Goal: Task Accomplishment & Management: Manage account settings

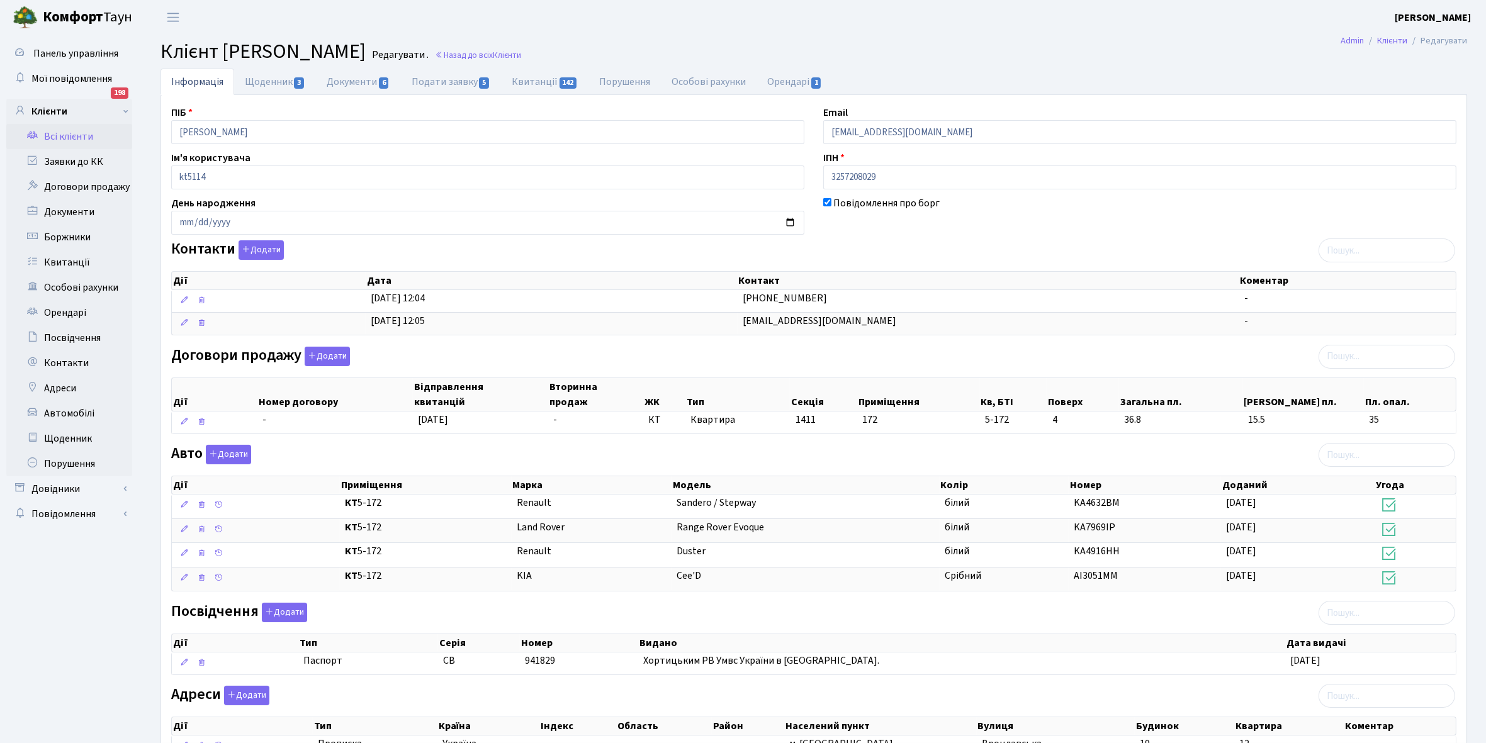
click at [66, 132] on link "Всі клієнти" at bounding box center [69, 136] width 126 height 25
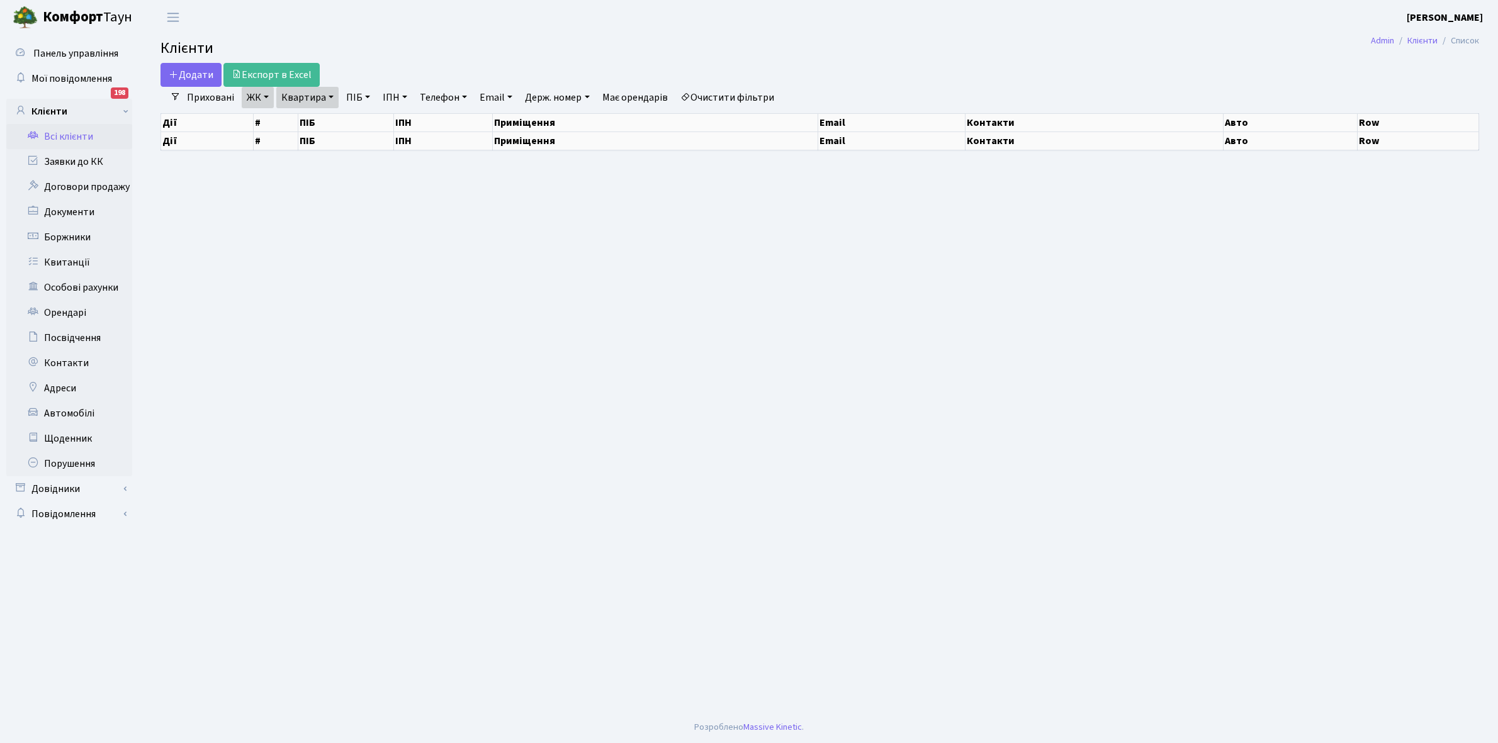
select select "25"
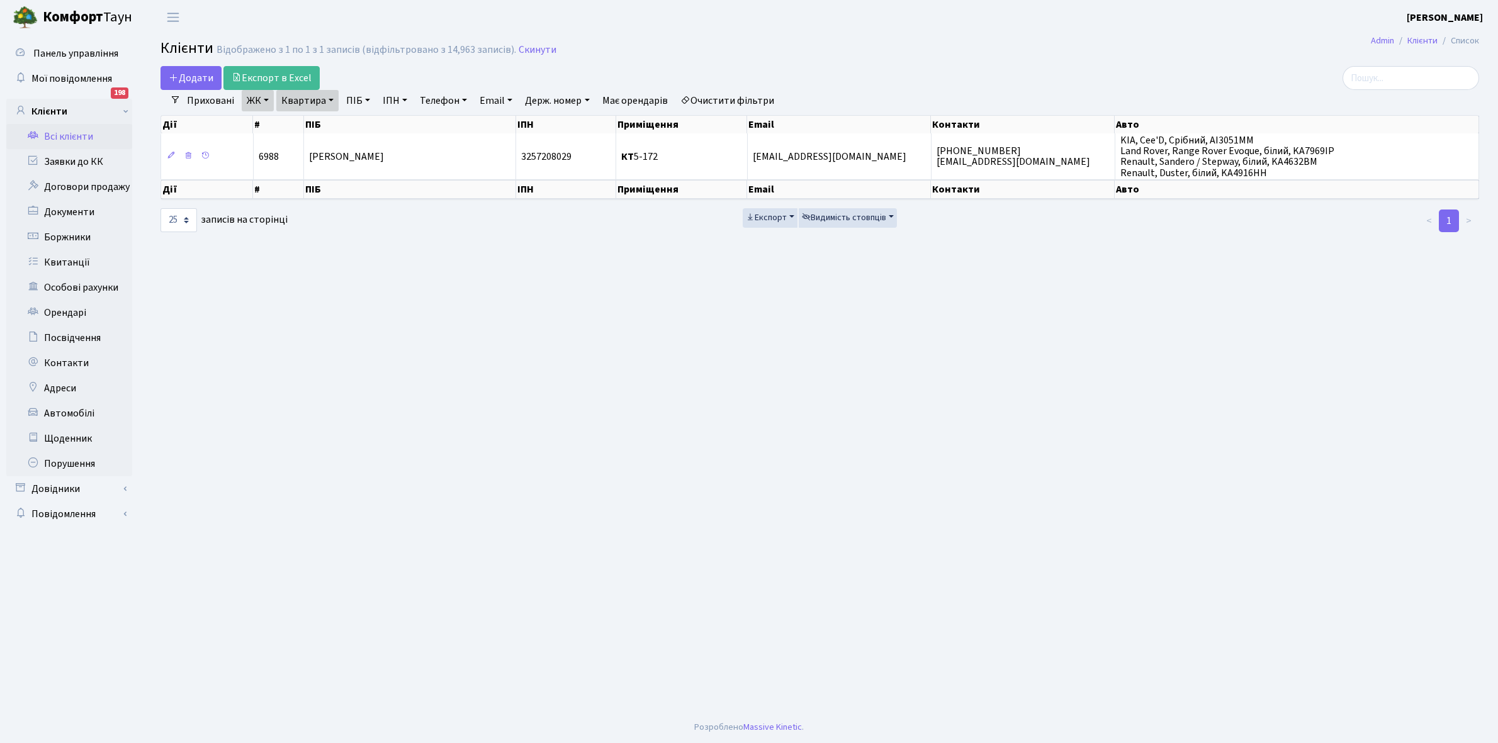
click at [267, 98] on link "ЖК" at bounding box center [258, 100] width 32 height 21
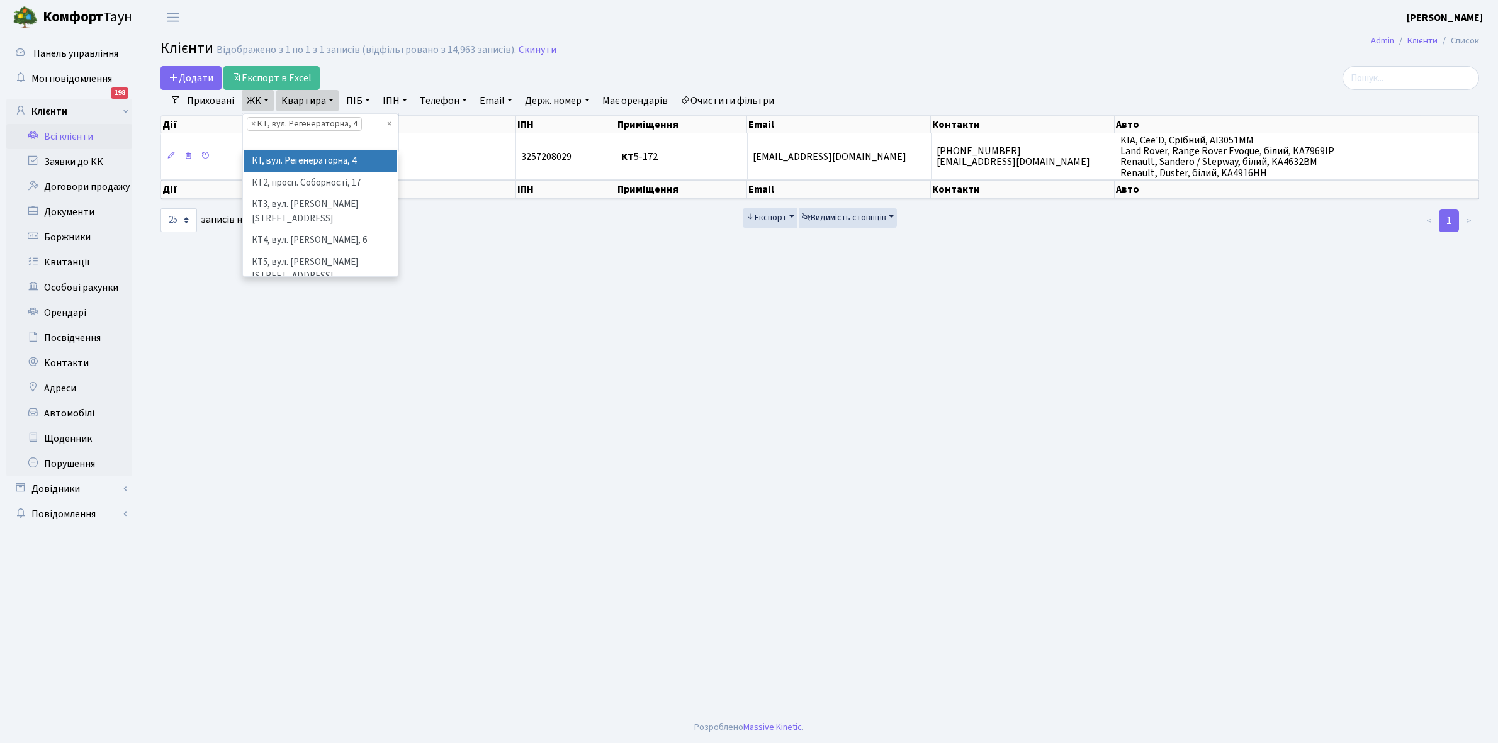
click at [310, 123] on li "× КТ, вул. Регенераторна, 4" at bounding box center [304, 124] width 115 height 14
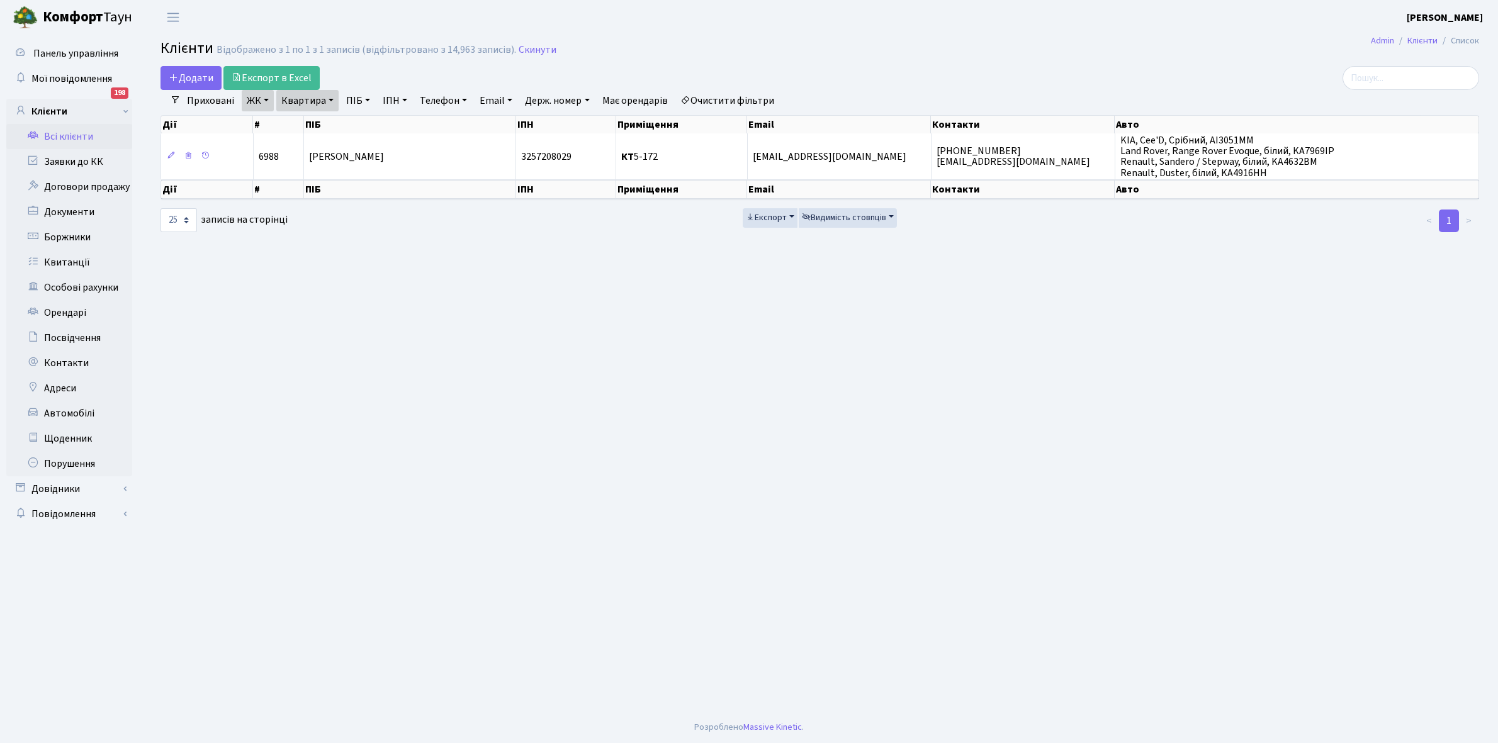
click at [332, 102] on link "Квартира" at bounding box center [307, 100] width 62 height 21
click at [317, 118] on input "5-172" at bounding box center [314, 125] width 74 height 24
type input "5"
type input "4-143"
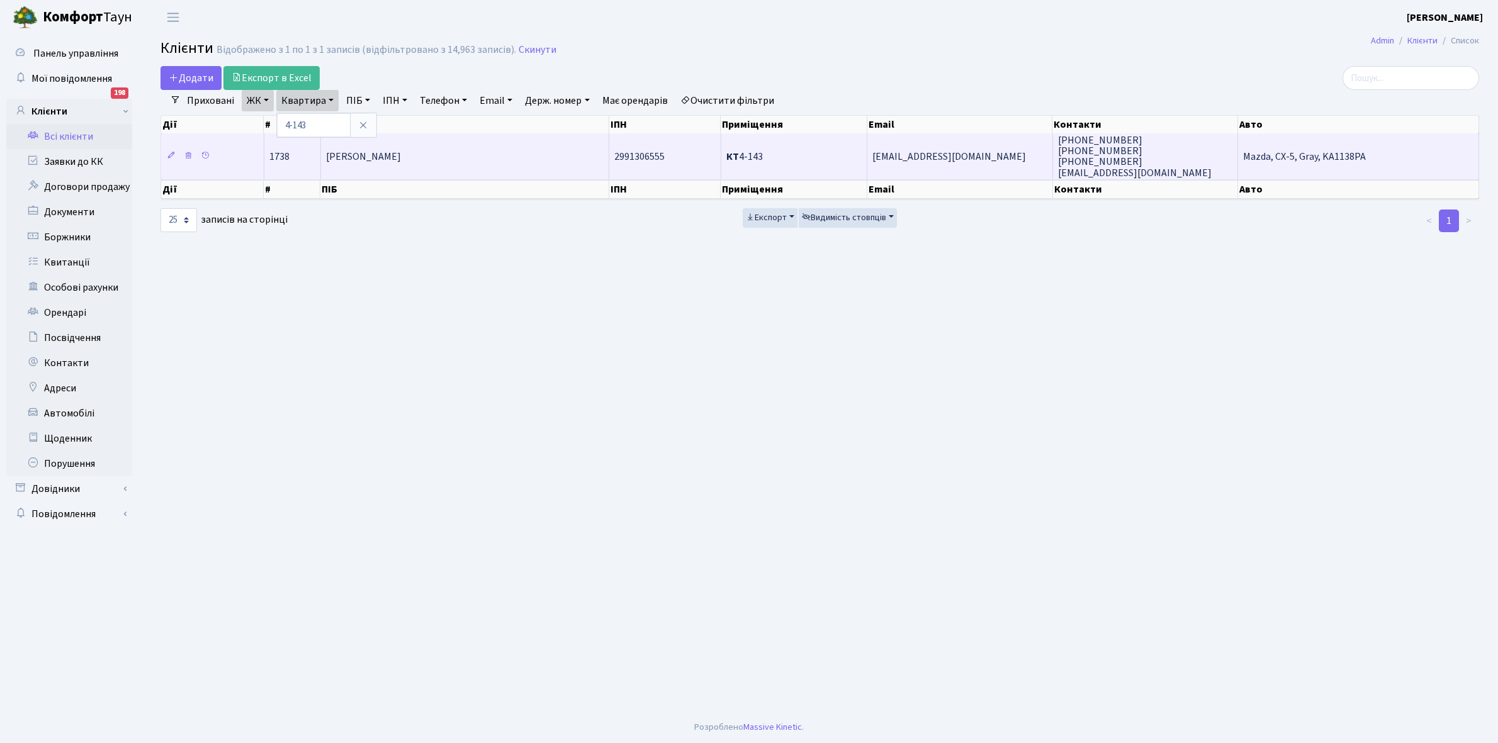
click at [502, 152] on td "Ласіцин Олексій Володимирович" at bounding box center [465, 155] width 288 height 45
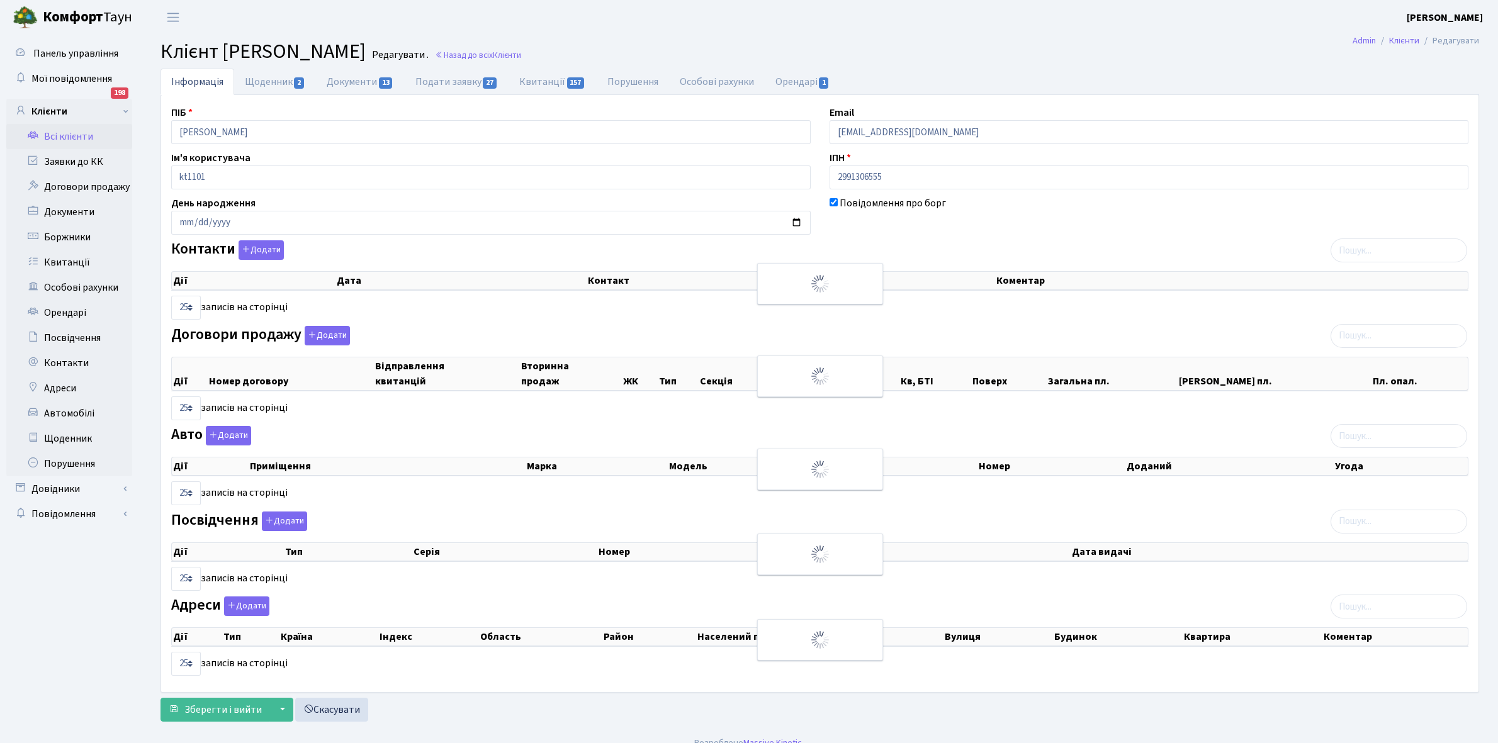
select select "25"
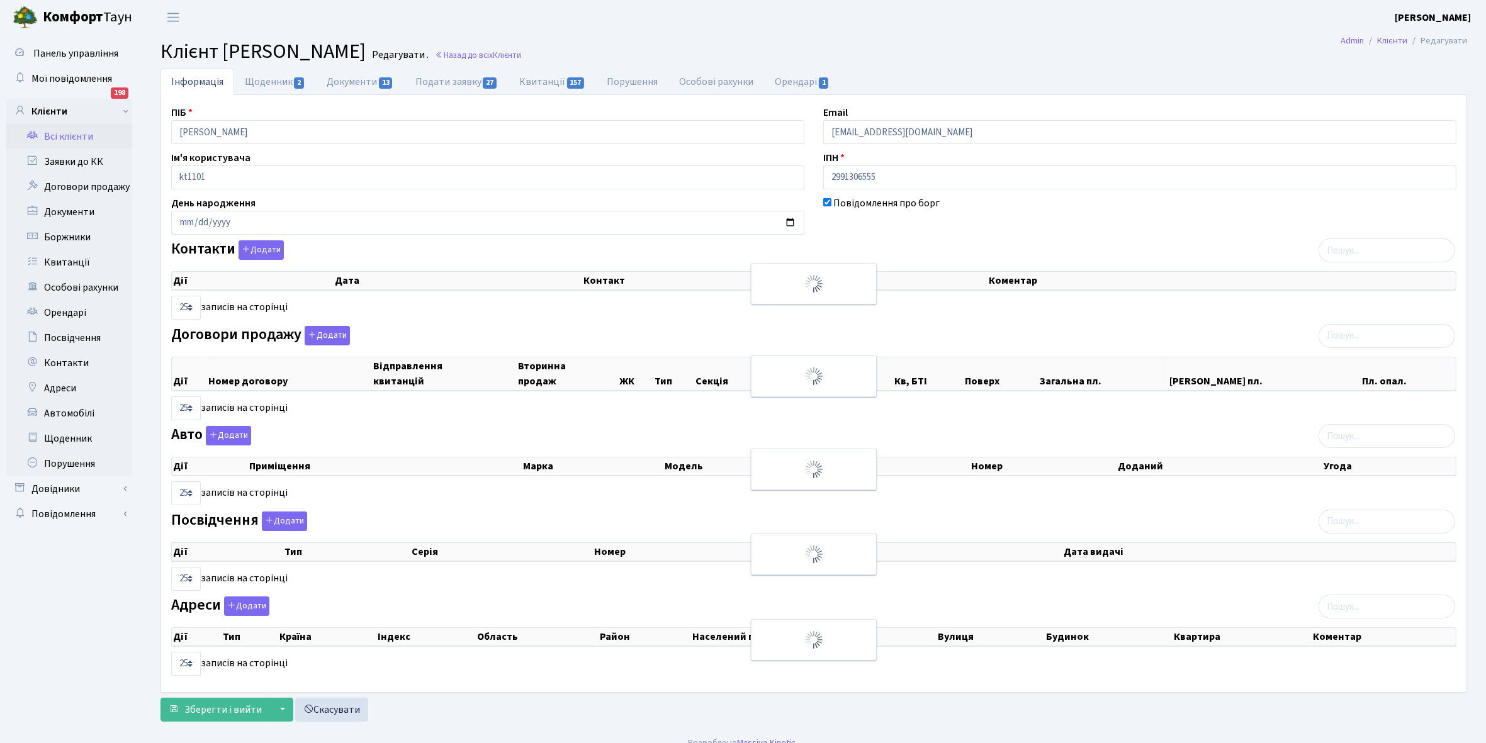
click at [265, 85] on link "Щоденник 2" at bounding box center [275, 82] width 82 height 26
select select "25"
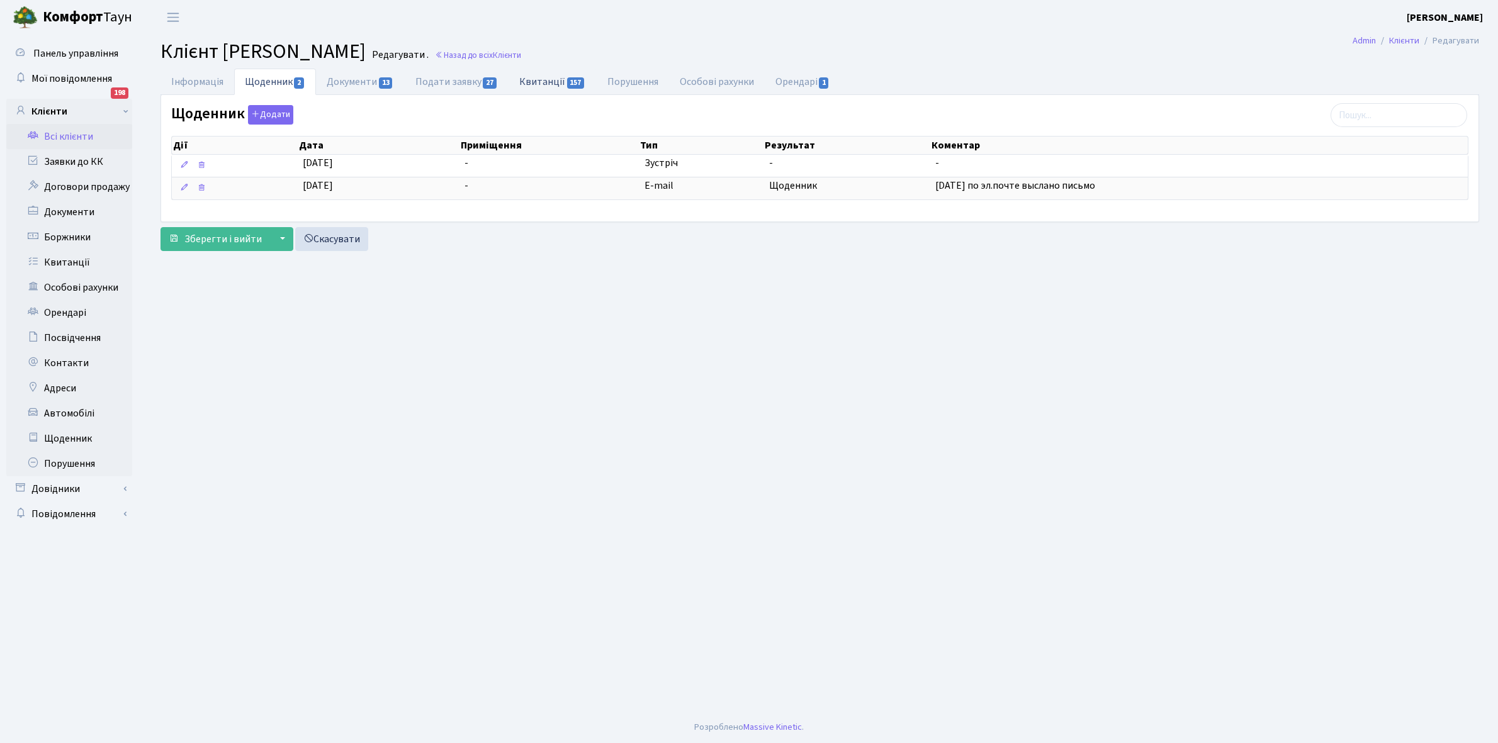
click at [540, 76] on link "Квитанції 157" at bounding box center [552, 82] width 87 height 26
select select "25"
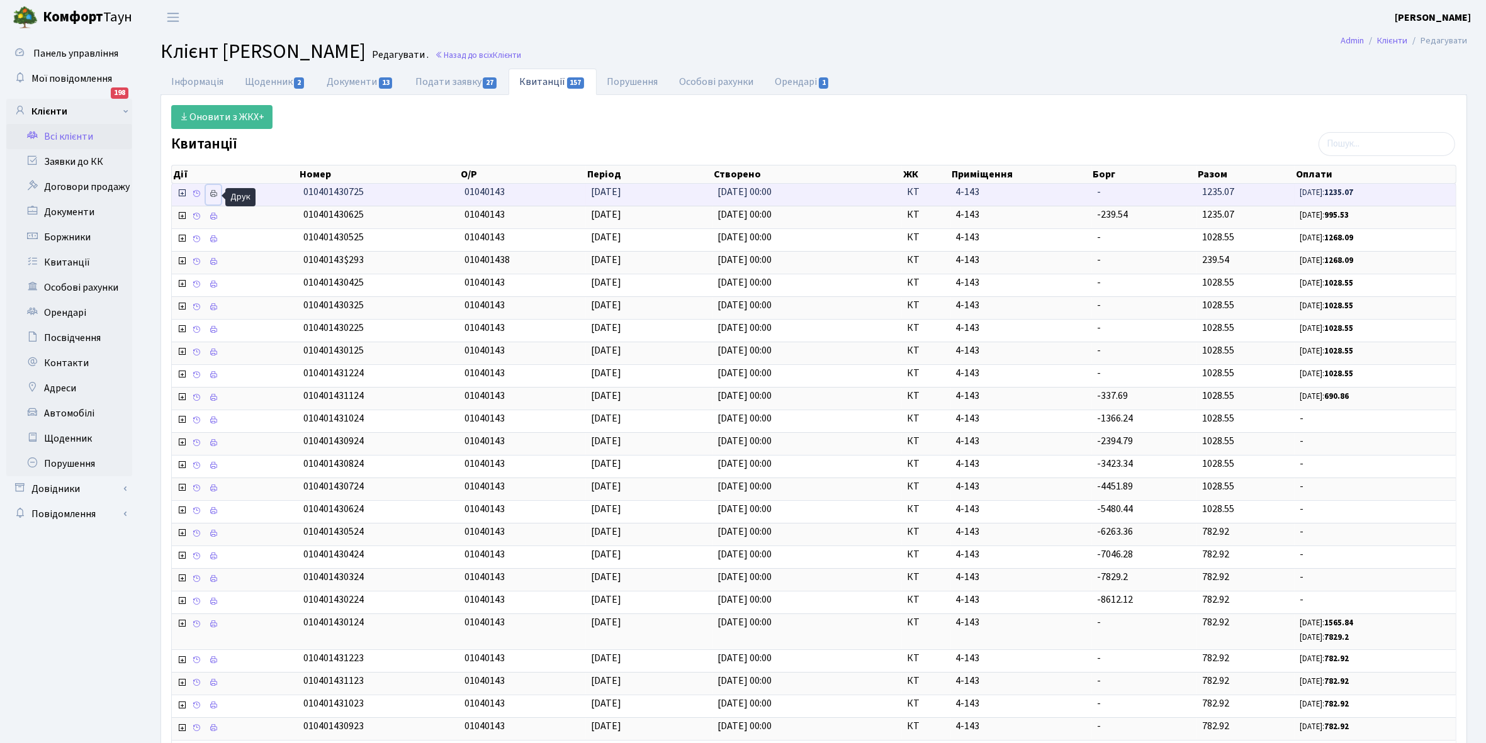
click at [209, 194] on icon at bounding box center [213, 193] width 9 height 9
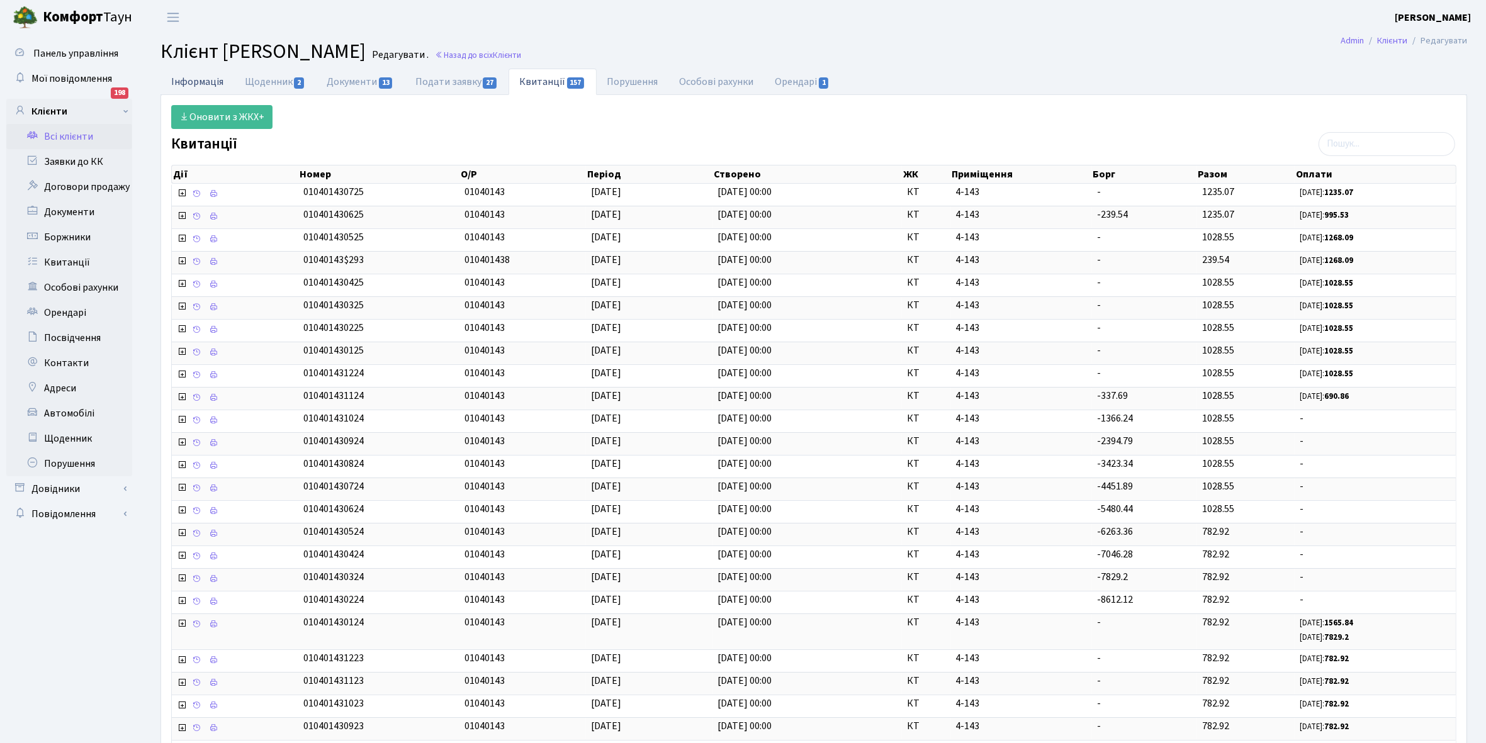
click at [206, 79] on link "Інформація" at bounding box center [197, 82] width 74 height 26
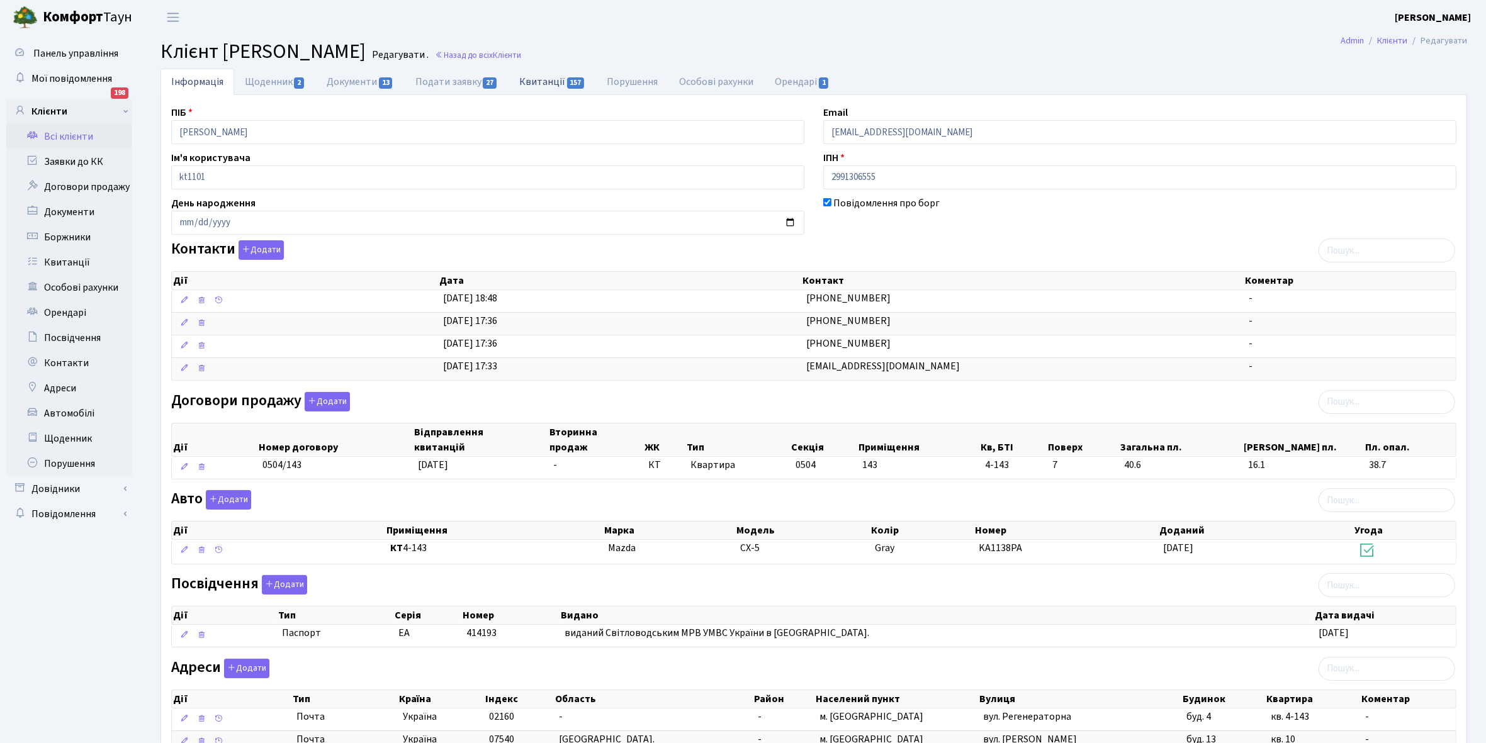
click at [536, 82] on link "Квитанції 157" at bounding box center [552, 82] width 87 height 26
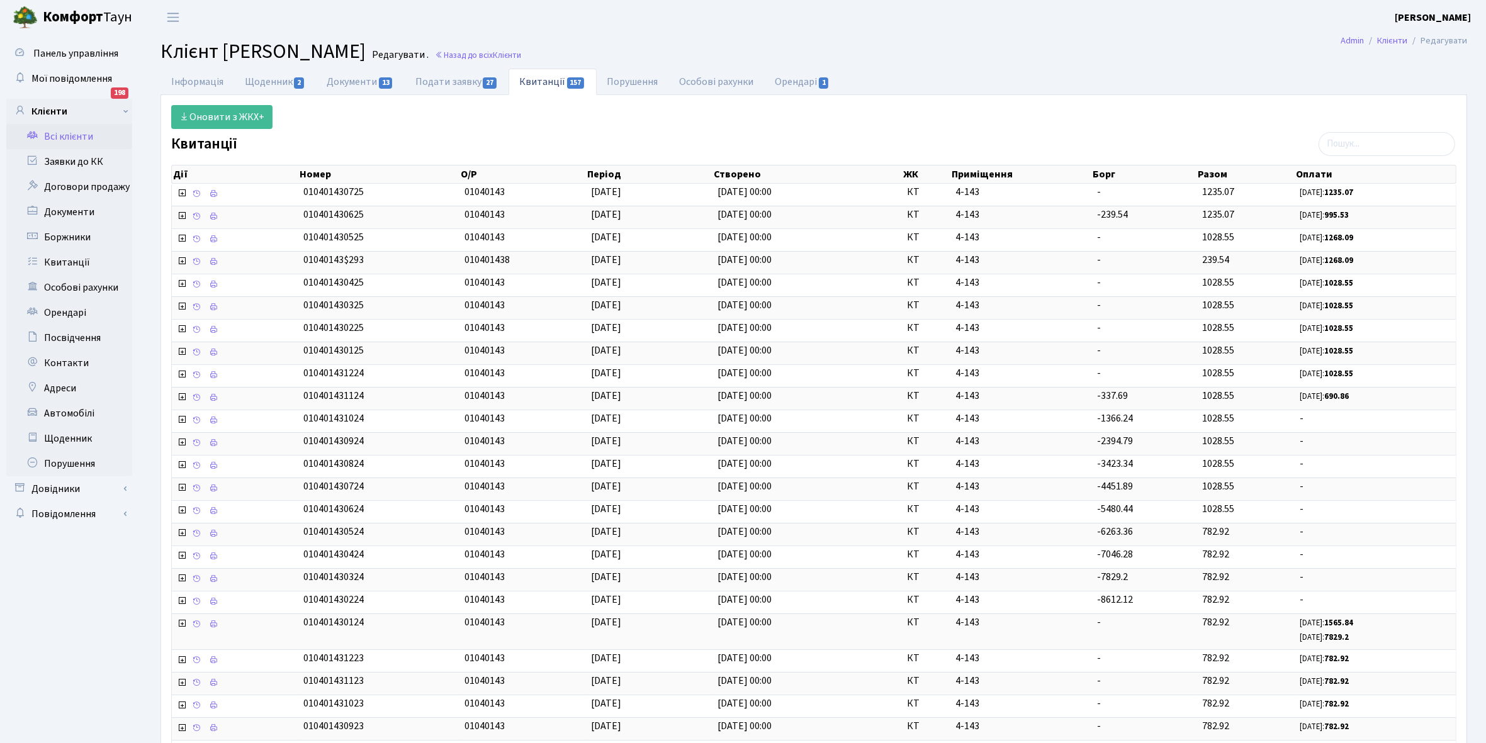
click at [536, 82] on link "Квитанції 157" at bounding box center [552, 82] width 87 height 26
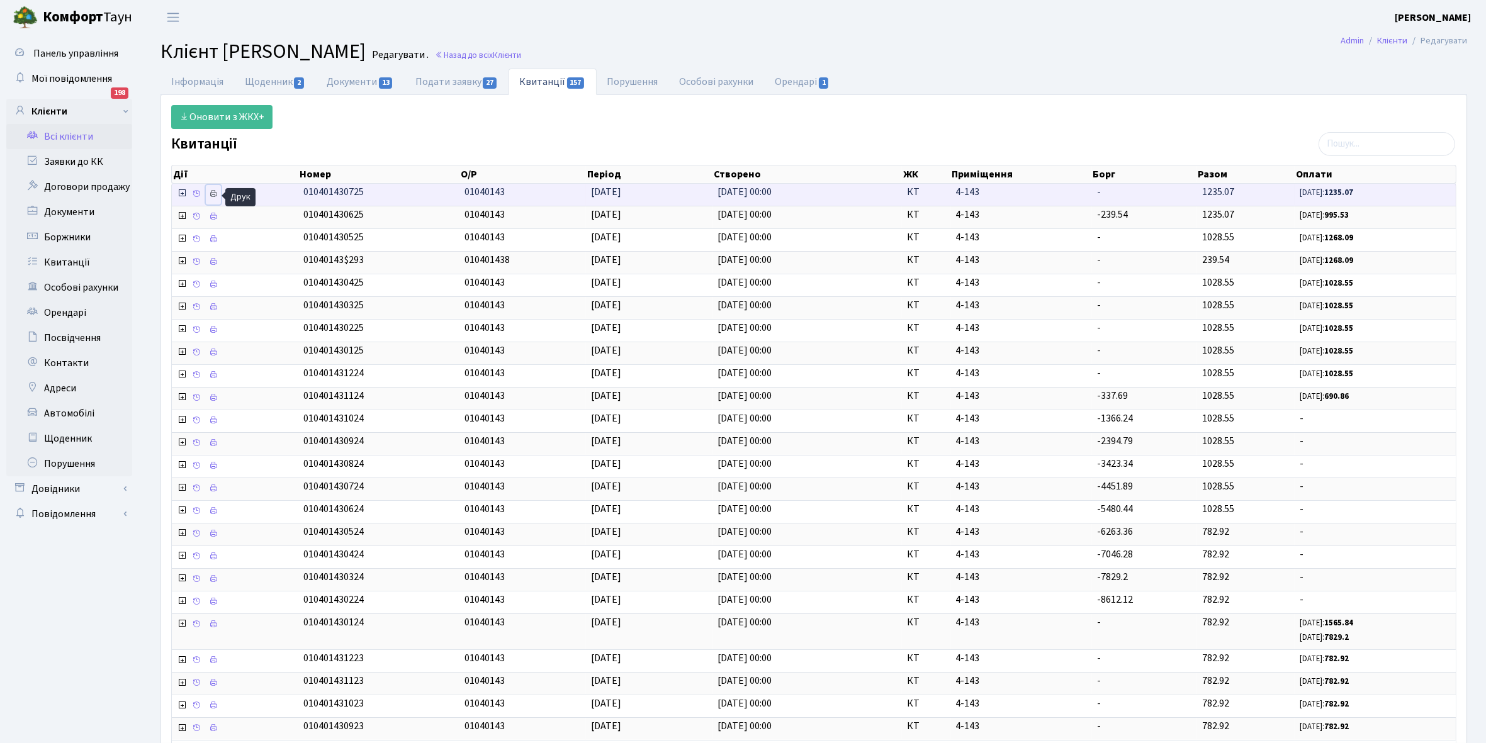
click at [214, 195] on icon at bounding box center [213, 193] width 9 height 9
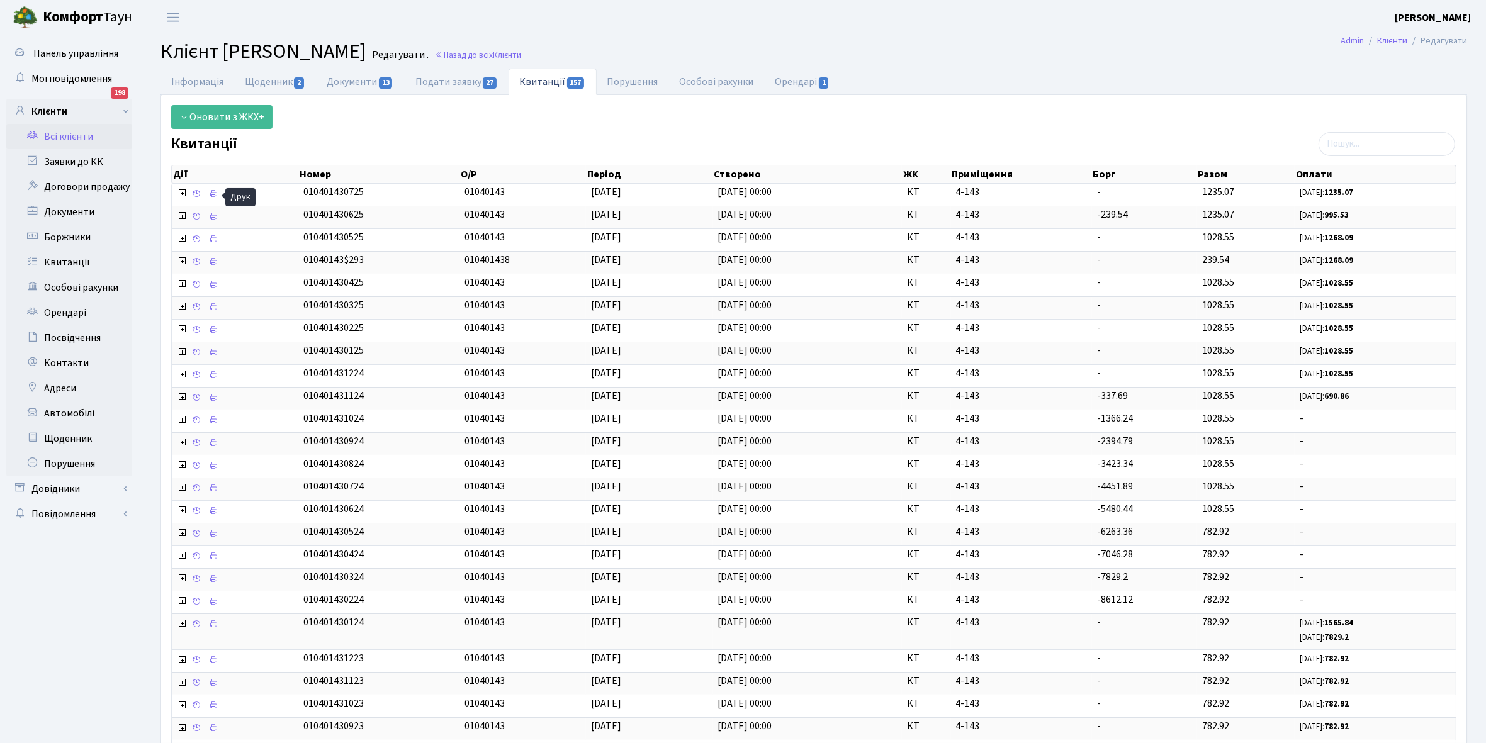
click at [70, 130] on link "Всі клієнти" at bounding box center [69, 136] width 126 height 25
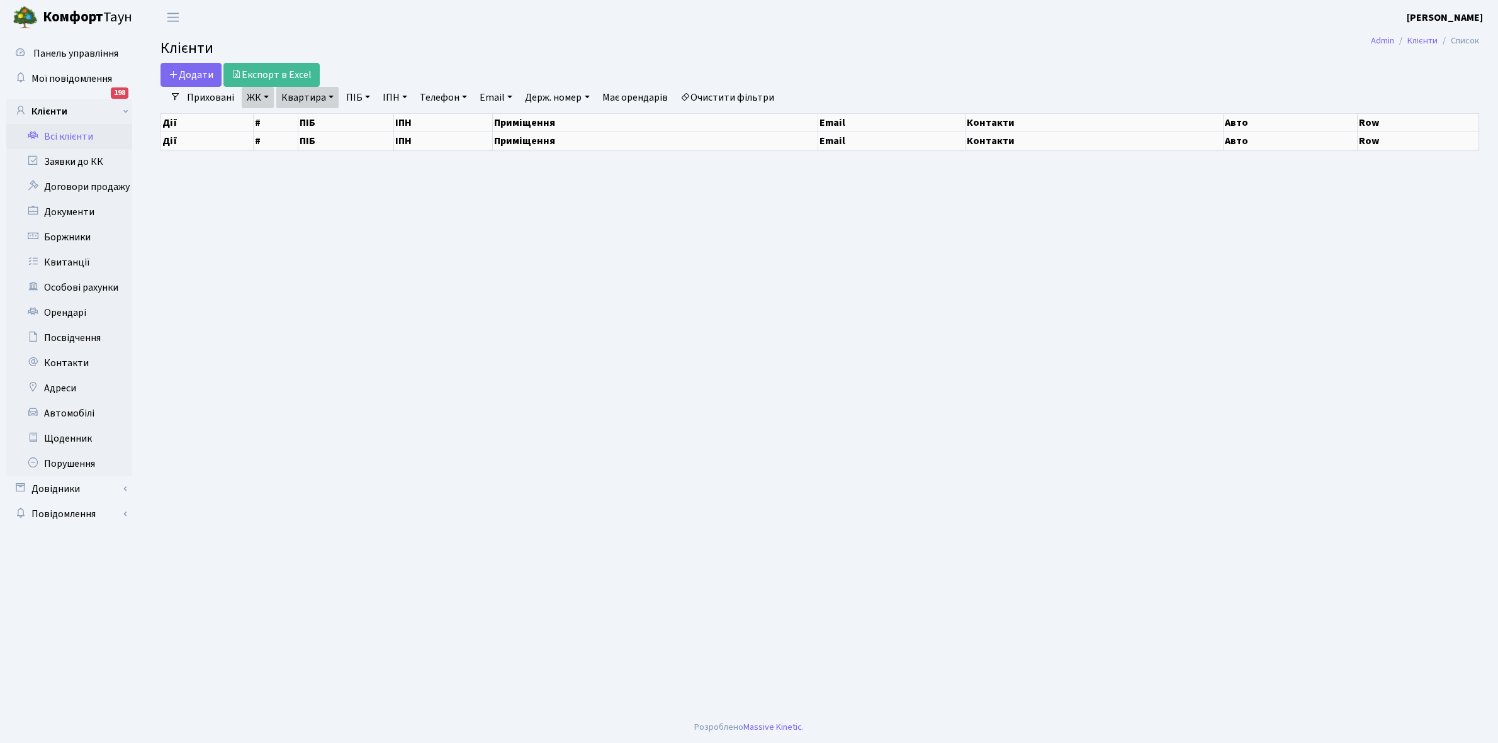
select select "25"
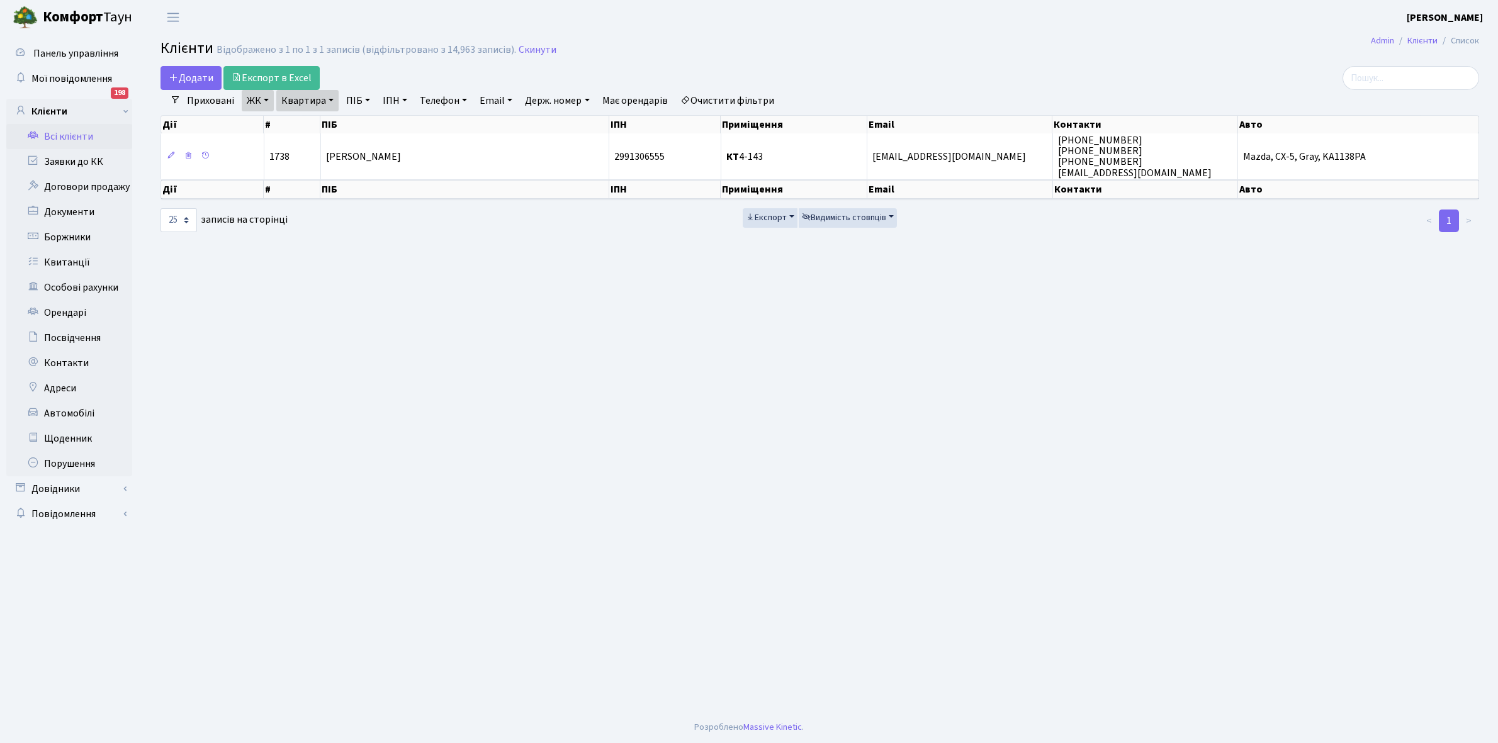
click at [727, 99] on link "Очистити фільтри" at bounding box center [727, 100] width 104 height 21
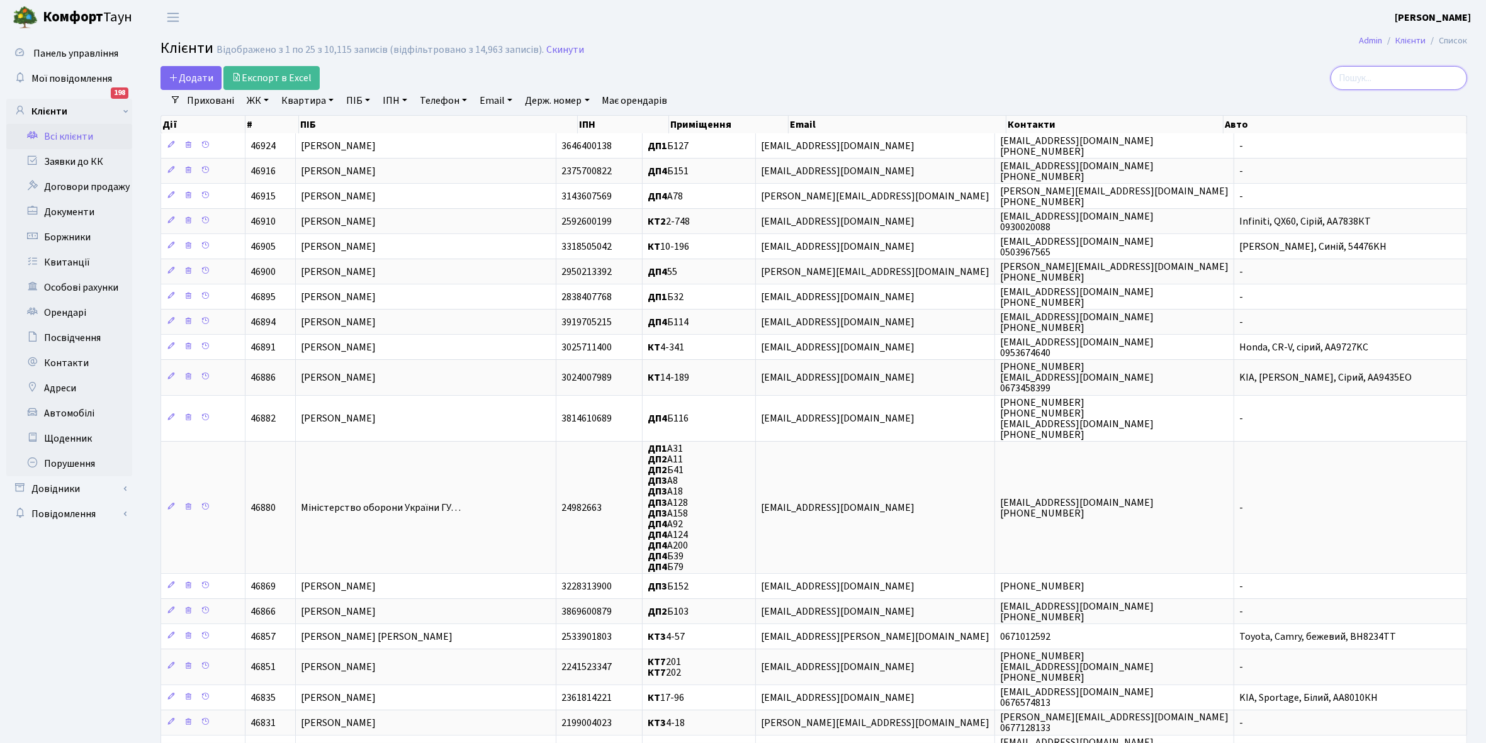
click at [1389, 76] on input "search" at bounding box center [1398, 78] width 137 height 24
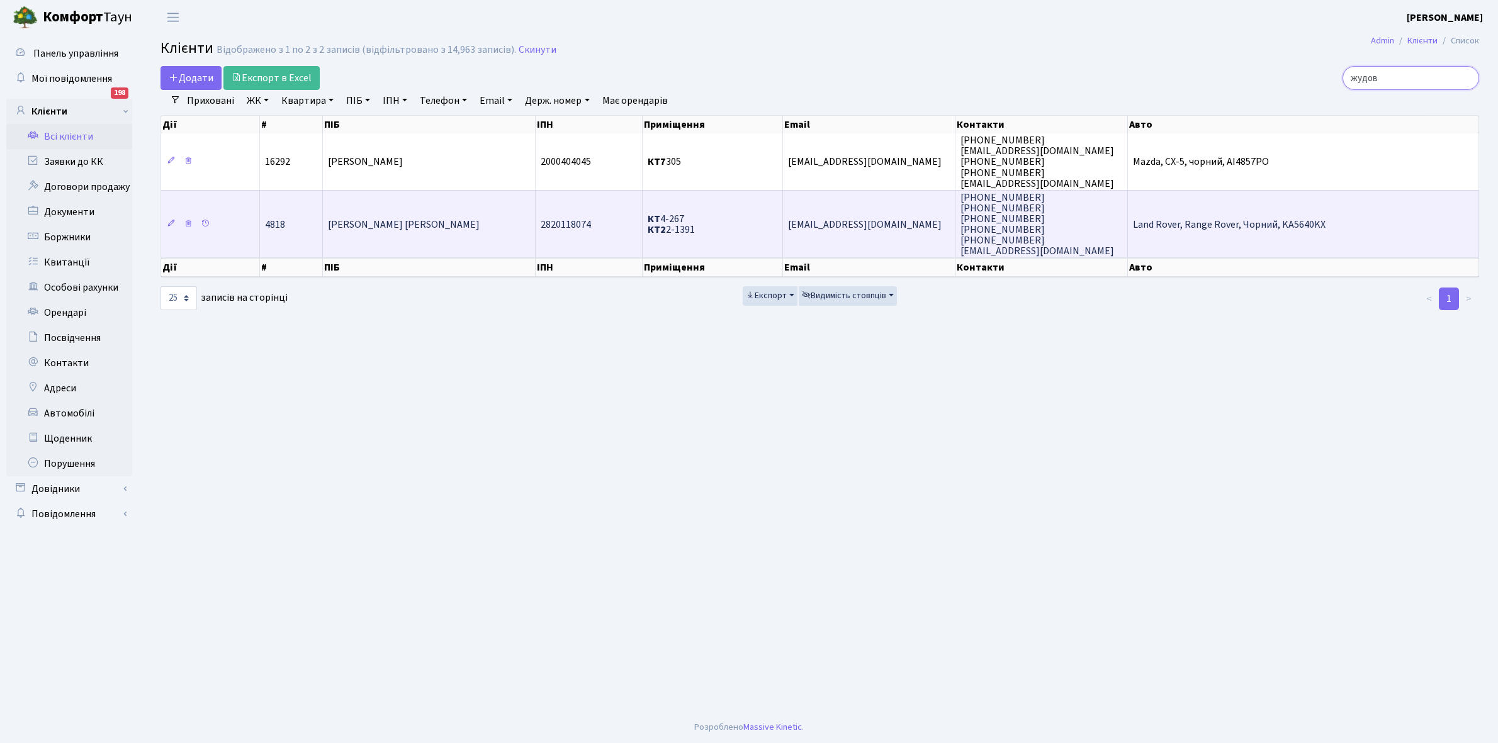
type input "жудов"
click at [422, 233] on td "Жудов Андрій Євгенович" at bounding box center [429, 224] width 212 height 68
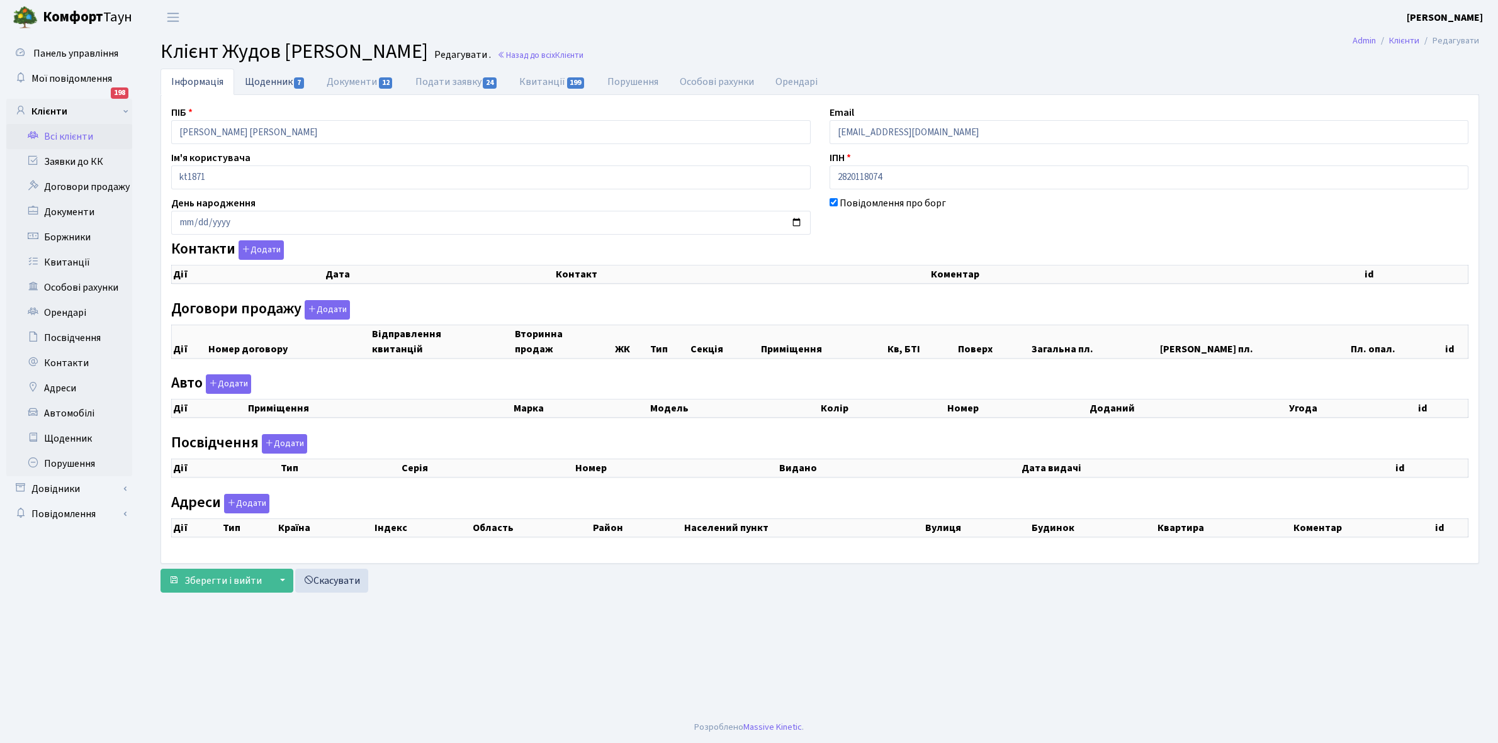
checkbox input "true"
select select "25"
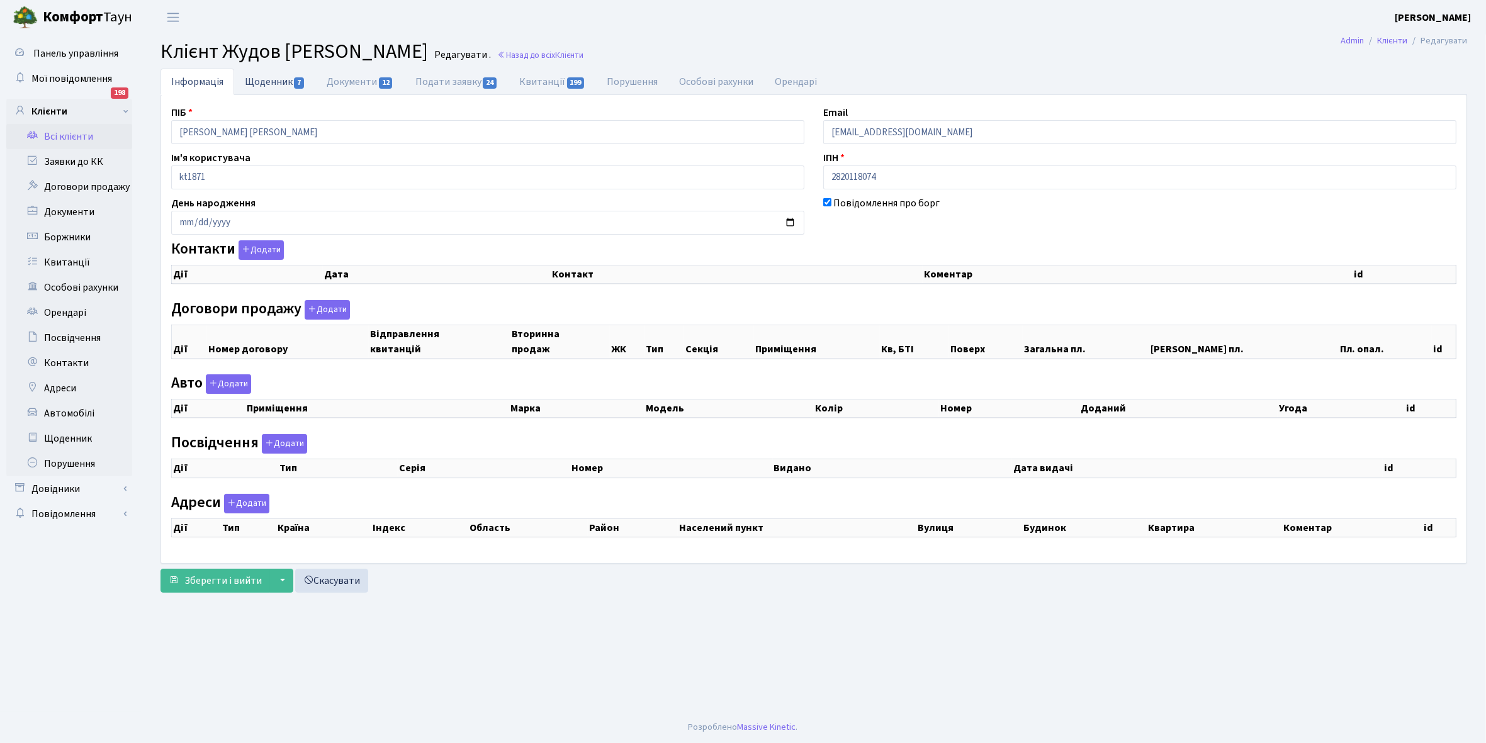
select select "25"
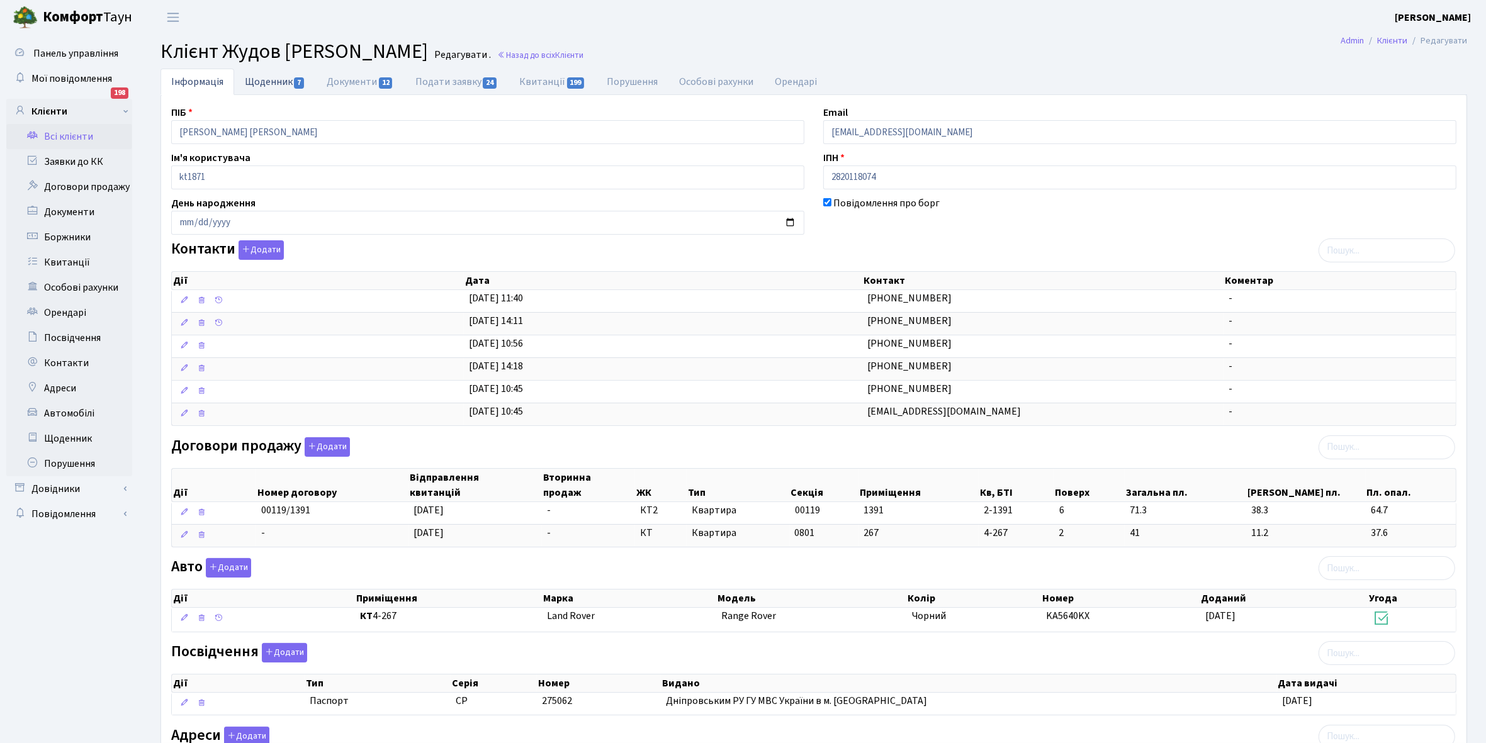
click at [264, 85] on link "Щоденник 7" at bounding box center [275, 82] width 82 height 26
select select "25"
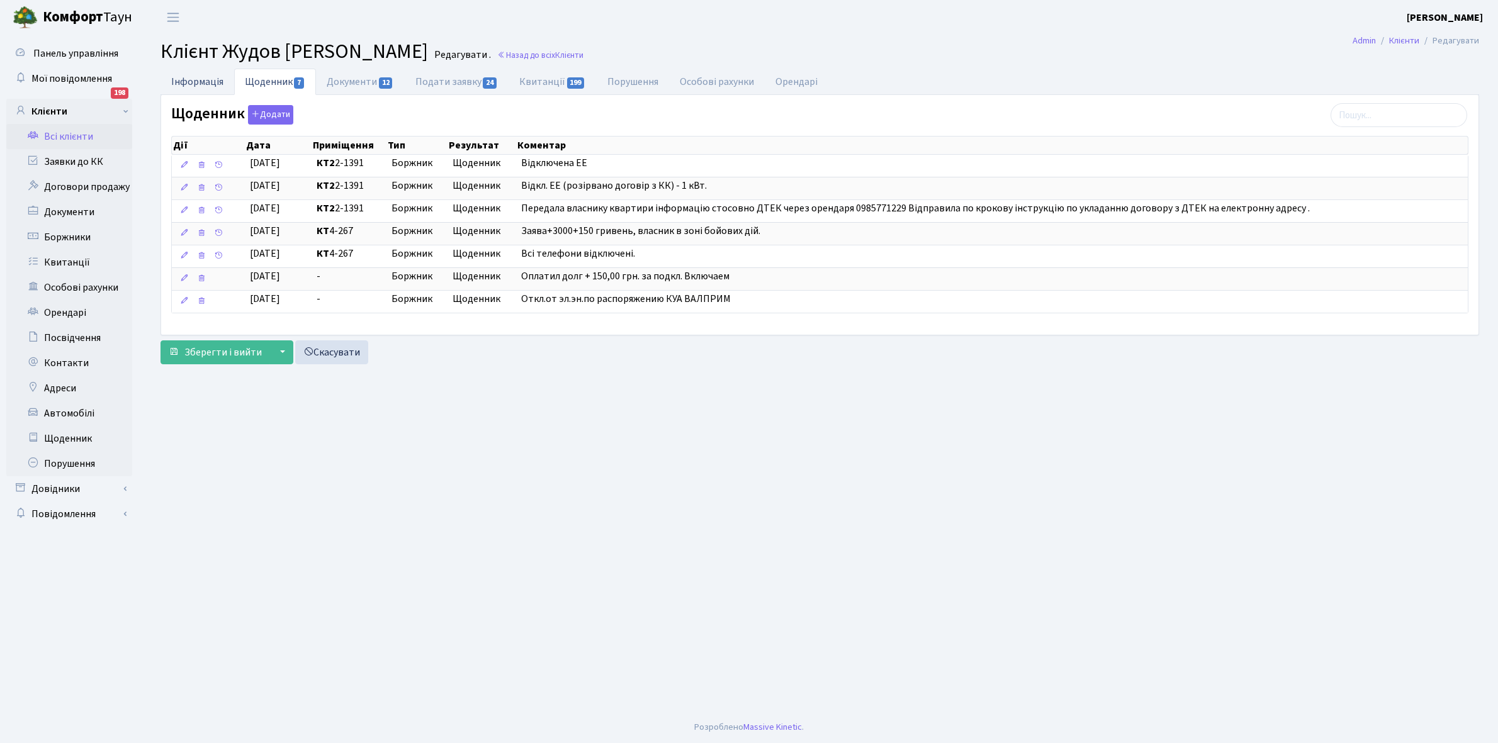
click at [180, 79] on link "Інформація" at bounding box center [197, 82] width 74 height 26
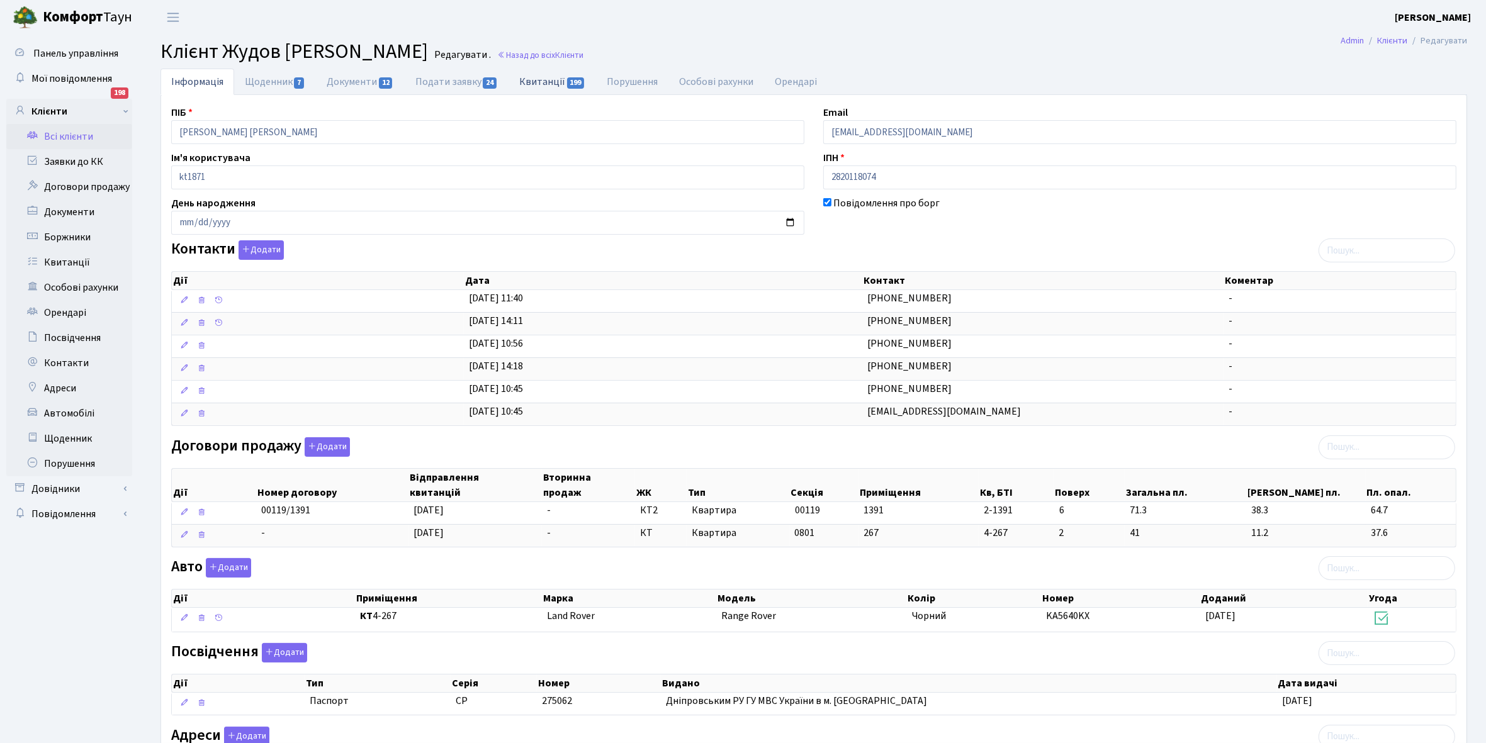
click at [536, 80] on link "Квитанції 199" at bounding box center [552, 82] width 87 height 26
select select "25"
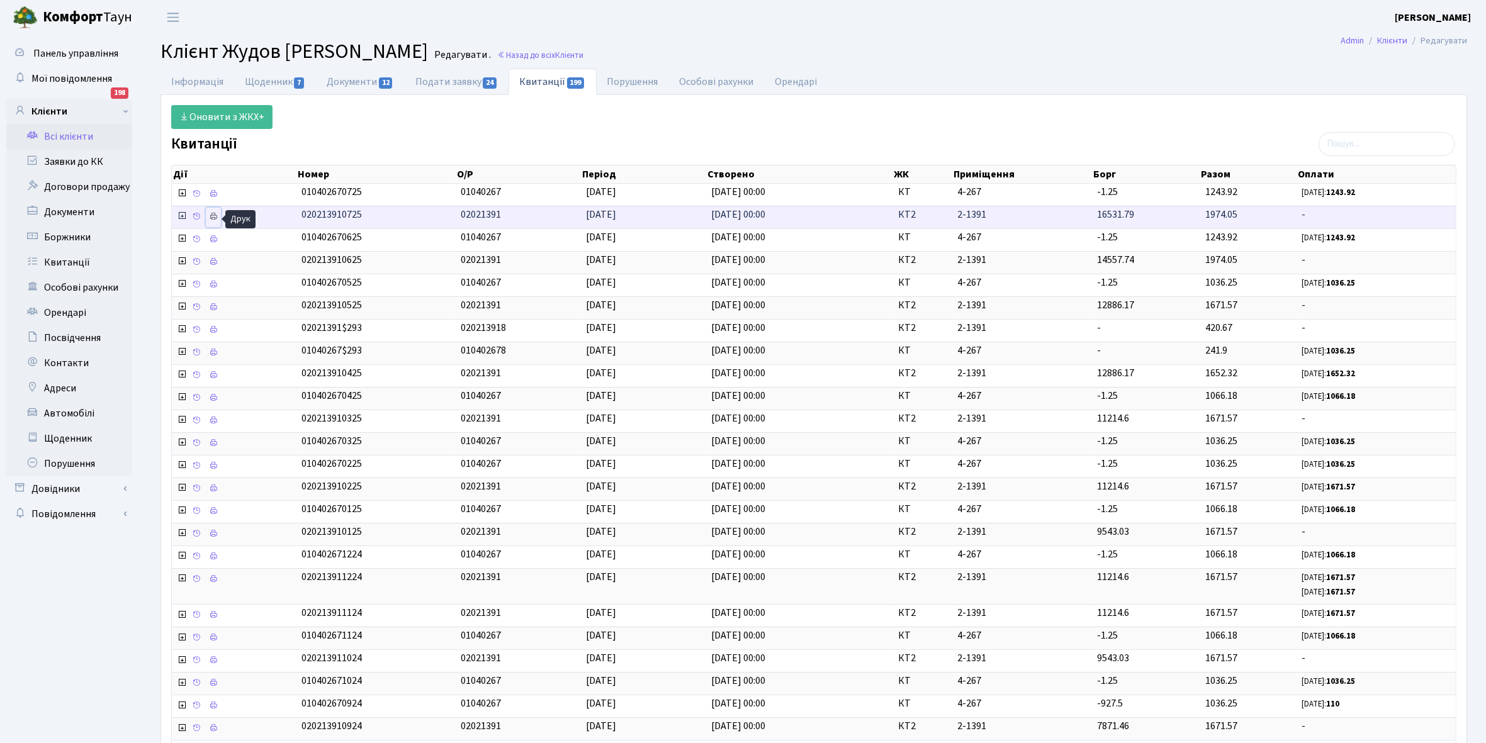
click at [215, 215] on icon at bounding box center [213, 216] width 9 height 9
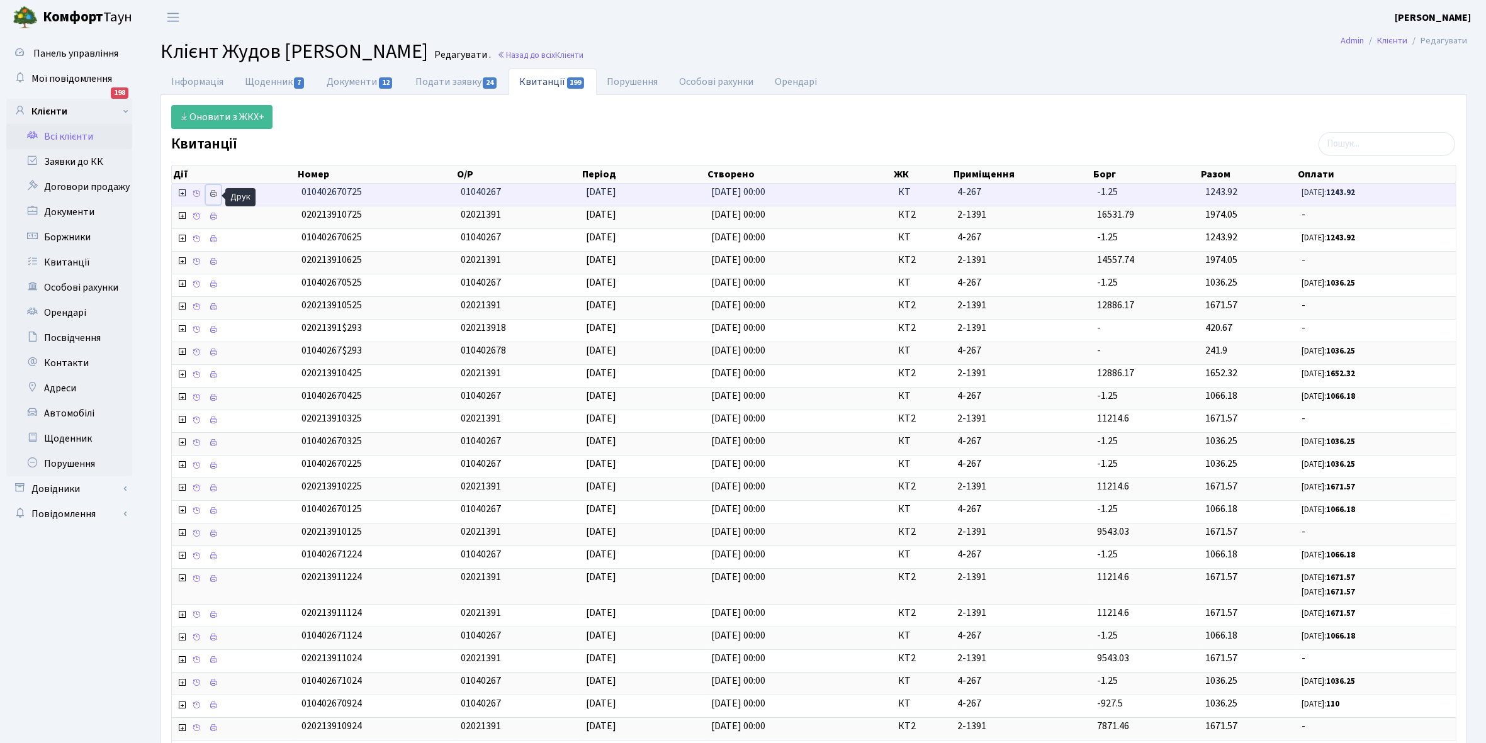
click at [211, 197] on icon at bounding box center [213, 193] width 9 height 9
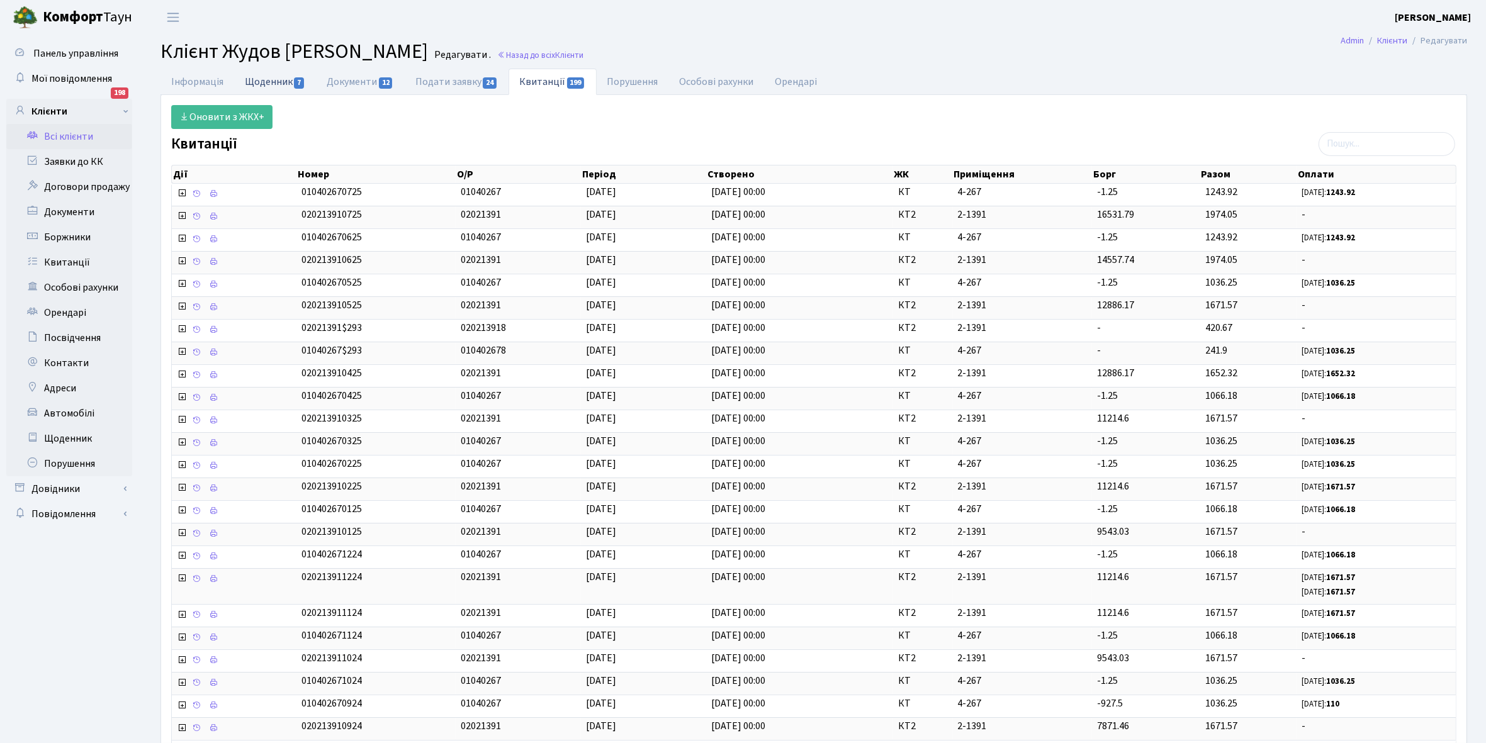
click at [264, 79] on link "Щоденник 7" at bounding box center [275, 82] width 82 height 26
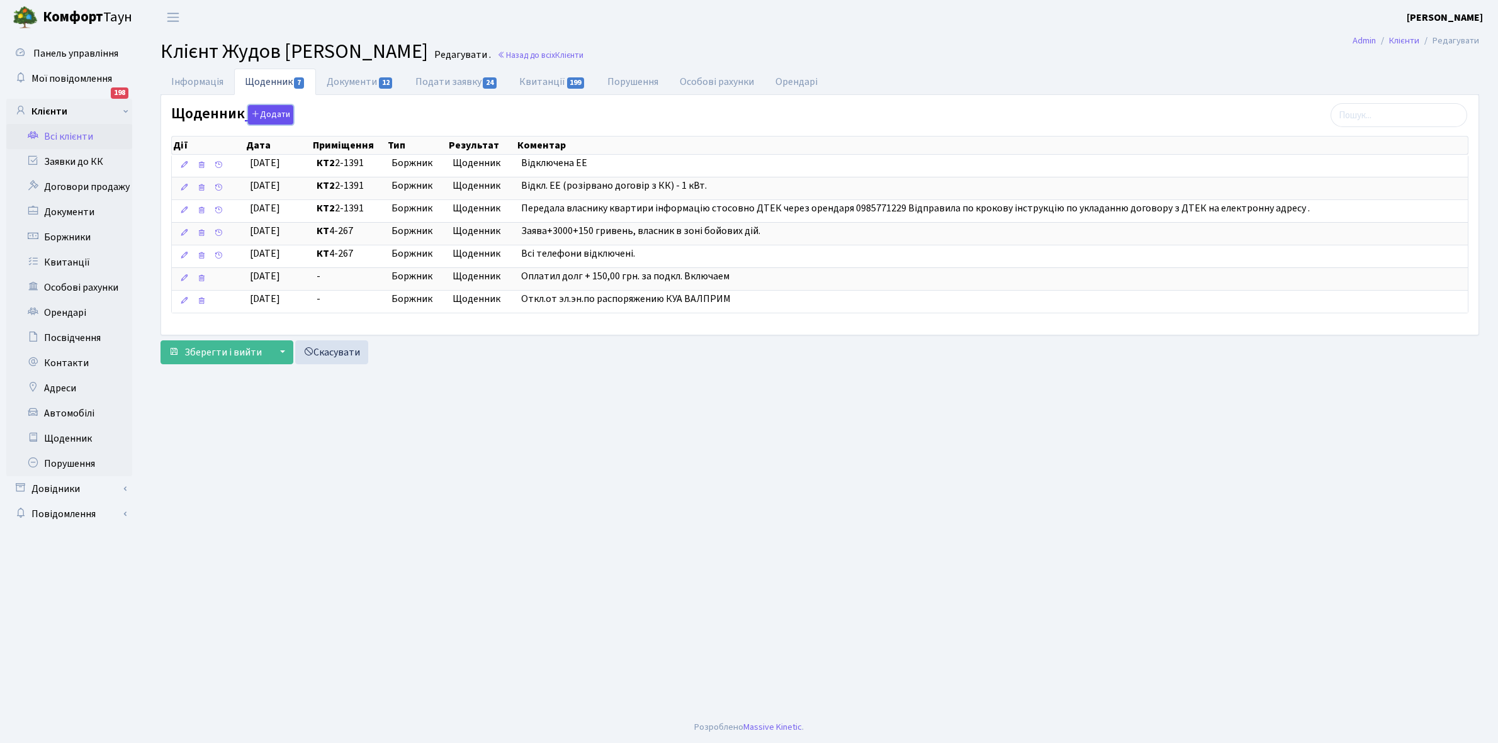
click at [273, 116] on button "Додати" at bounding box center [270, 115] width 45 height 20
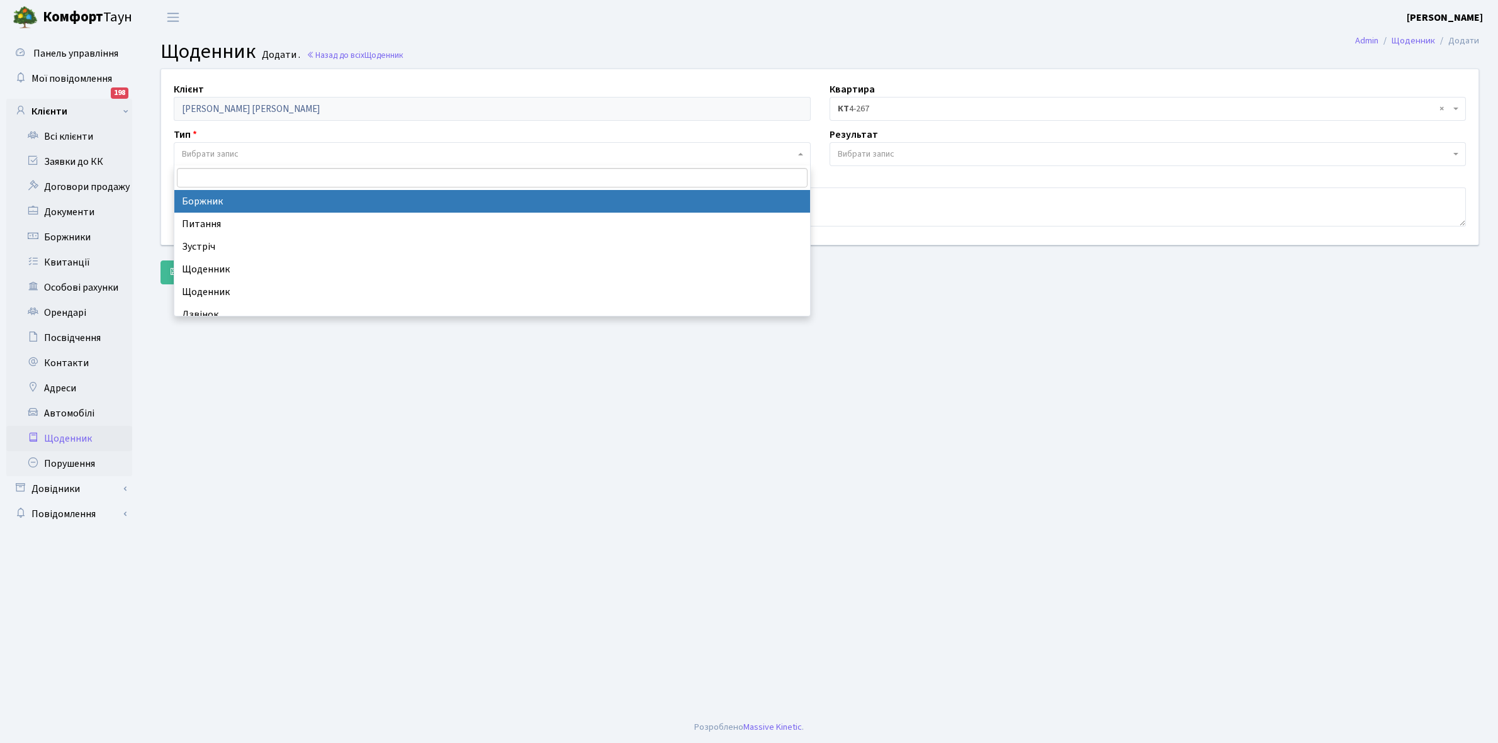
click at [242, 150] on span "Вибрати запис" at bounding box center [488, 154] width 613 height 13
select select "189"
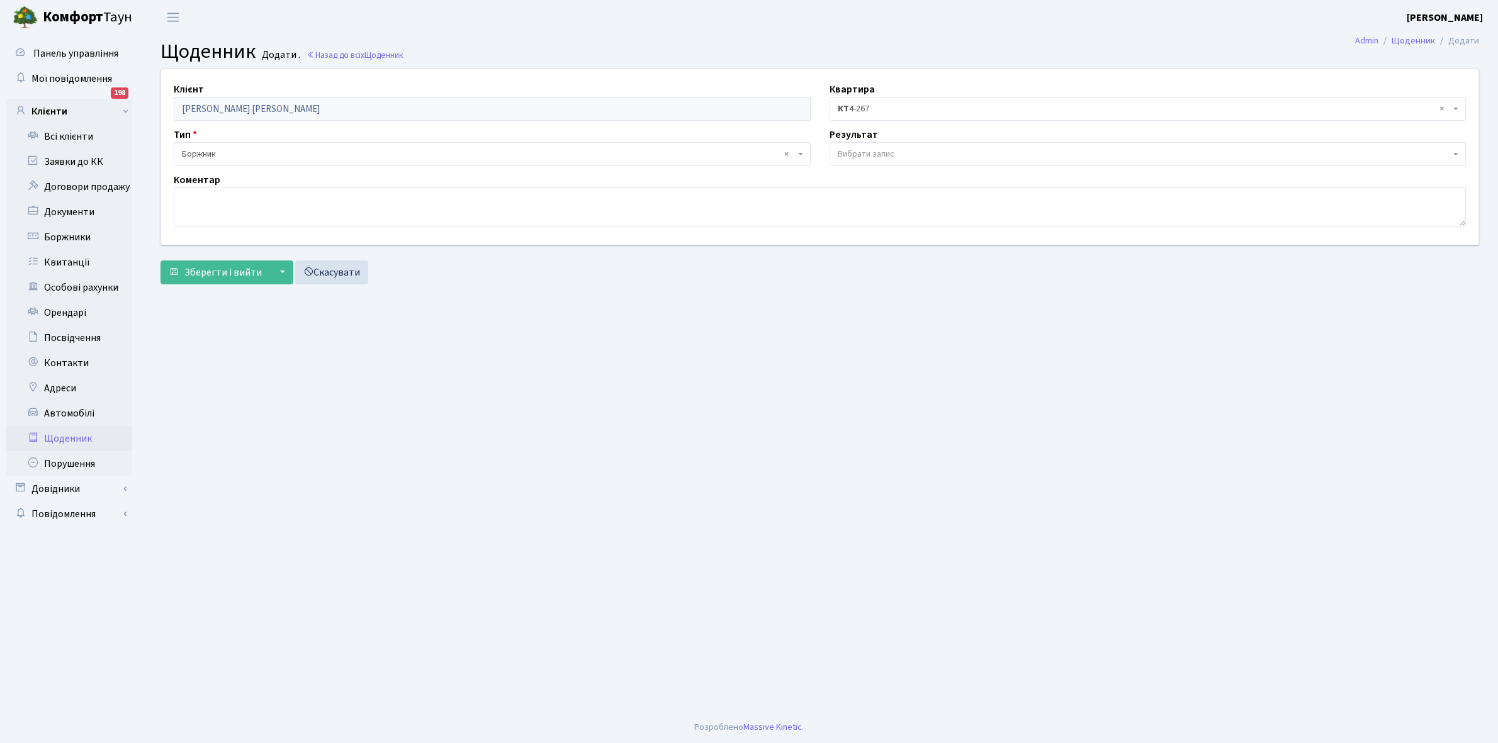
click at [870, 143] on span "Вибрати запис" at bounding box center [1147, 154] width 637 height 24
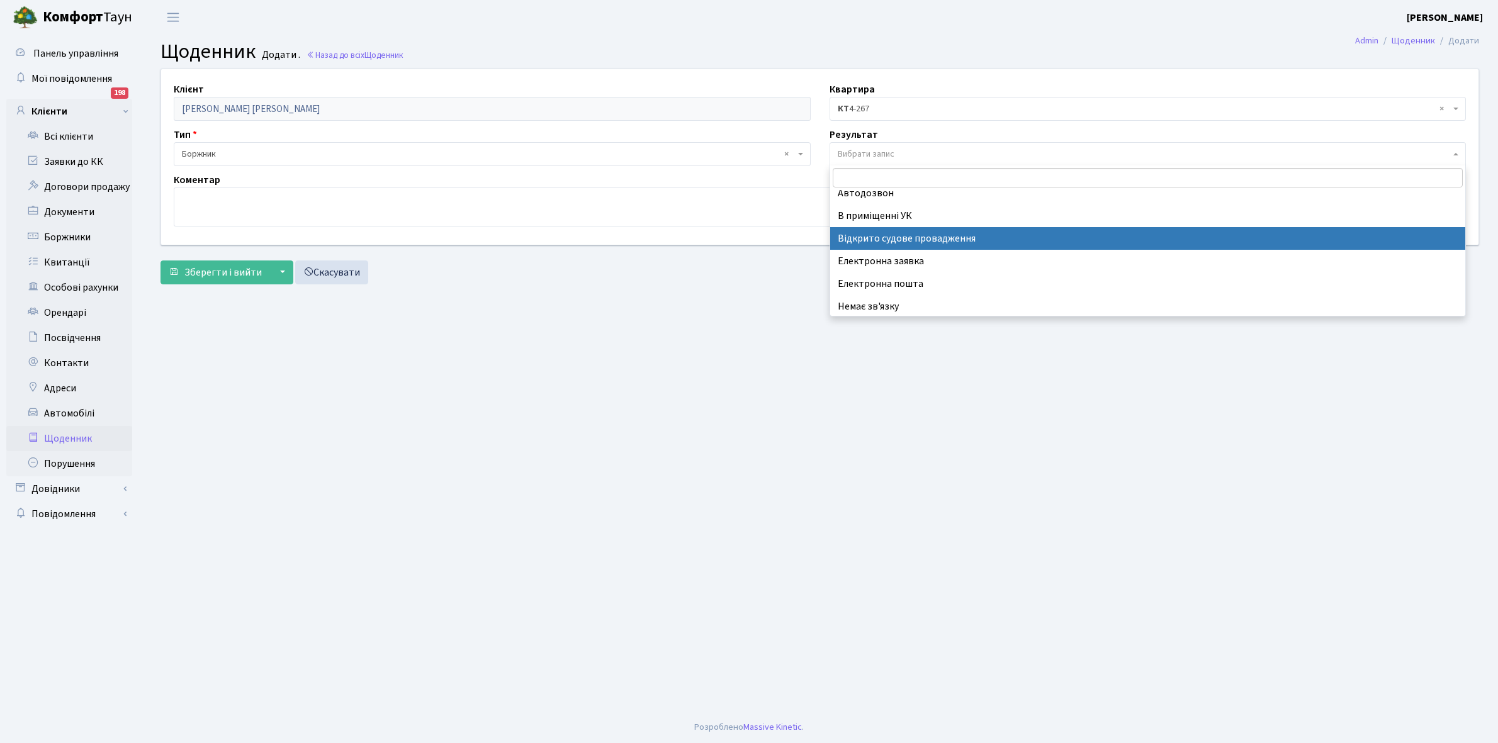
scroll to position [77, 0]
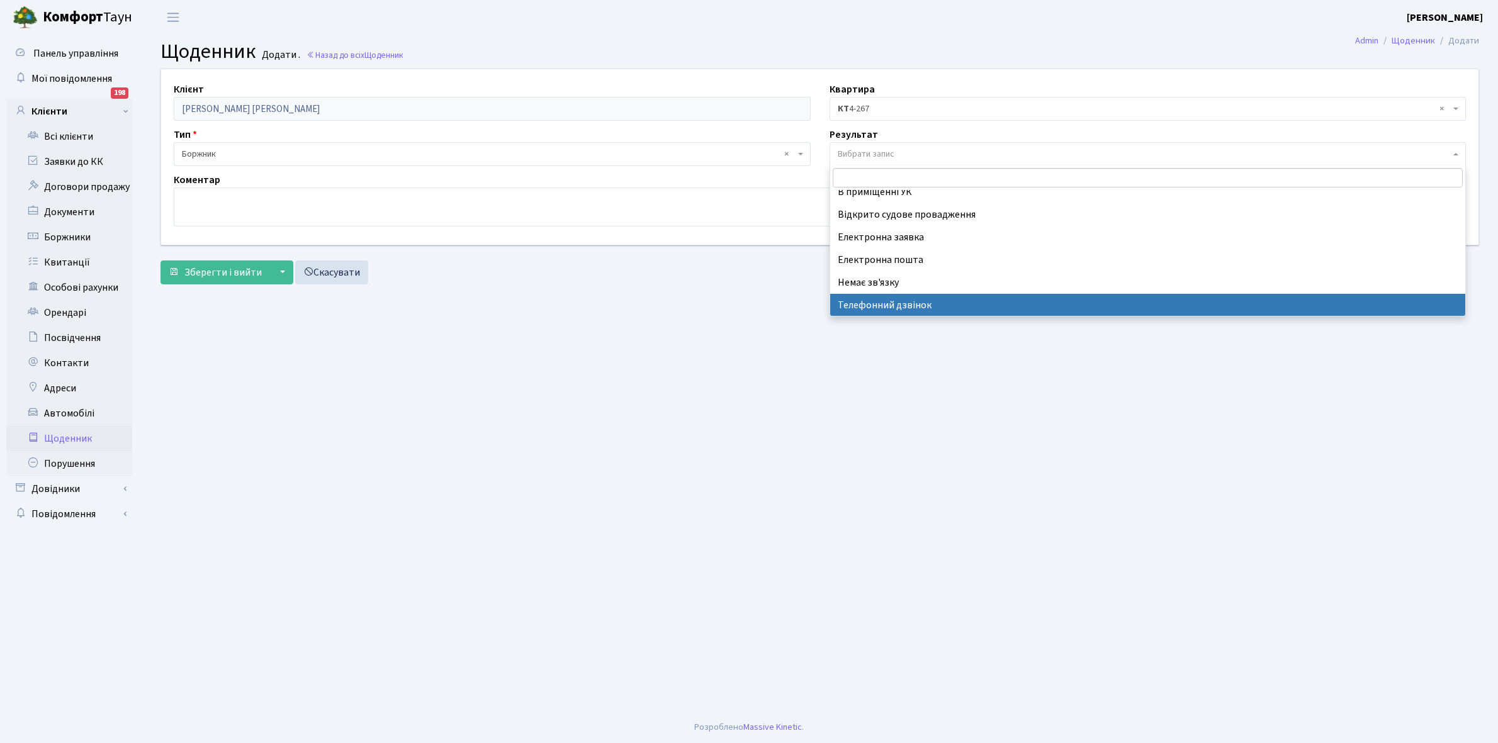
select select "196"
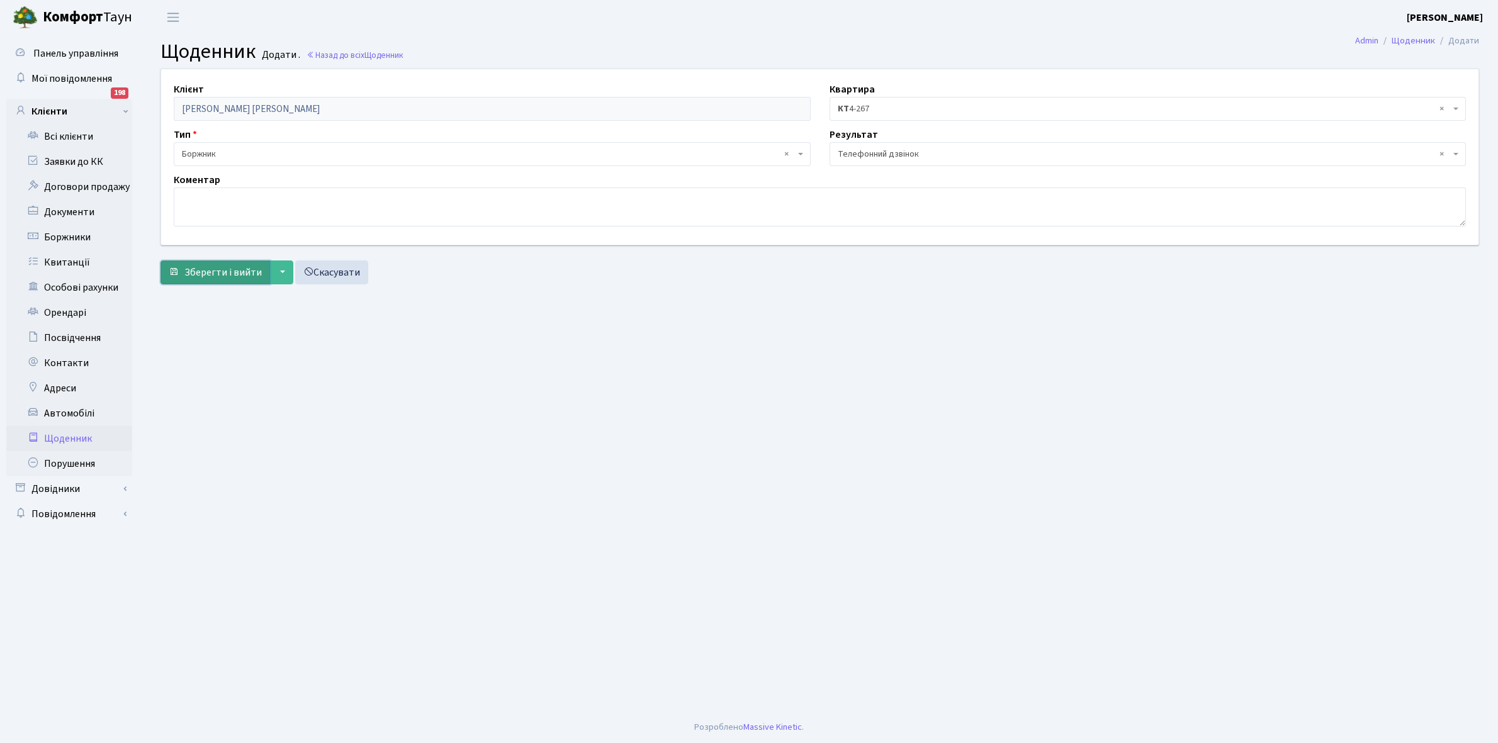
click at [227, 269] on span "Зберегти і вийти" at bounding box center [222, 273] width 77 height 14
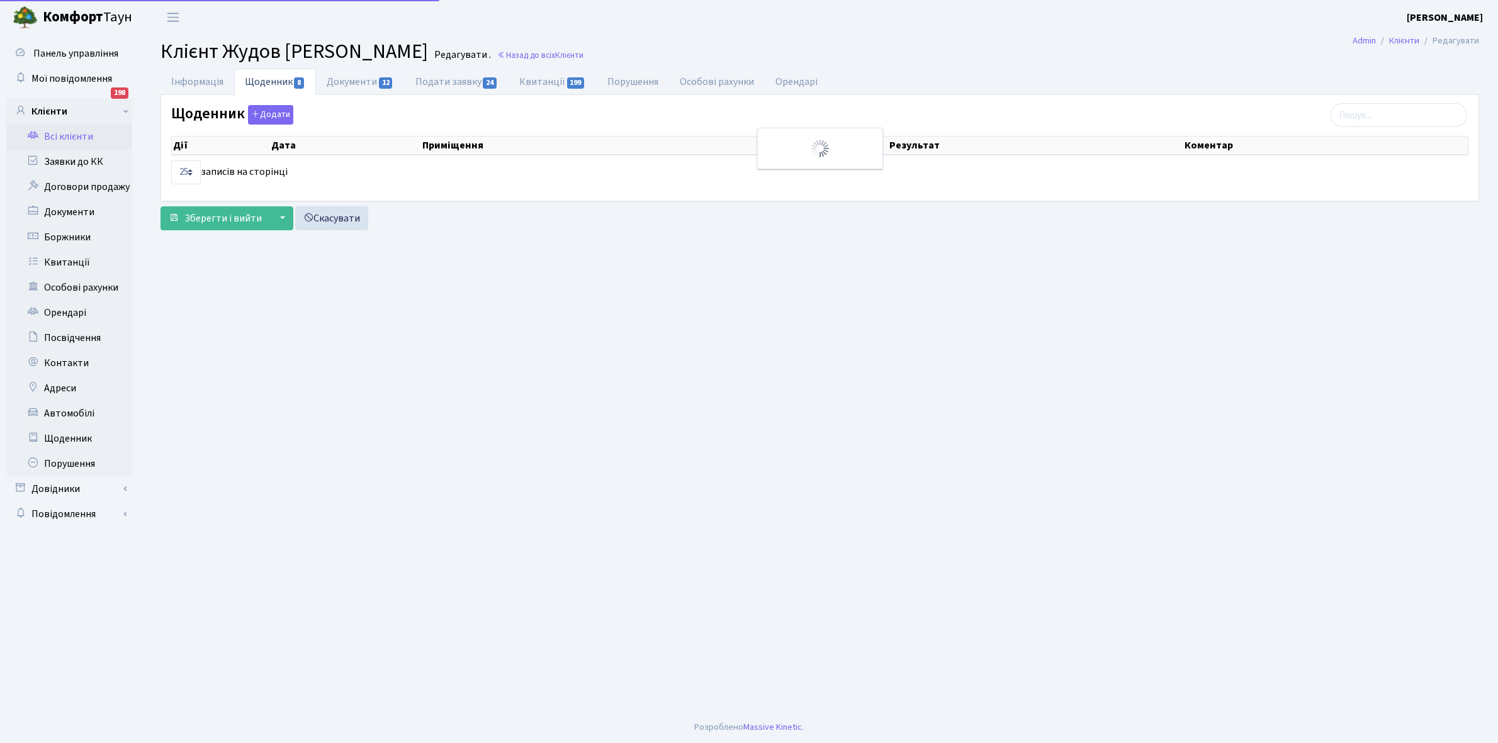
select select "25"
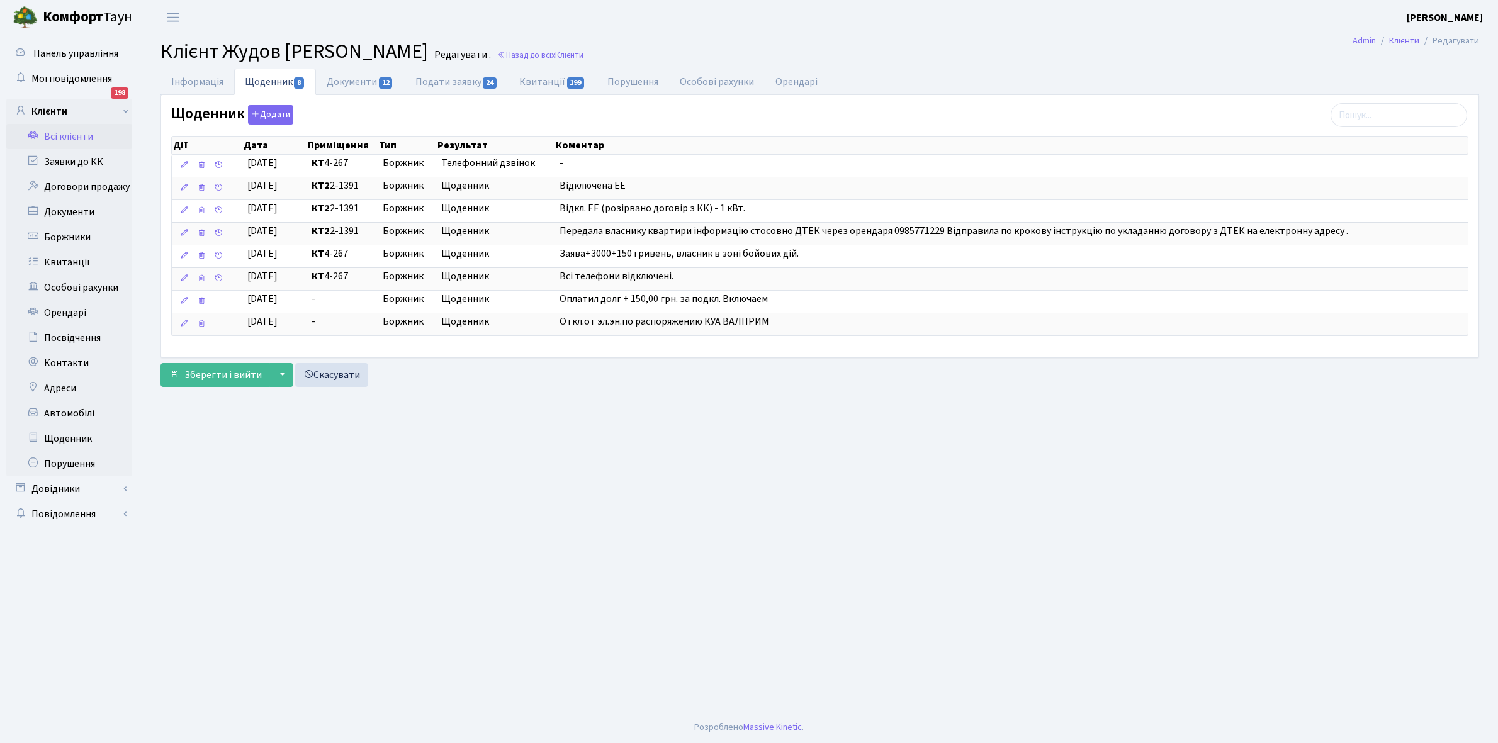
click at [61, 135] on link "Всі клієнти" at bounding box center [69, 136] width 126 height 25
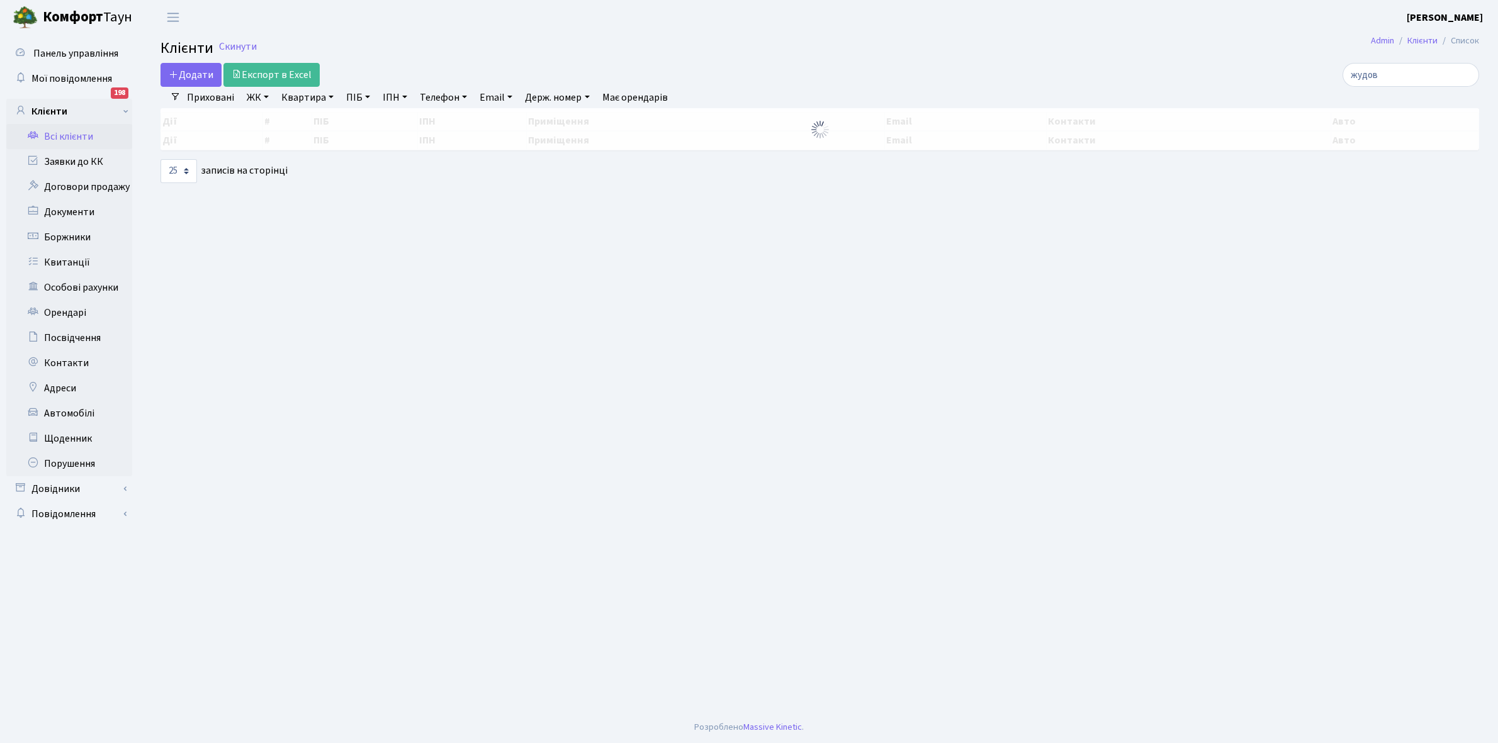
select select "25"
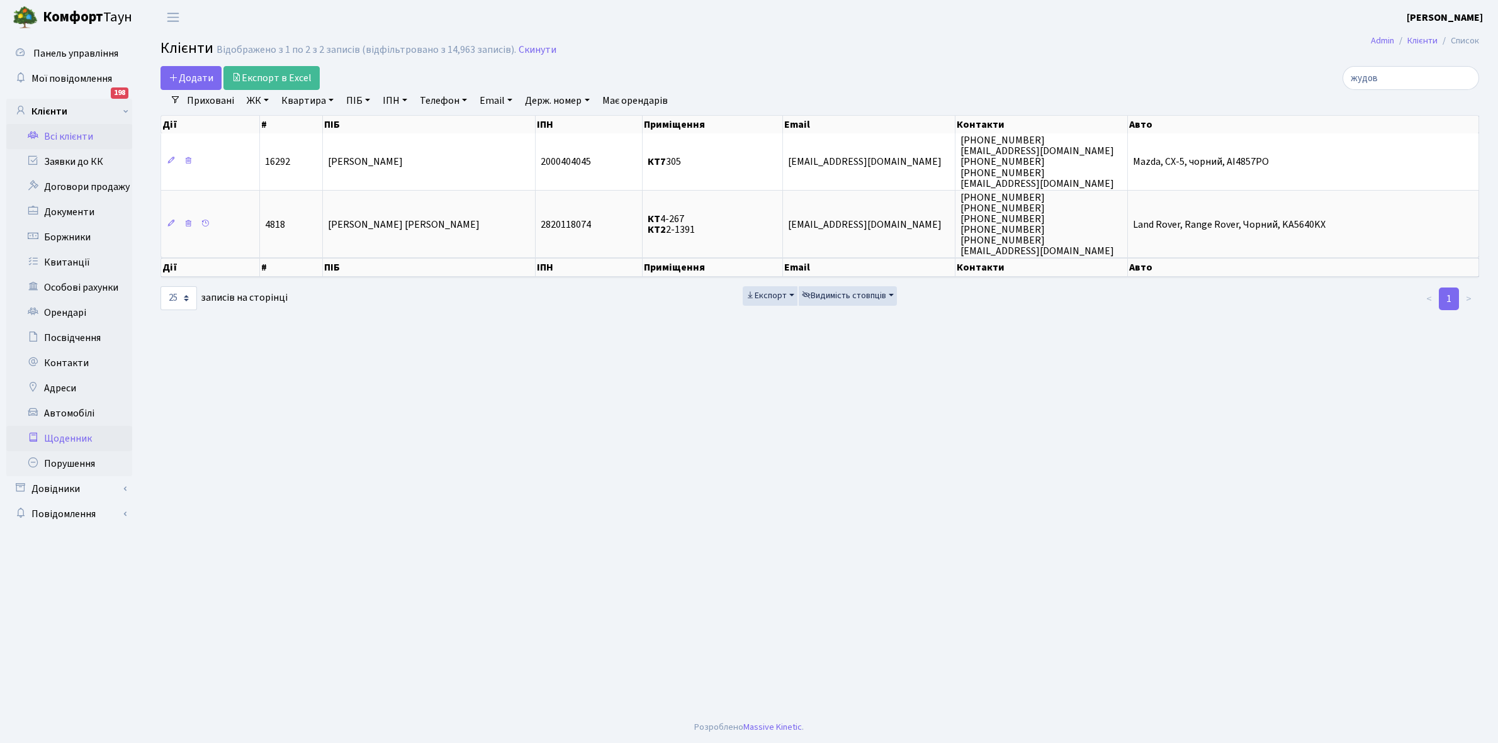
click at [69, 445] on link "Щоденник" at bounding box center [69, 438] width 126 height 25
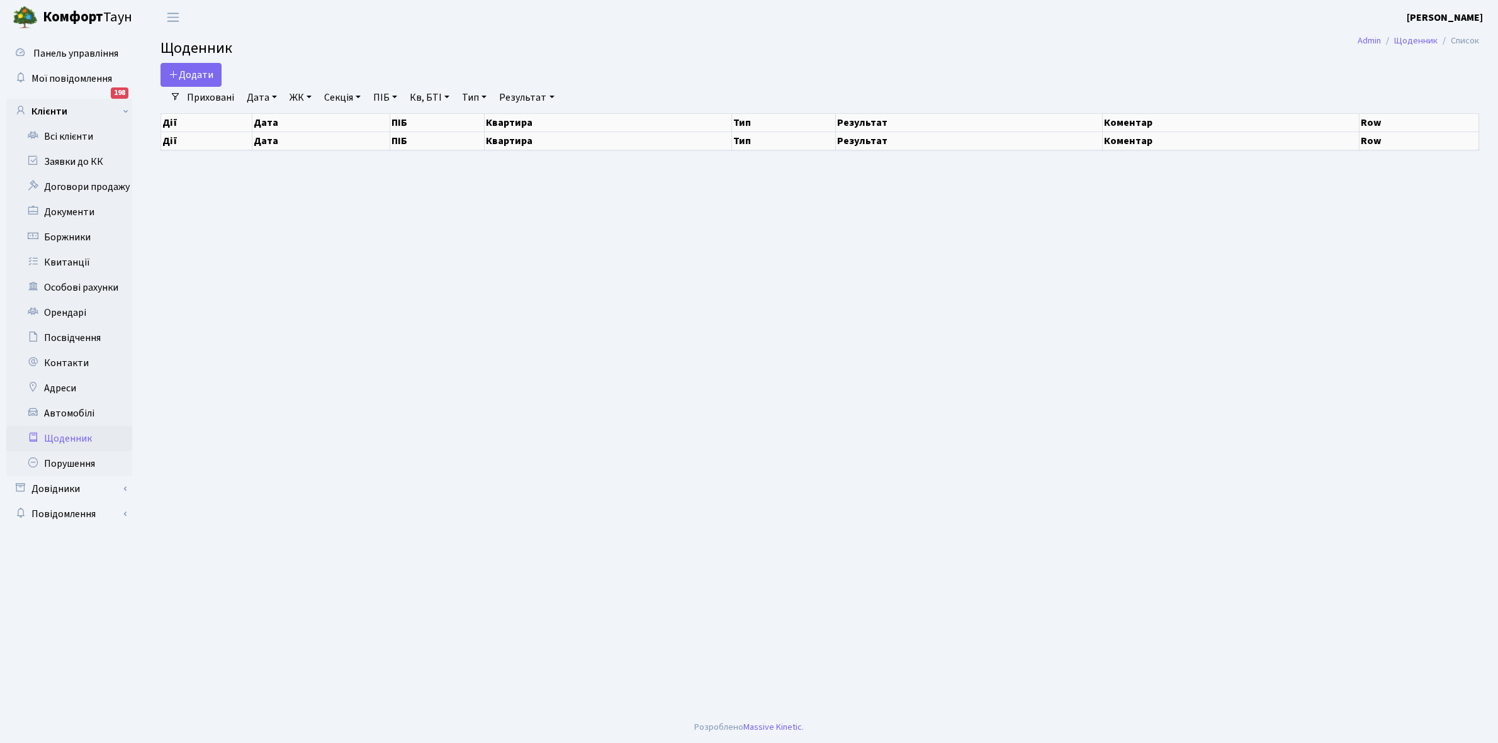
select select "25"
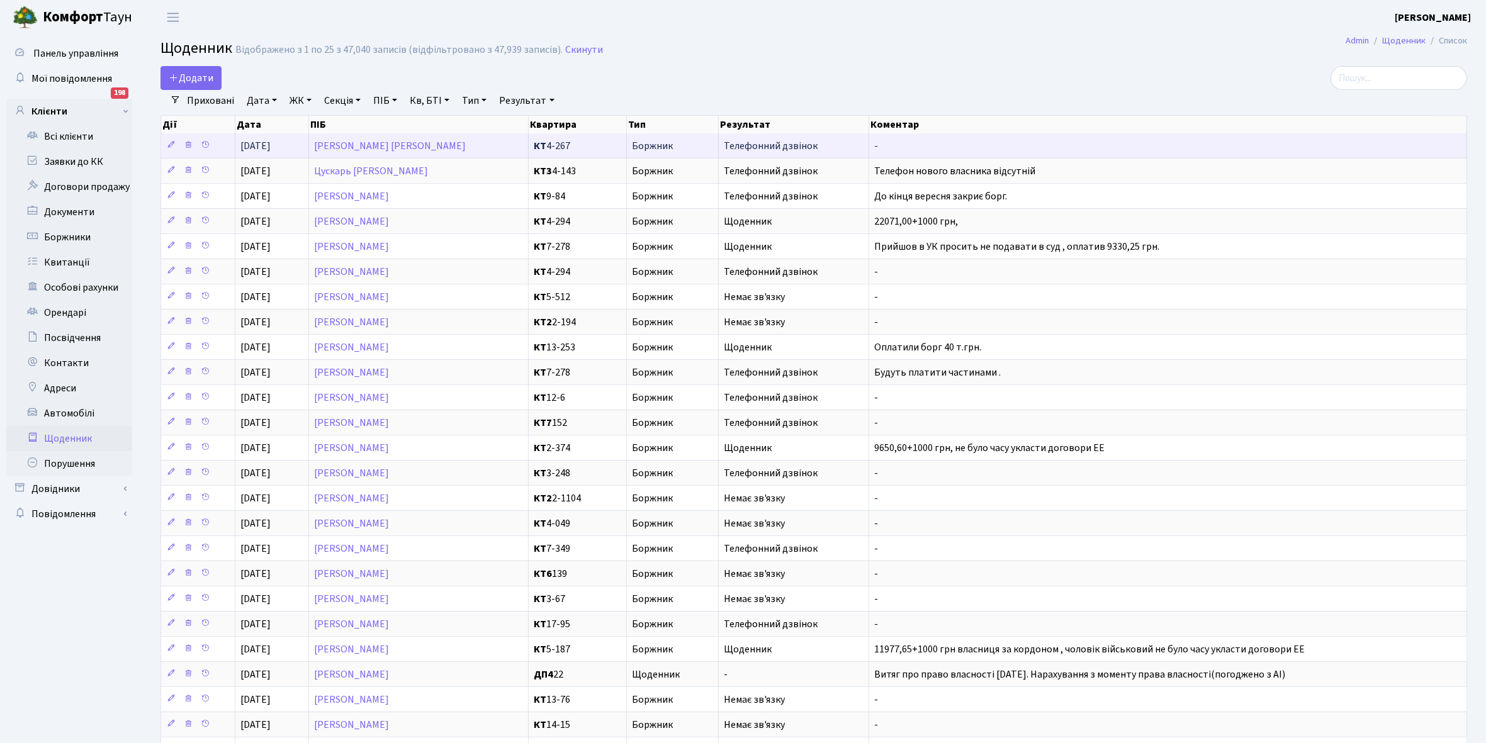
click at [448, 139] on td "[PERSON_NAME] [PERSON_NAME]" at bounding box center [419, 145] width 220 height 25
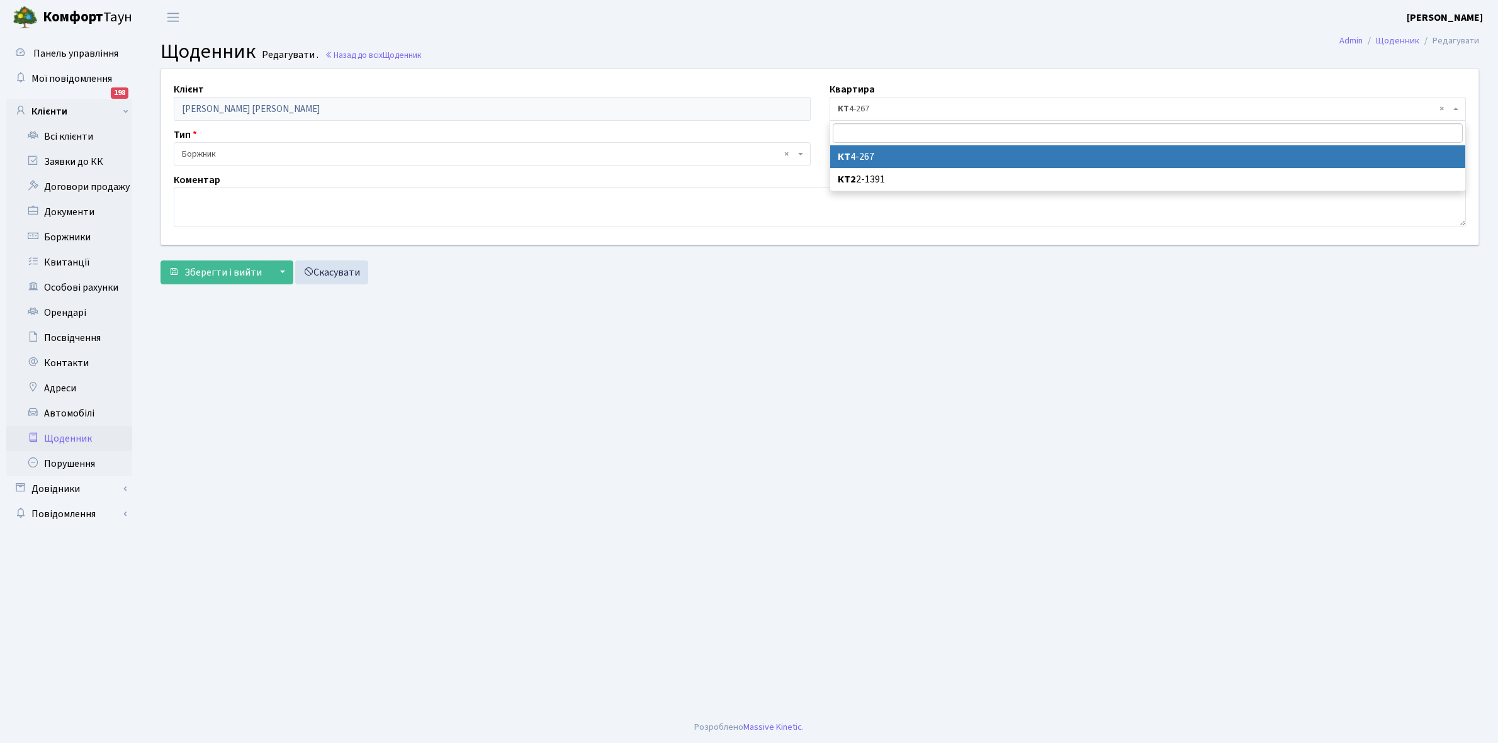
click at [919, 108] on span "× КТ 4-267" at bounding box center [1144, 109] width 613 height 13
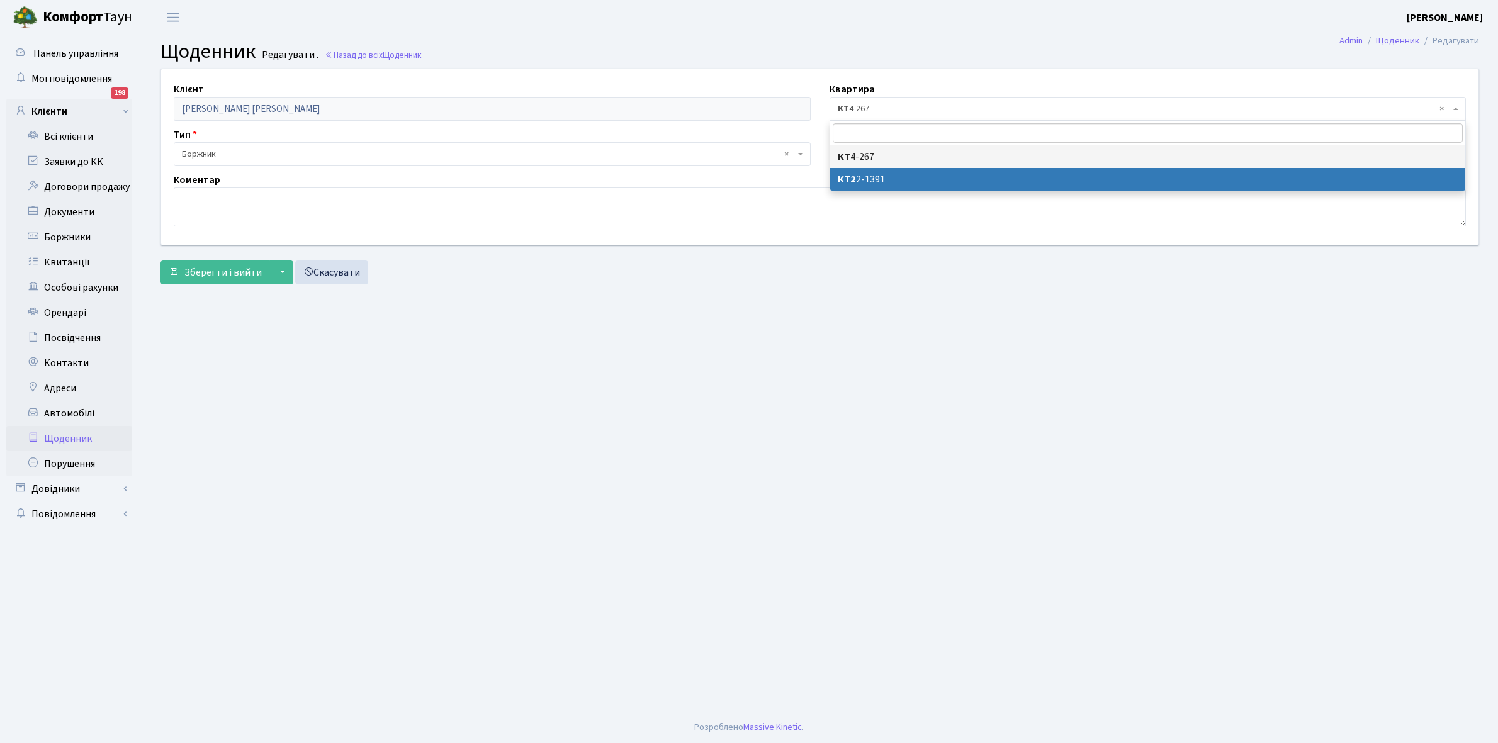
select select "31210"
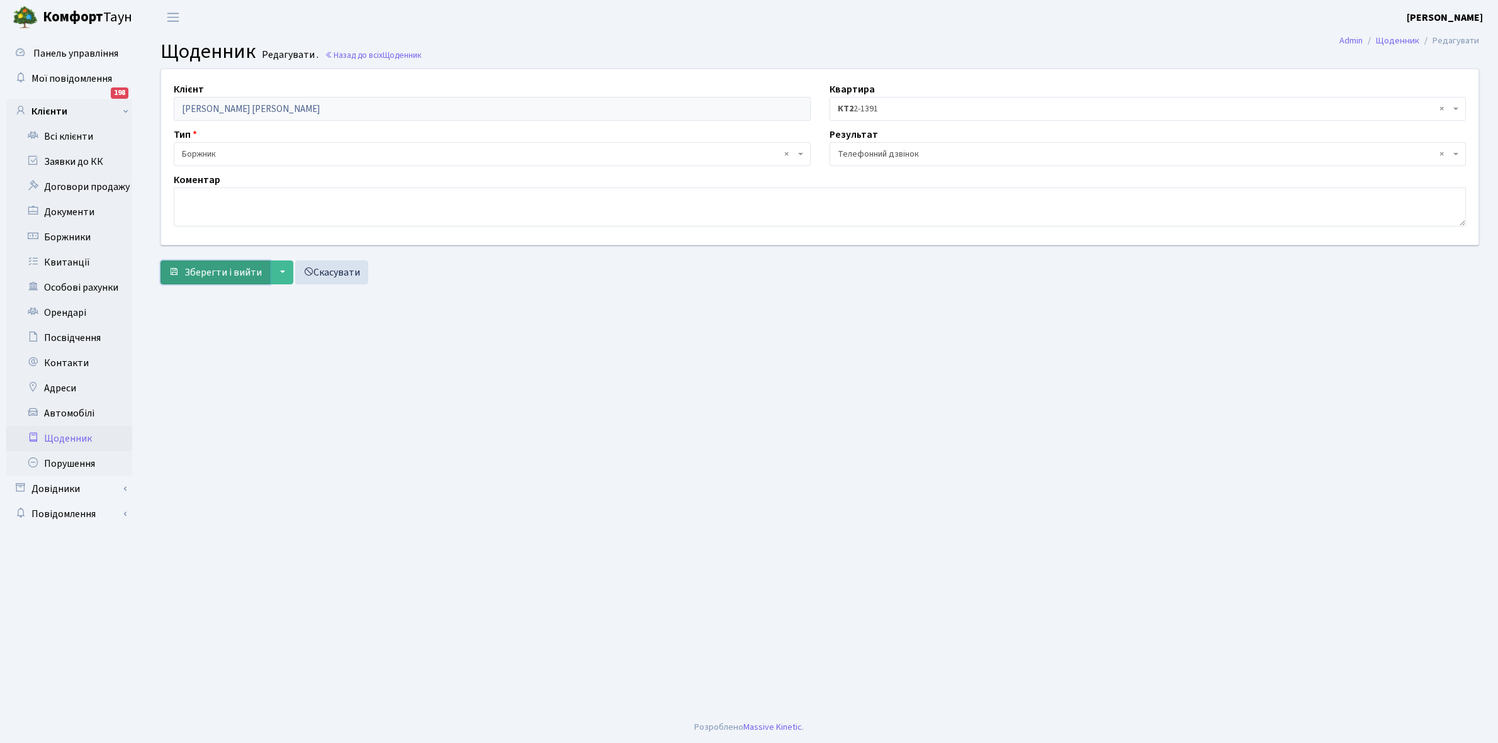
click at [225, 267] on span "Зберегти і вийти" at bounding box center [222, 273] width 77 height 14
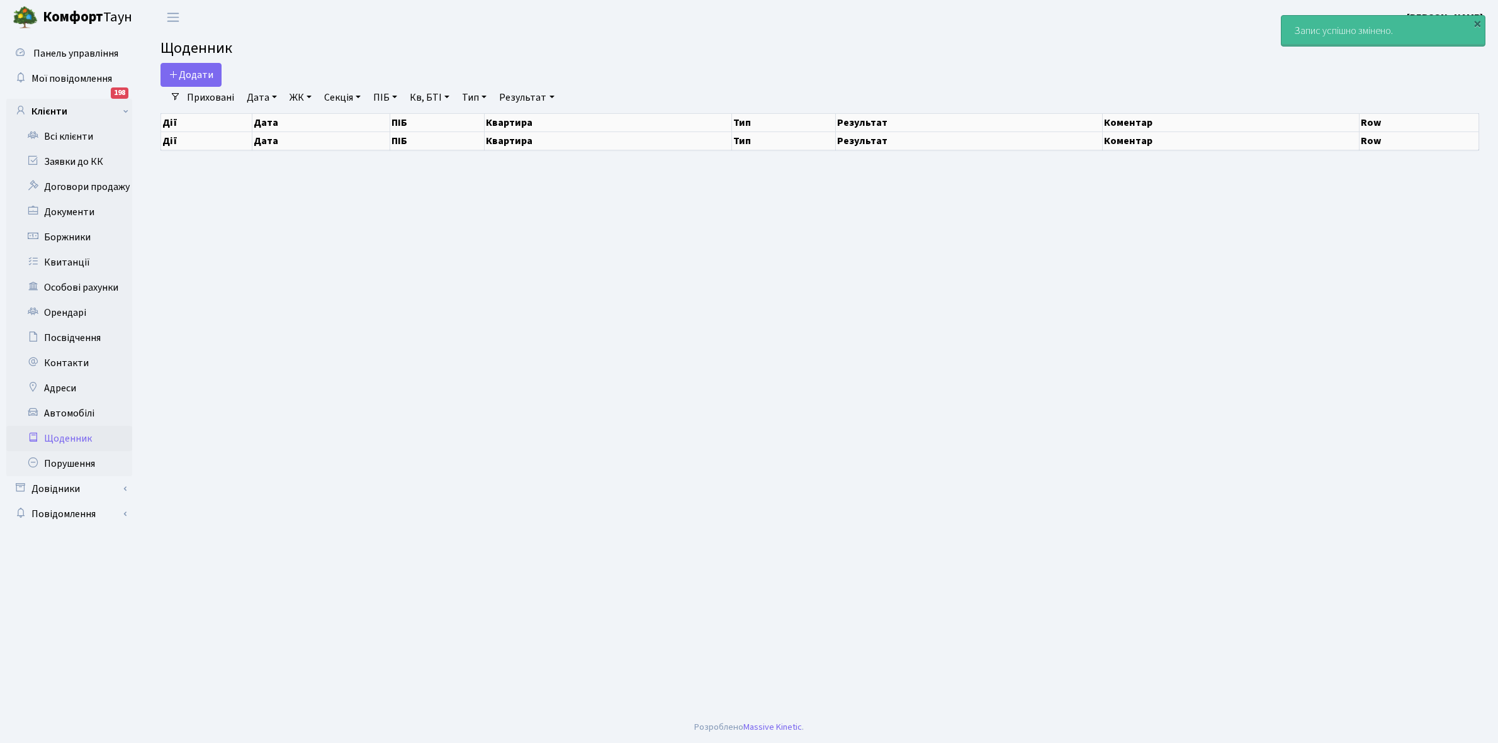
select select "25"
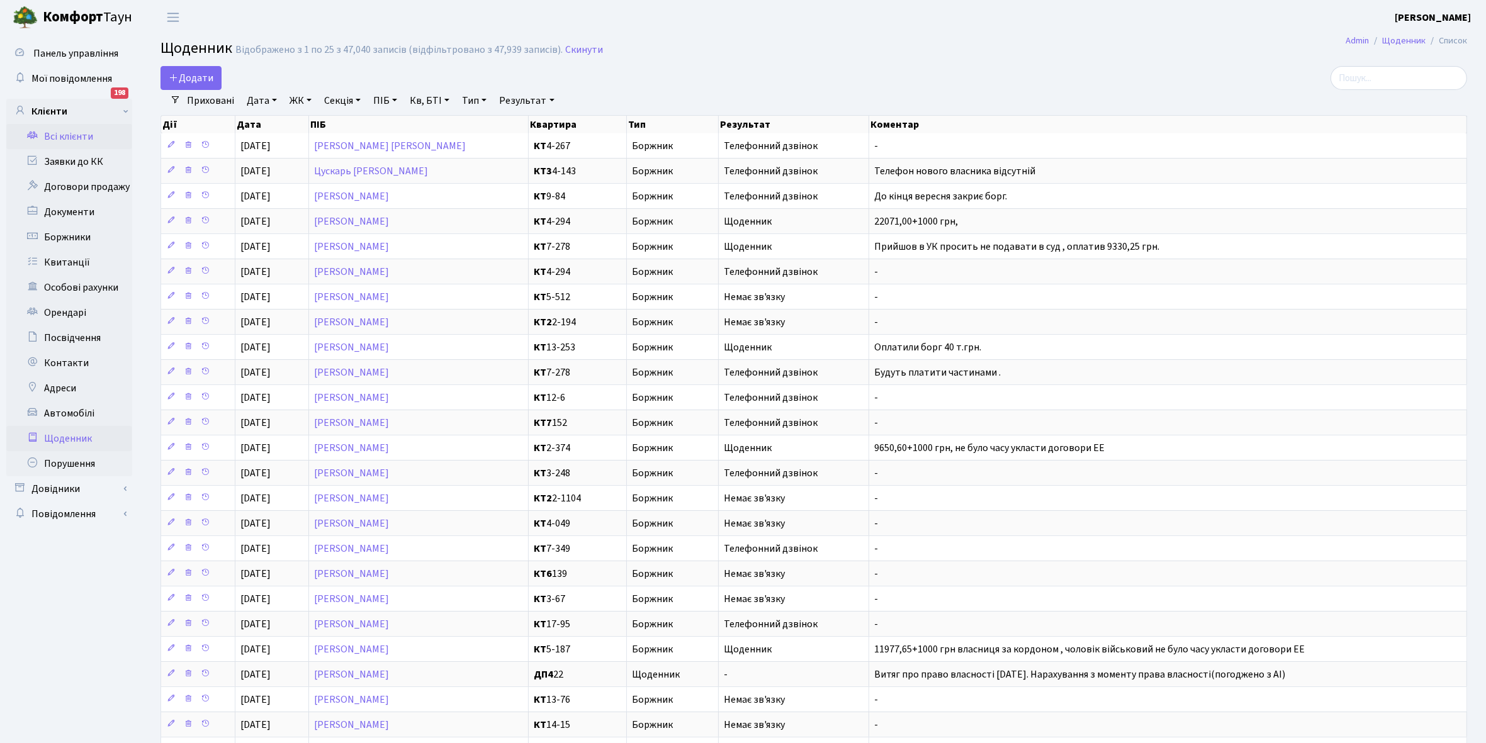
click at [73, 132] on link "Всі клієнти" at bounding box center [69, 136] width 126 height 25
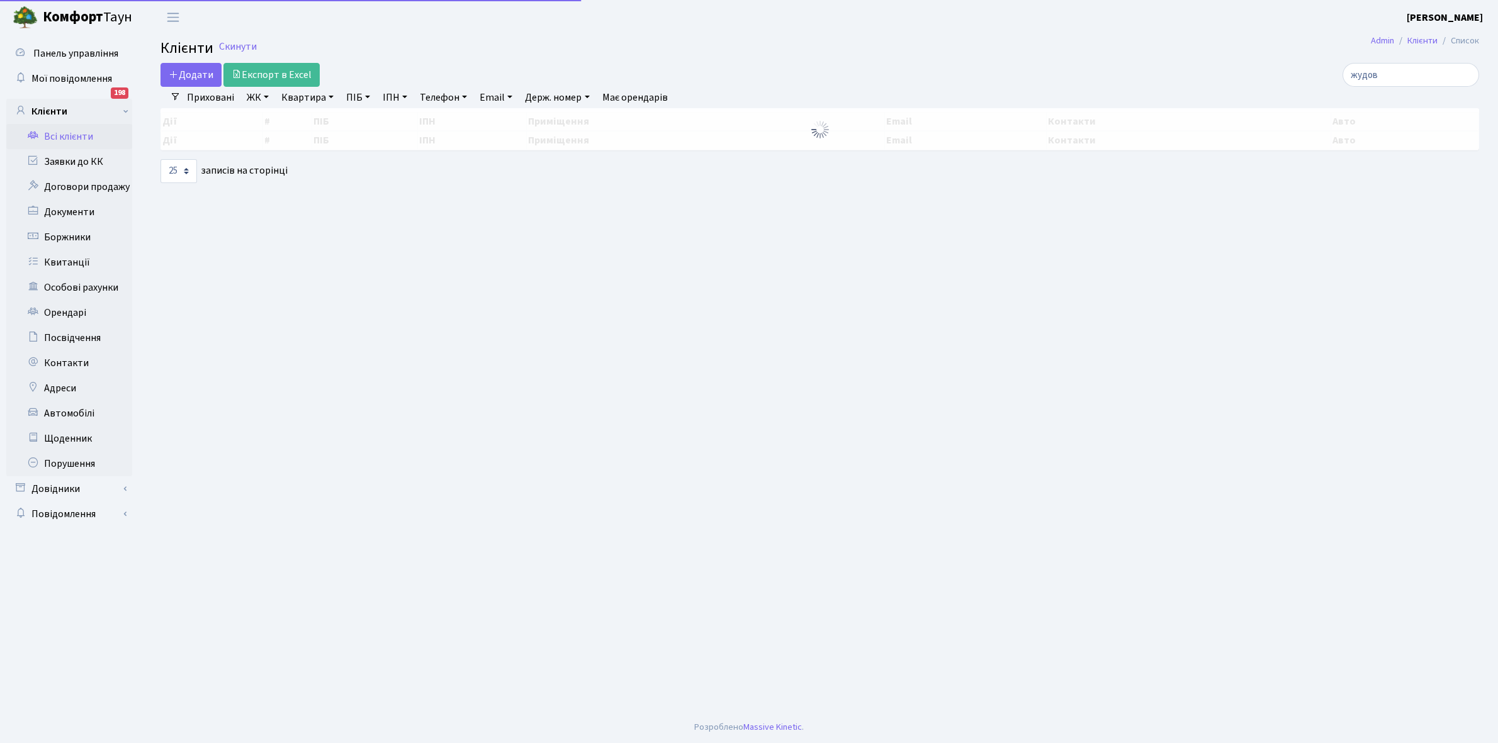
select select "25"
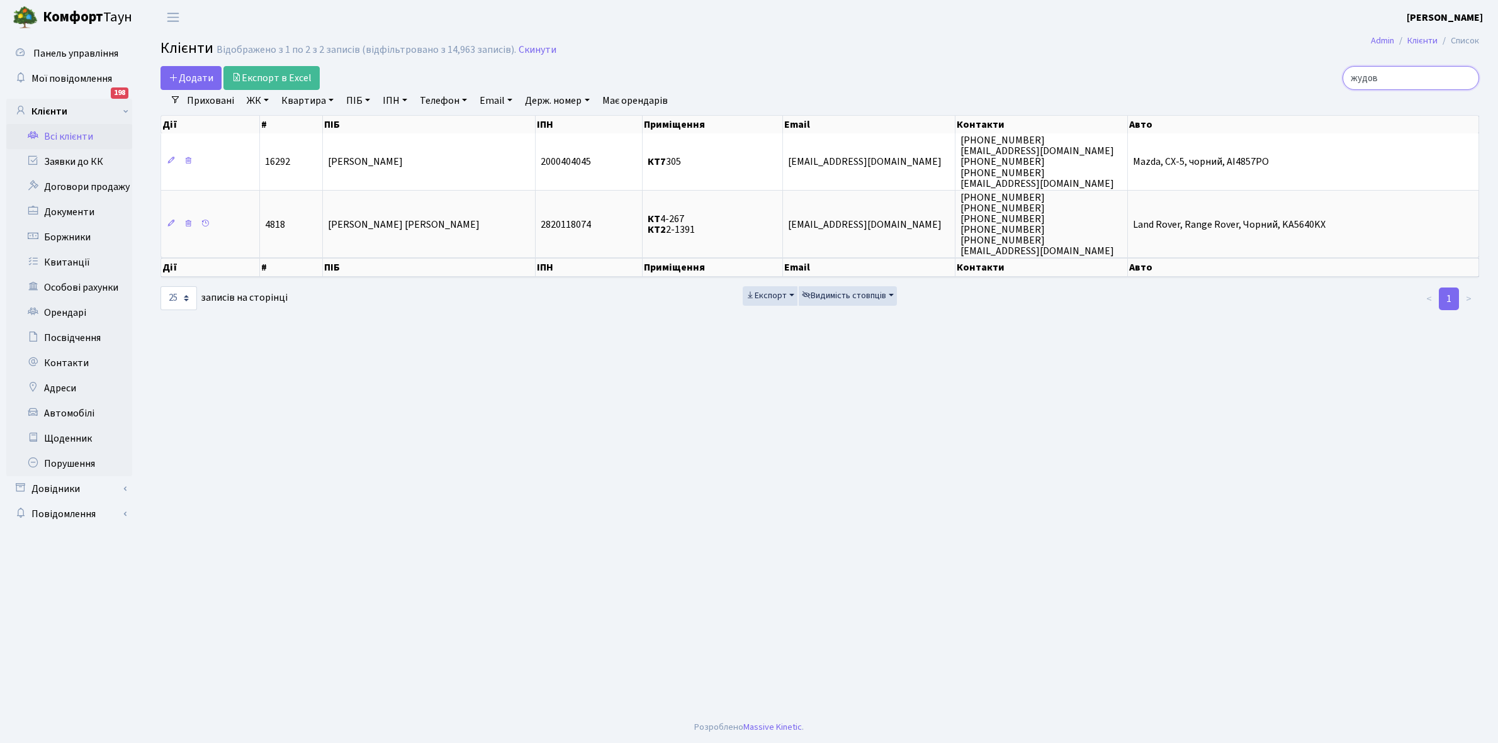
click at [1408, 73] on input "жудов" at bounding box center [1410, 78] width 137 height 24
type input "ж"
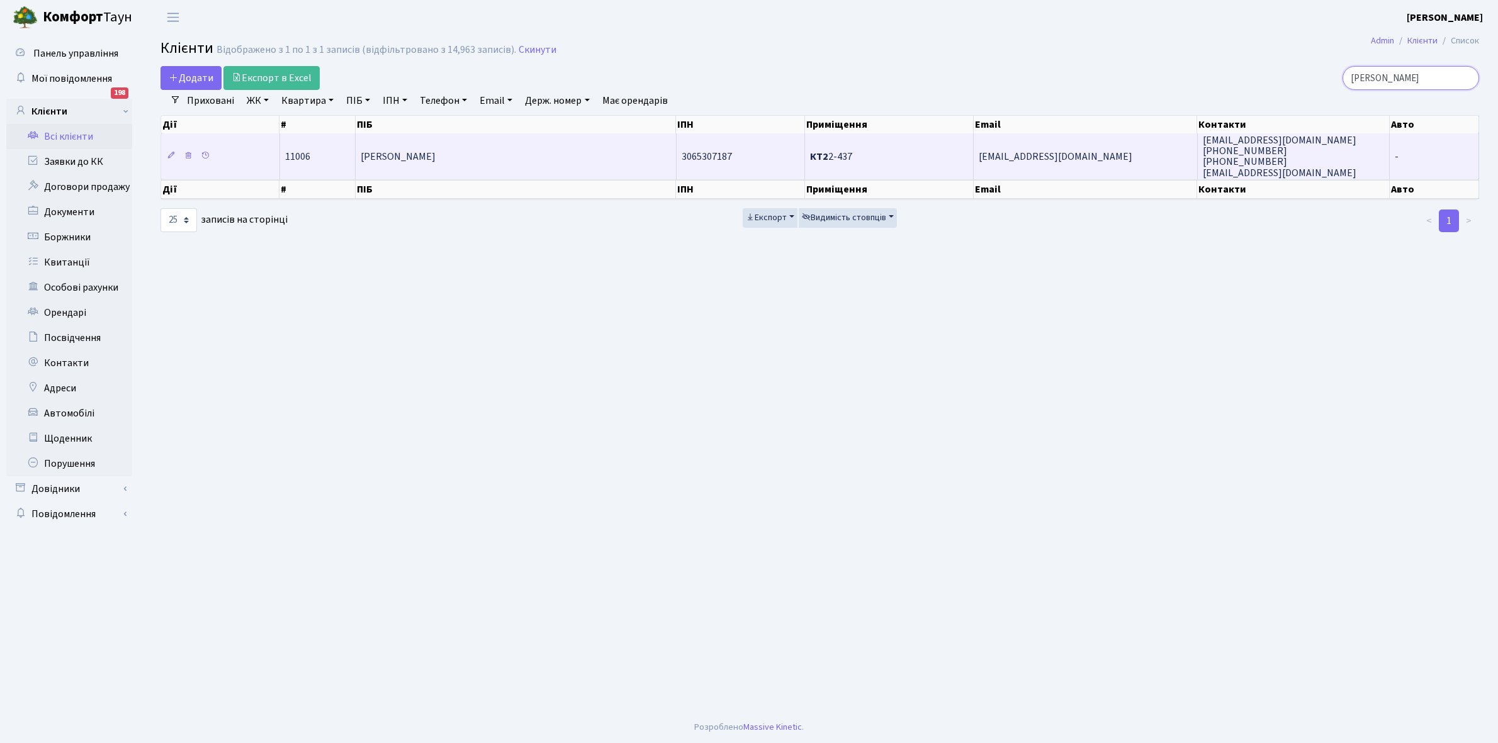
type input "фаустова"
click at [509, 157] on td "[PERSON_NAME]" at bounding box center [516, 155] width 320 height 45
click at [509, 157] on td "Фаустова Ольга Володимирівна" at bounding box center [516, 155] width 320 height 45
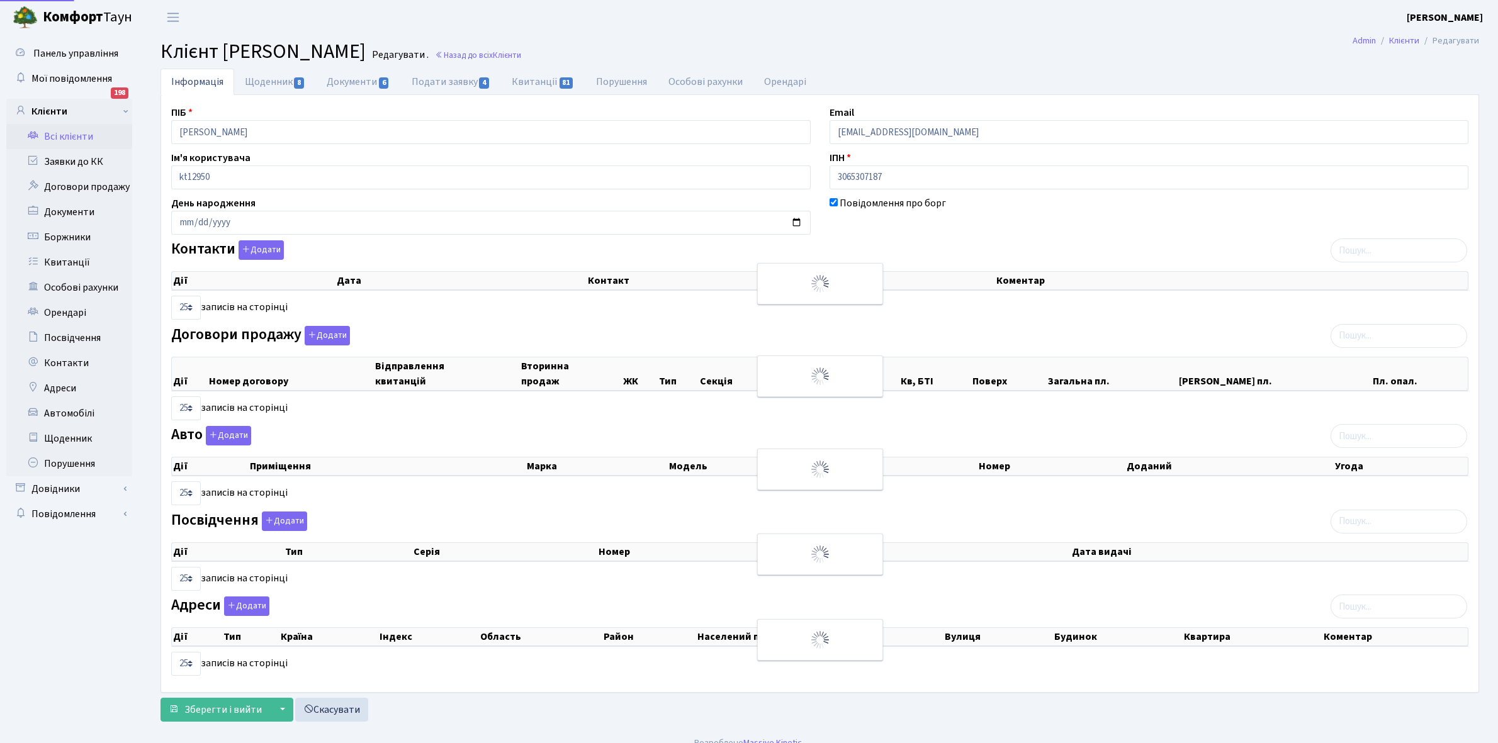
select select "25"
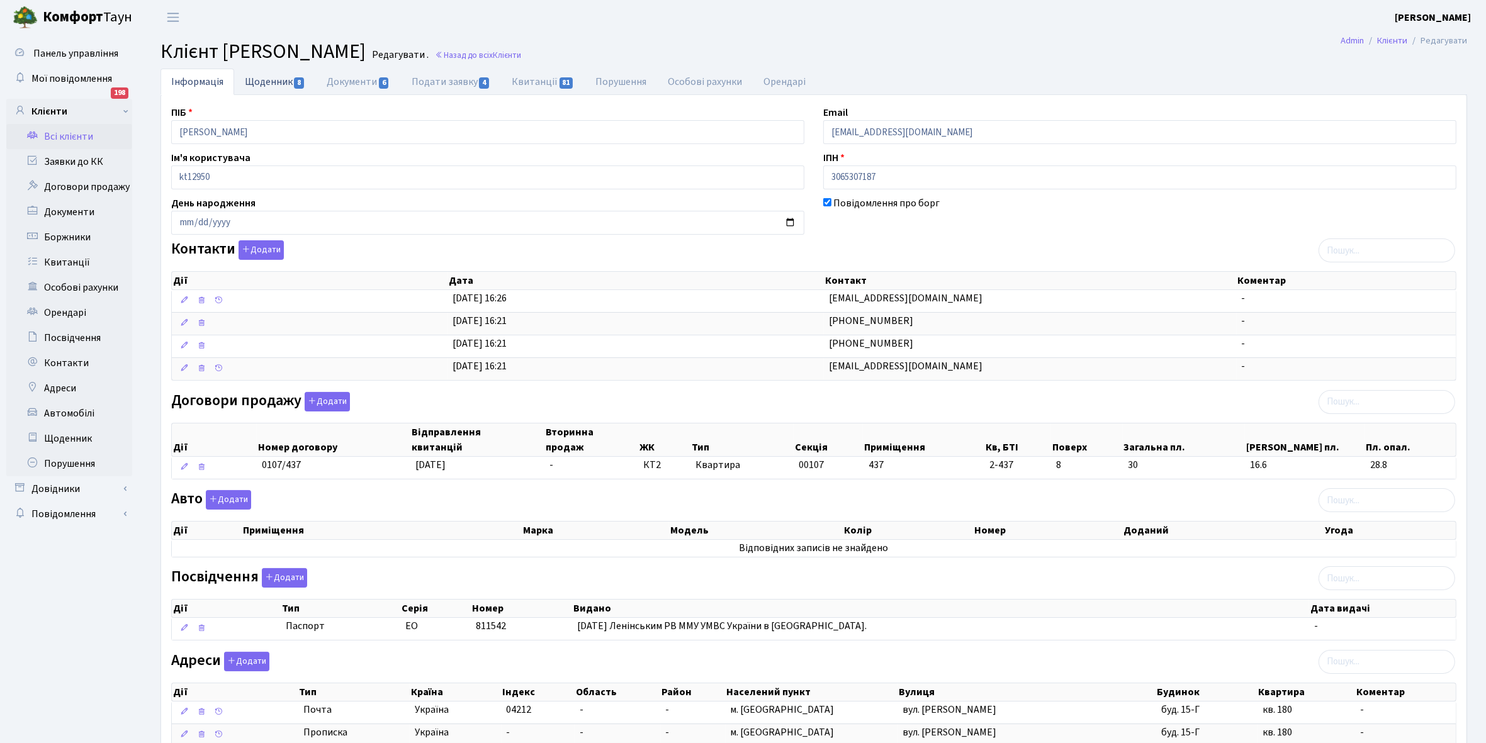
click at [256, 83] on link "Щоденник 8" at bounding box center [275, 82] width 82 height 26
select select "25"
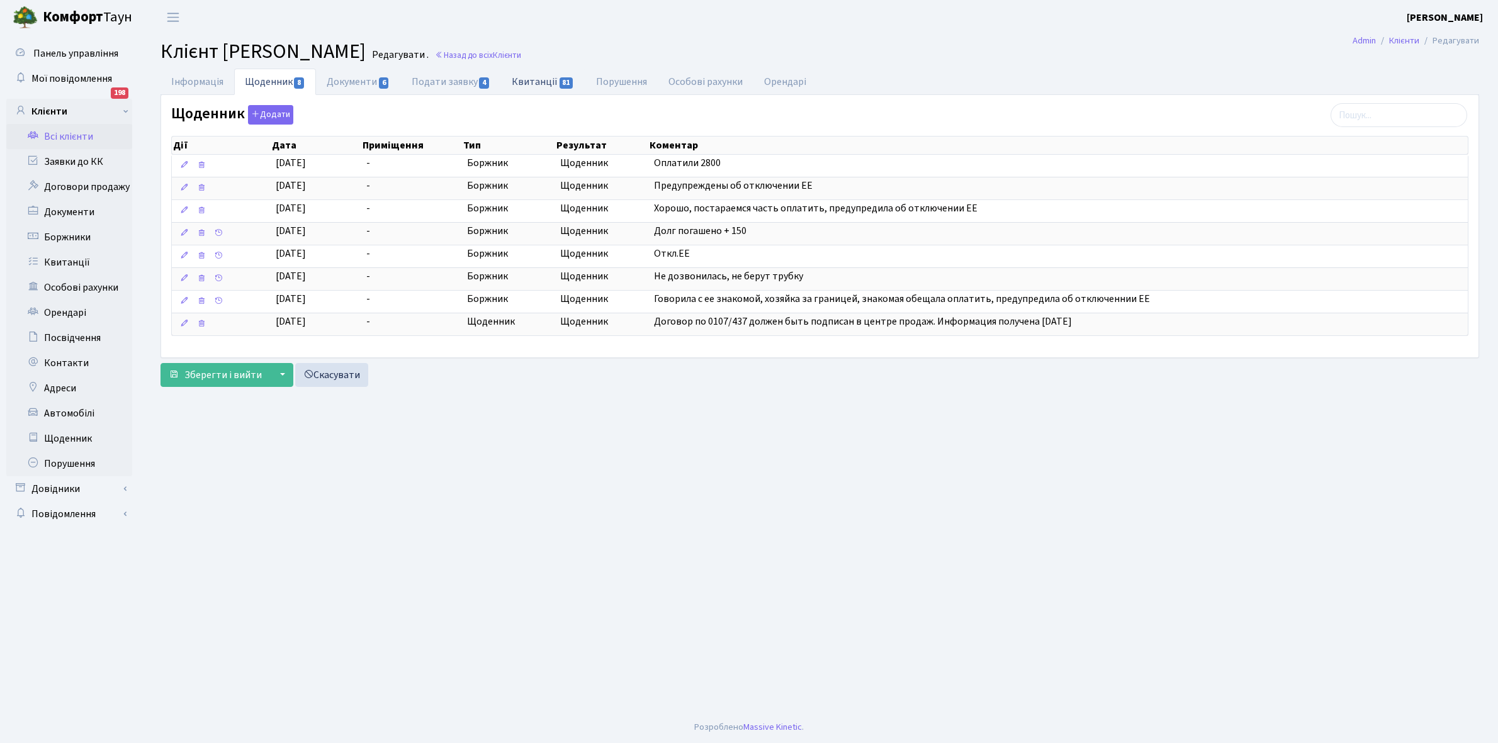
click at [535, 81] on link "Квитанції 81" at bounding box center [543, 82] width 84 height 26
select select "25"
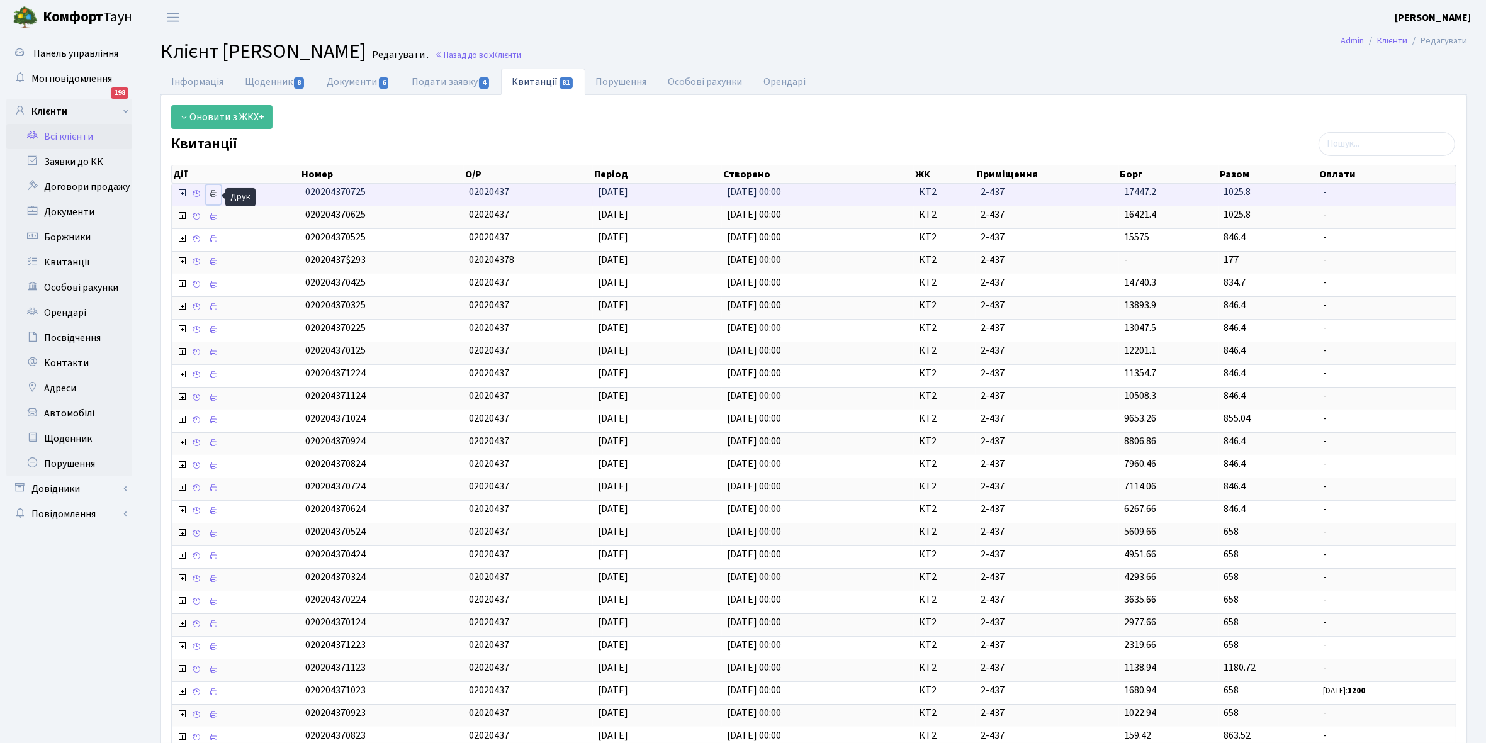
click at [217, 193] on icon at bounding box center [213, 193] width 9 height 9
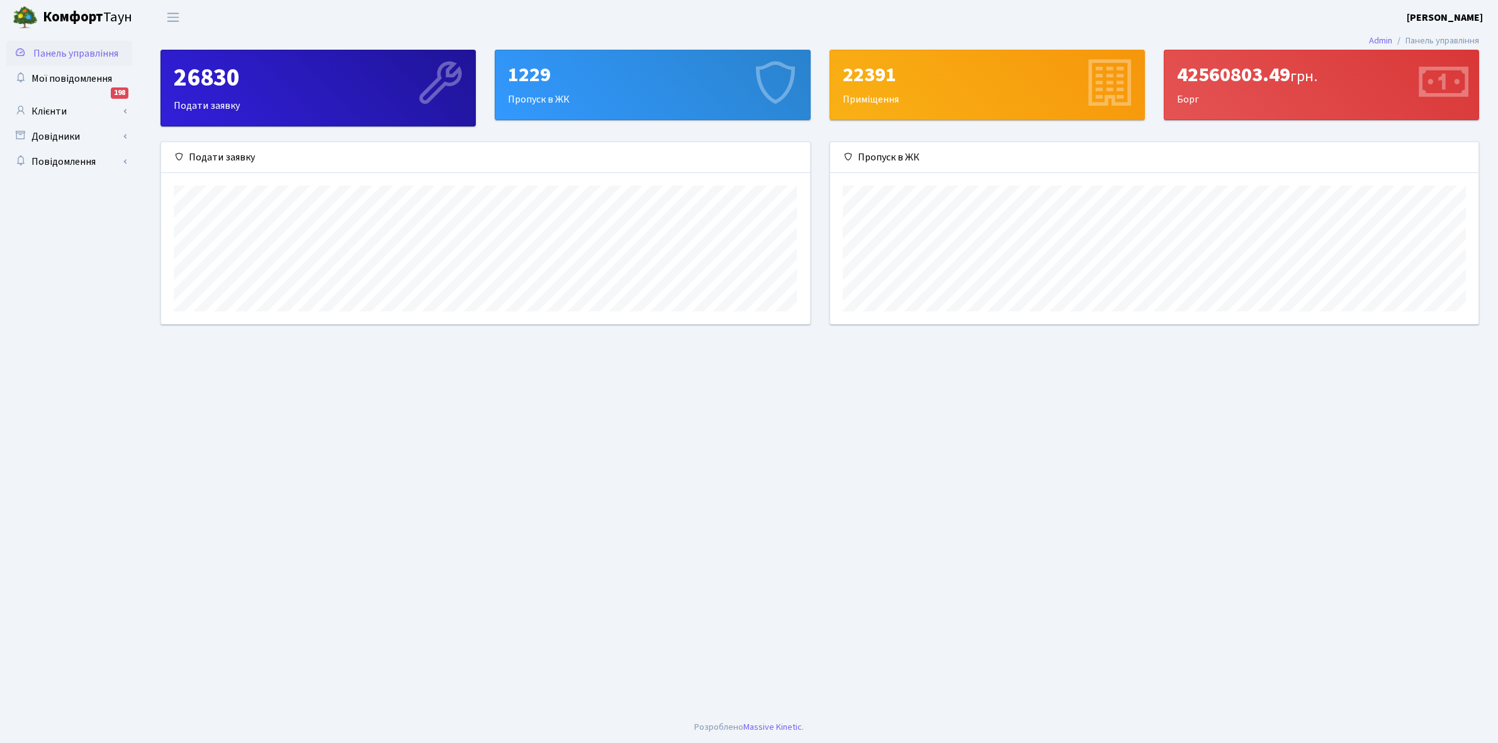
scroll to position [183, 648]
click at [62, 107] on link "Клієнти" at bounding box center [69, 111] width 126 height 25
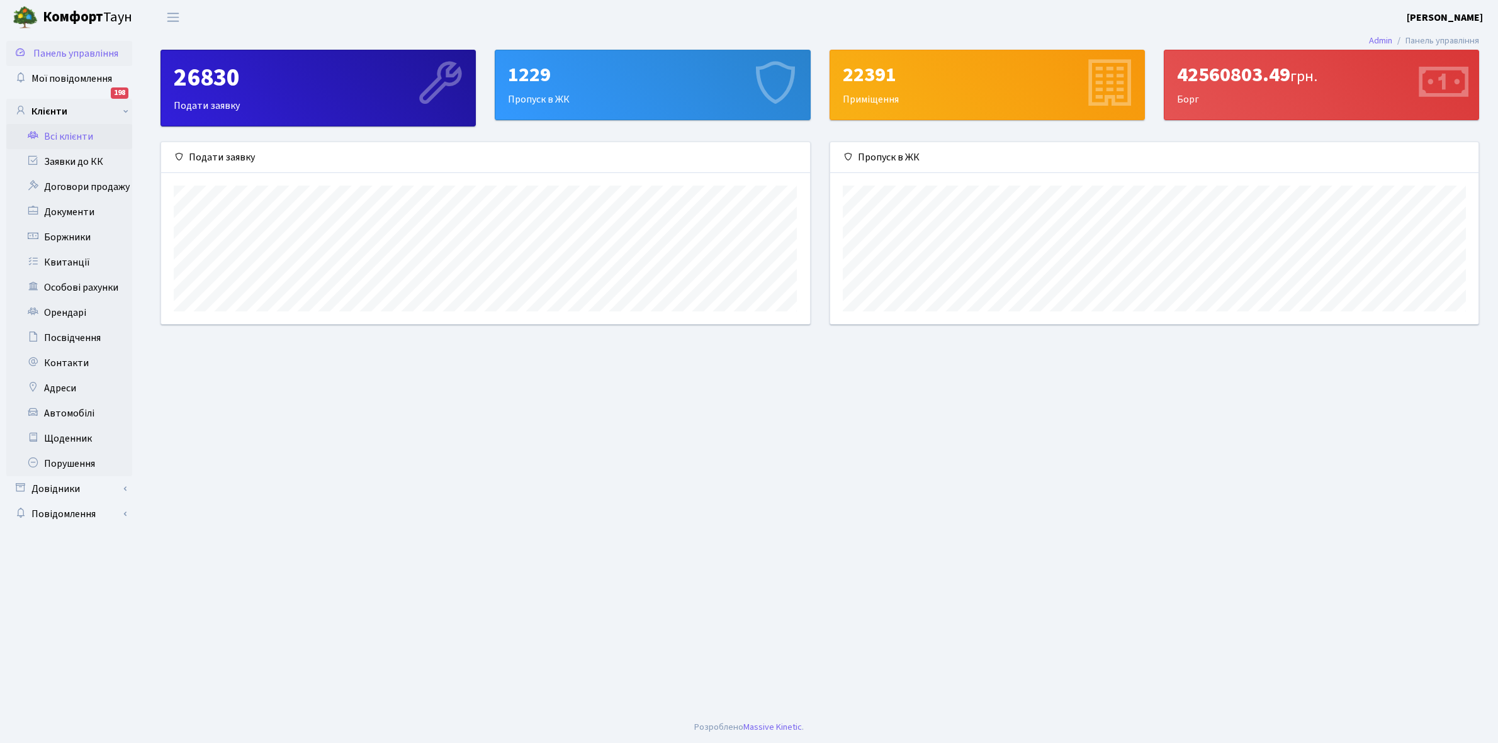
click at [76, 137] on link "Всі клієнти" at bounding box center [69, 136] width 126 height 25
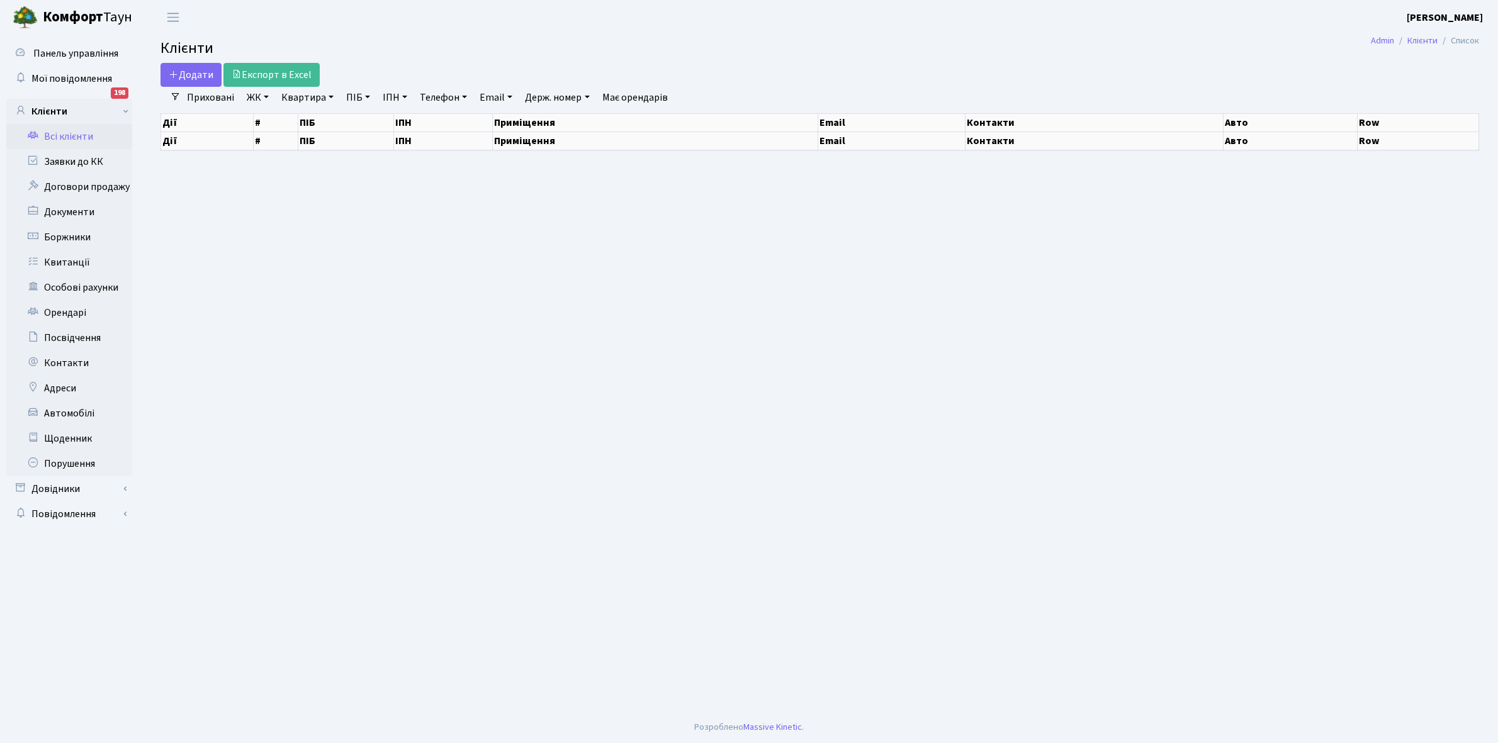
select select "25"
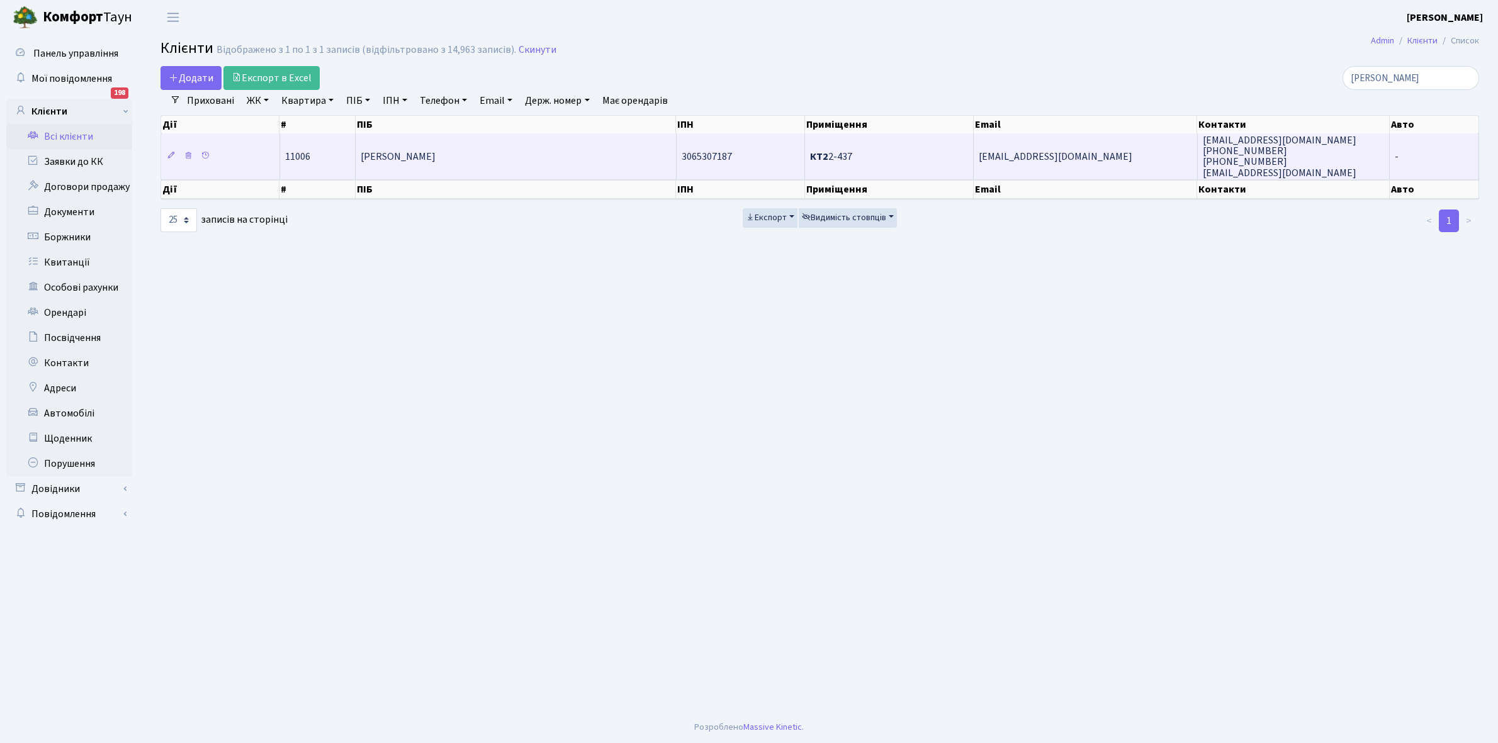
click at [537, 158] on td "[PERSON_NAME]" at bounding box center [516, 155] width 320 height 45
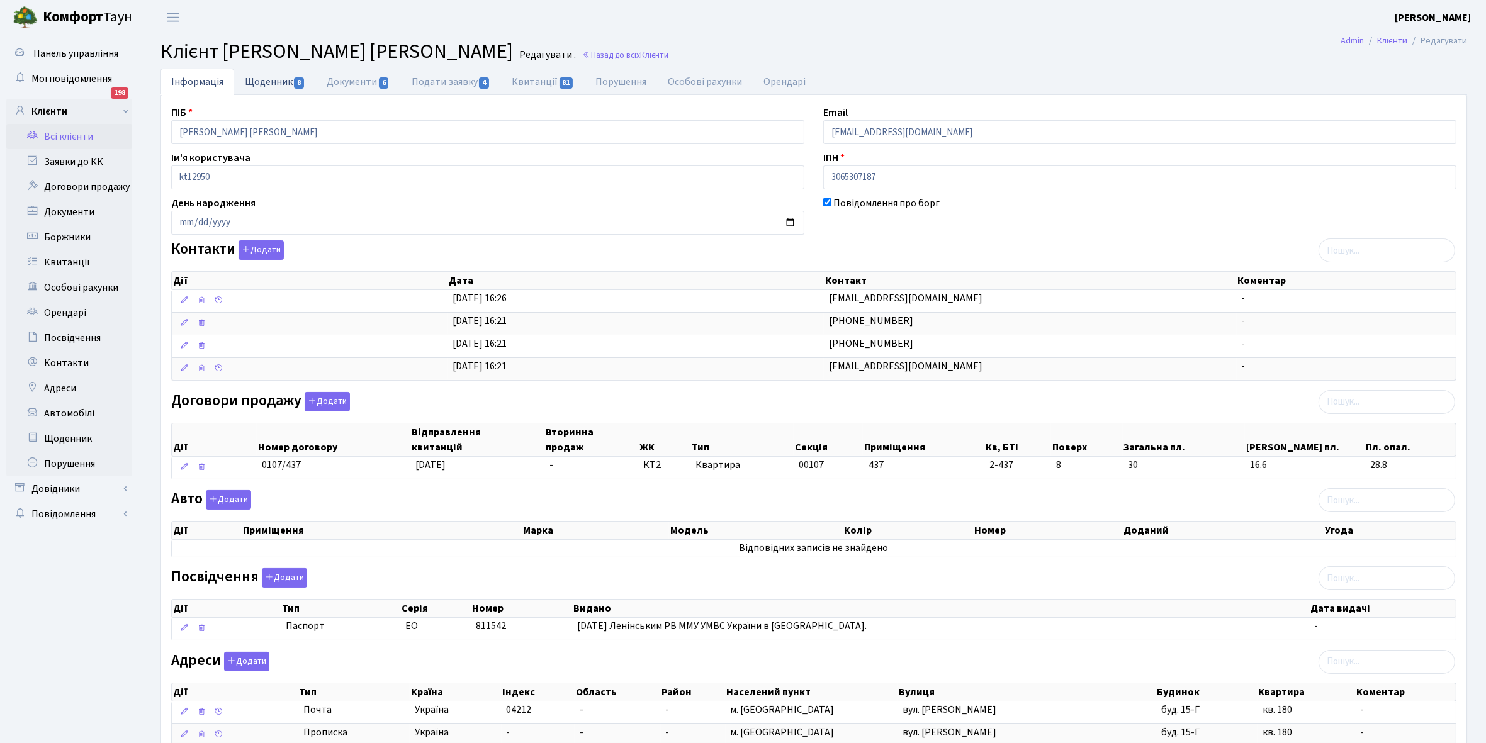
click at [266, 82] on link "Щоденник 8" at bounding box center [275, 82] width 82 height 26
select select "25"
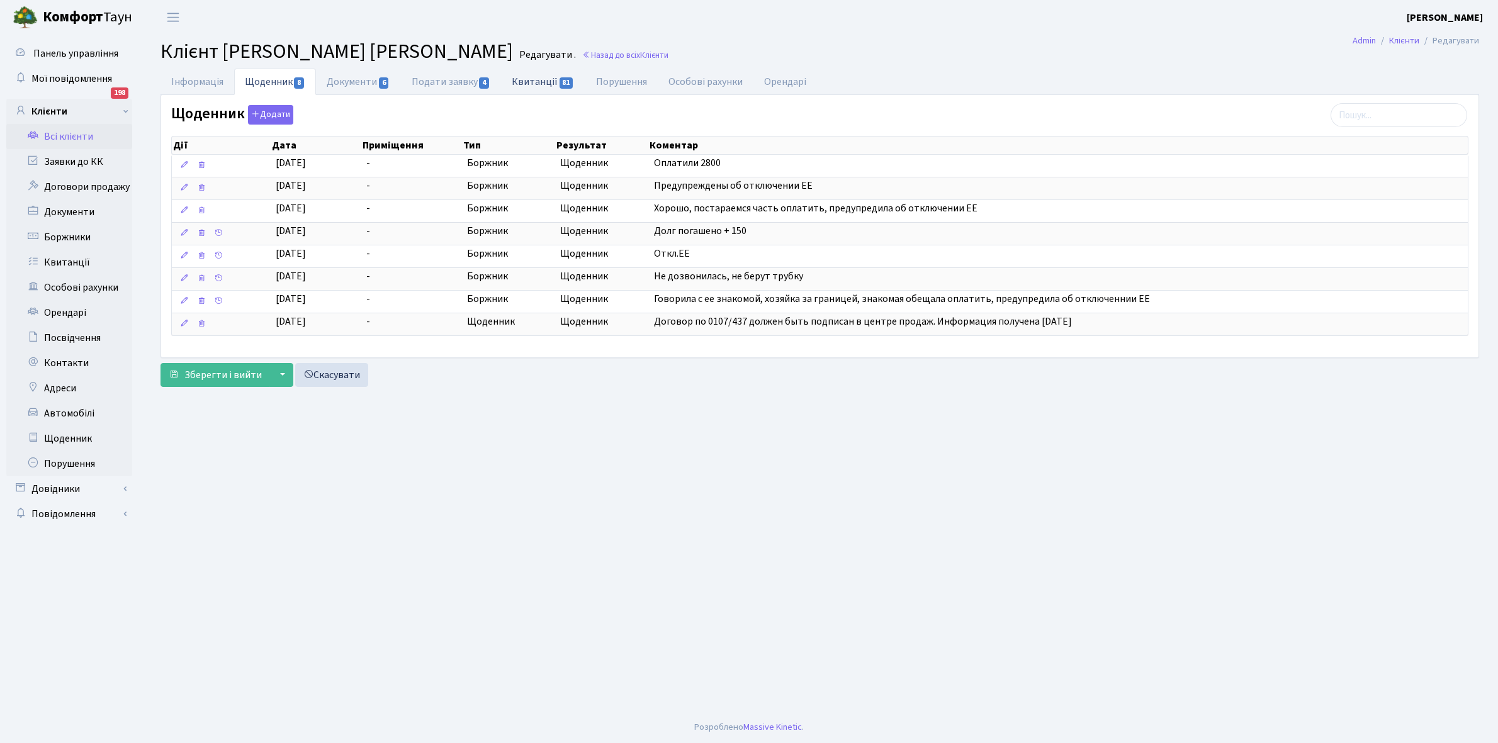
click at [542, 79] on link "Квитанції 81" at bounding box center [543, 82] width 84 height 26
select select "25"
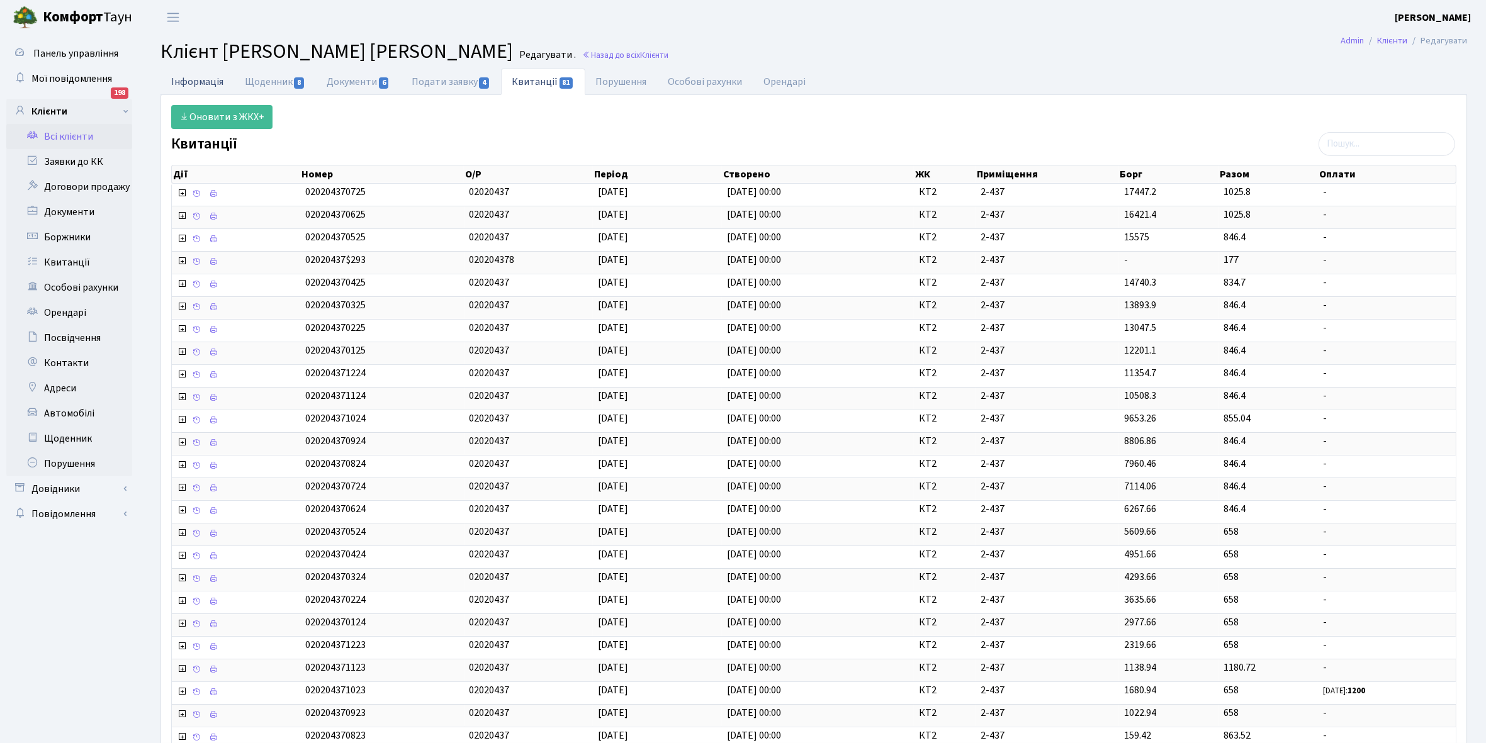
click at [188, 77] on link "Інформація" at bounding box center [197, 82] width 74 height 26
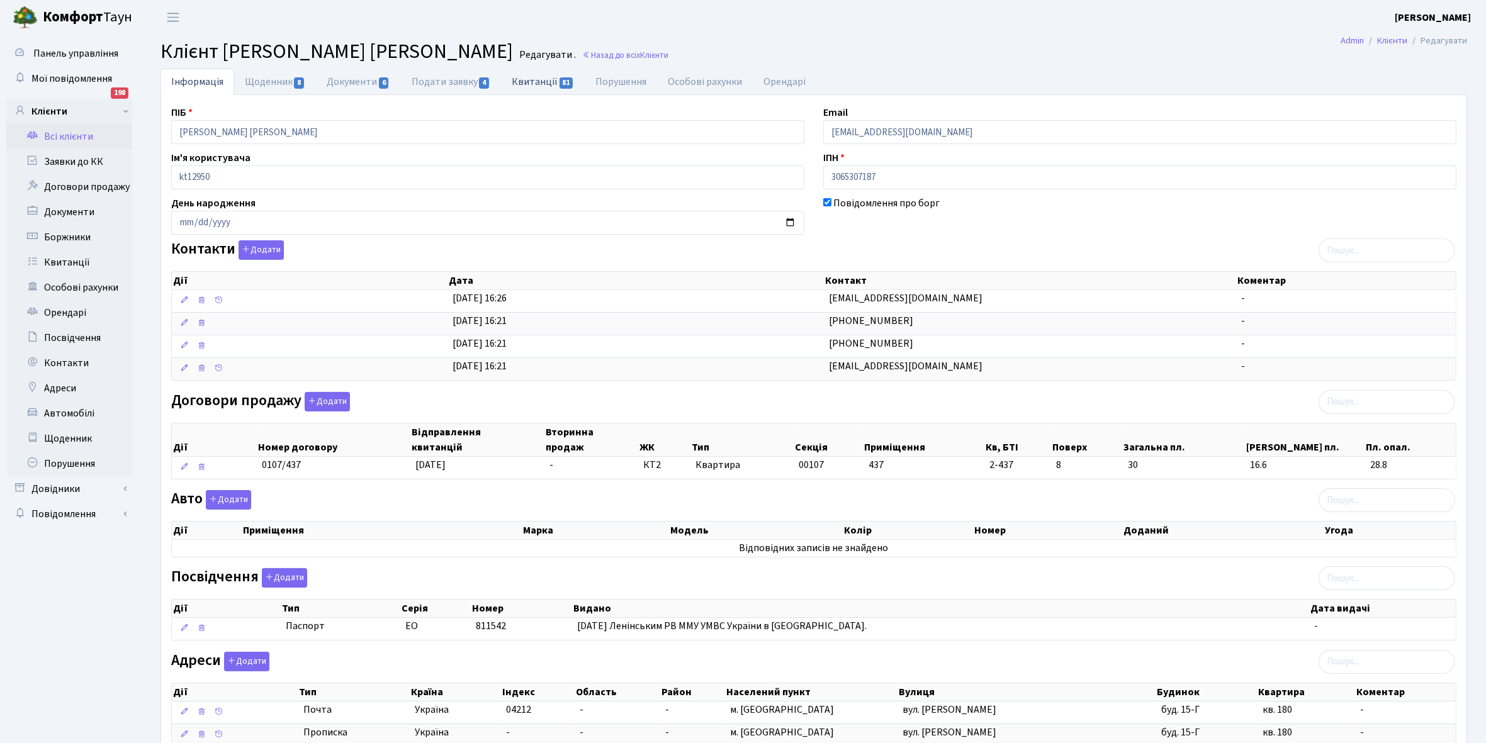
click at [539, 77] on link "Квитанції 81" at bounding box center [543, 82] width 84 height 26
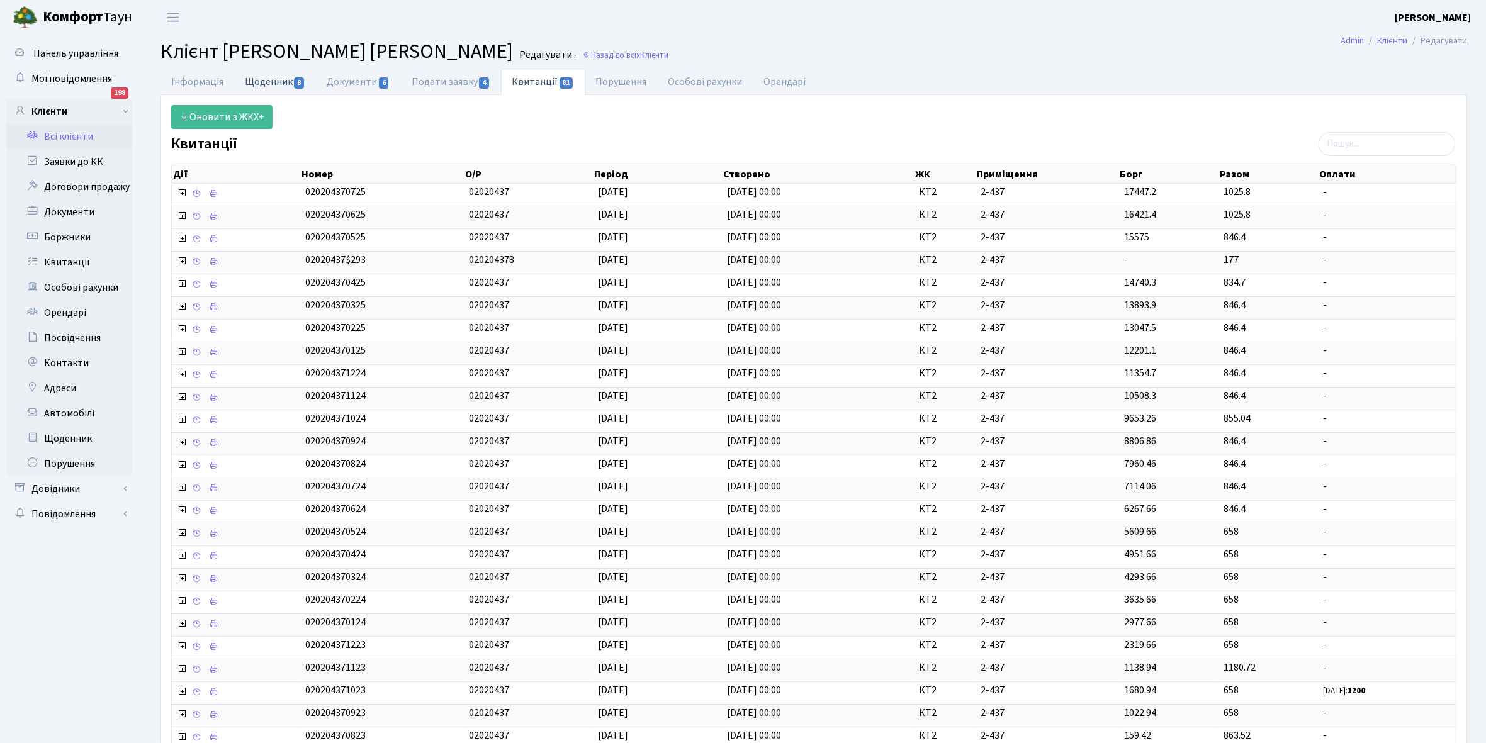
click at [259, 82] on link "Щоденник 8" at bounding box center [275, 82] width 82 height 26
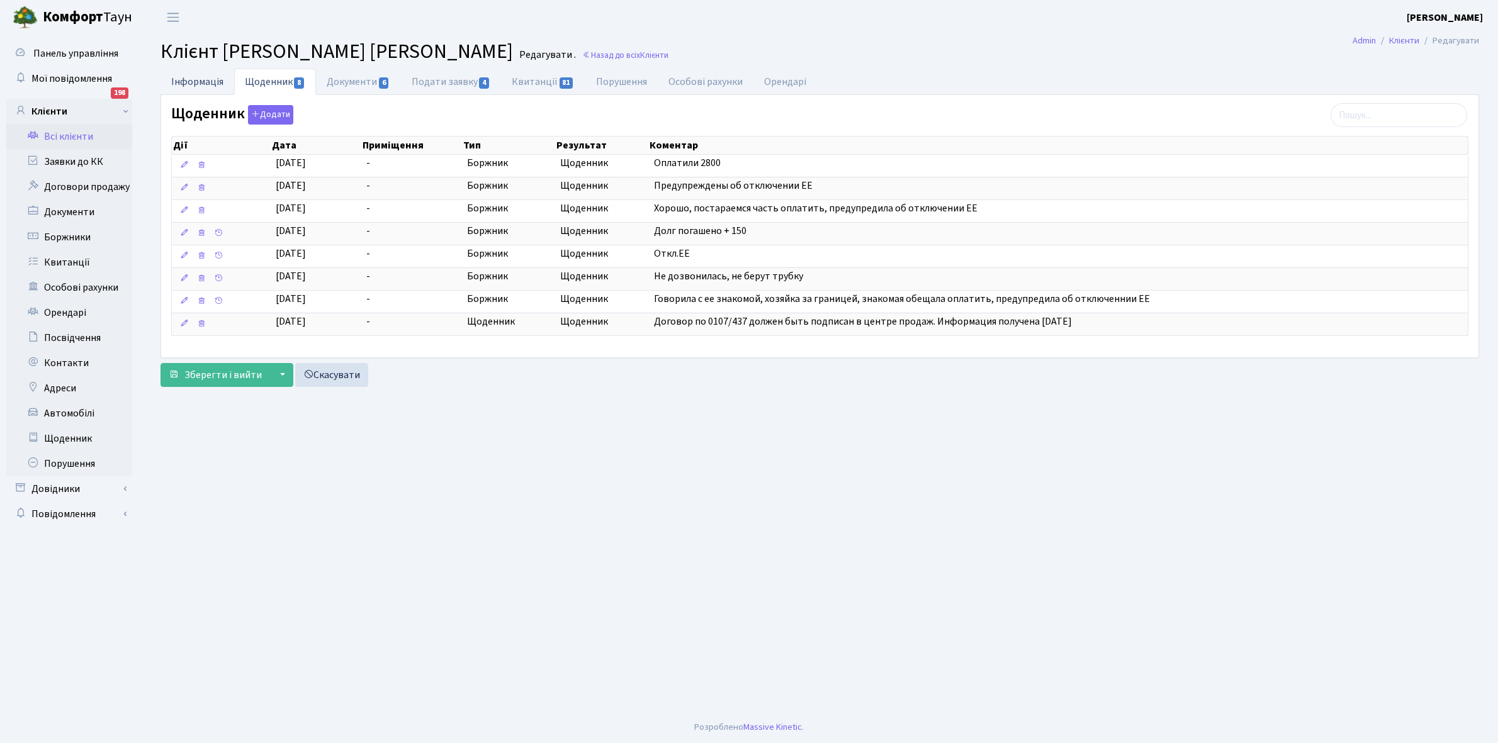
click at [187, 80] on link "Інформація" at bounding box center [197, 82] width 74 height 26
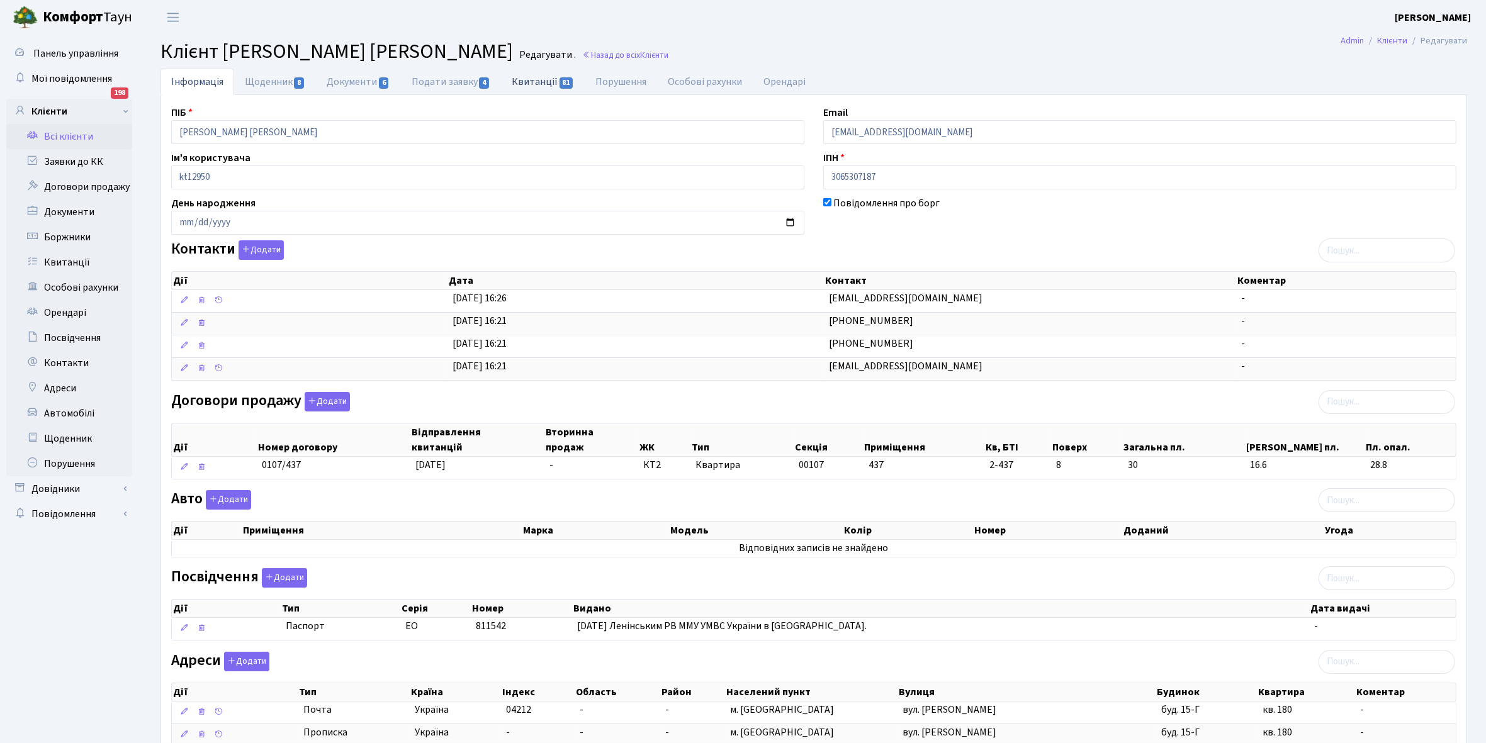
click at [527, 81] on link "Квитанції 81" at bounding box center [543, 82] width 84 height 26
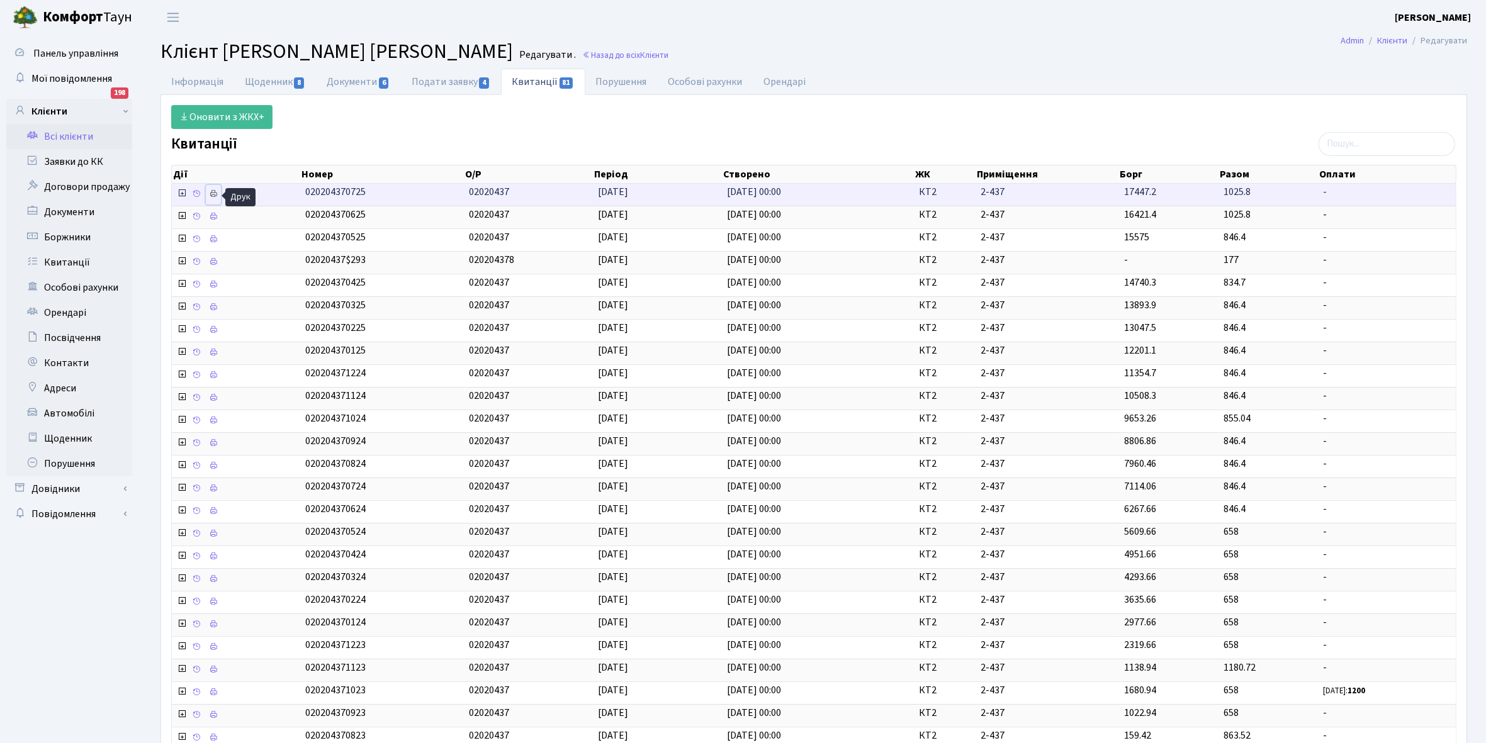
click at [211, 200] on link at bounding box center [213, 195] width 15 height 20
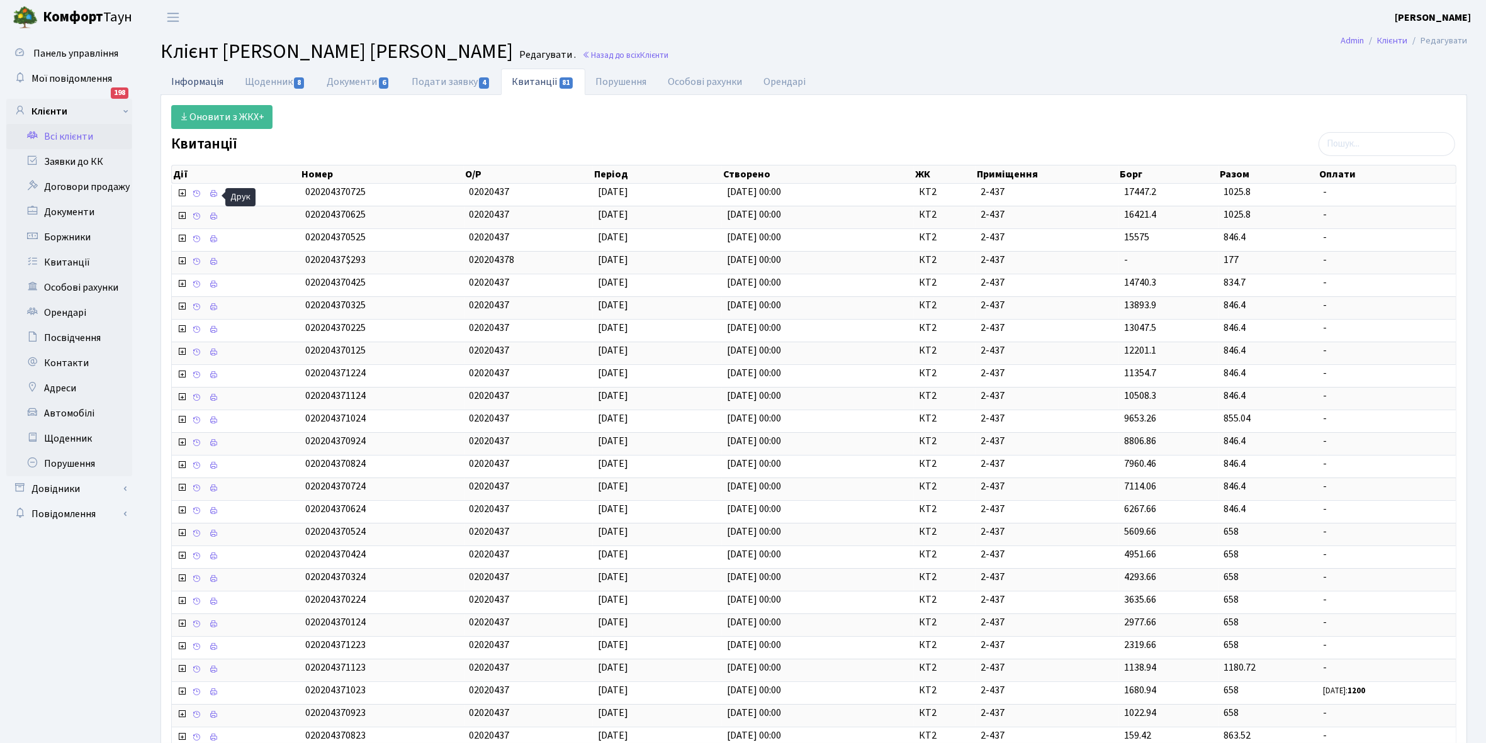
click at [201, 83] on link "Інформація" at bounding box center [197, 82] width 74 height 26
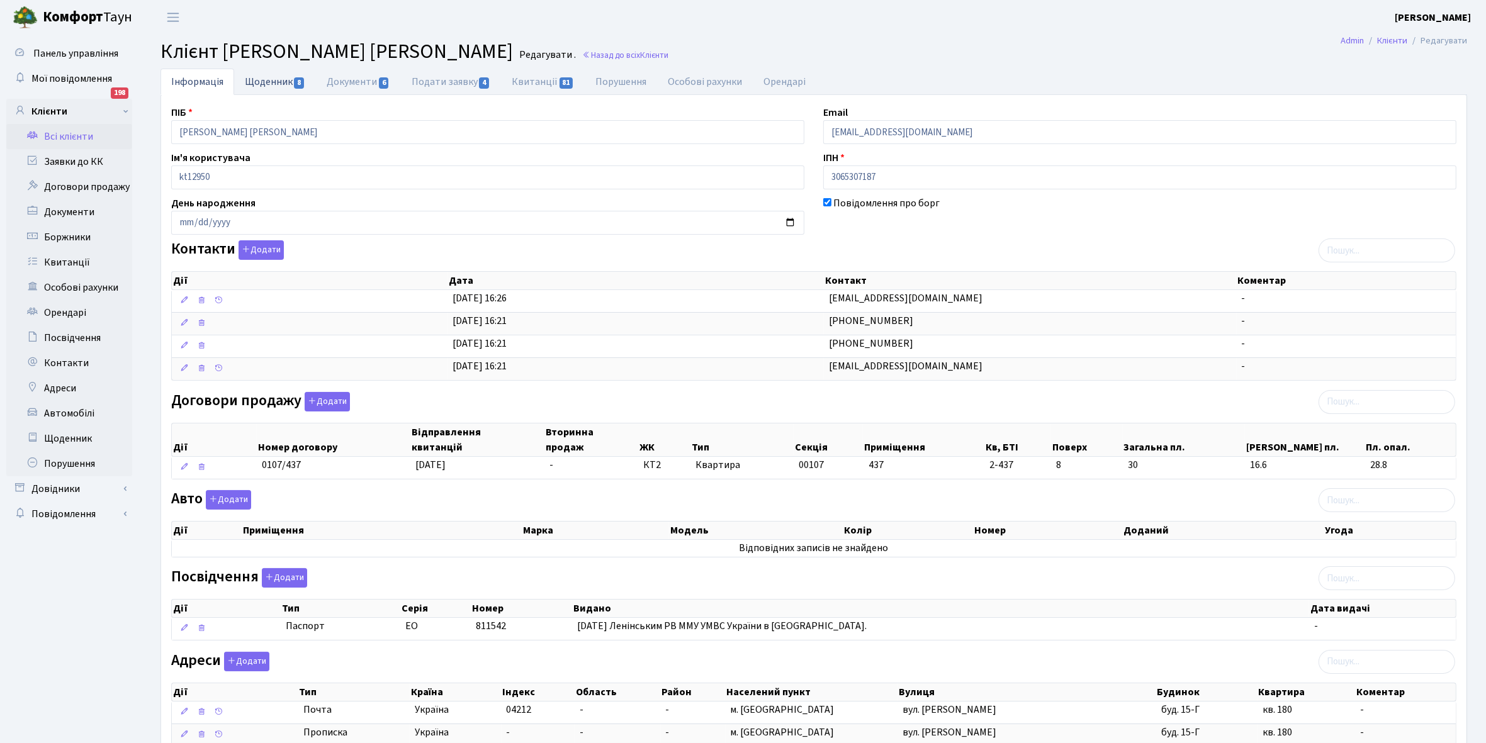
click at [271, 79] on link "Щоденник 8" at bounding box center [275, 82] width 82 height 26
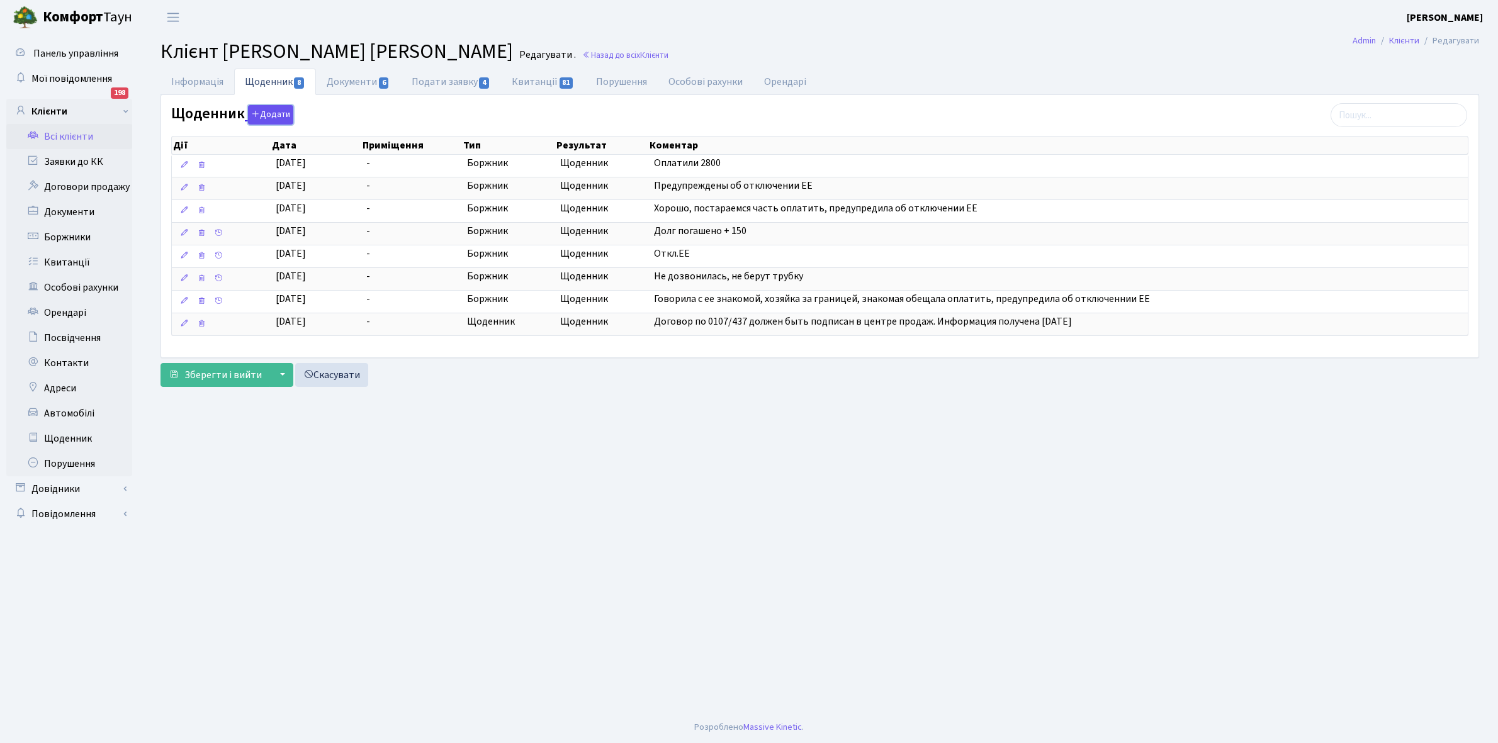
click at [267, 113] on button "Додати" at bounding box center [270, 115] width 45 height 20
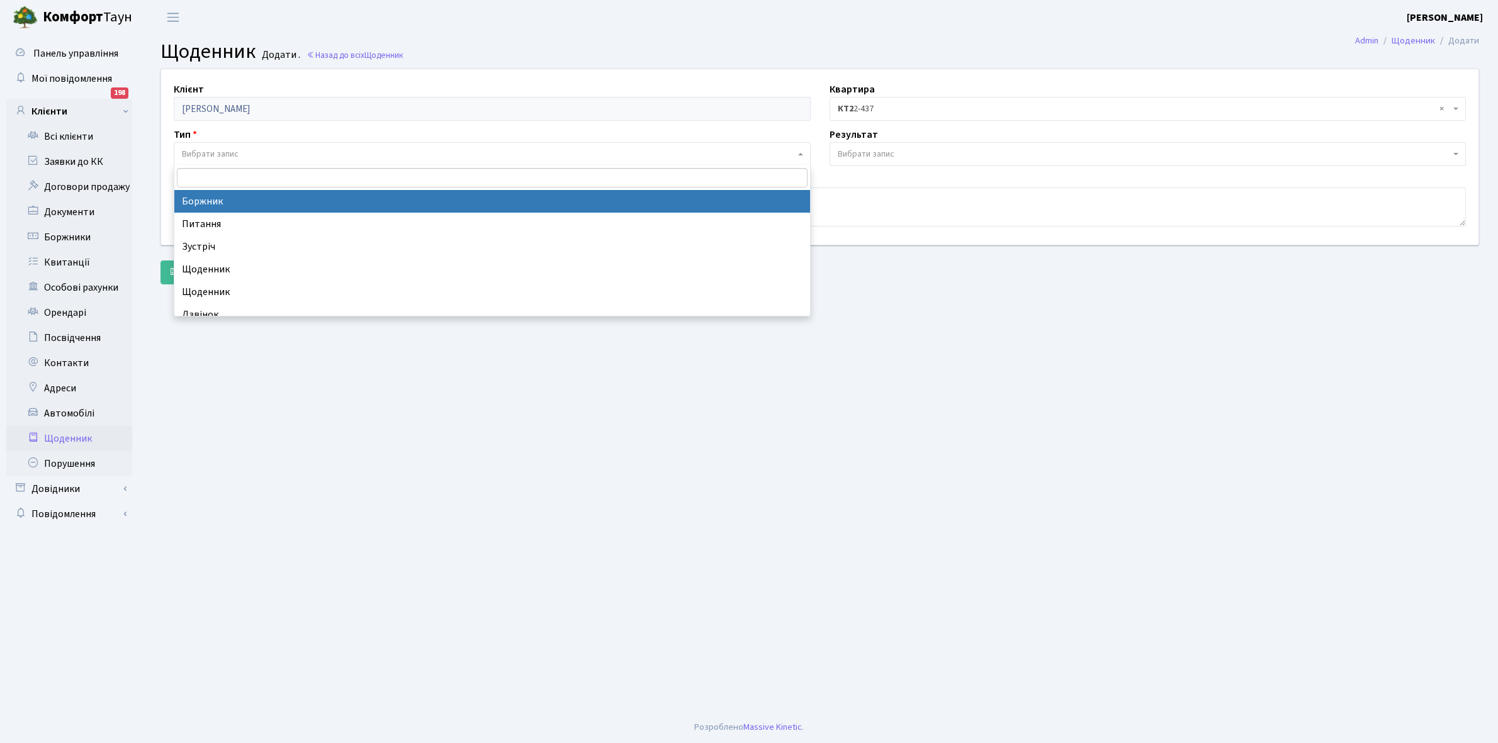
click at [244, 147] on span "Вибрати запис" at bounding box center [492, 154] width 637 height 24
select select "189"
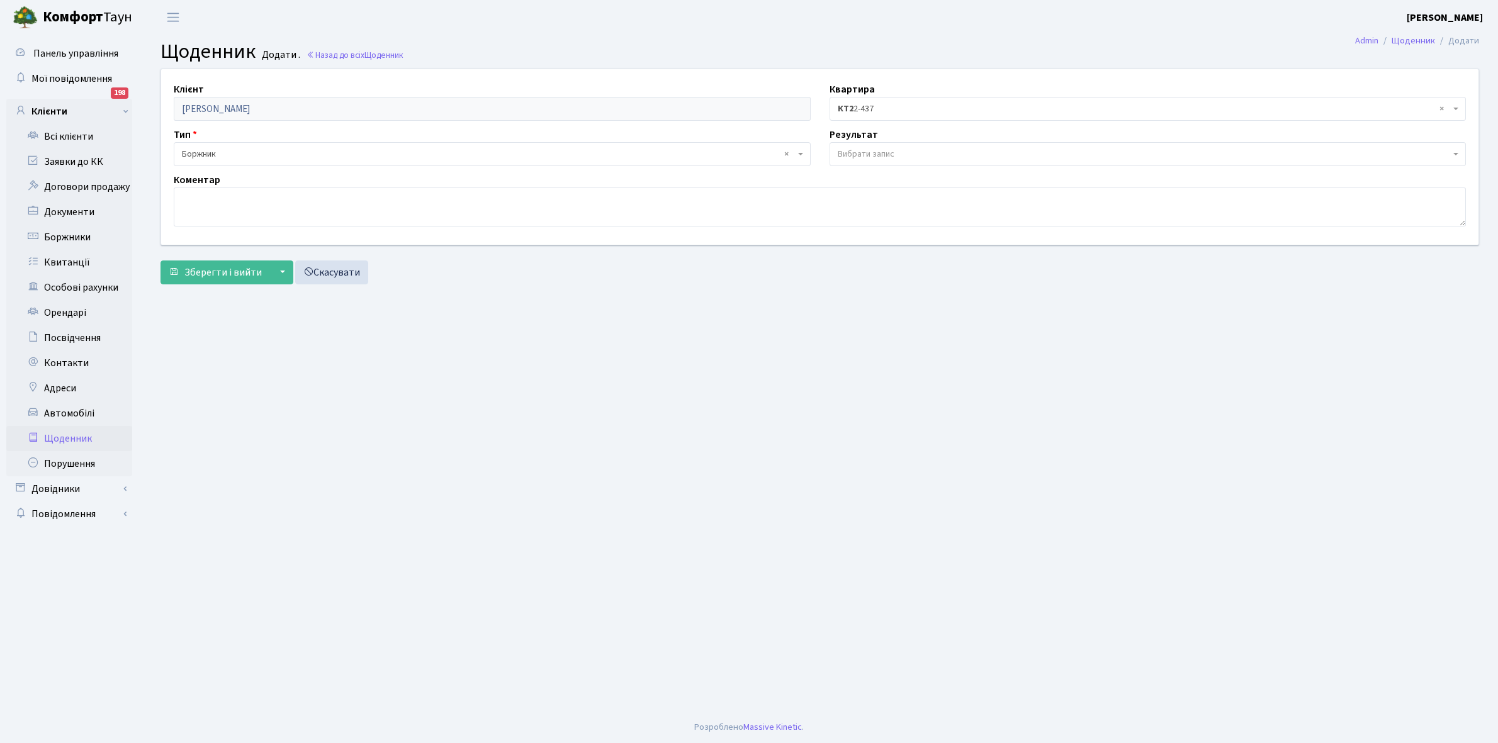
click at [883, 154] on span "Вибрати запис" at bounding box center [866, 154] width 57 height 13
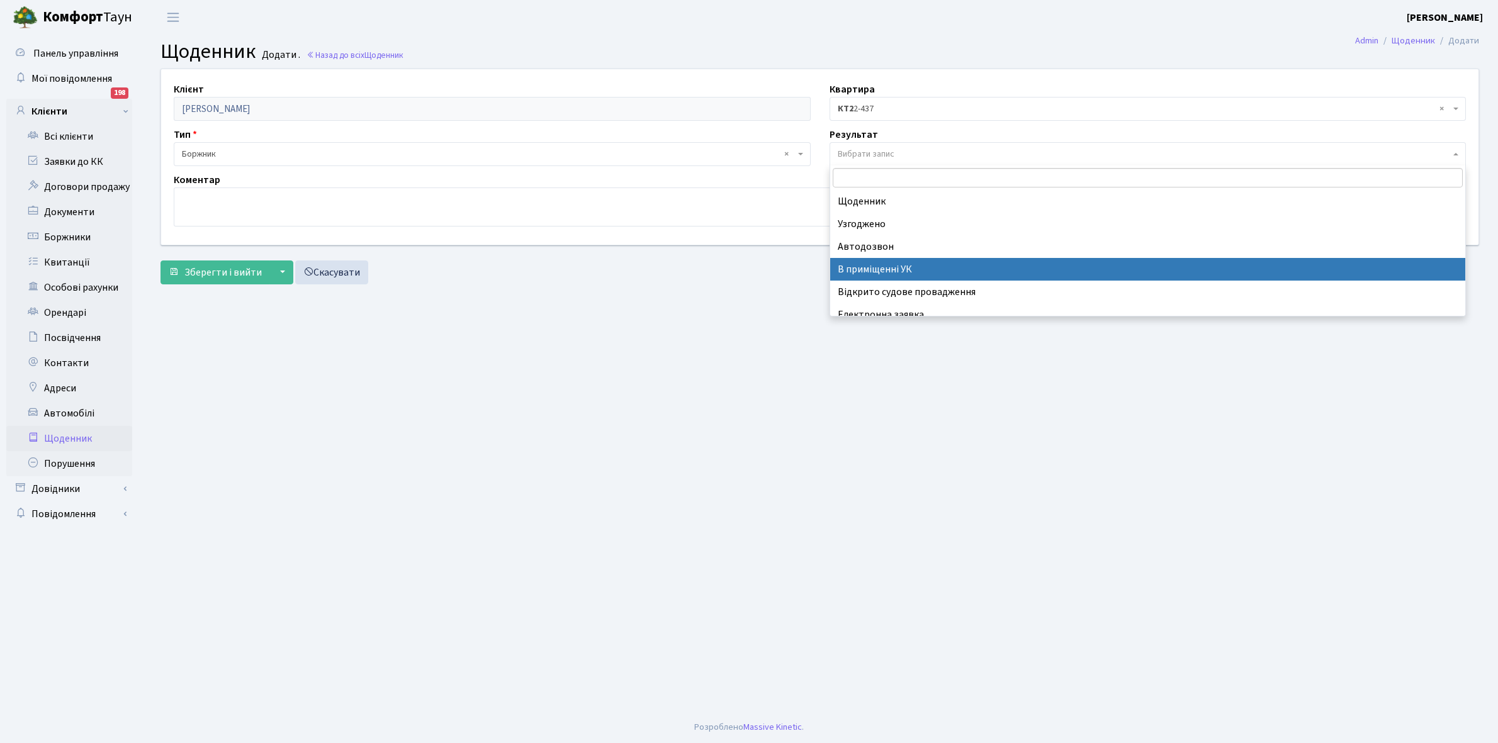
scroll to position [77, 0]
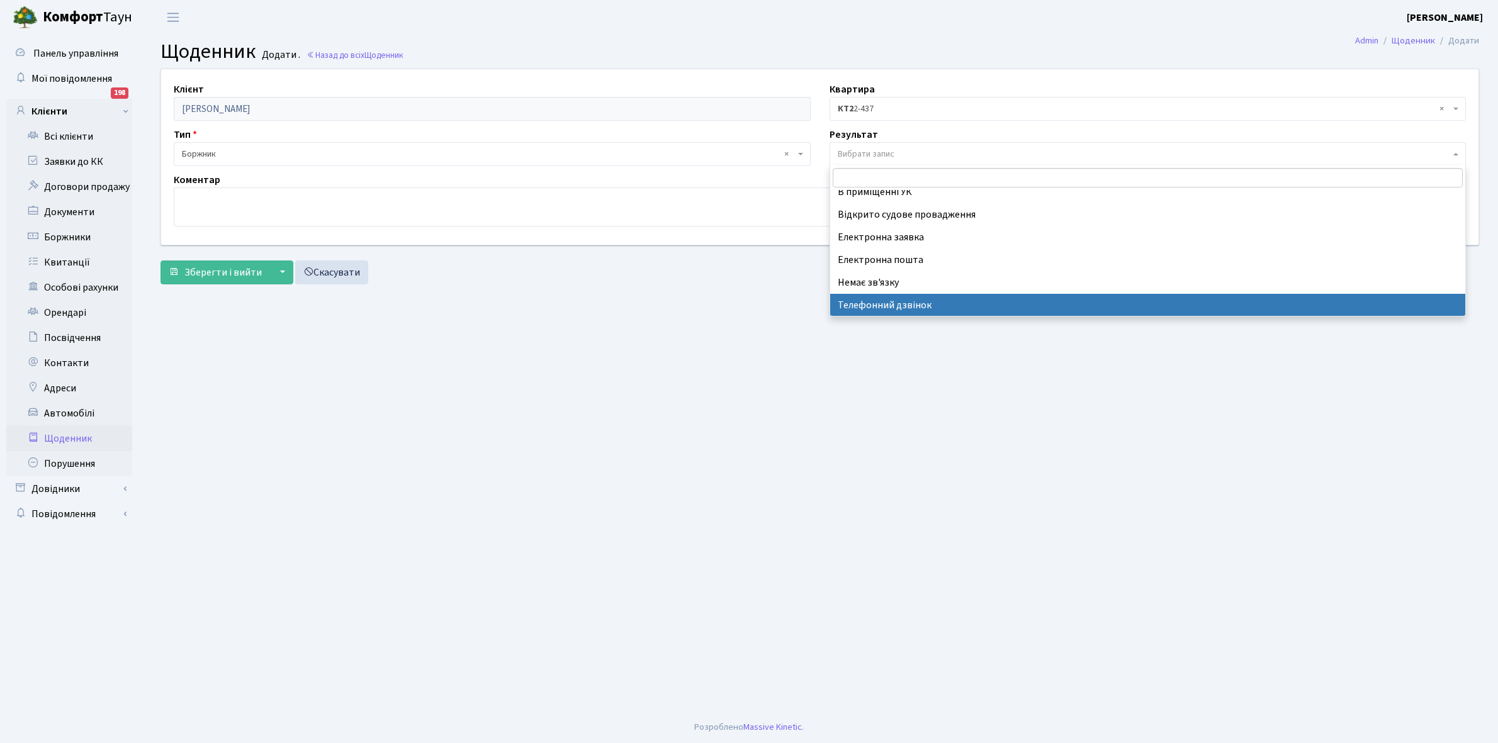
select select "196"
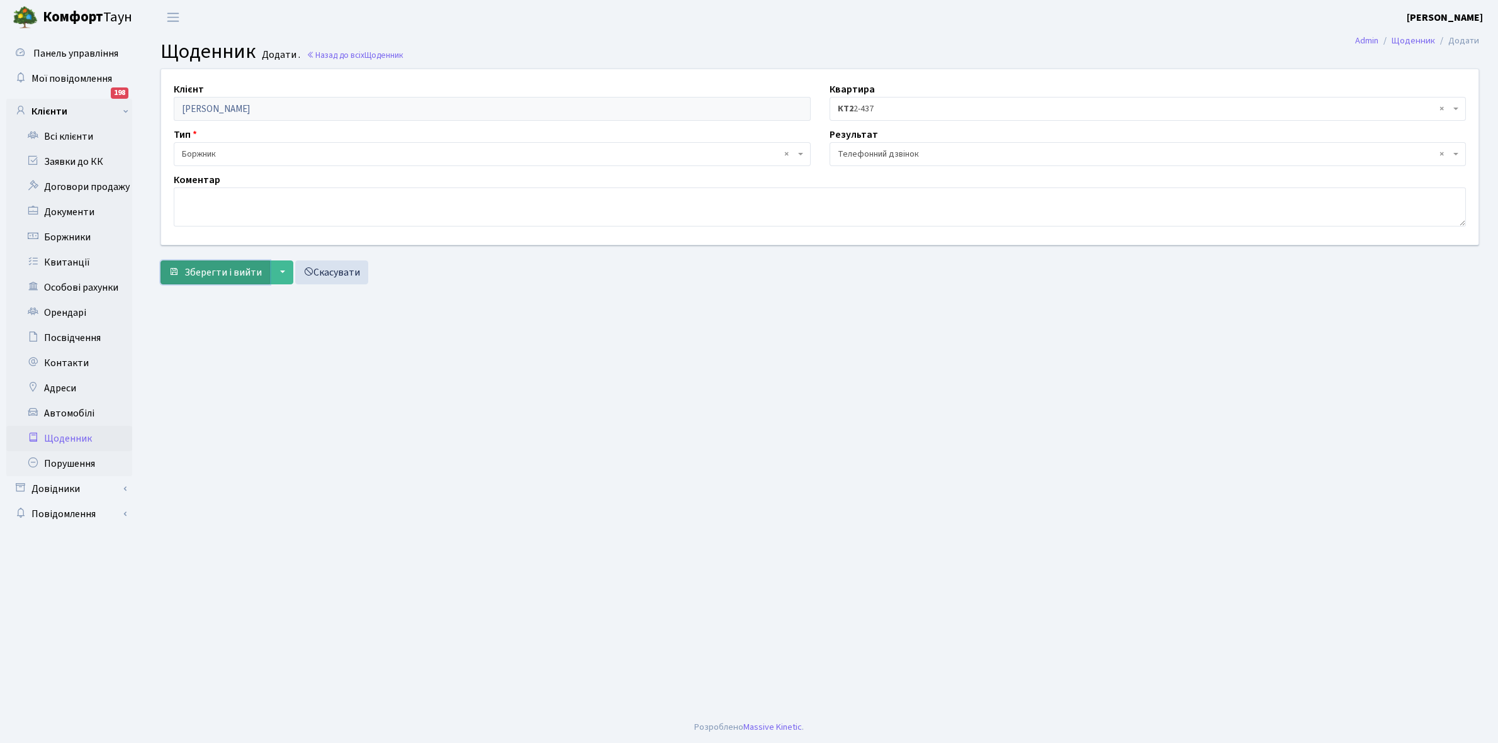
click at [215, 273] on span "Зберегти і вийти" at bounding box center [222, 273] width 77 height 14
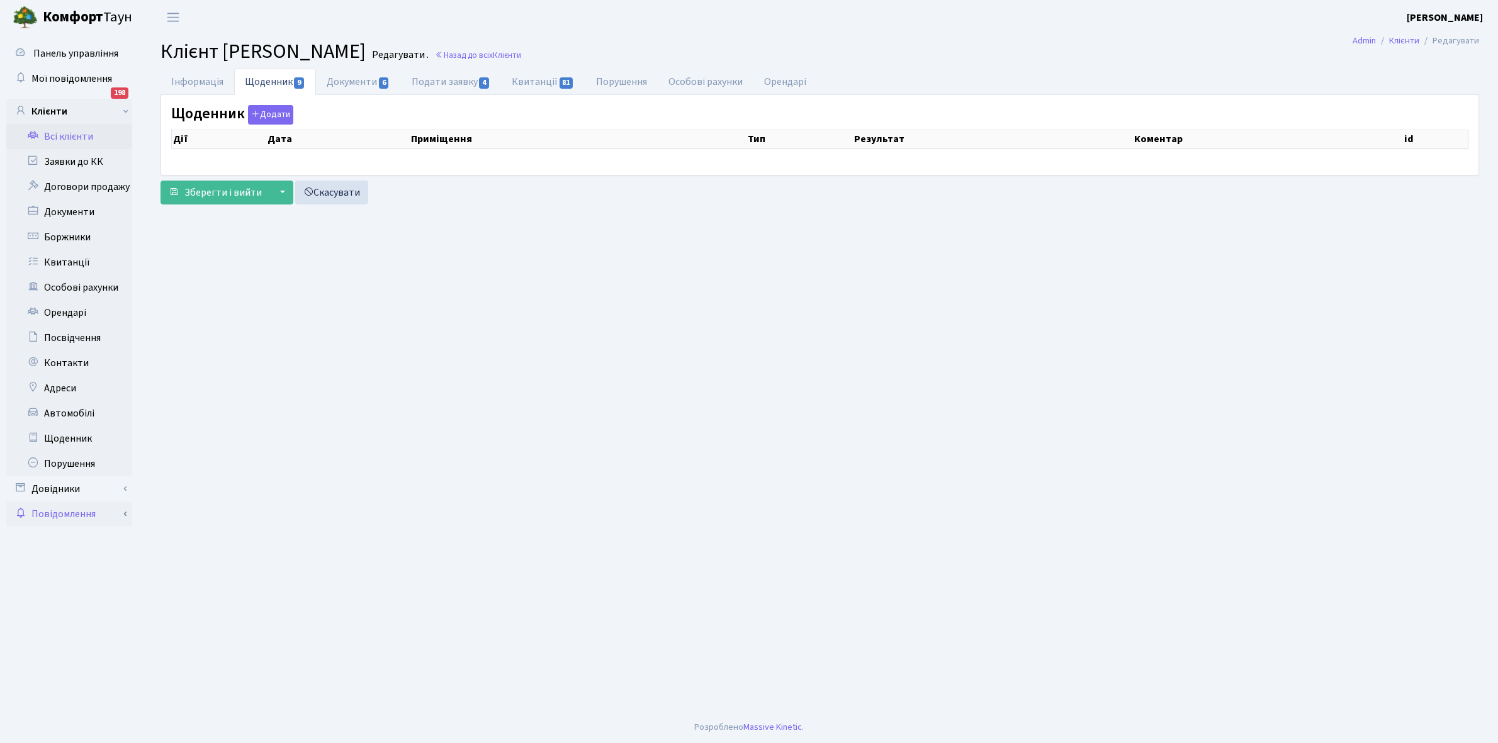
select select "25"
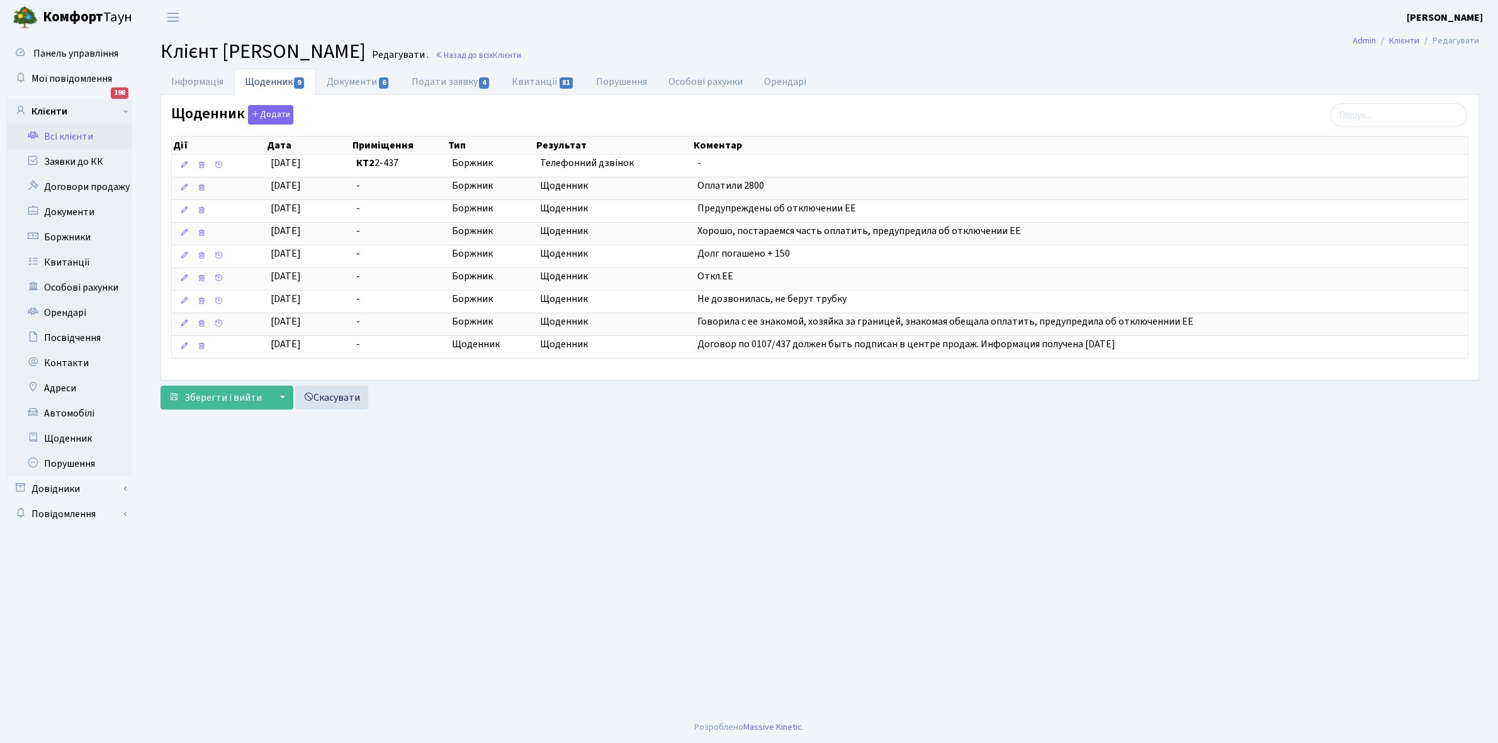
click at [76, 132] on link "Всі клієнти" at bounding box center [69, 136] width 126 height 25
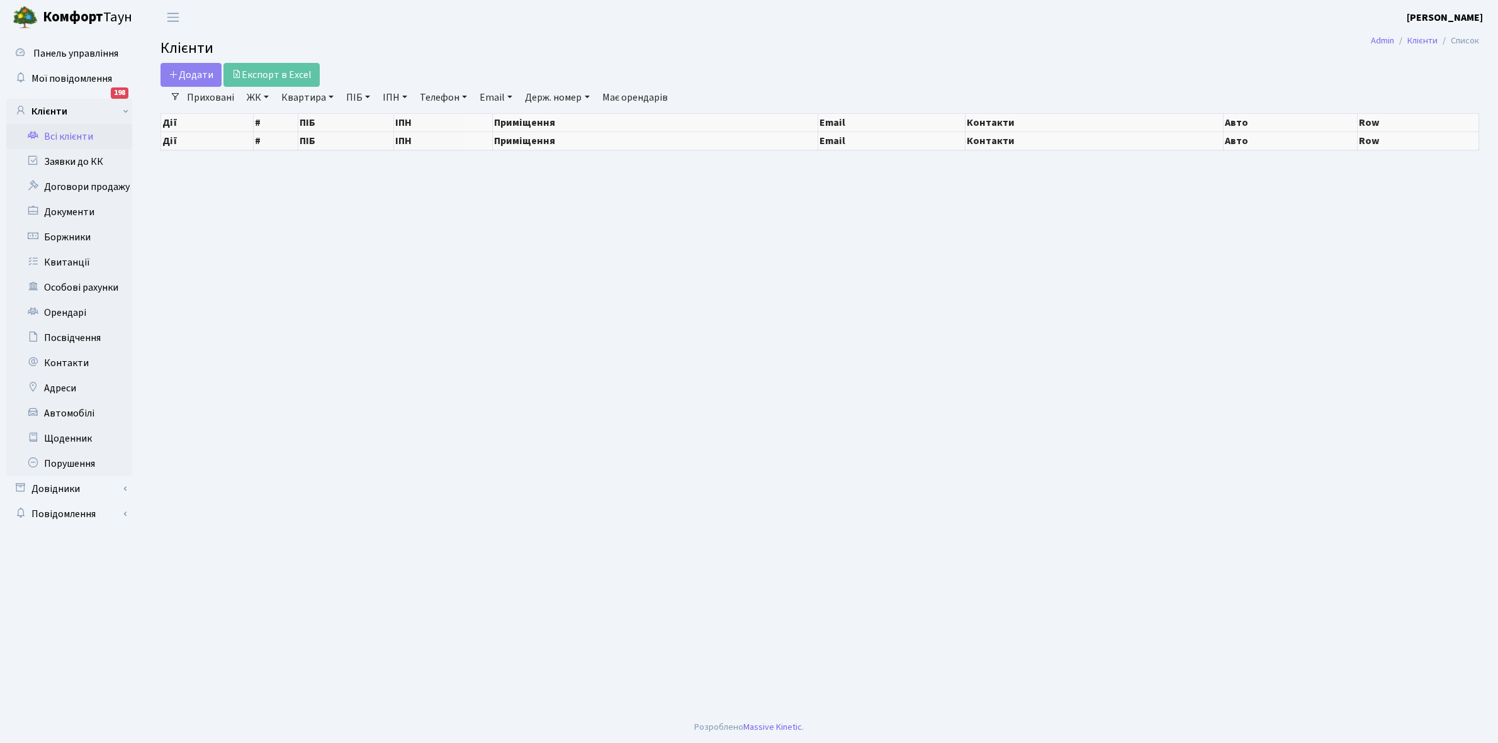
select select "25"
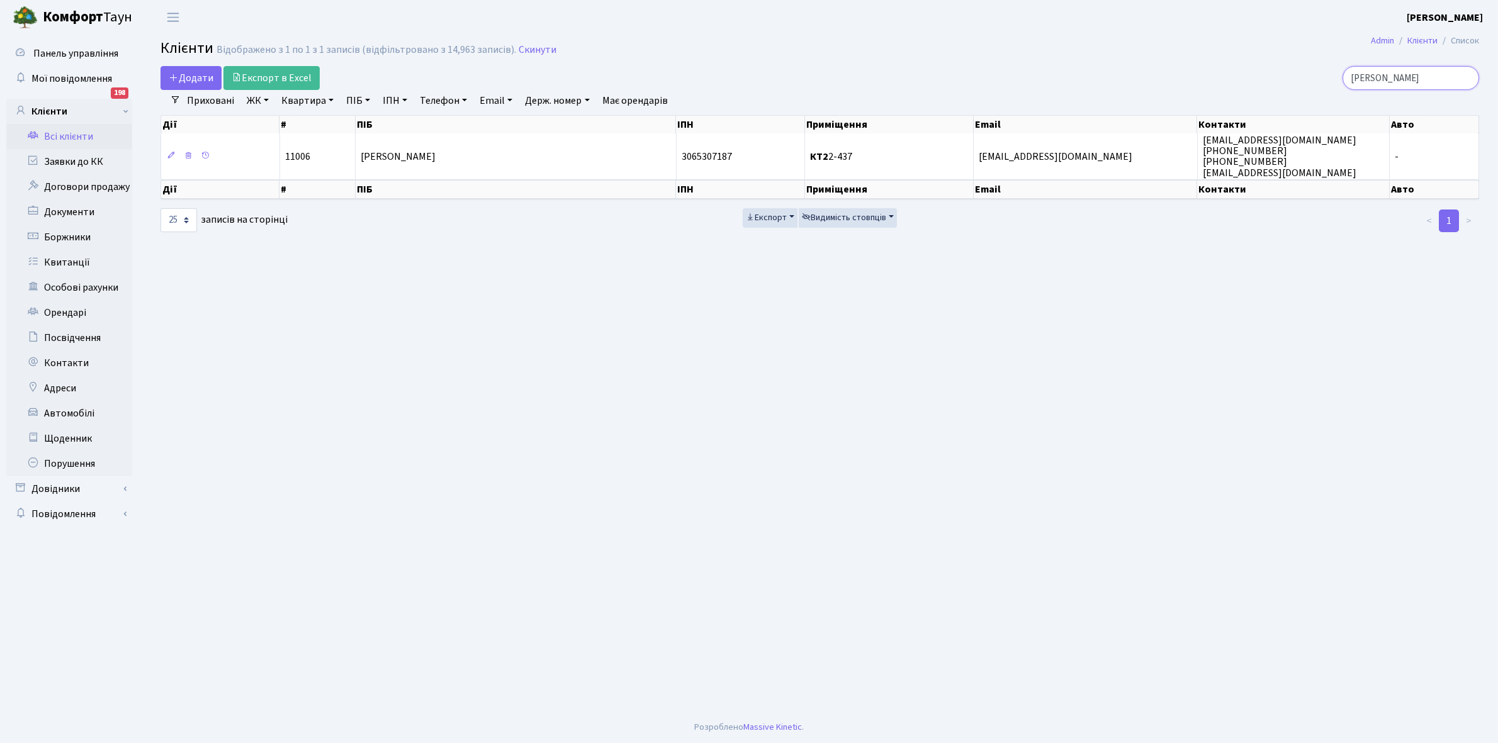
click at [1417, 84] on input "[PERSON_NAME]" at bounding box center [1410, 78] width 137 height 24
type input "ф"
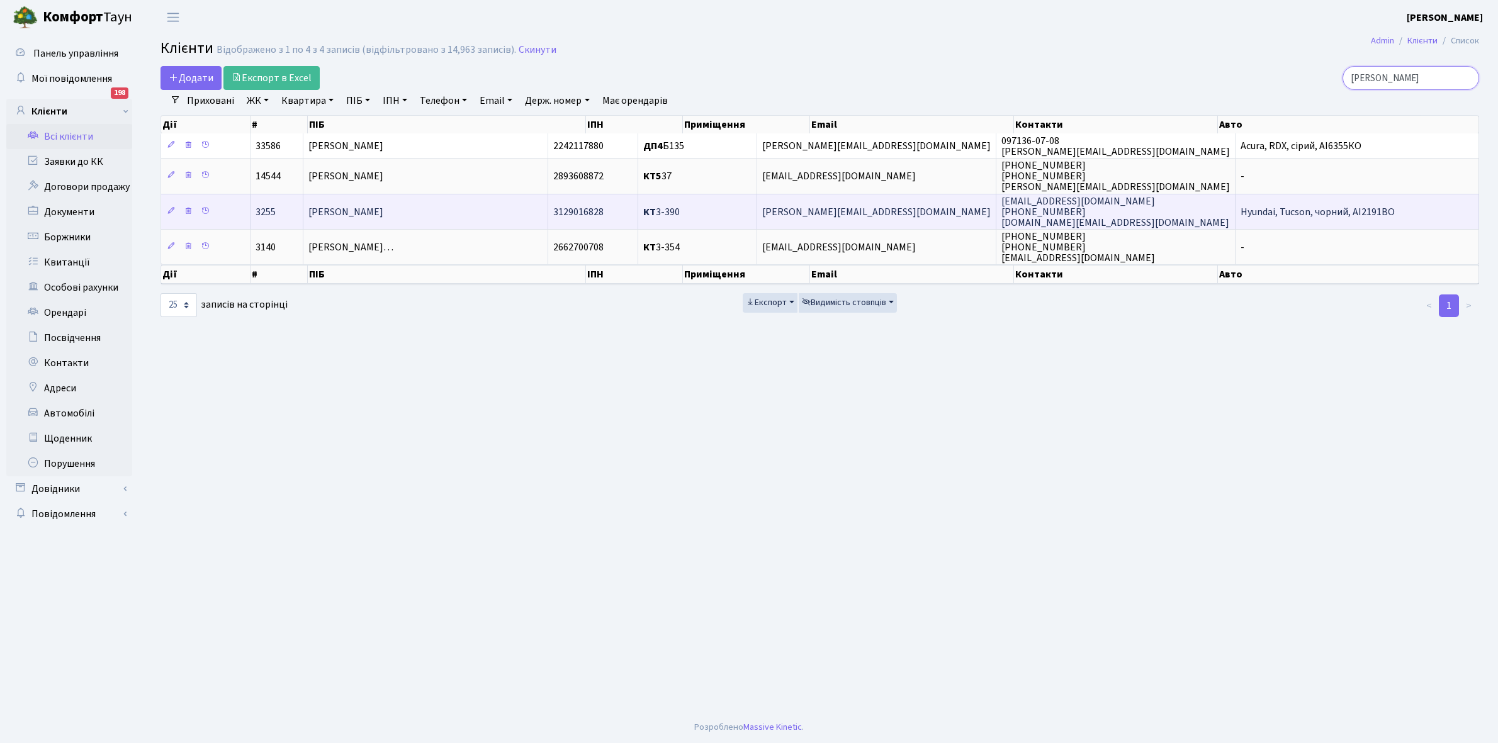
type input "[PERSON_NAME]"
click at [495, 212] on td "[PERSON_NAME]" at bounding box center [425, 211] width 245 height 35
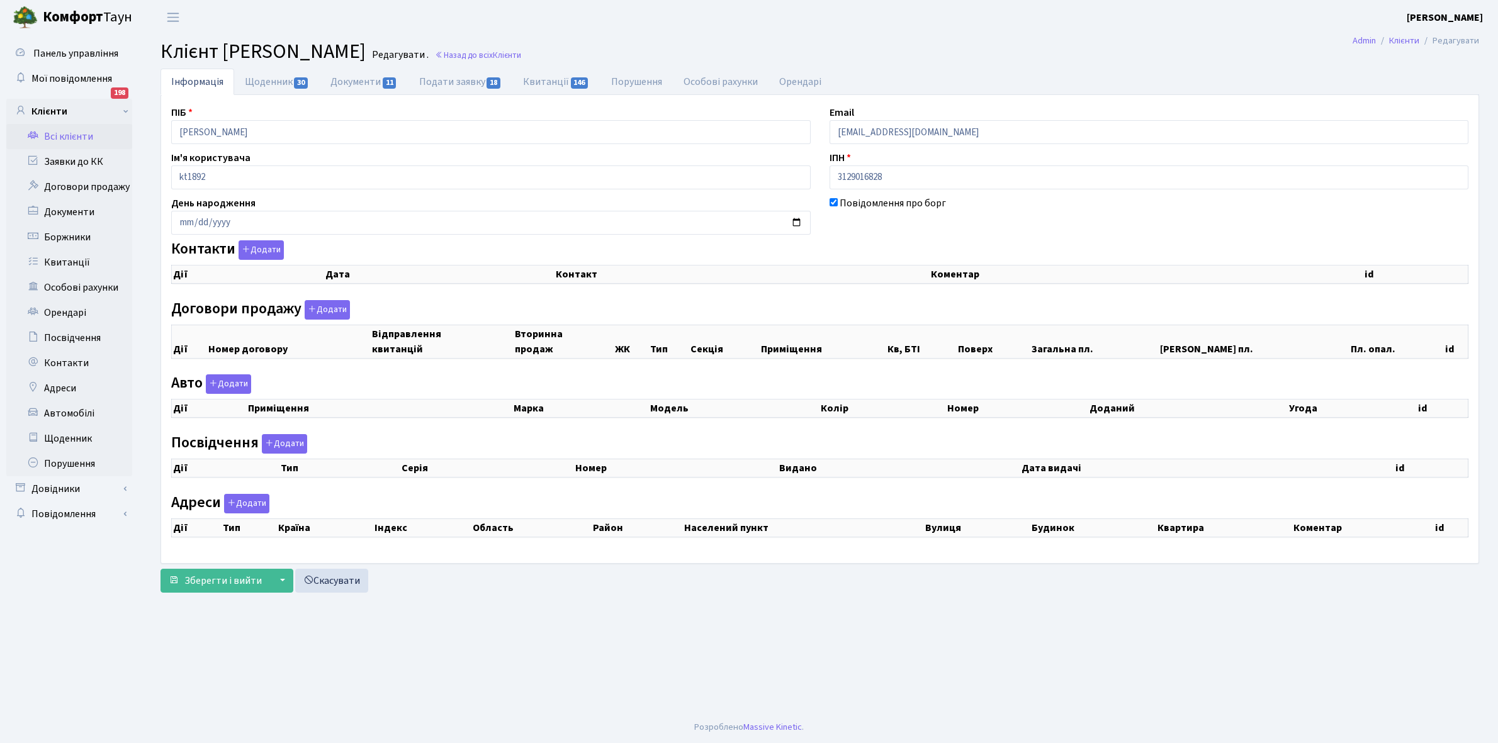
select select "25"
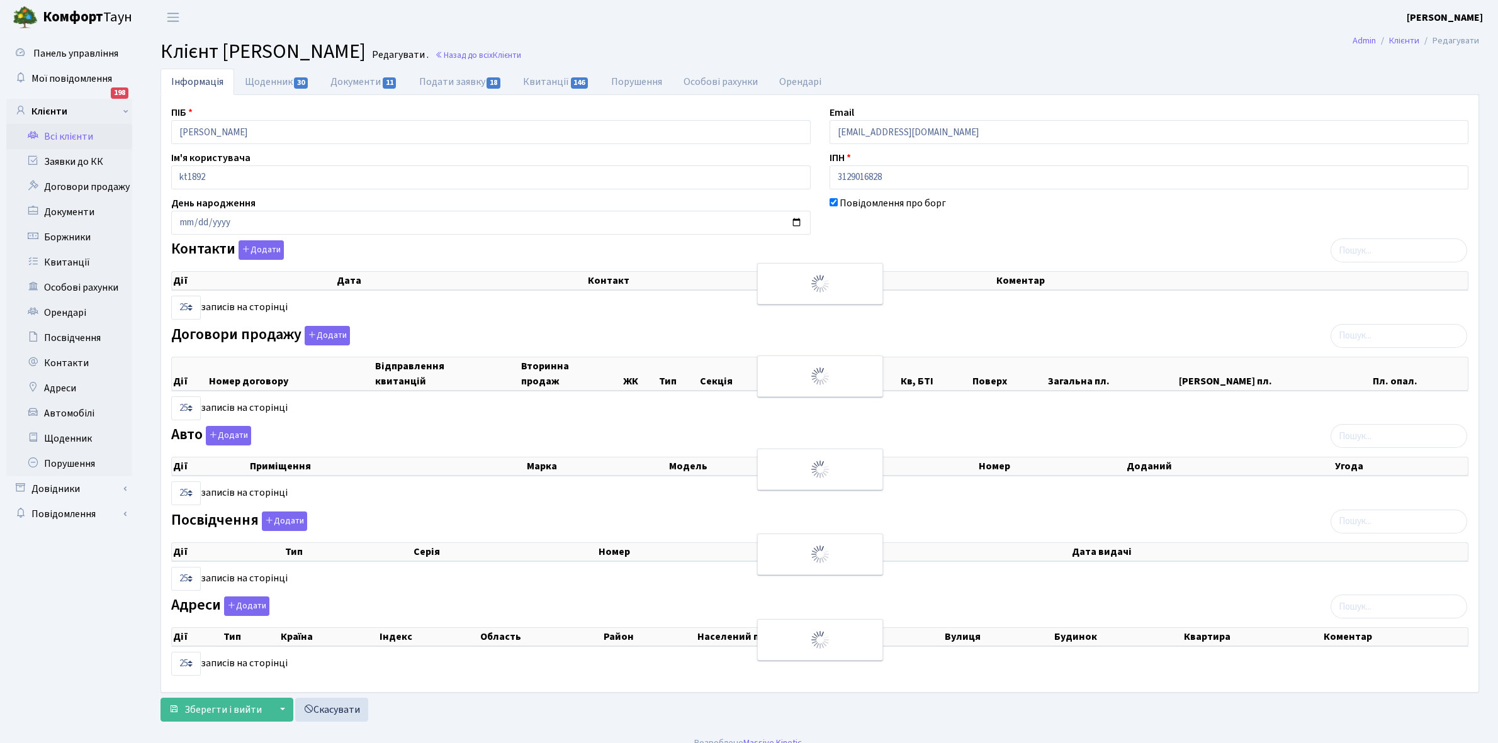
checkbox input "true"
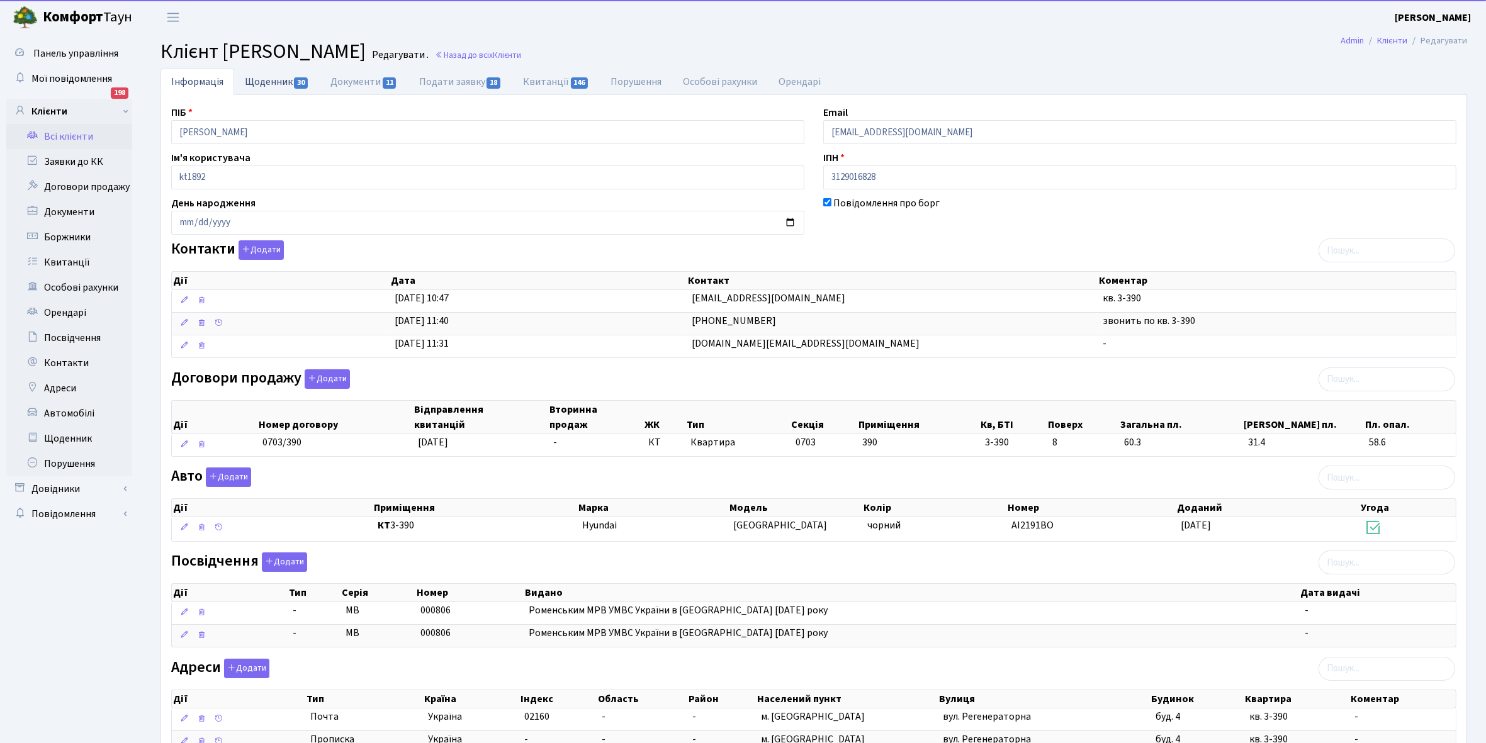
click at [257, 80] on link "Щоденник 30" at bounding box center [277, 82] width 86 height 26
select select "25"
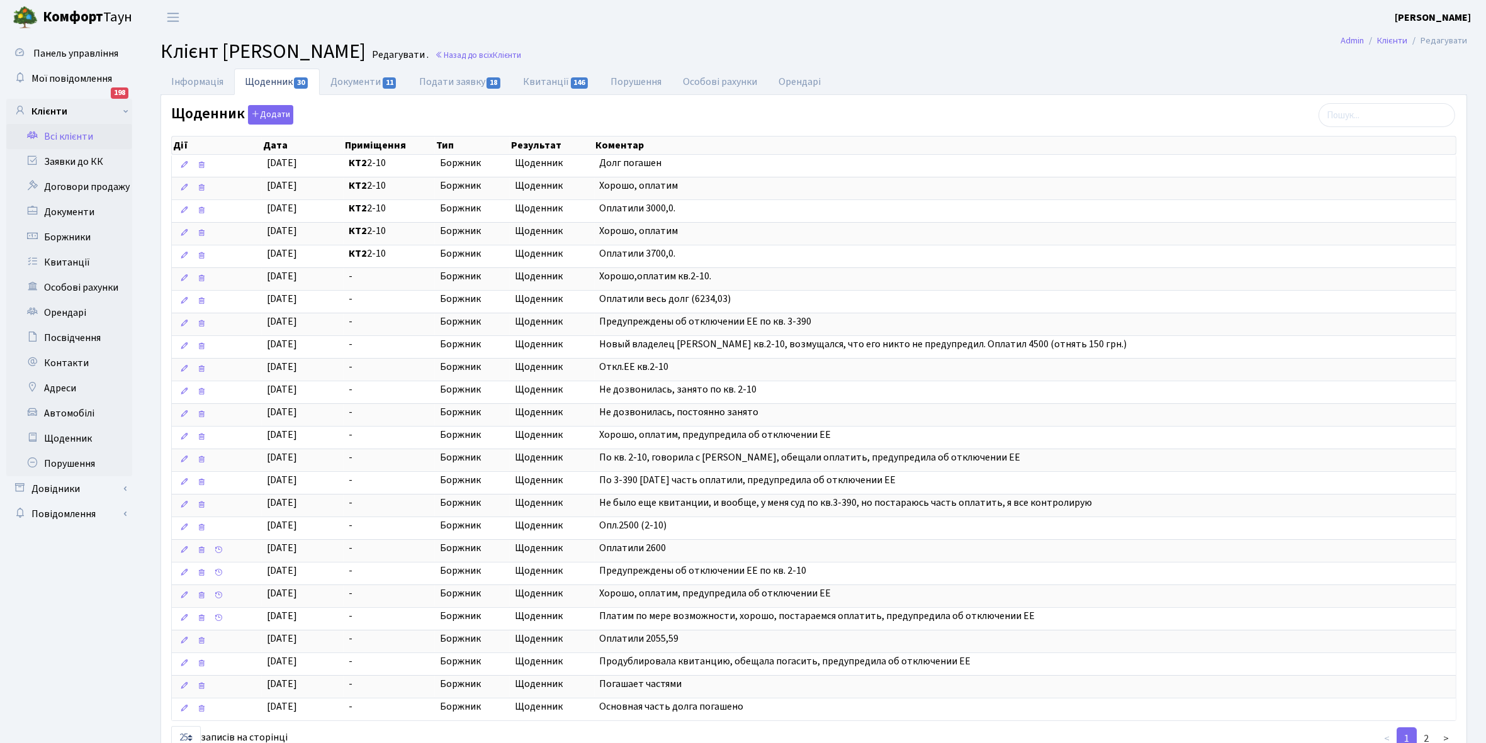
click at [60, 138] on link "Всі клієнти" at bounding box center [69, 136] width 126 height 25
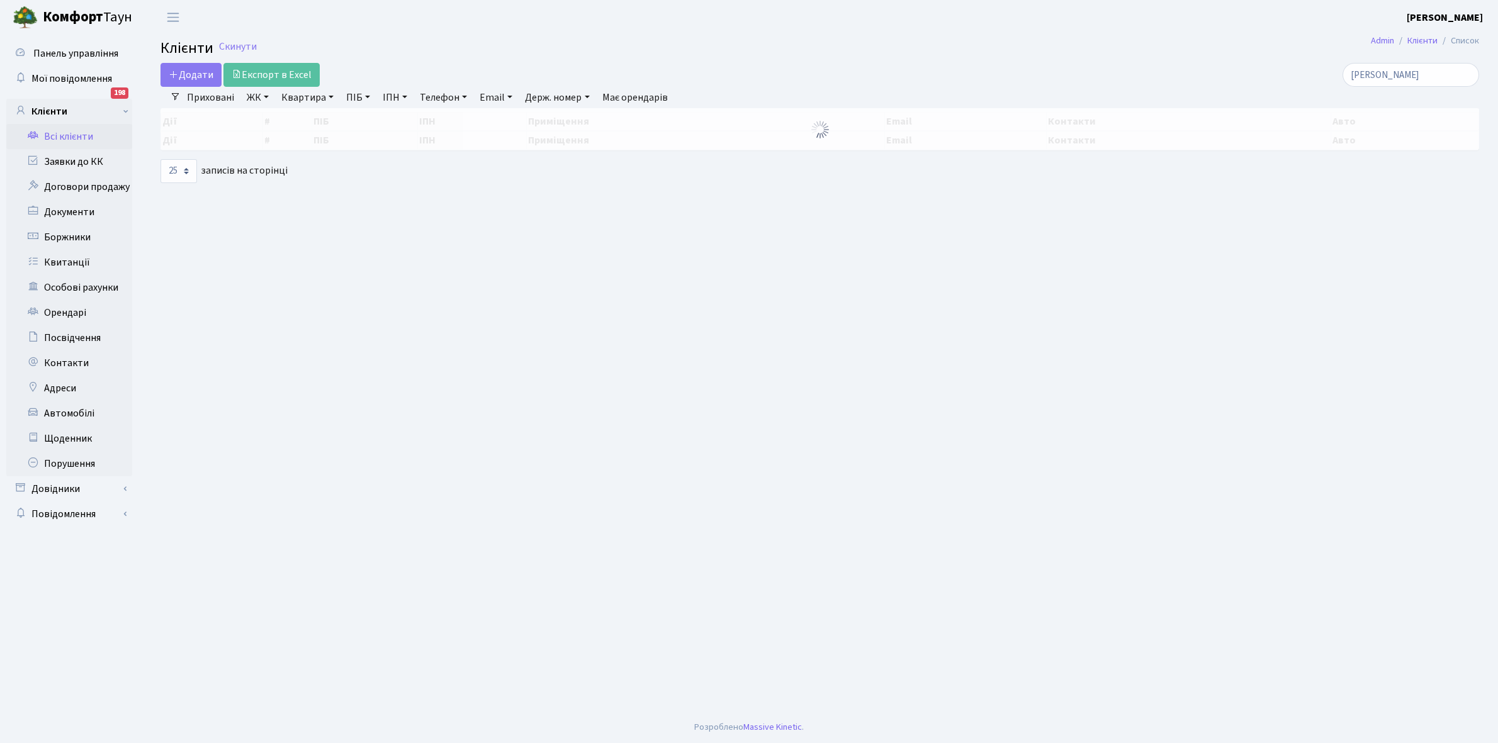
select select "25"
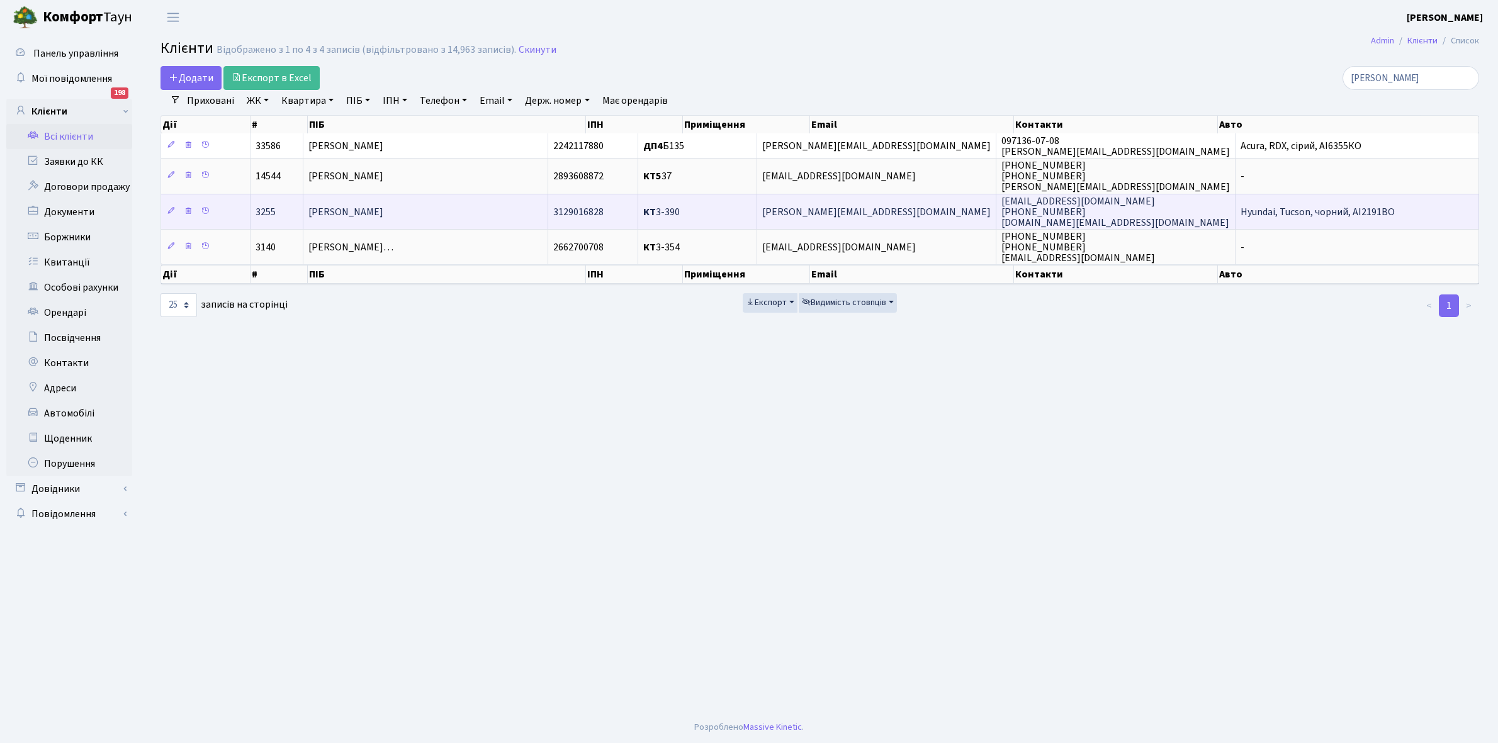
click at [454, 203] on td "[PERSON_NAME]" at bounding box center [425, 211] width 245 height 35
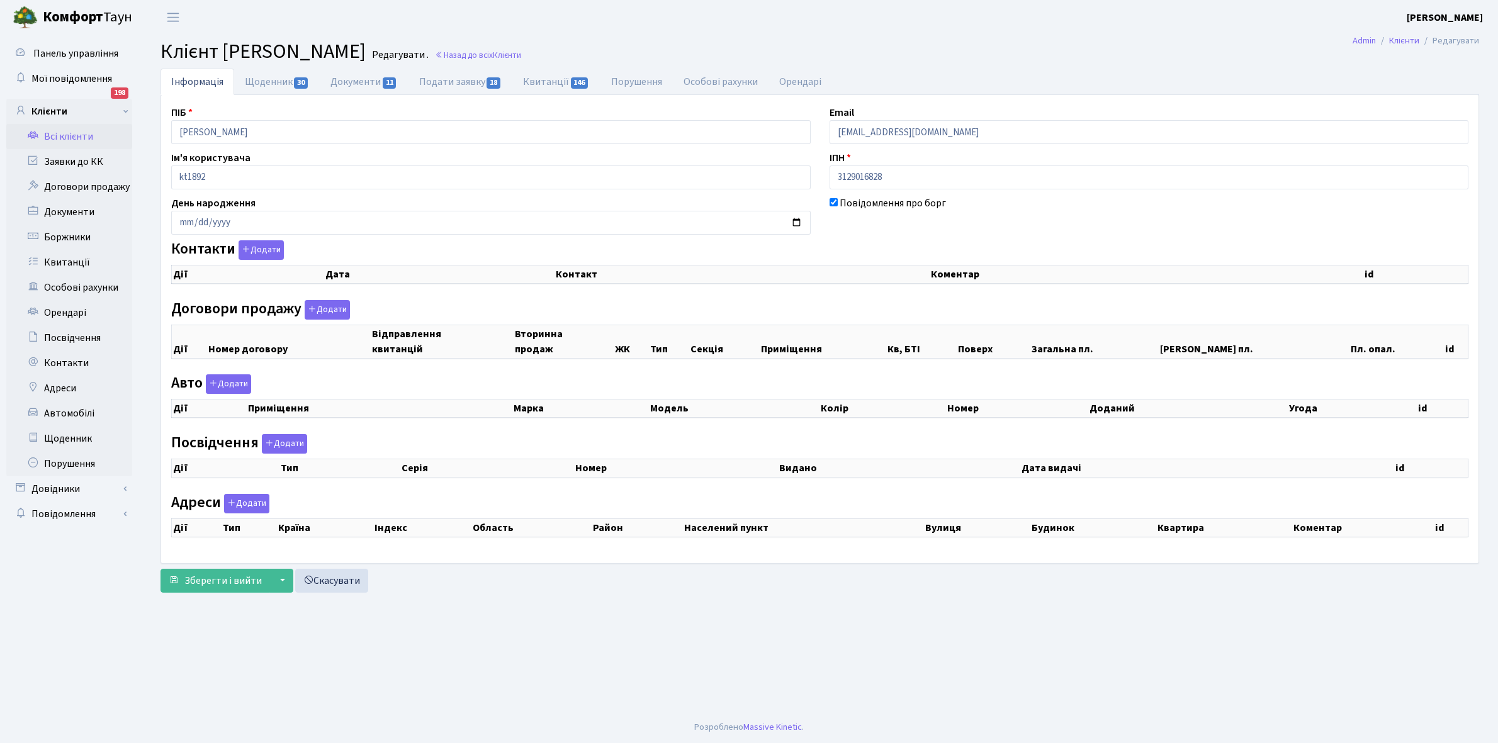
checkbox input "true"
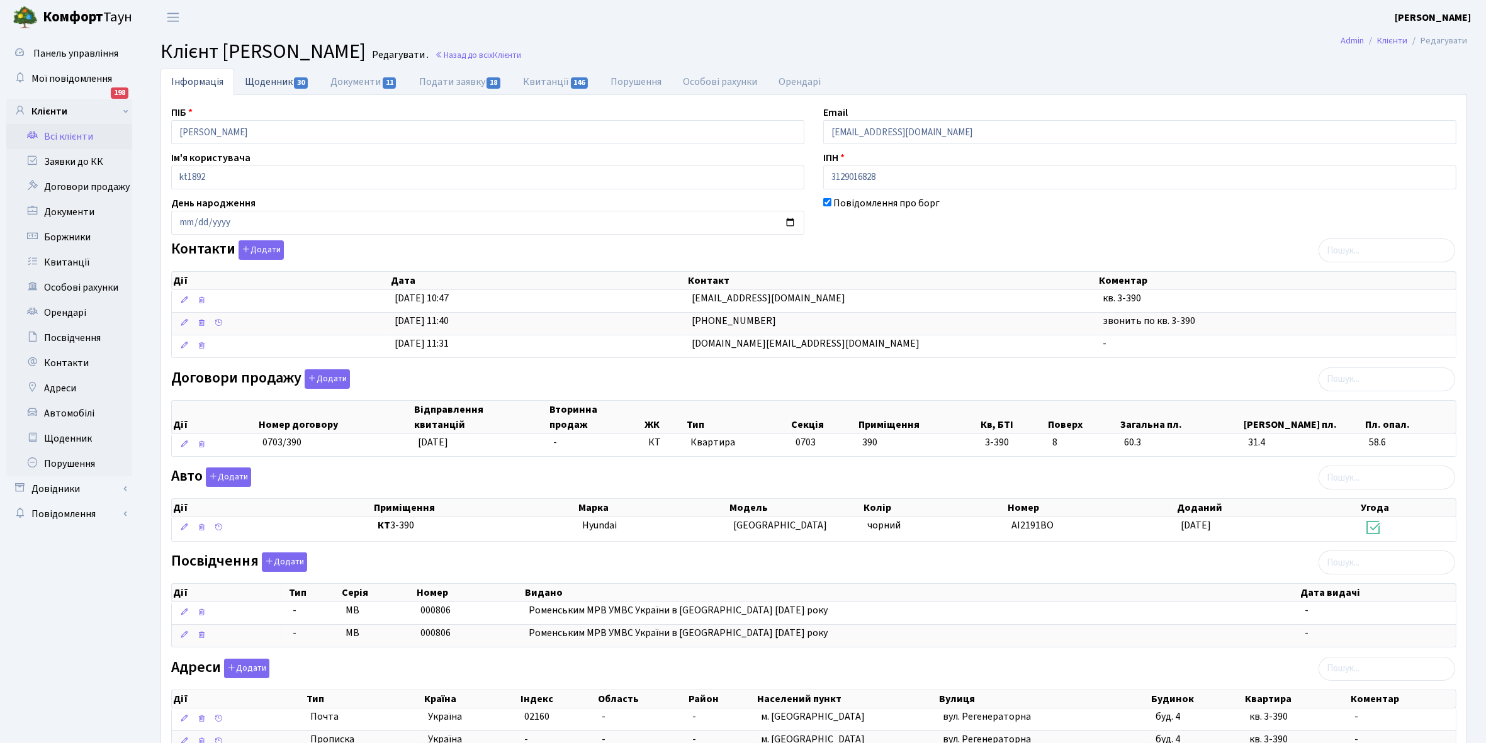
click at [268, 82] on link "Щоденник 30" at bounding box center [277, 82] width 86 height 26
select select "25"
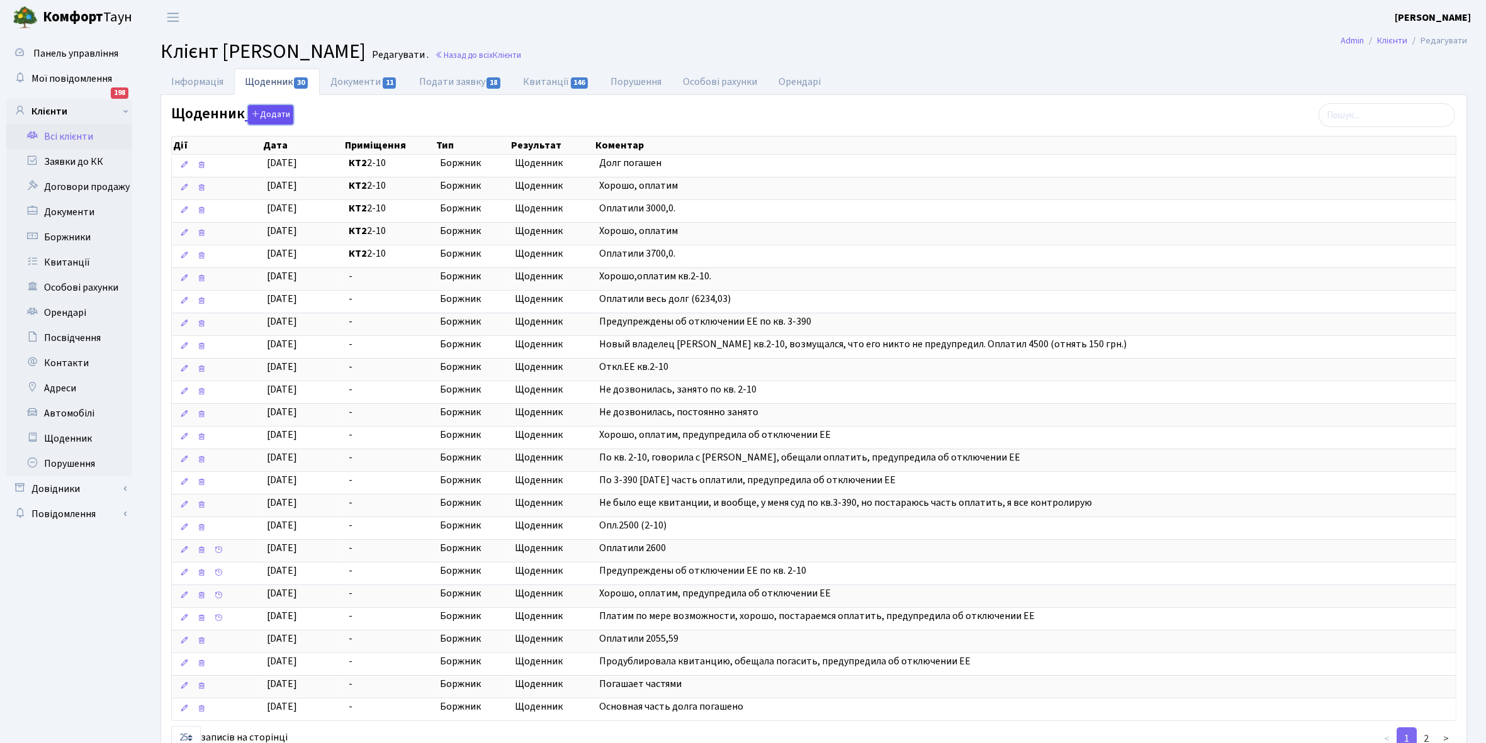
click at [271, 113] on button "Додати" at bounding box center [270, 115] width 45 height 20
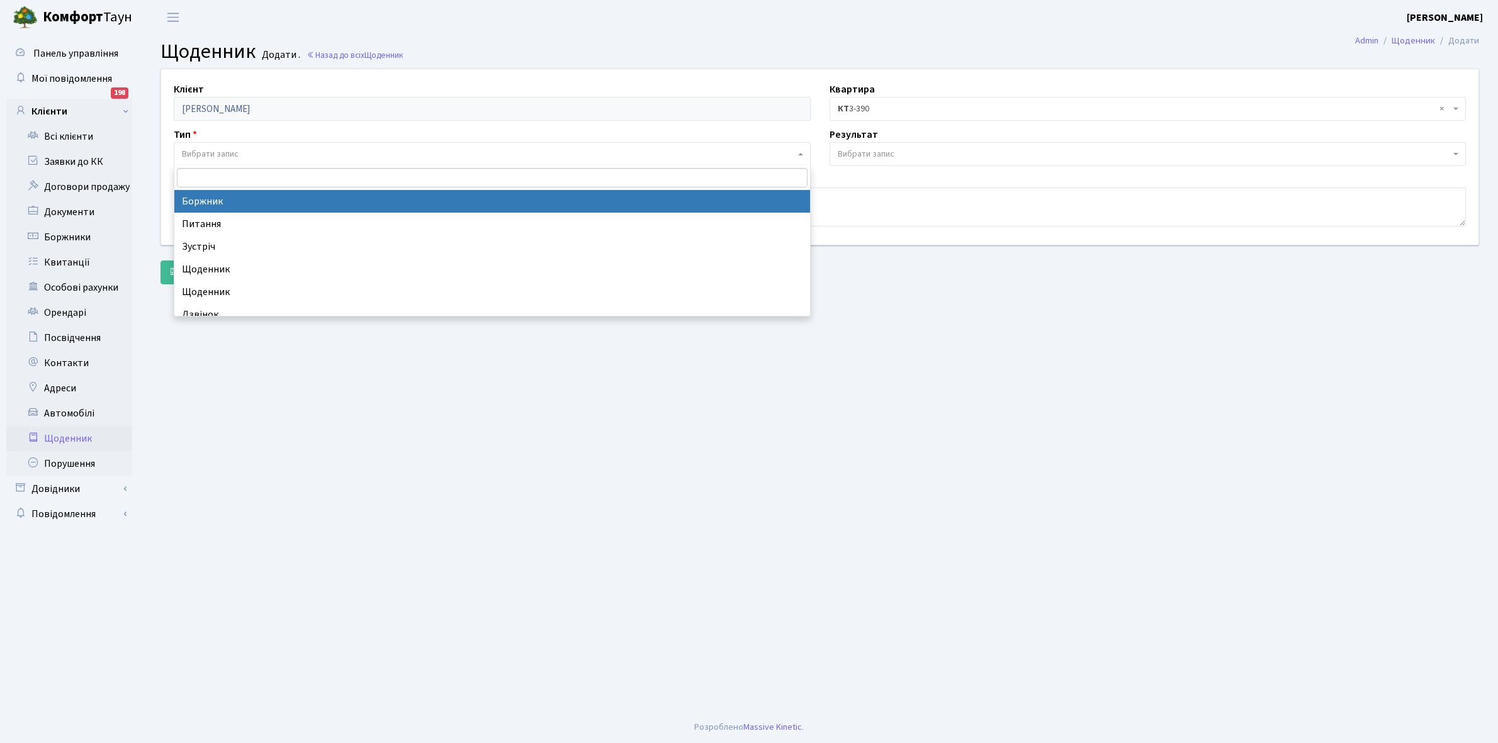
click at [244, 153] on span "Вибрати запис" at bounding box center [488, 154] width 613 height 13
select select "189"
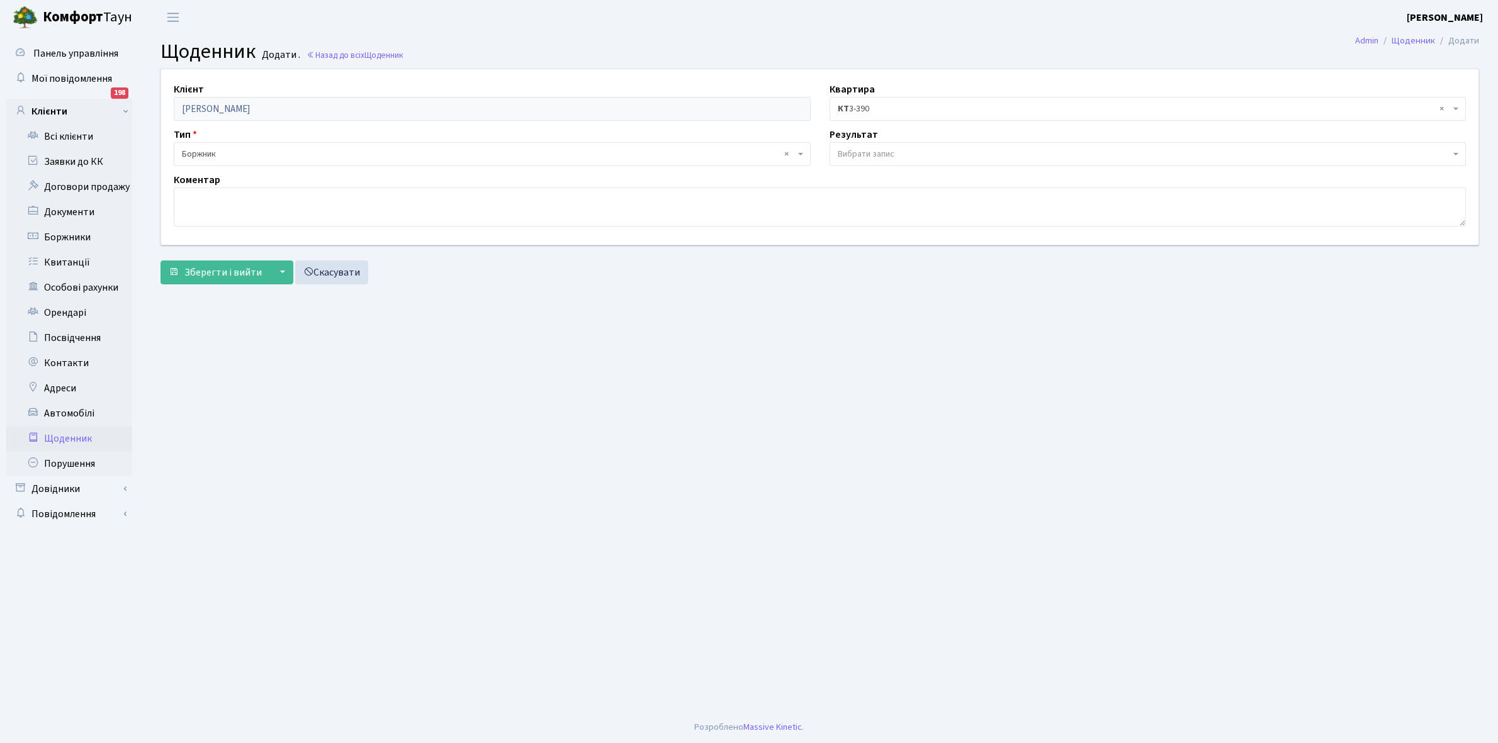
click at [888, 108] on span "× КТ 3-390" at bounding box center [1144, 109] width 613 height 13
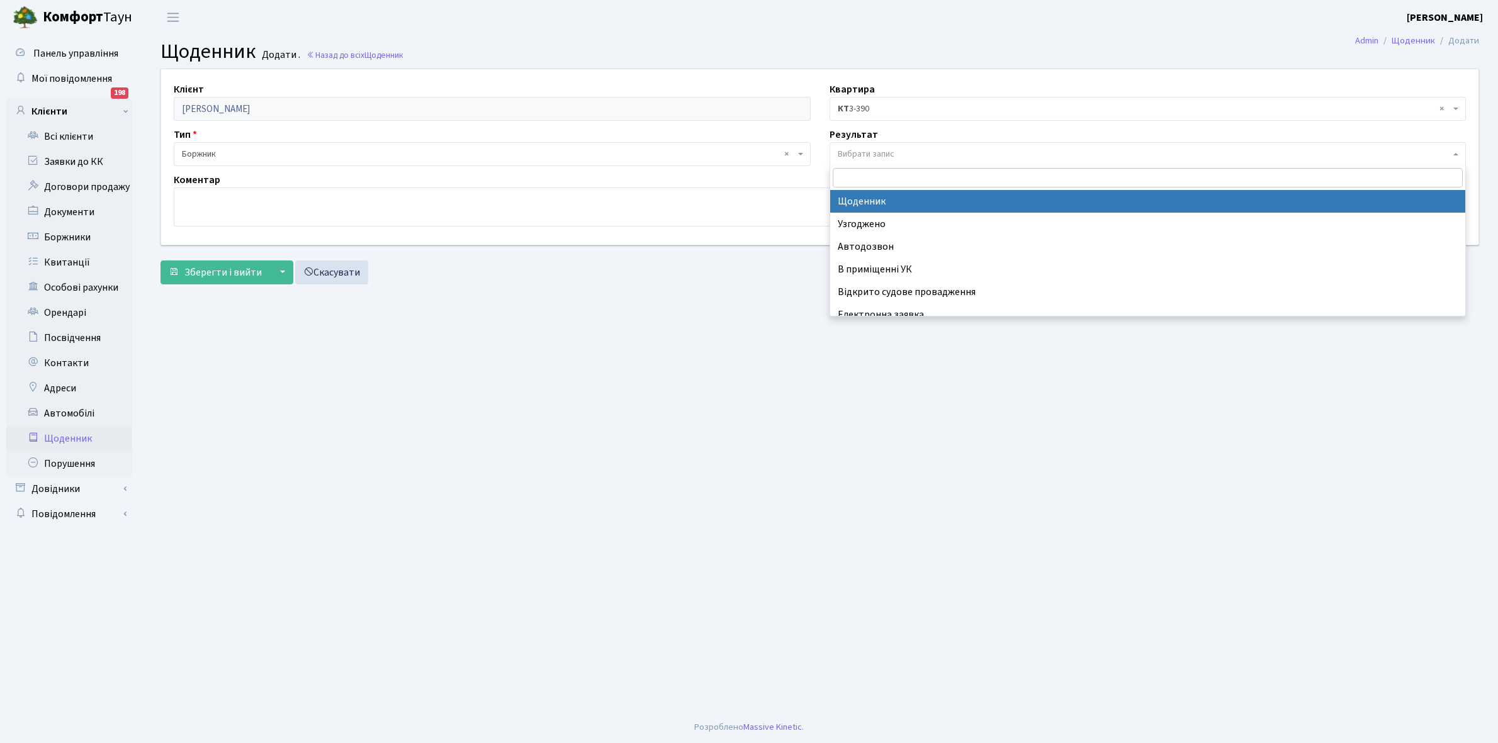
click at [875, 151] on span "Вибрати запис" at bounding box center [866, 154] width 57 height 13
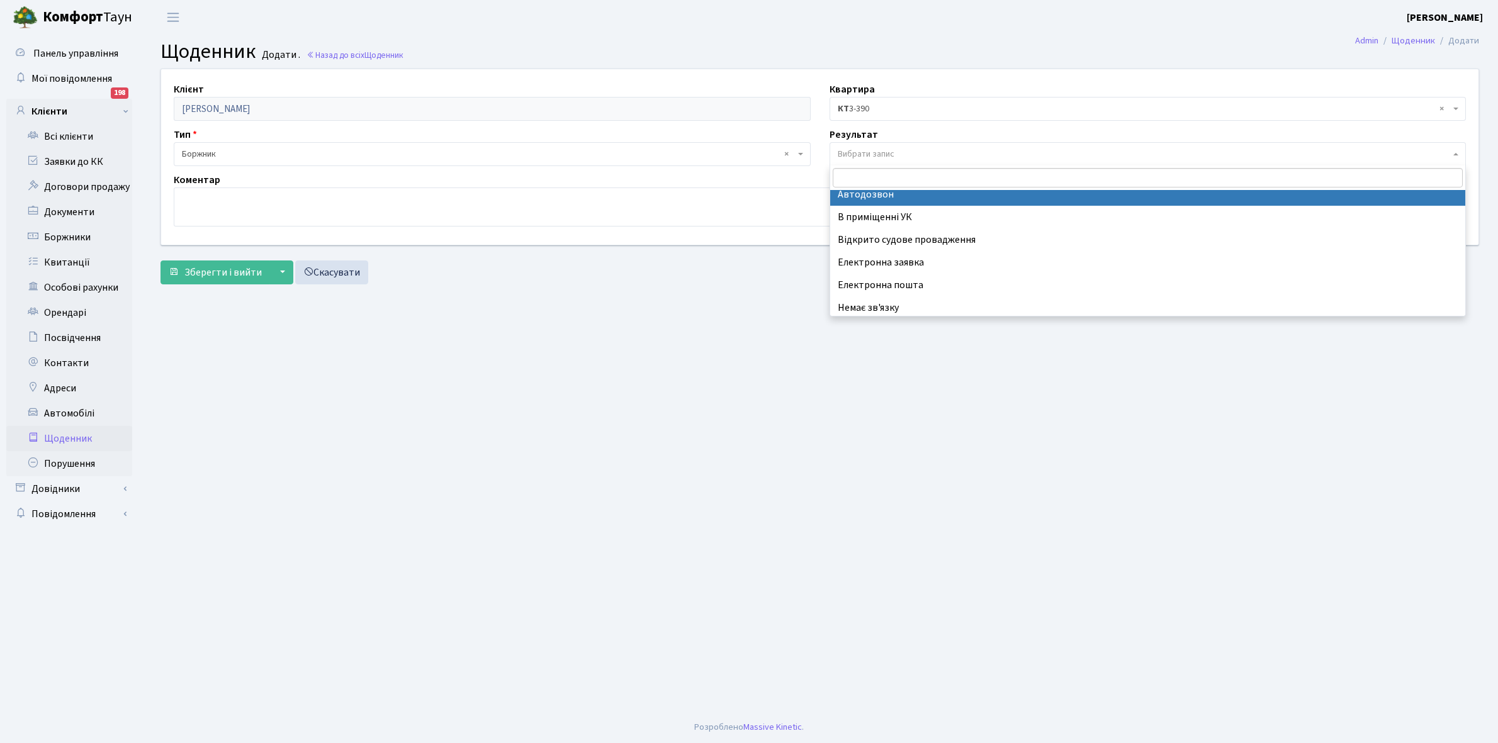
scroll to position [77, 0]
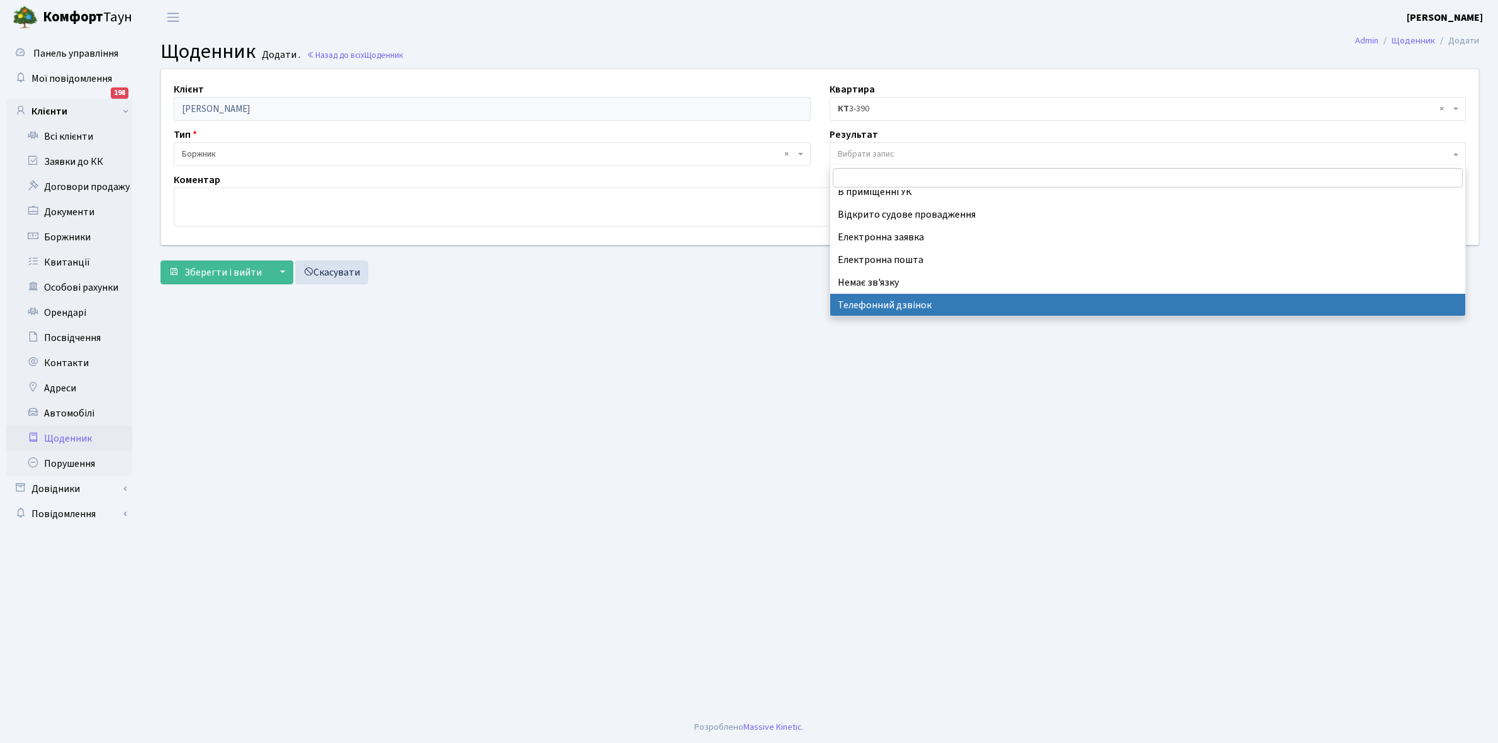
select select "196"
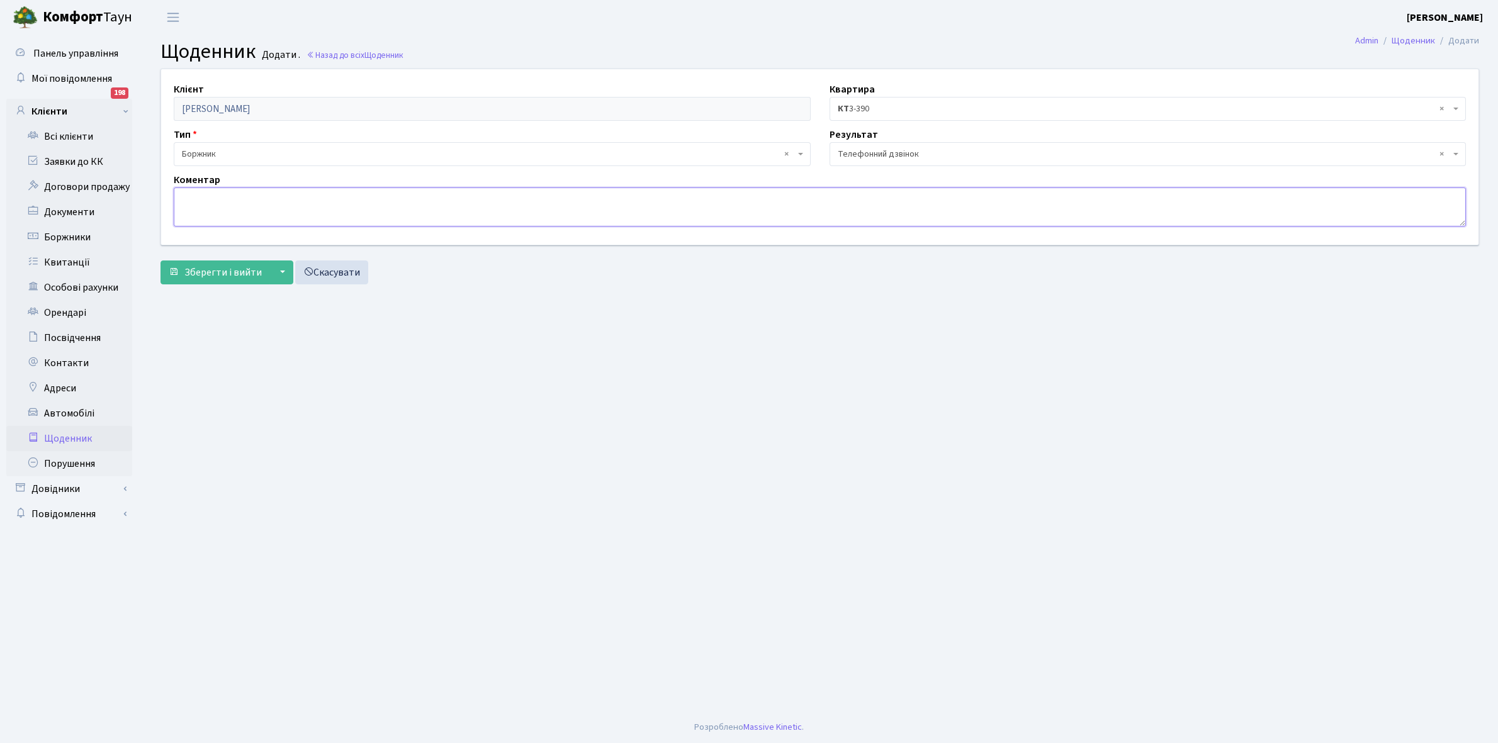
click at [203, 196] on textarea at bounding box center [820, 207] width 1292 height 39
type textarea "Не бере трубку телефона"
click at [228, 266] on span "Зберегти і вийти" at bounding box center [222, 273] width 77 height 14
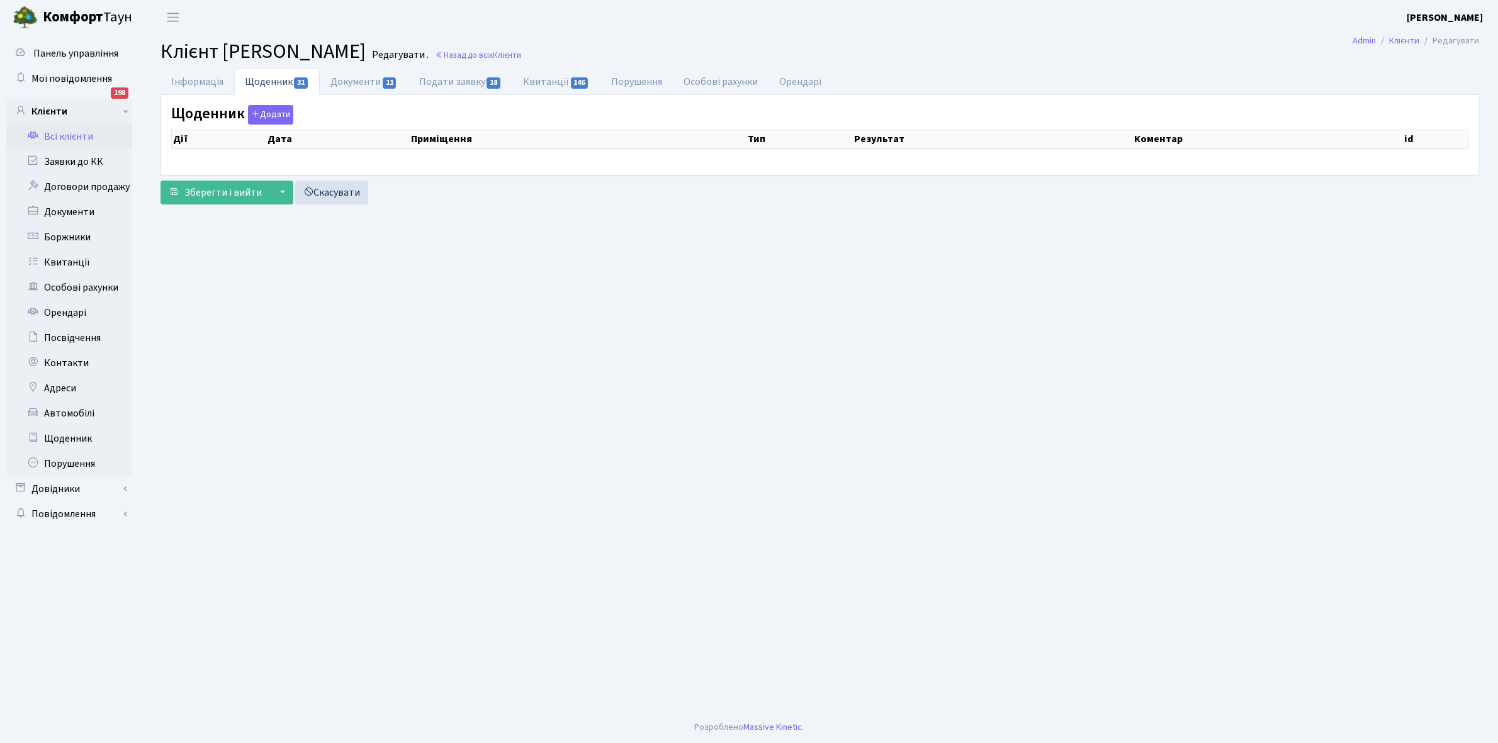
select select "25"
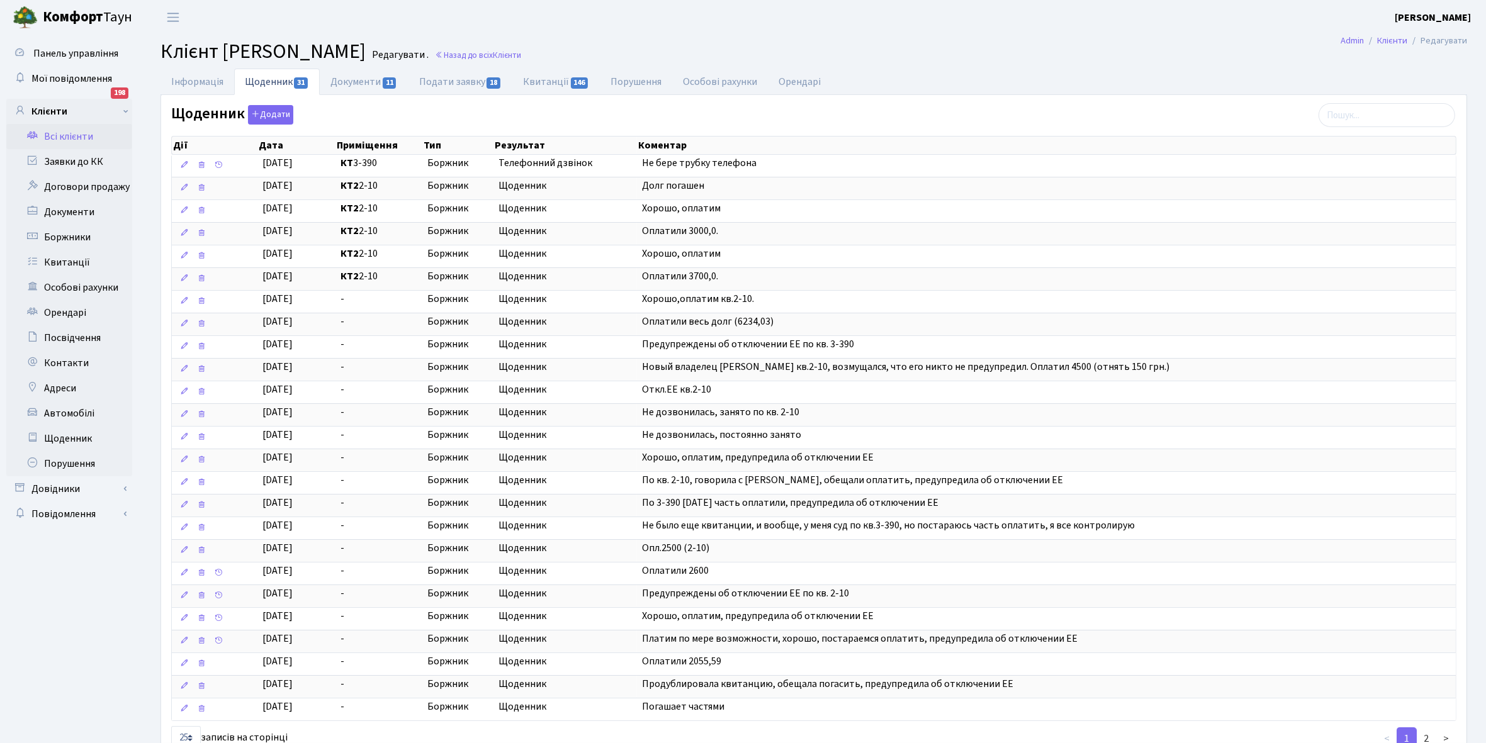
click at [69, 135] on link "Всі клієнти" at bounding box center [69, 136] width 126 height 25
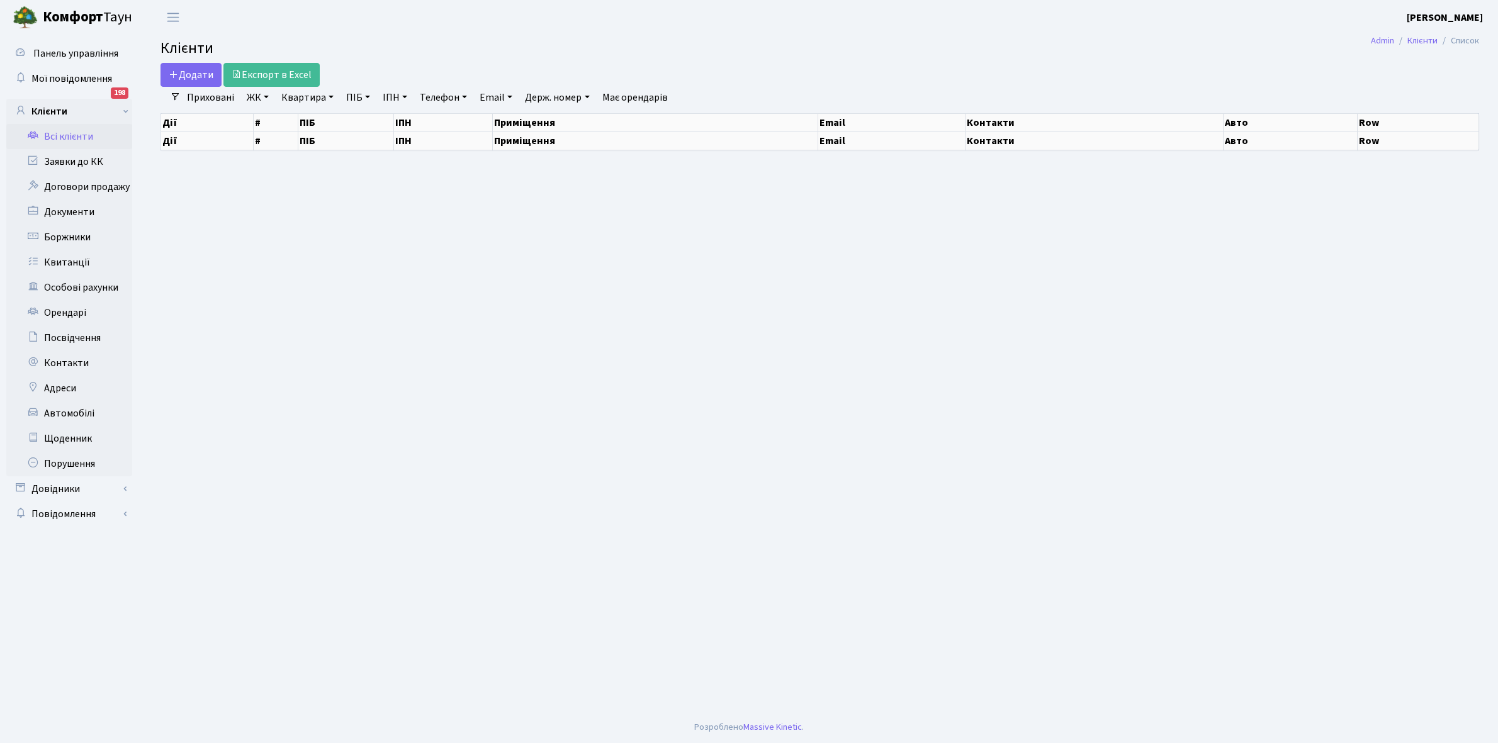
select select "25"
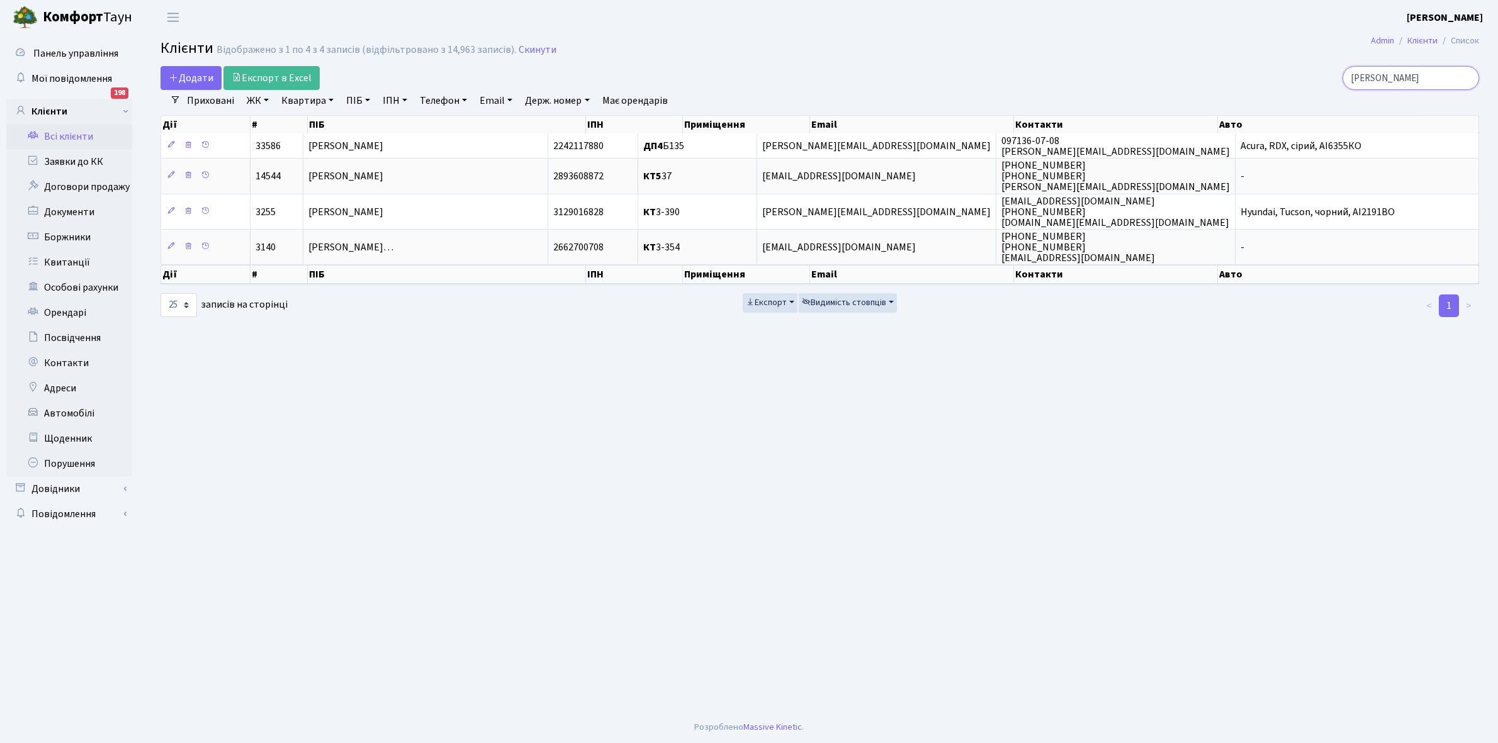
click at [1410, 79] on input "Протас" at bounding box center [1410, 78] width 137 height 24
type input "П"
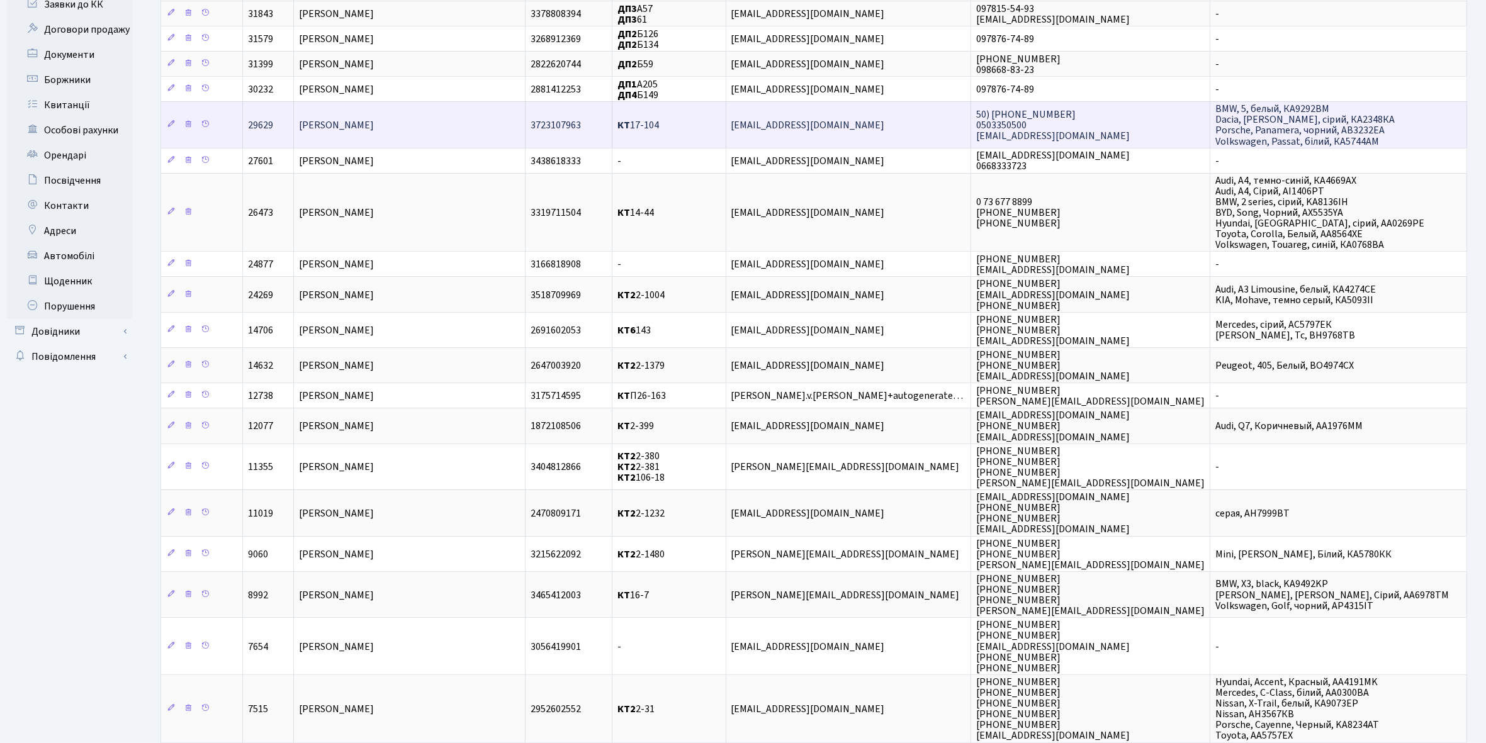
scroll to position [236, 0]
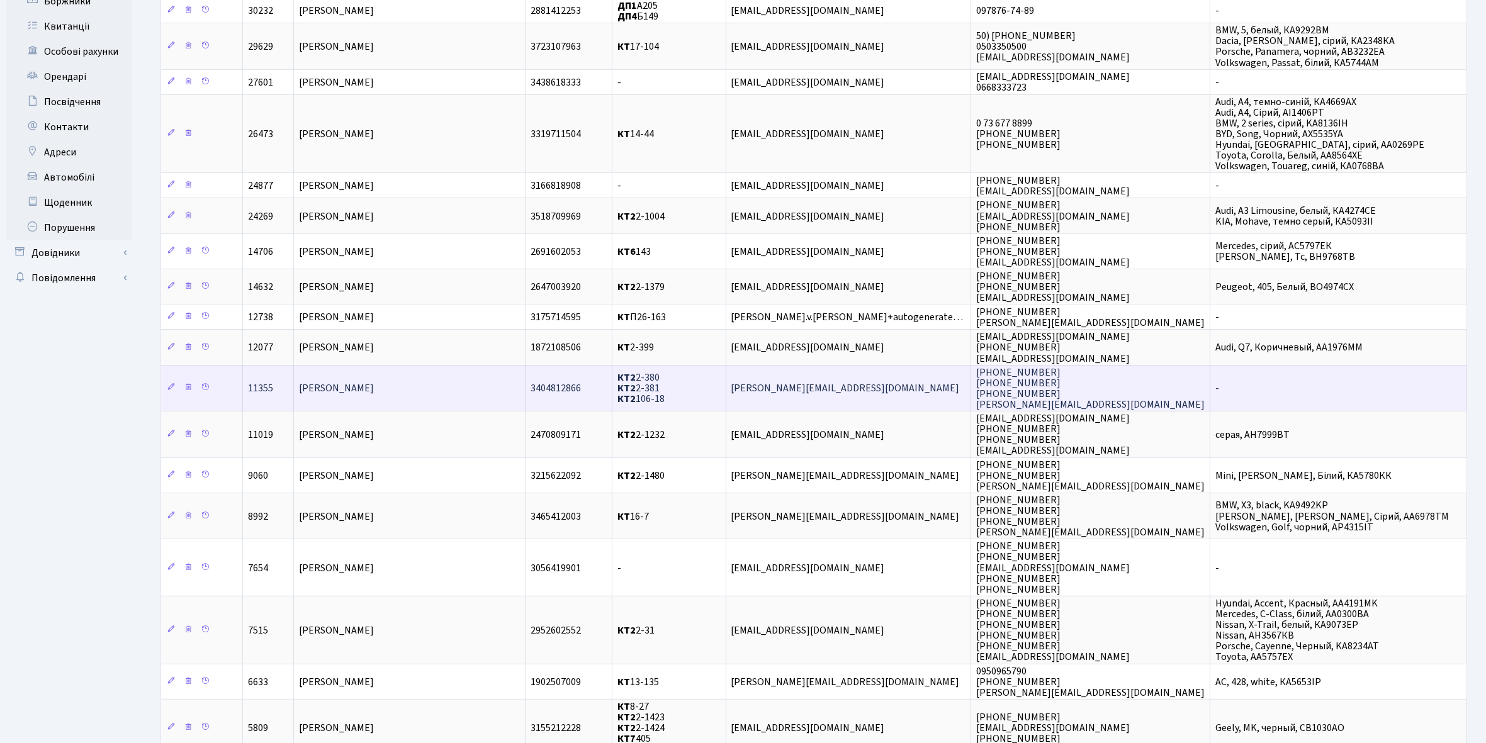
type input "Шевченко"
click at [425, 381] on td "[PERSON_NAME]" at bounding box center [409, 388] width 231 height 46
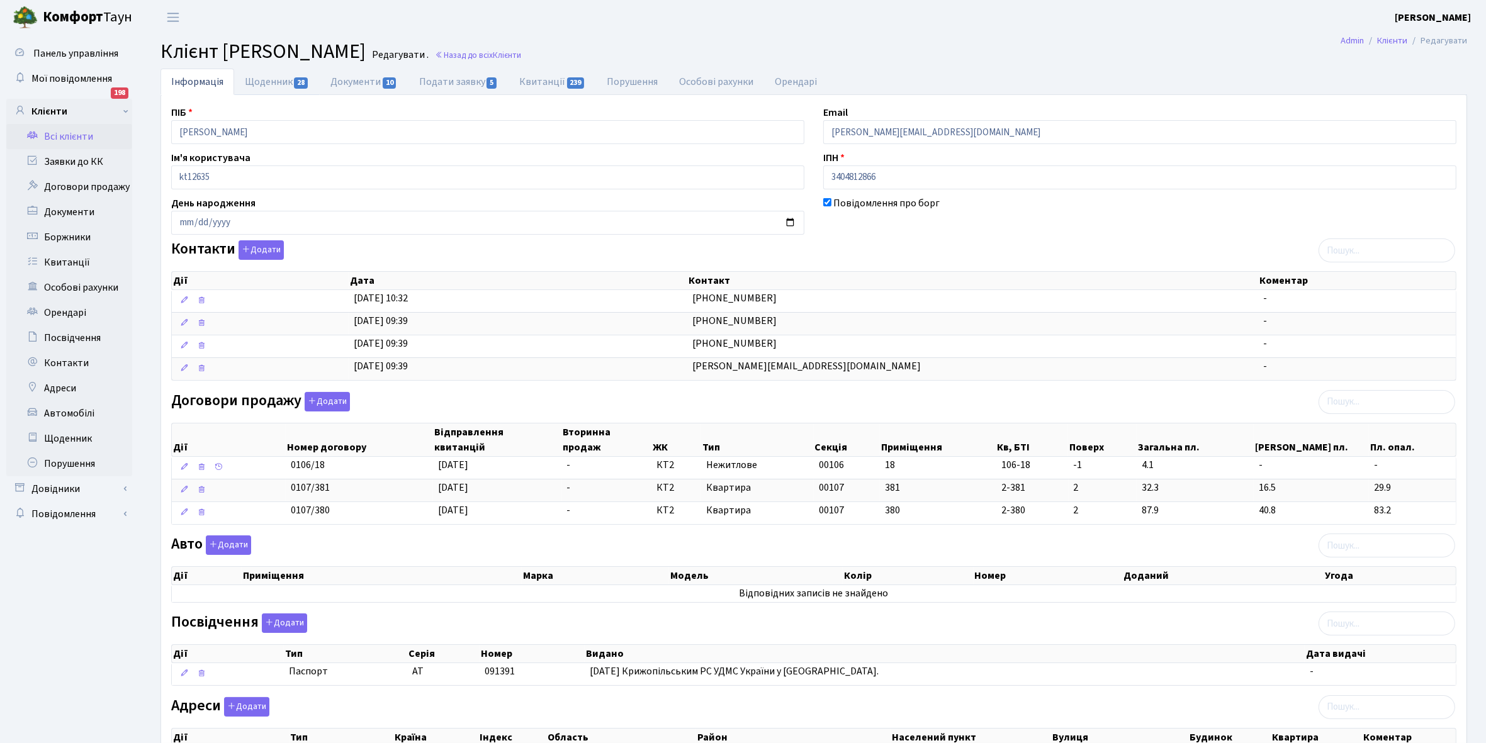
click at [257, 84] on link "Щоденник 28" at bounding box center [277, 82] width 86 height 26
select select "25"
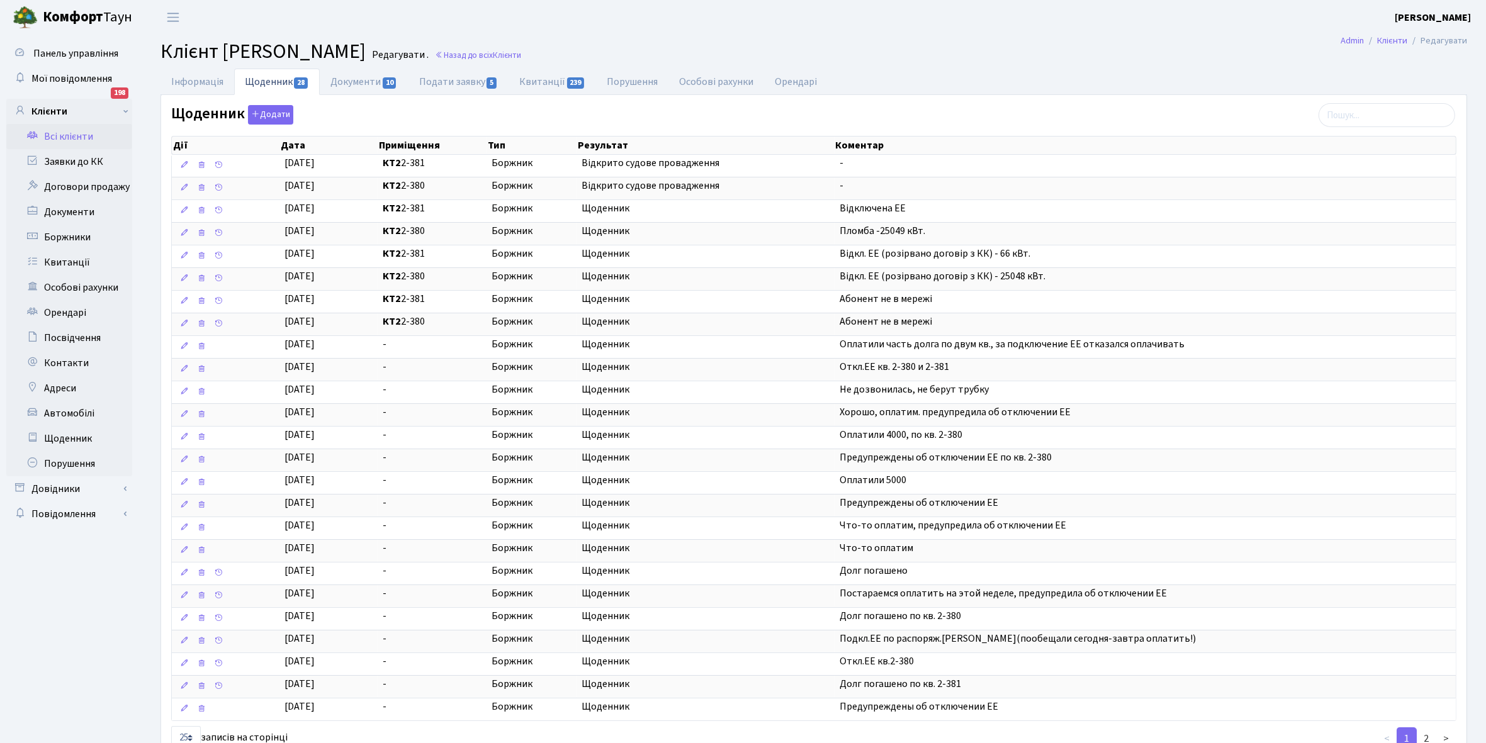
click at [61, 136] on link "Всі клієнти" at bounding box center [69, 136] width 126 height 25
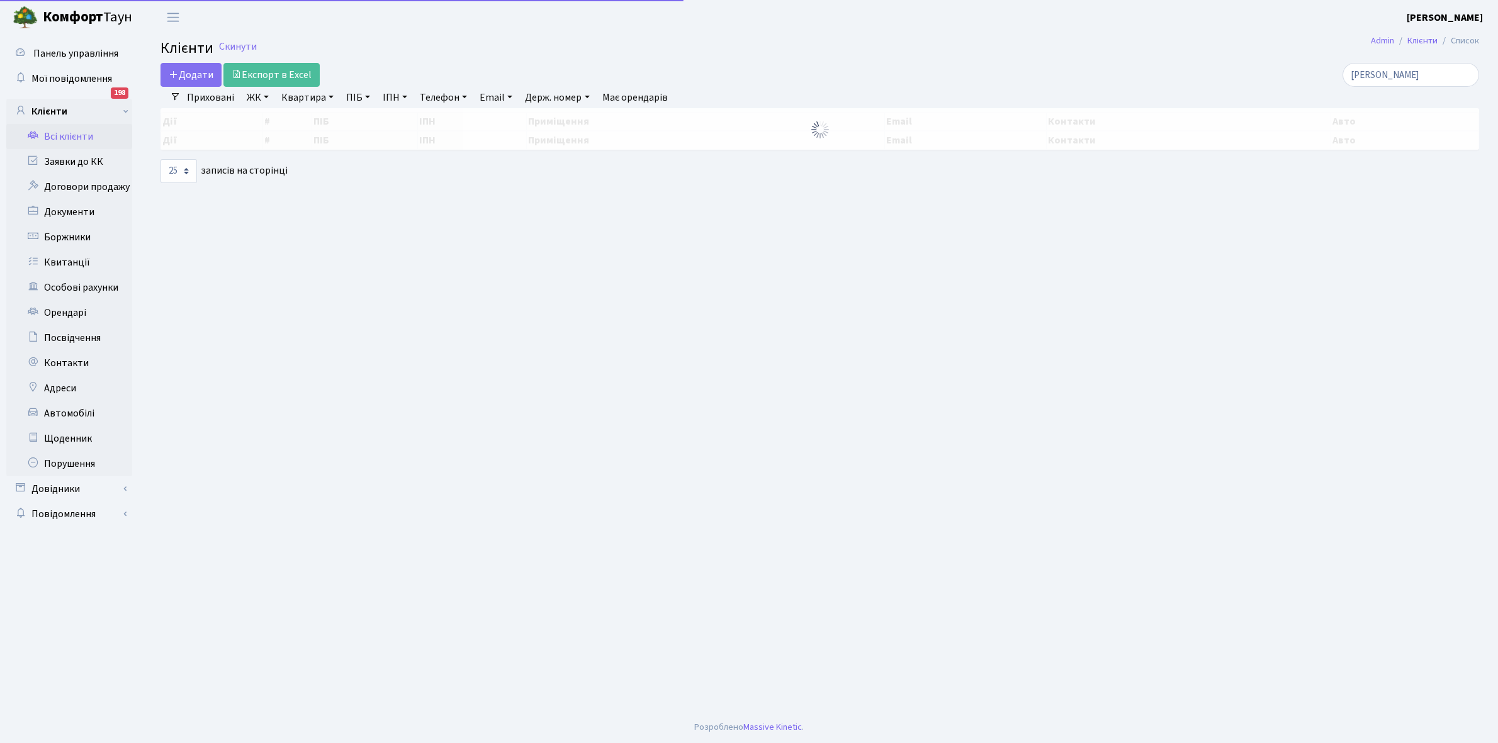
select select "25"
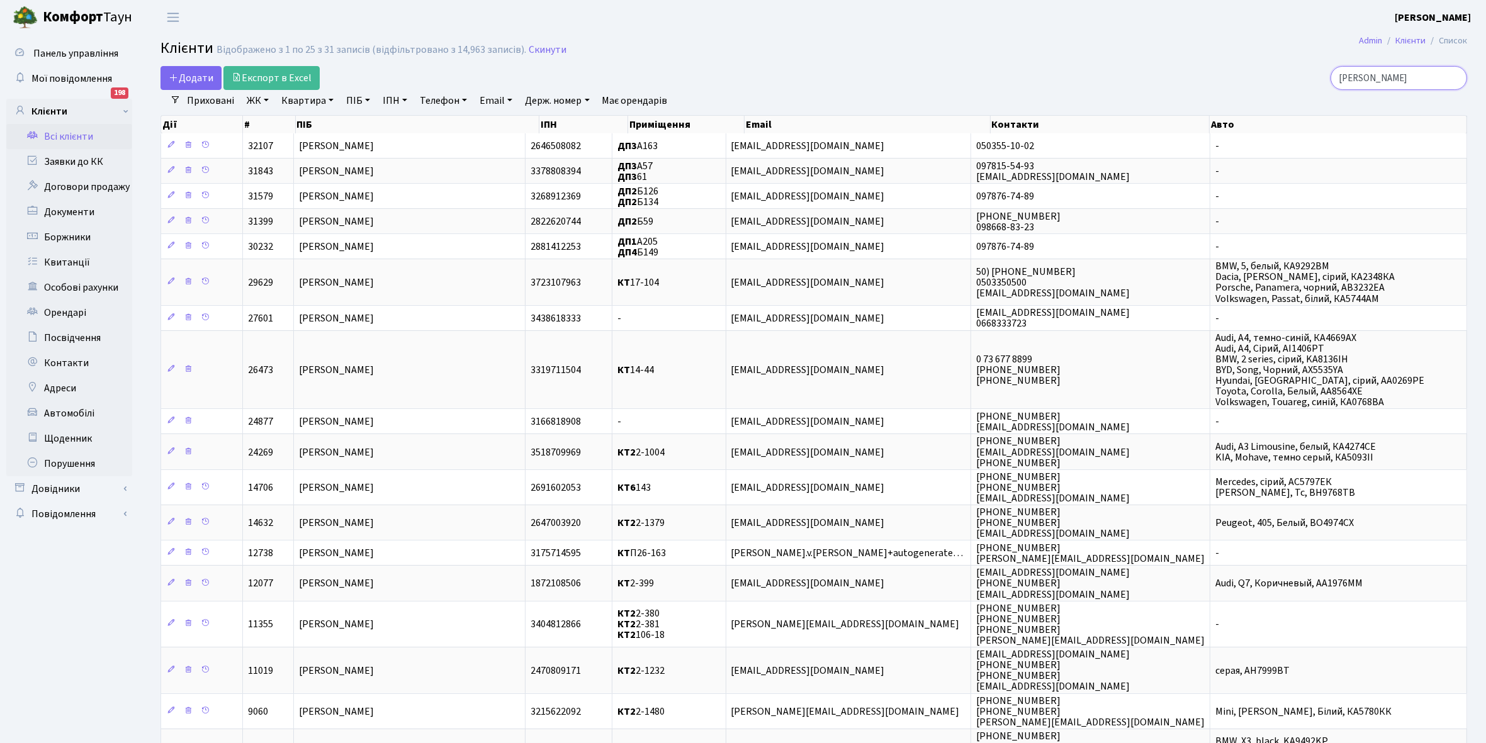
click at [1405, 79] on input "Шевченко" at bounding box center [1398, 78] width 137 height 24
type input "Ш"
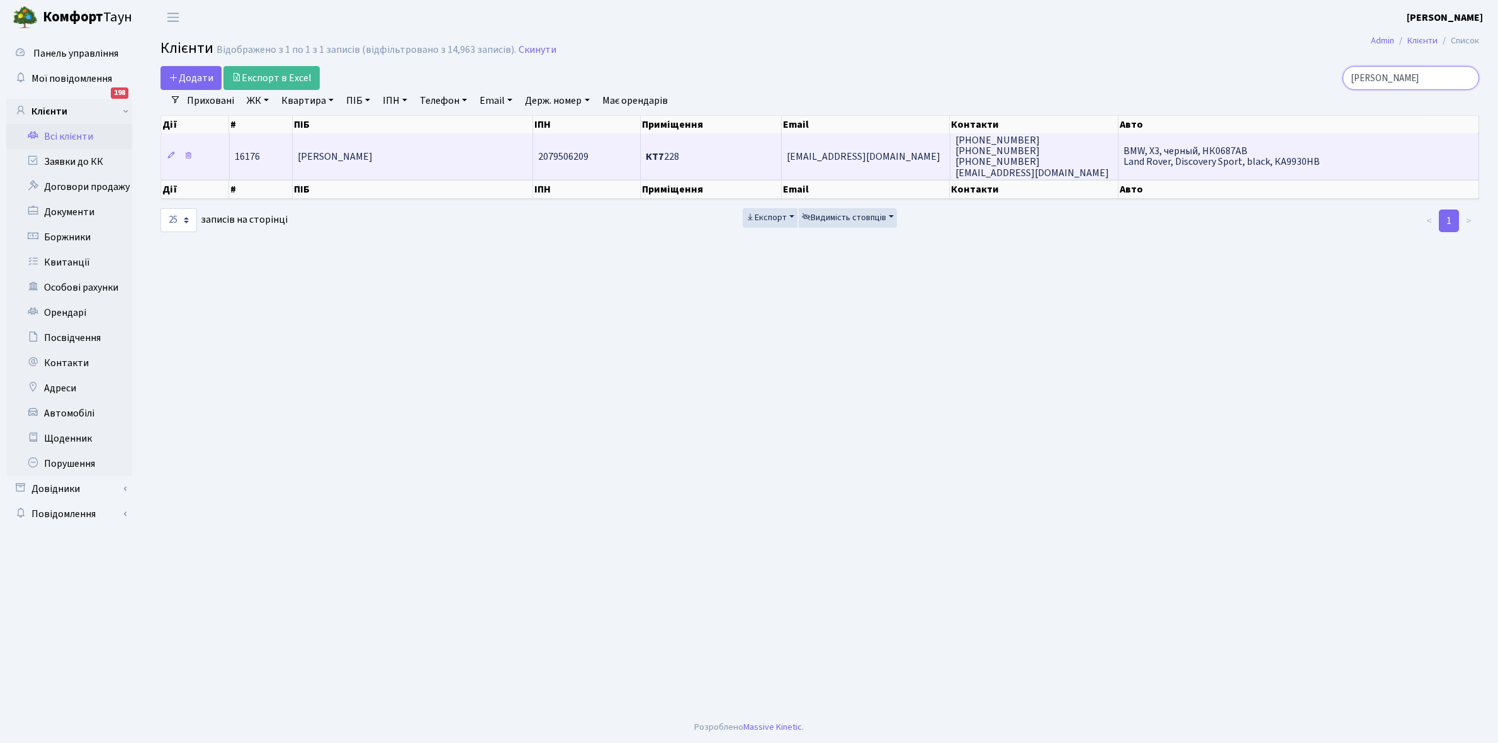
type input "троцюк"
click at [373, 165] on td "Троцюк [PERSON_NAME]" at bounding box center [413, 155] width 240 height 45
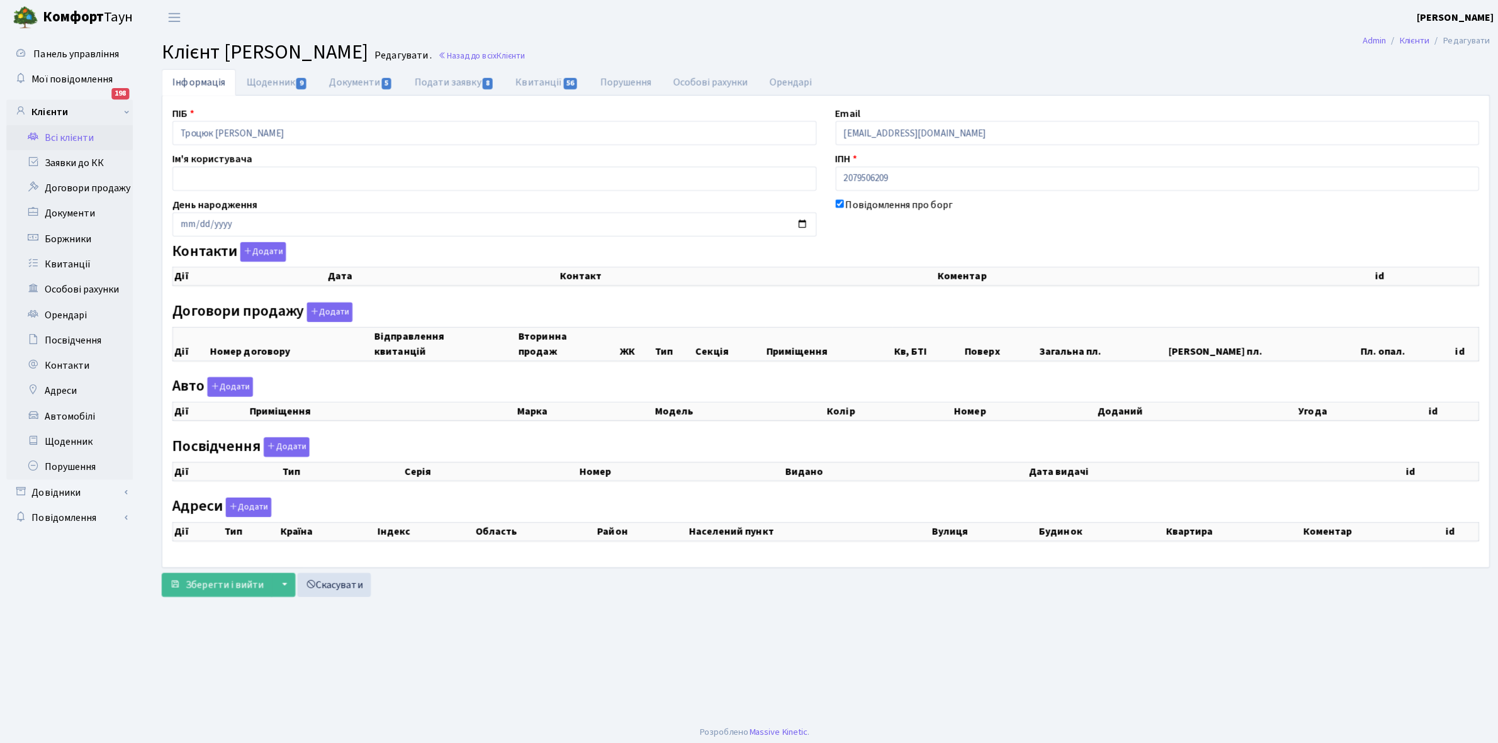
checkbox input "true"
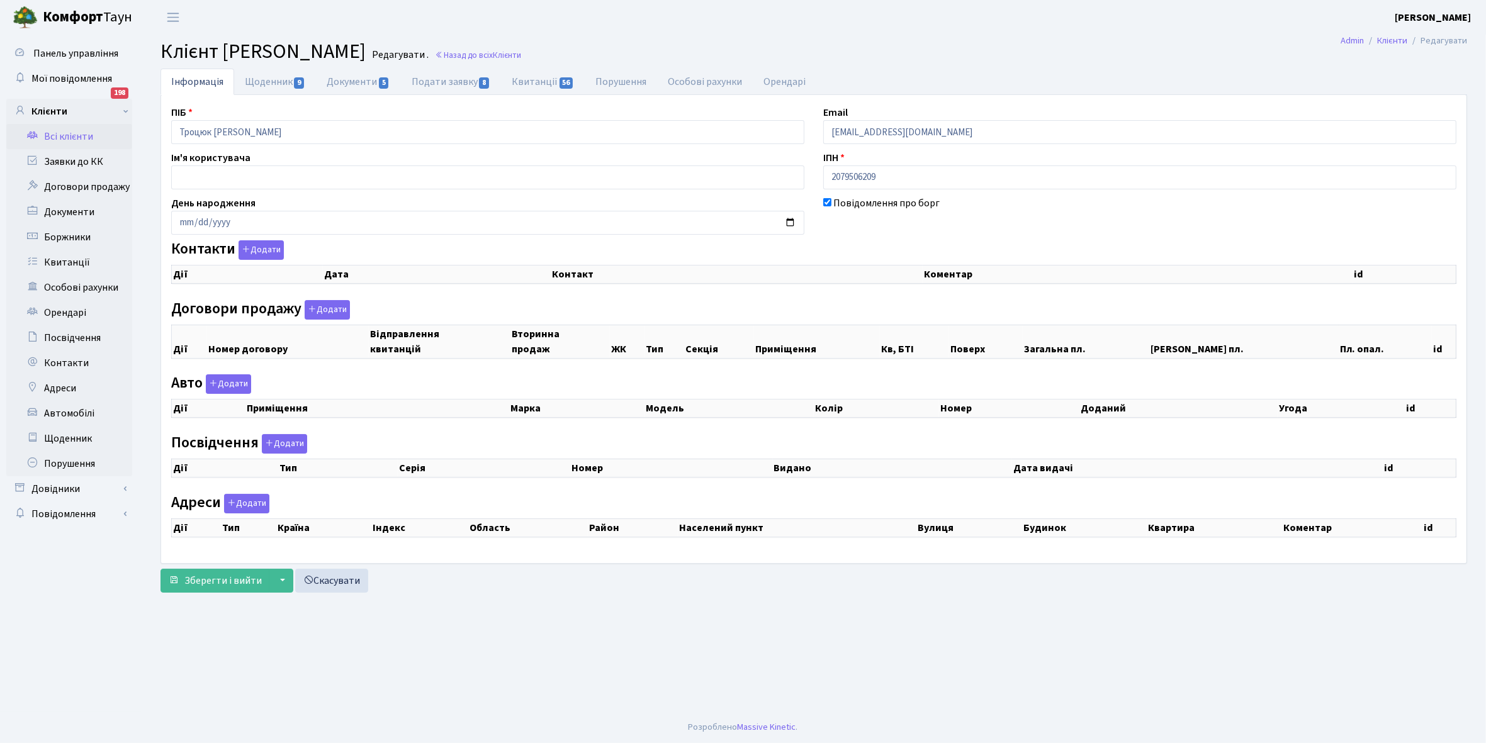
select select "25"
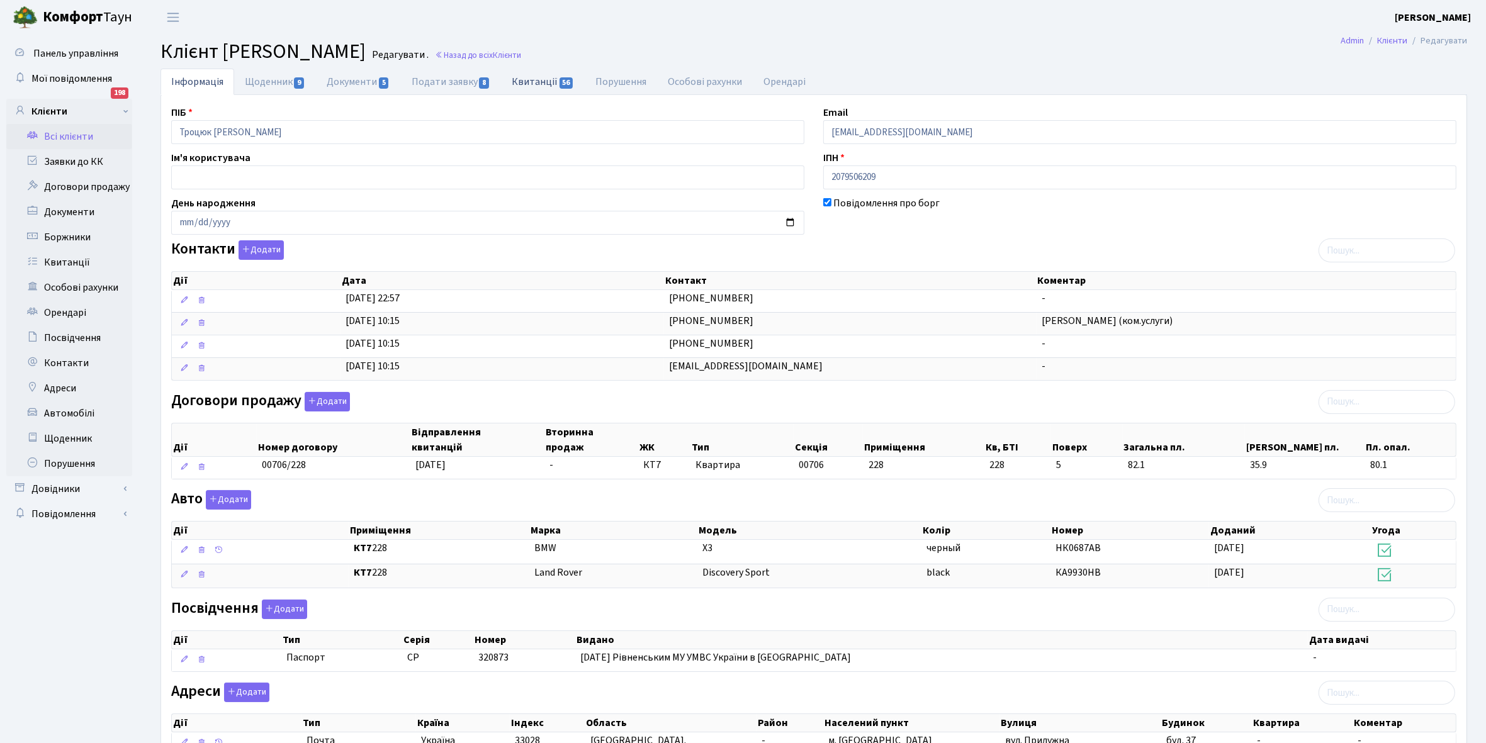
click at [537, 81] on link "Квитанції 56" at bounding box center [543, 82] width 84 height 26
select select "25"
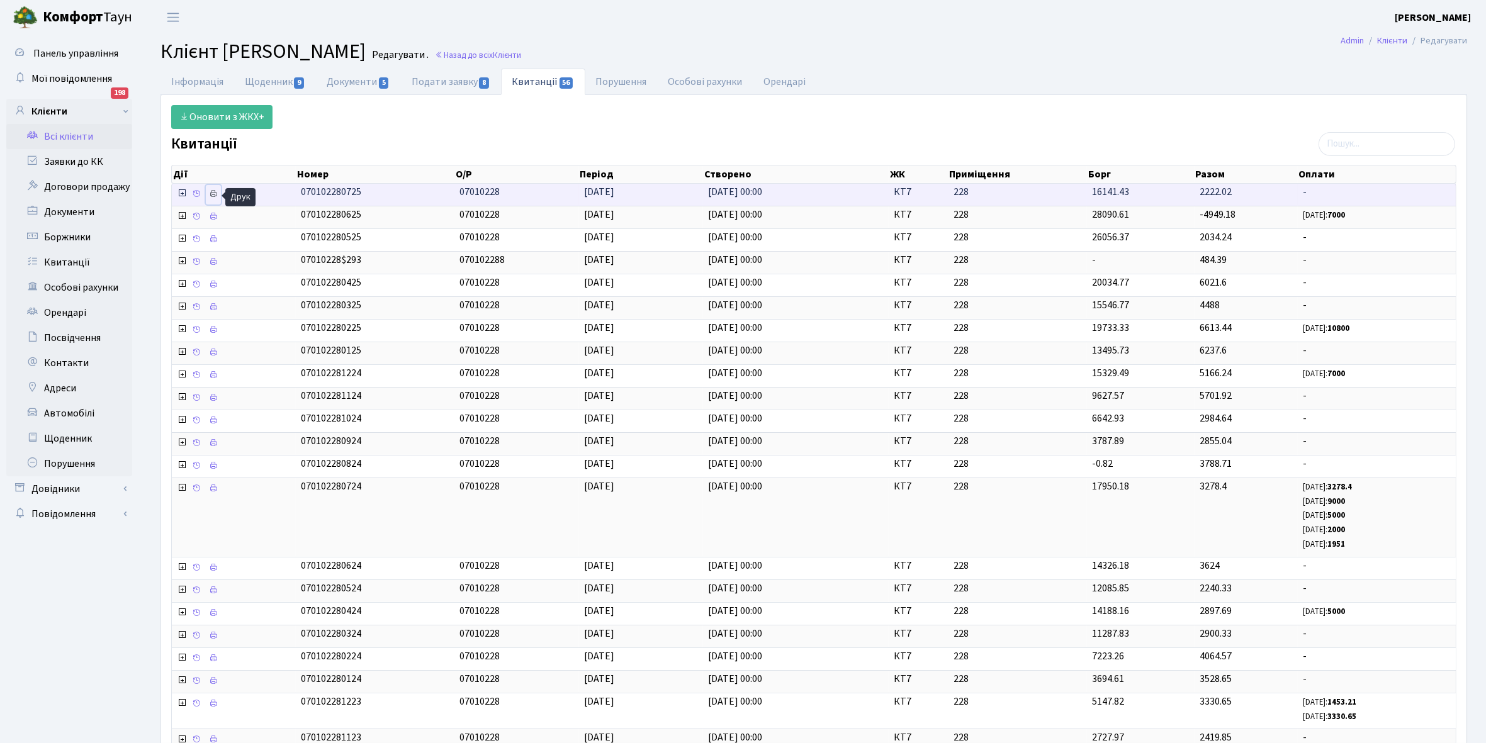
click at [215, 192] on icon at bounding box center [213, 193] width 9 height 9
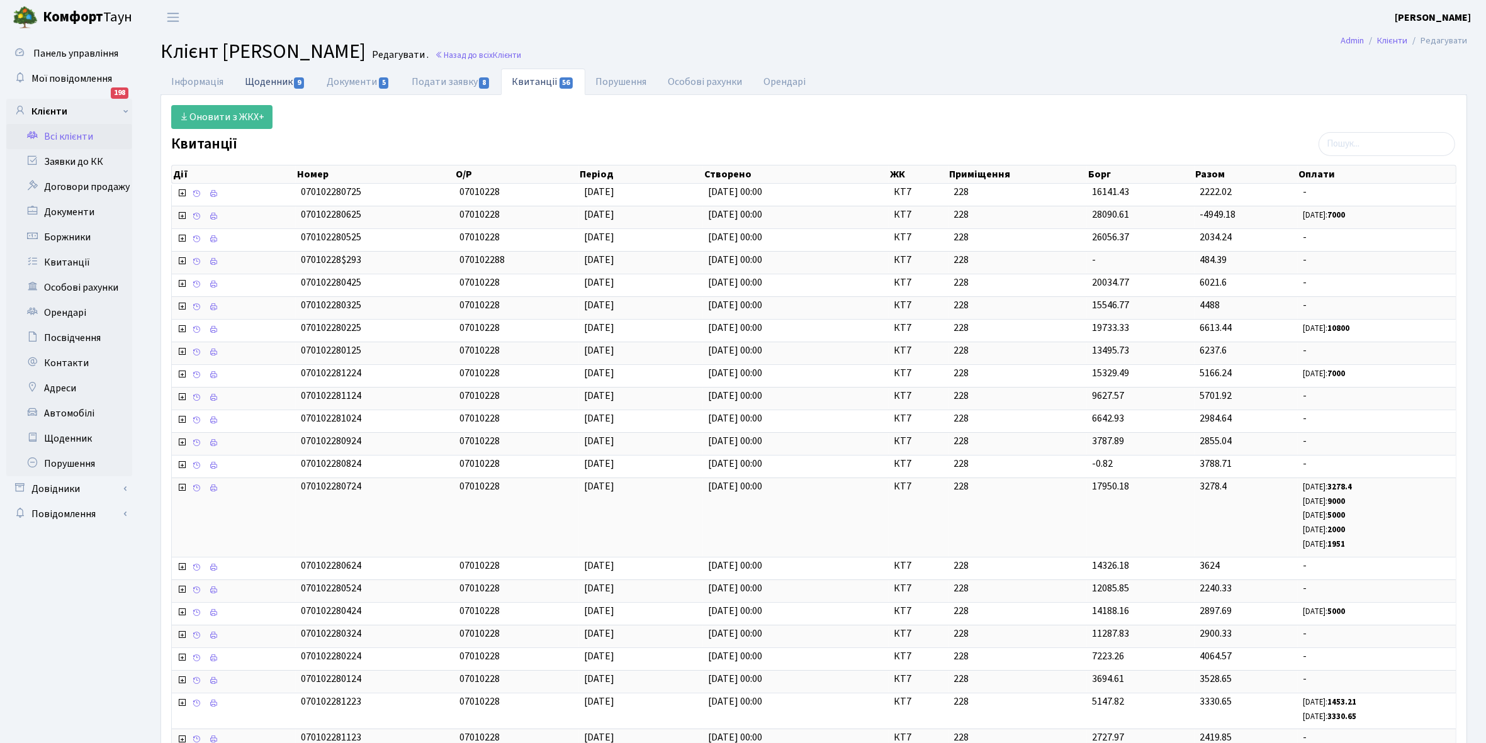
click at [260, 82] on link "Щоденник 9" at bounding box center [275, 82] width 82 height 26
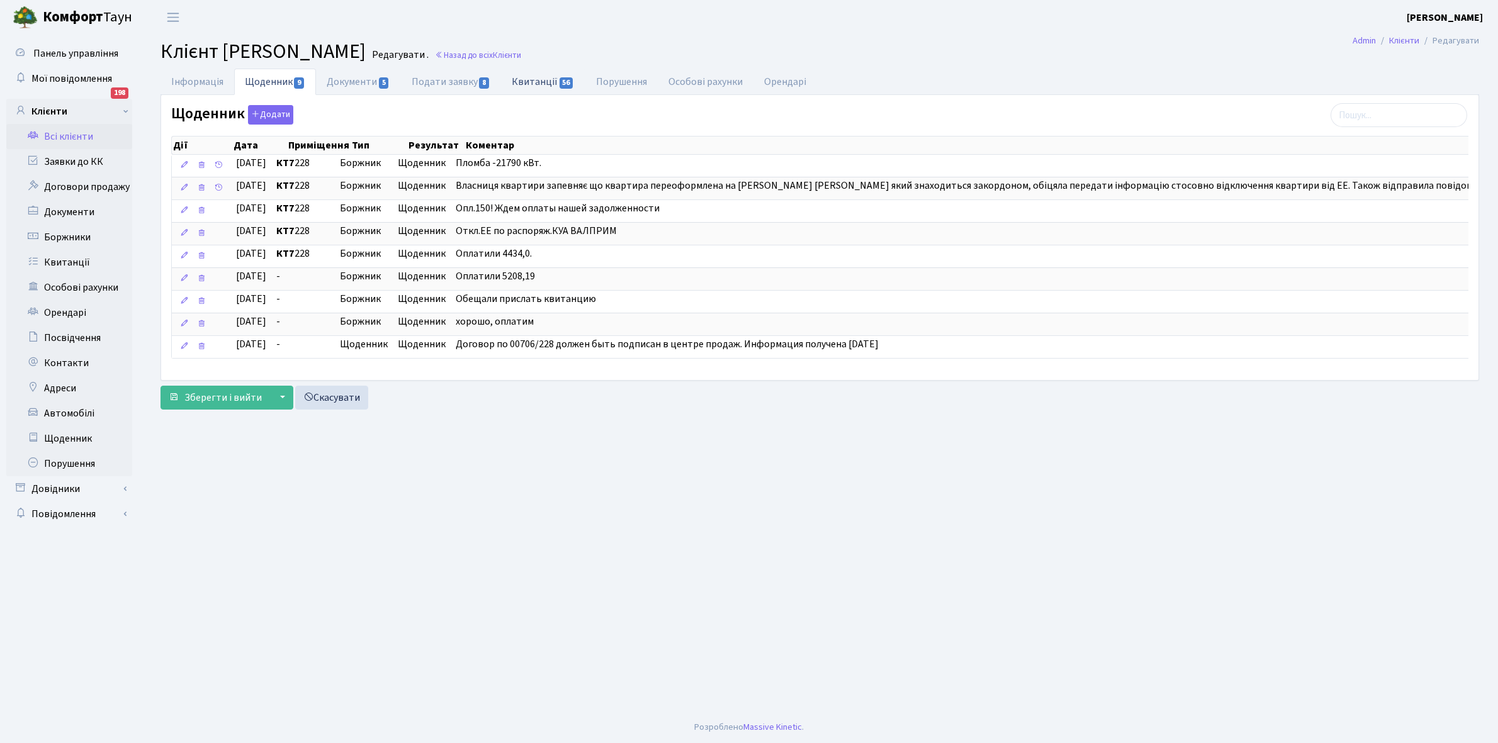
click at [540, 80] on link "Квитанції 56" at bounding box center [543, 82] width 84 height 26
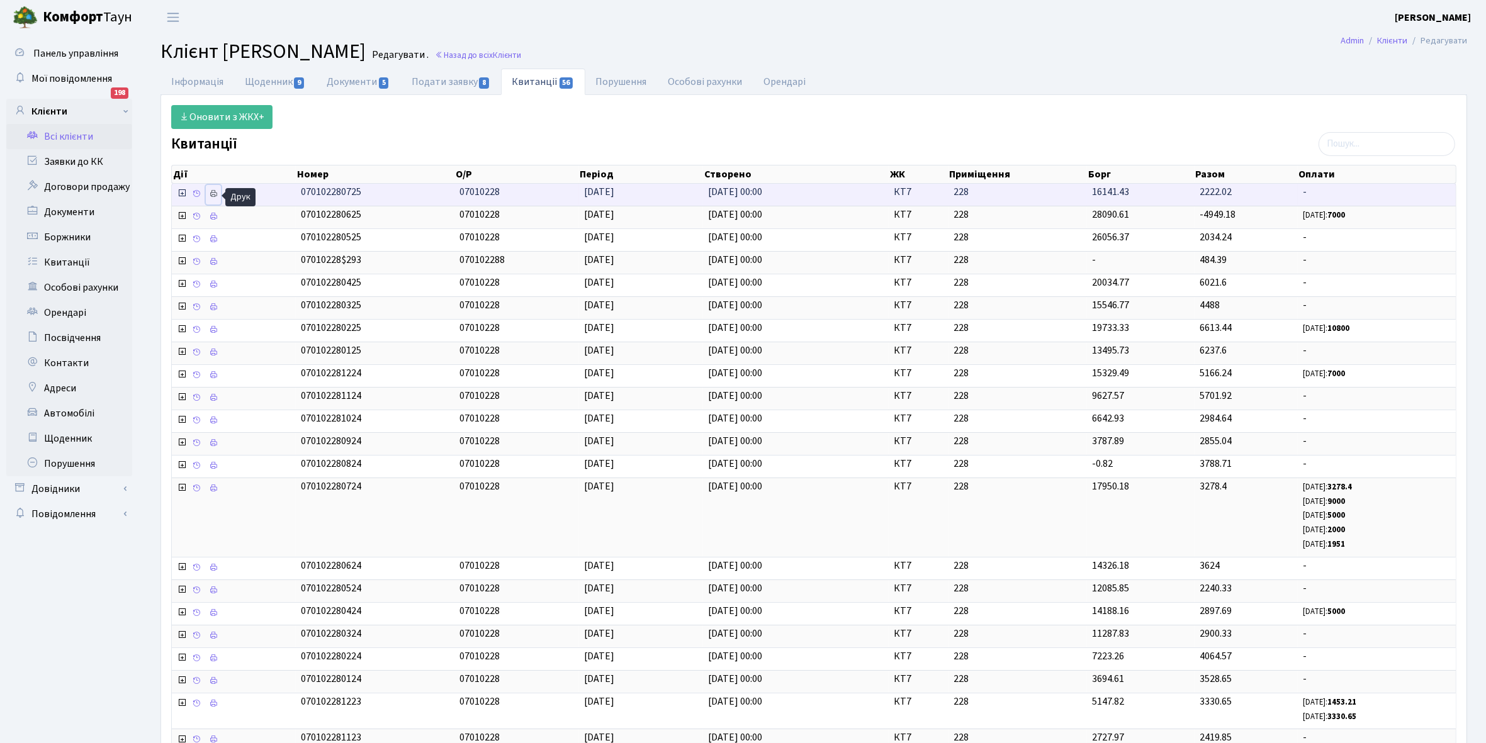
click at [210, 196] on icon at bounding box center [213, 193] width 9 height 9
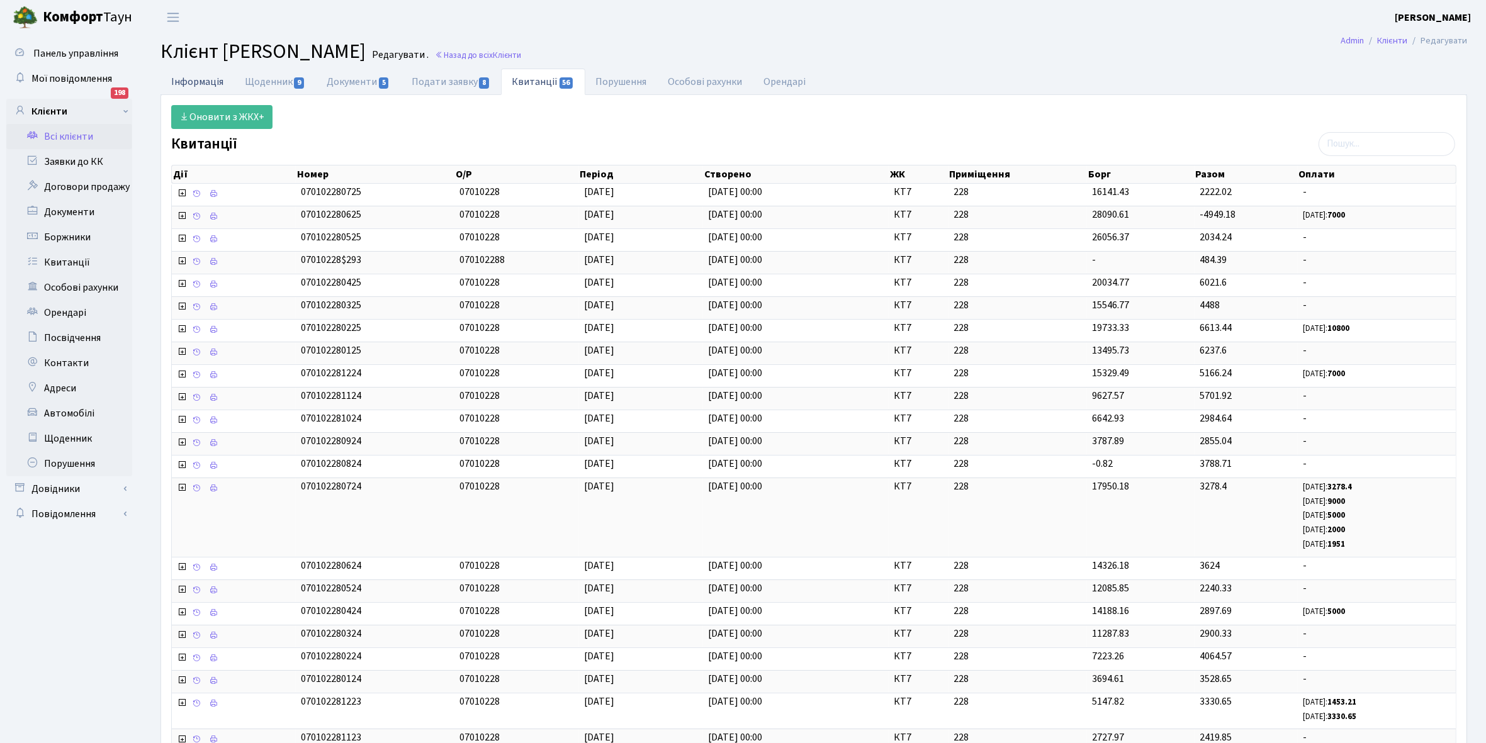
click at [181, 76] on link "Інформація" at bounding box center [197, 82] width 74 height 26
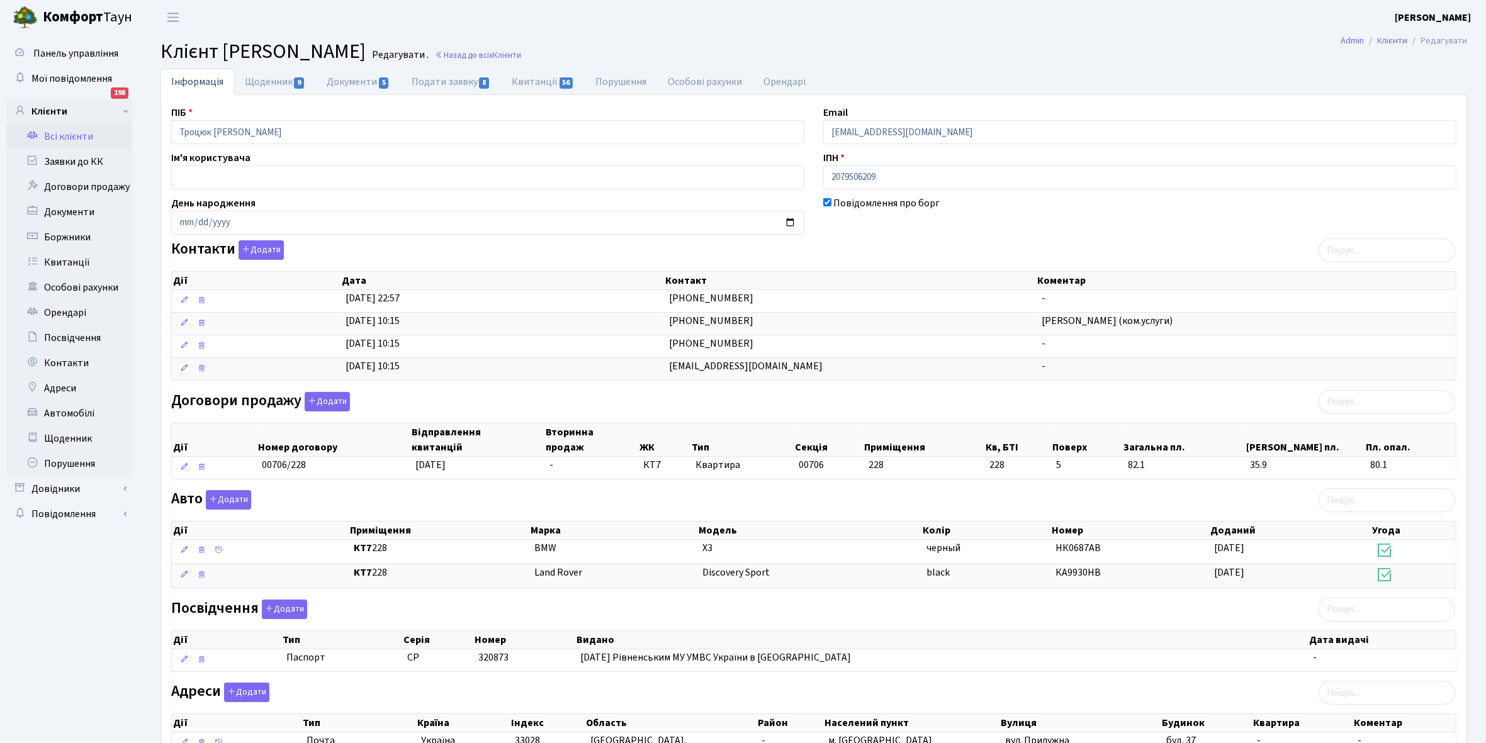
click at [196, 76] on link "Інформація" at bounding box center [197, 82] width 74 height 26
click at [271, 85] on link "Щоденник 9" at bounding box center [275, 82] width 82 height 26
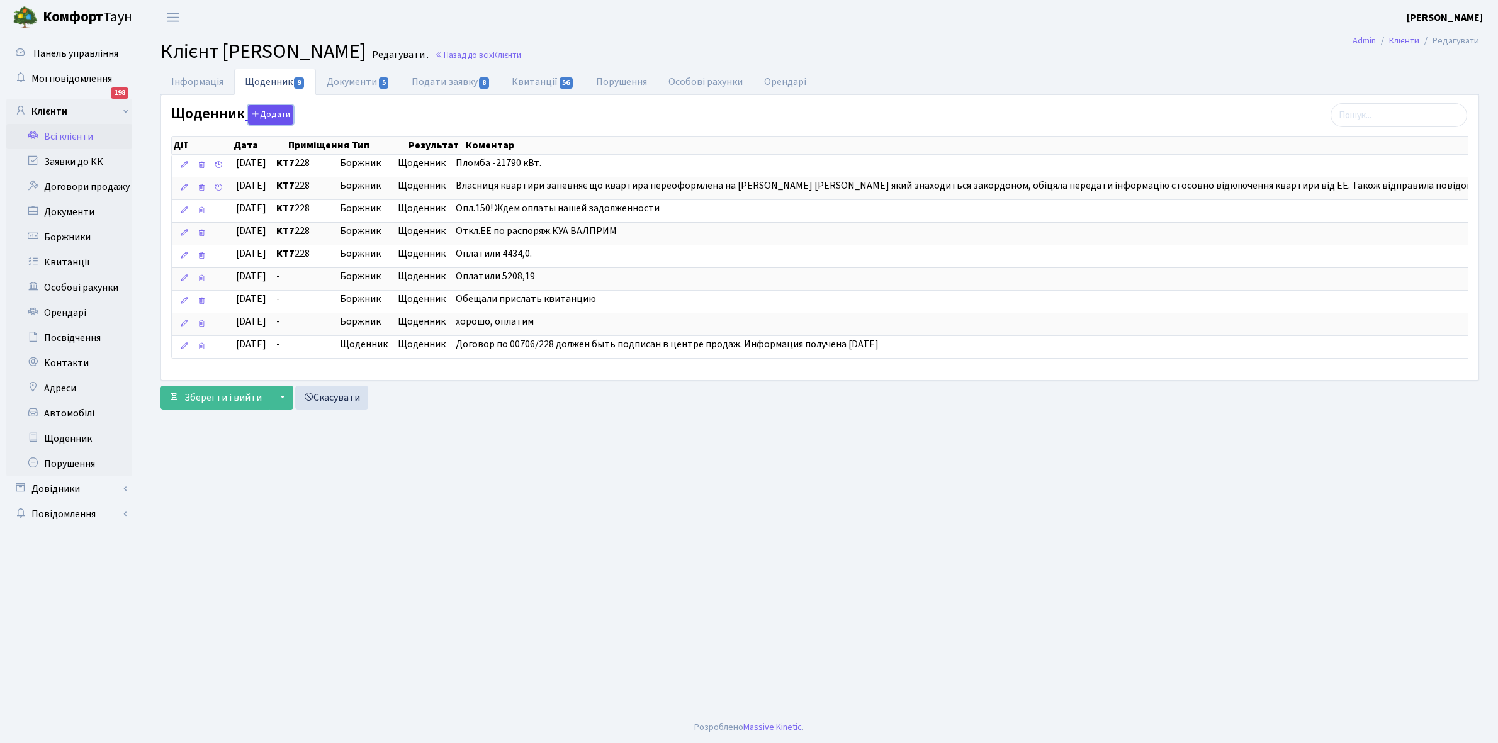
click at [276, 116] on button "Додати" at bounding box center [270, 115] width 45 height 20
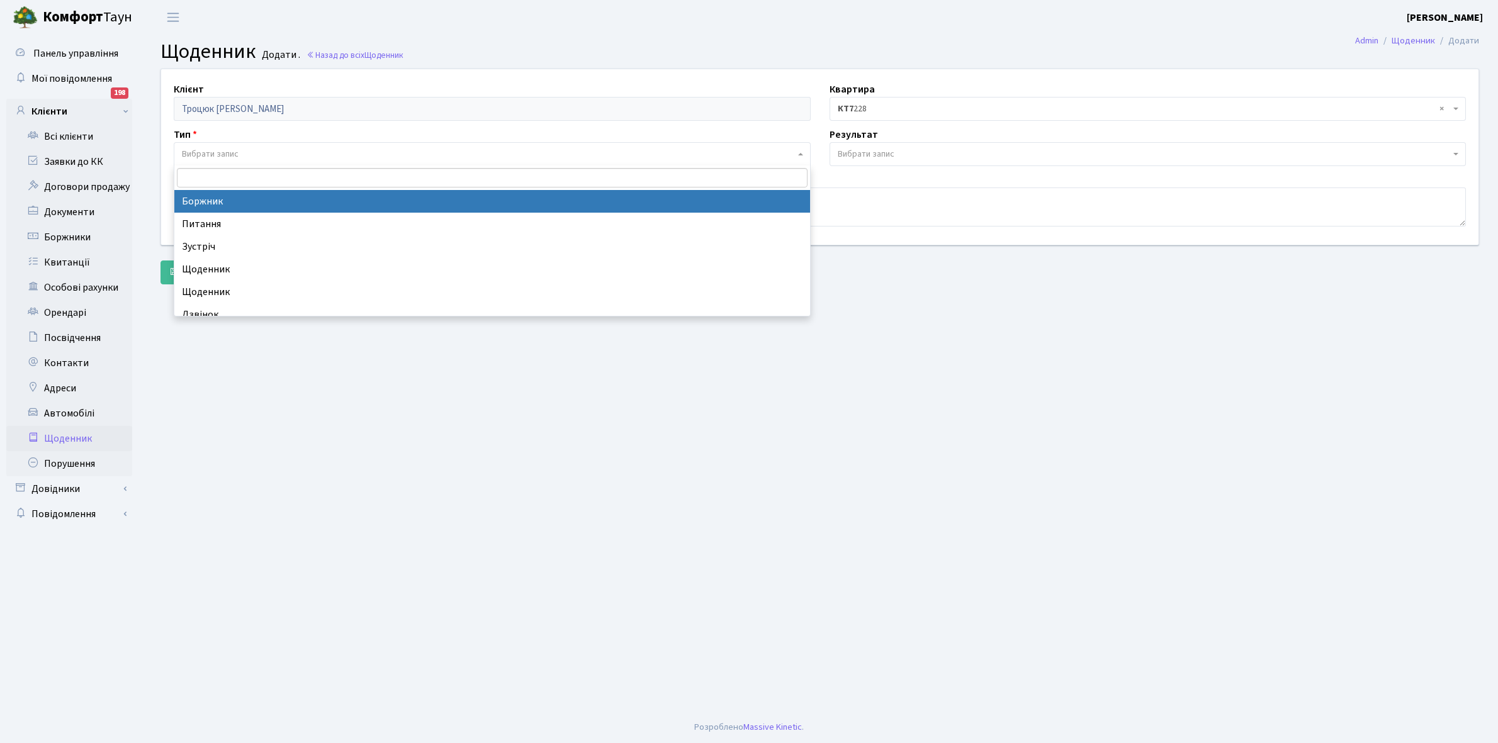
click at [258, 149] on span "Вибрати запис" at bounding box center [488, 154] width 613 height 13
select select "189"
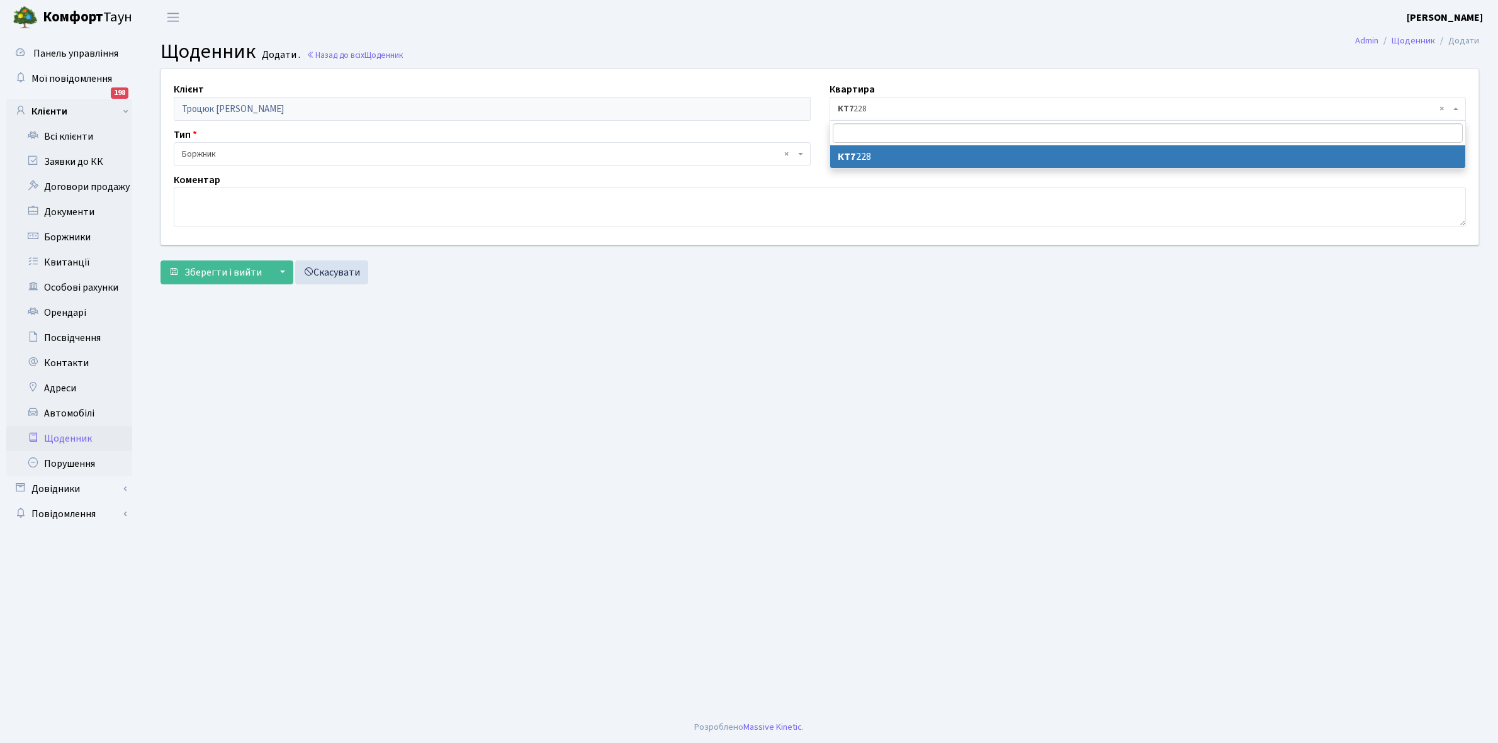
click at [880, 102] on span "× КТ7 228" at bounding box center [1147, 109] width 637 height 24
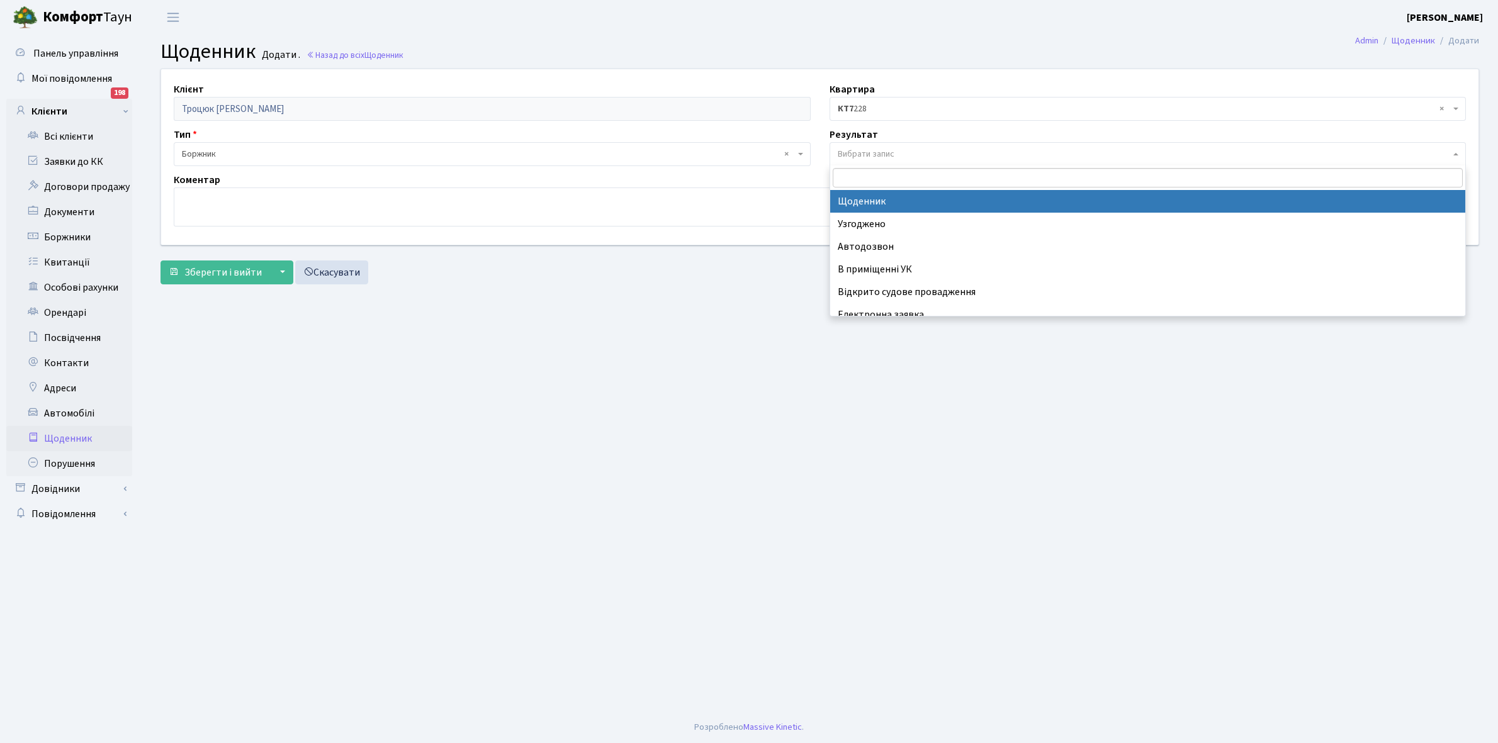
click at [873, 148] on span "Вибрати запис" at bounding box center [866, 154] width 57 height 13
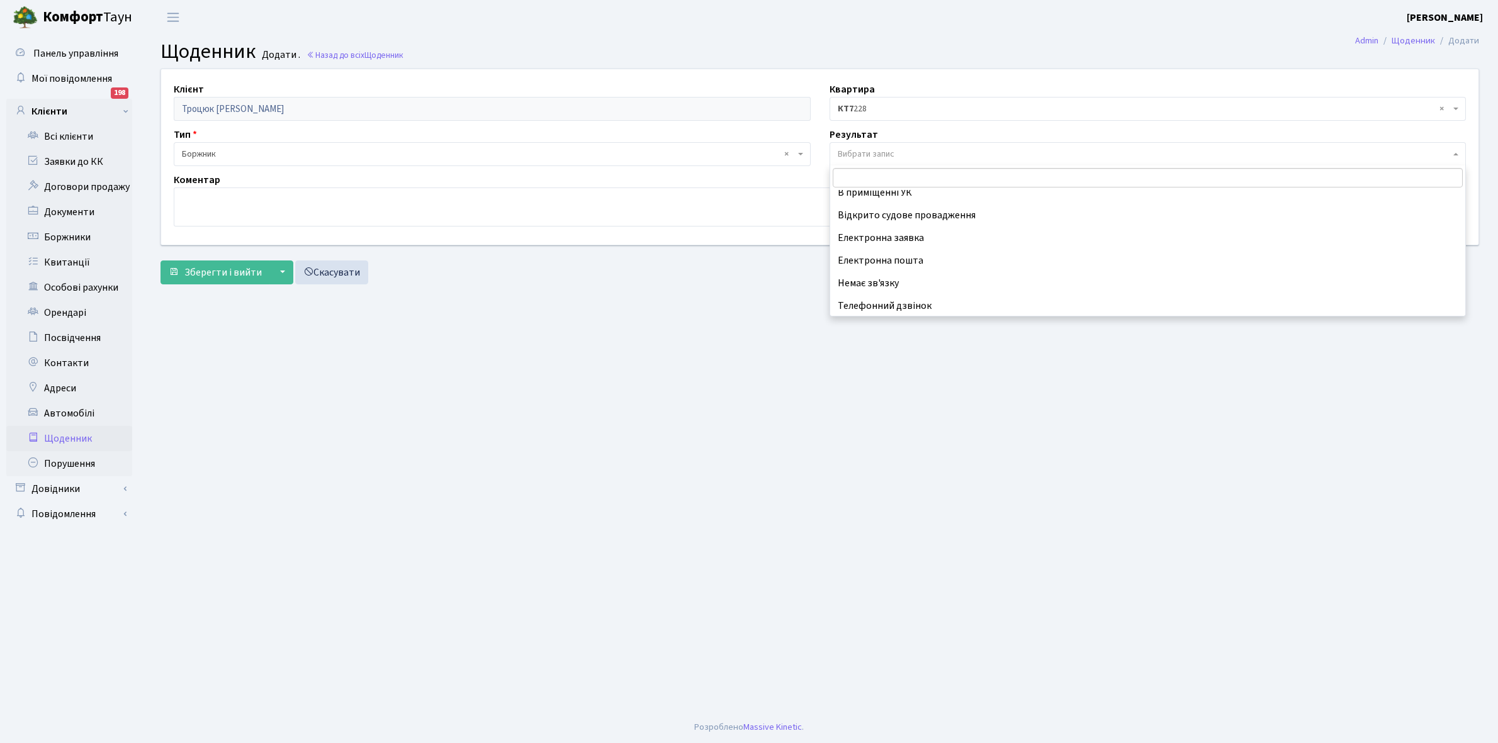
scroll to position [77, 0]
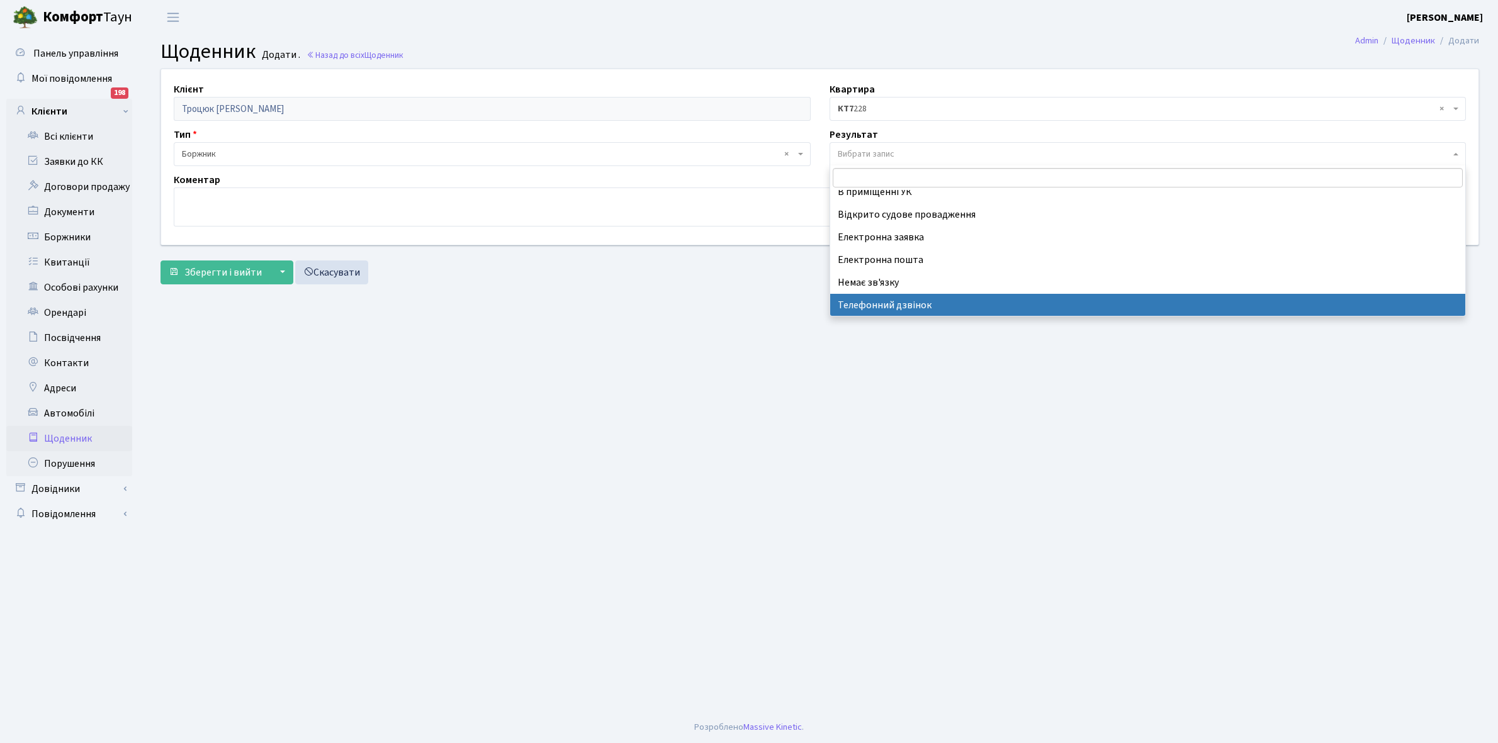
select select "196"
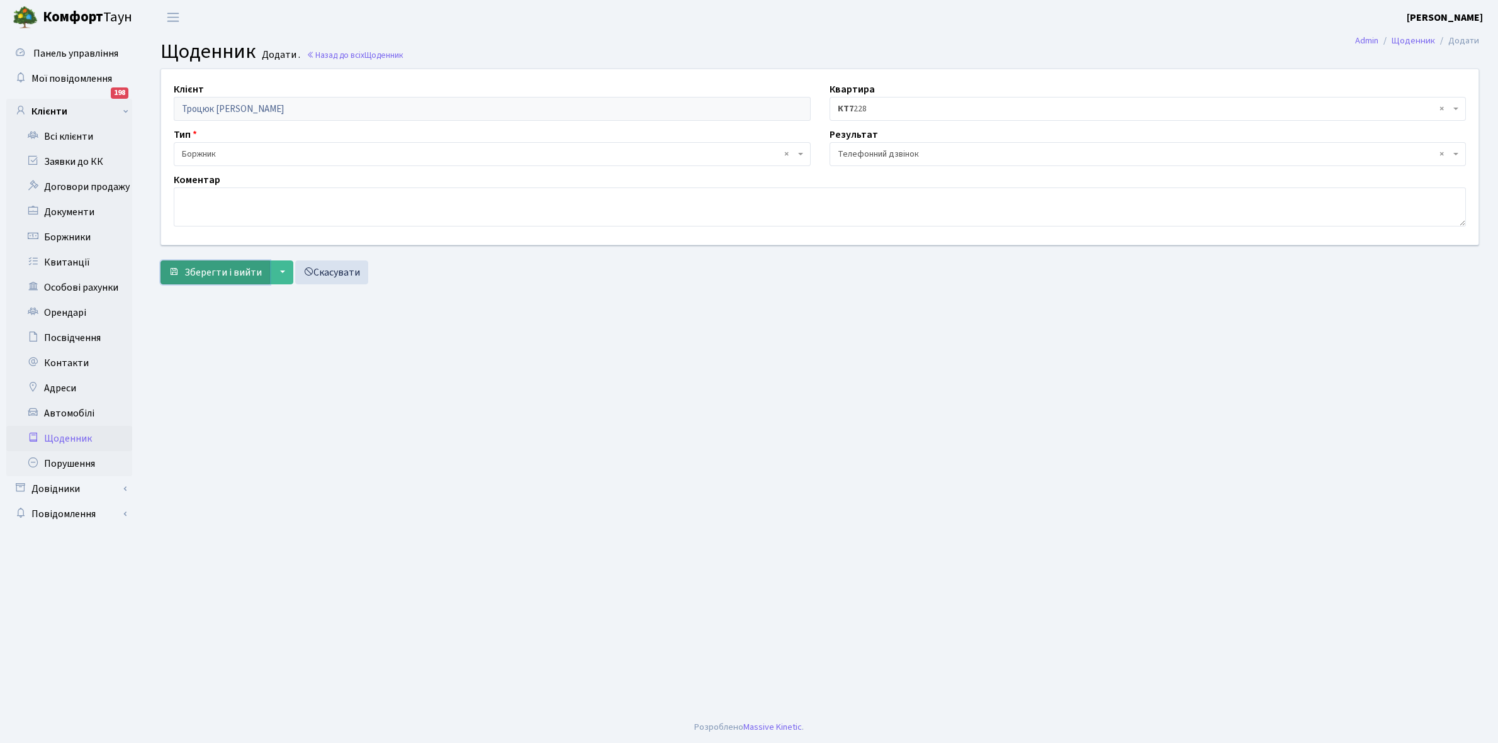
click at [227, 262] on button "Зберегти і вийти" at bounding box center [215, 273] width 110 height 24
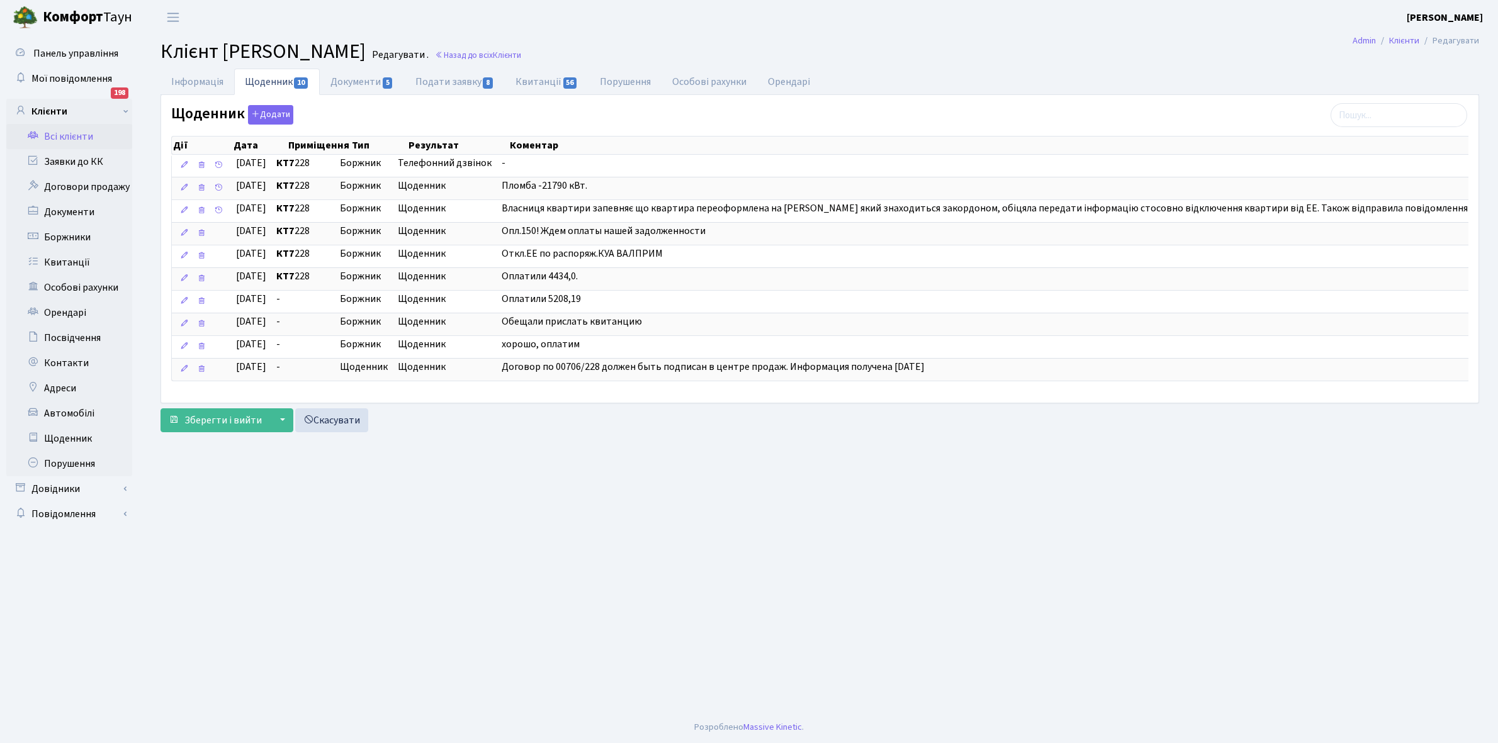
click at [76, 139] on link "Всі клієнти" at bounding box center [69, 136] width 126 height 25
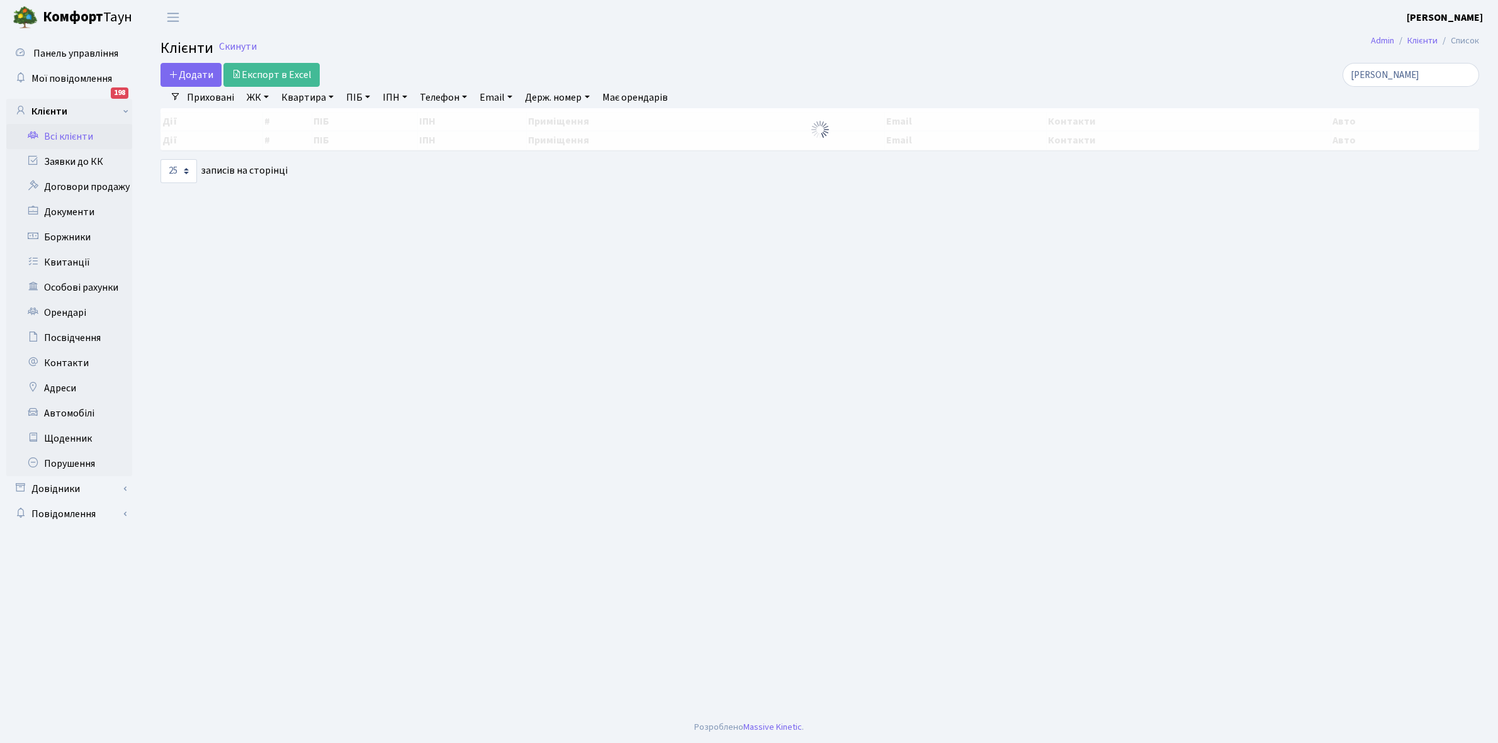
select select "25"
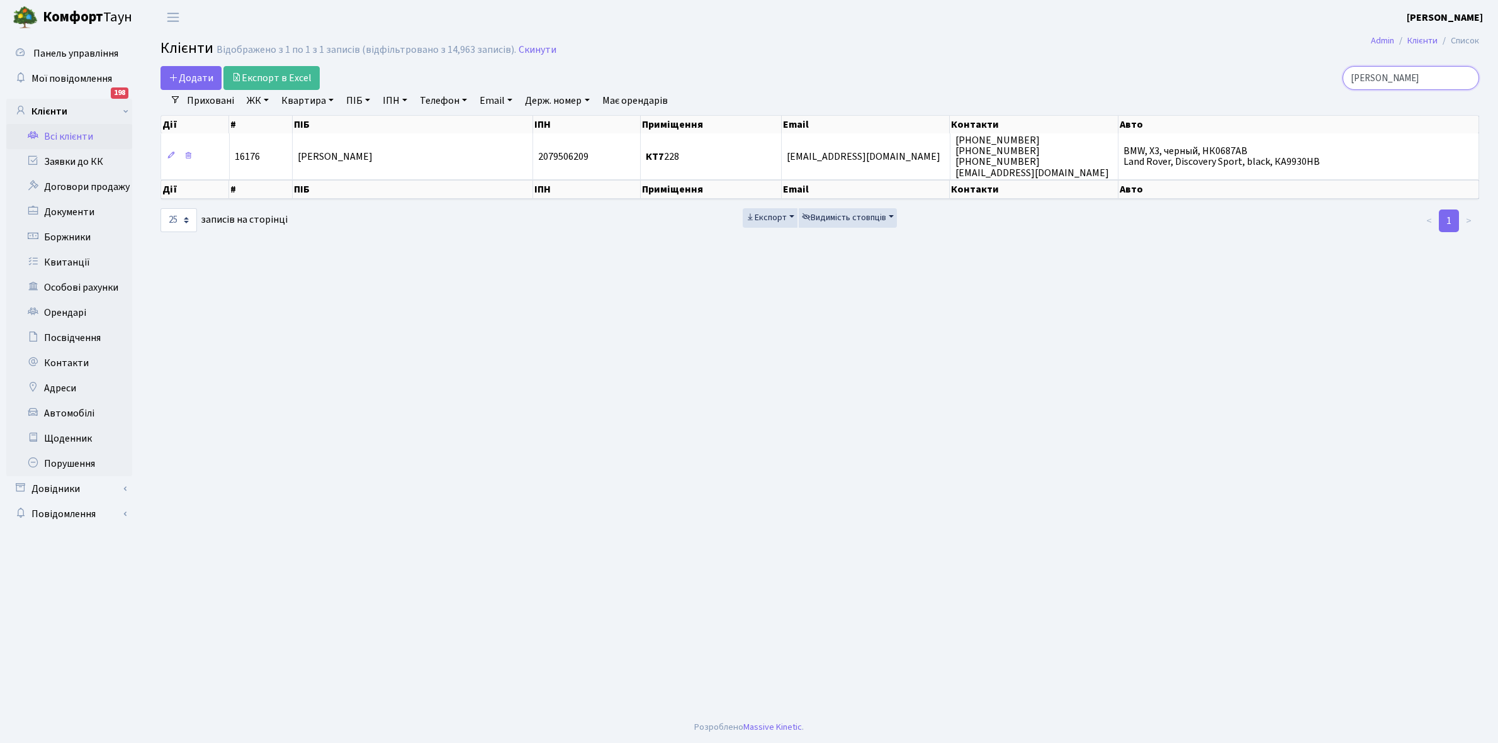
click at [1405, 70] on input "троцюк" at bounding box center [1410, 78] width 137 height 24
type input "т"
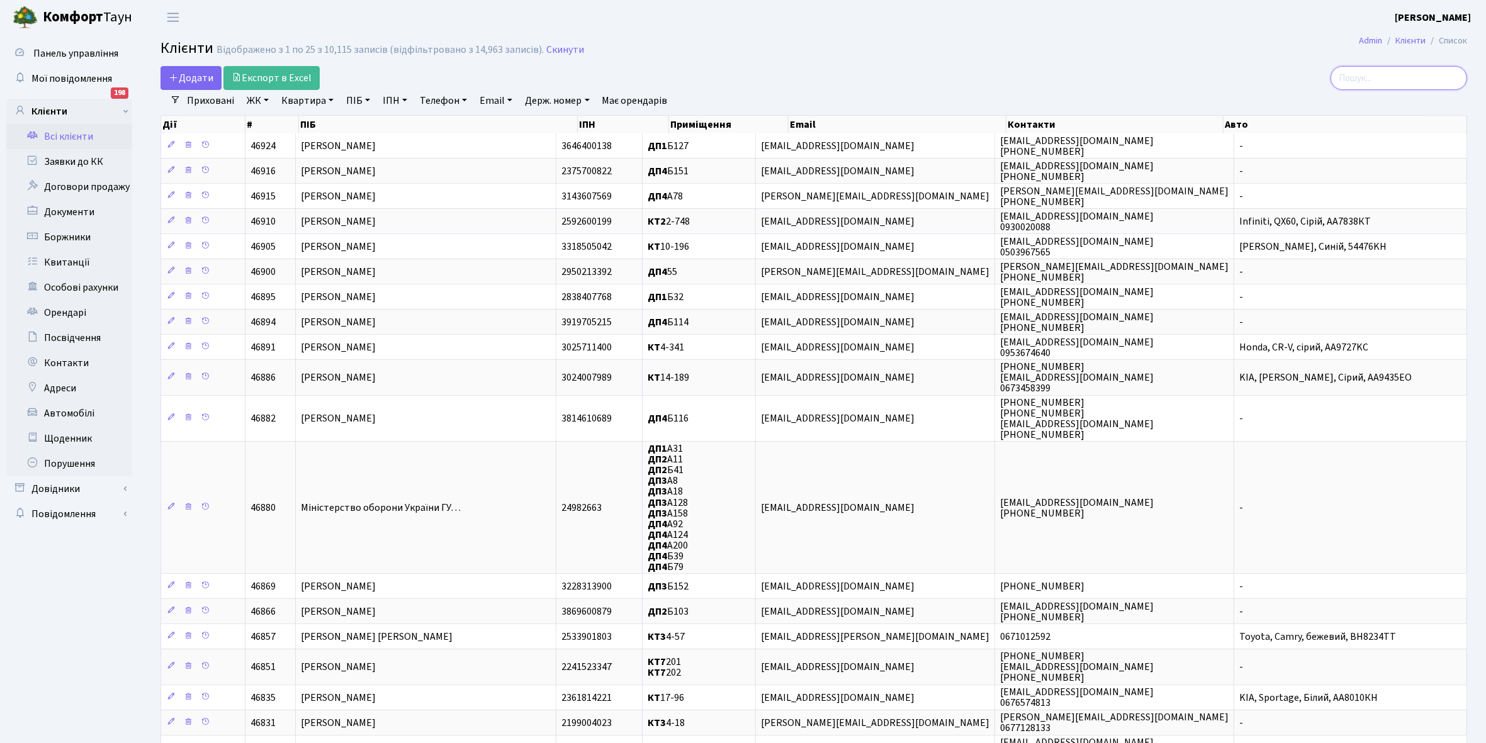
click at [1395, 76] on input "search" at bounding box center [1398, 78] width 137 height 24
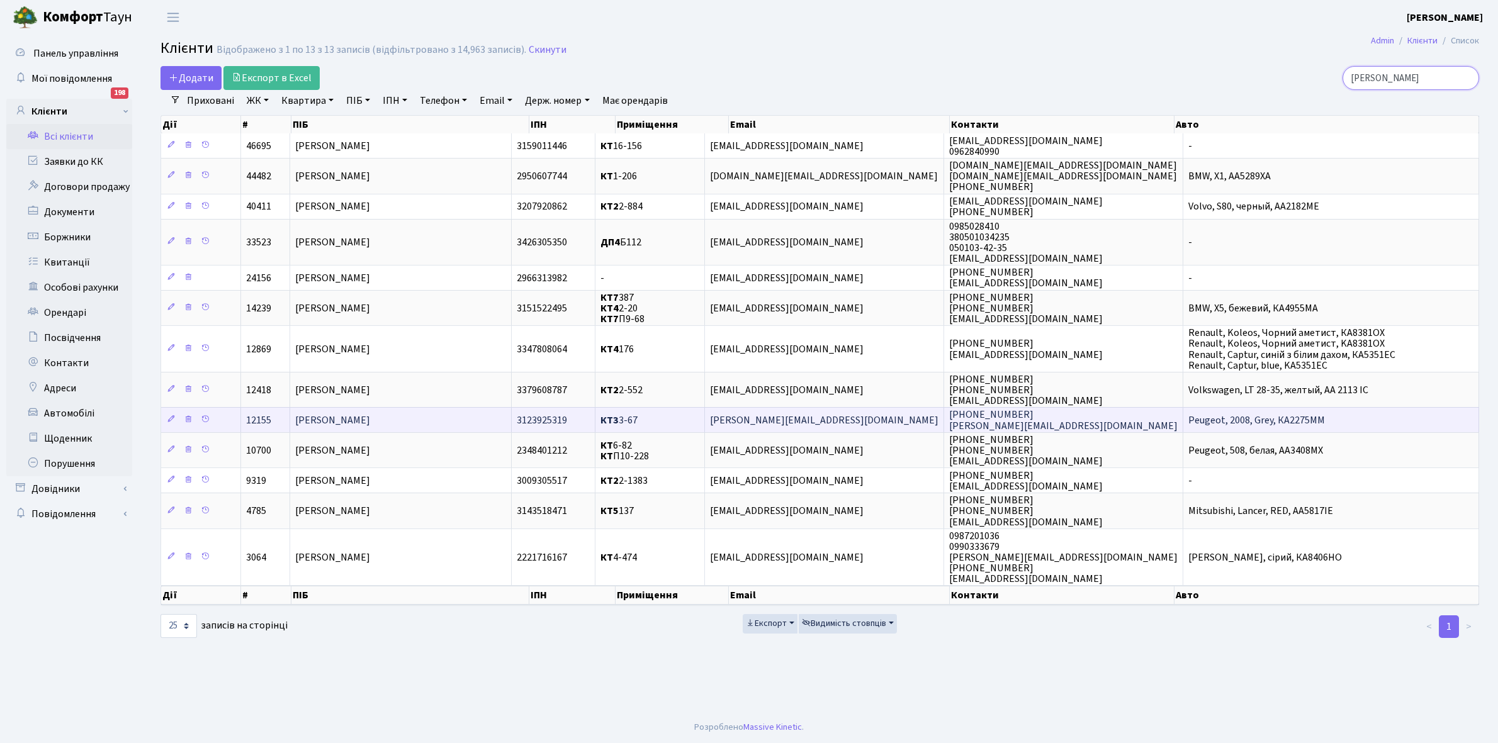
type input "гончаров"
click at [433, 416] on td "Гончаров Тимур Васильович" at bounding box center [401, 419] width 222 height 25
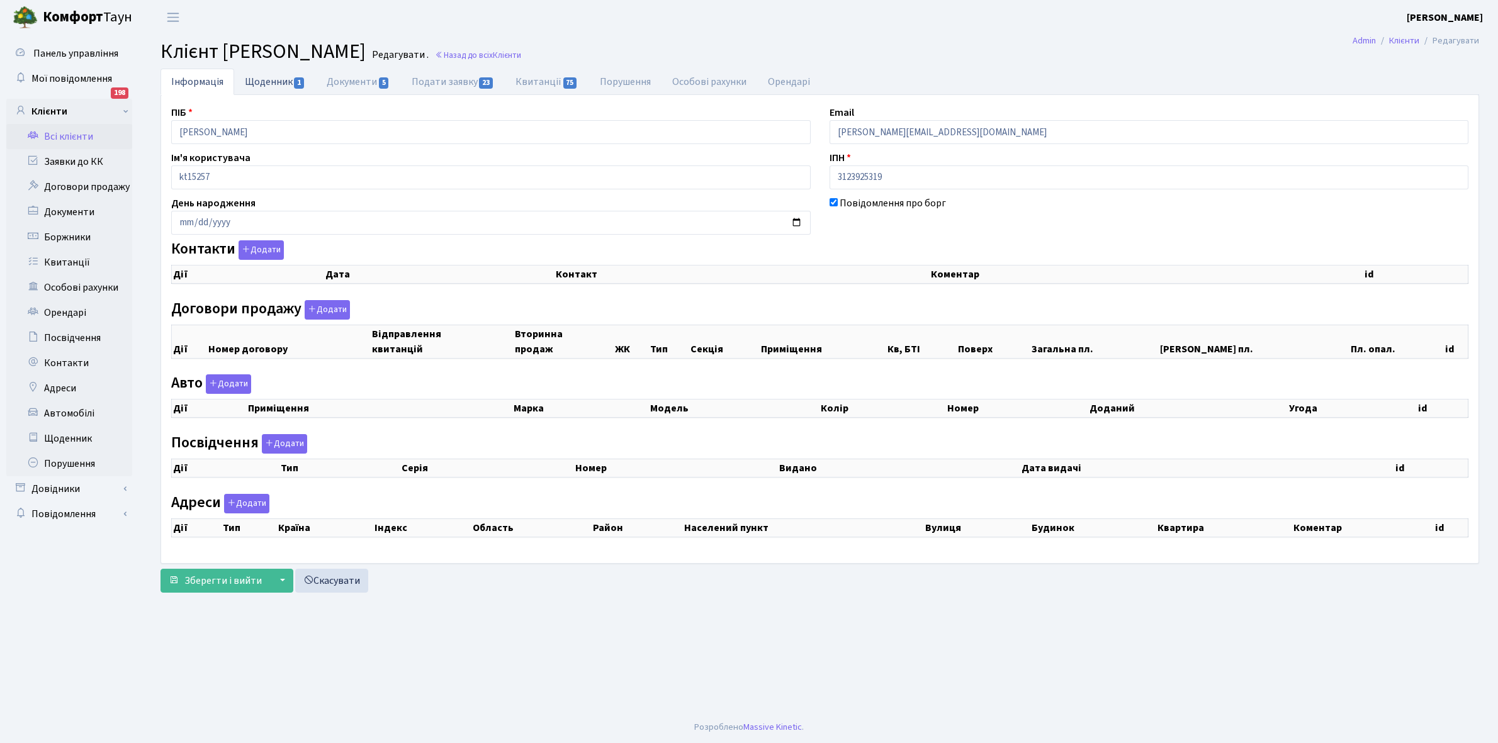
checkbox input "true"
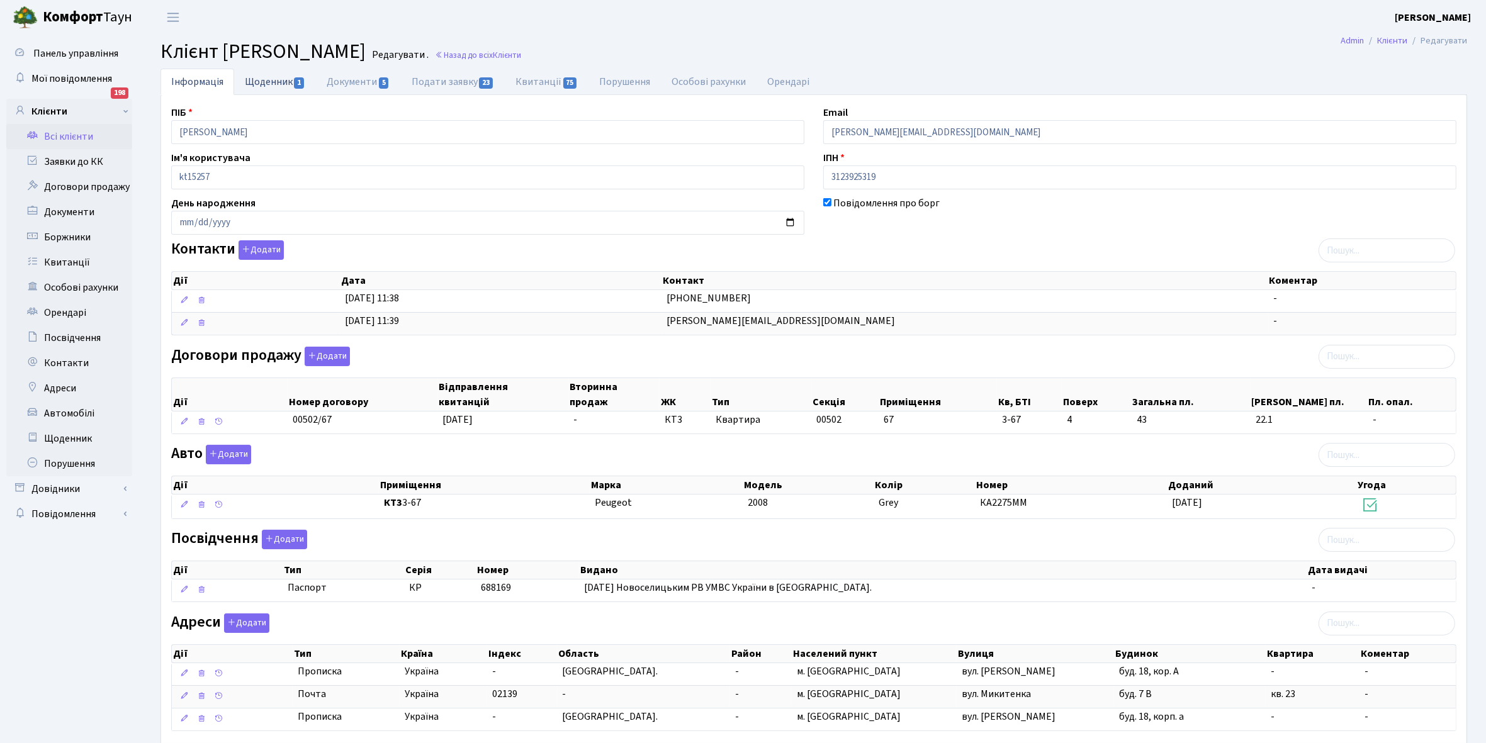
click at [266, 79] on link "Щоденник 1" at bounding box center [275, 82] width 82 height 26
select select "25"
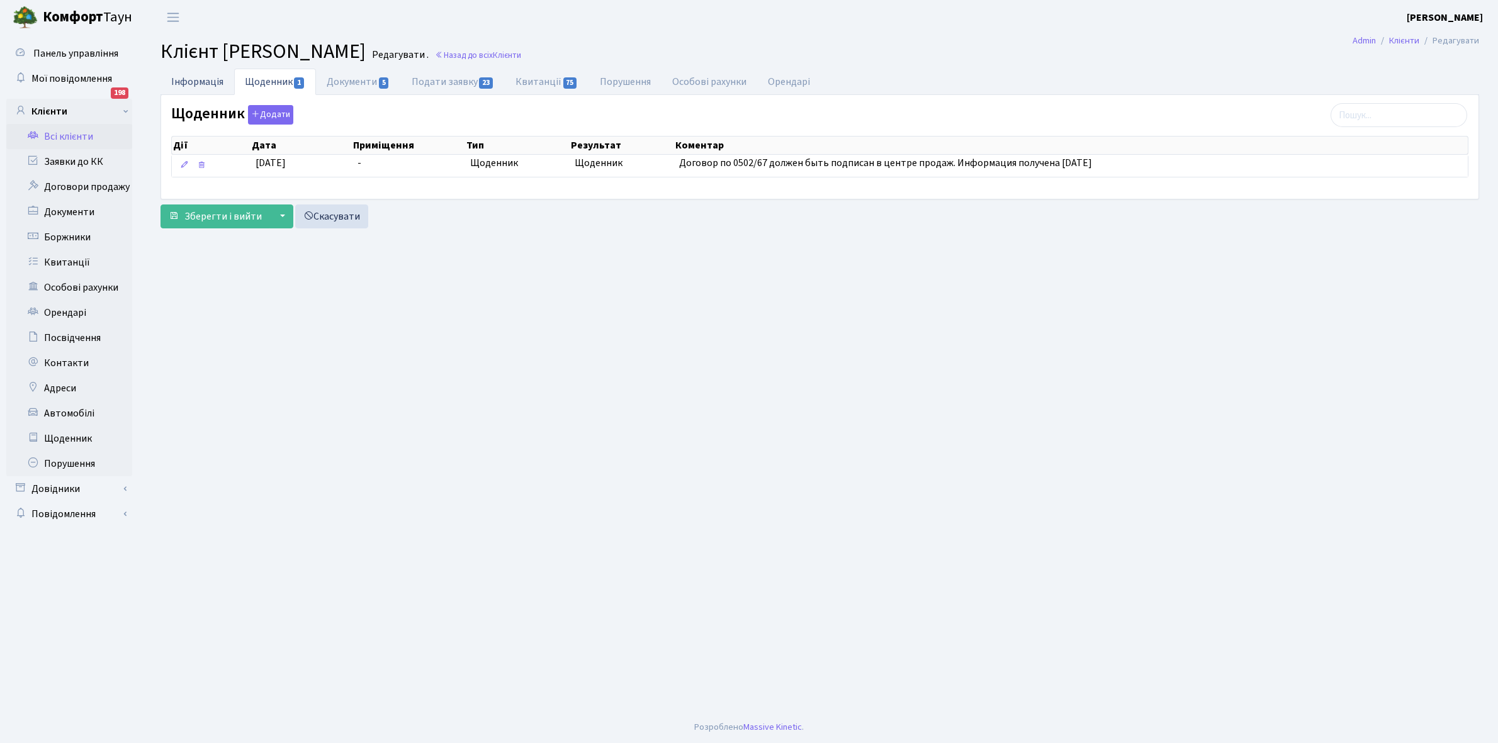
click at [192, 82] on link "Інформація" at bounding box center [197, 82] width 74 height 26
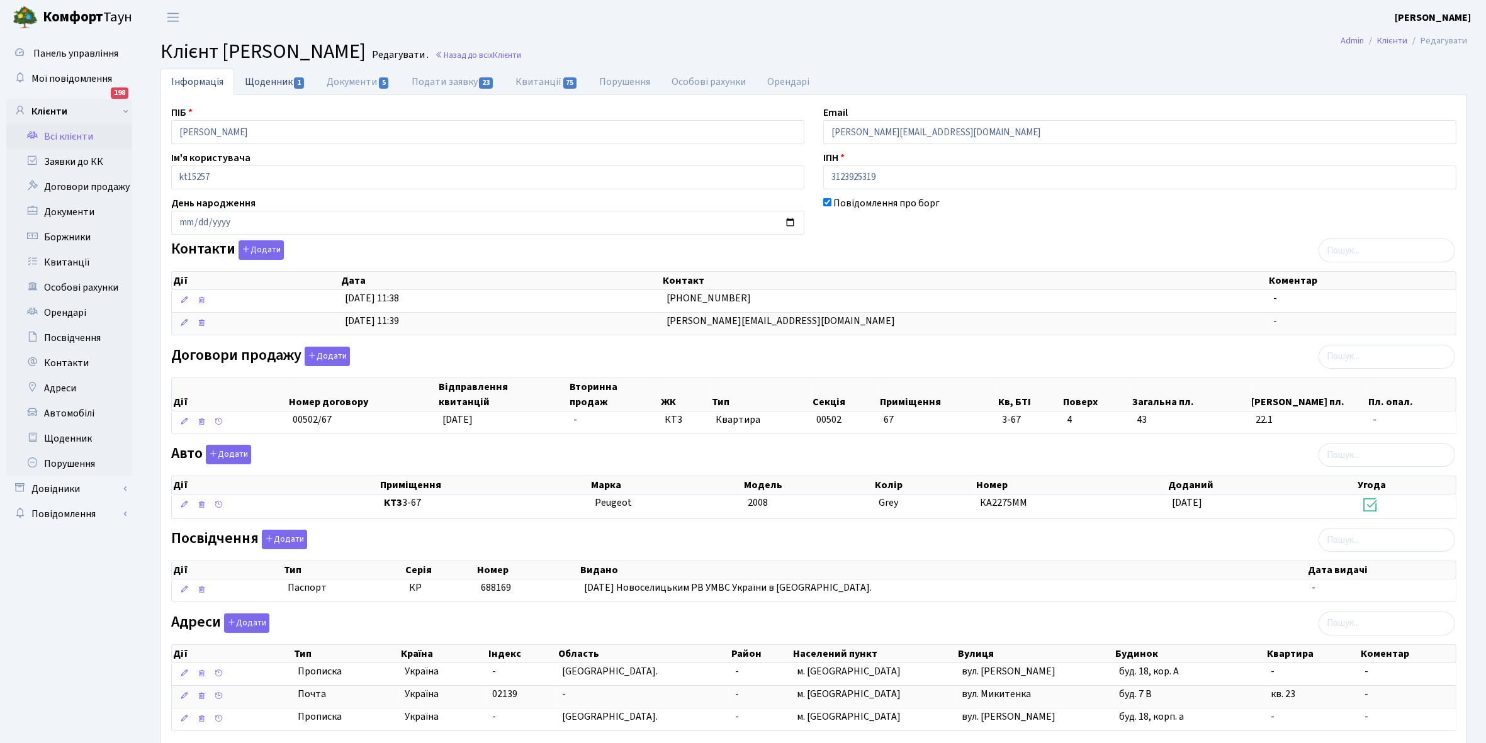
click at [260, 82] on link "Щоденник 1" at bounding box center [275, 82] width 82 height 26
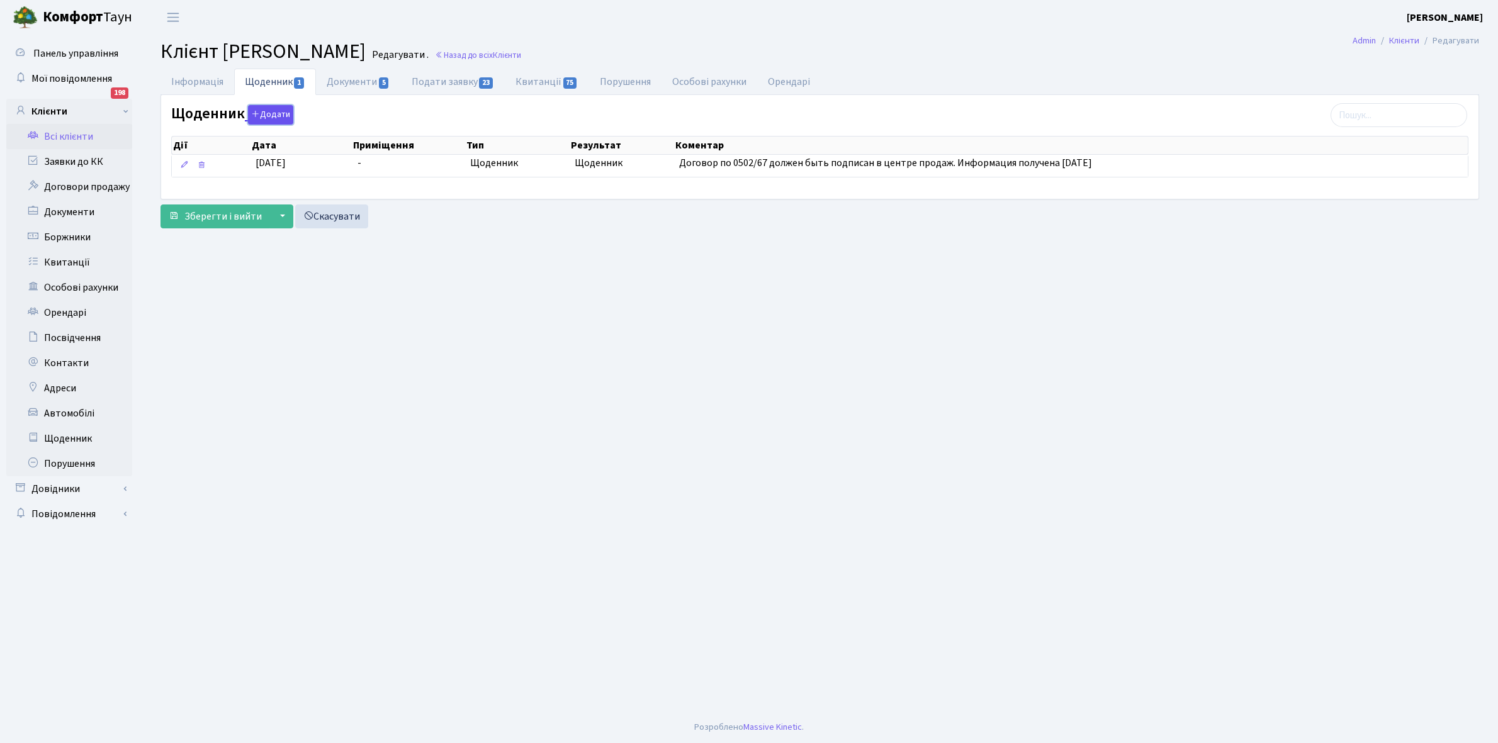
click at [278, 112] on button "Додати" at bounding box center [270, 115] width 45 height 20
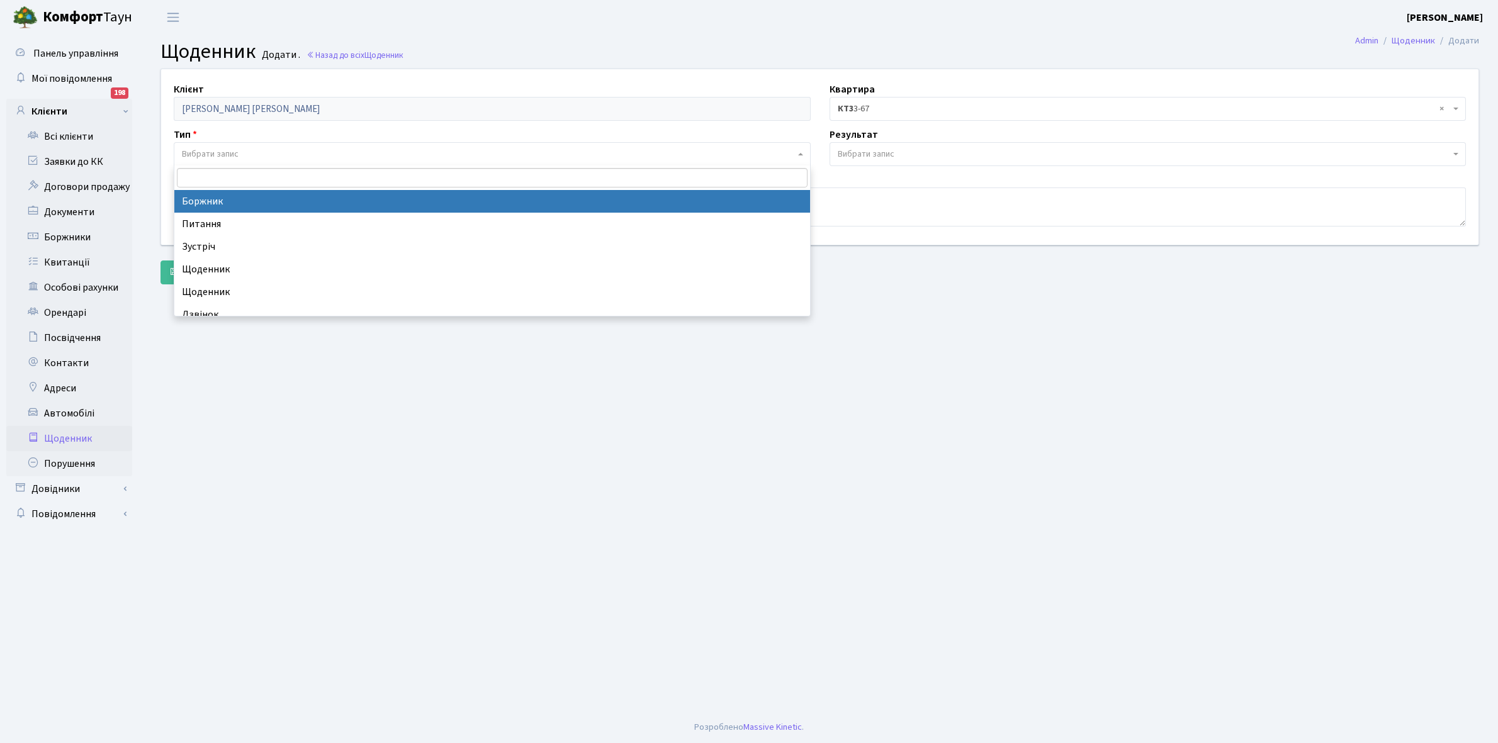
click at [244, 150] on span "Вибрати запис" at bounding box center [488, 154] width 613 height 13
select select "189"
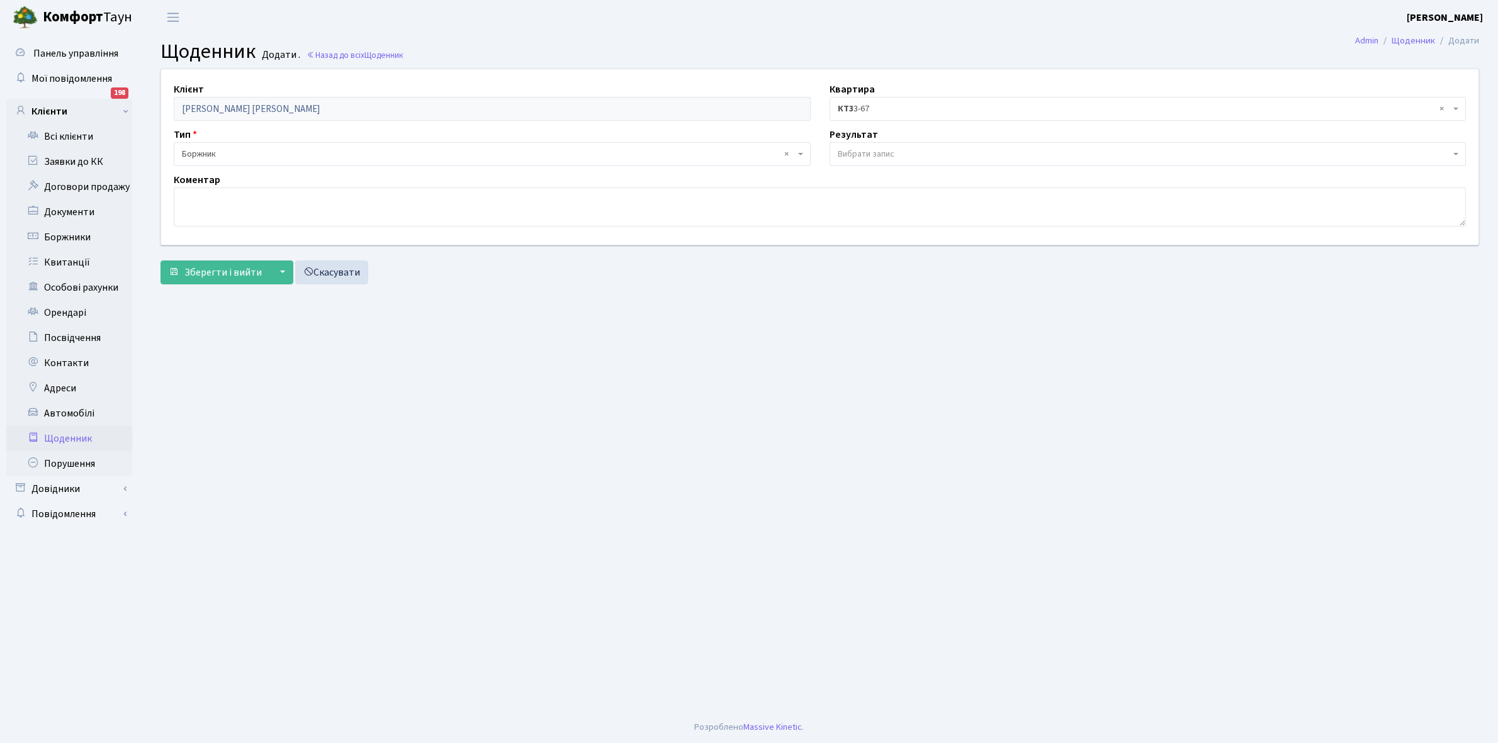
click at [879, 147] on span "Вибрати запис" at bounding box center [1147, 154] width 637 height 24
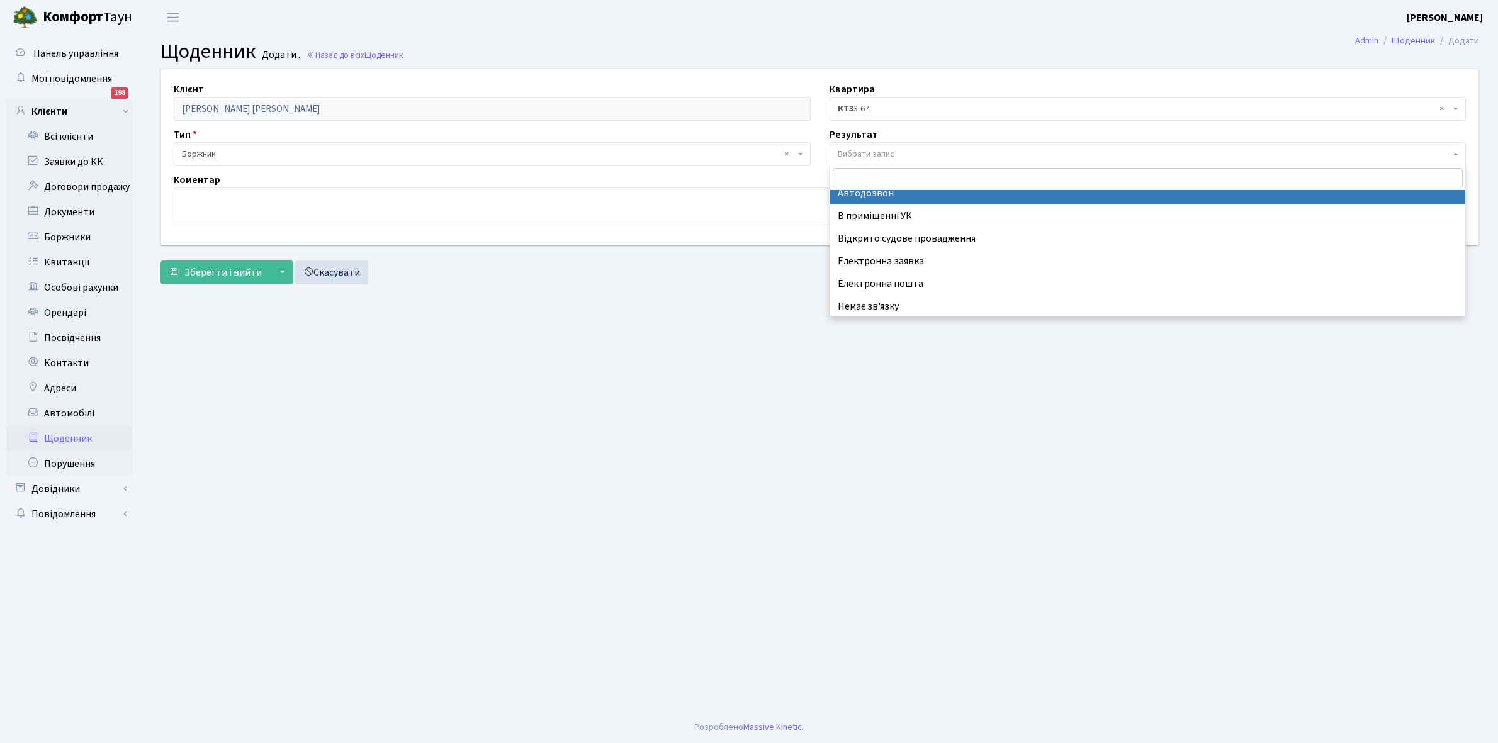
scroll to position [77, 0]
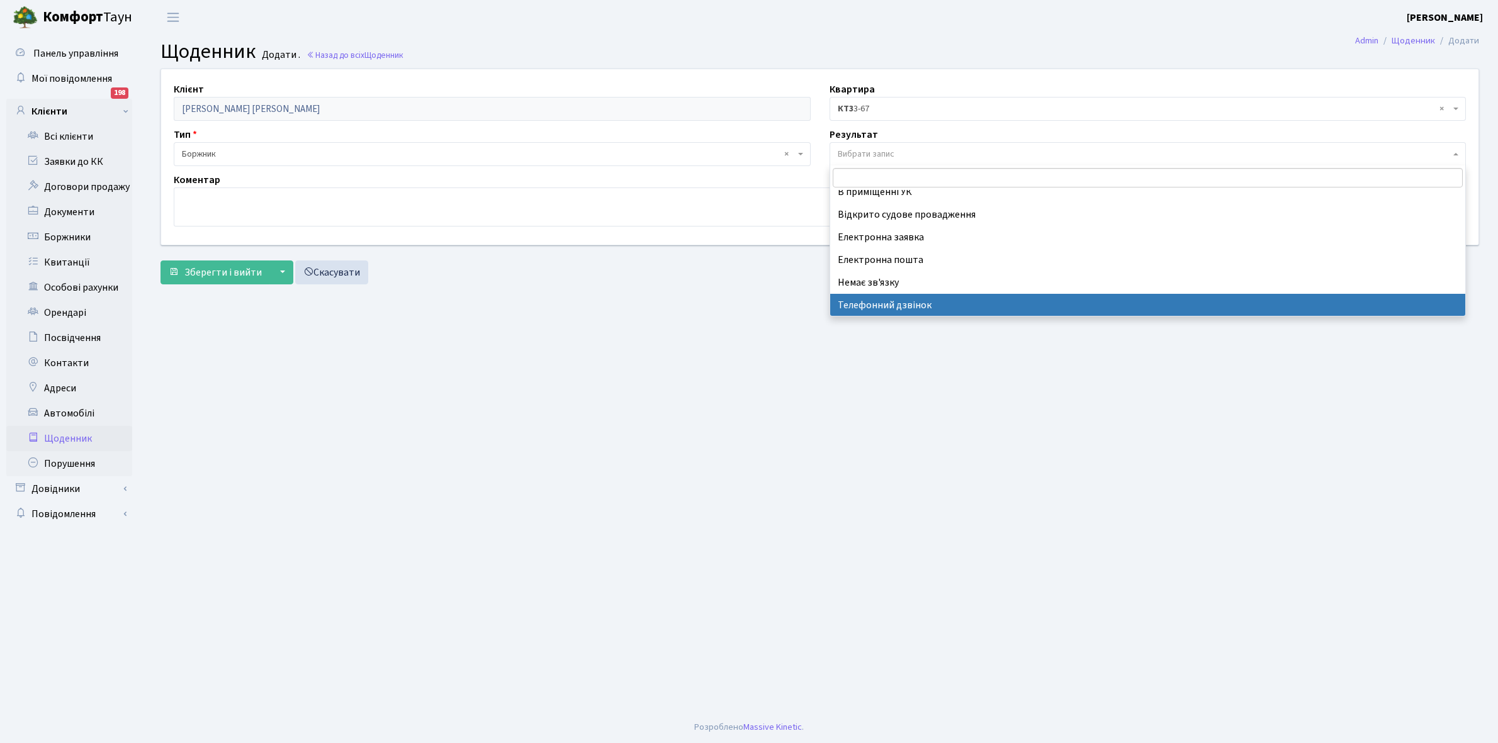
select select "196"
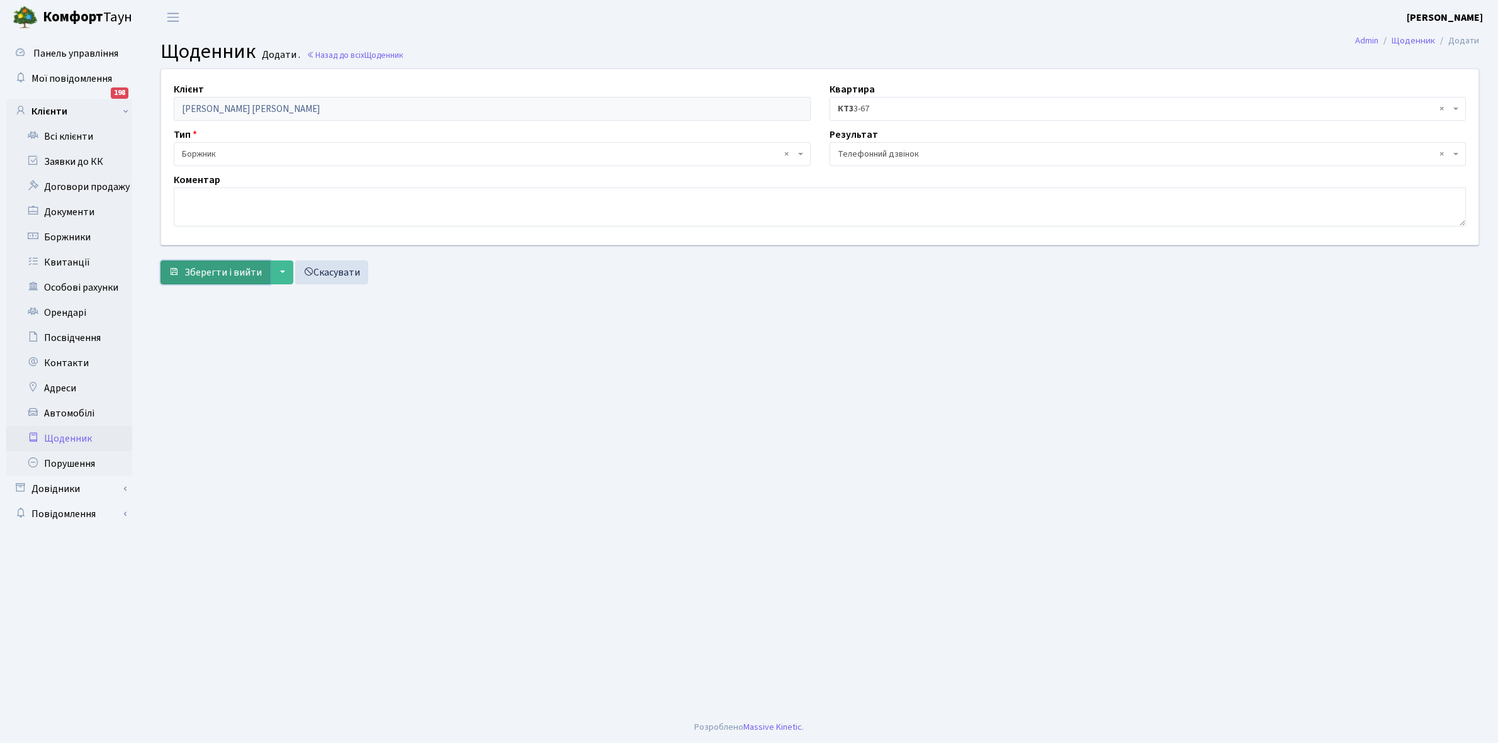
click at [218, 266] on span "Зберегти і вийти" at bounding box center [222, 273] width 77 height 14
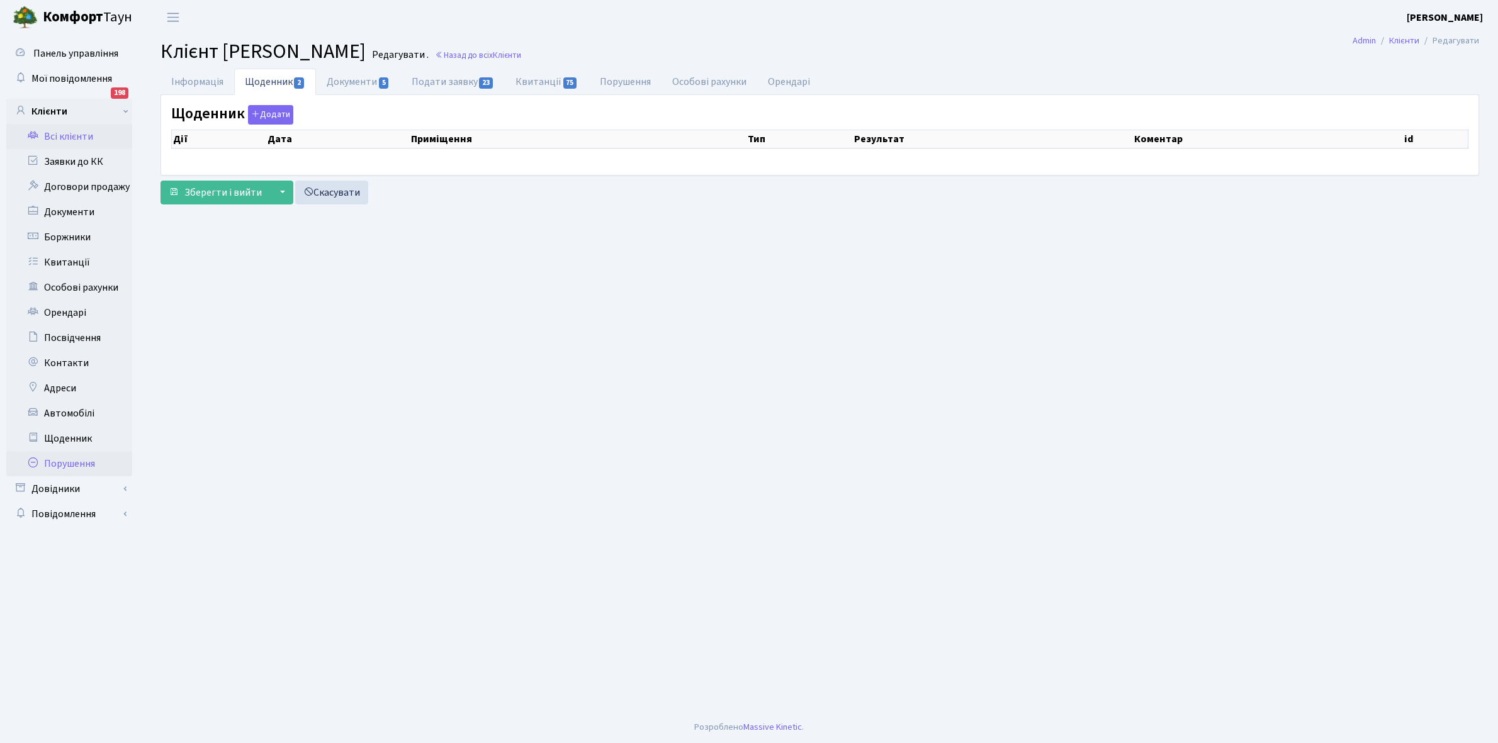
select select "25"
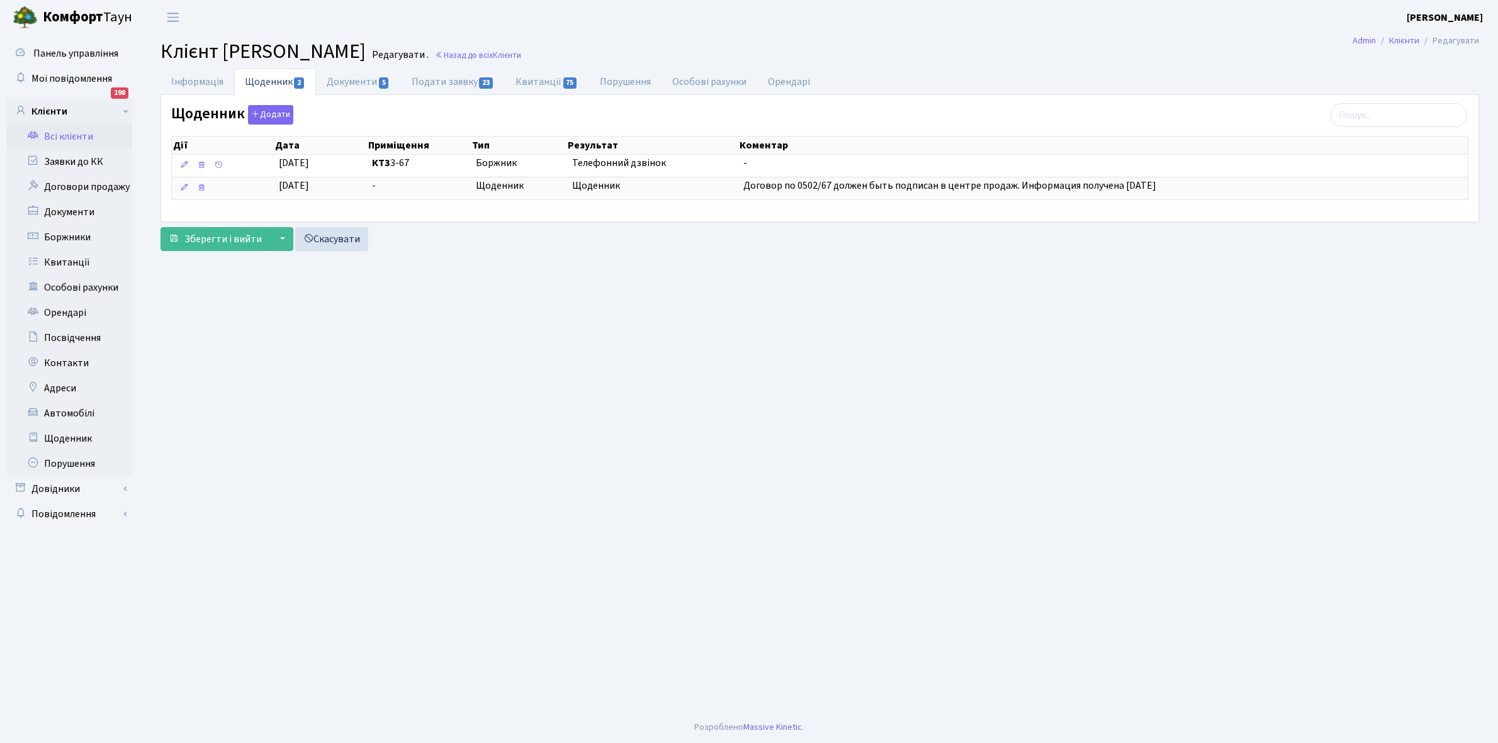
click at [70, 132] on link "Всі клієнти" at bounding box center [69, 136] width 126 height 25
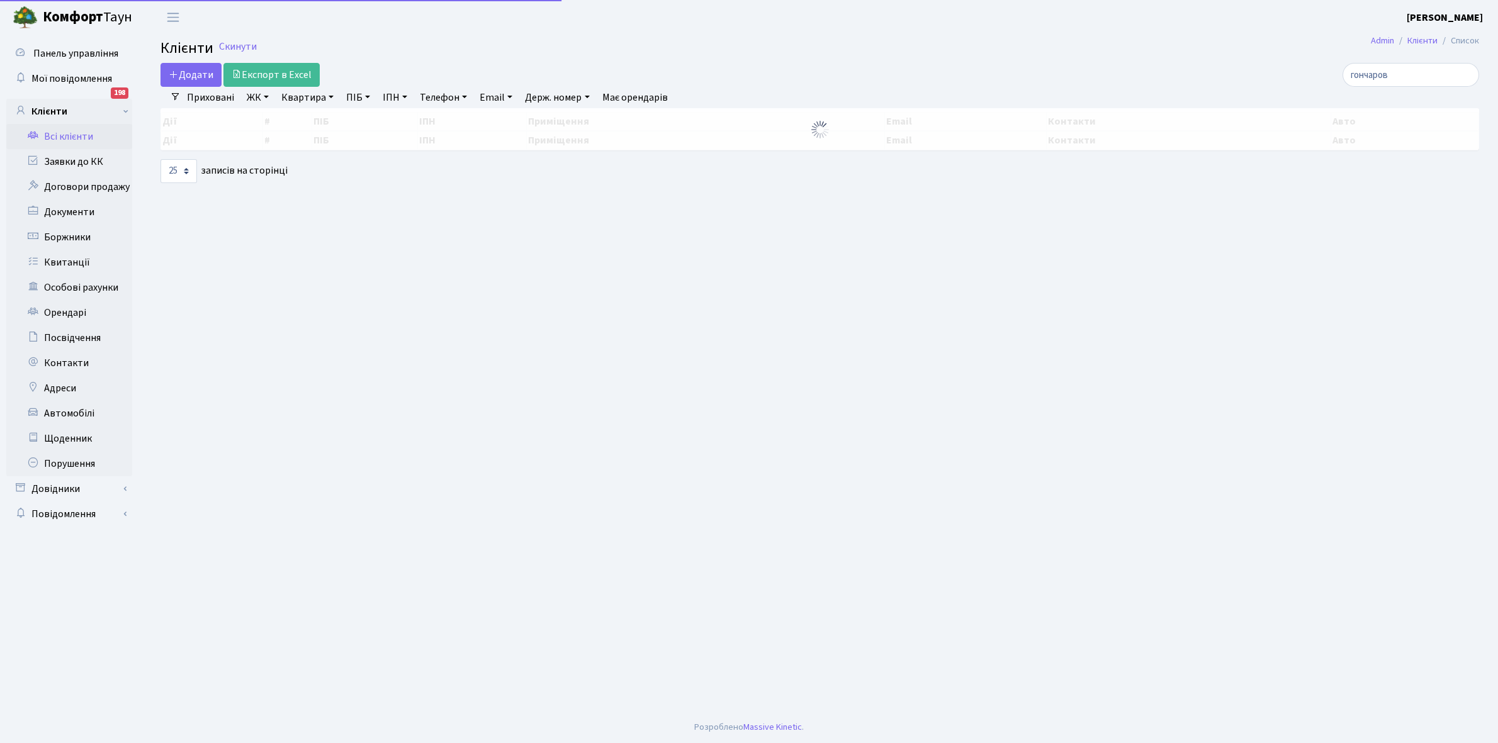
select select "25"
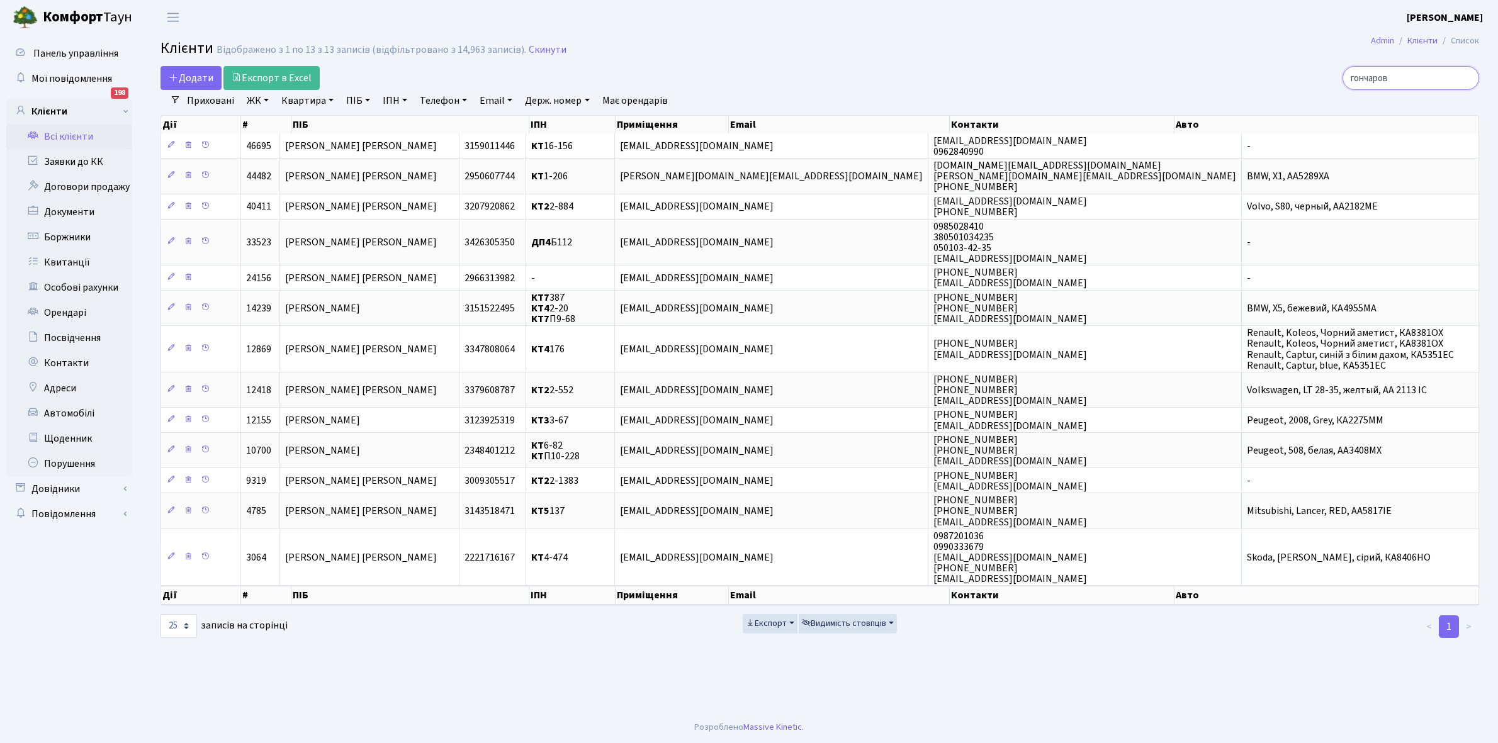
click at [1424, 79] on input "гончаров" at bounding box center [1410, 78] width 137 height 24
type input "г"
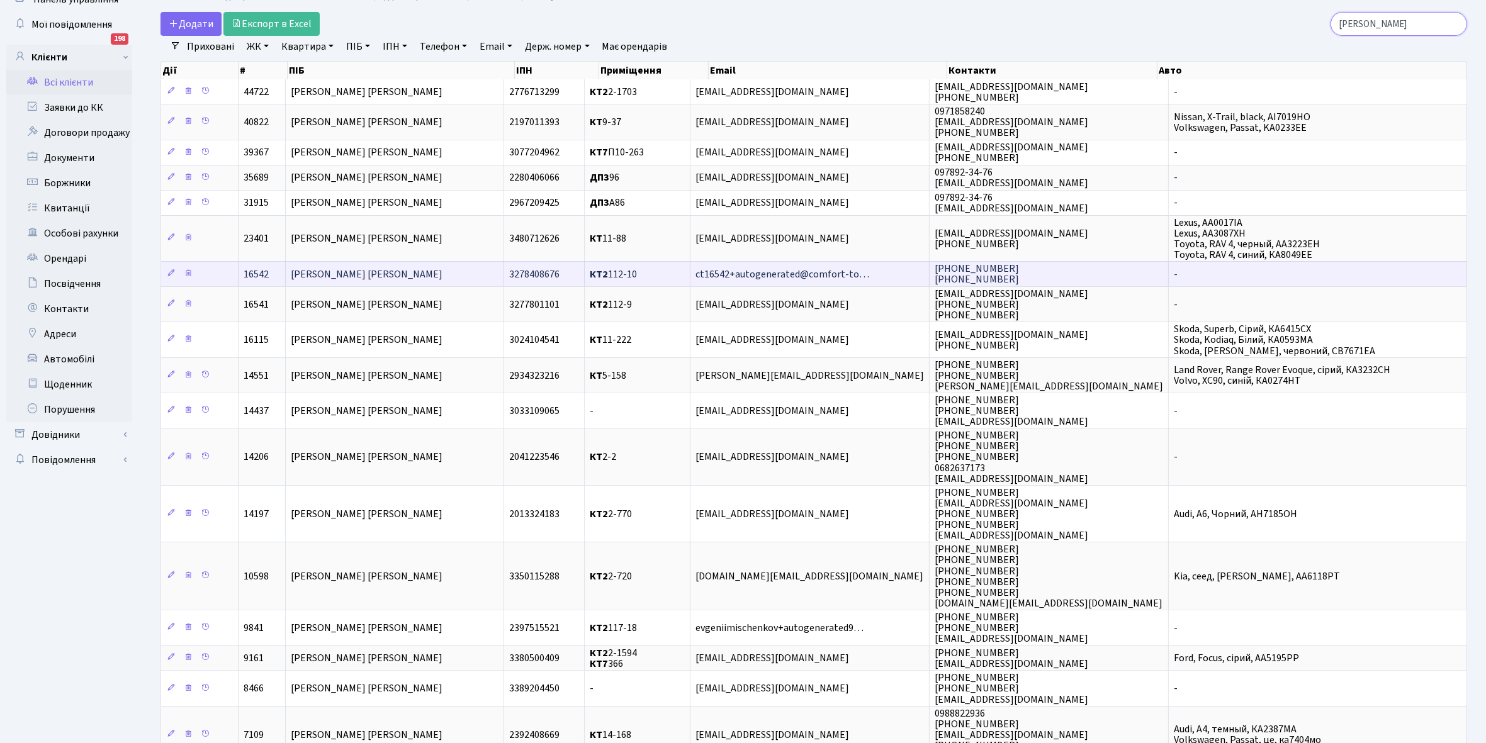
scroll to position [79, 0]
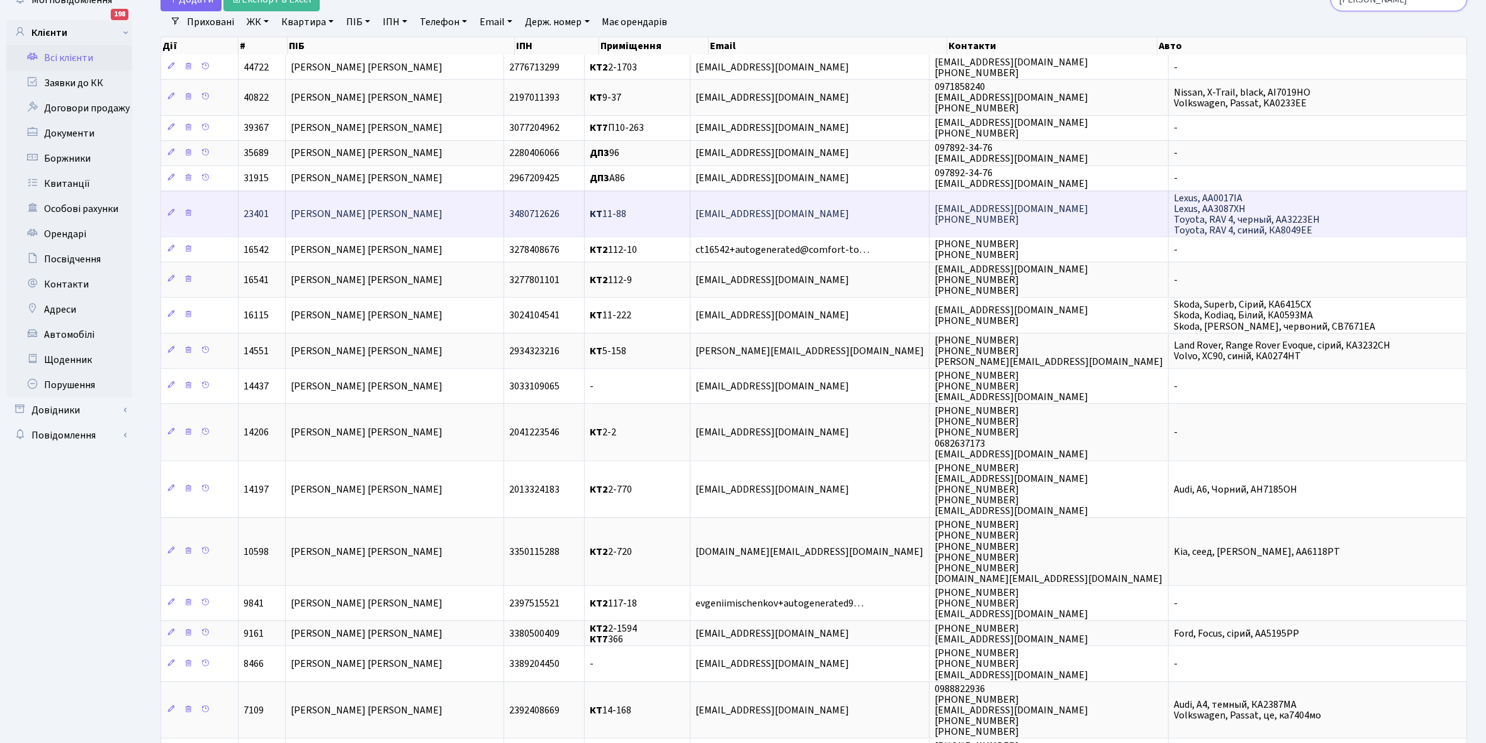
type input "Іщенко"
click at [386, 214] on span "[PERSON_NAME]" at bounding box center [367, 214] width 152 height 14
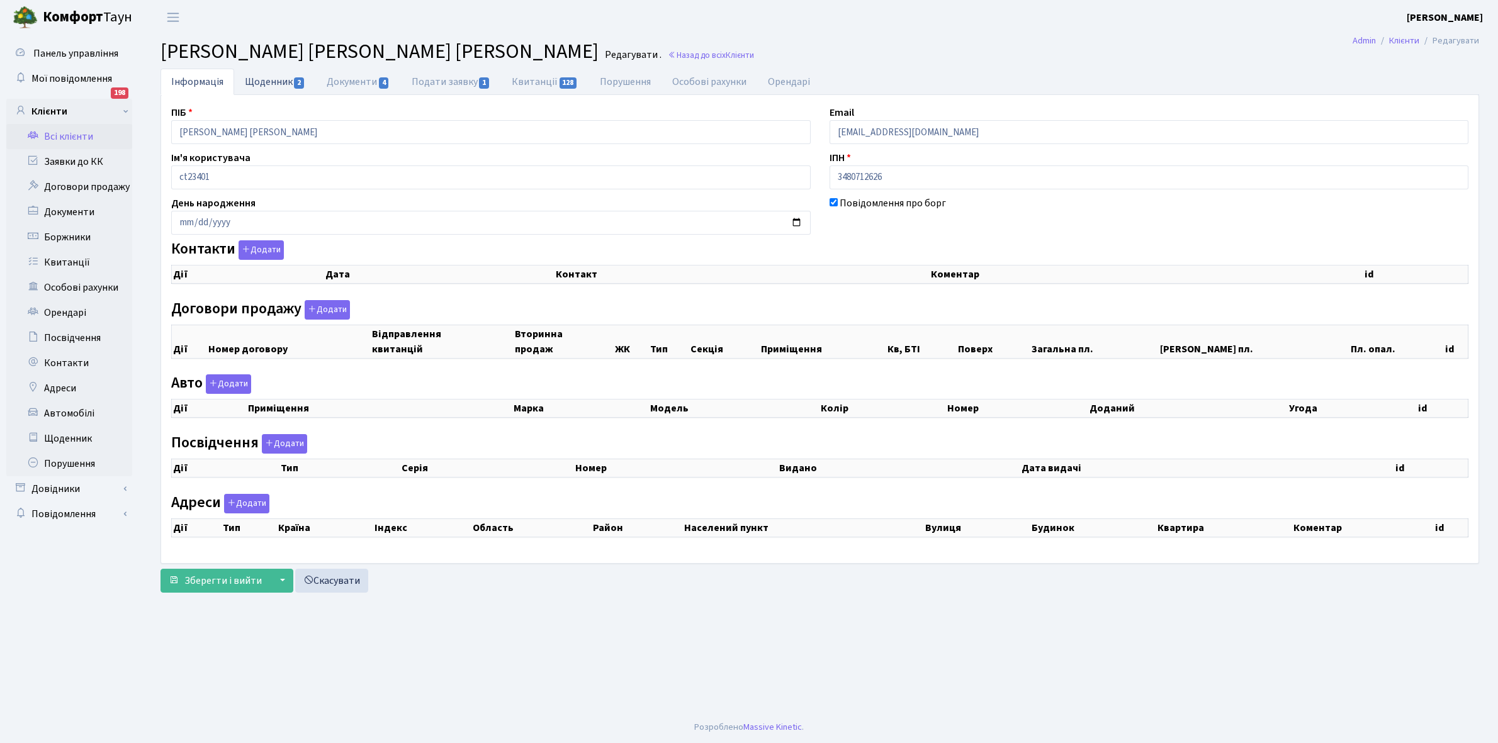
select select "25"
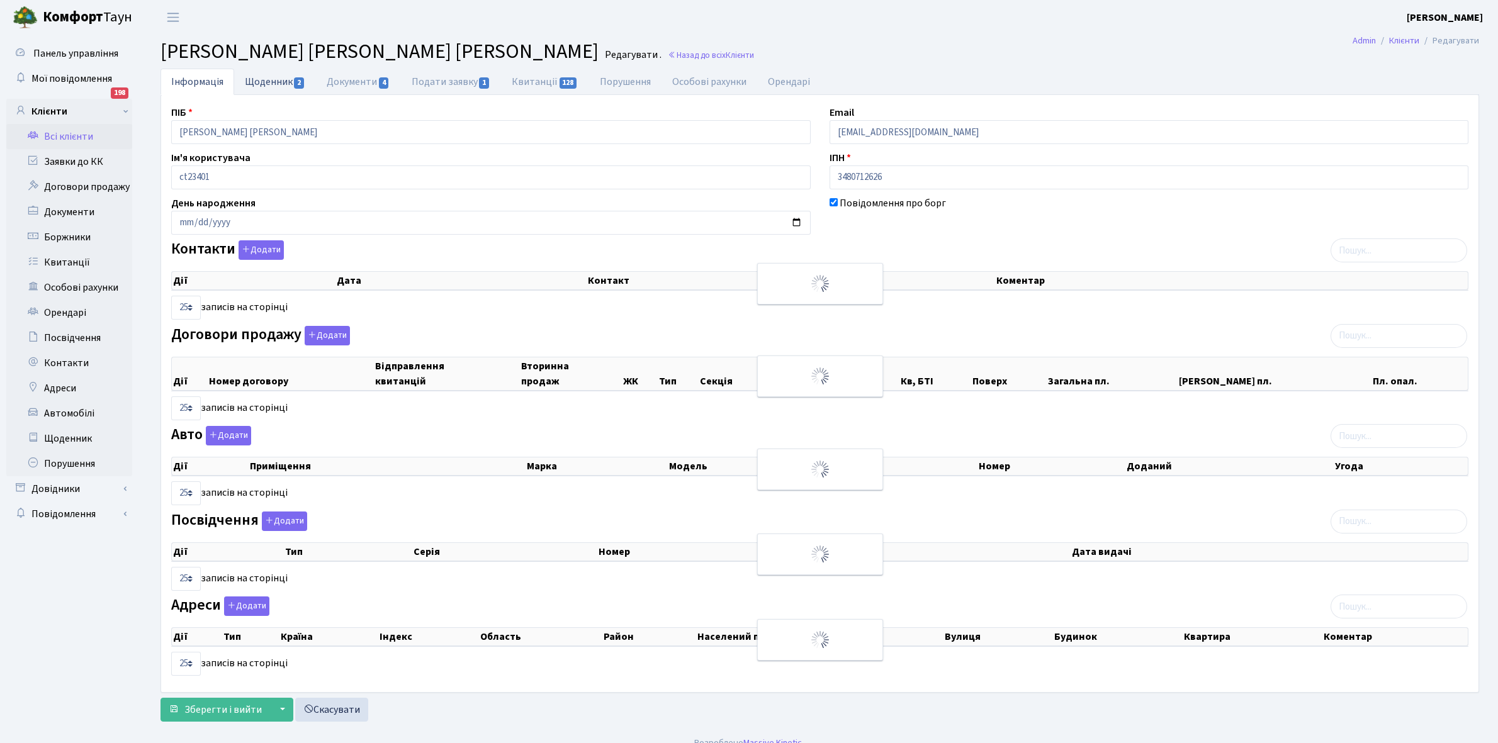
checkbox input "true"
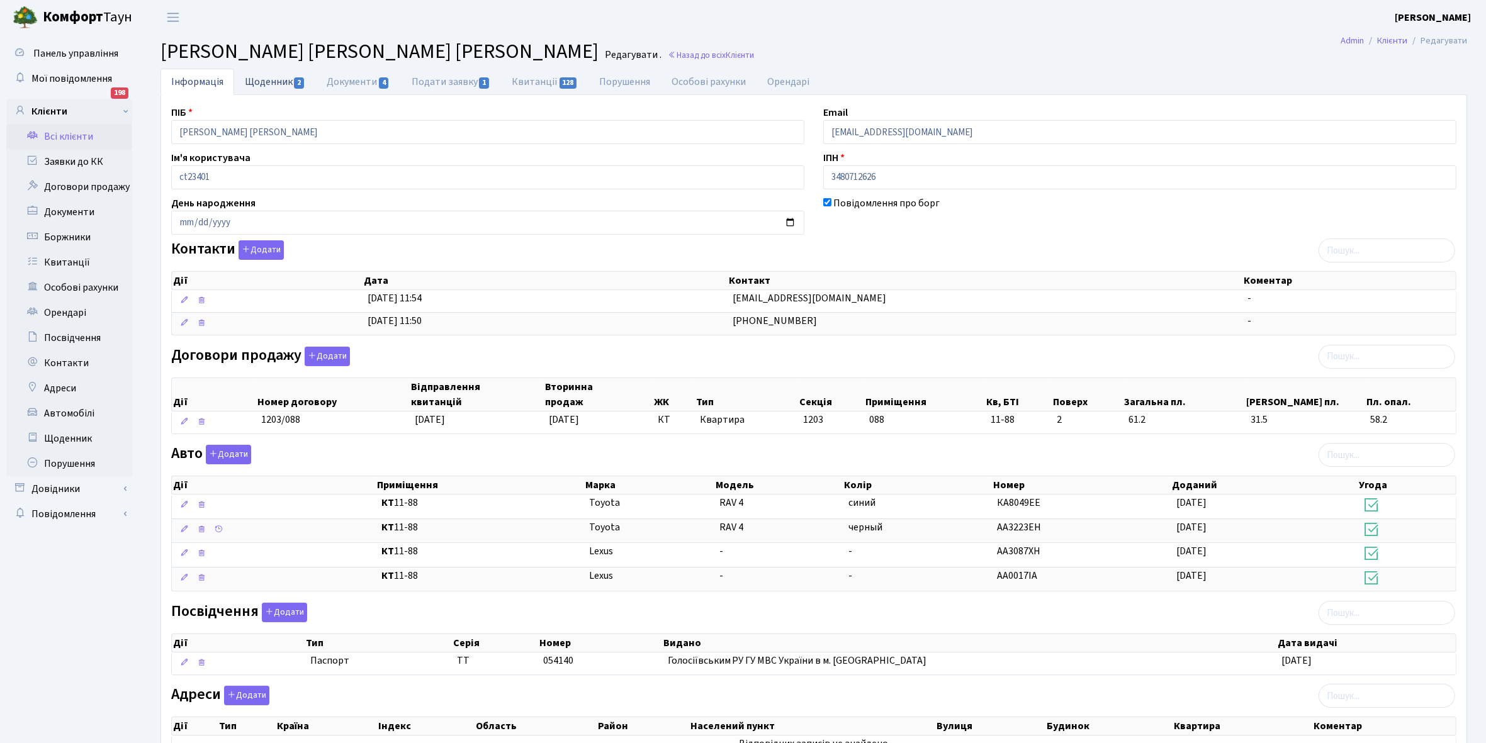
click at [256, 82] on link "Щоденник 2" at bounding box center [275, 82] width 82 height 26
select select "25"
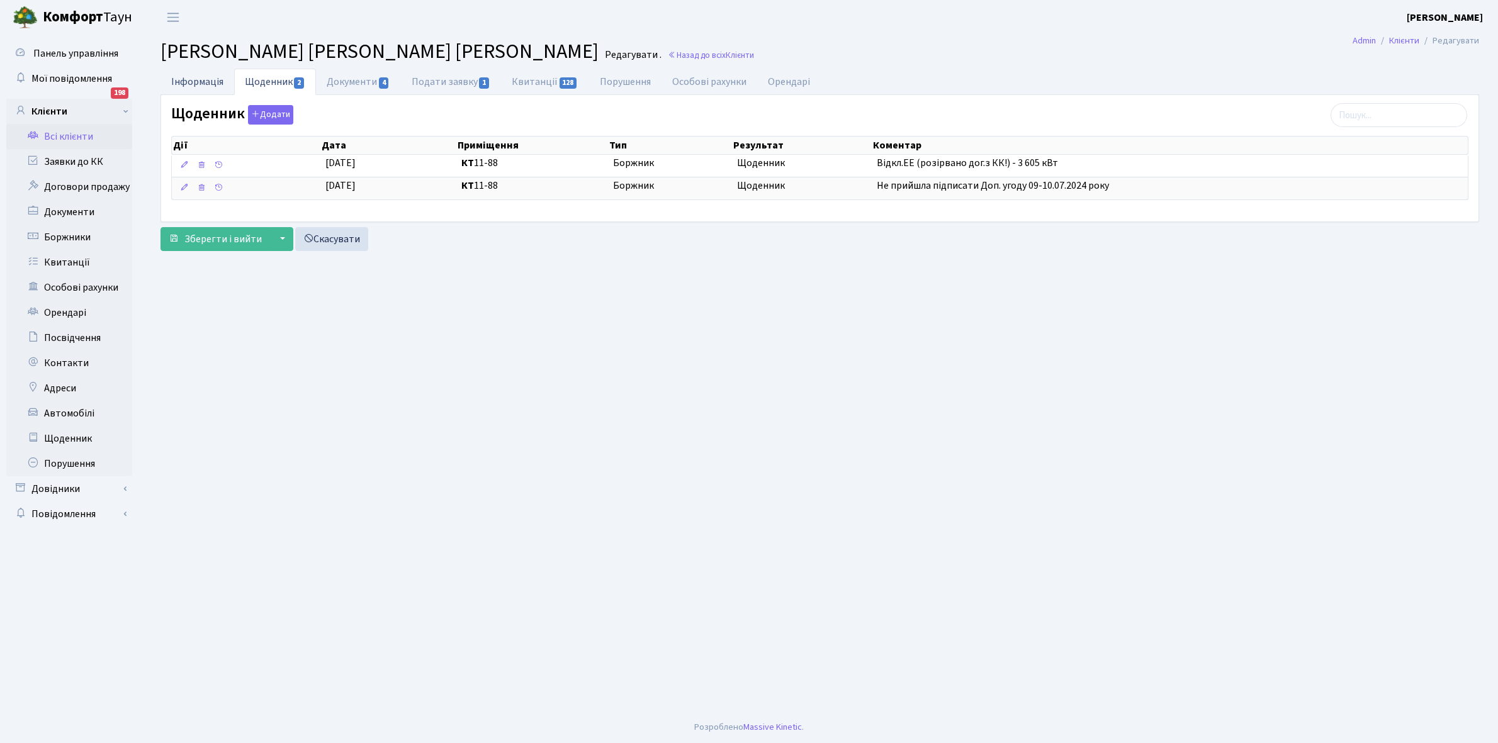
click at [183, 82] on link "Інформація" at bounding box center [197, 82] width 74 height 26
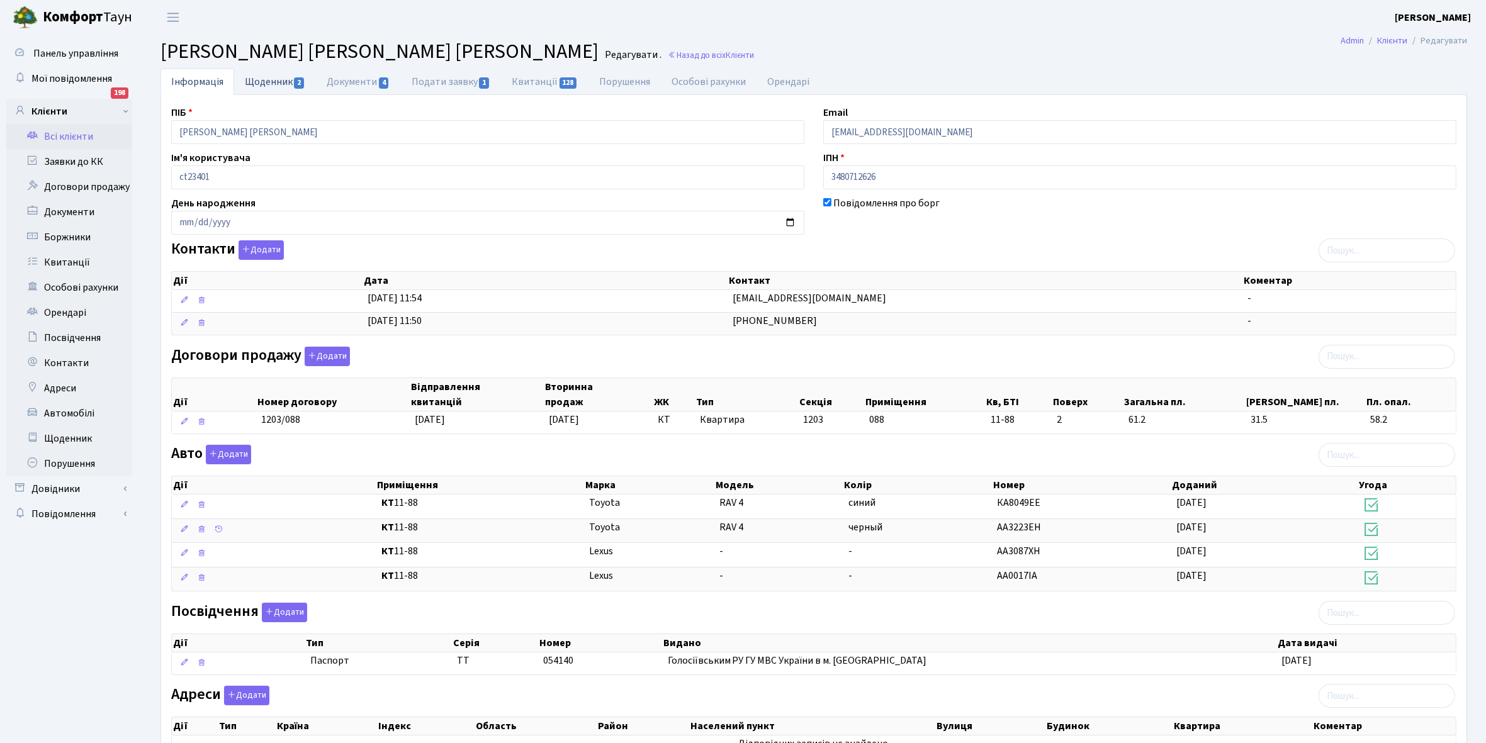
click at [263, 84] on link "Щоденник 2" at bounding box center [275, 82] width 82 height 26
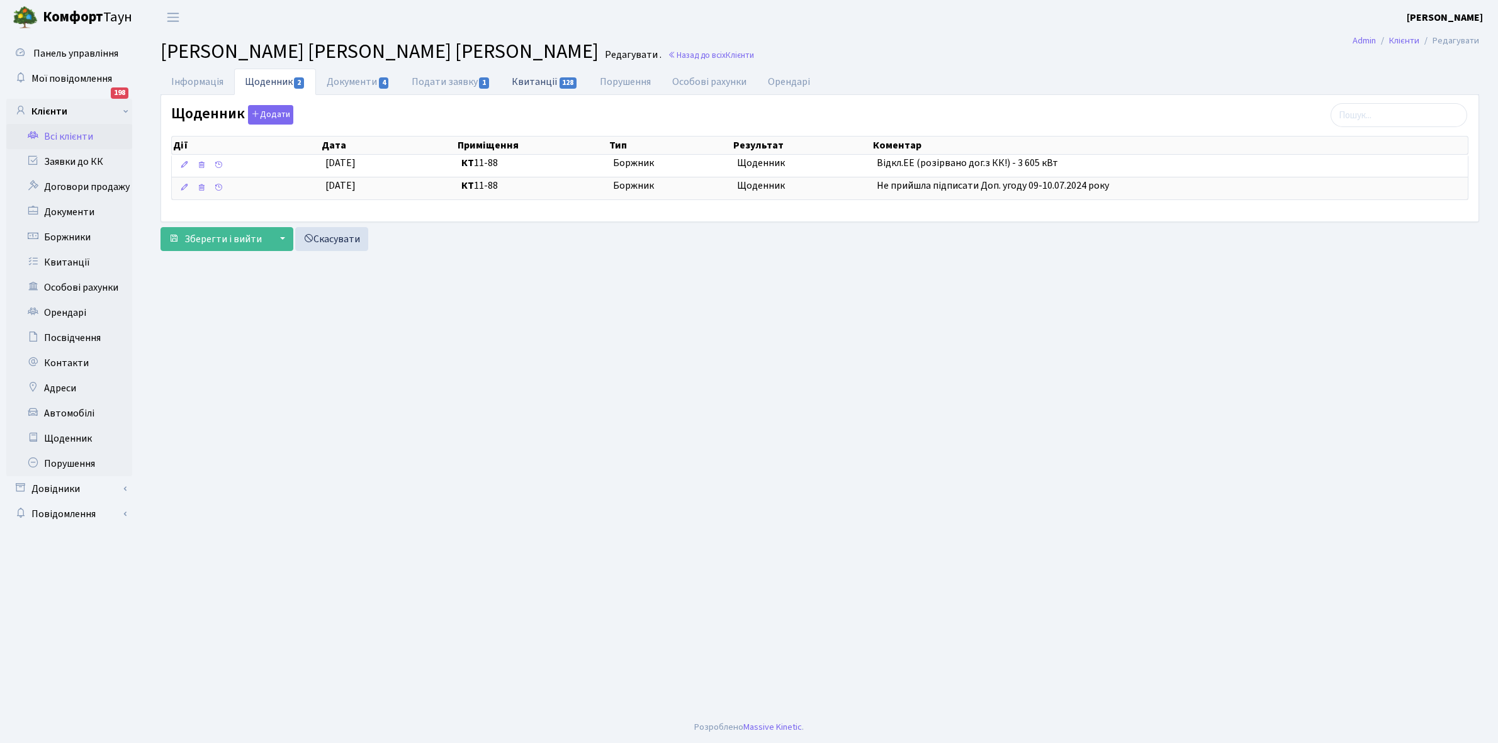
click at [532, 81] on link "Квитанції 128" at bounding box center [544, 82] width 87 height 26
select select "25"
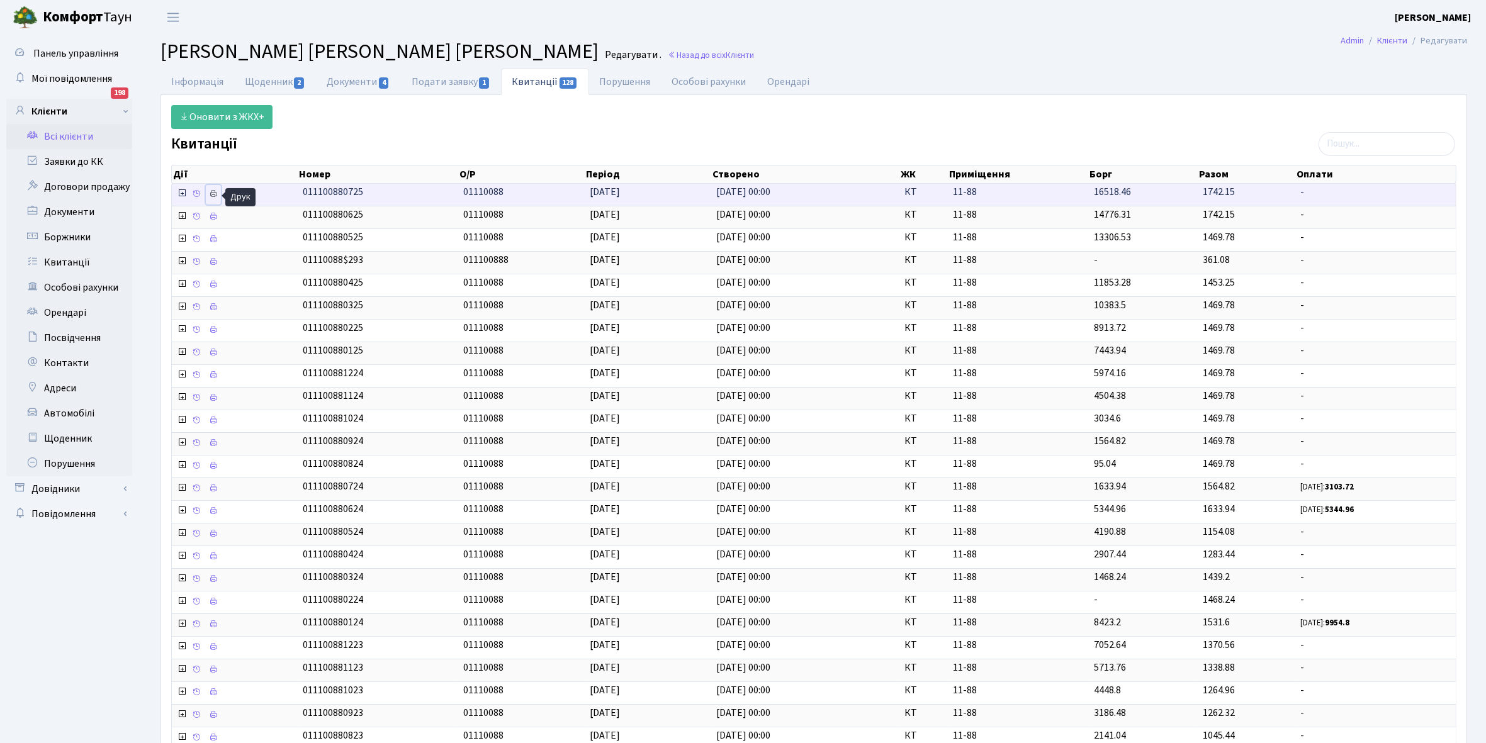
click at [215, 196] on icon at bounding box center [213, 193] width 9 height 9
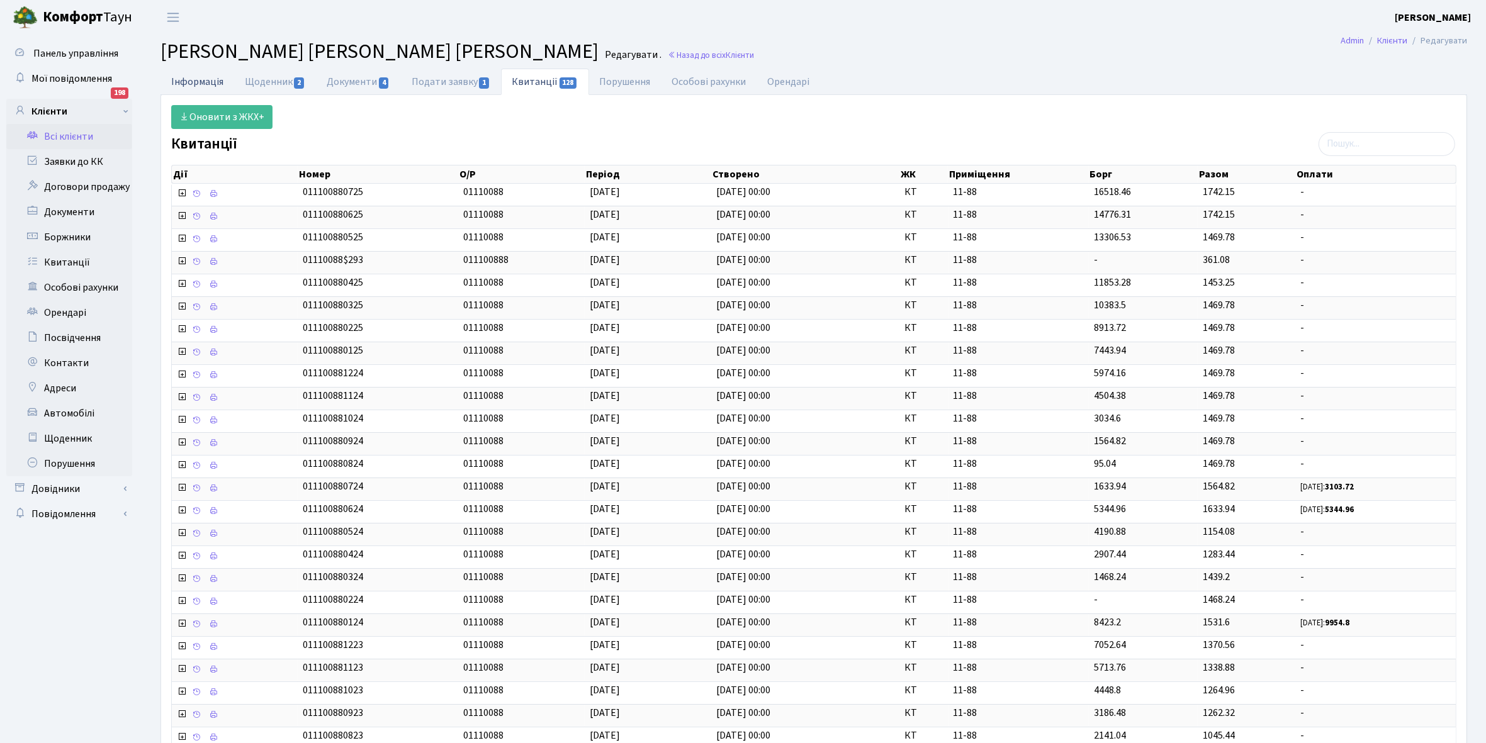
click at [184, 79] on link "Інформація" at bounding box center [197, 82] width 74 height 26
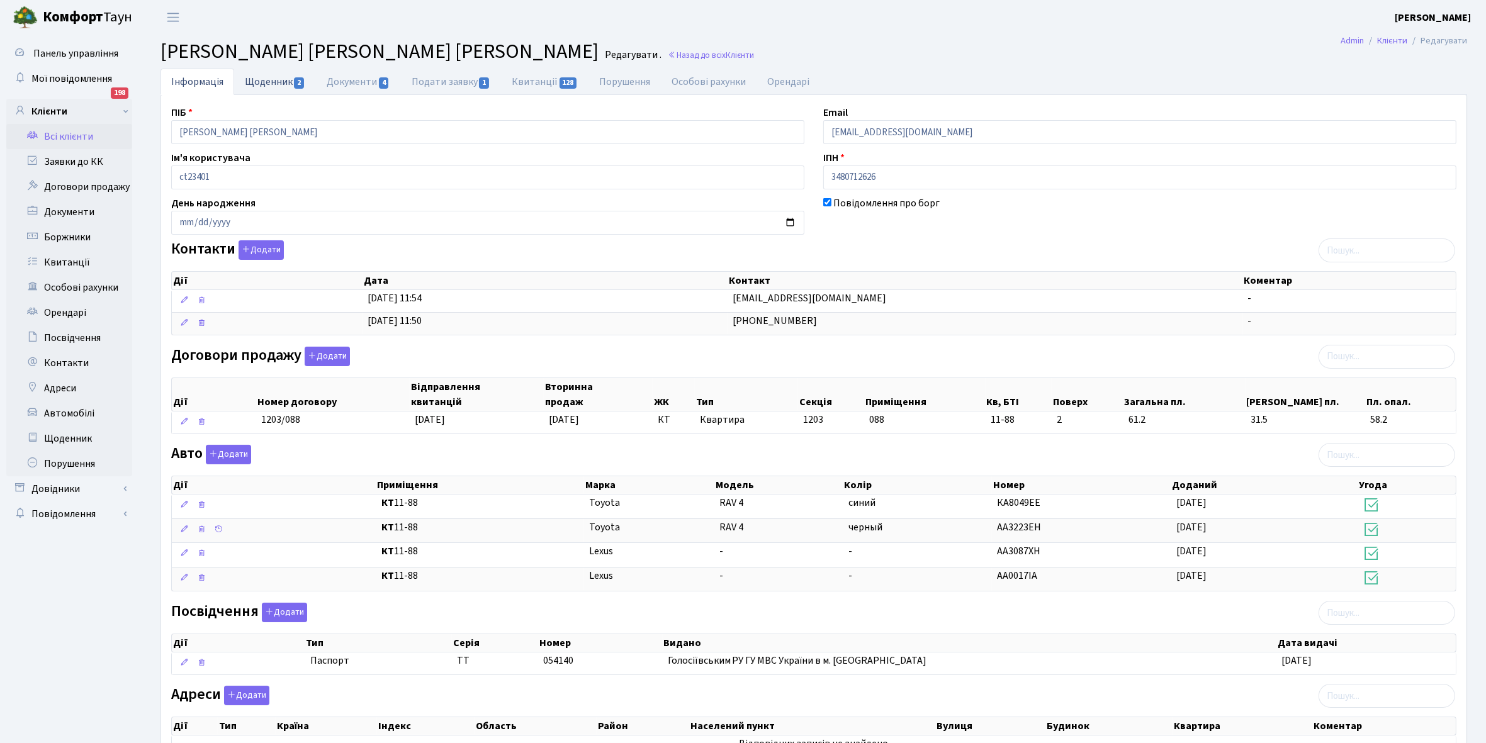
click at [271, 79] on link "Щоденник 2" at bounding box center [275, 82] width 82 height 26
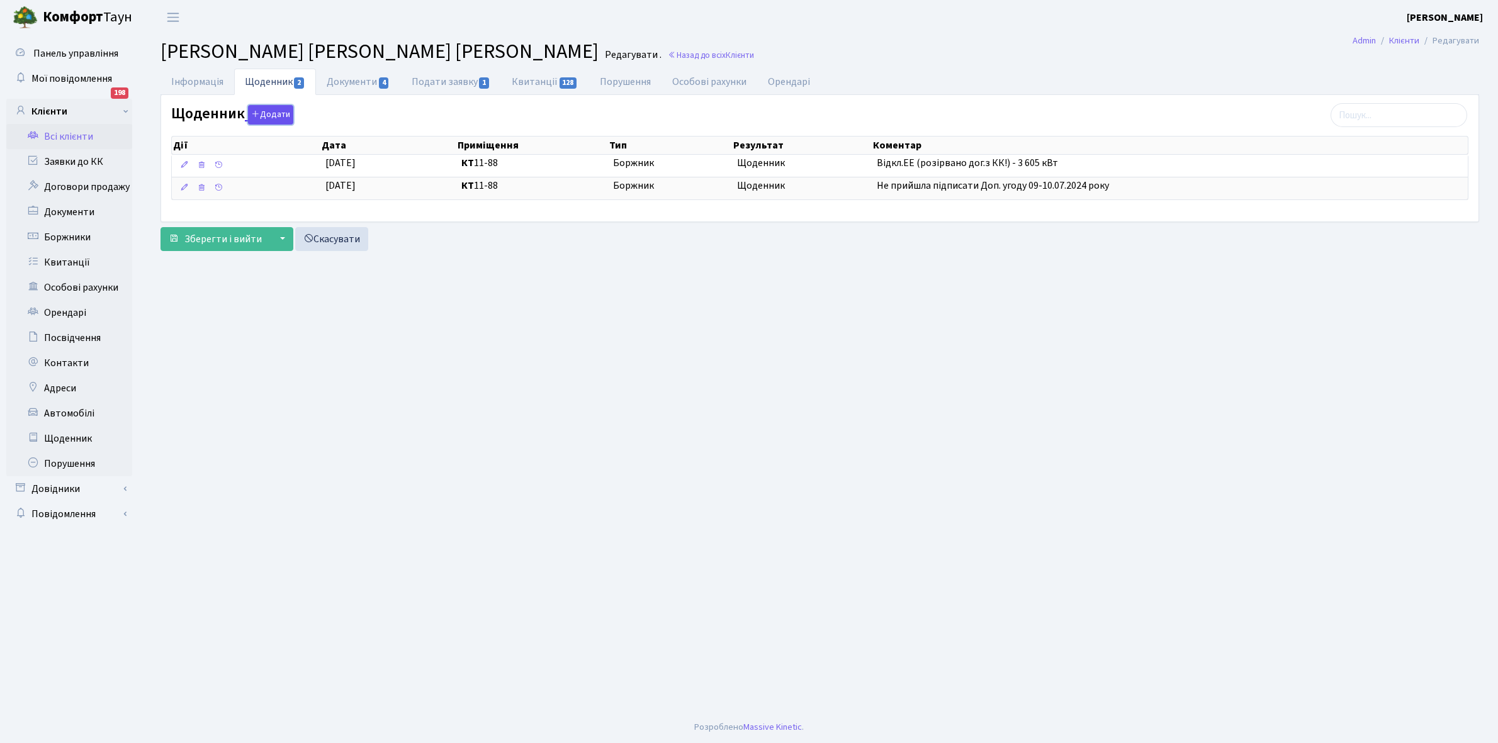
click at [271, 113] on button "Додати" at bounding box center [270, 115] width 45 height 20
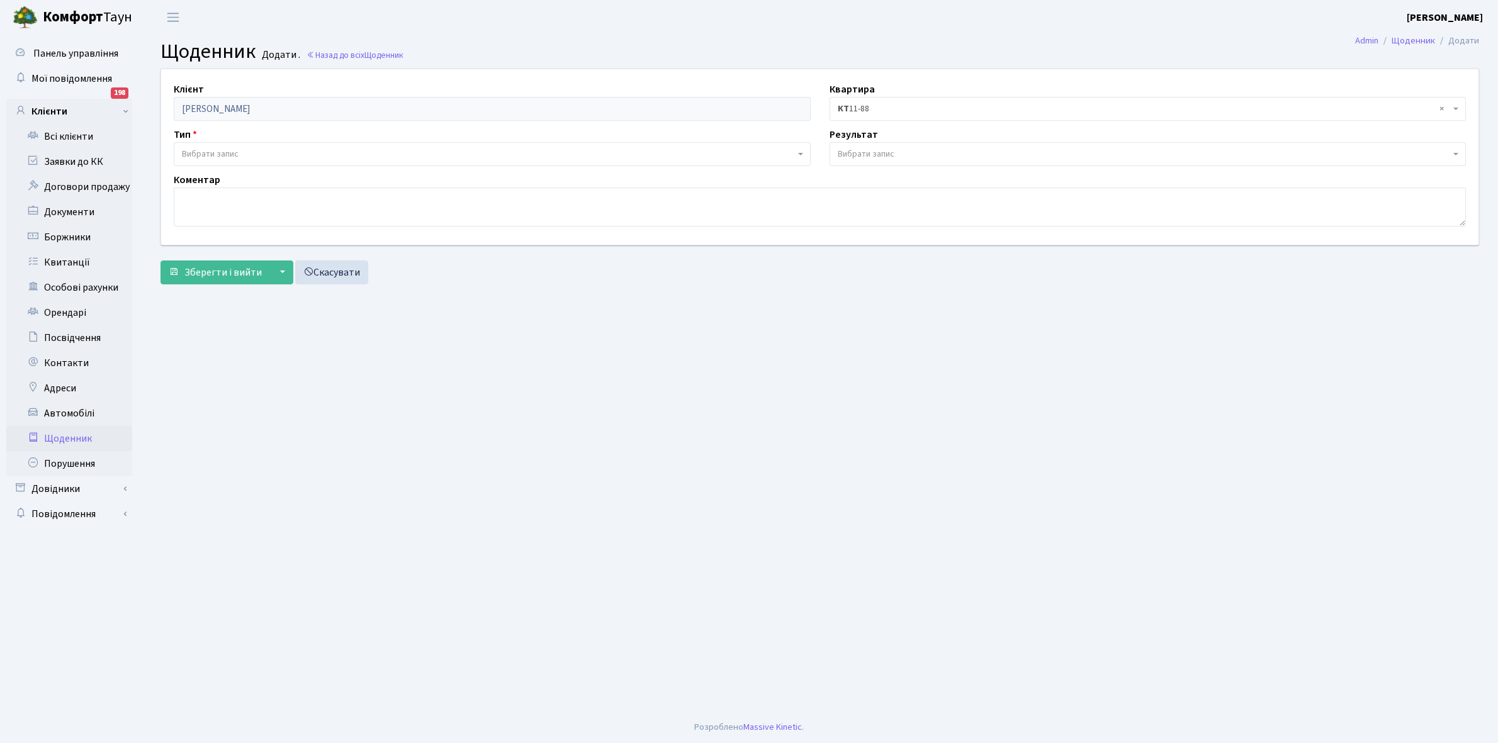
click at [241, 152] on span "Вибрати запис" at bounding box center [488, 154] width 613 height 13
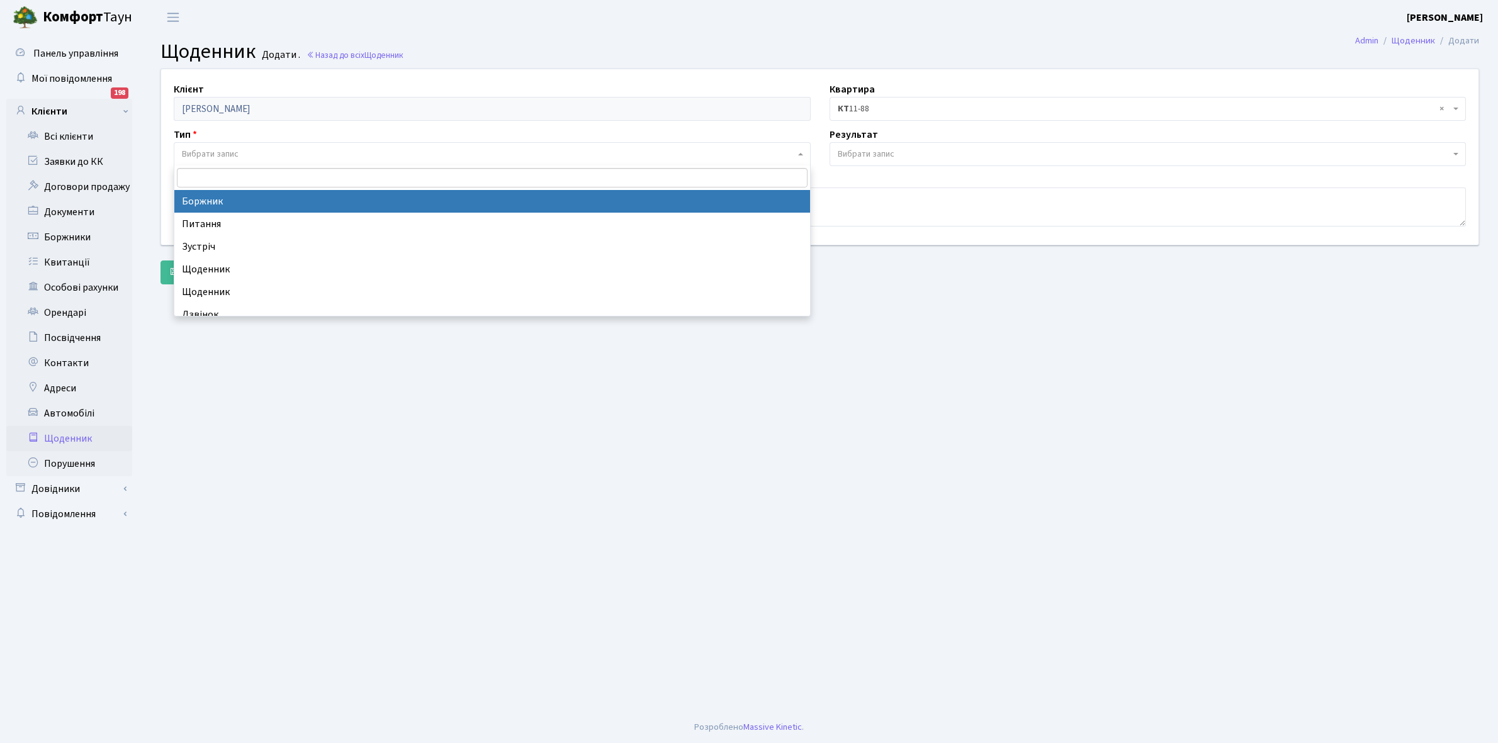
select select "189"
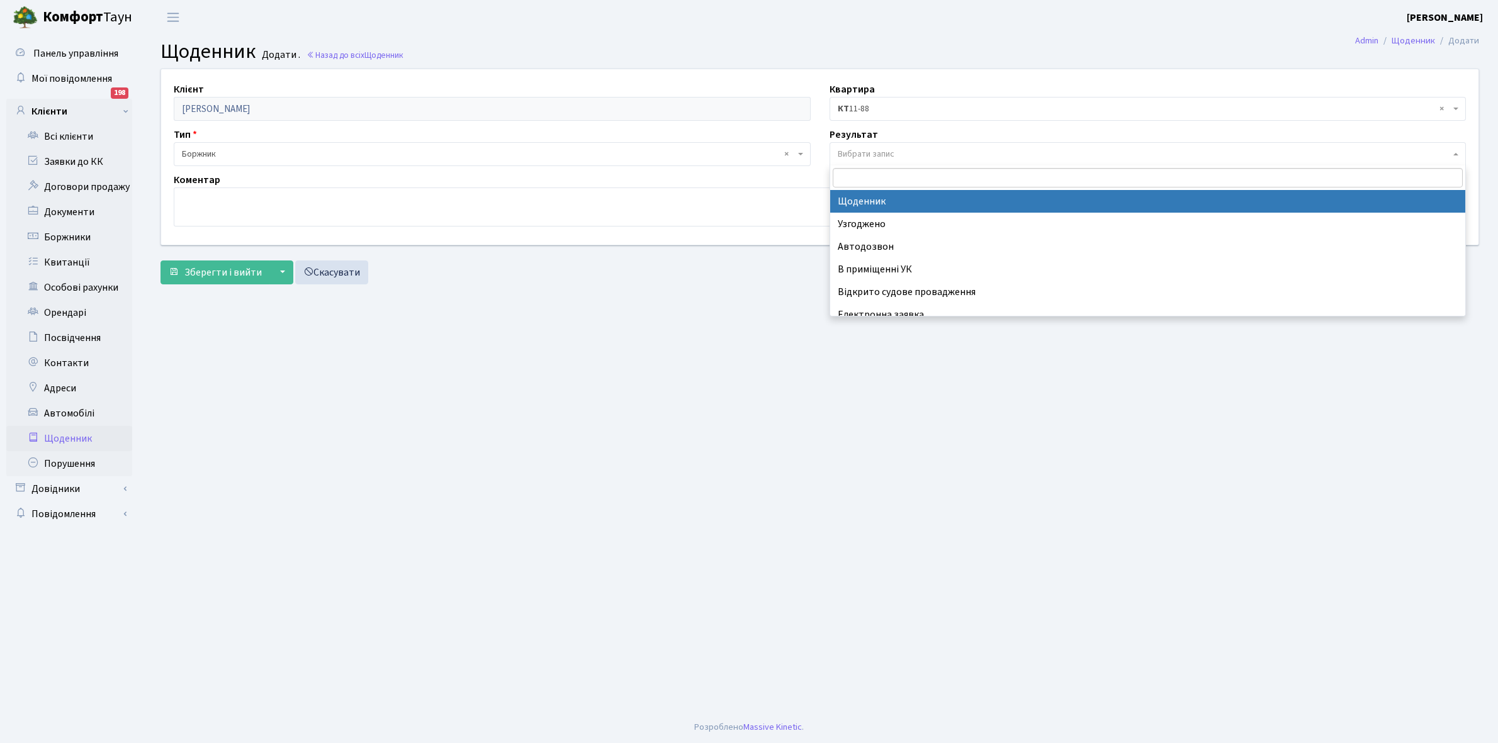
click at [860, 146] on span "Вибрати запис" at bounding box center [1147, 154] width 637 height 24
click at [874, 154] on span "× Щоденник" at bounding box center [1144, 154] width 613 height 13
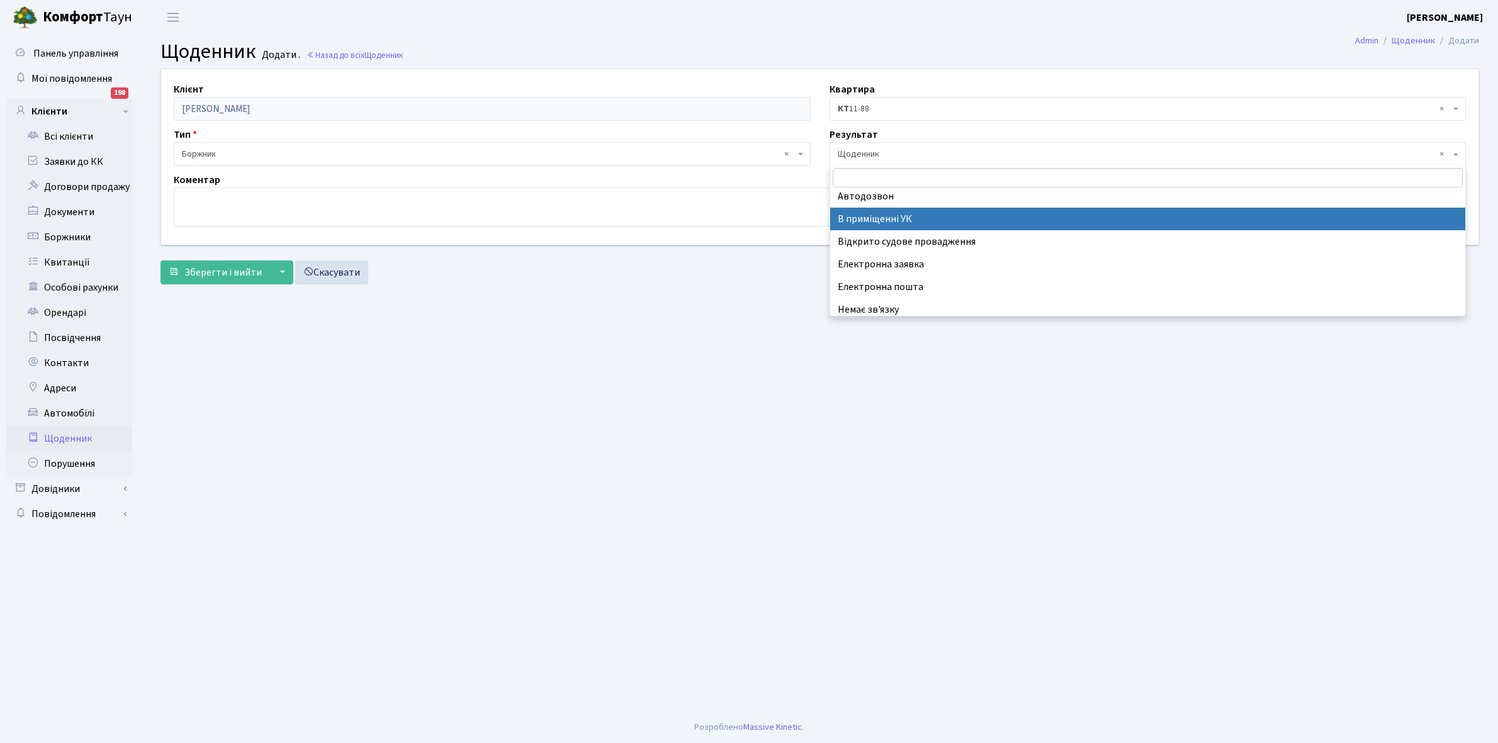
scroll to position [77, 0]
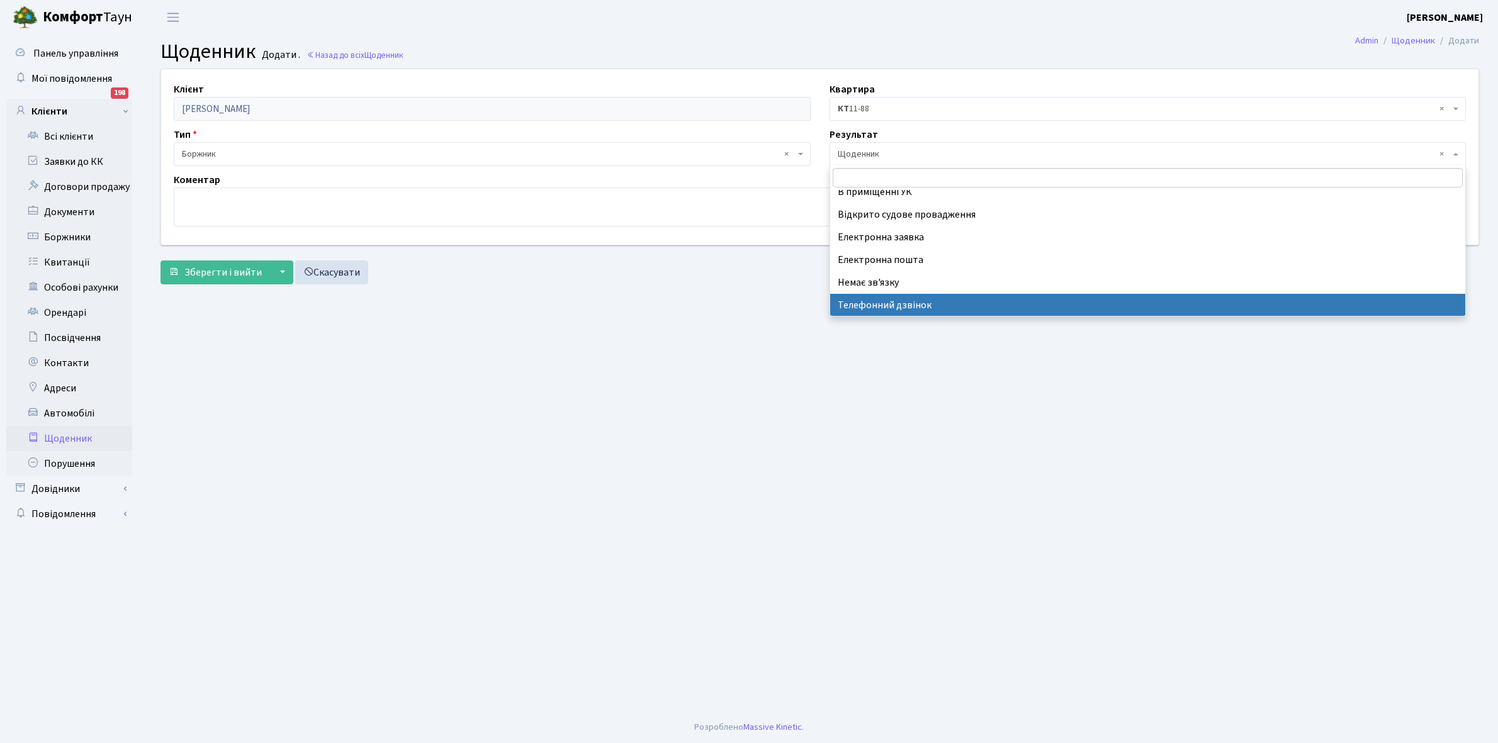
select select "196"
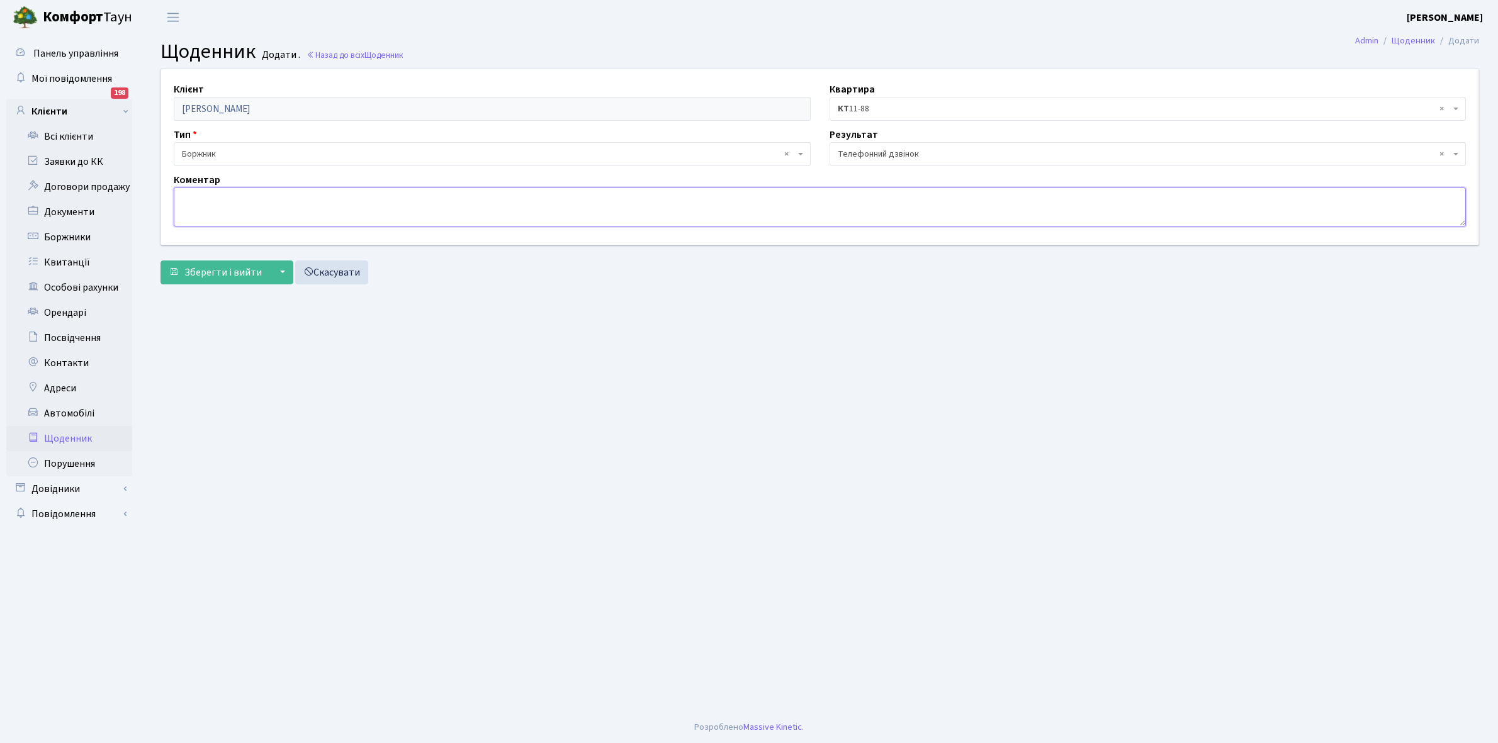
click at [178, 203] on textarea at bounding box center [820, 207] width 1292 height 39
type textarea "Оплатить борг"
click at [234, 273] on span "Зберегти і вийти" at bounding box center [222, 273] width 77 height 14
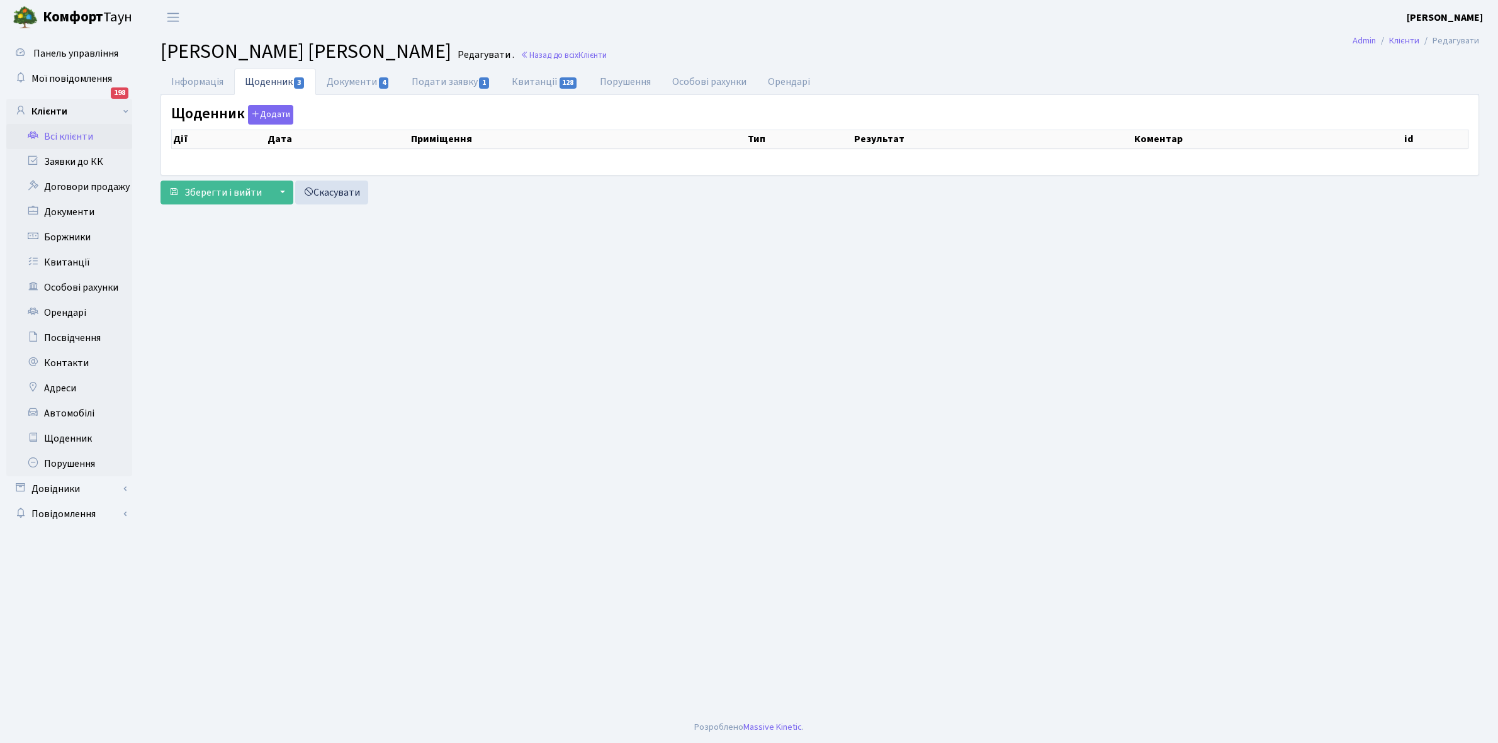
select select "25"
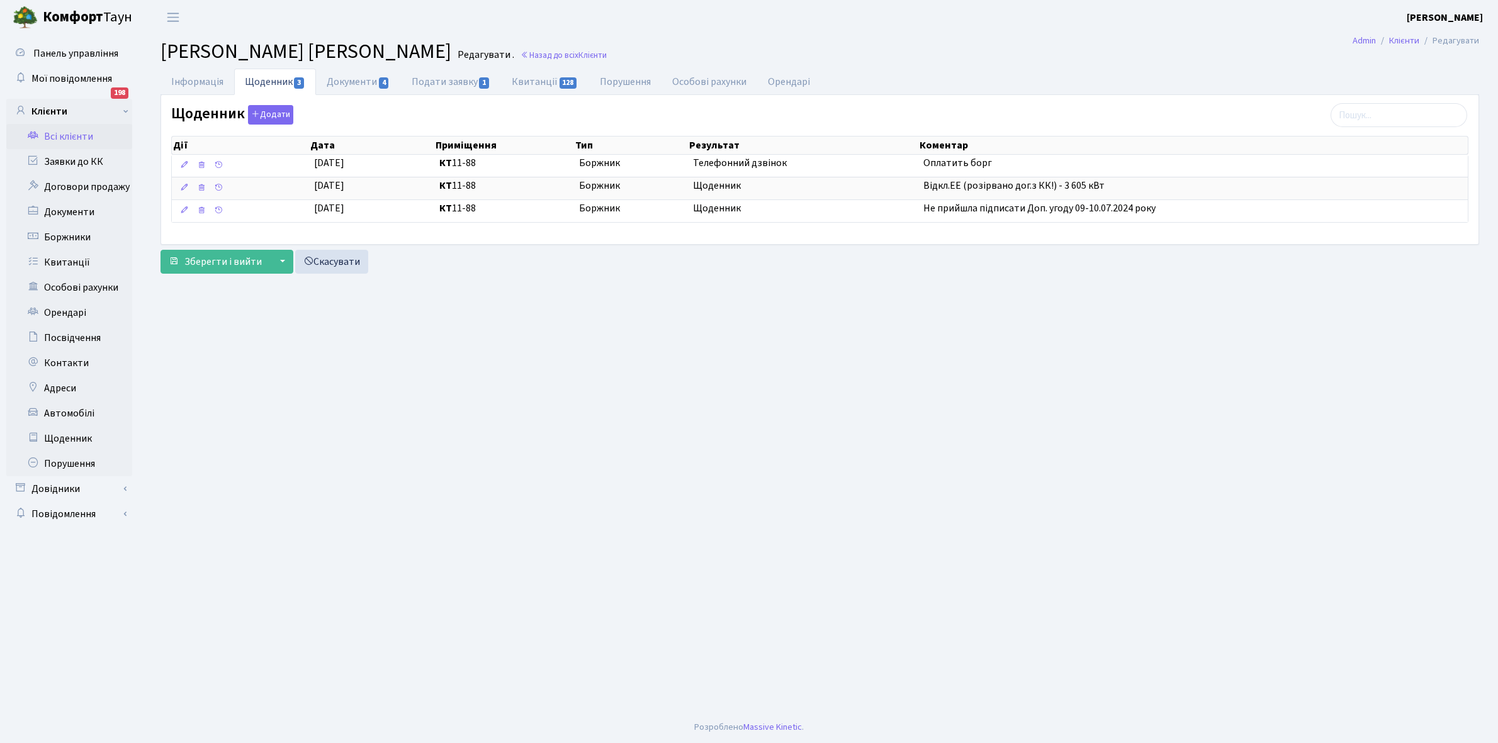
click at [79, 138] on link "Всі клієнти" at bounding box center [69, 136] width 126 height 25
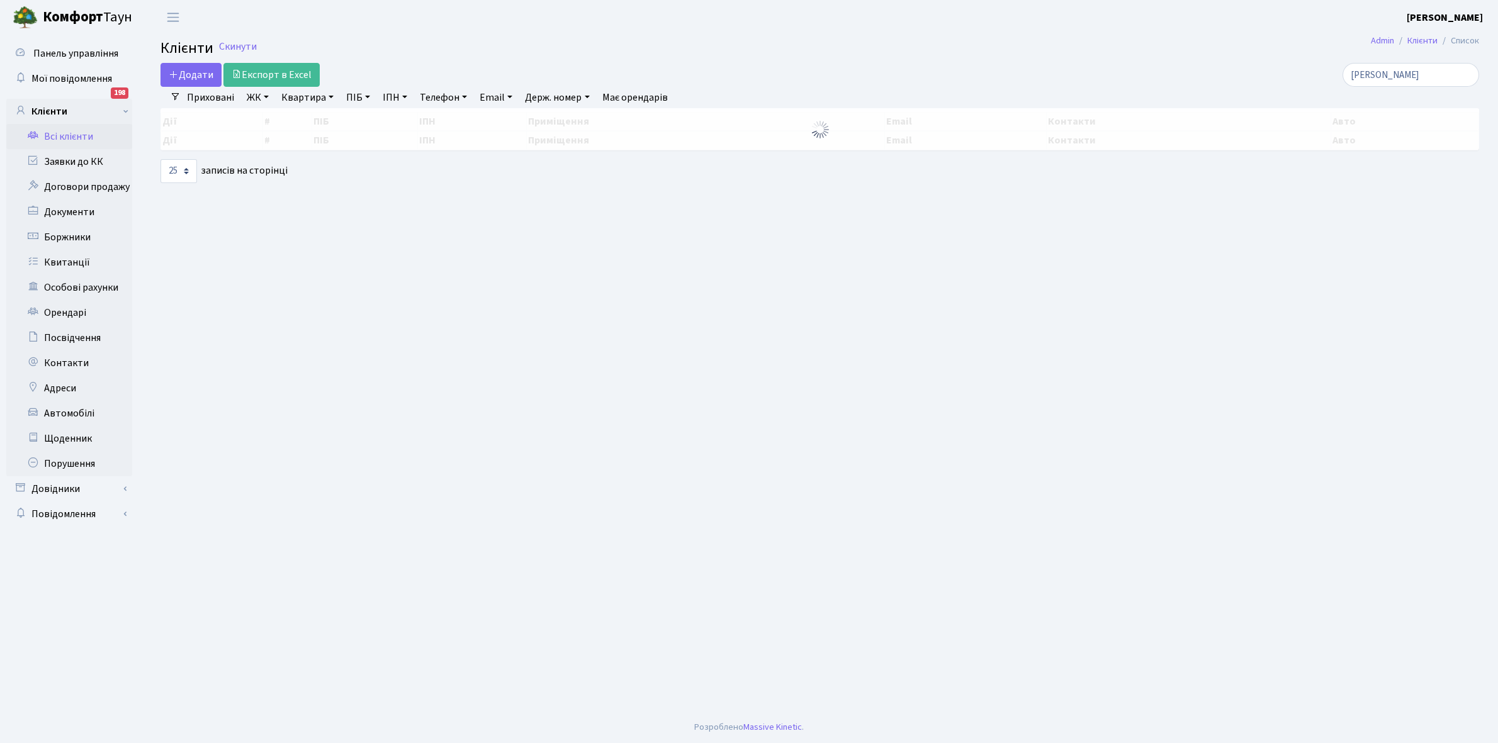
select select "25"
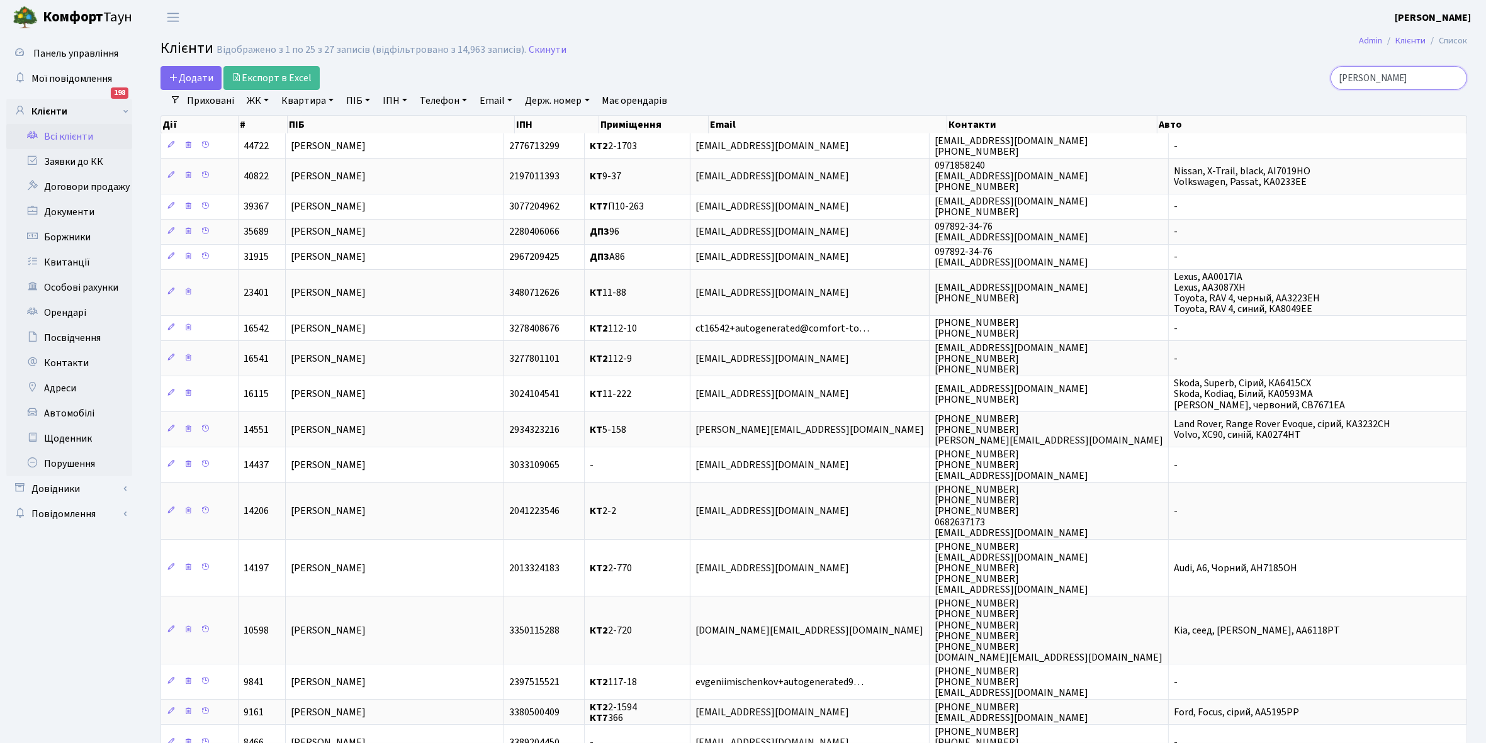
click at [1401, 81] on input "Іщенко" at bounding box center [1398, 78] width 137 height 24
type input "І"
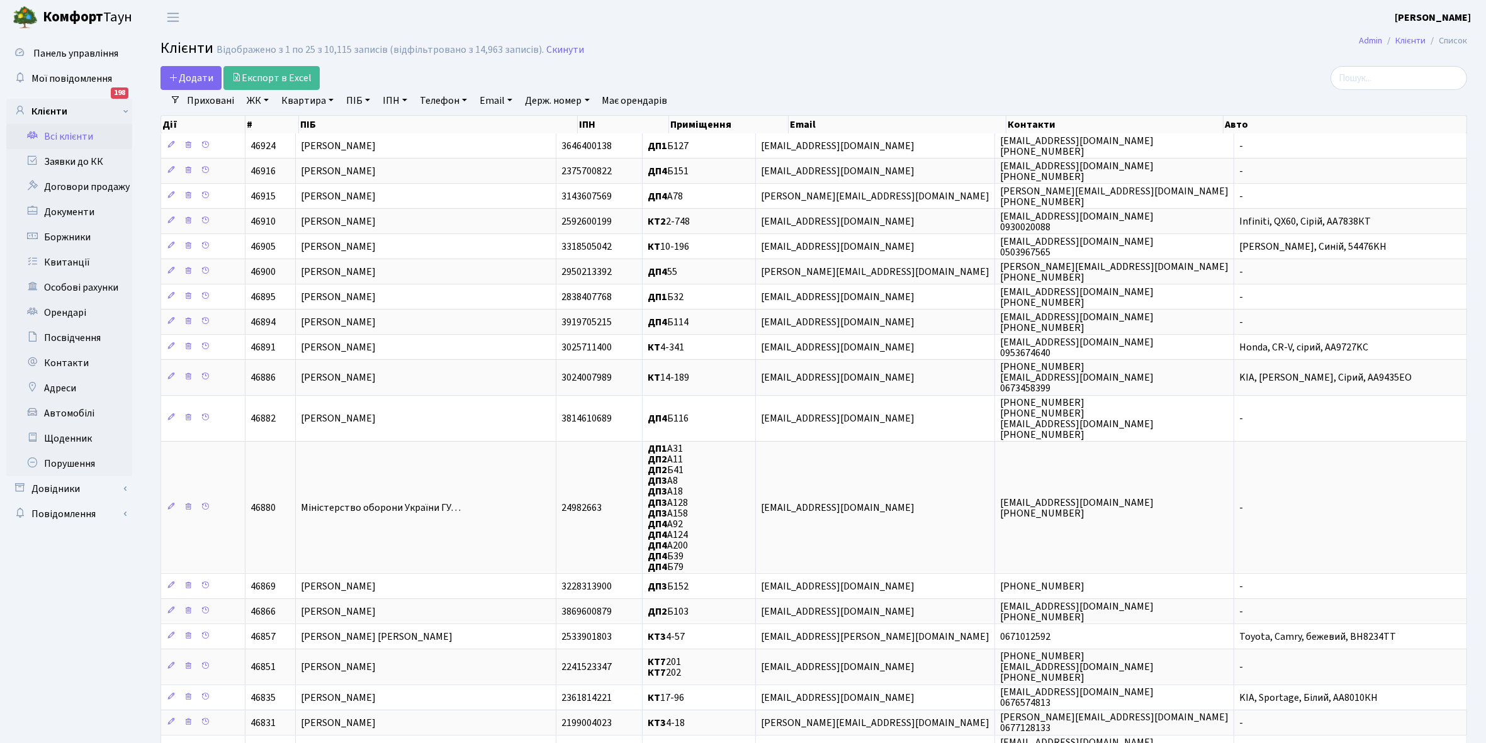
click at [89, 137] on link "Всі клієнти" at bounding box center [69, 136] width 126 height 25
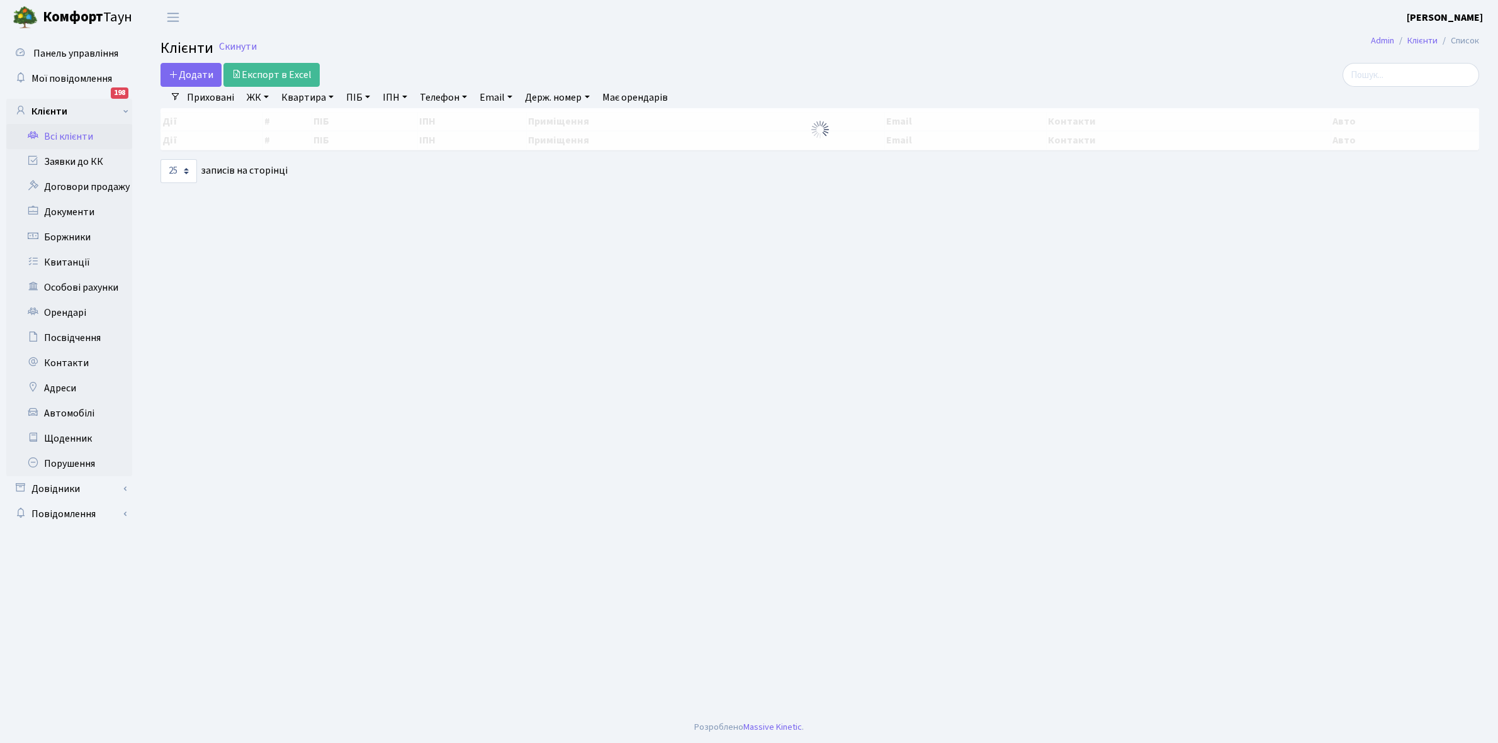
select select "25"
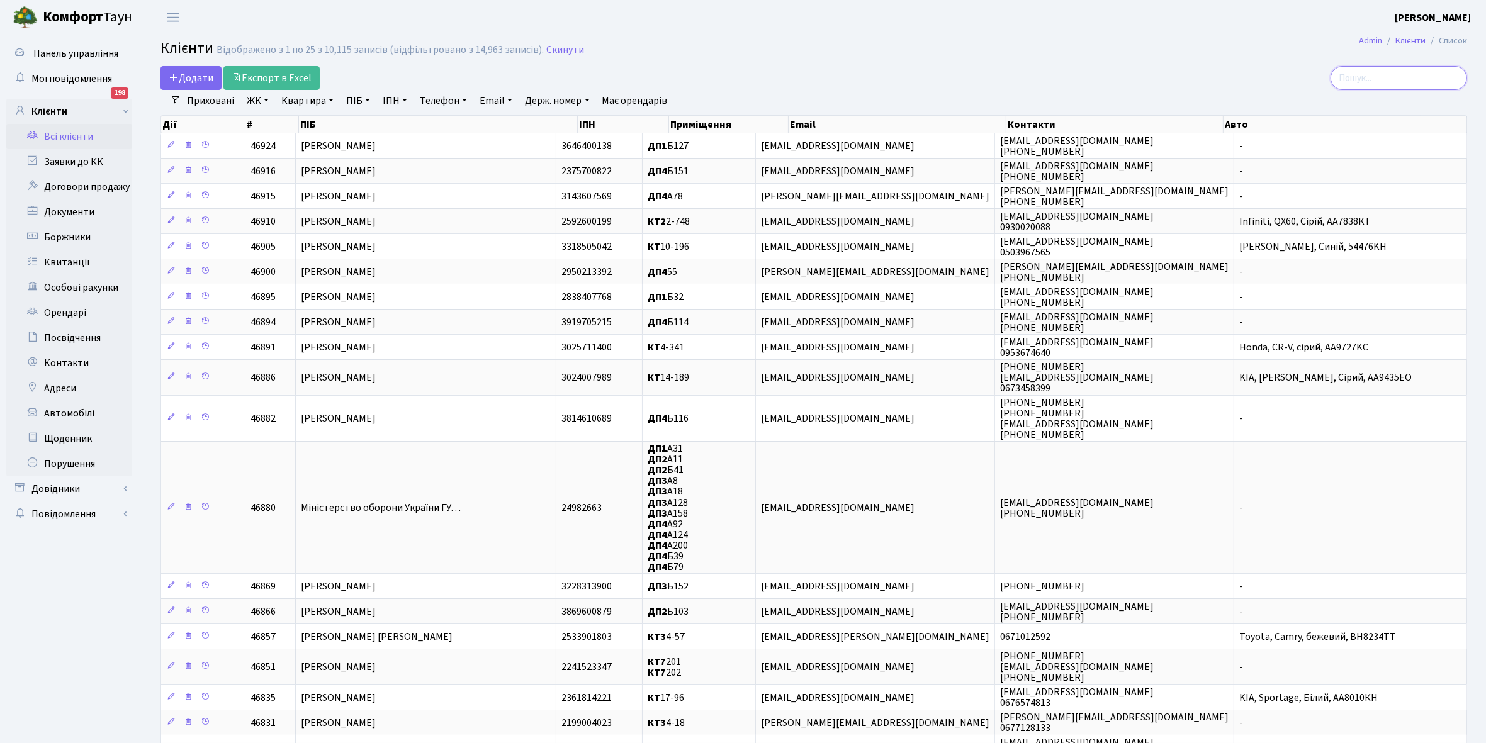
click at [1374, 74] on input "search" at bounding box center [1398, 78] width 137 height 24
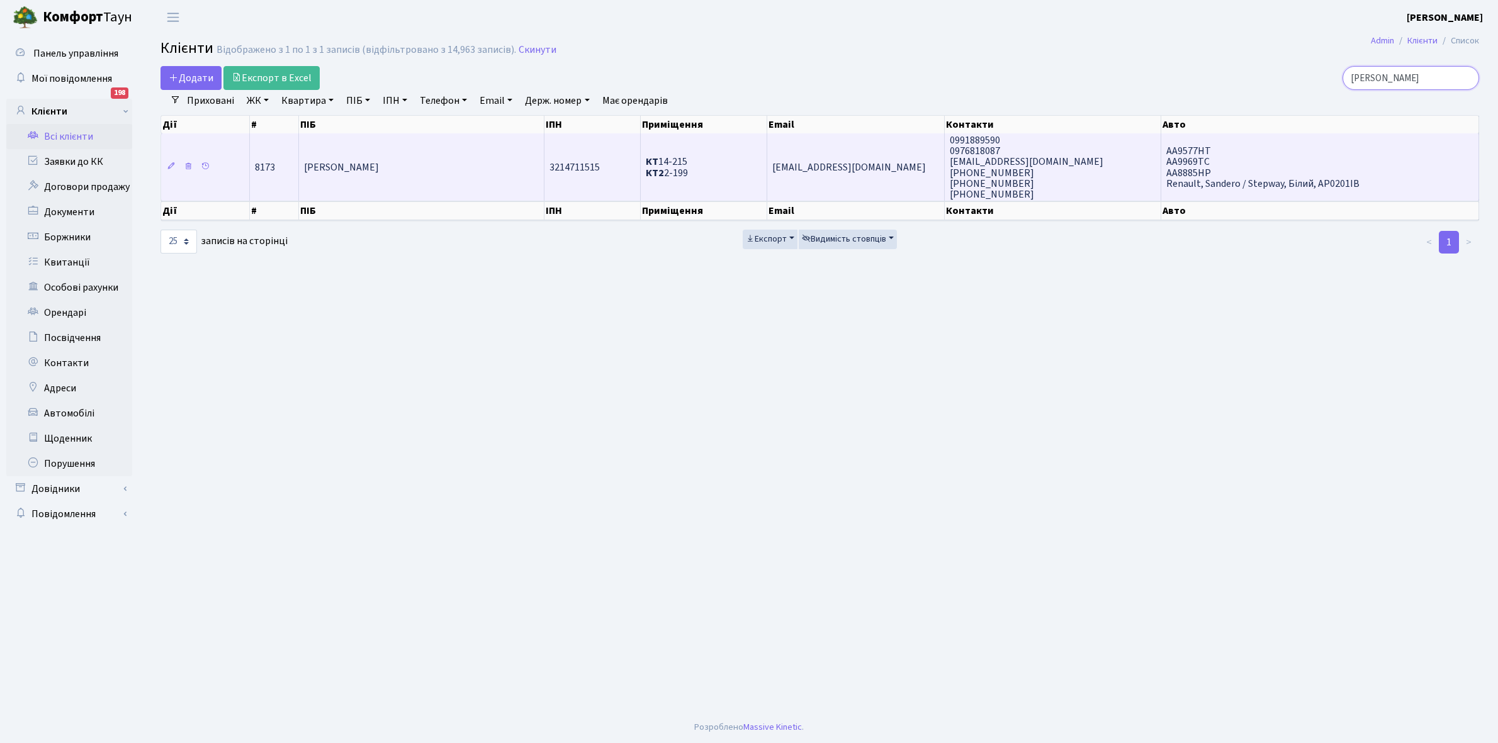
type input "Зайчук"
click at [417, 154] on td "[PERSON_NAME]" at bounding box center [421, 166] width 245 height 67
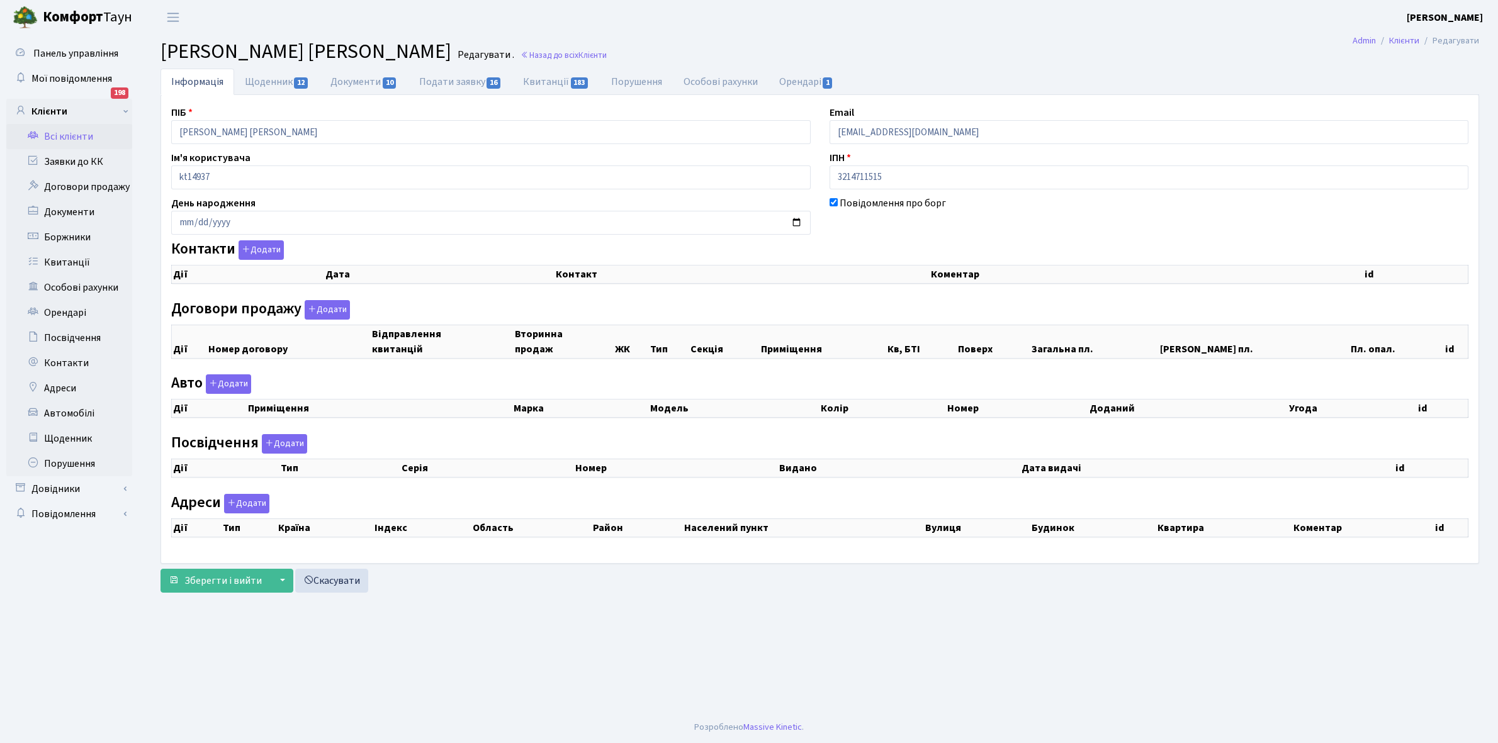
checkbox input "true"
select select "25"
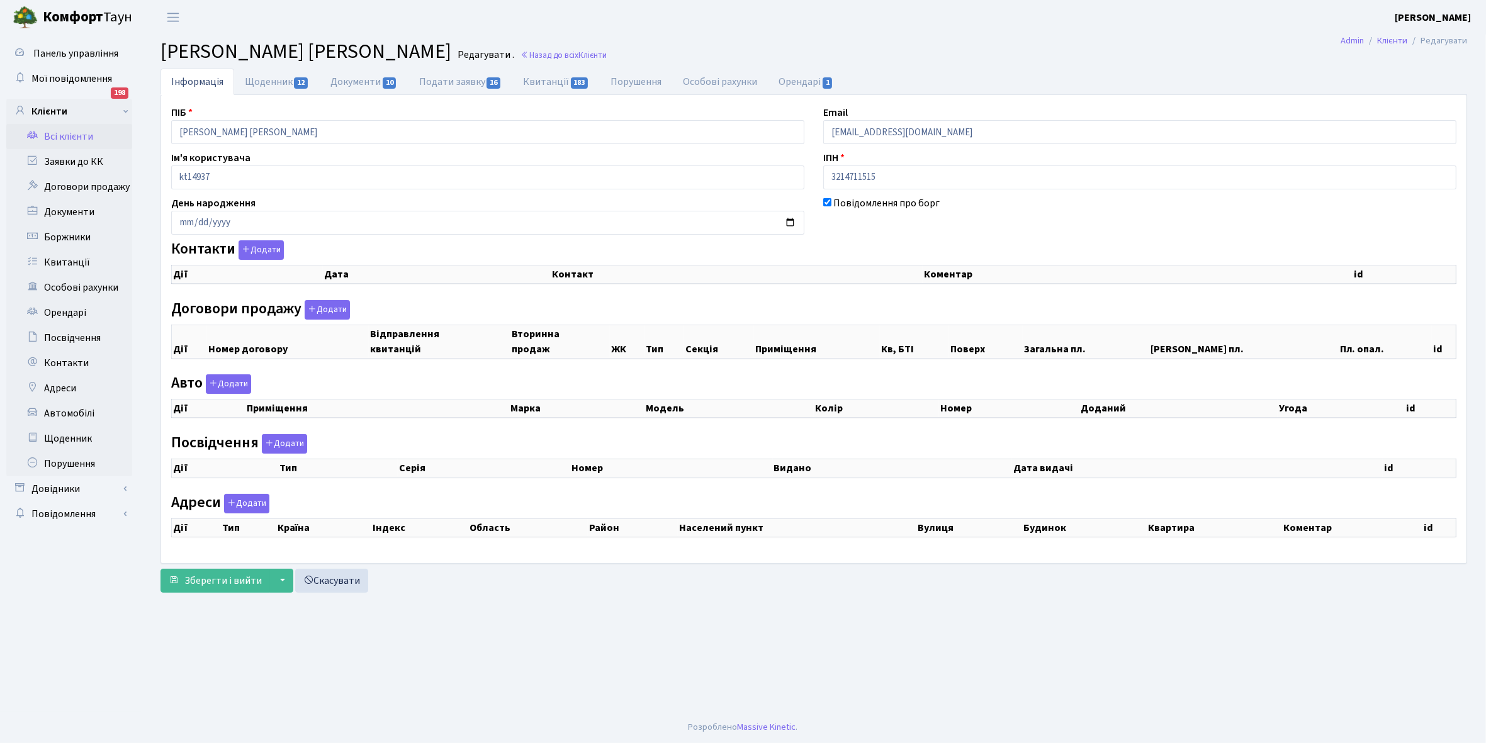
select select "25"
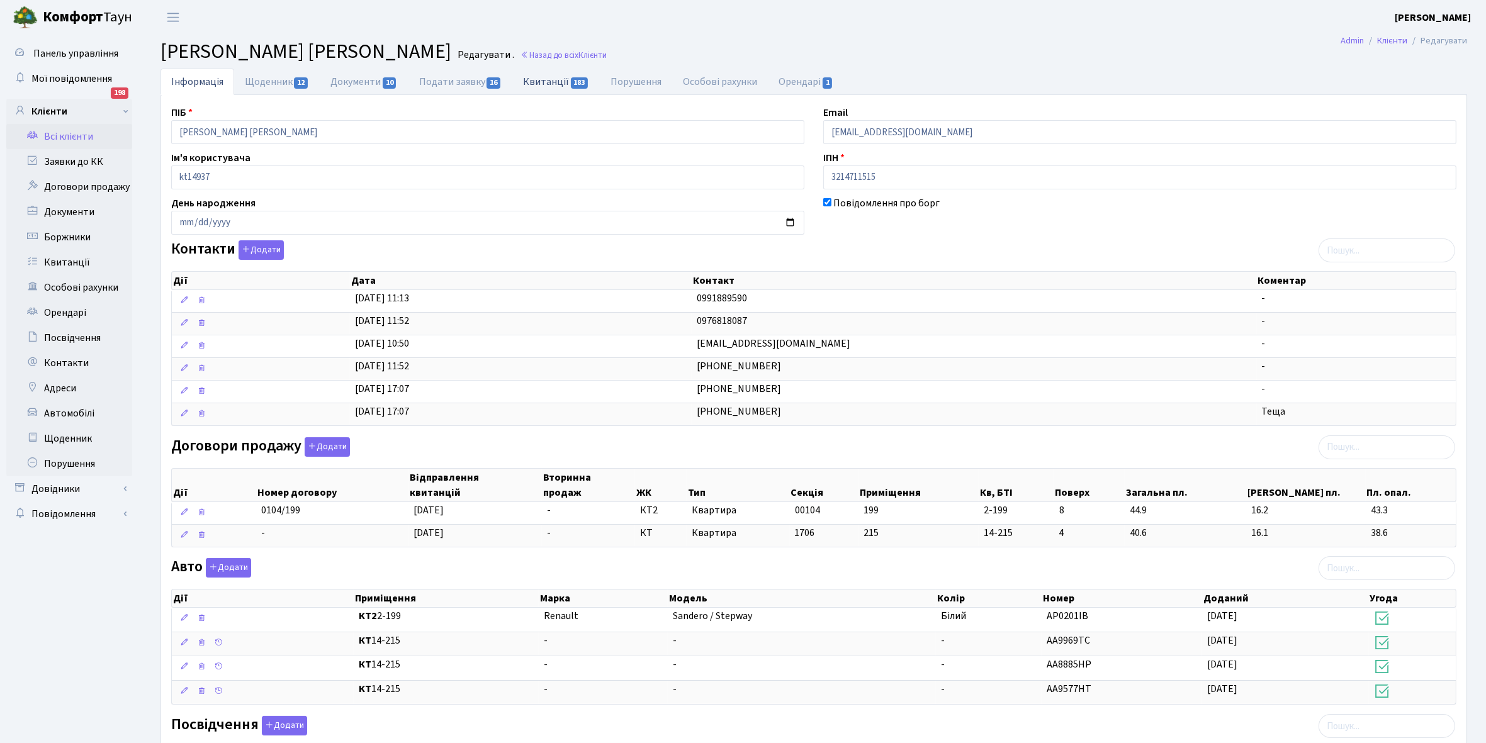
click at [535, 83] on link "Квитанції 183" at bounding box center [555, 82] width 87 height 26
select select "25"
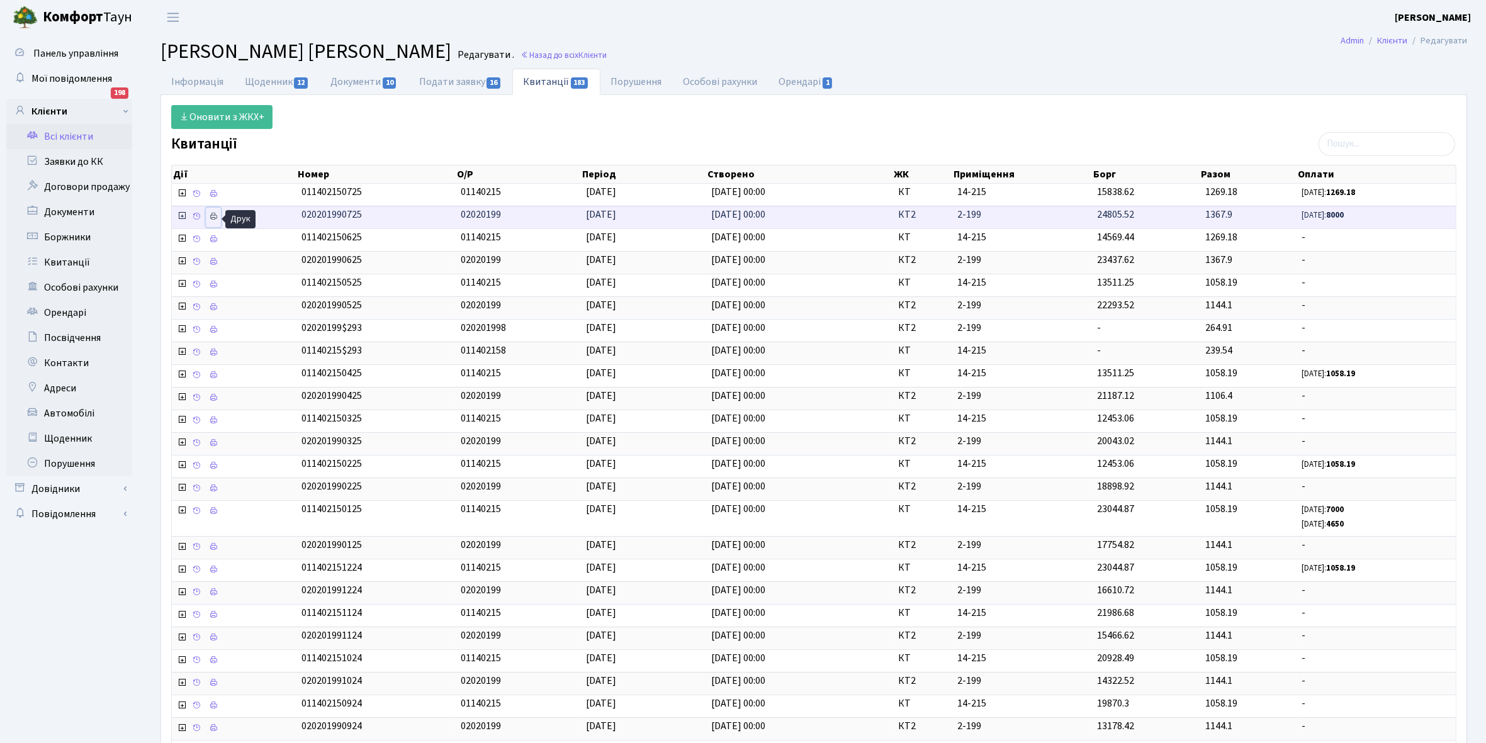
click at [215, 216] on icon at bounding box center [213, 216] width 9 height 9
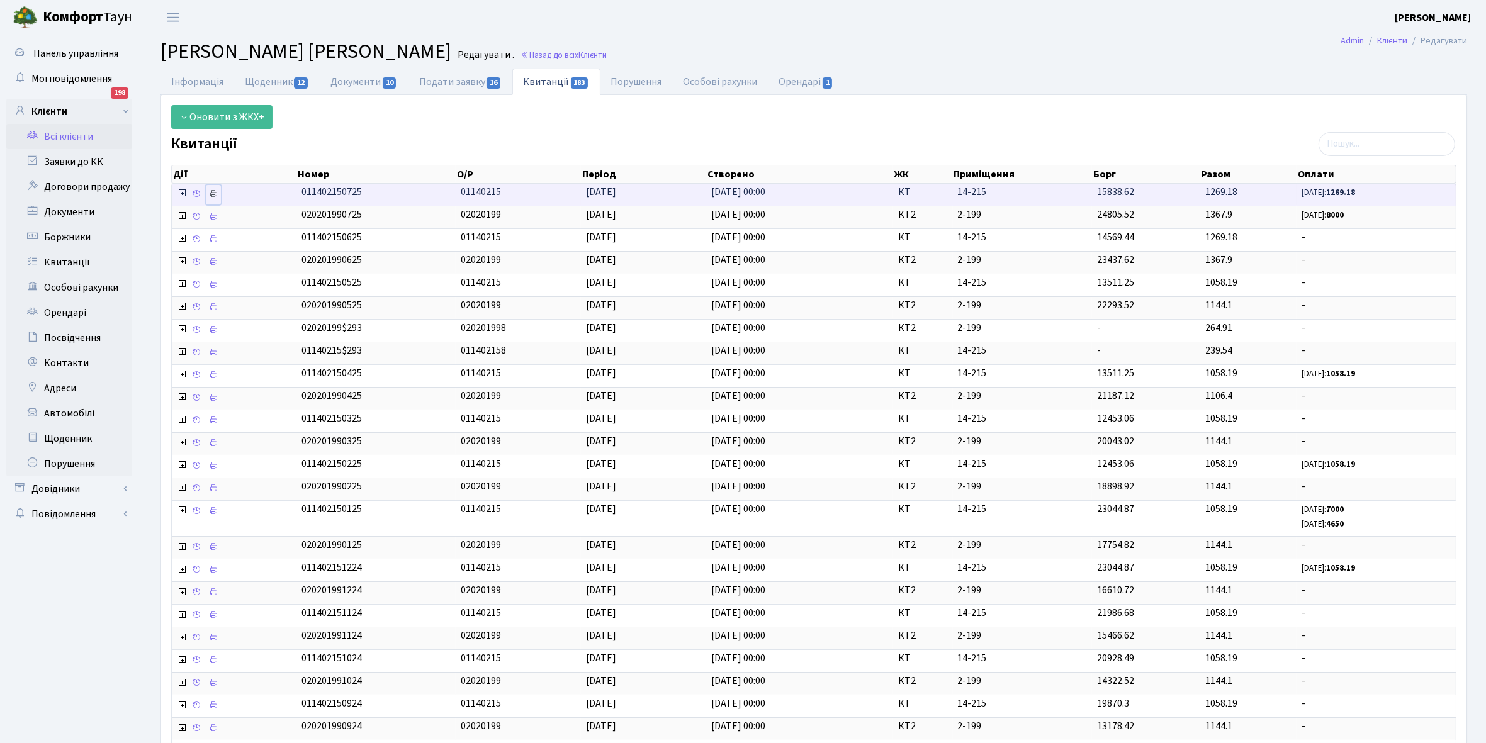
click at [213, 191] on icon at bounding box center [213, 193] width 9 height 9
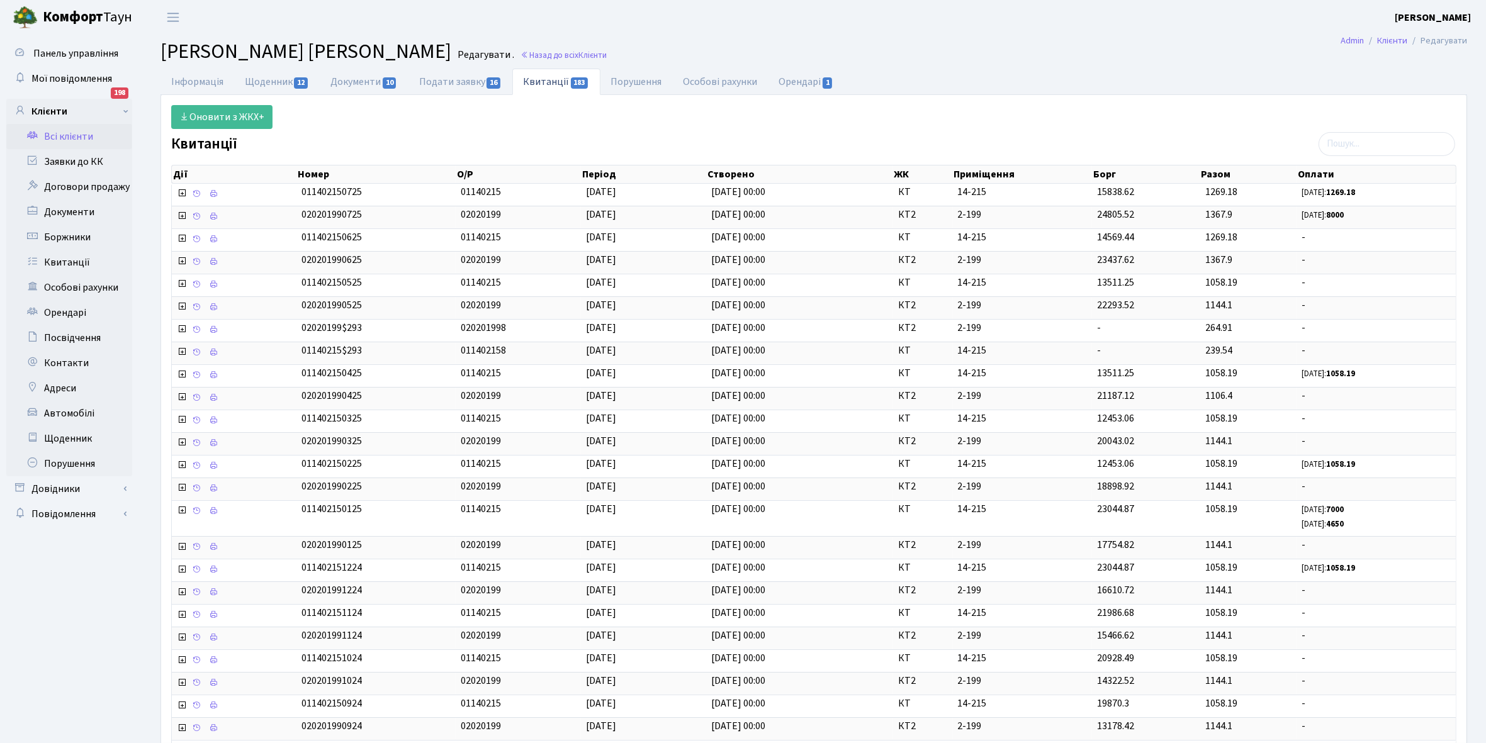
click at [74, 130] on link "Всі клієнти" at bounding box center [69, 136] width 126 height 25
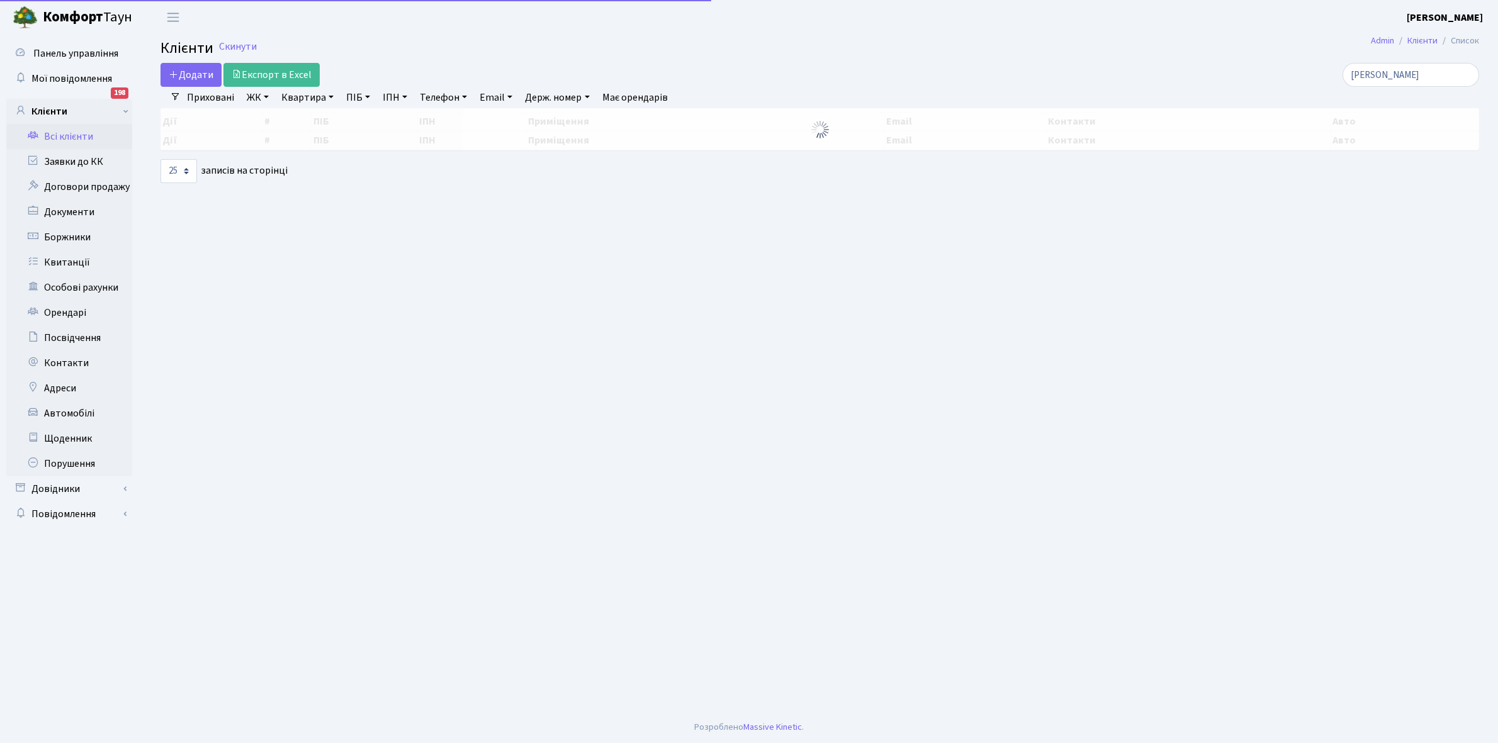
select select "25"
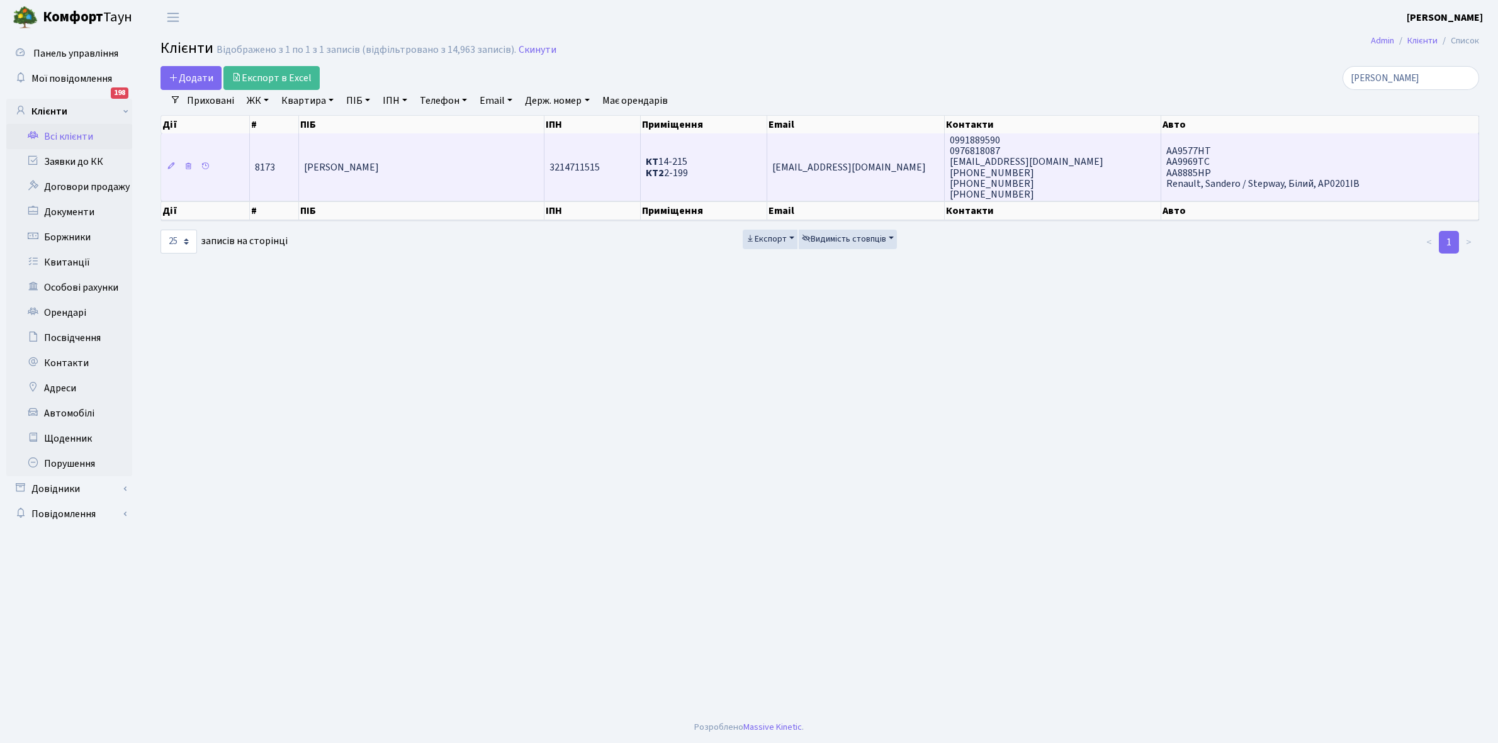
click at [485, 175] on td "[PERSON_NAME]" at bounding box center [421, 166] width 245 height 67
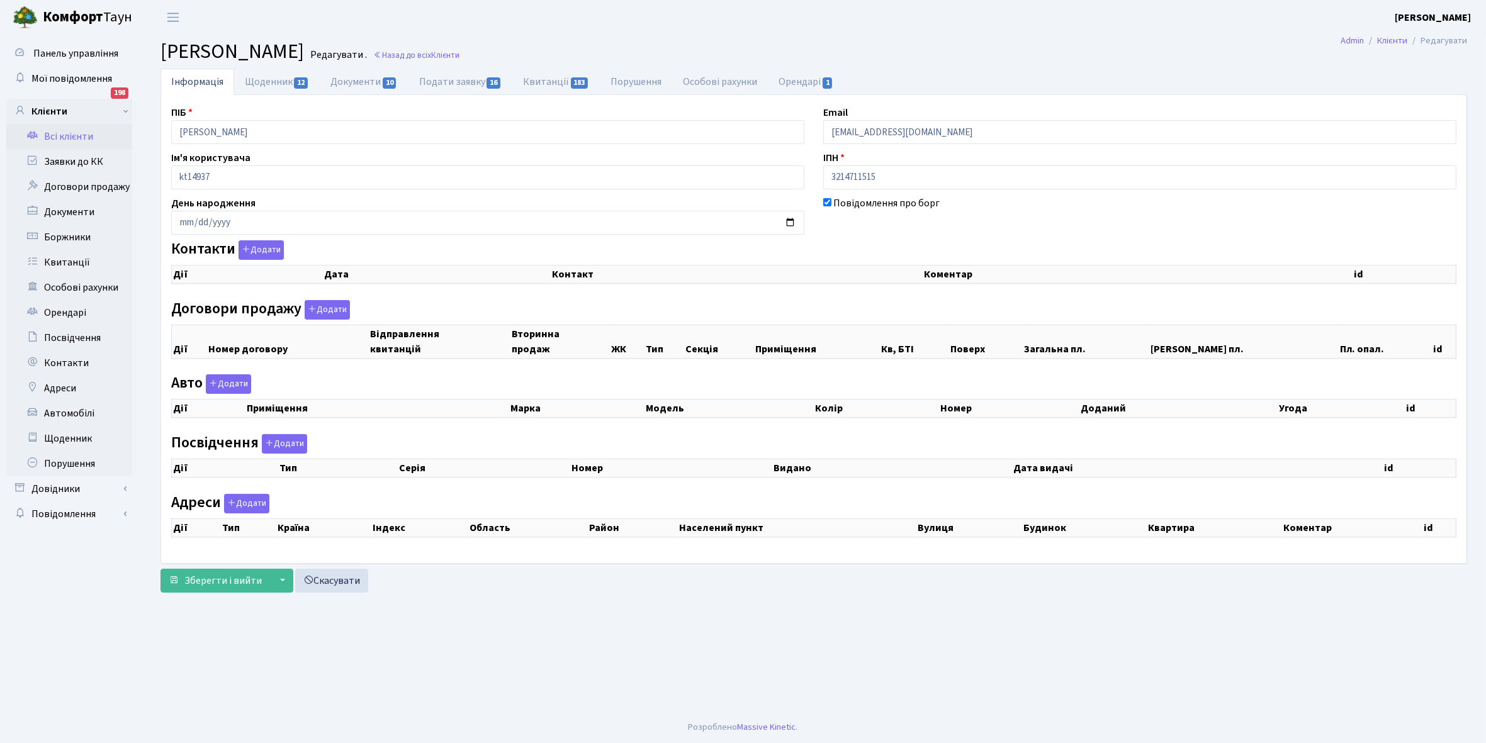
checkbox input "true"
select select "25"
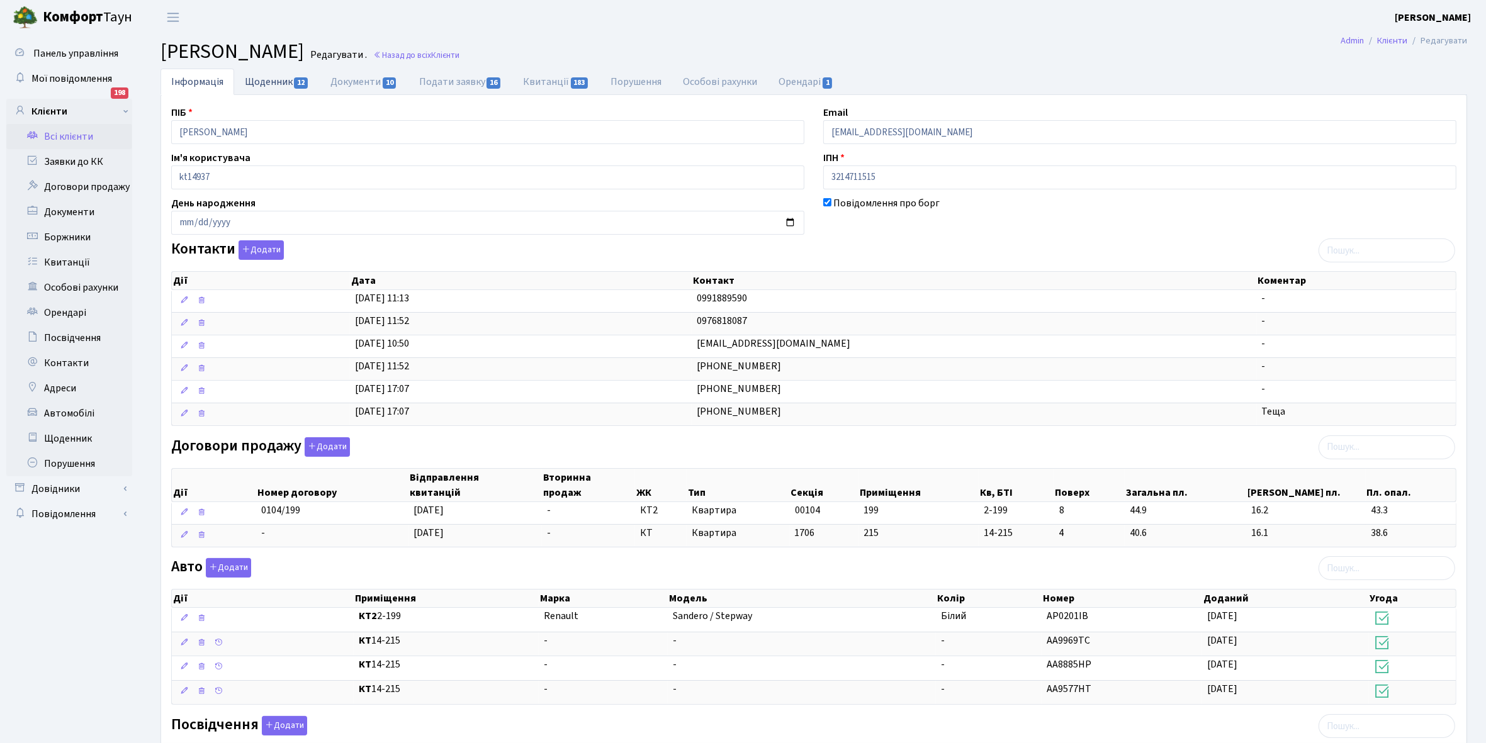
click at [262, 79] on link "Щоденник 12" at bounding box center [277, 82] width 86 height 26
select select "25"
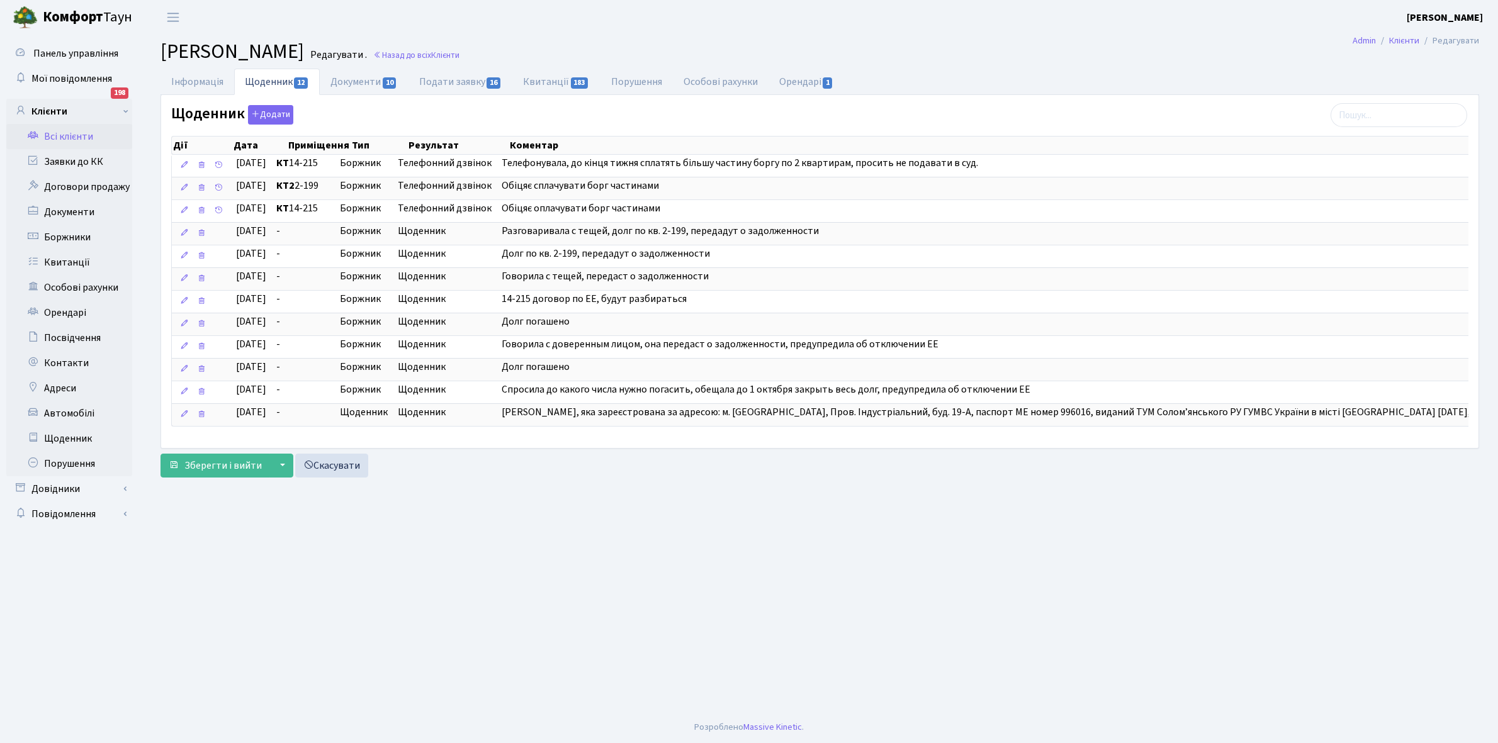
click at [64, 132] on link "Всі клієнти" at bounding box center [69, 136] width 126 height 25
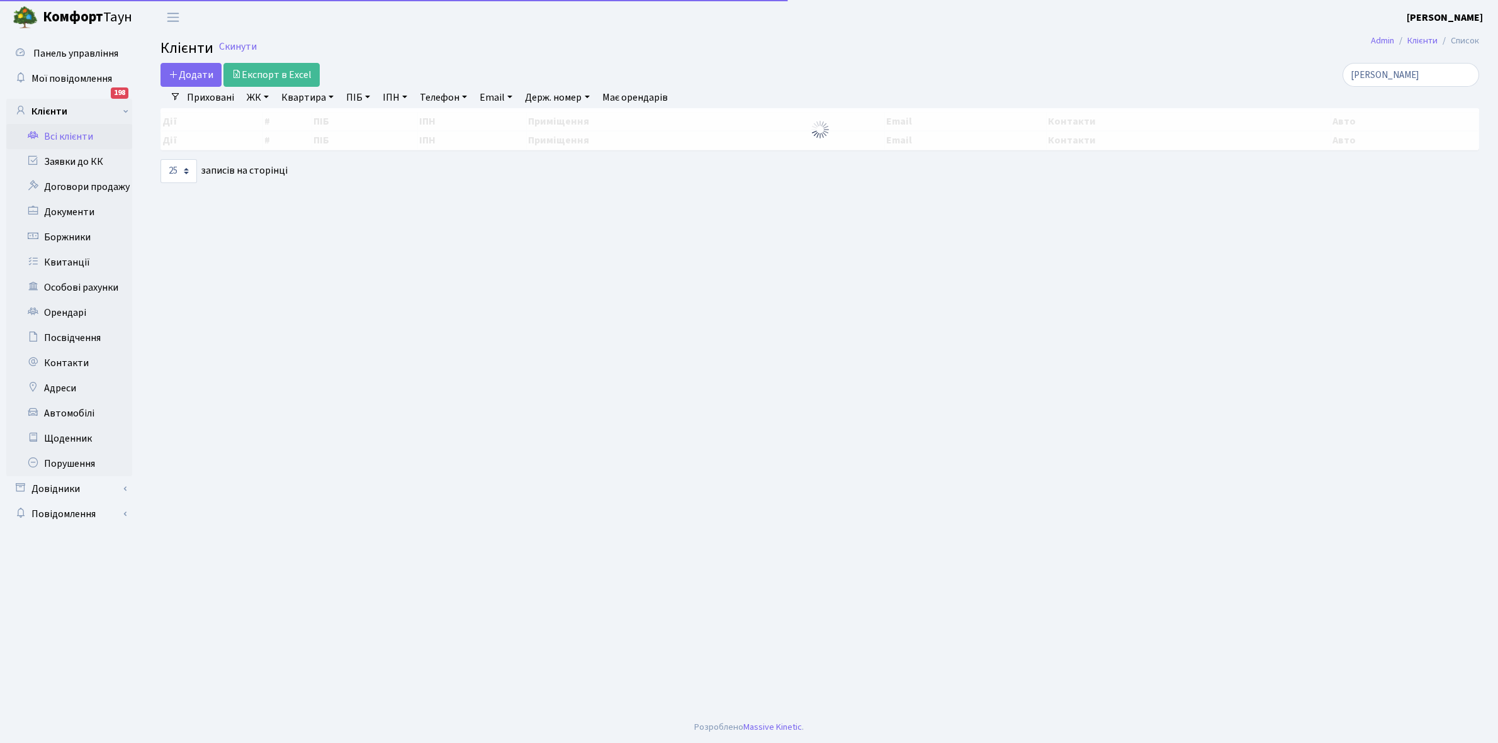
select select "25"
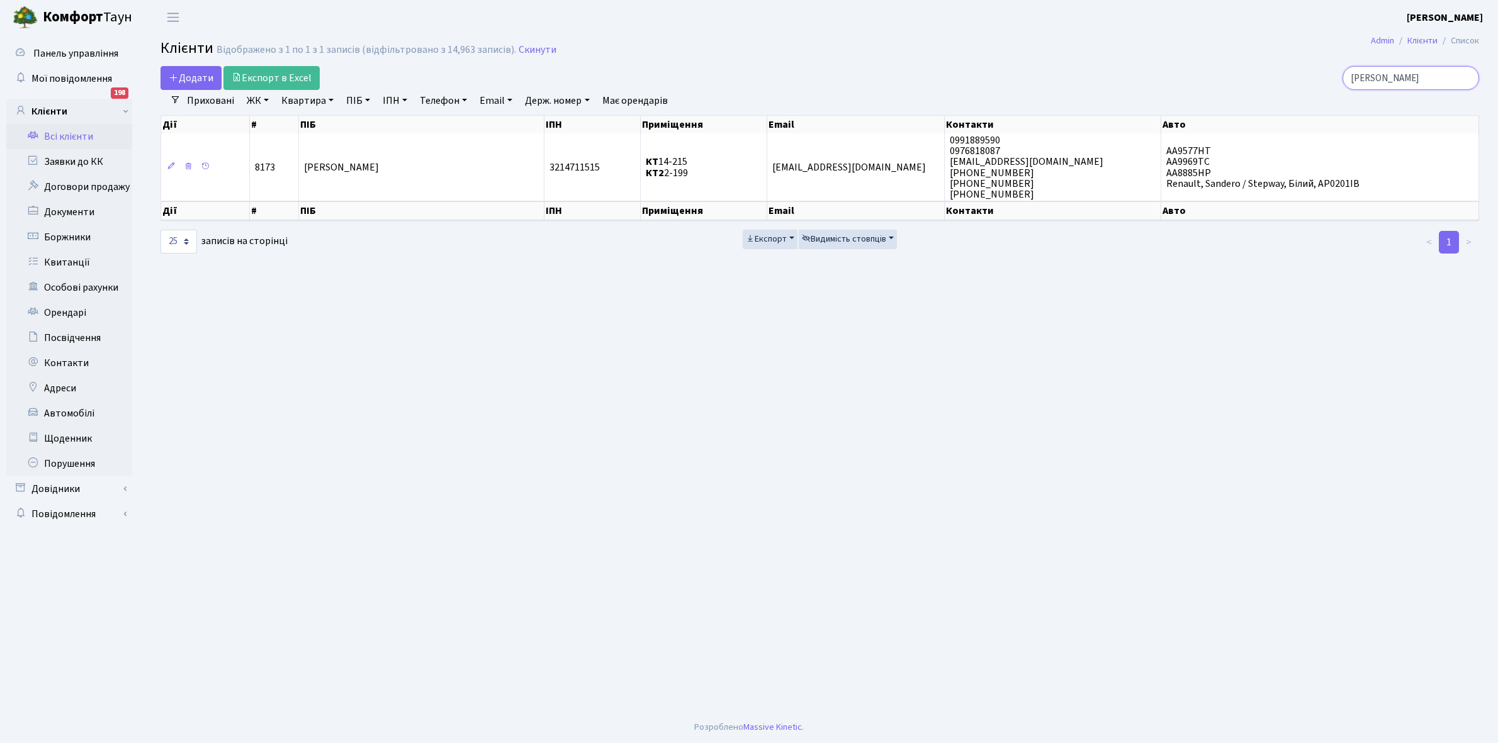
click at [1427, 73] on input "Зайчук" at bounding box center [1410, 78] width 137 height 24
type input "З"
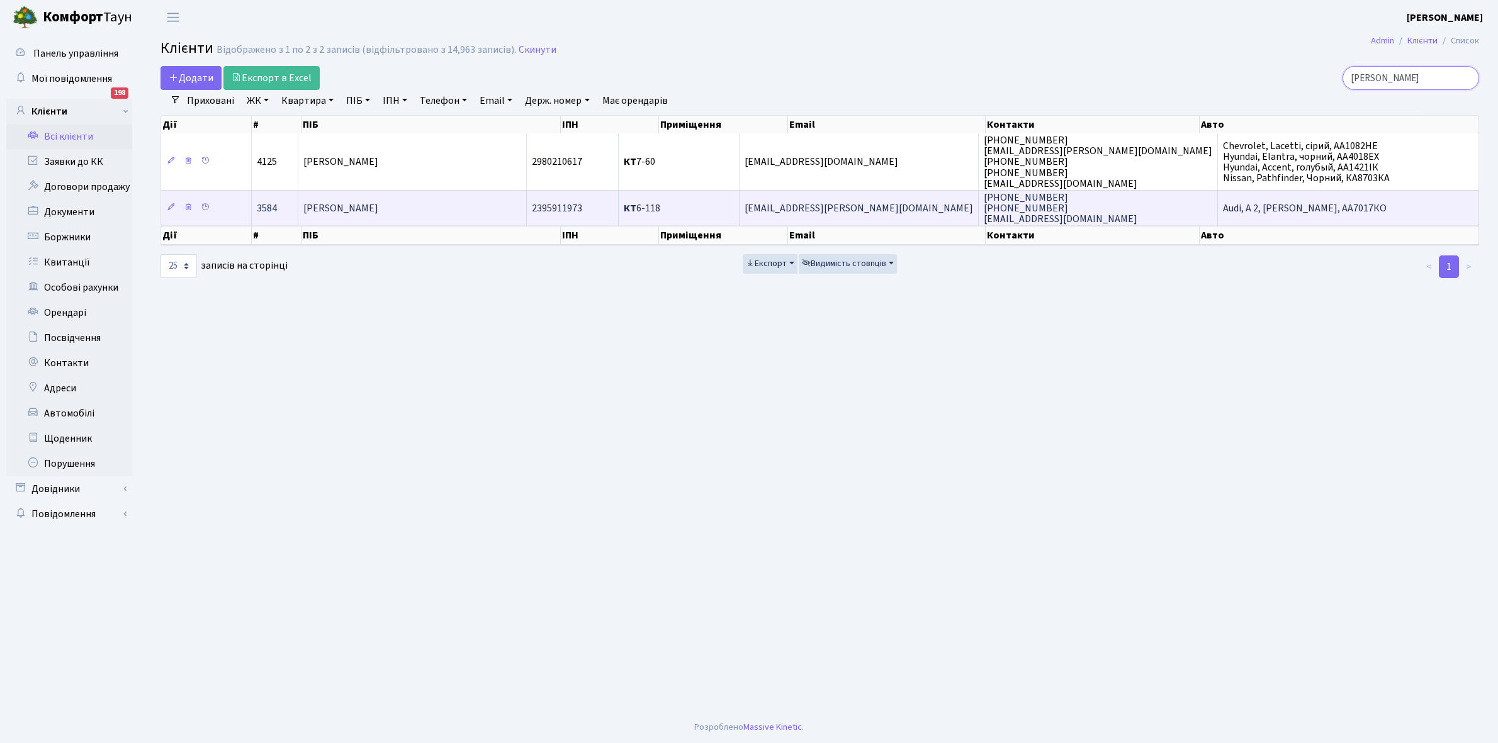
type input "косолап"
click at [378, 202] on span "[PERSON_NAME] [PERSON_NAME]" at bounding box center [340, 208] width 75 height 14
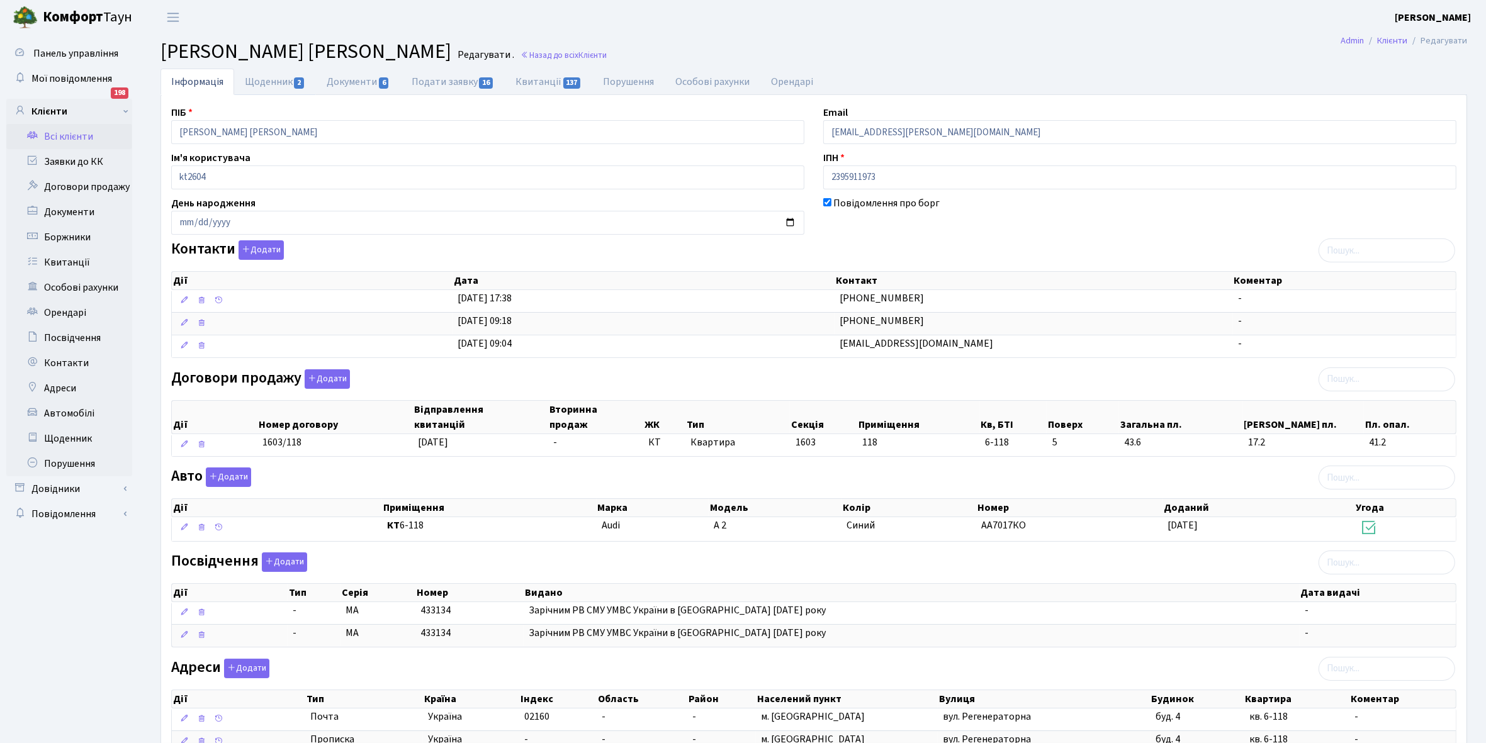
click at [266, 76] on link "Щоденник 2" at bounding box center [275, 82] width 82 height 26
select select "25"
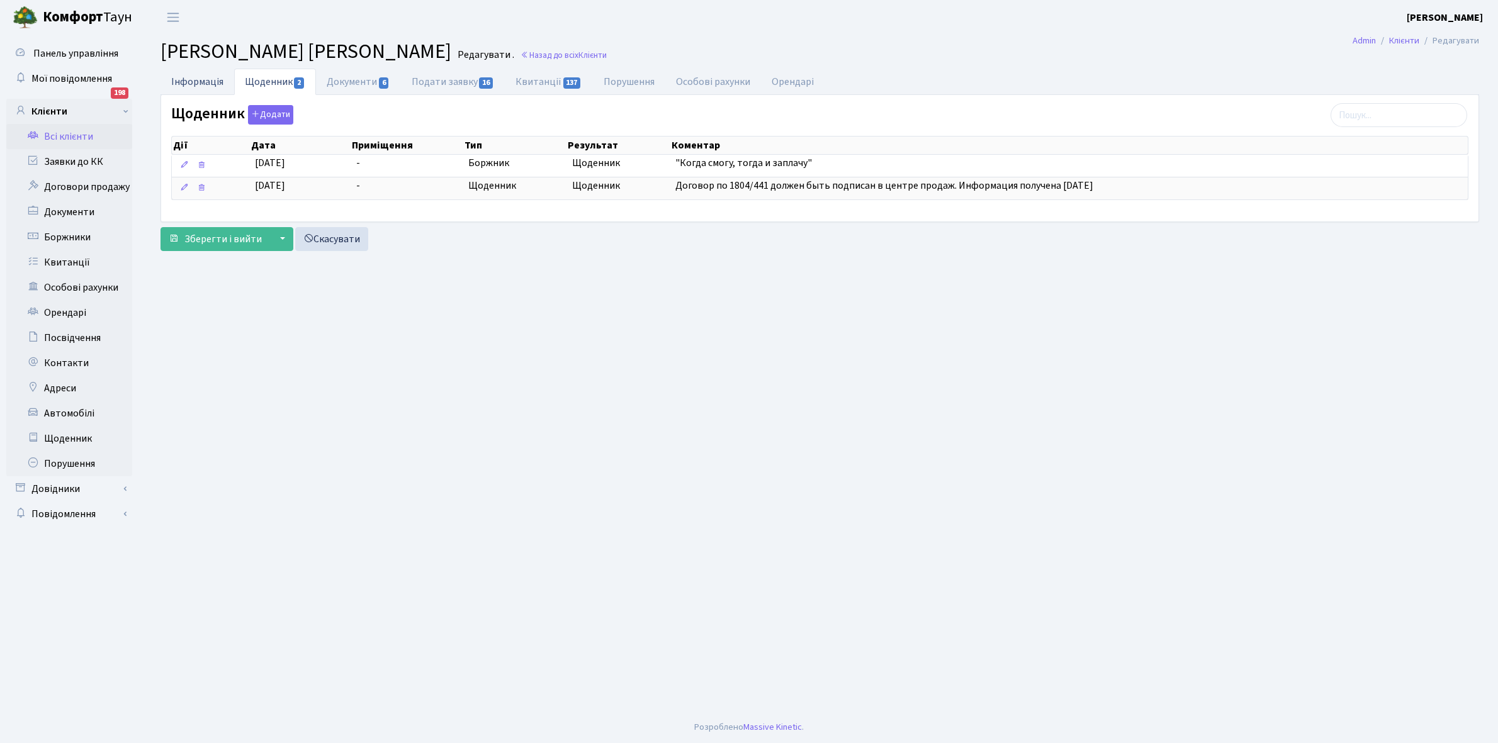
click at [183, 76] on link "Інформація" at bounding box center [197, 82] width 74 height 26
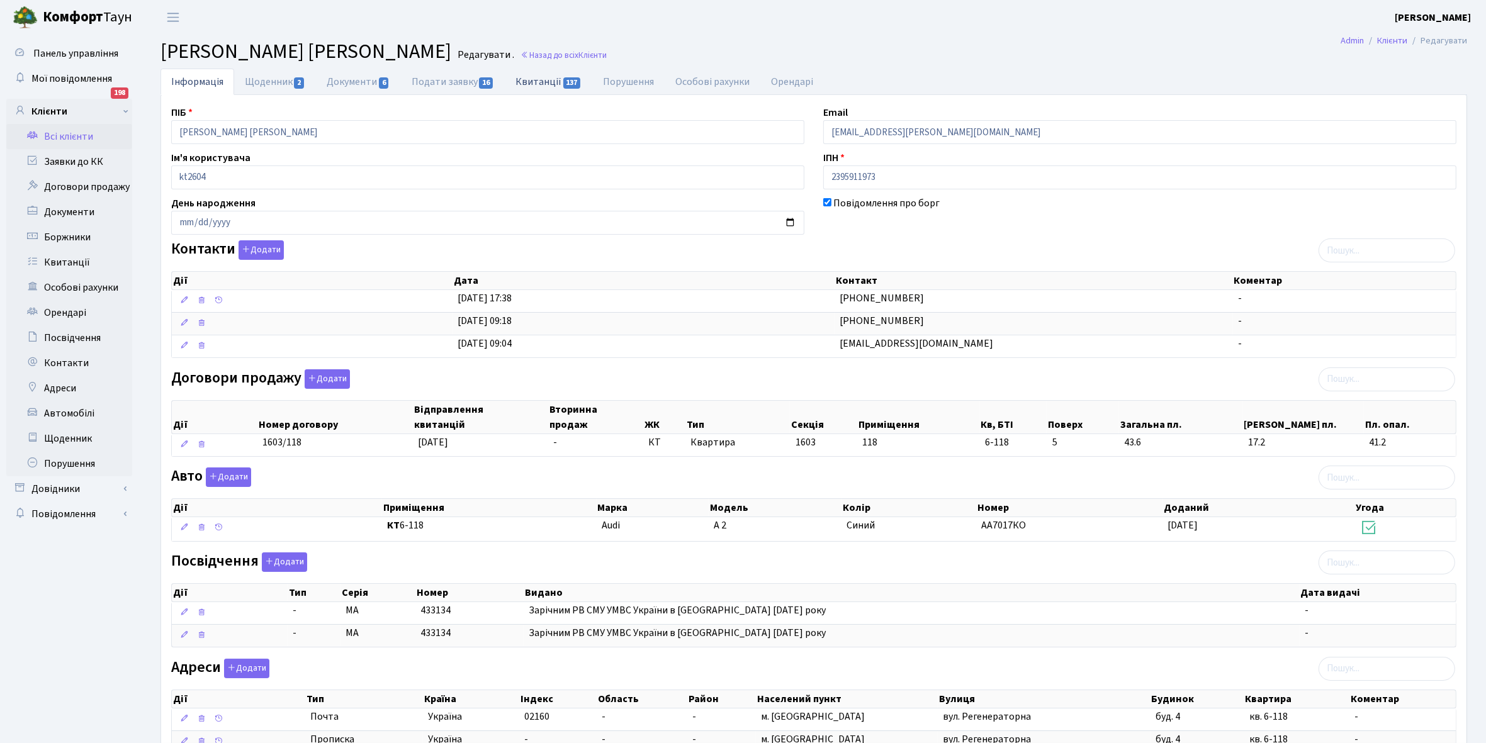
click at [534, 82] on link "Квитанції 137" at bounding box center [548, 82] width 87 height 26
select select "25"
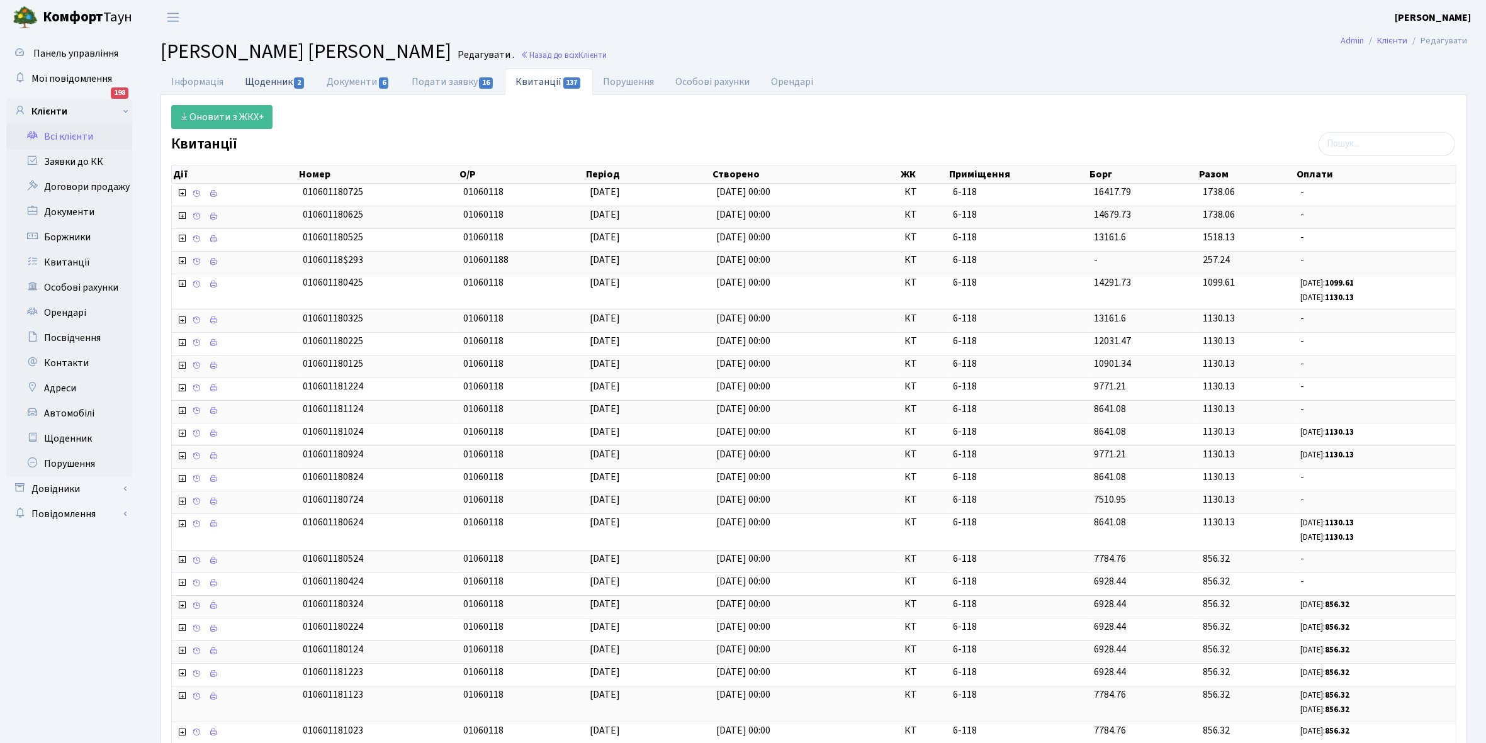
click at [258, 77] on link "Щоденник 2" at bounding box center [275, 82] width 82 height 26
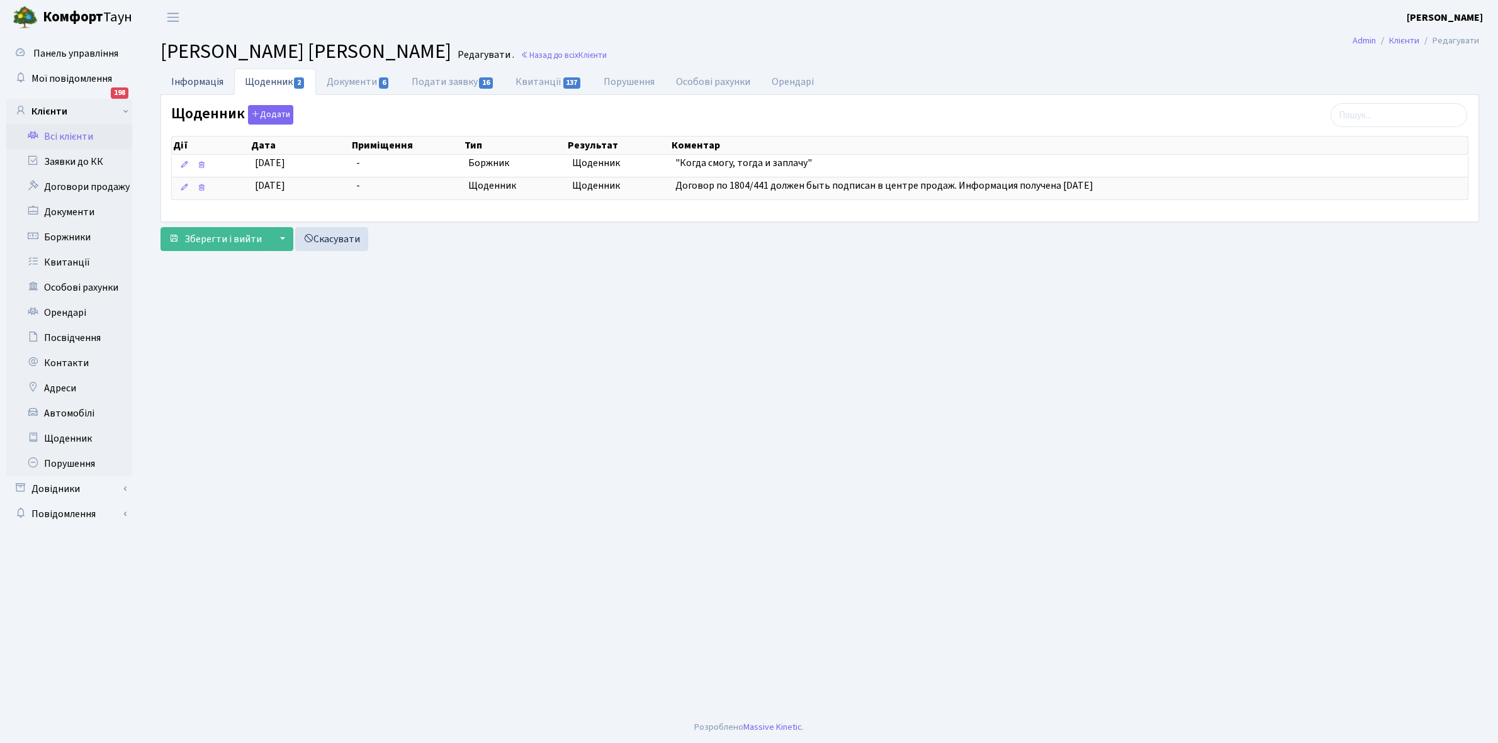
click at [188, 82] on link "Інформація" at bounding box center [197, 82] width 74 height 26
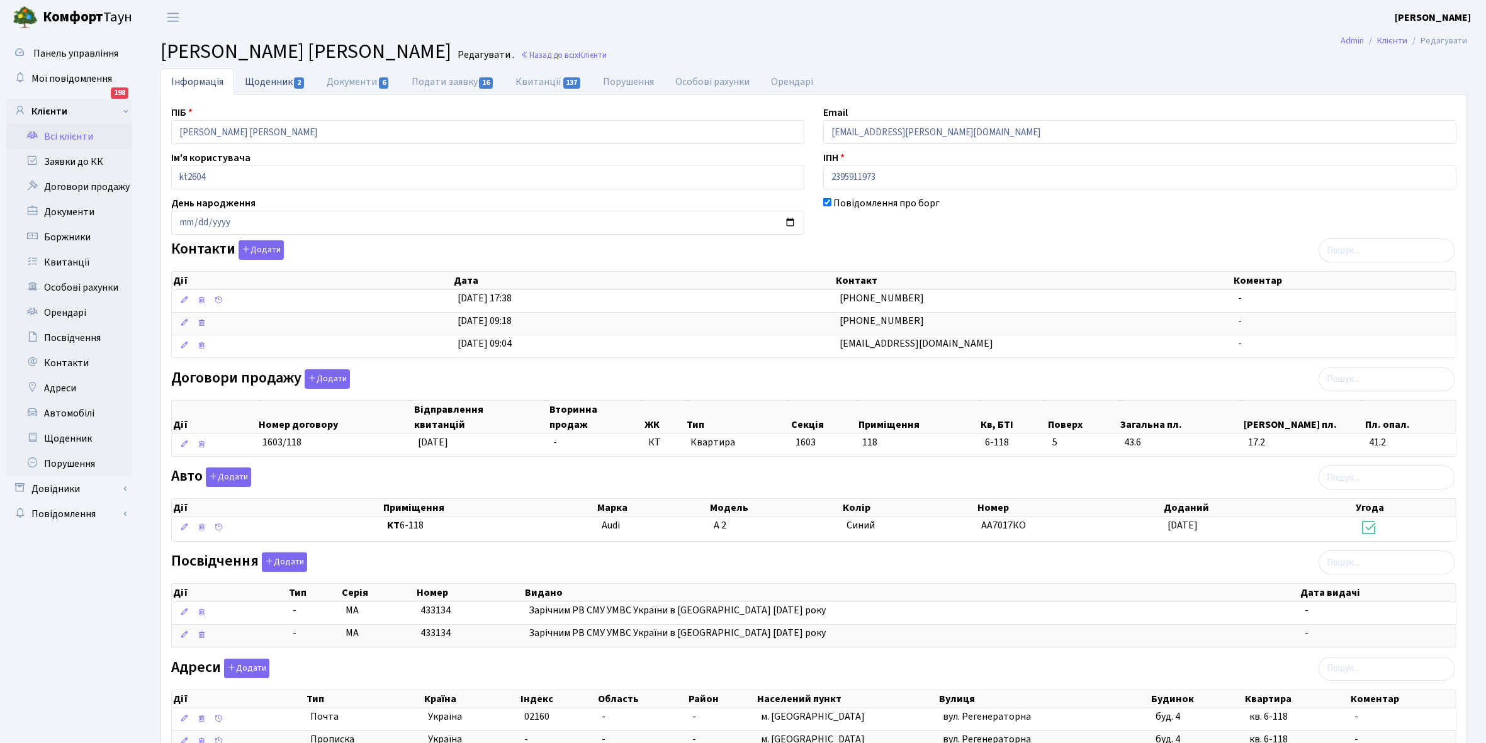
click at [258, 84] on link "Щоденник 2" at bounding box center [275, 82] width 82 height 26
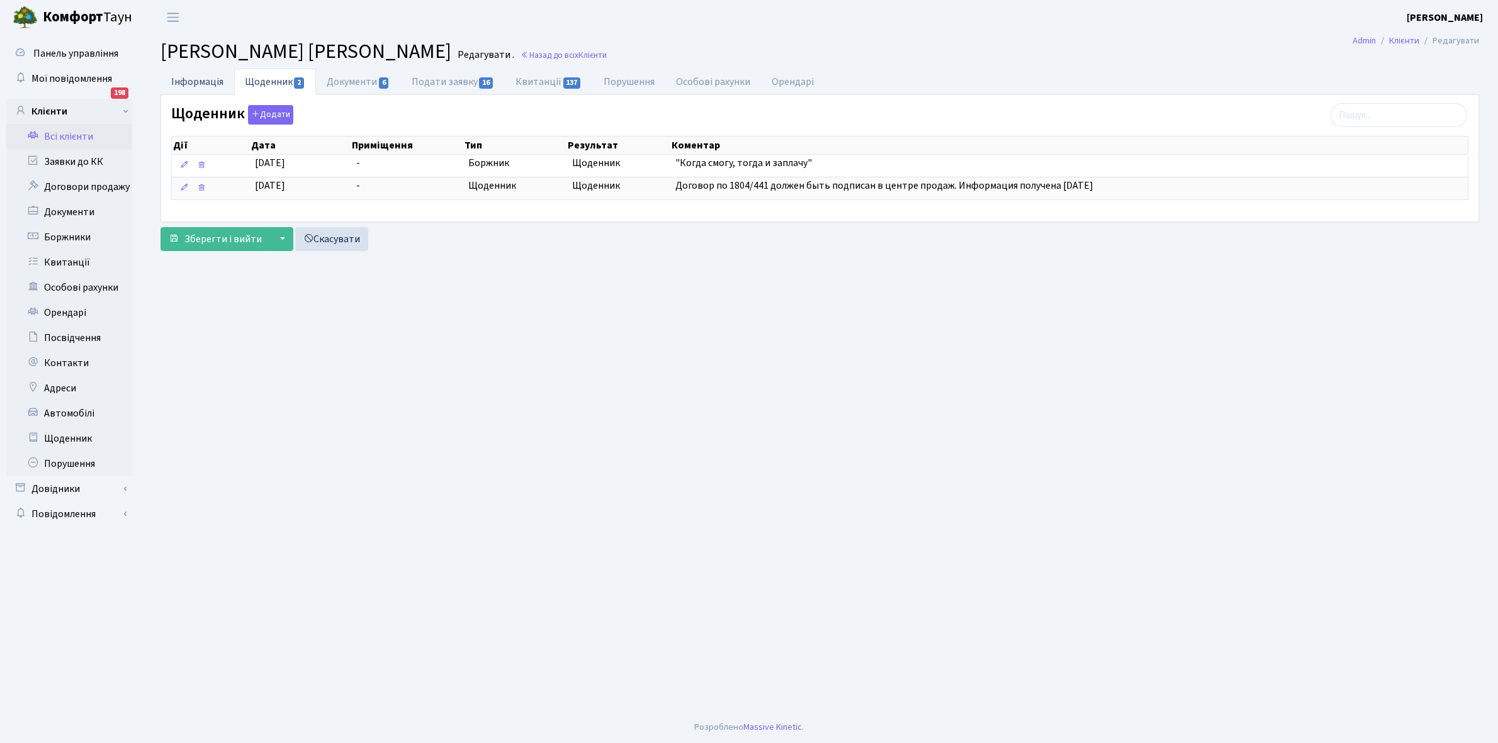
click at [189, 76] on link "Інформація" at bounding box center [197, 82] width 74 height 26
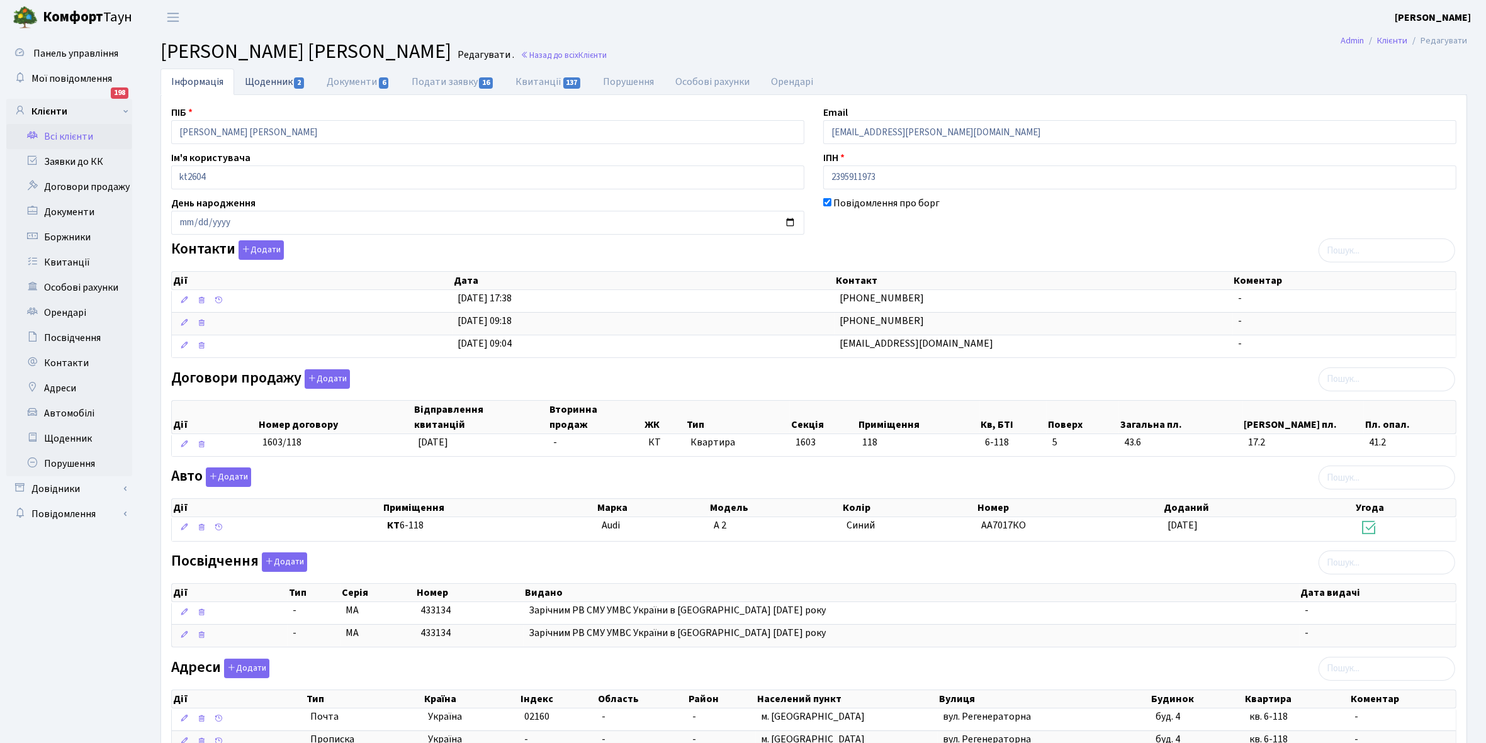
click at [269, 82] on link "Щоденник 2" at bounding box center [275, 82] width 82 height 26
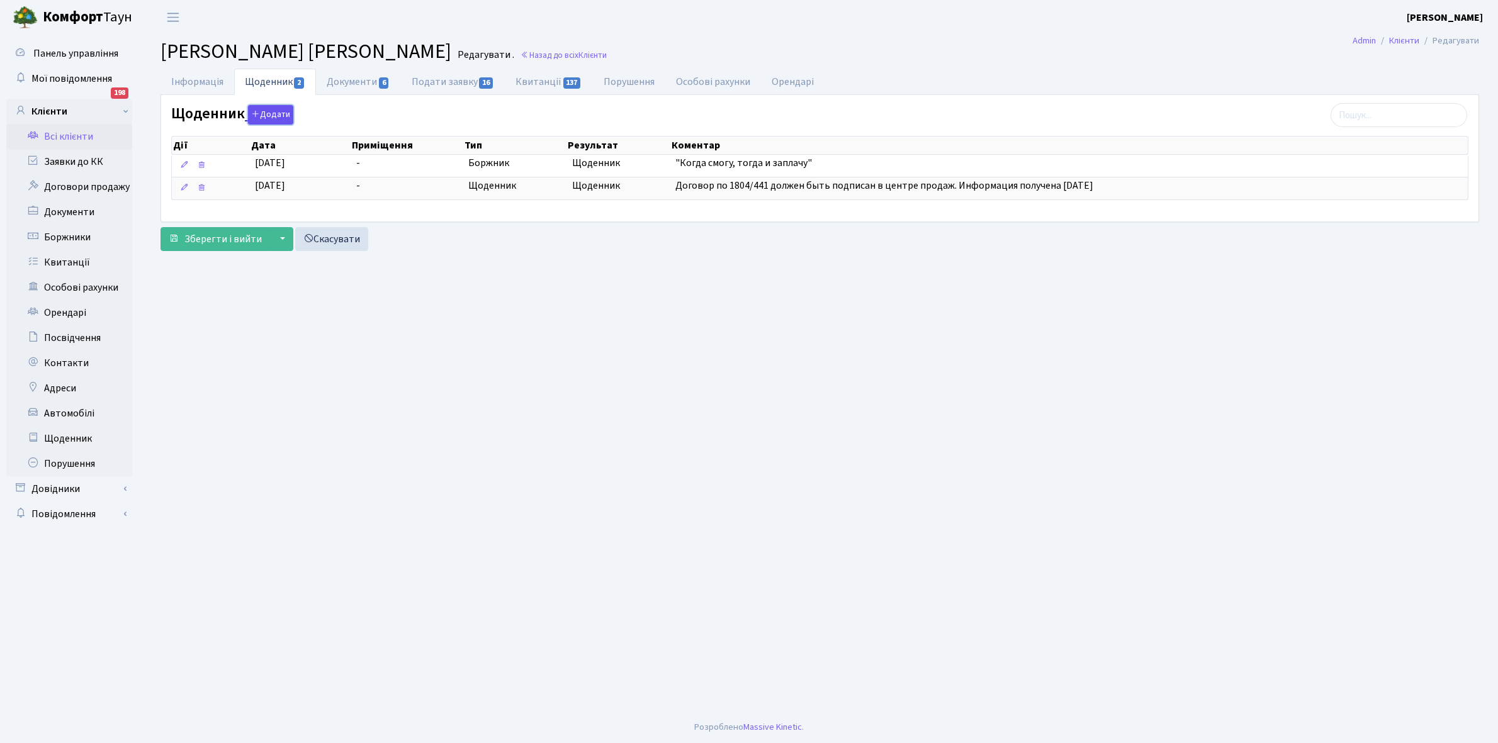
click at [276, 113] on button "Додати" at bounding box center [270, 115] width 45 height 20
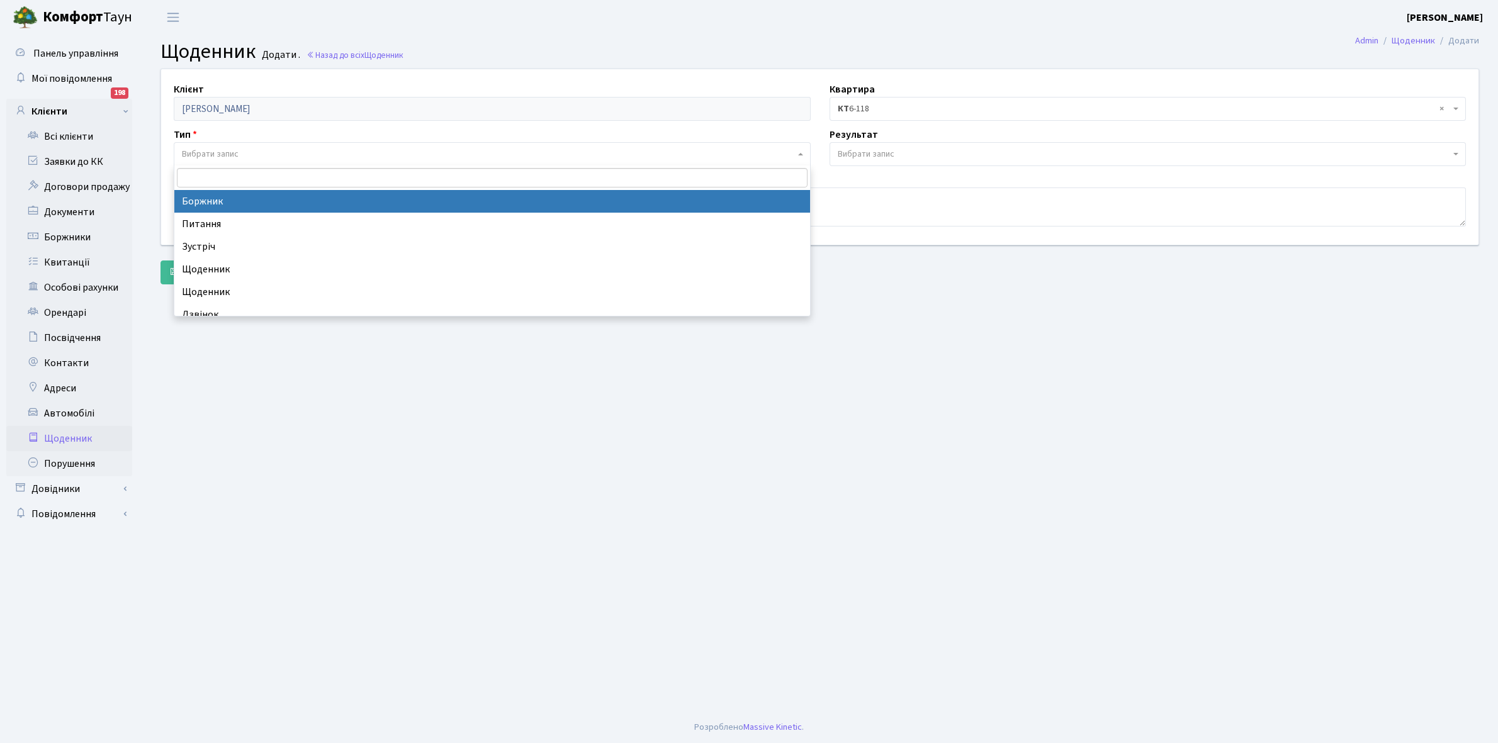
click at [244, 145] on span "Вибрати запис" at bounding box center [492, 154] width 637 height 24
select select "189"
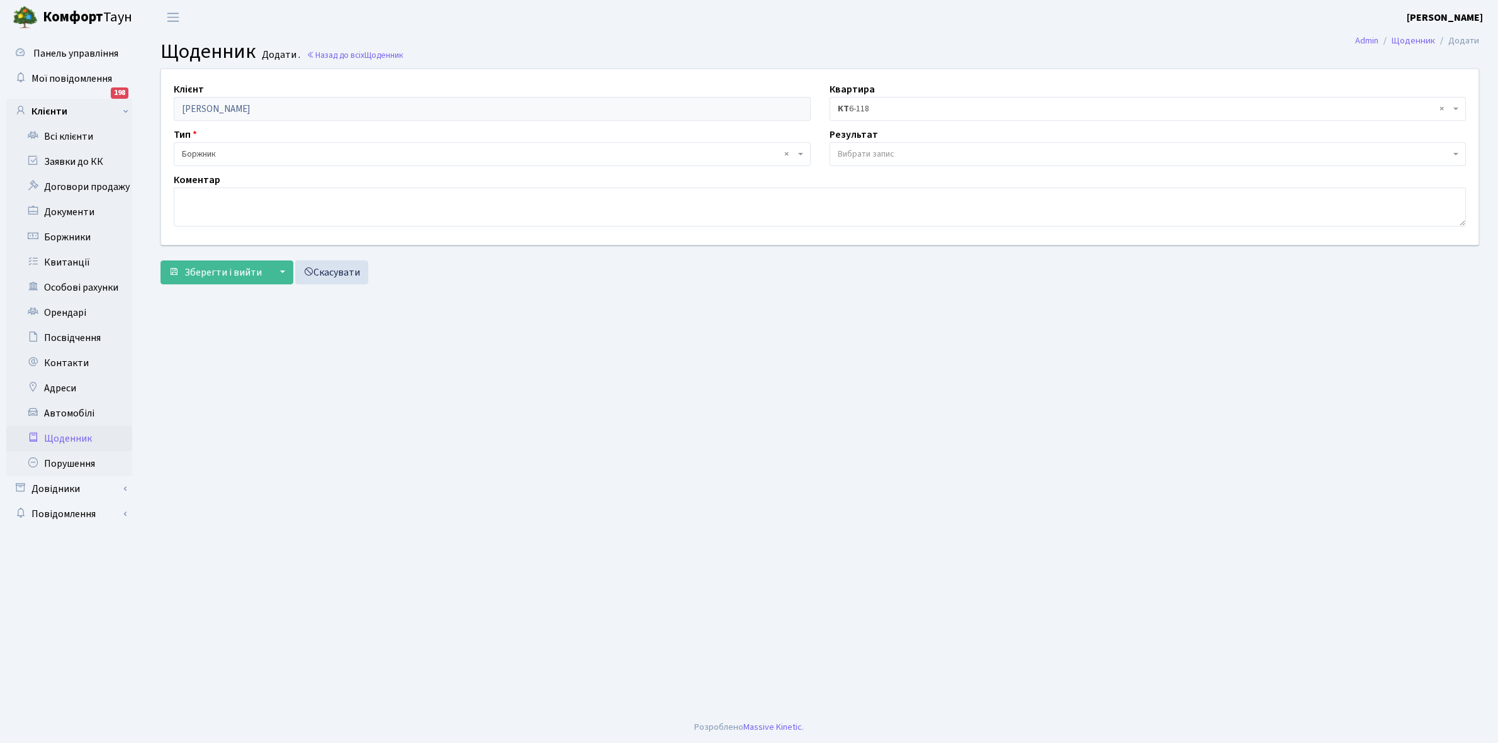
click at [875, 154] on span "Вибрати запис" at bounding box center [866, 154] width 57 height 13
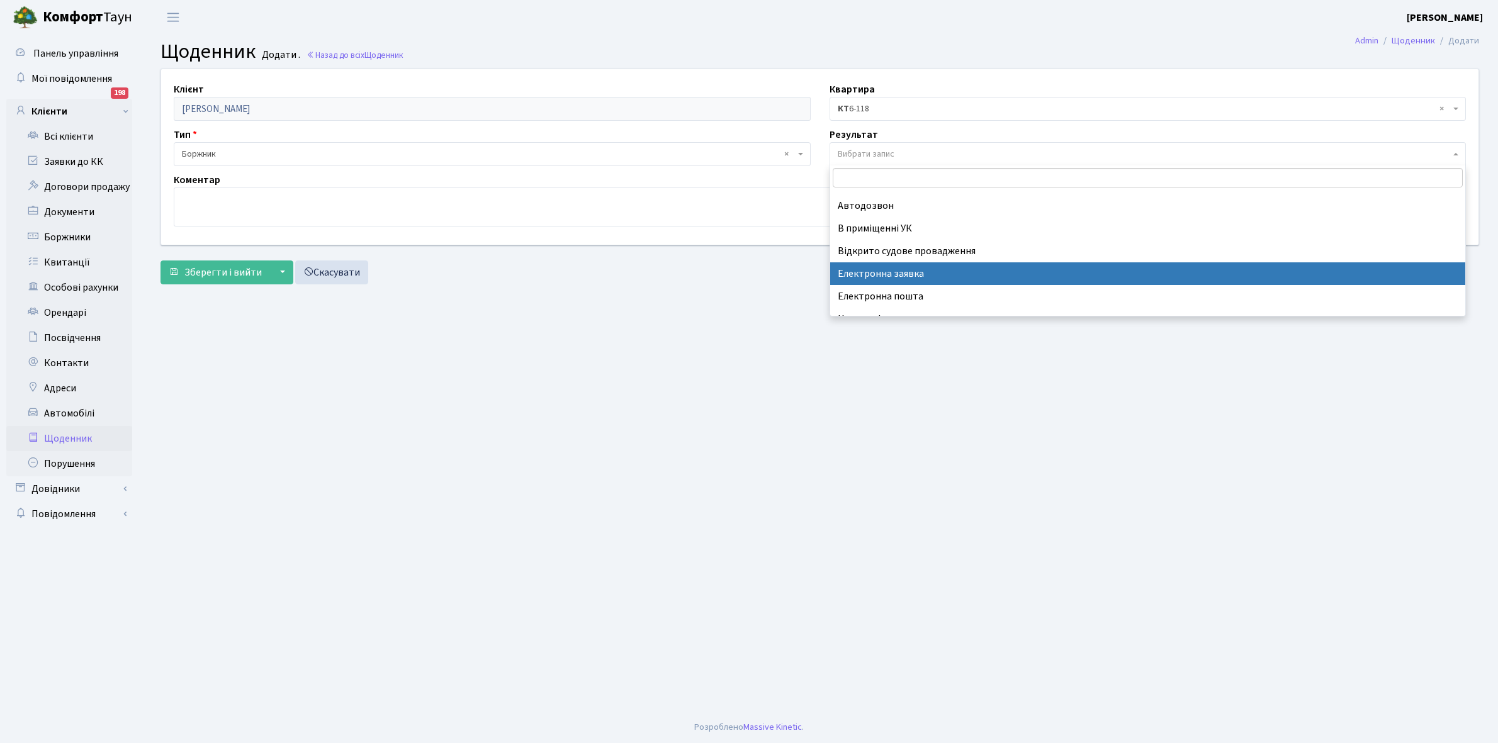
scroll to position [77, 0]
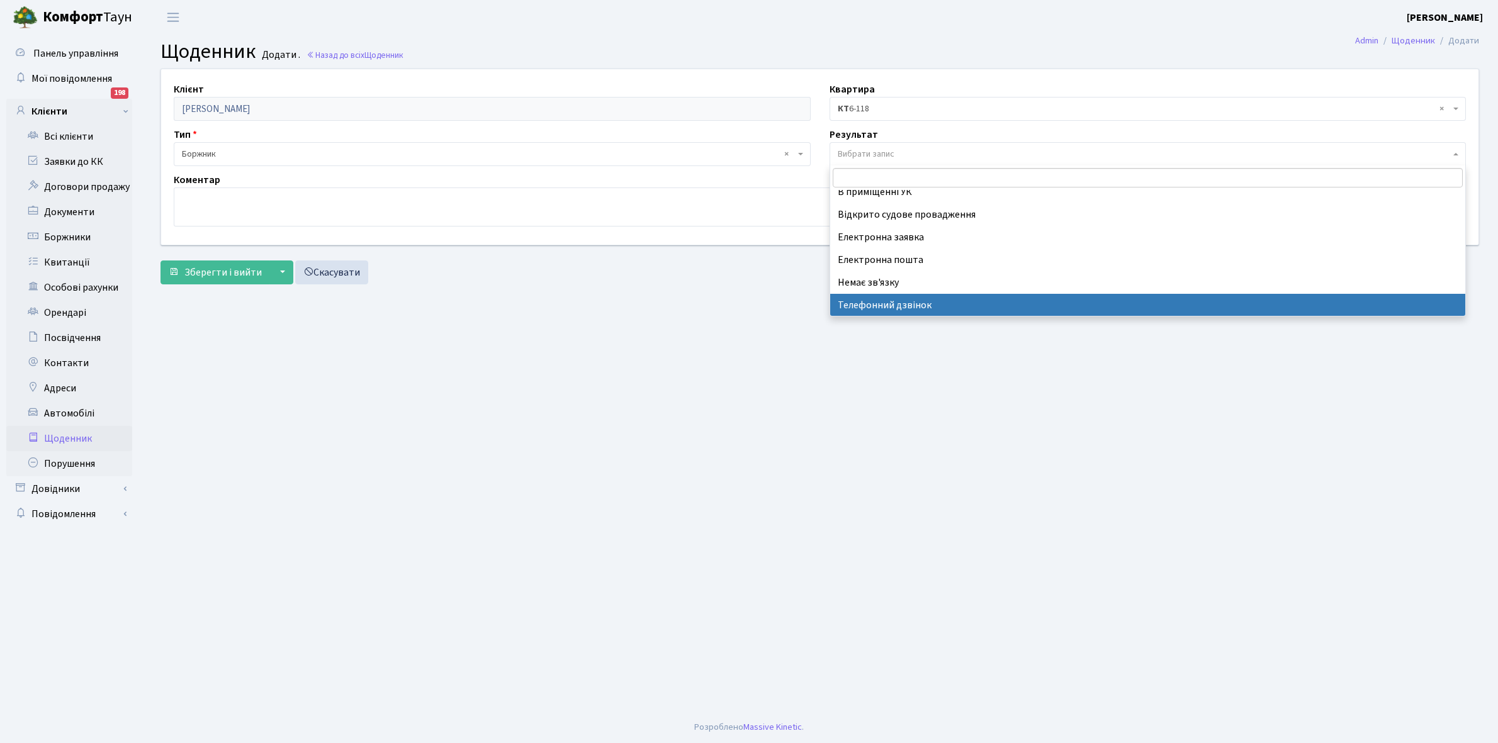
select select "196"
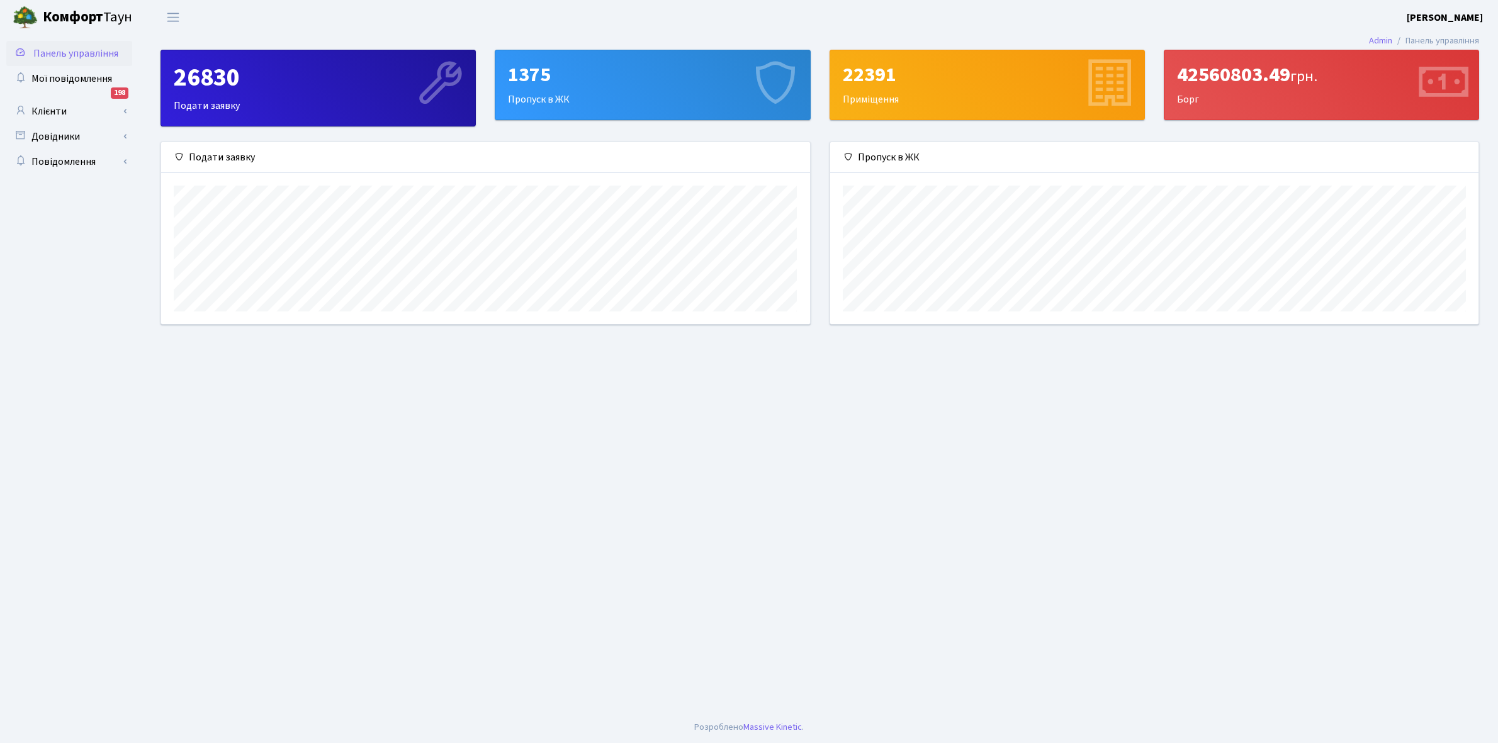
scroll to position [183, 648]
click at [89, 109] on link "Клієнти" at bounding box center [69, 111] width 126 height 25
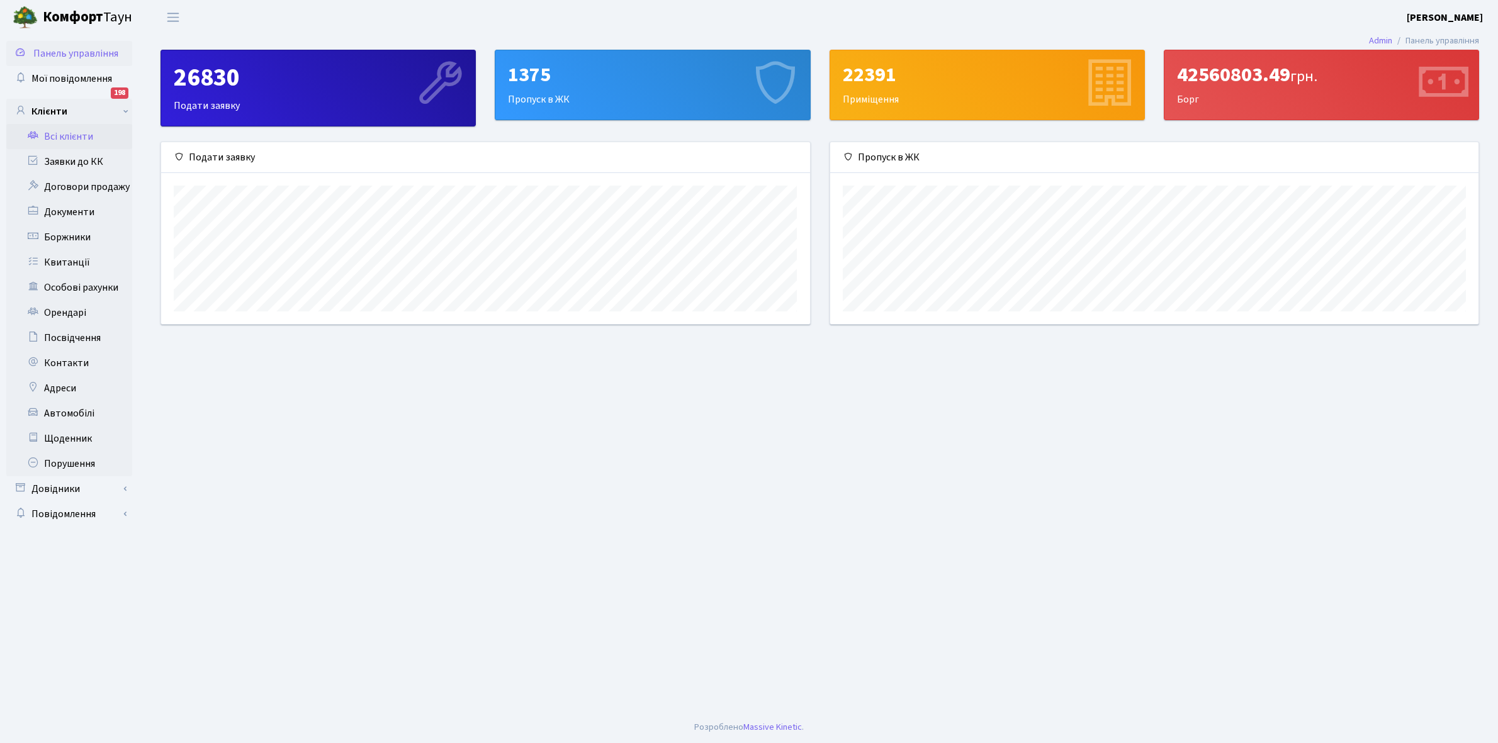
click at [96, 137] on link "Всі клієнти" at bounding box center [69, 136] width 126 height 25
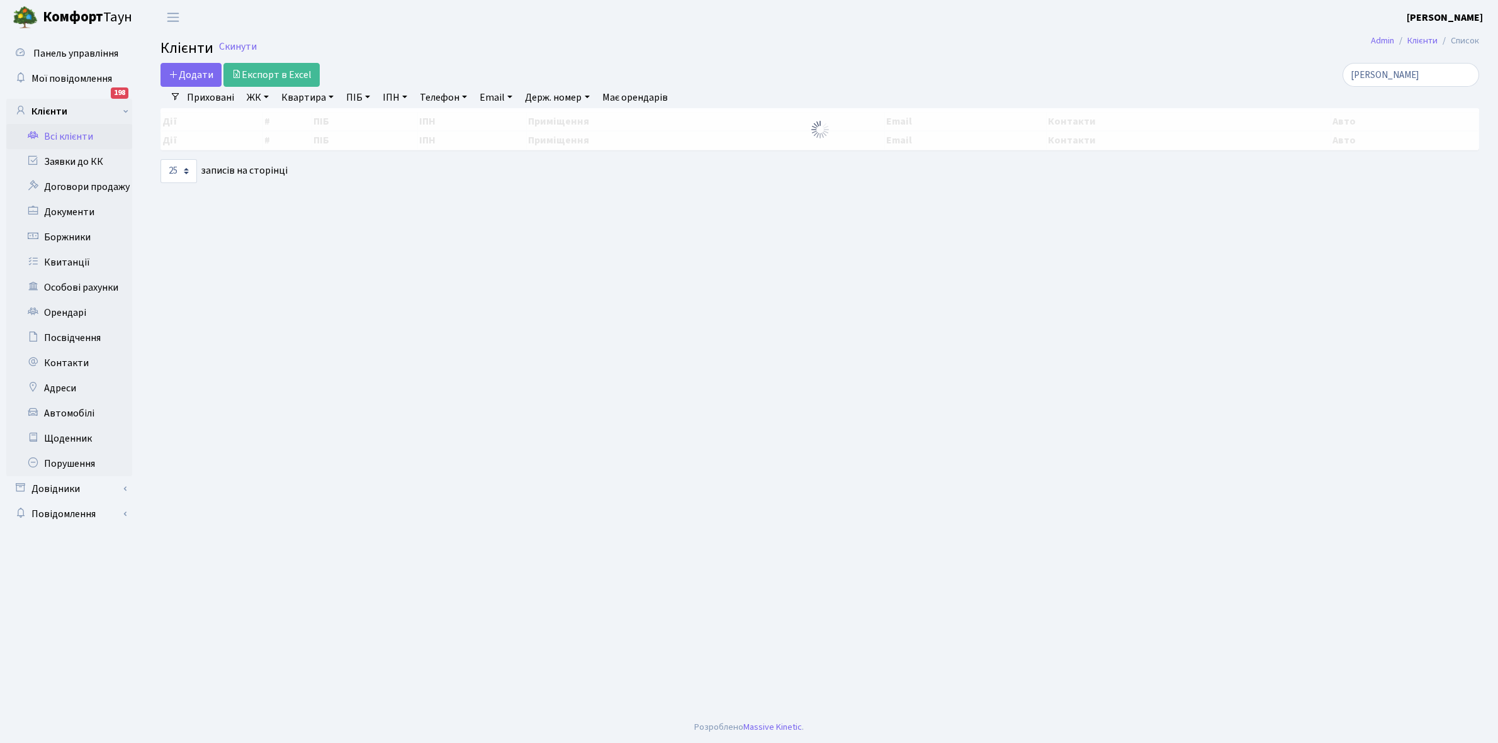
select select "25"
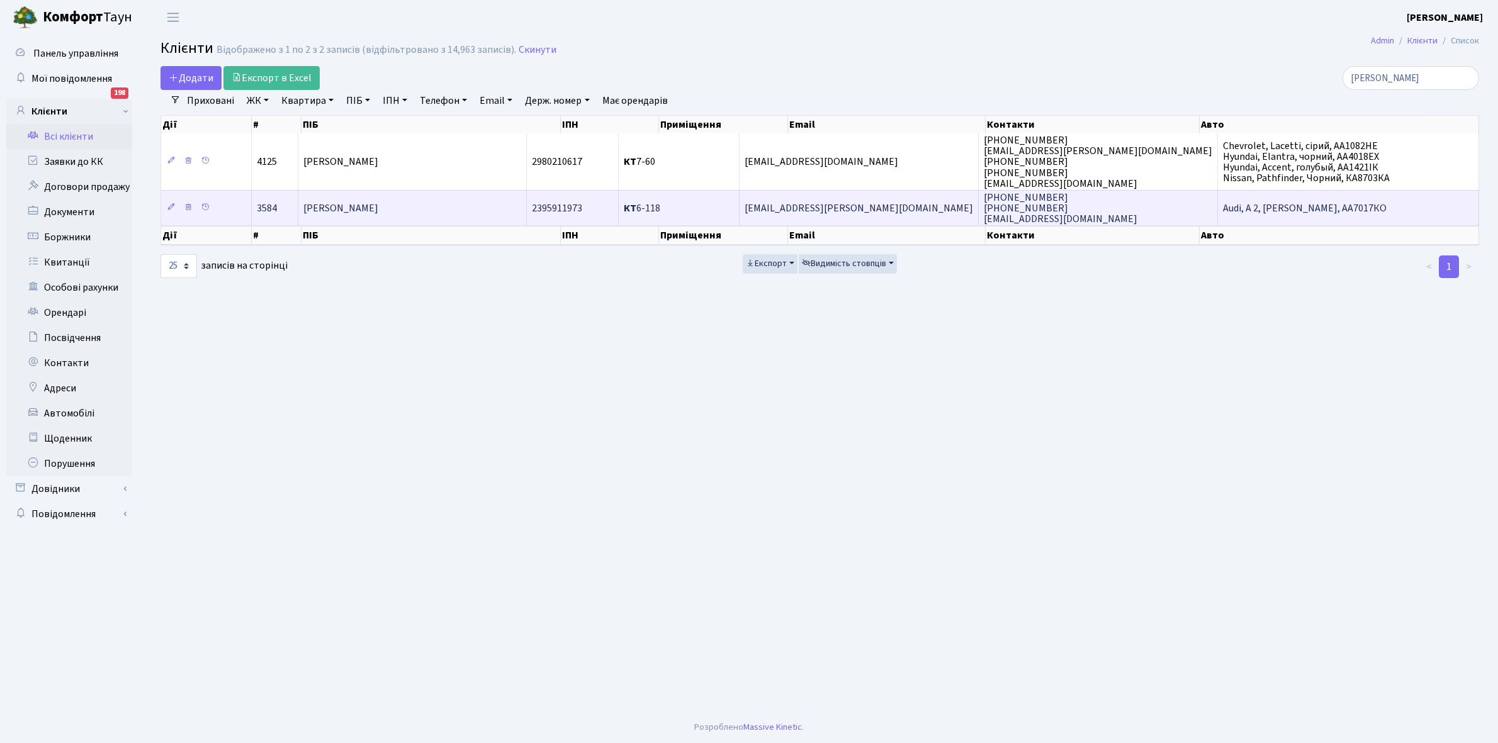
click at [482, 215] on td "[PERSON_NAME]" at bounding box center [412, 207] width 228 height 35
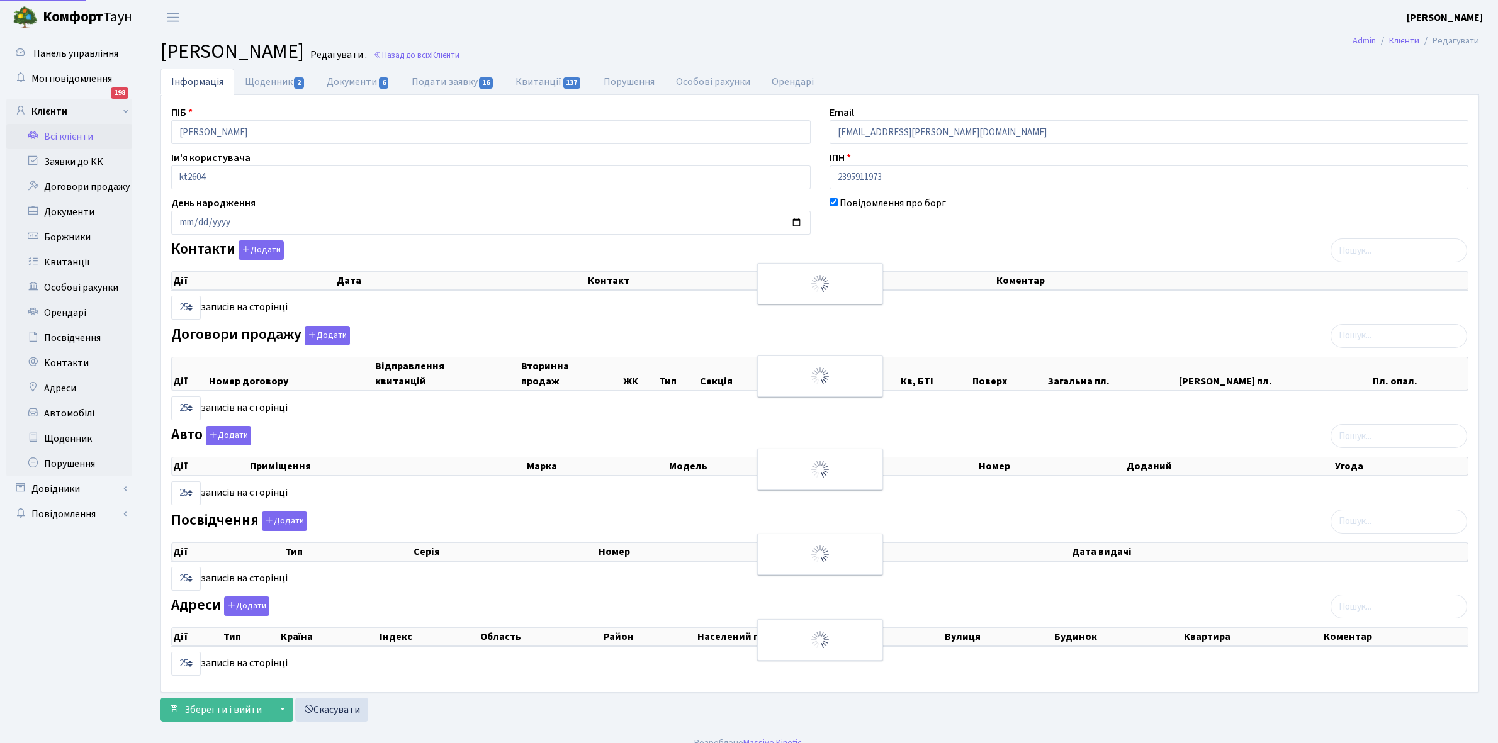
select select "25"
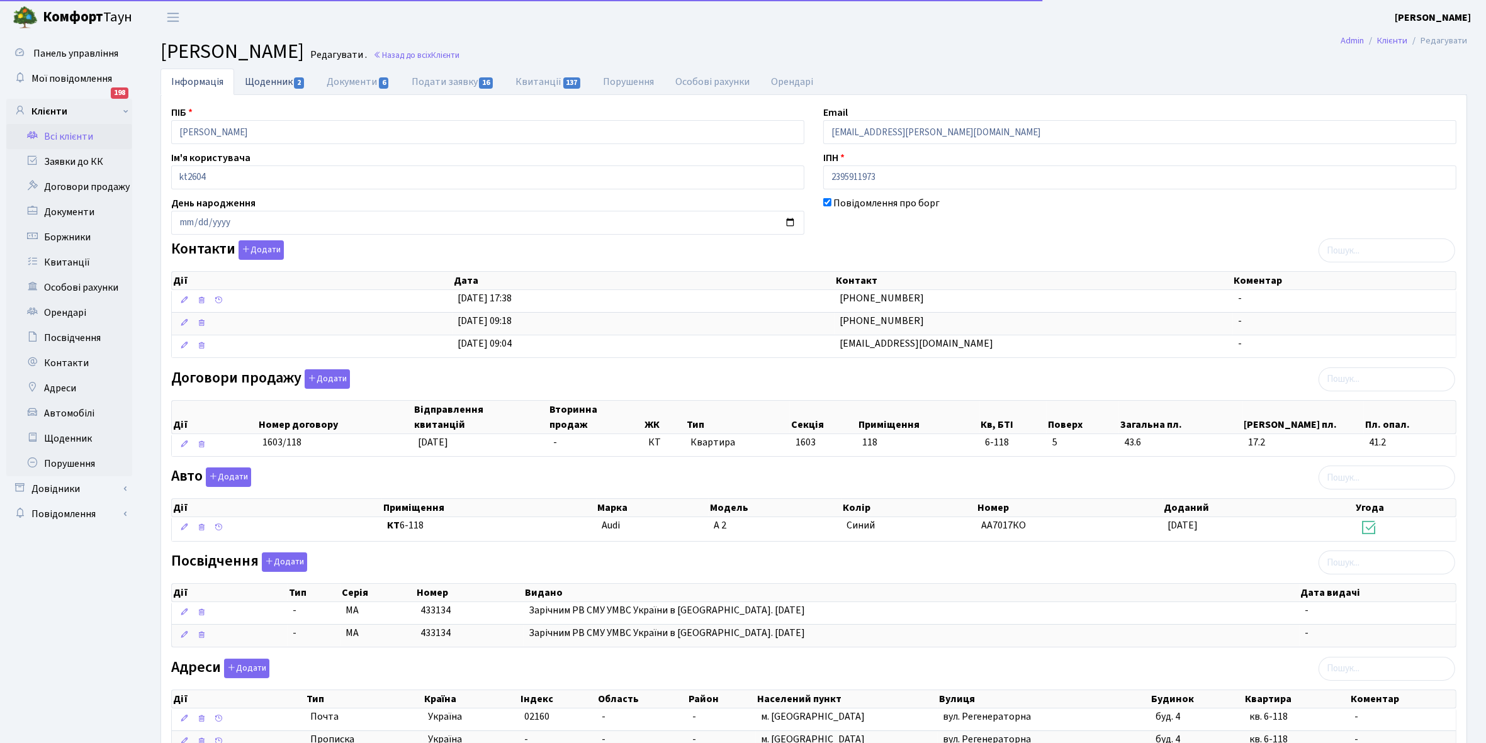
click at [268, 76] on link "Щоденник 2" at bounding box center [275, 82] width 82 height 26
select select "25"
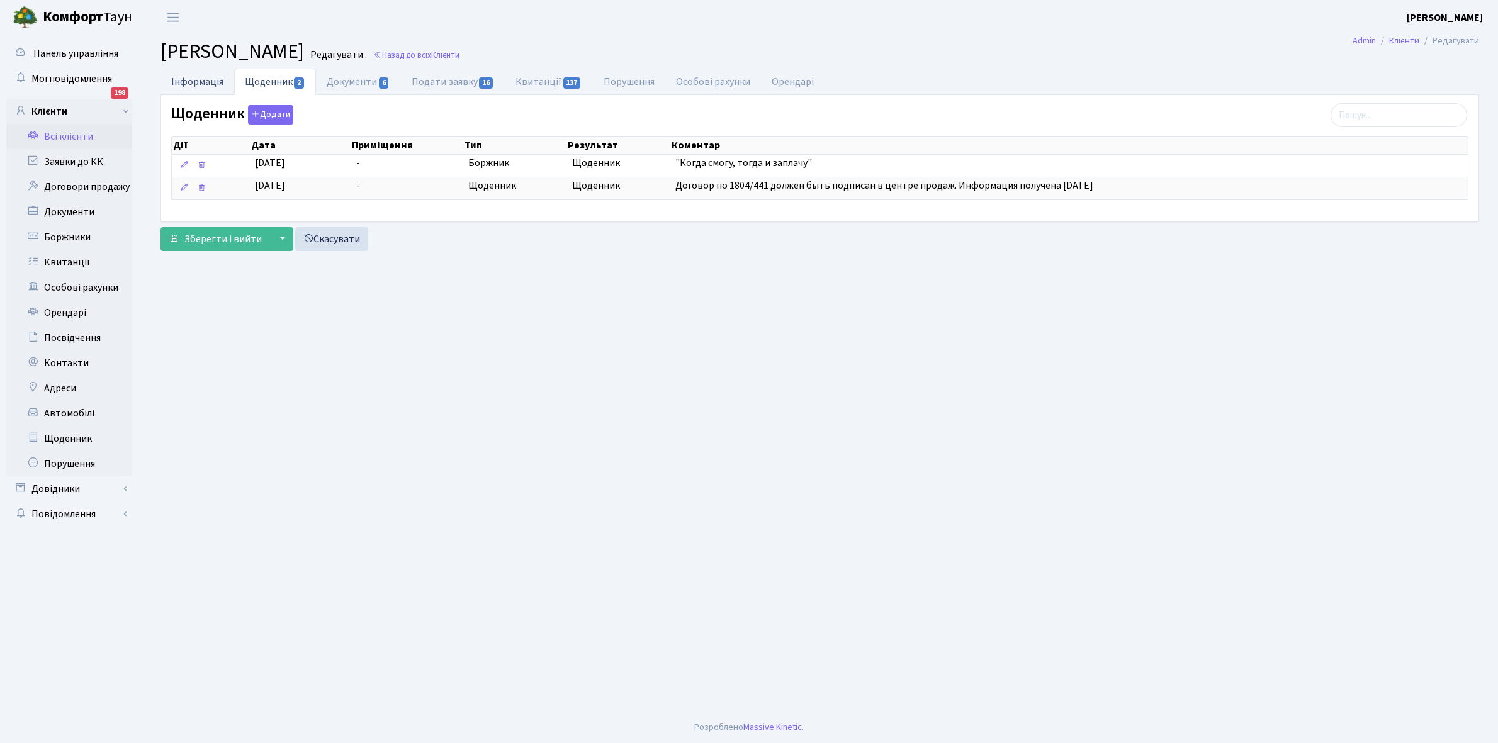
click at [191, 85] on link "Інформація" at bounding box center [197, 82] width 74 height 26
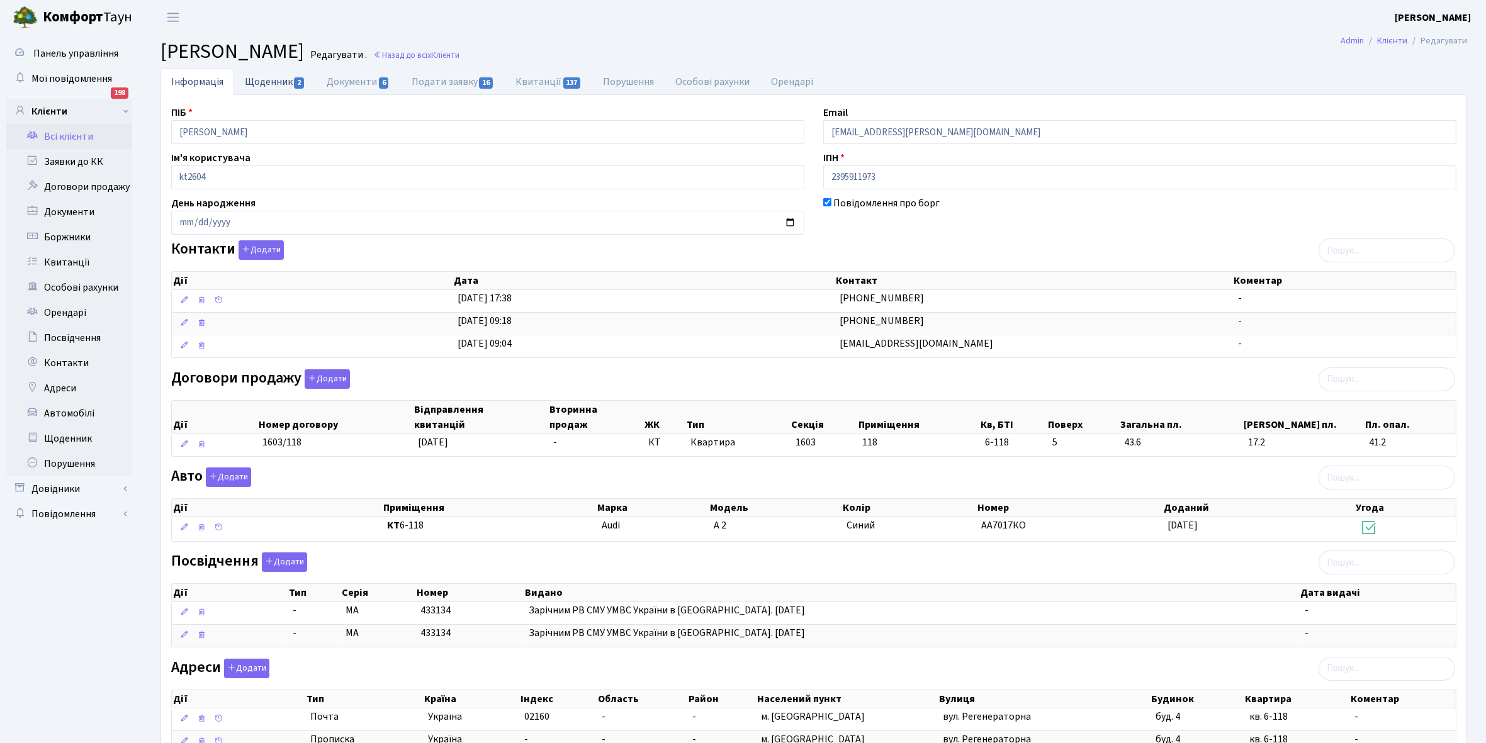
click at [259, 81] on link "Щоденник 2" at bounding box center [275, 82] width 82 height 26
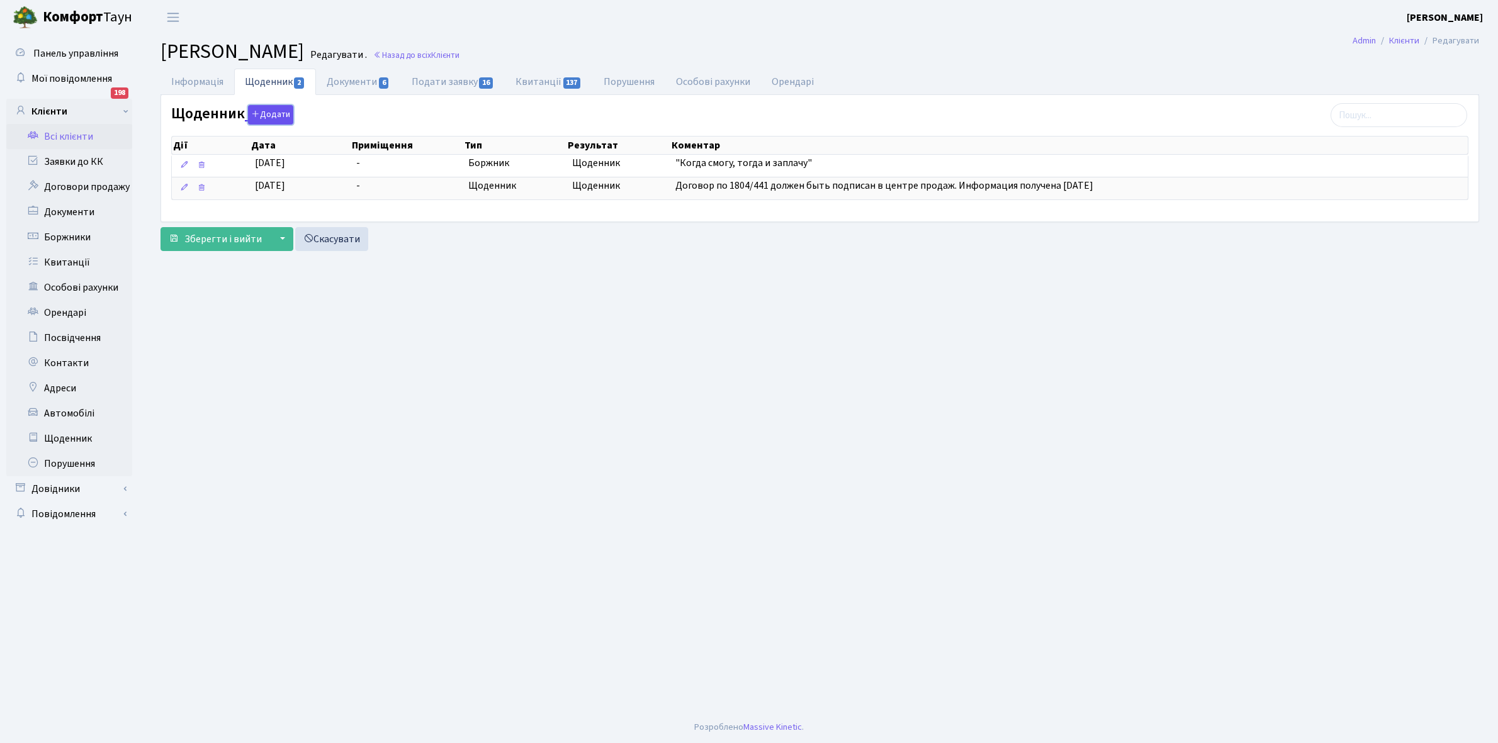
click at [272, 114] on button "Додати" at bounding box center [270, 115] width 45 height 20
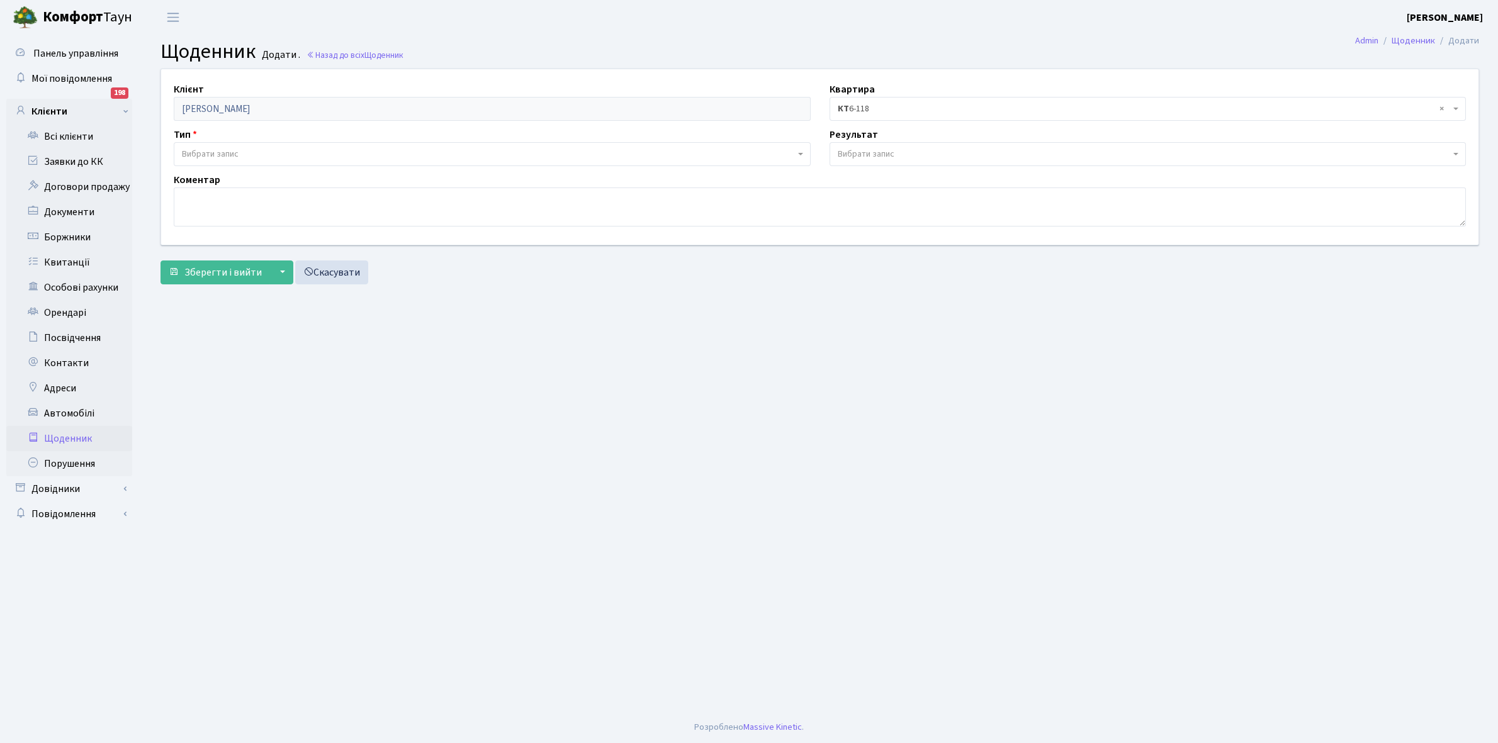
click at [215, 148] on span "Вибрати запис" at bounding box center [210, 154] width 57 height 13
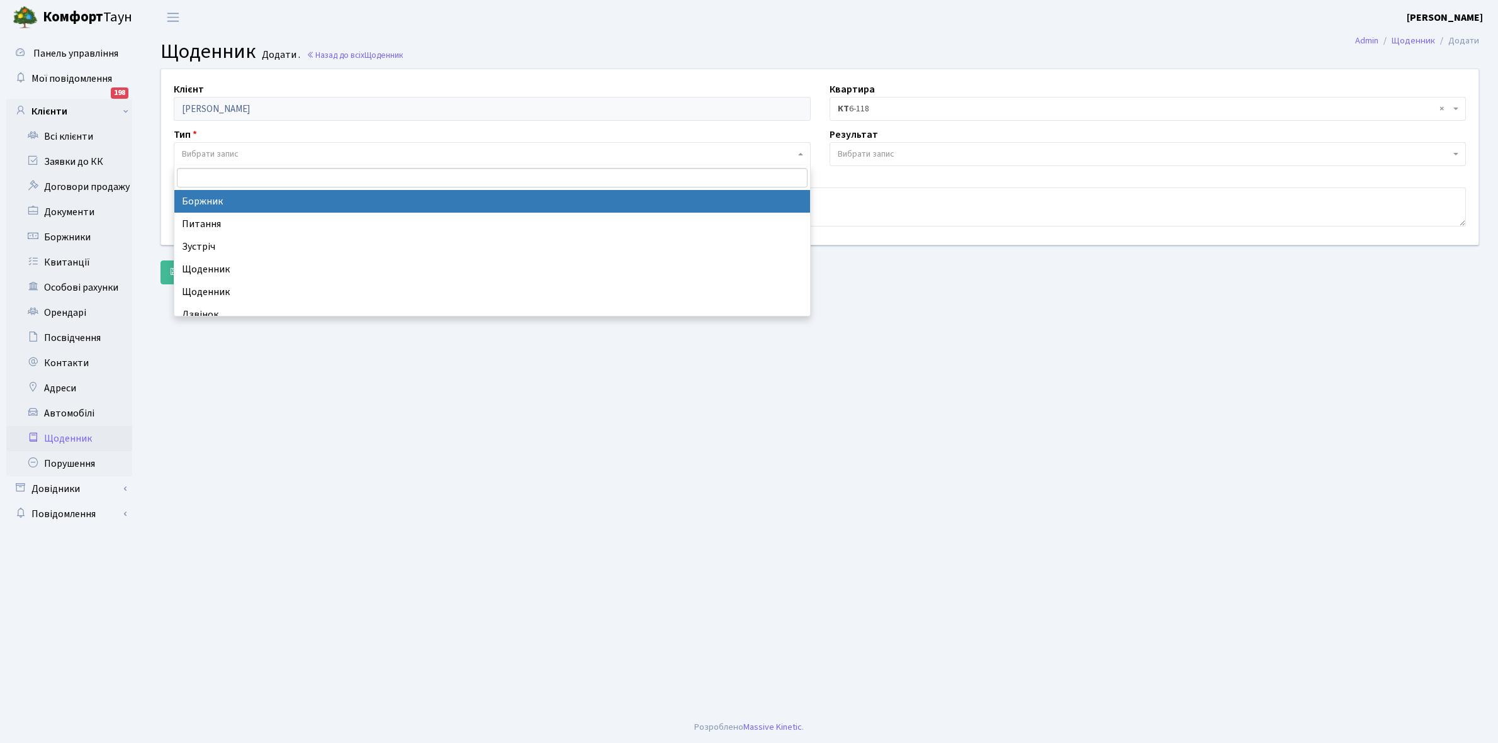
select select "189"
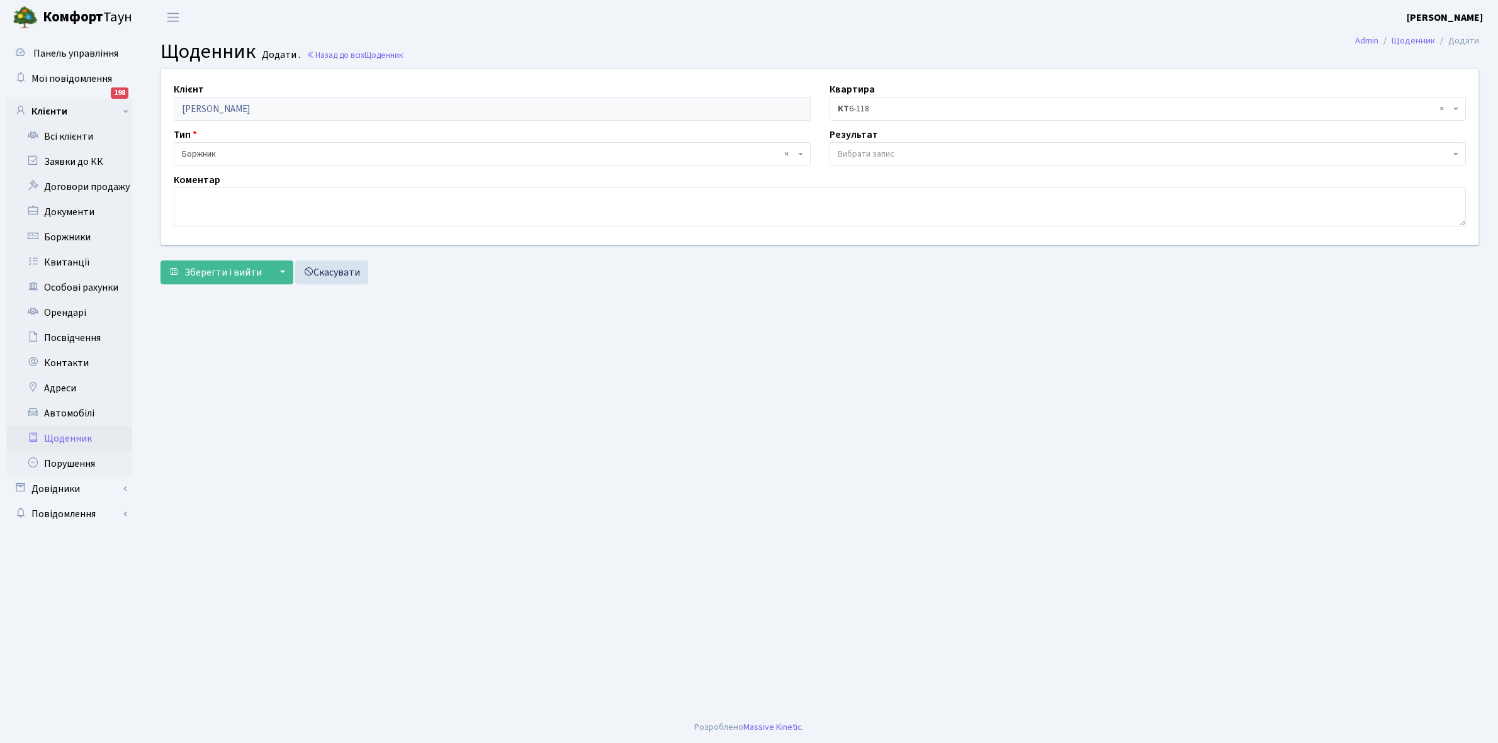
click at [884, 154] on span "Вибрати запис" at bounding box center [866, 154] width 57 height 13
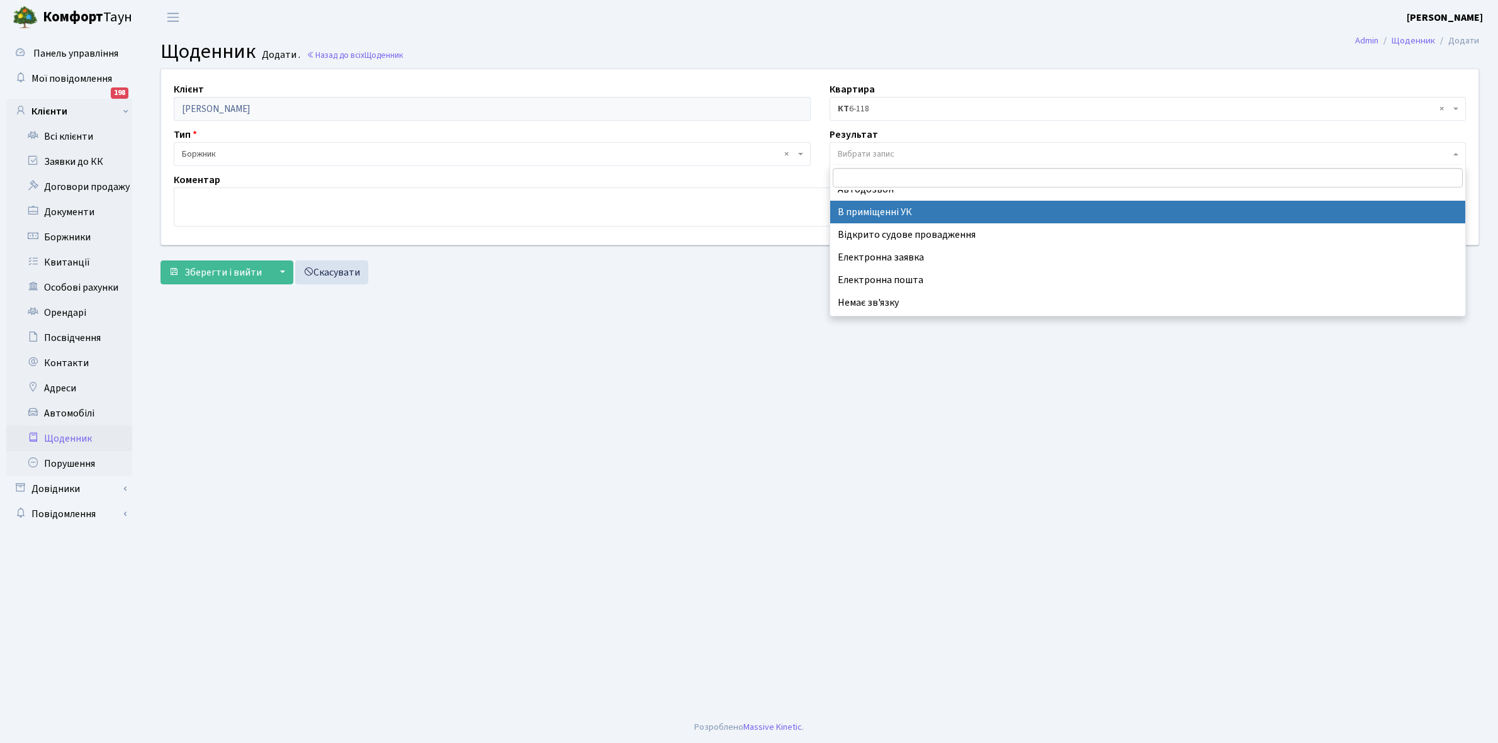
scroll to position [77, 0]
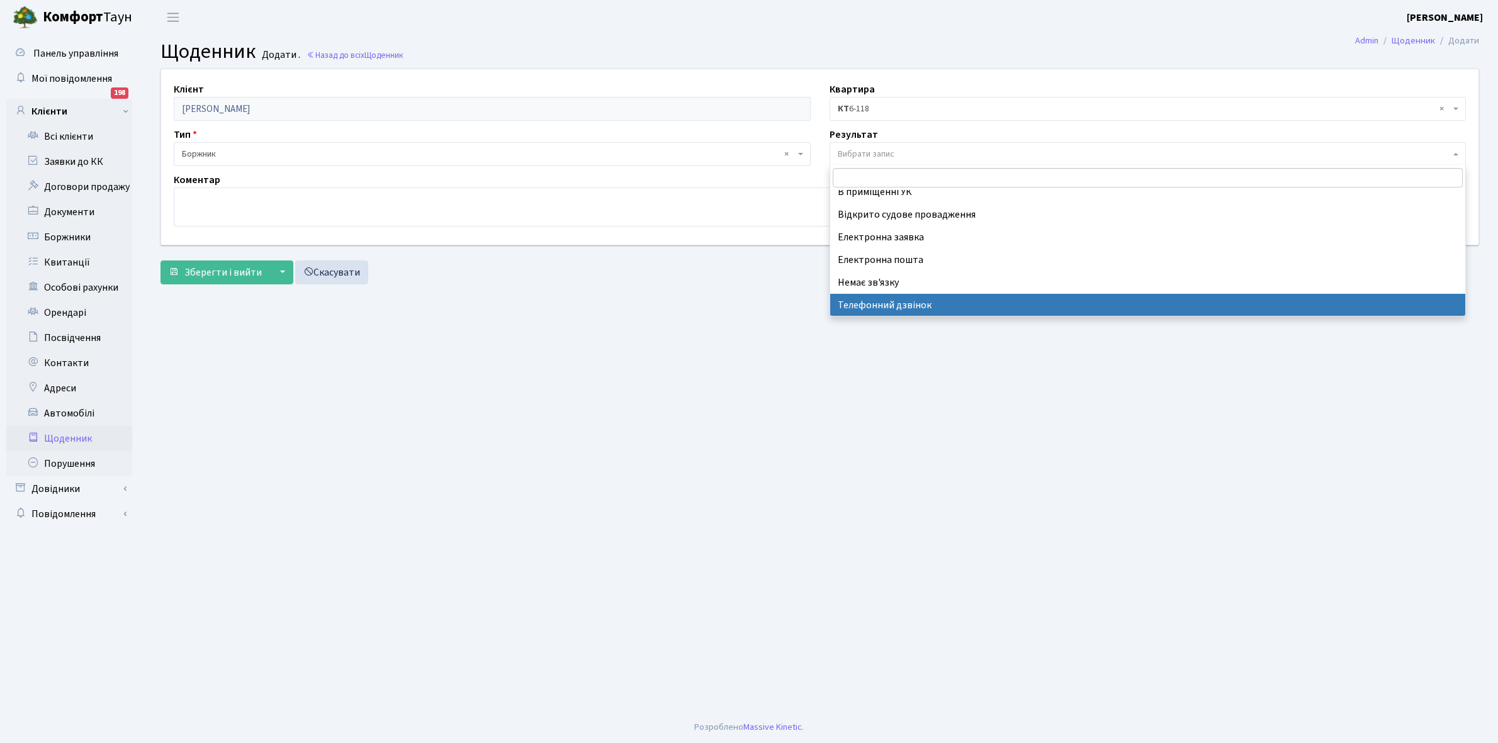
select select "196"
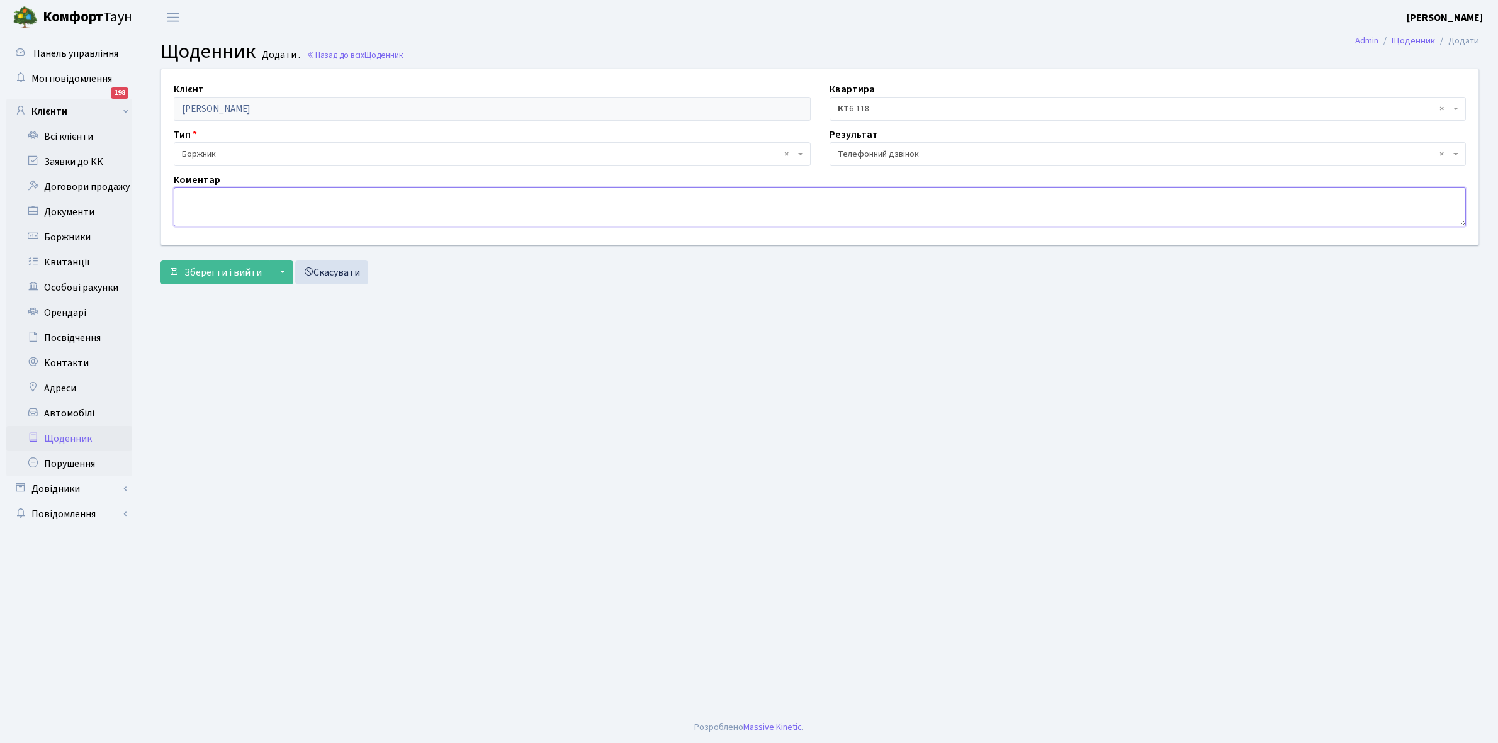
click at [192, 212] on textarea at bounding box center [820, 207] width 1292 height 39
type textarea "Не бере трубку телефона"
click at [208, 277] on span "Зберегти і вийти" at bounding box center [222, 273] width 77 height 14
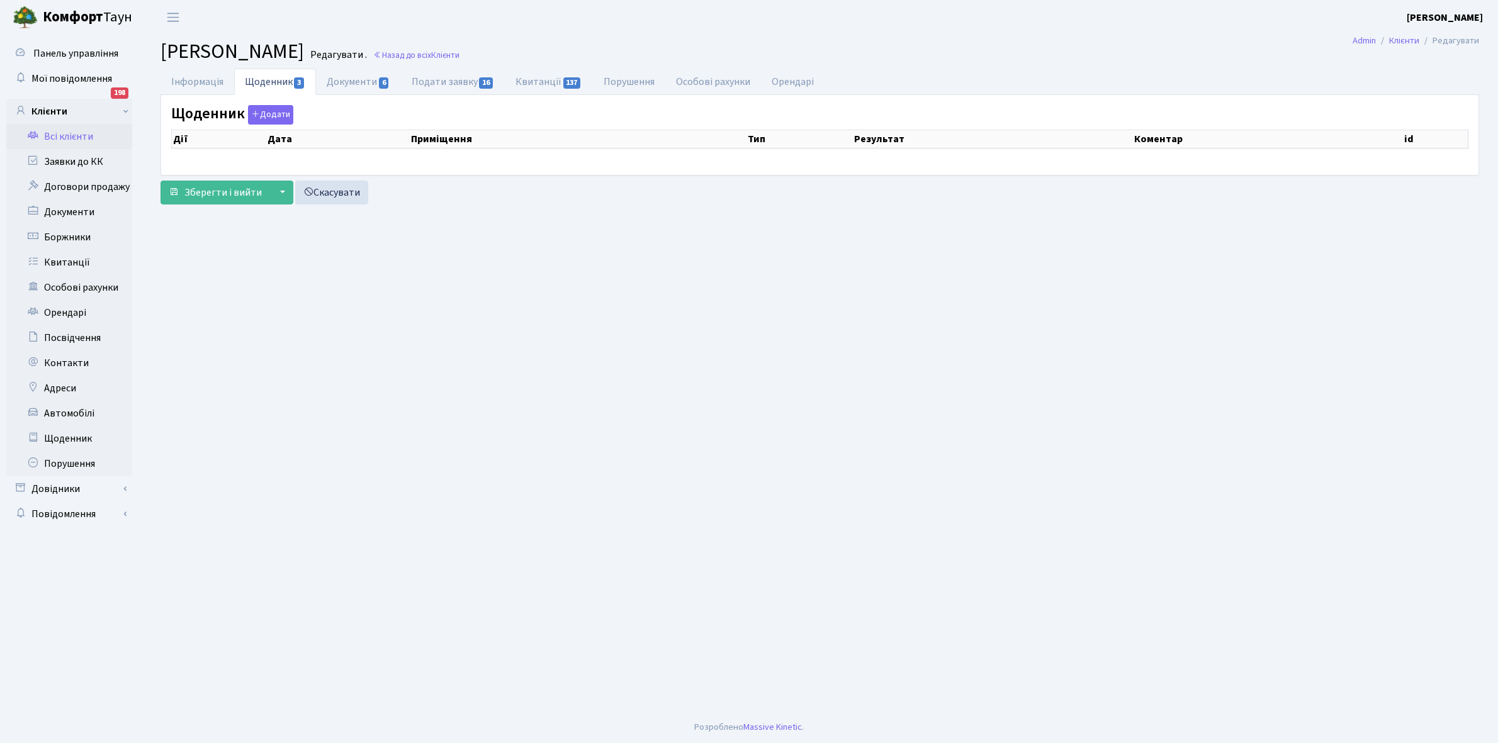
select select "25"
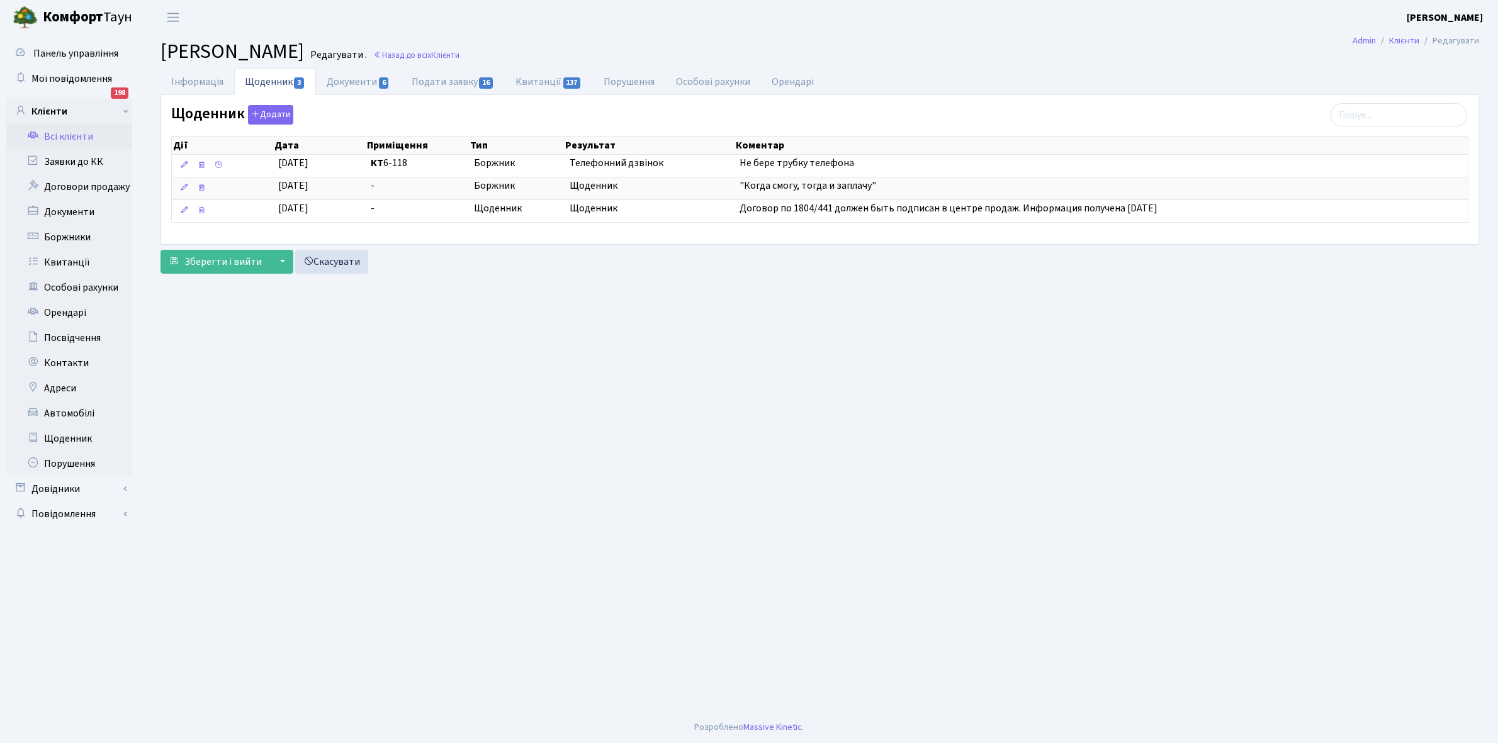
click at [67, 138] on link "Всі клієнти" at bounding box center [69, 136] width 126 height 25
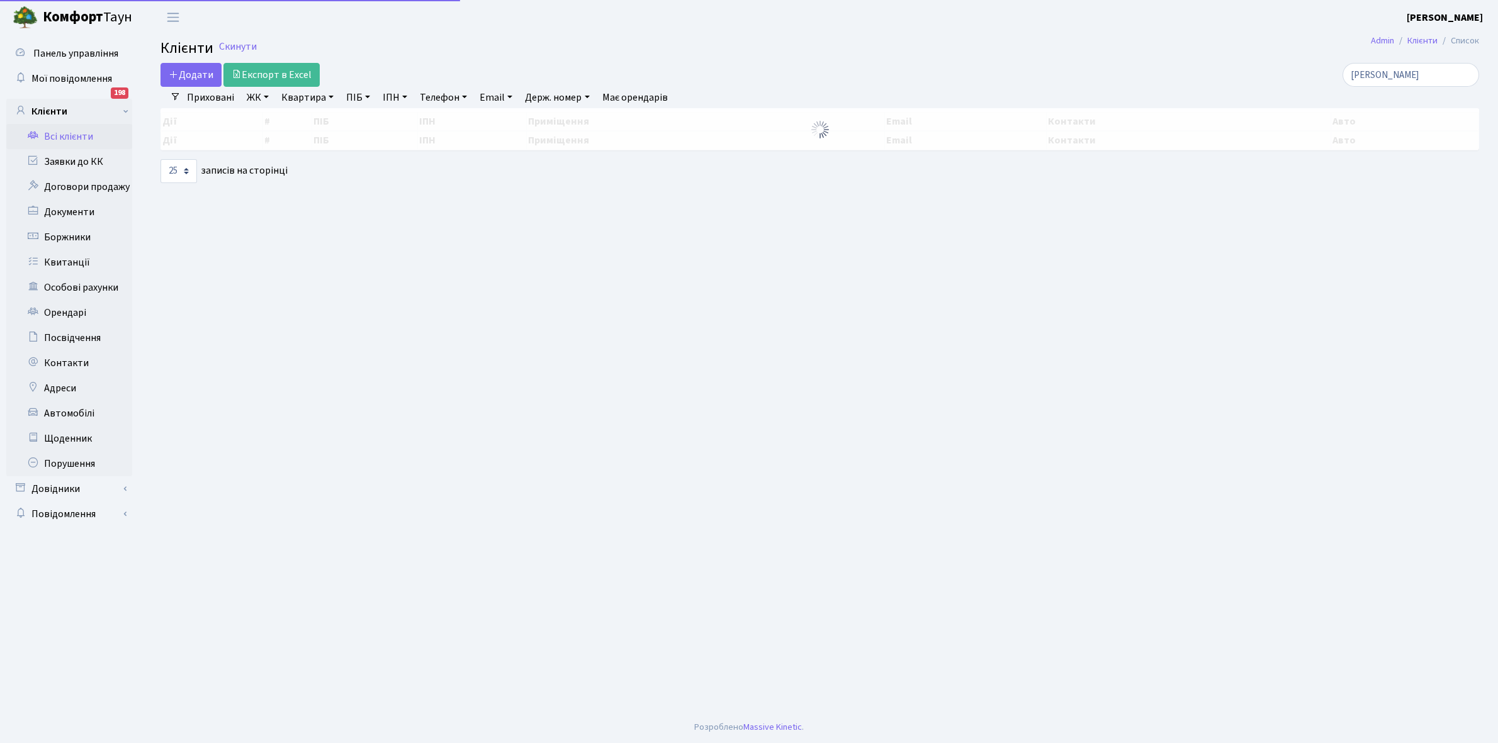
select select "25"
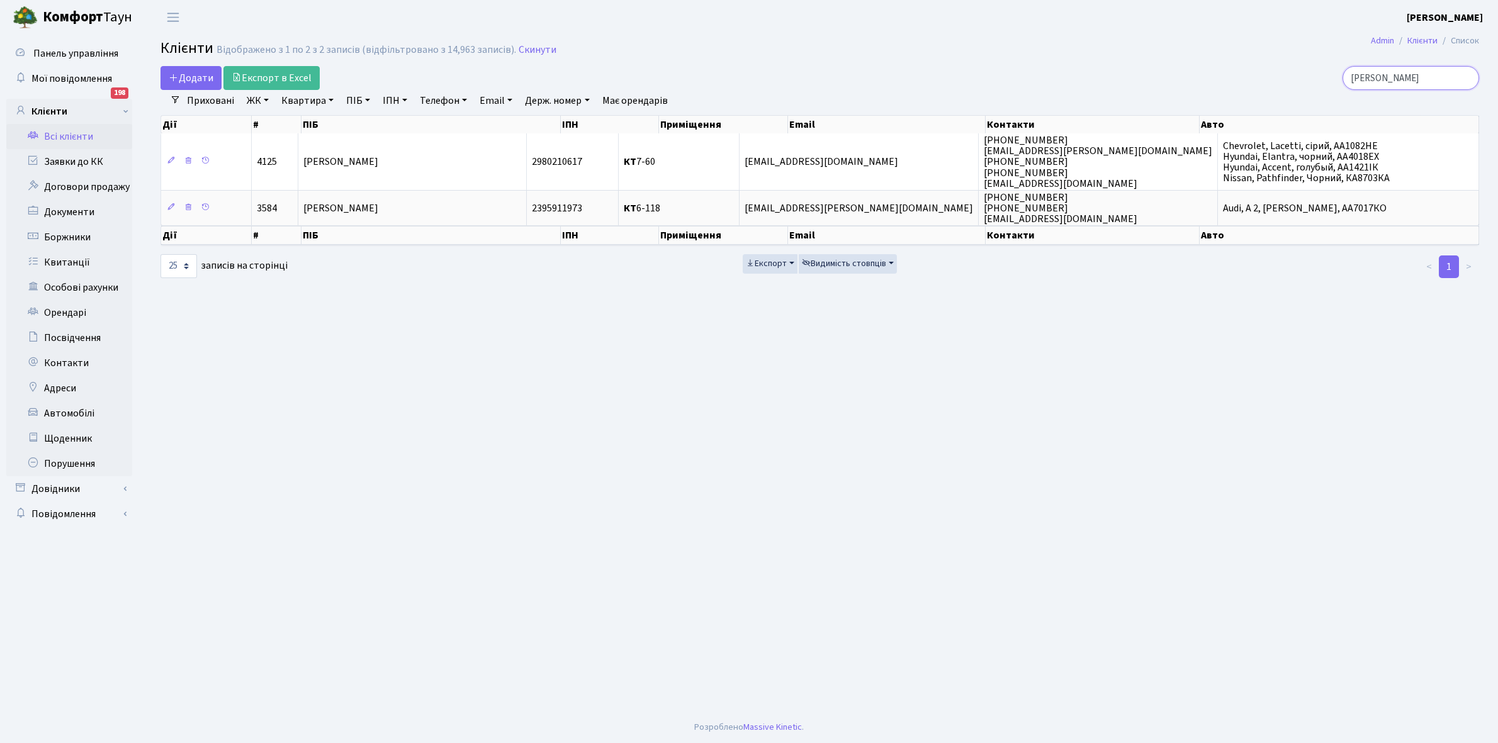
click at [1414, 71] on input "[PERSON_NAME]" at bounding box center [1410, 78] width 137 height 24
type input "к"
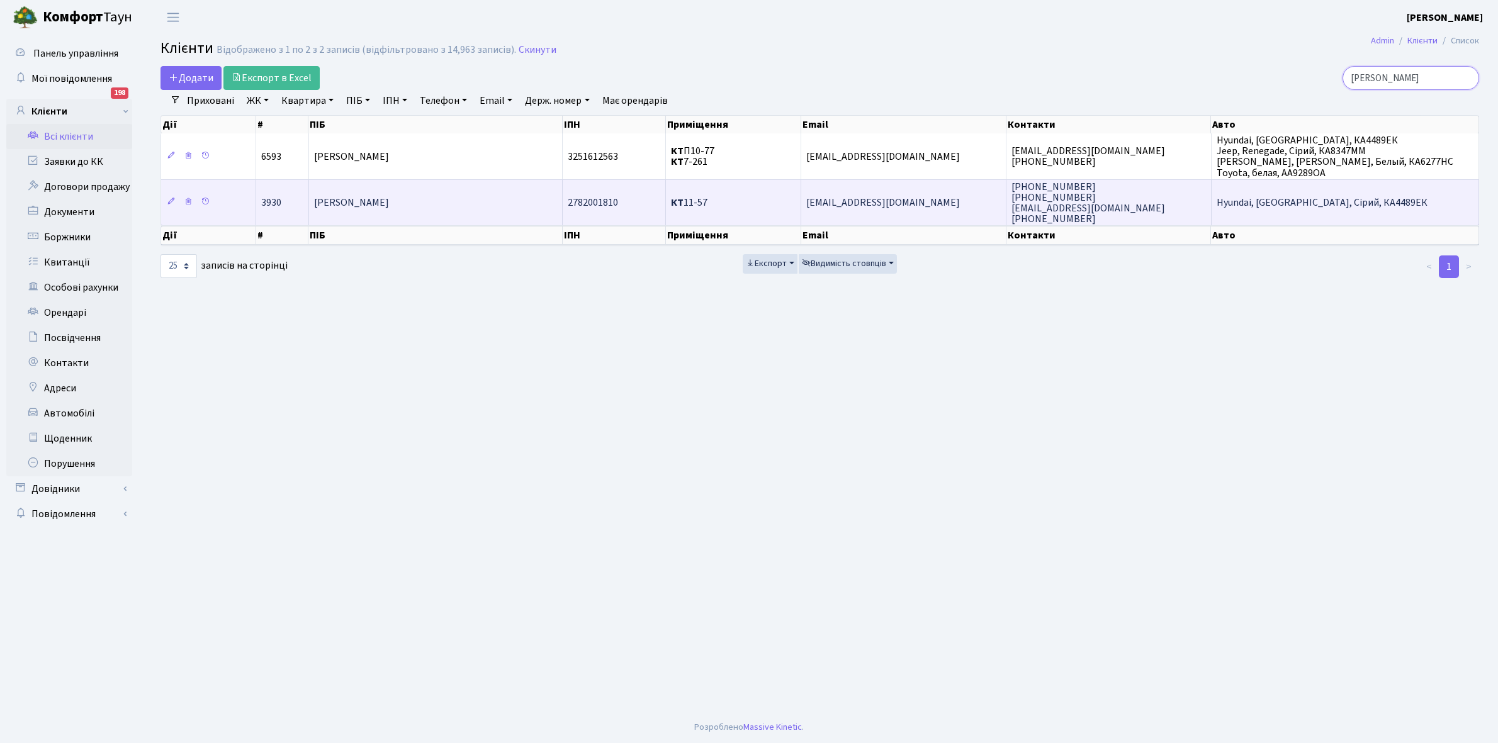
type input "шинькович"
click at [449, 210] on td "Шинькович Андрій Васильович" at bounding box center [436, 202] width 254 height 46
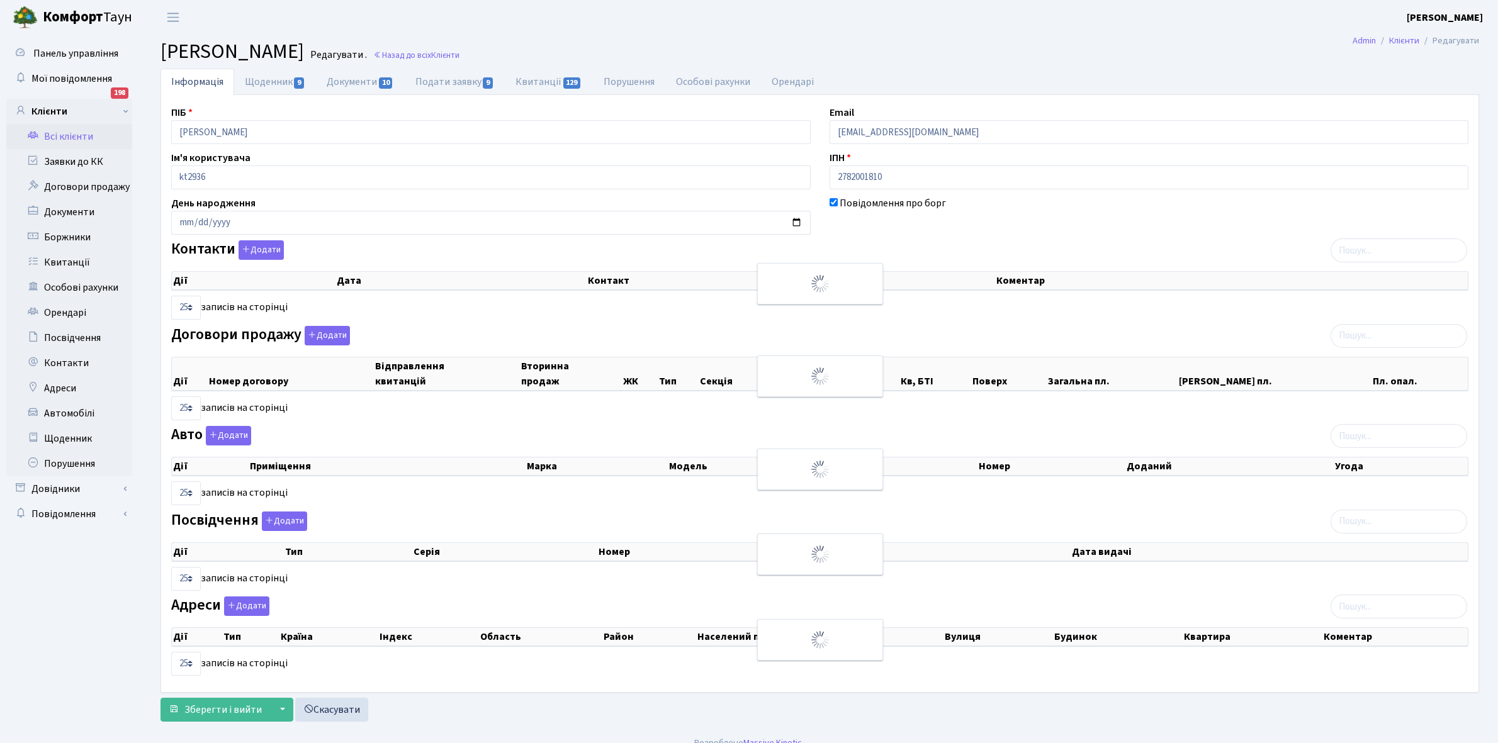
select select "25"
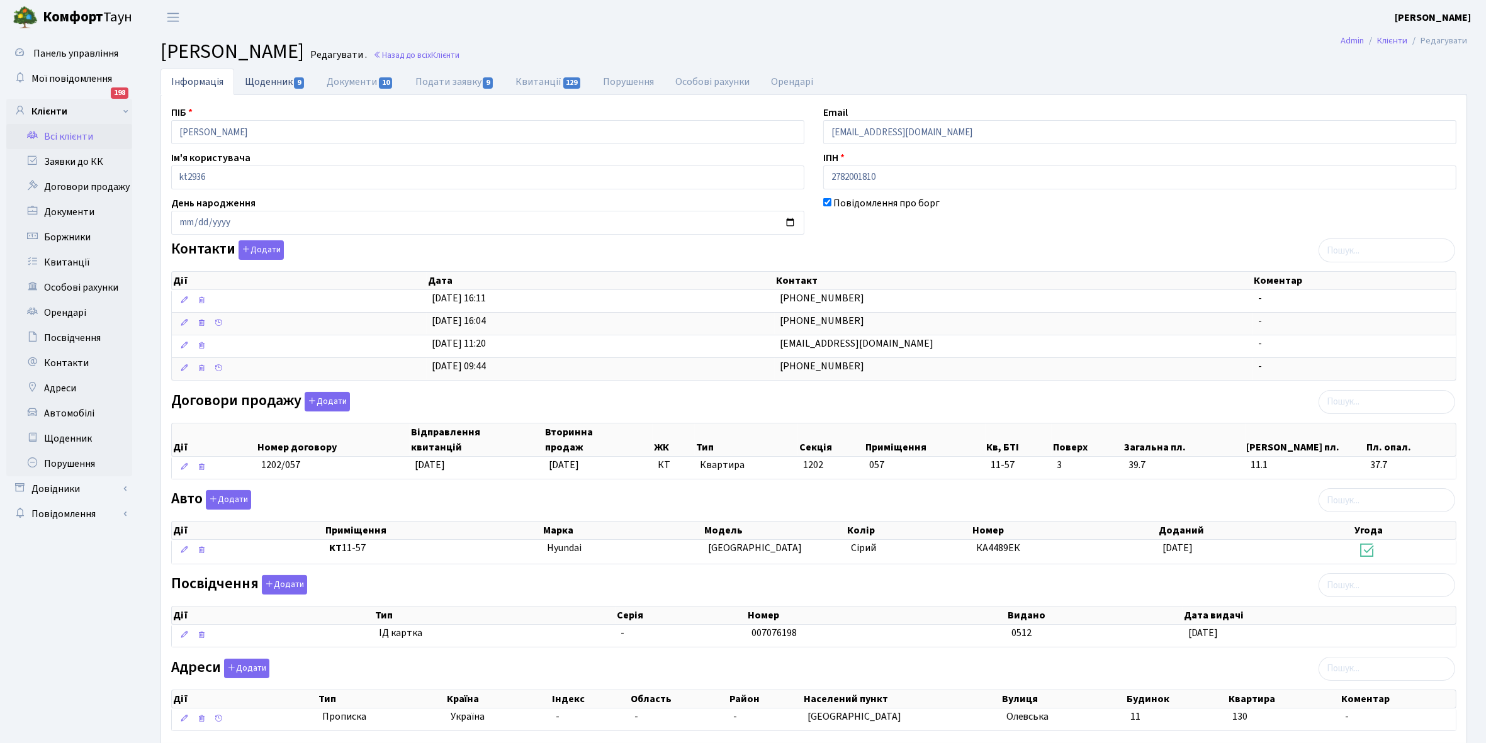
click at [257, 82] on link "Щоденник 9" at bounding box center [275, 82] width 82 height 26
select select "25"
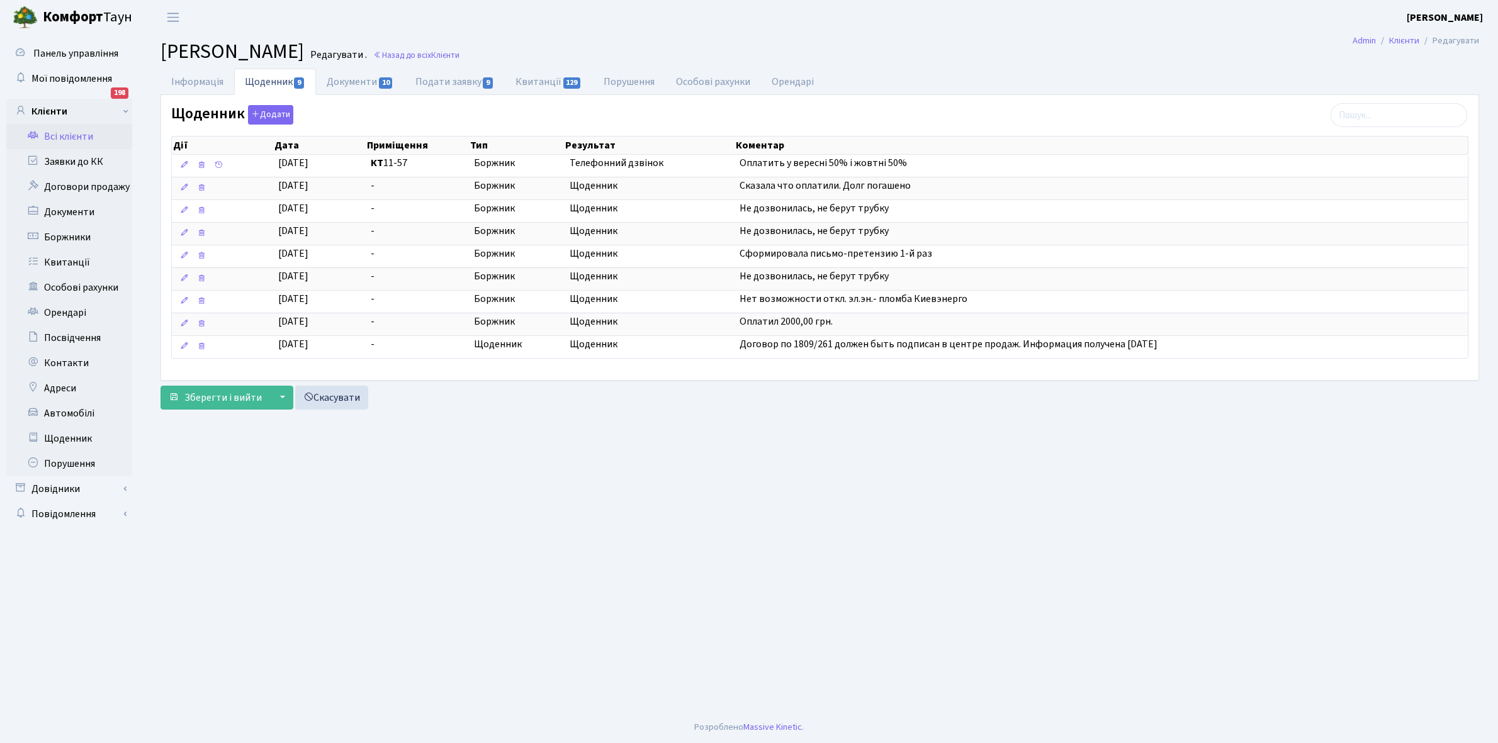
click at [71, 137] on link "Всі клієнти" at bounding box center [69, 136] width 126 height 25
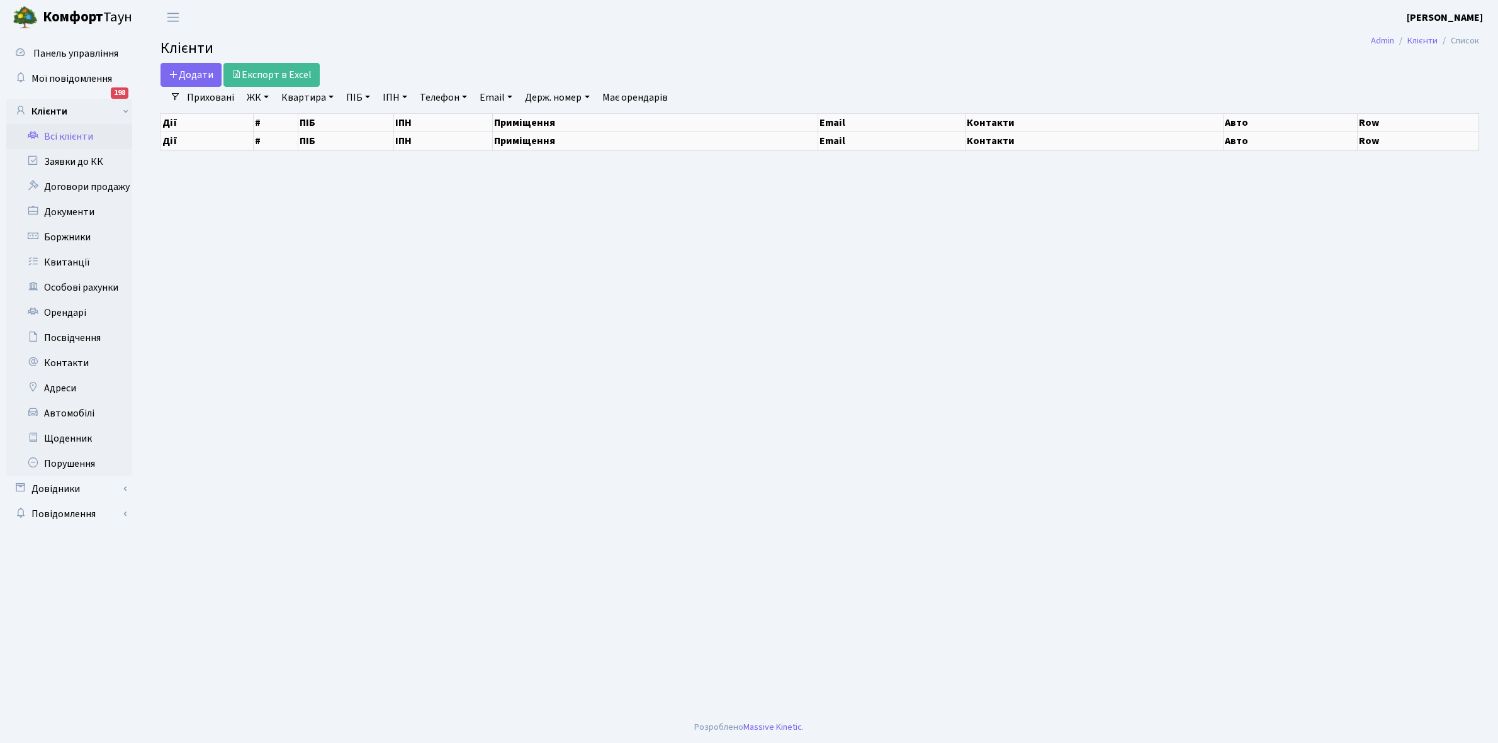
select select "25"
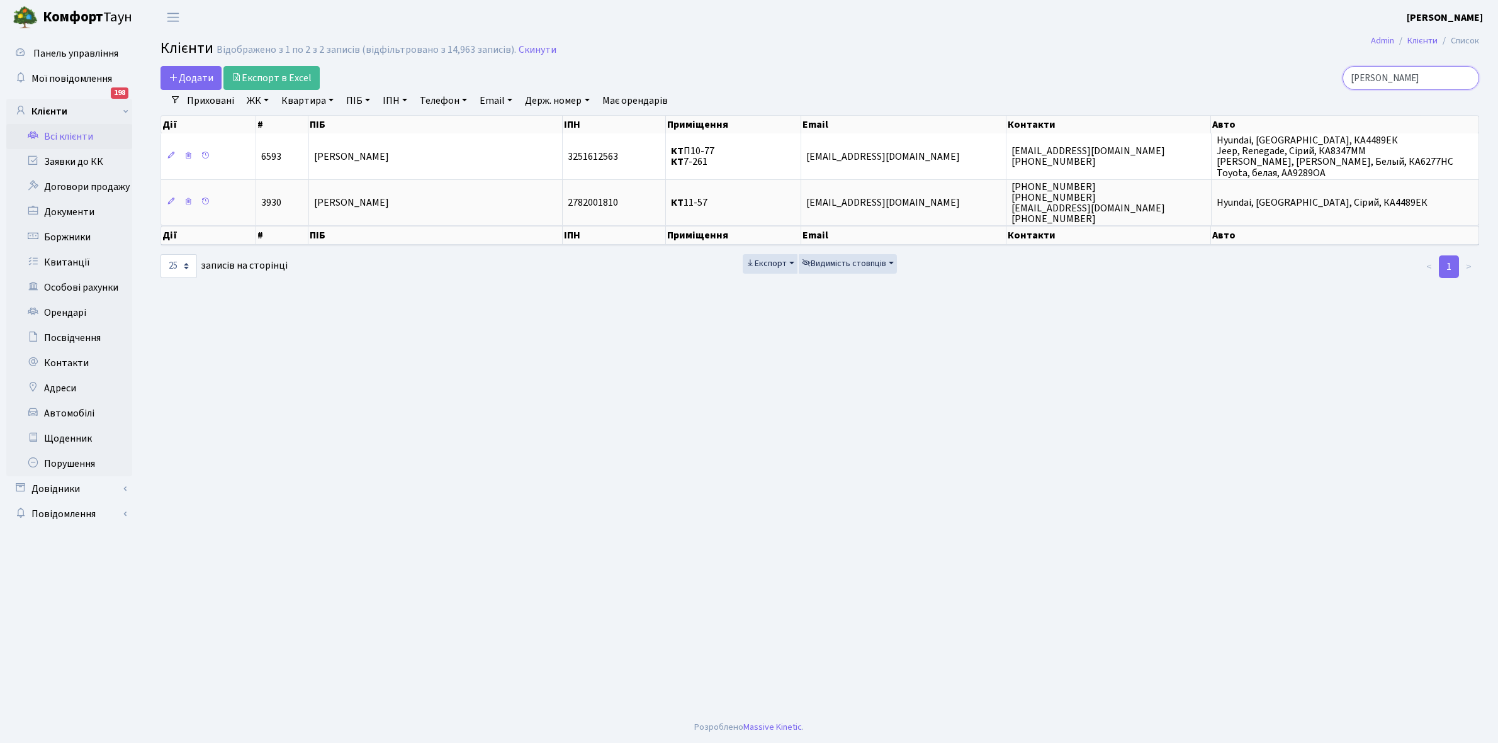
click at [1420, 74] on input "[PERSON_NAME]" at bounding box center [1410, 78] width 137 height 24
type input "ш"
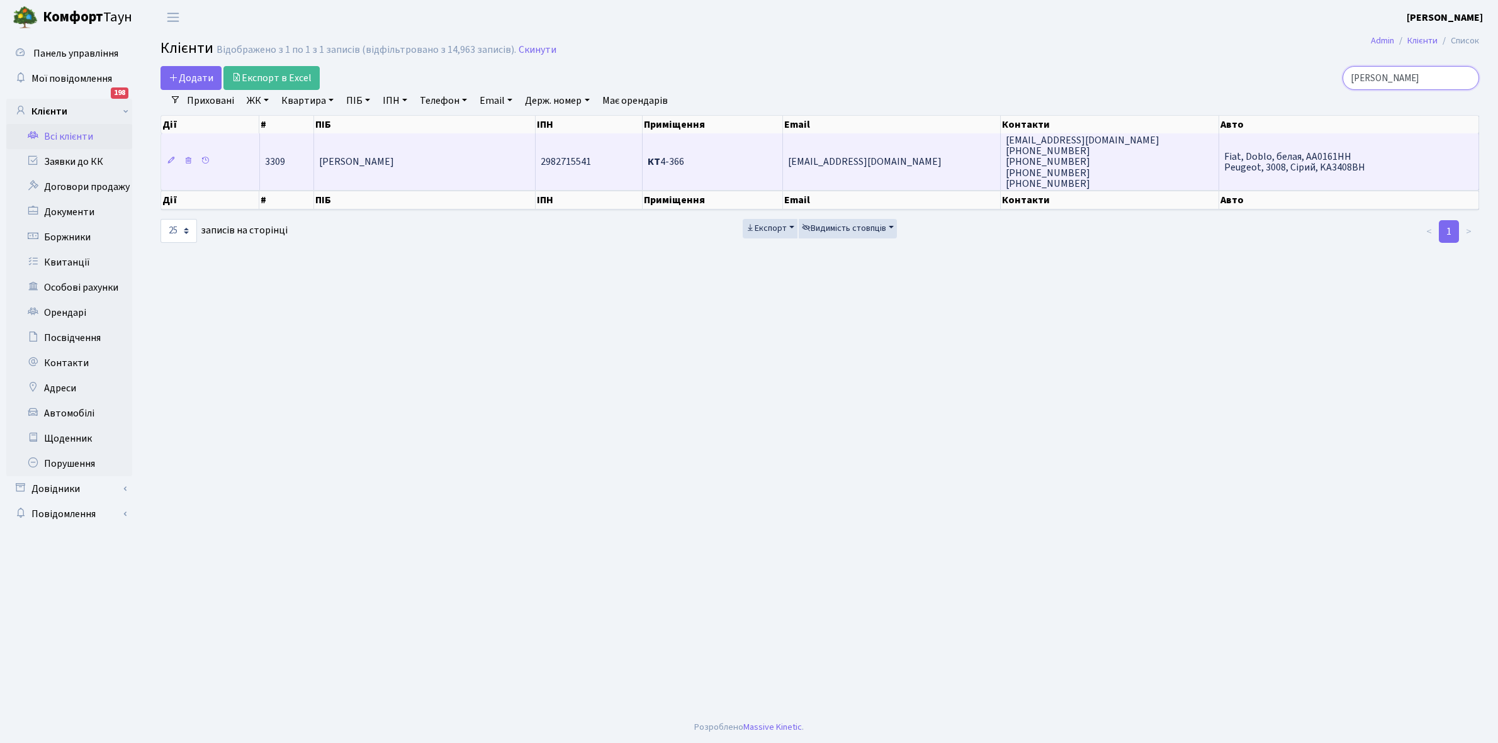
type input "дроздова"
click at [394, 165] on span "Дроздова [PERSON_NAME]" at bounding box center [356, 162] width 75 height 14
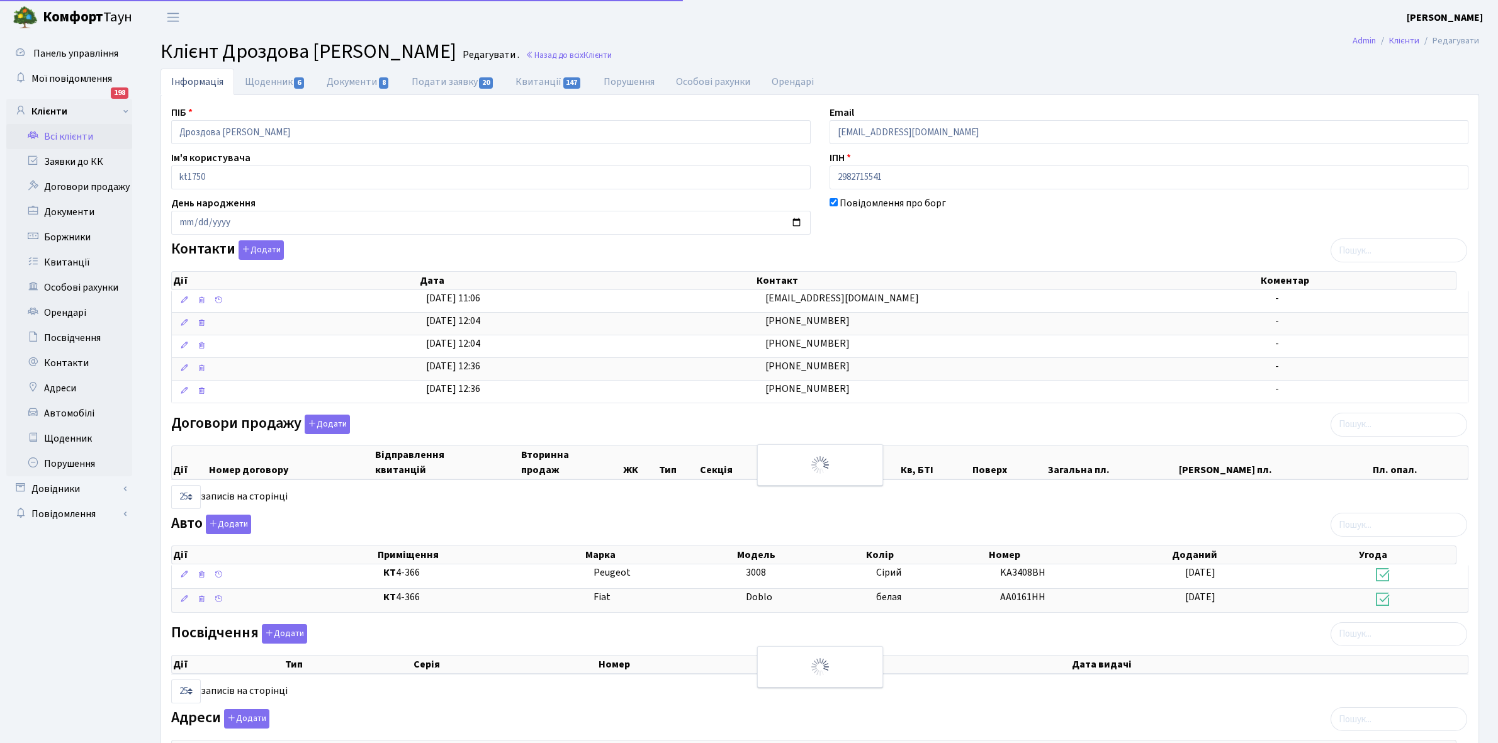
select select "25"
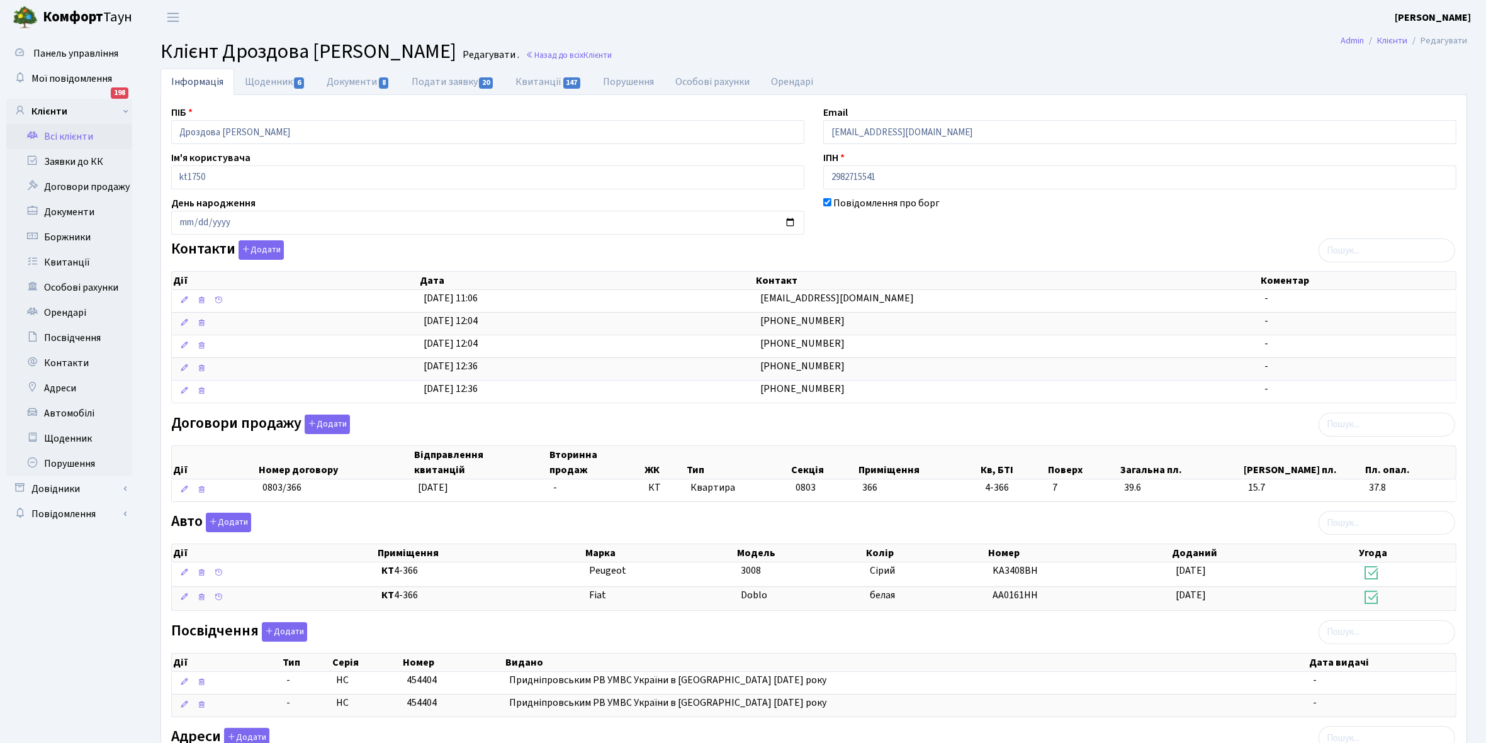
click at [262, 85] on link "Щоденник 6" at bounding box center [275, 82] width 82 height 26
select select "25"
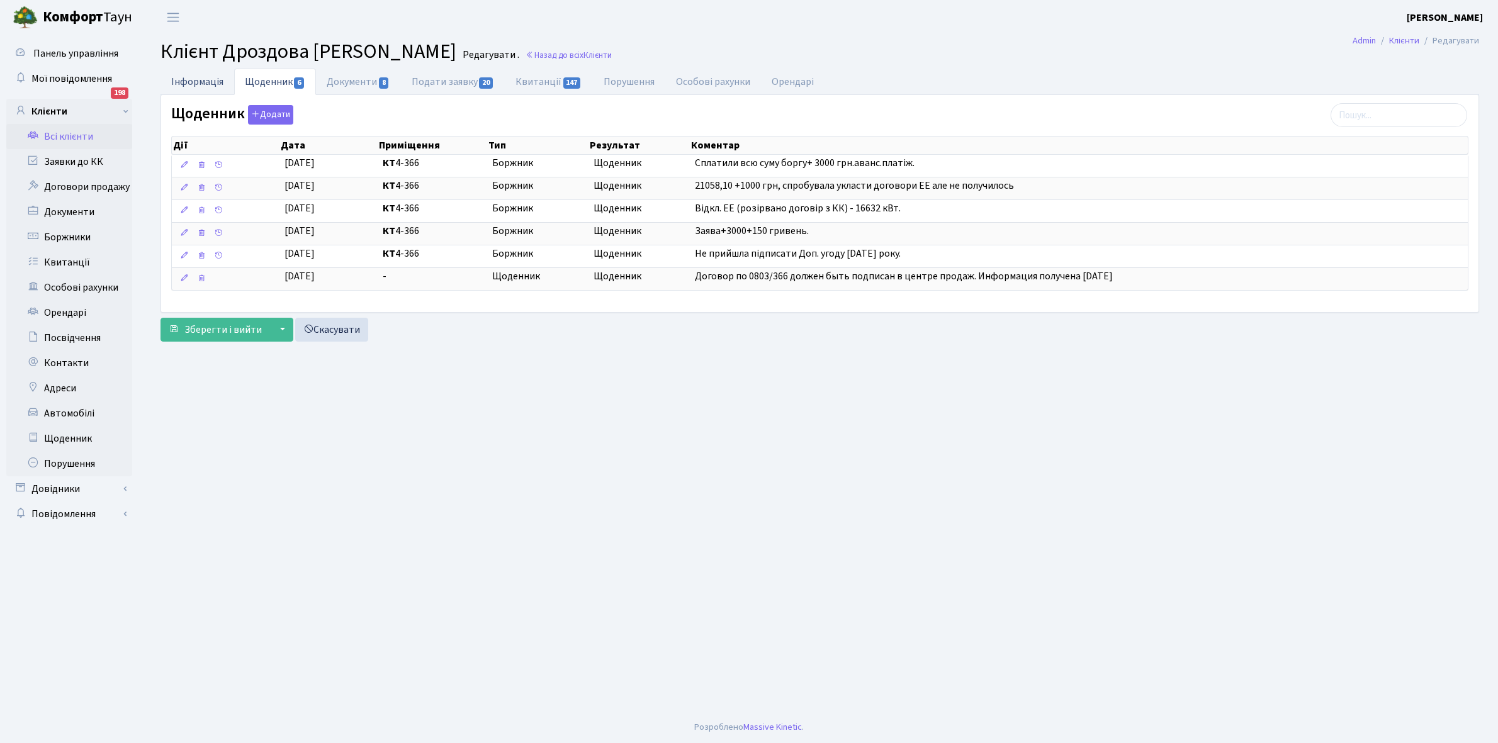
click at [199, 77] on link "Інформація" at bounding box center [197, 82] width 74 height 26
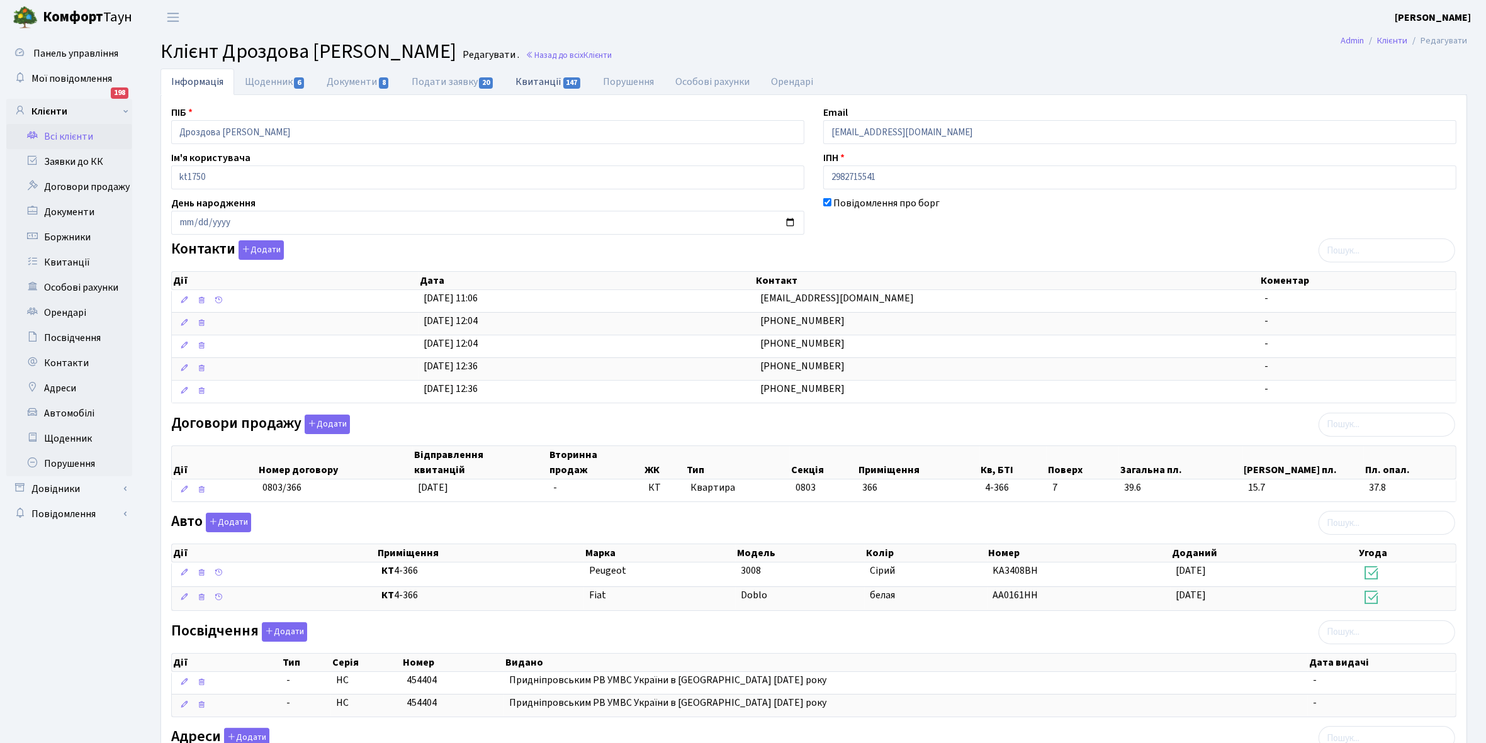
click at [541, 79] on link "Квитанції 147" at bounding box center [548, 82] width 87 height 26
select select "25"
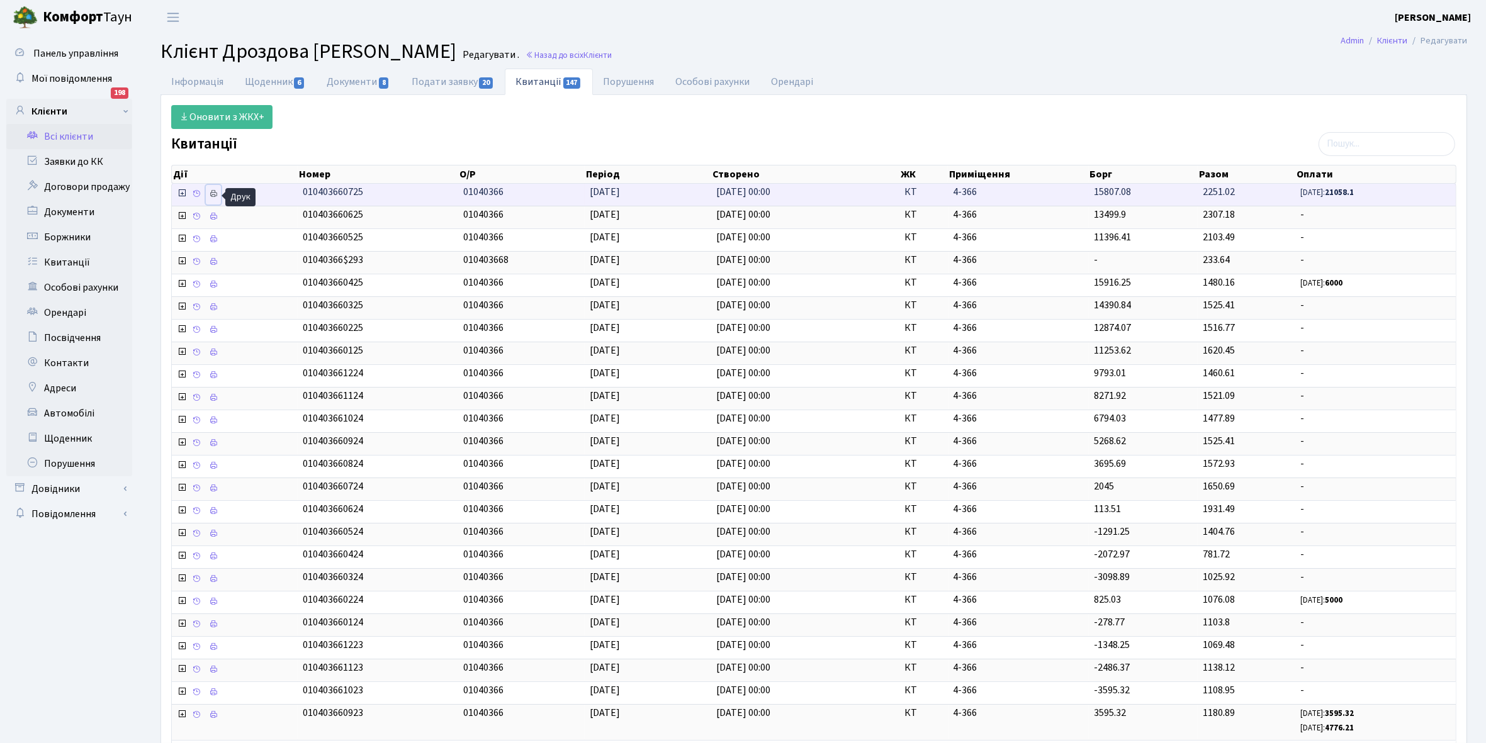
click at [213, 196] on icon at bounding box center [213, 193] width 9 height 9
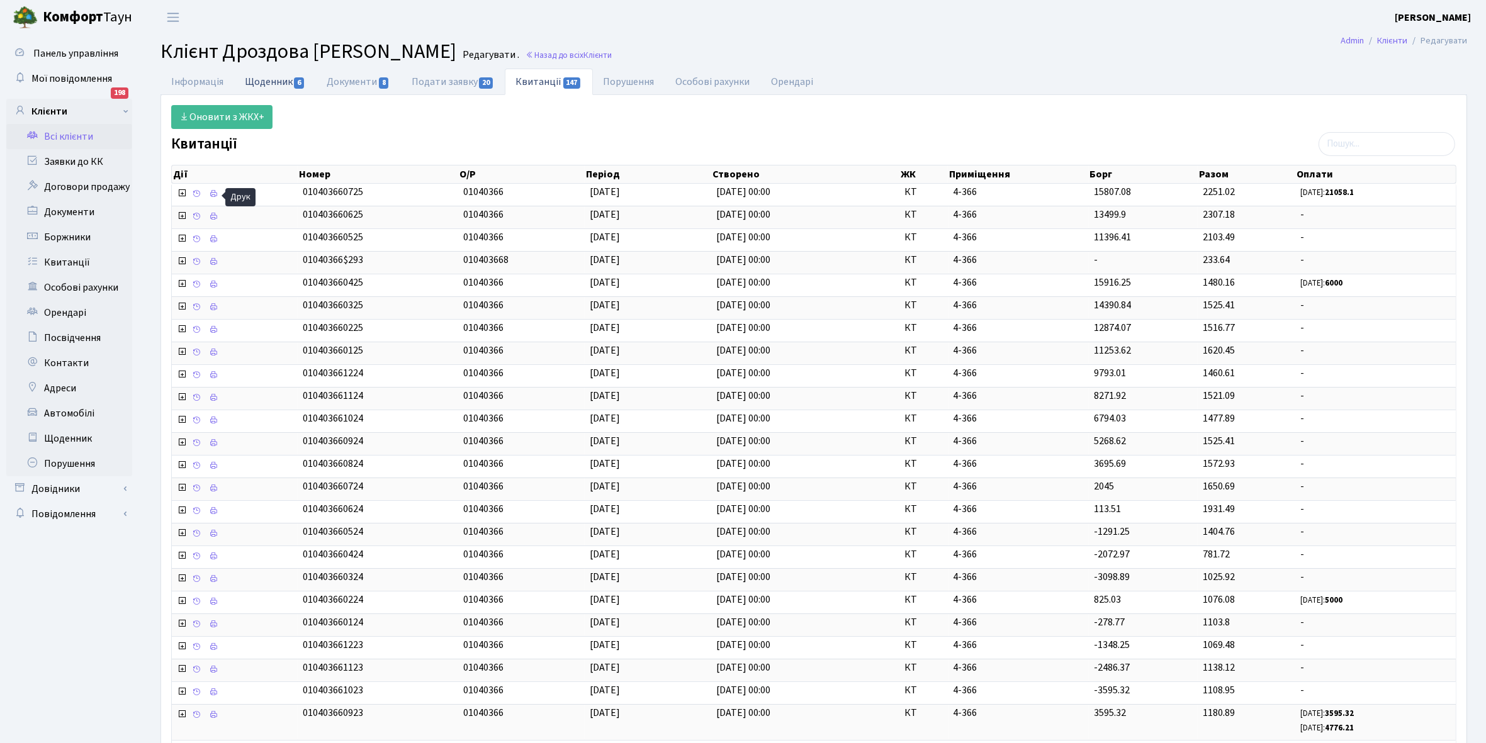
click at [269, 79] on link "Щоденник 6" at bounding box center [275, 82] width 82 height 26
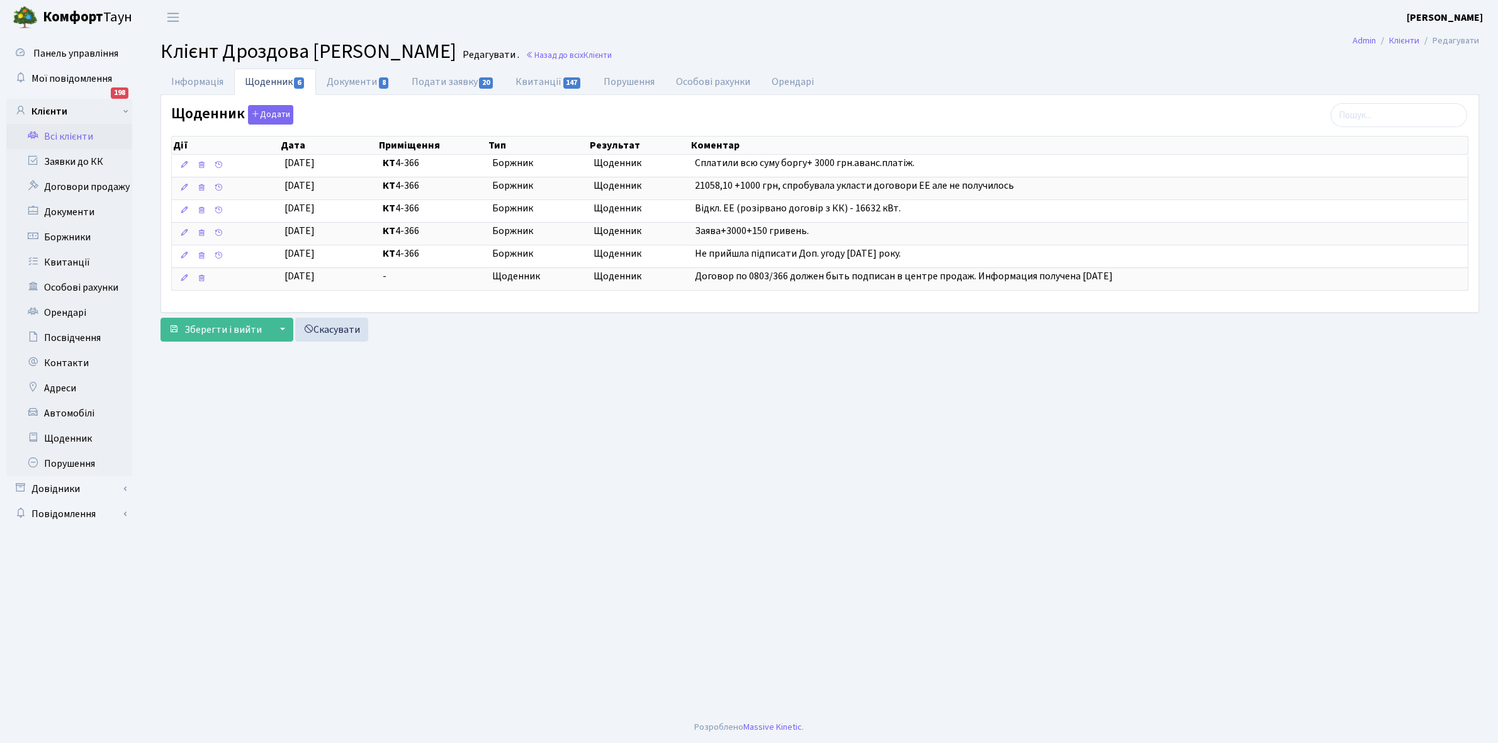
click at [72, 135] on link "Всі клієнти" at bounding box center [69, 136] width 126 height 25
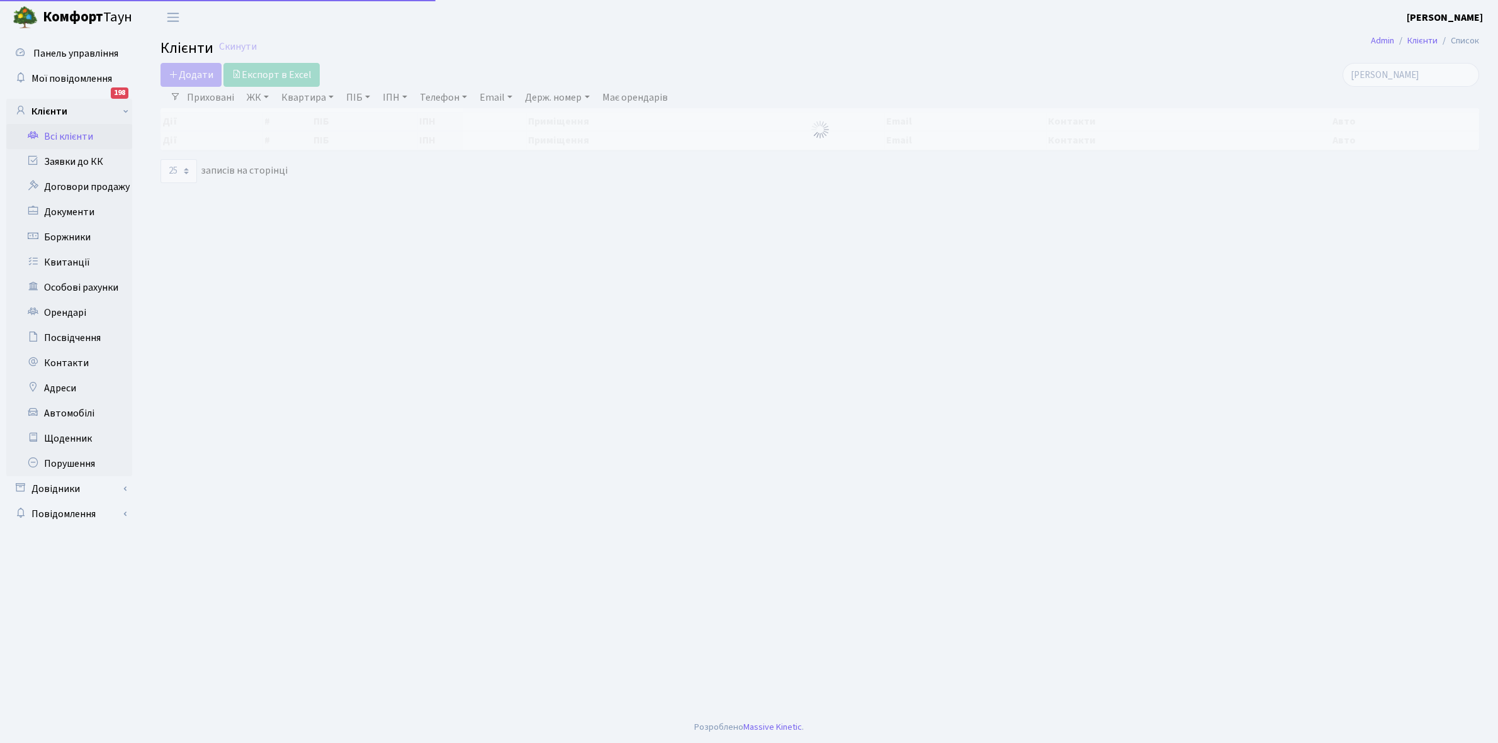
select select "25"
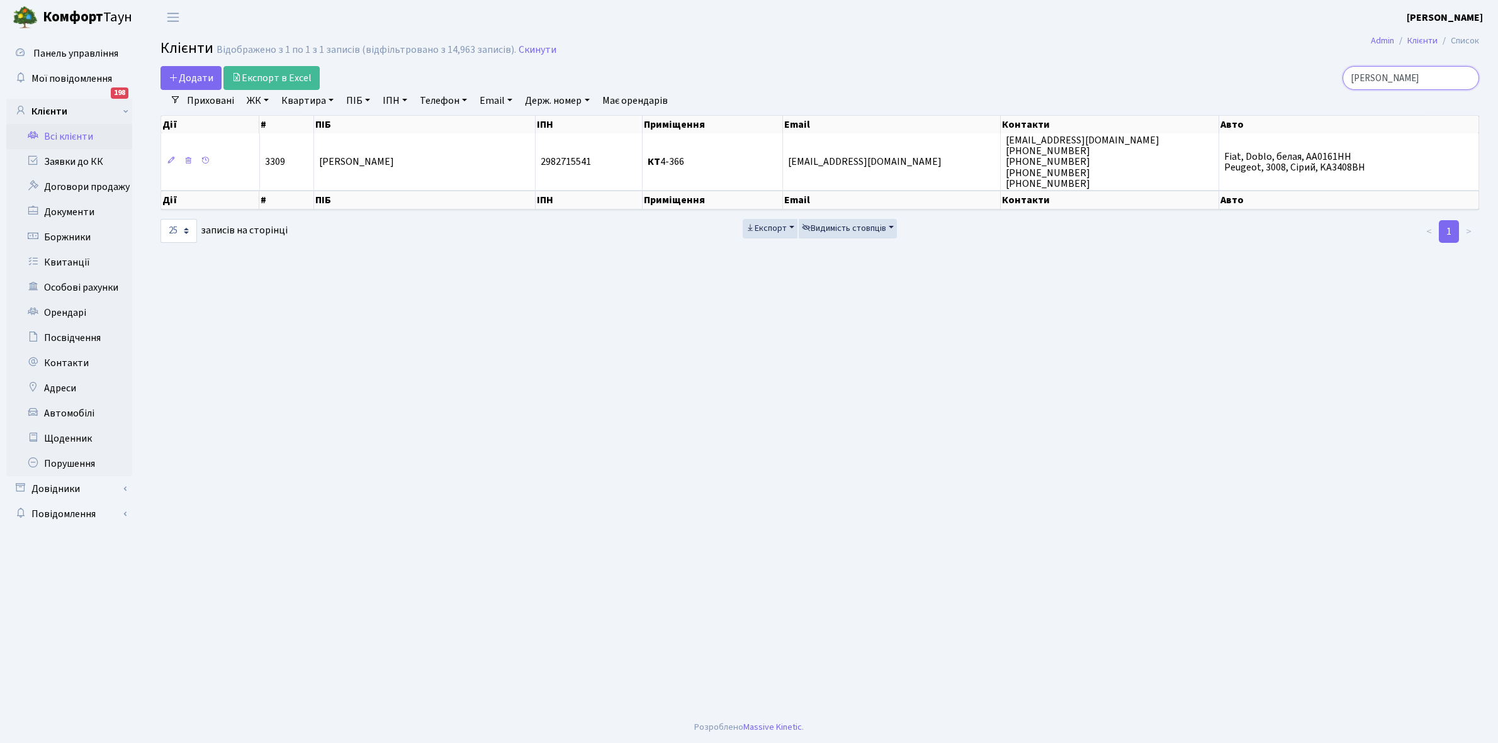
click at [1425, 74] on input "[PERSON_NAME]" at bounding box center [1410, 78] width 137 height 24
type input "д"
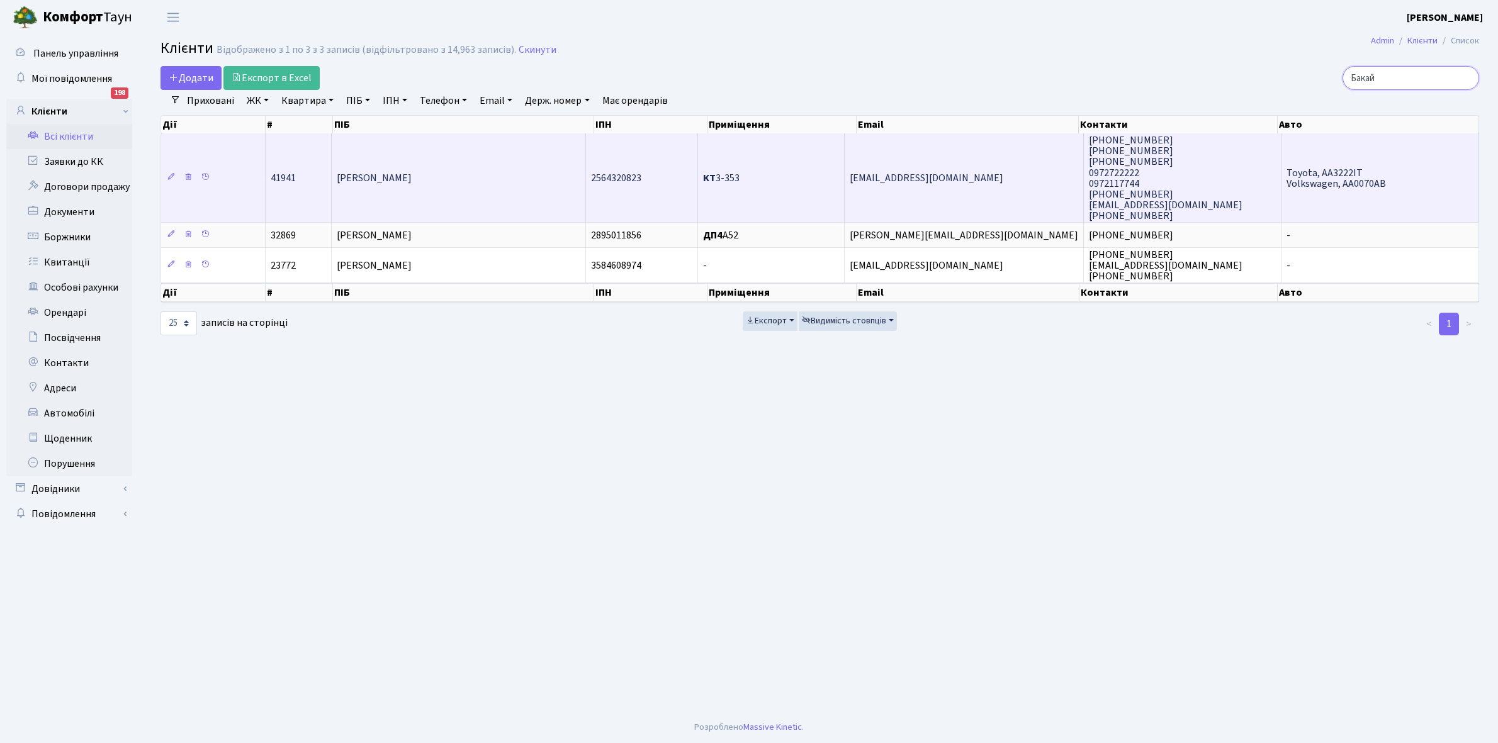
type input "Бакай"
click at [451, 189] on td "[PERSON_NAME]" at bounding box center [459, 177] width 254 height 89
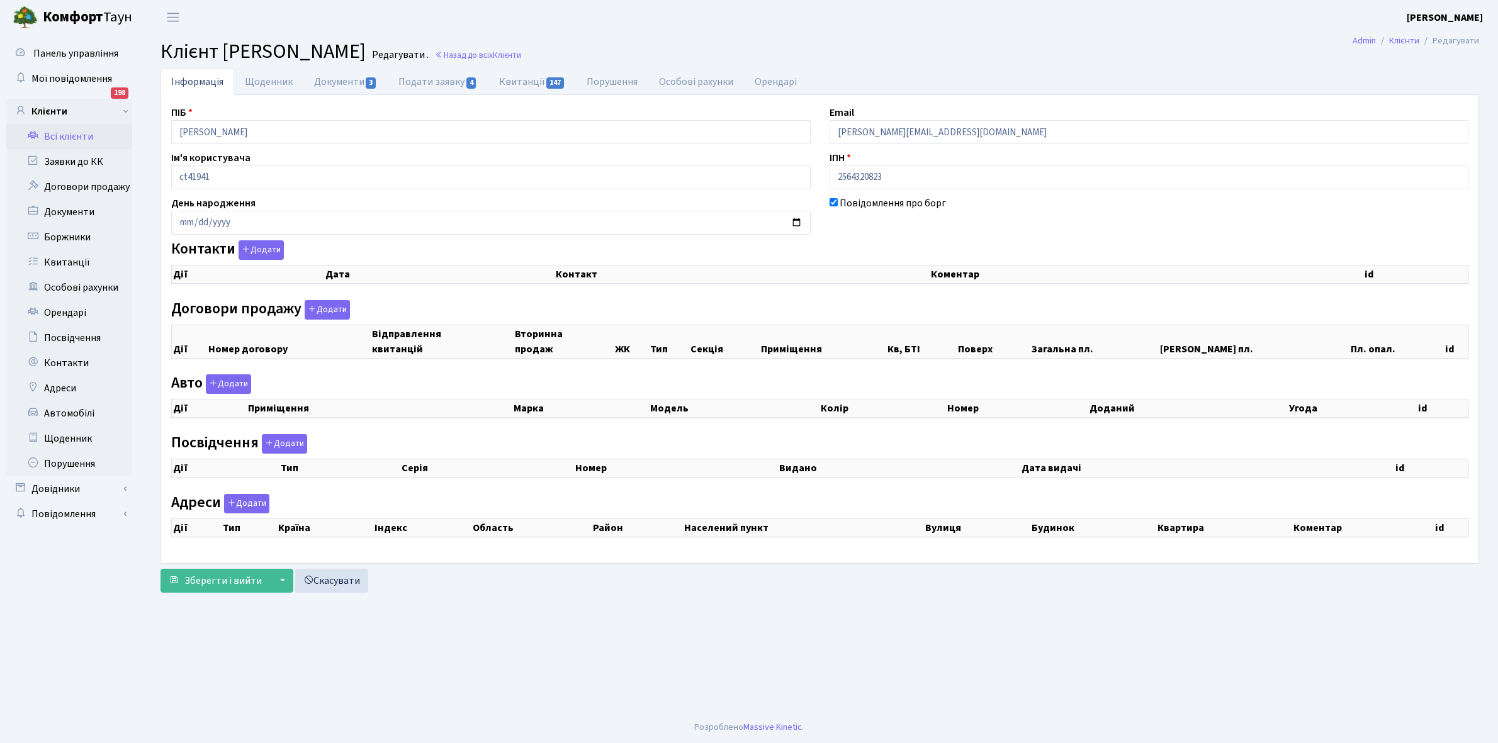
checkbox input "true"
select select "25"
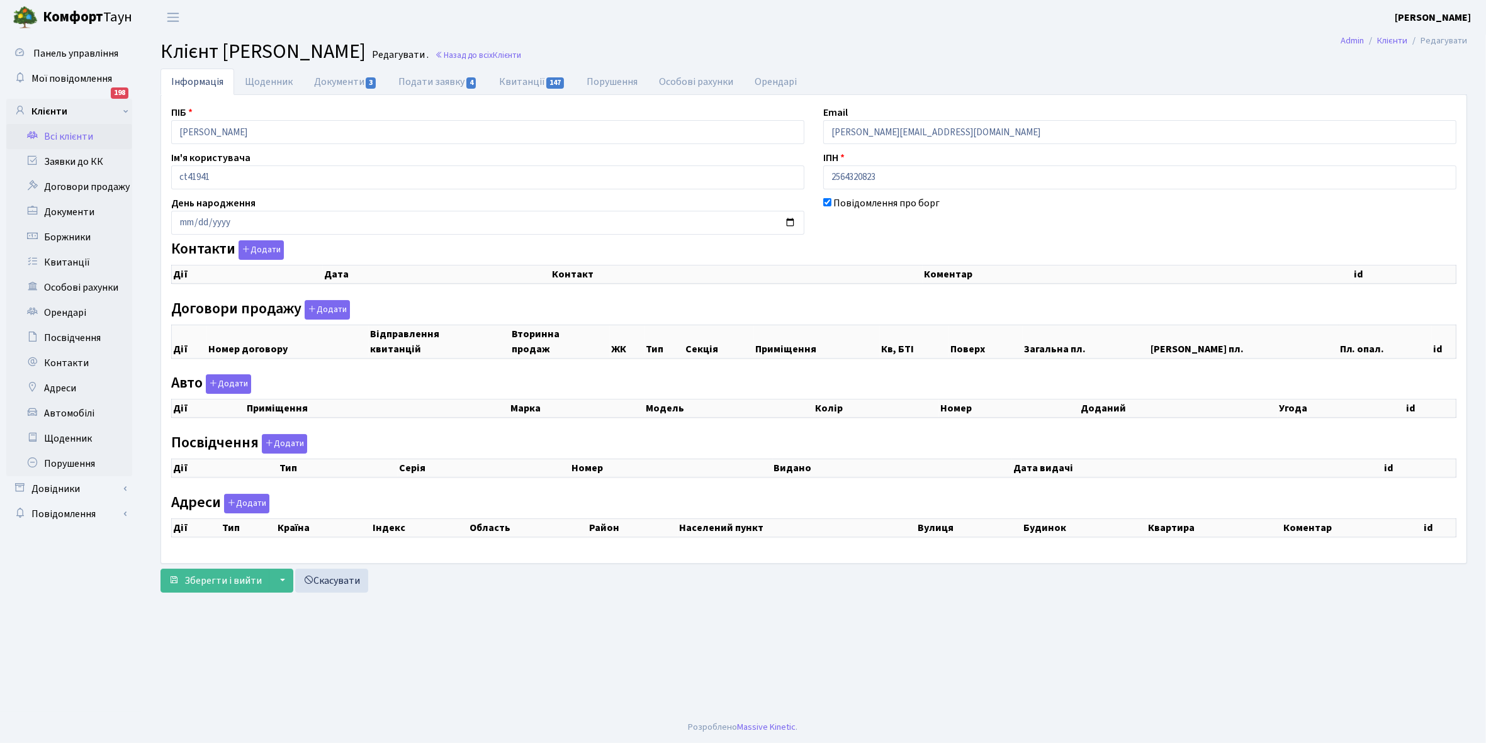
select select "25"
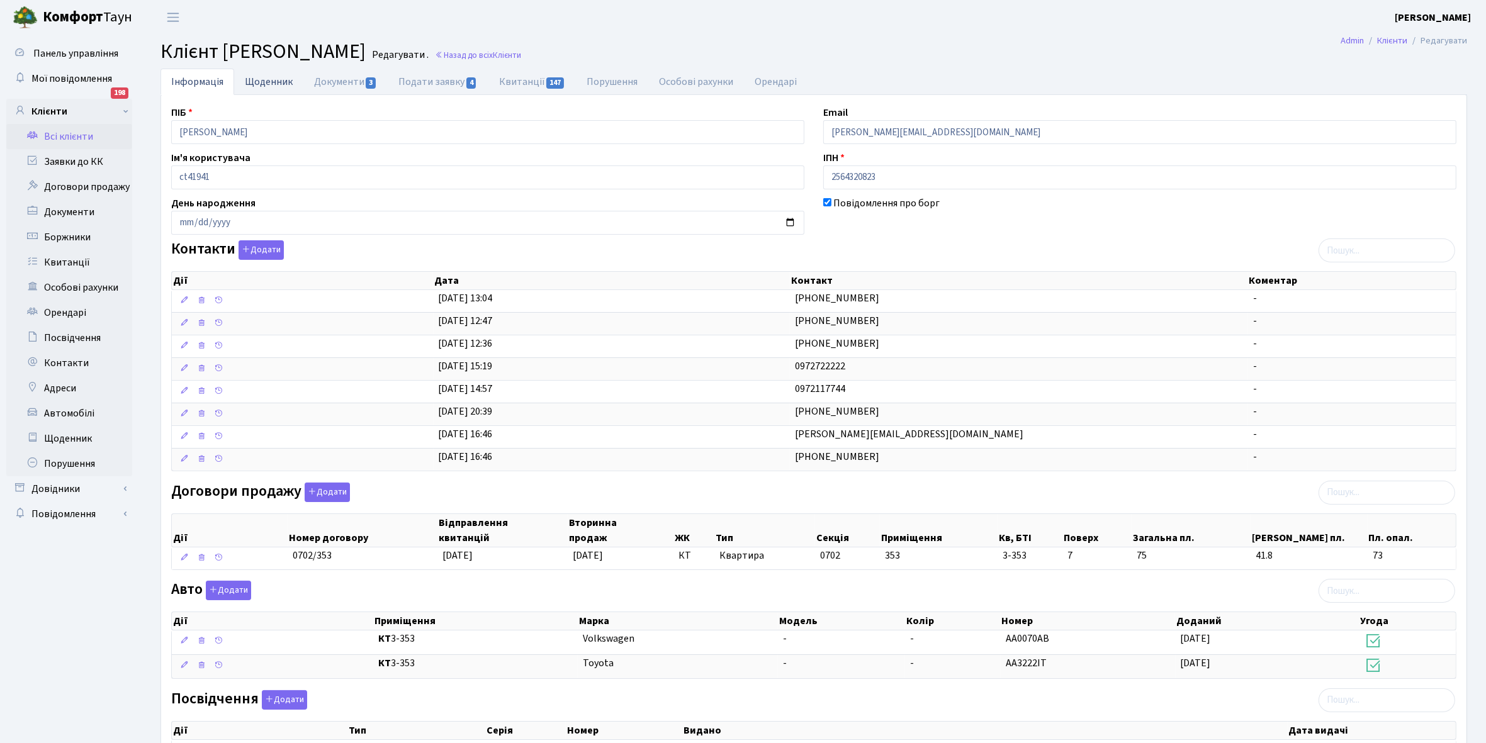
click at [259, 81] on link "Щоденник" at bounding box center [268, 82] width 69 height 26
select select "25"
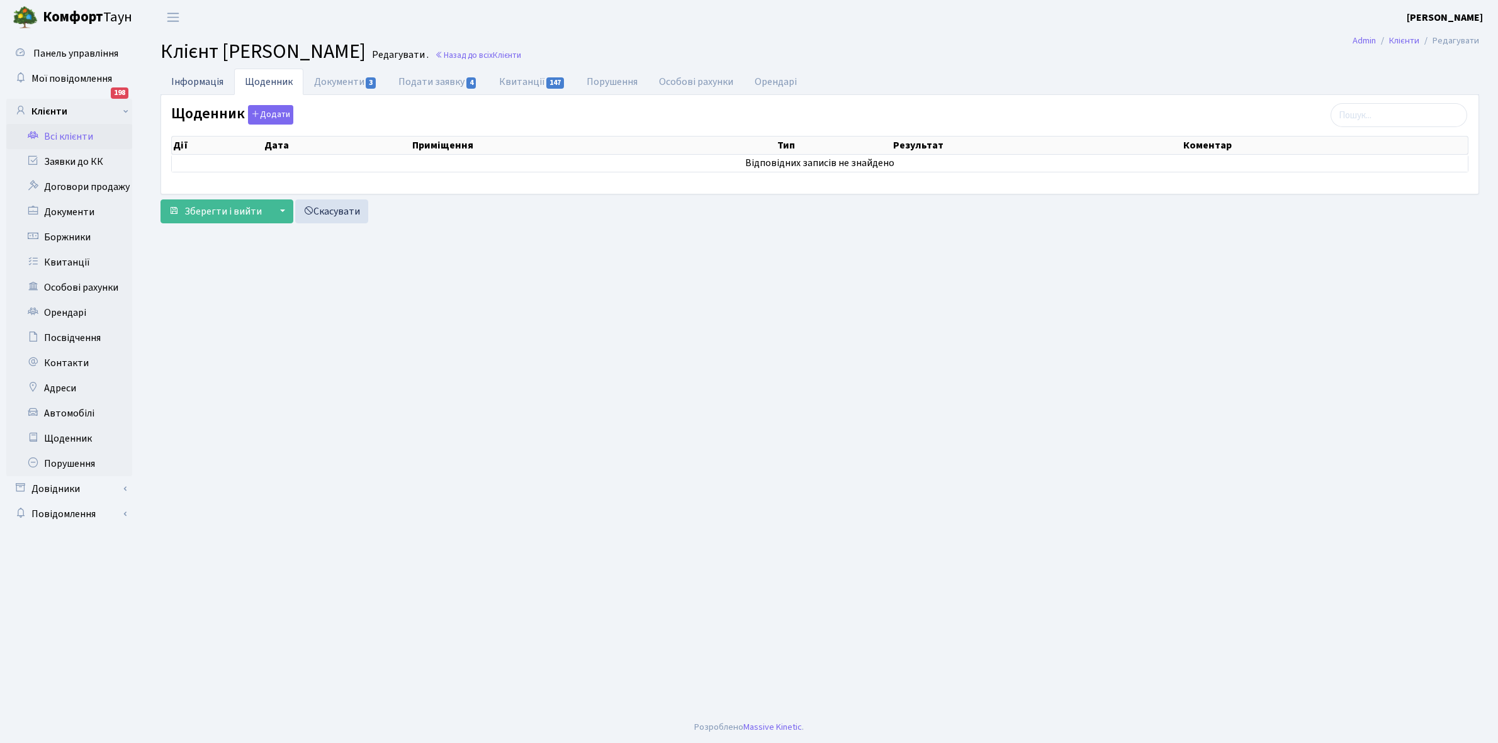
click at [189, 79] on link "Інформація" at bounding box center [197, 82] width 74 height 26
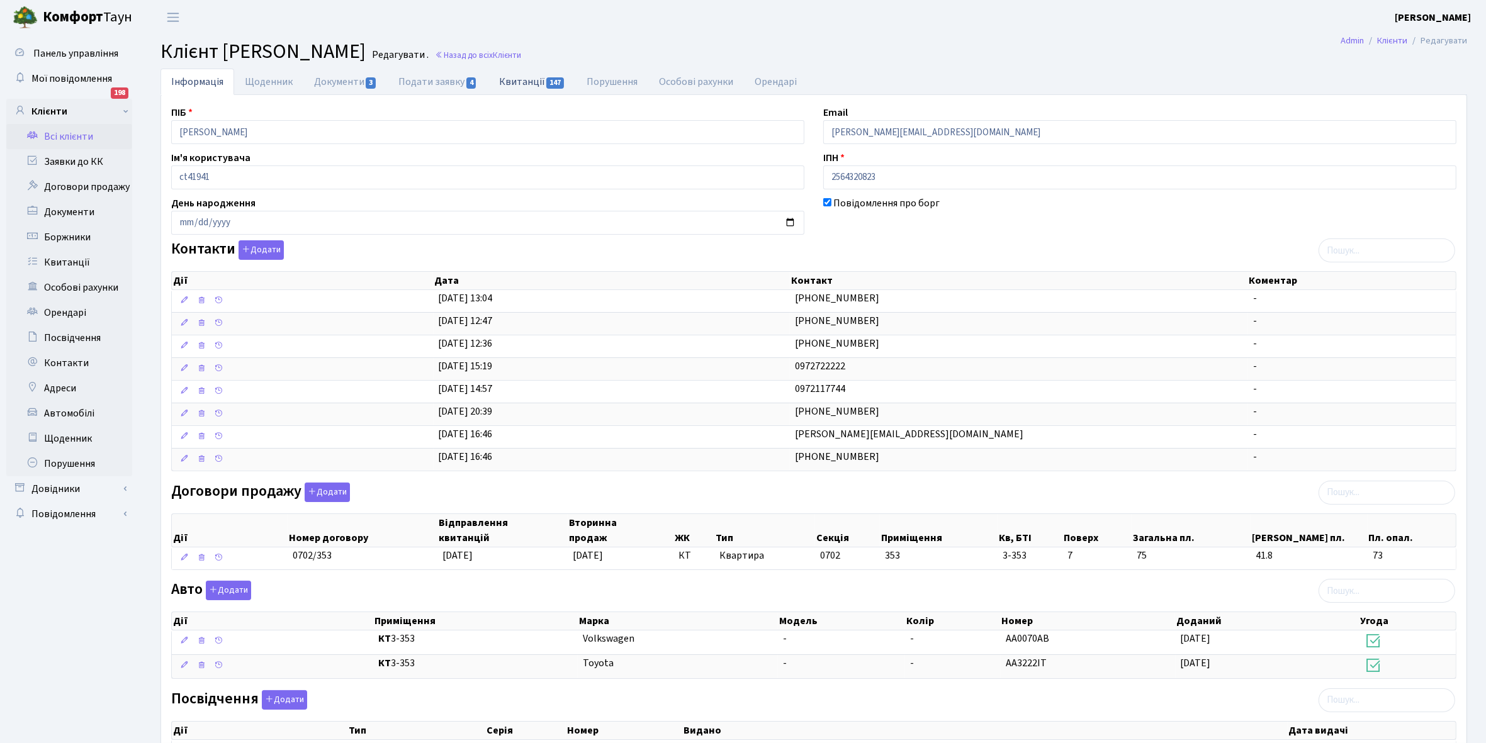
click at [517, 73] on link "Квитанції 147" at bounding box center [531, 82] width 87 height 26
select select "25"
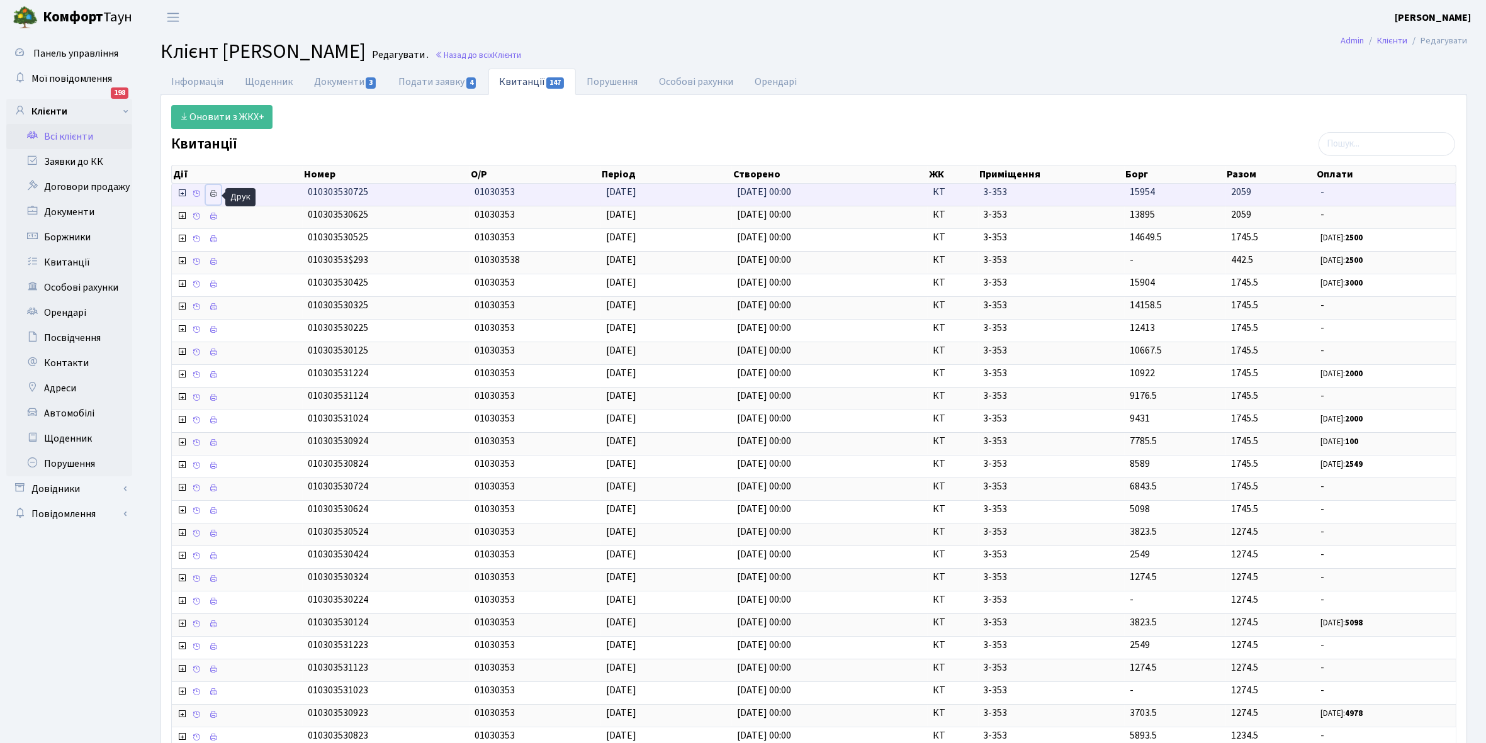
click at [215, 194] on icon at bounding box center [213, 193] width 9 height 9
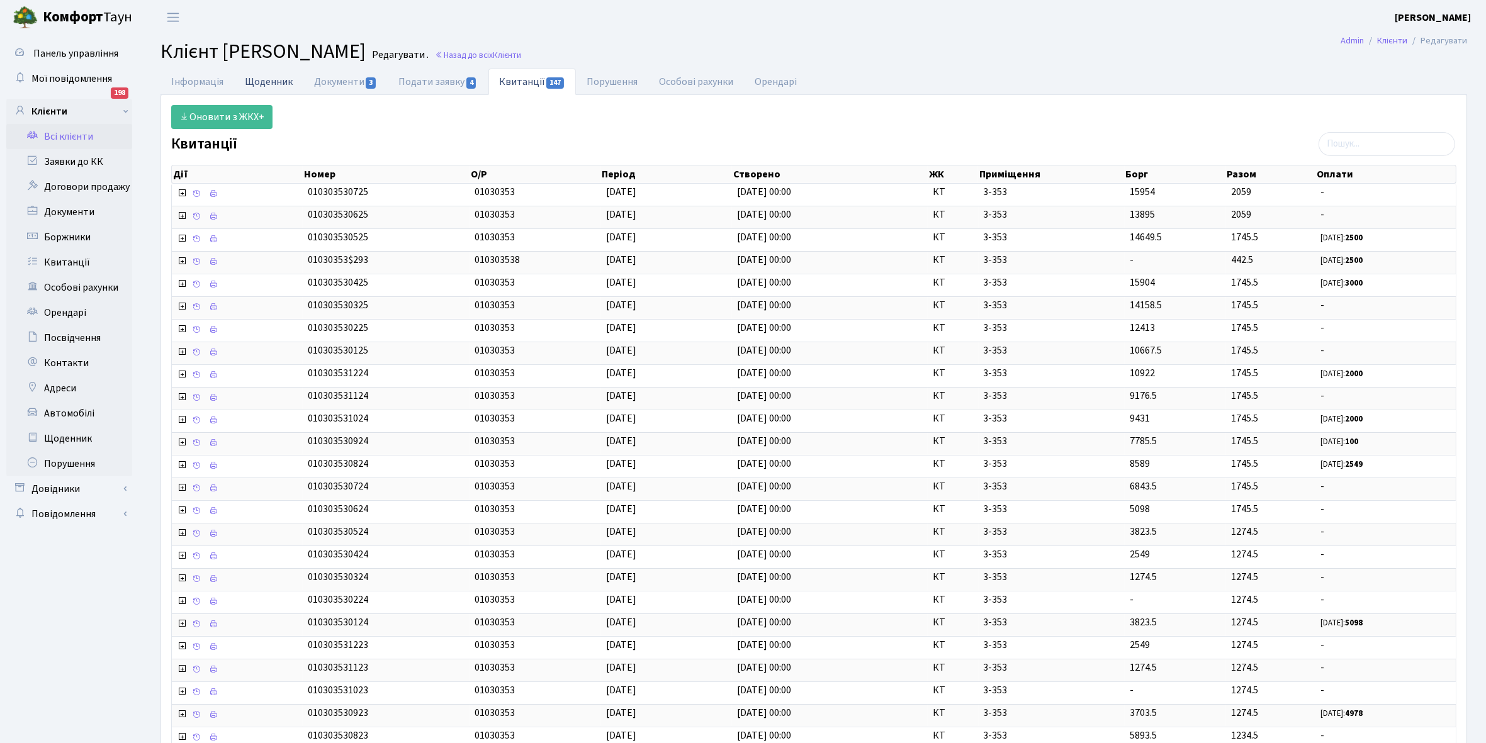
click at [261, 81] on link "Щоденник" at bounding box center [268, 82] width 69 height 26
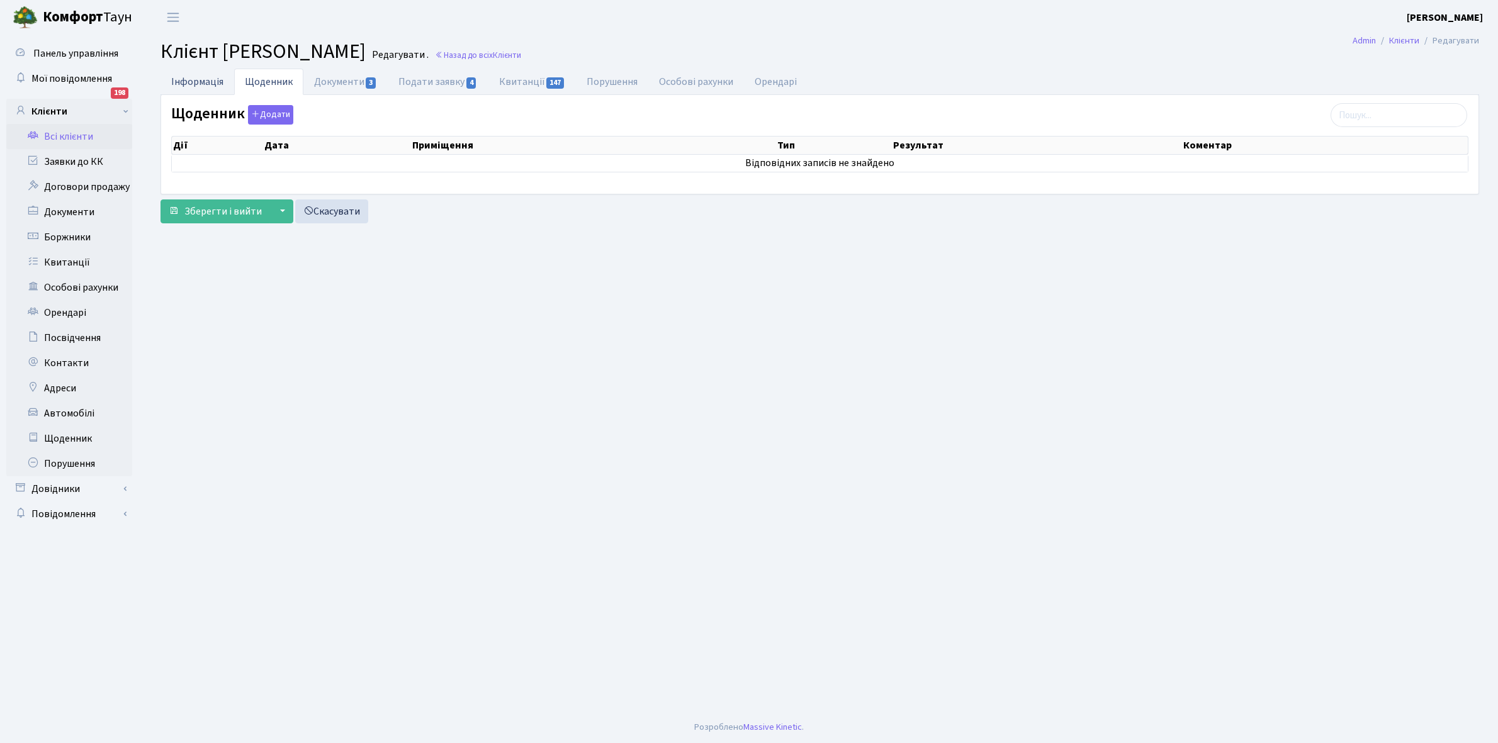
click at [189, 79] on link "Інформація" at bounding box center [197, 82] width 74 height 26
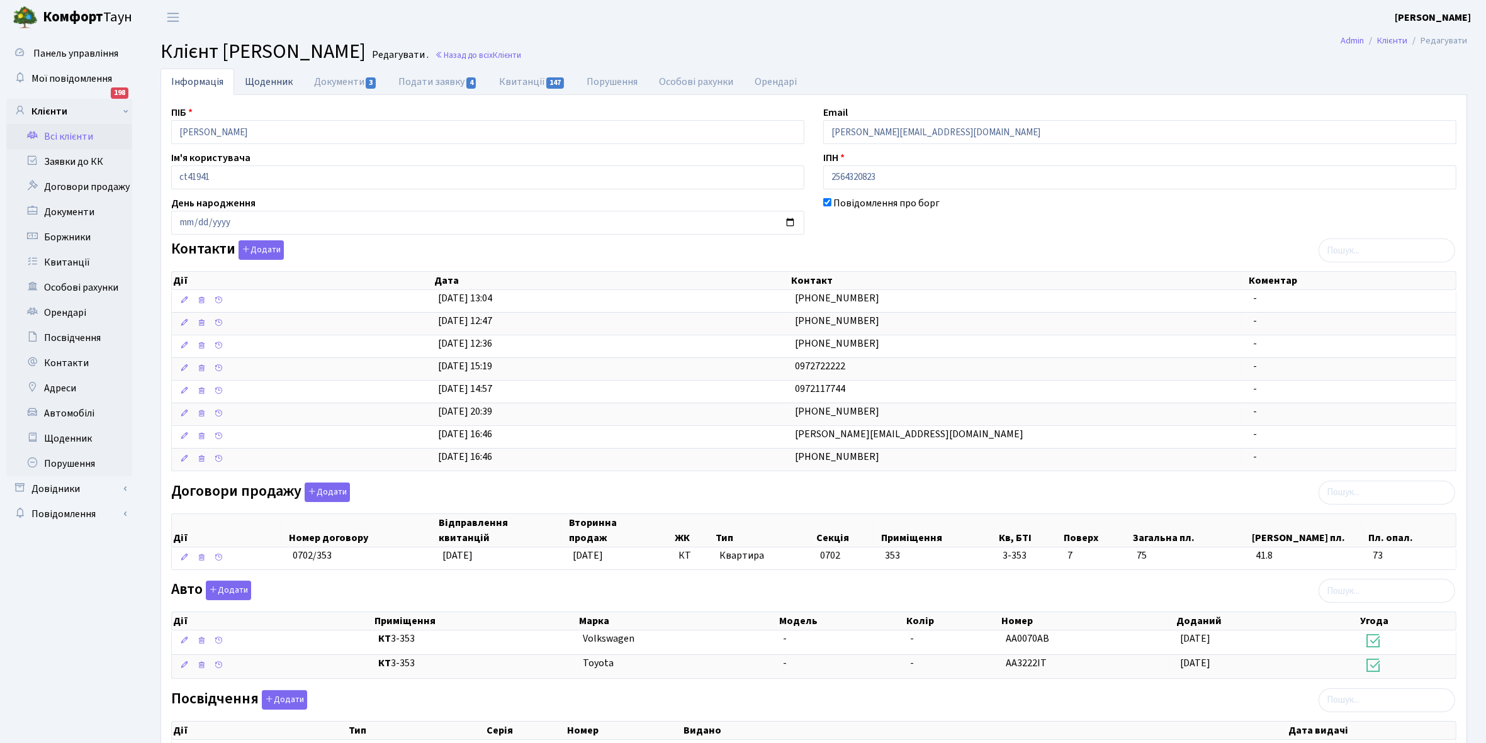
click at [266, 77] on link "Щоденник" at bounding box center [268, 82] width 69 height 26
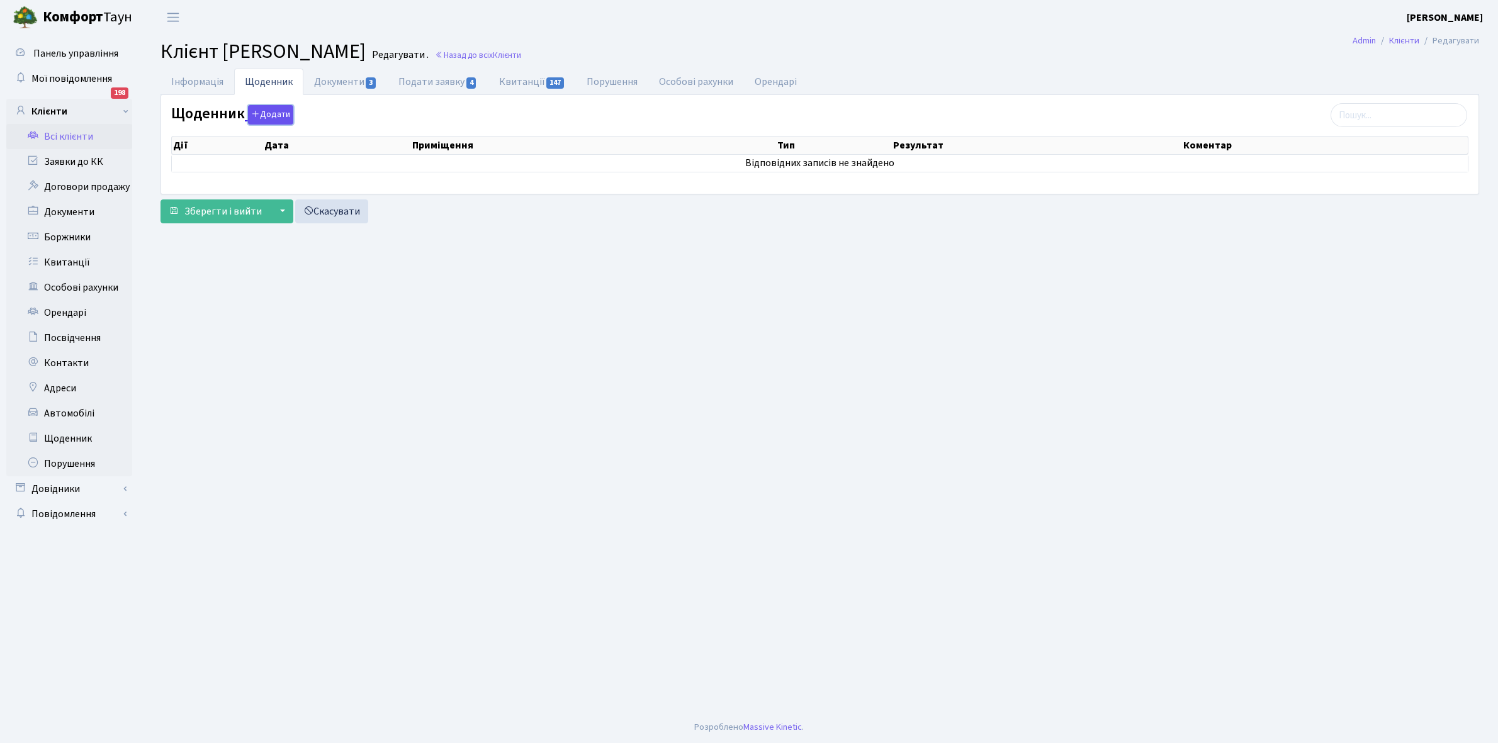
click at [268, 107] on button "Додати" at bounding box center [270, 115] width 45 height 20
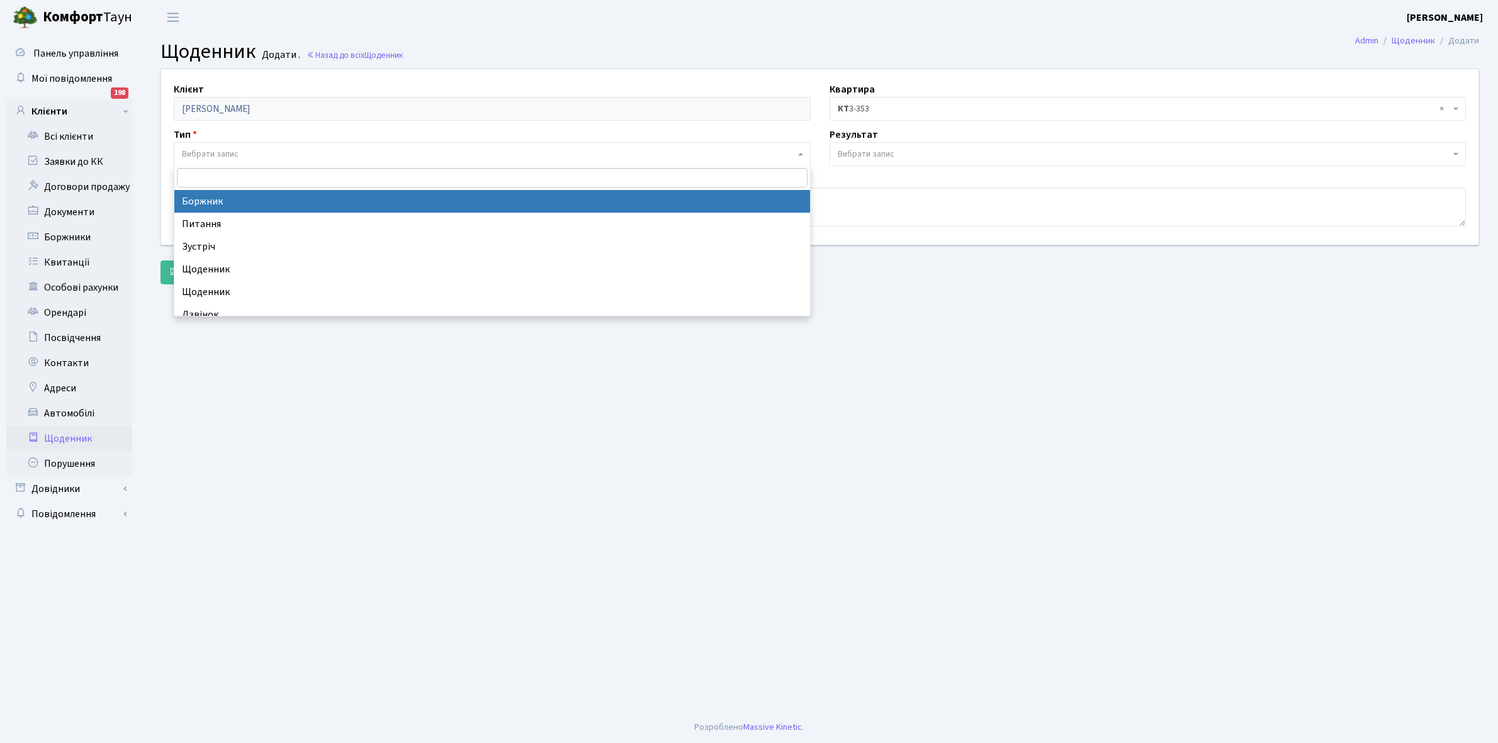
click at [262, 148] on span "Вибрати запис" at bounding box center [488, 154] width 613 height 13
select select "189"
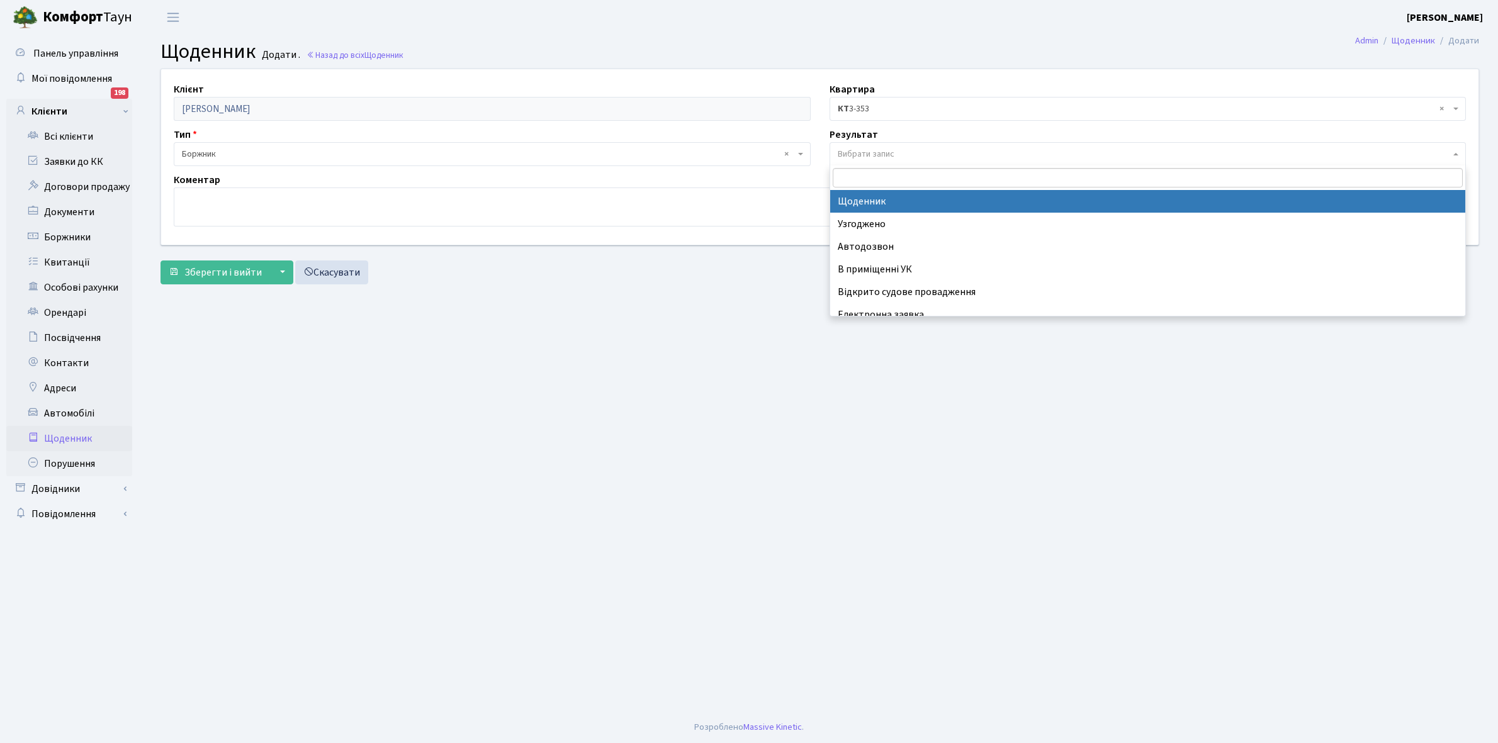
click at [882, 148] on span "Вибрати запис" at bounding box center [866, 154] width 57 height 13
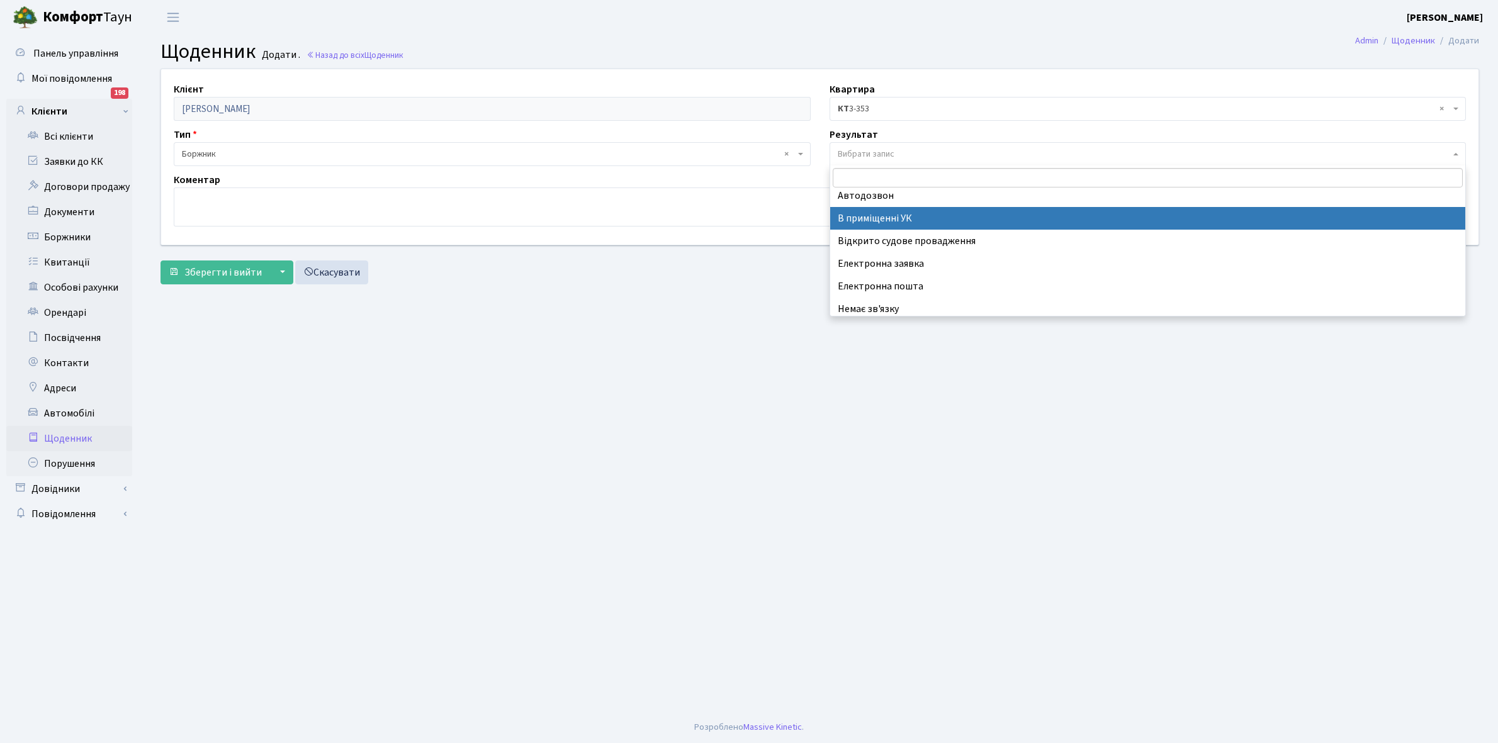
scroll to position [77, 0]
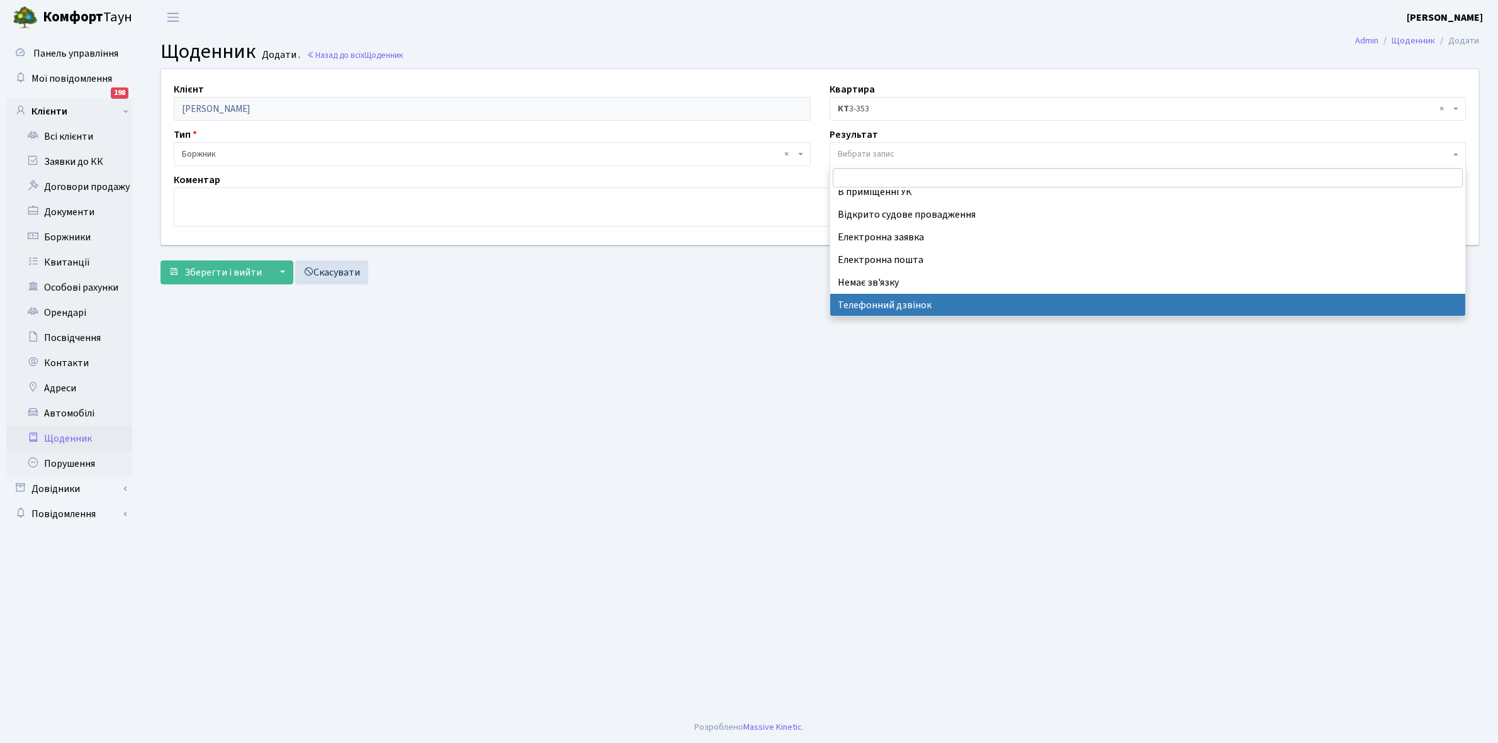
select select "196"
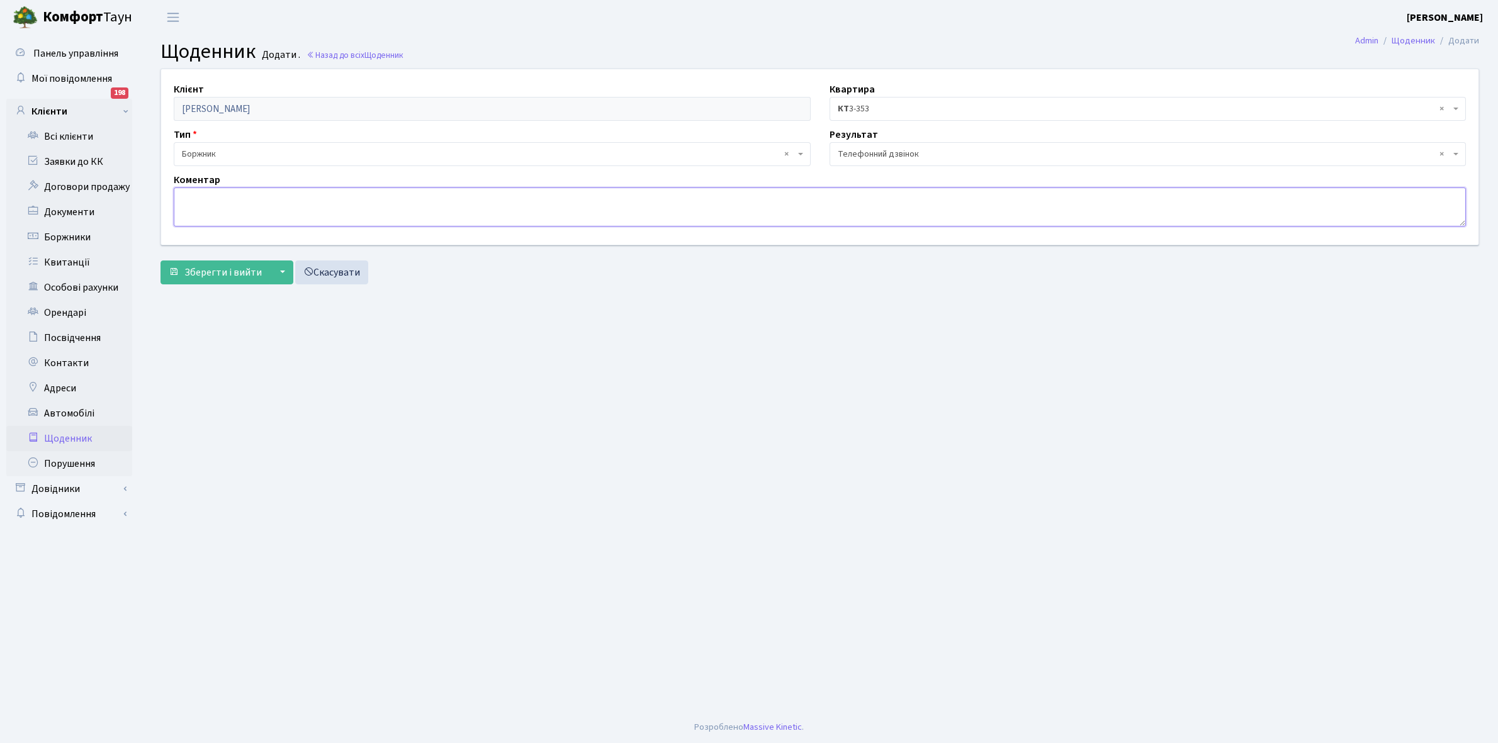
click at [191, 196] on textarea at bounding box center [820, 207] width 1292 height 39
type textarea "Протягом тижня оплатять борг"
click at [227, 263] on button "Зберегти і вийти" at bounding box center [215, 273] width 110 height 24
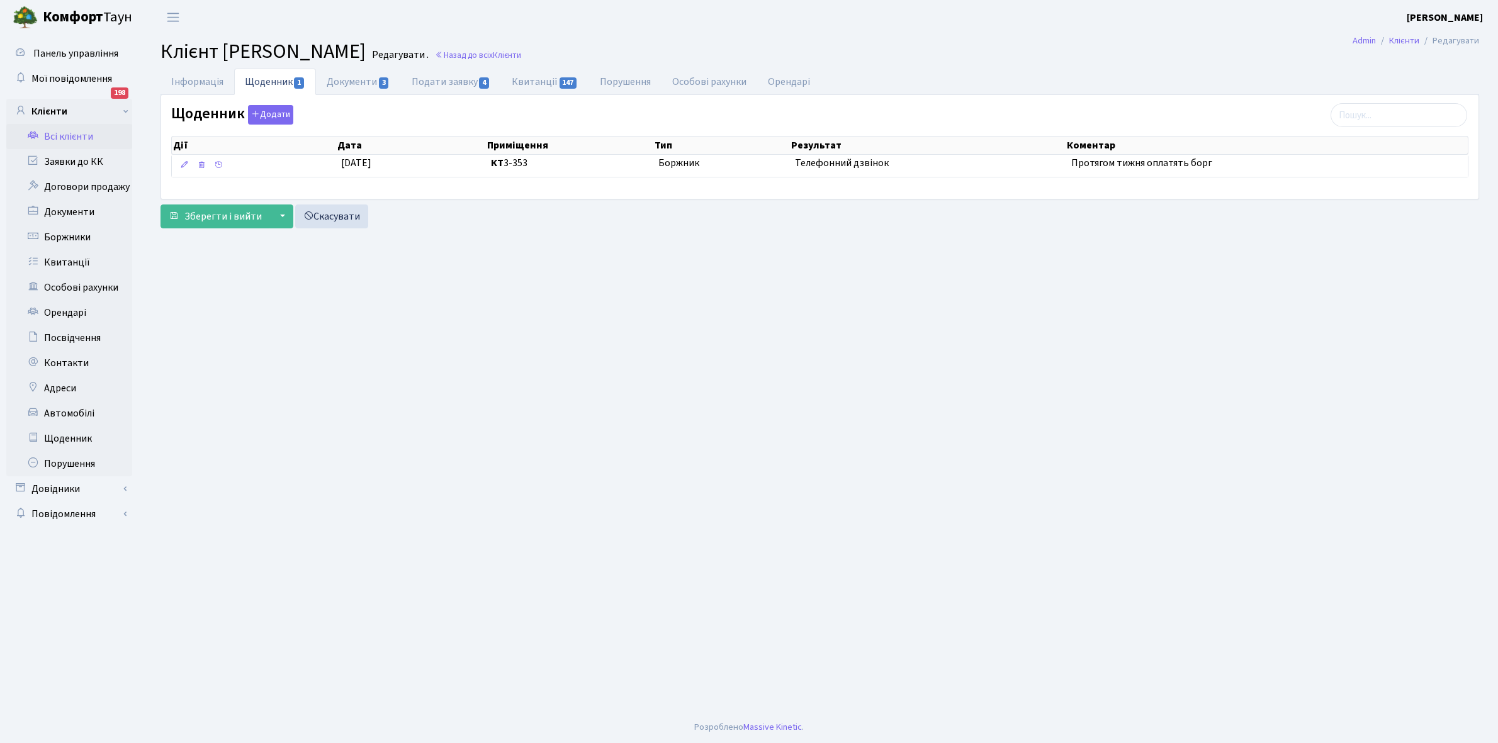
click at [74, 137] on link "Всі клієнти" at bounding box center [69, 136] width 126 height 25
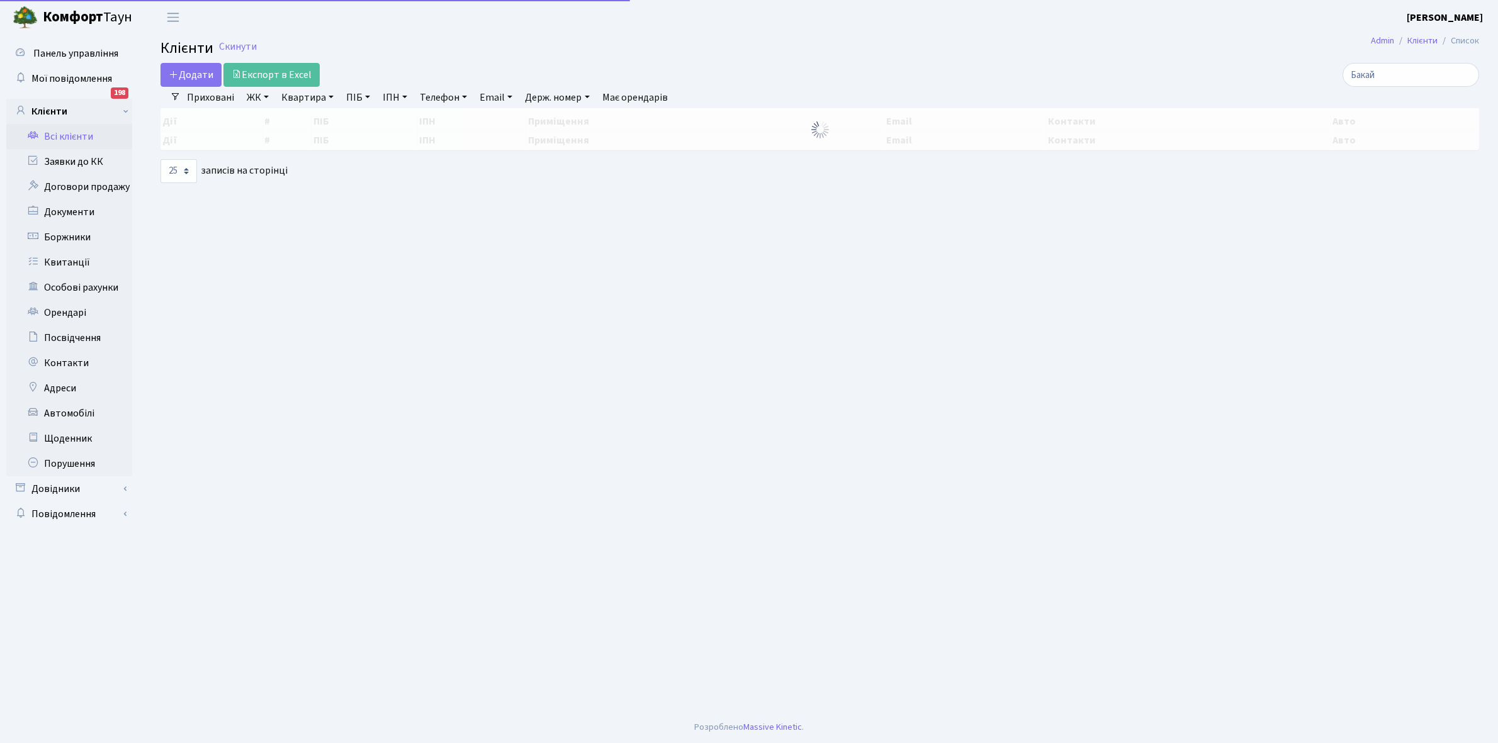
select select "25"
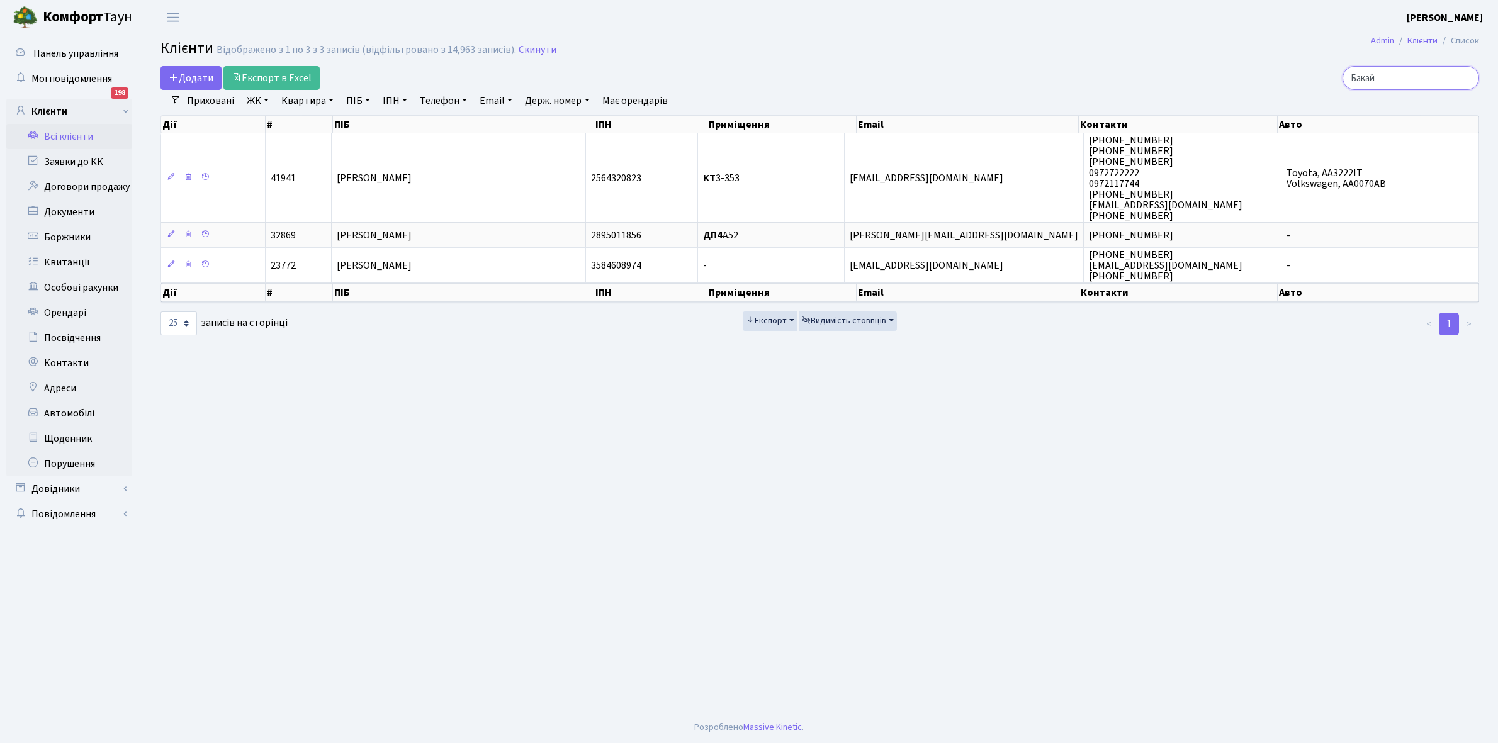
click at [1398, 84] on input "Бакай" at bounding box center [1410, 78] width 137 height 24
type input "Б"
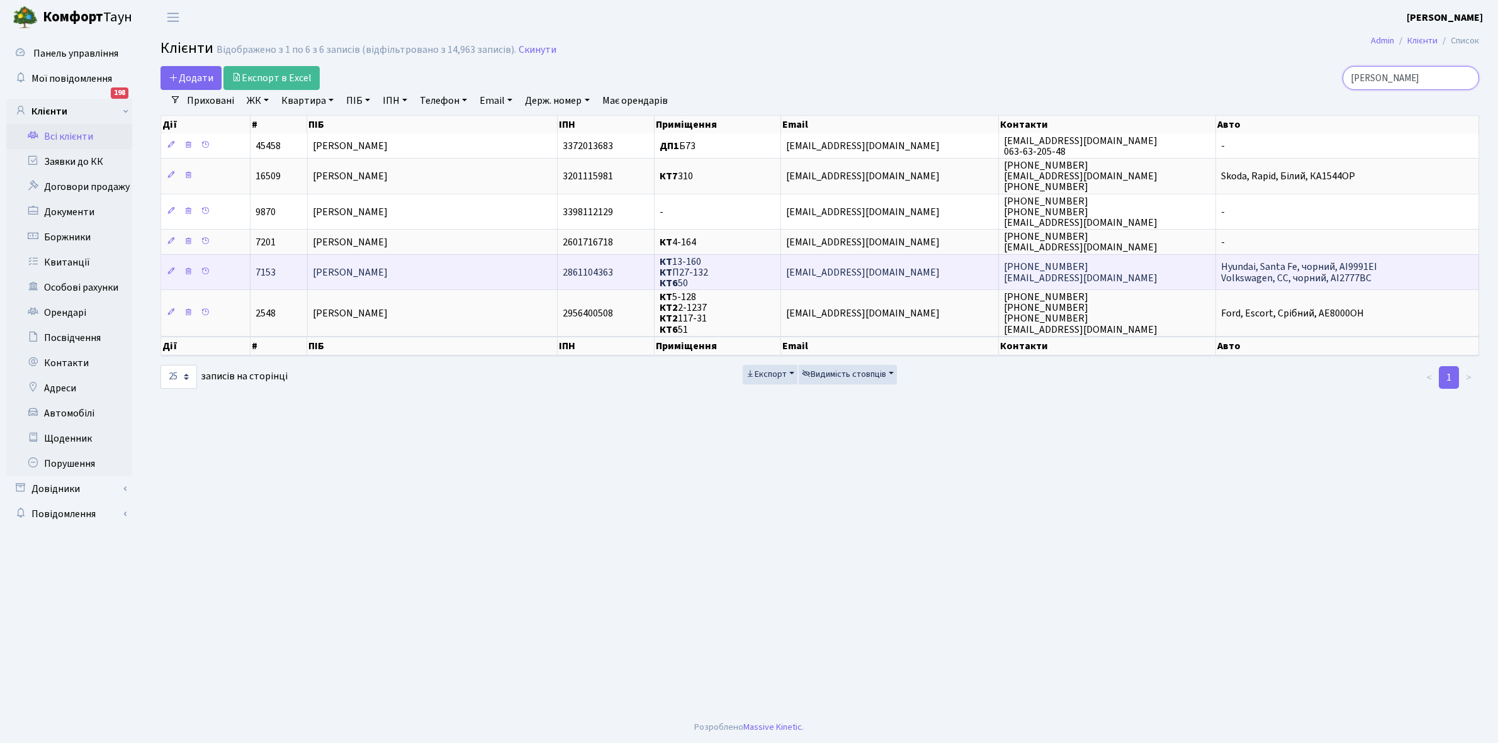
type input "[PERSON_NAME]"
click at [486, 268] on td "[PERSON_NAME]" at bounding box center [433, 271] width 250 height 35
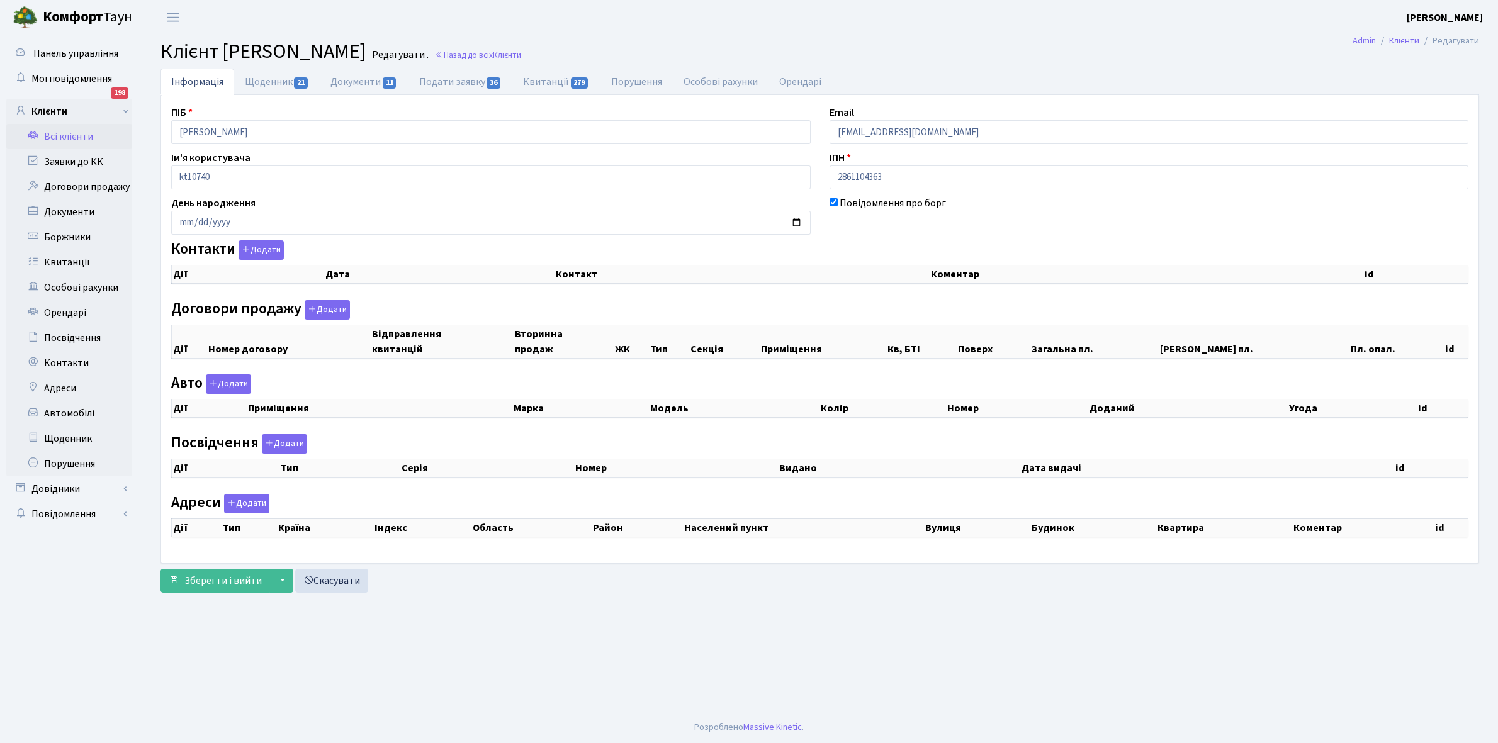
checkbox input "true"
select select "25"
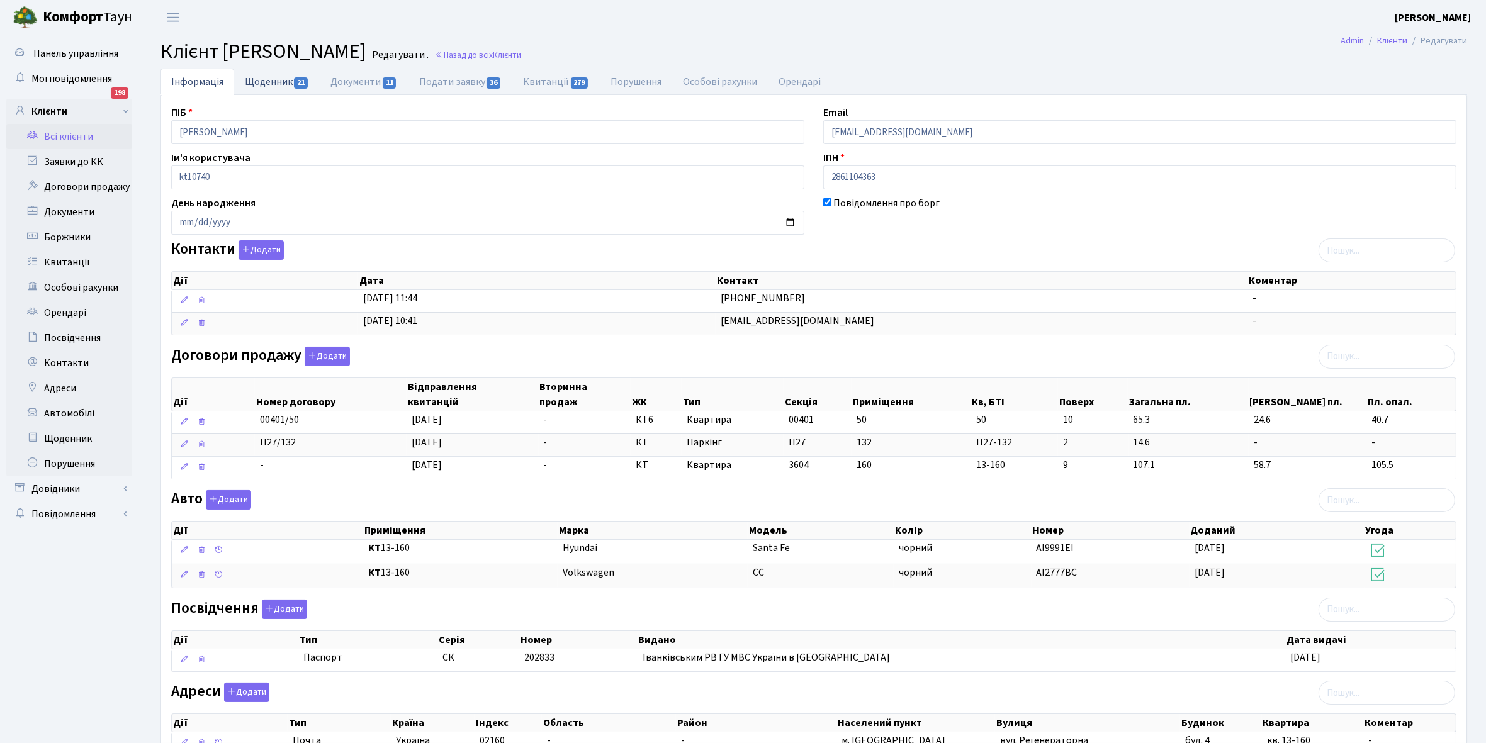
click at [261, 85] on link "Щоденник 21" at bounding box center [277, 82] width 86 height 26
select select "25"
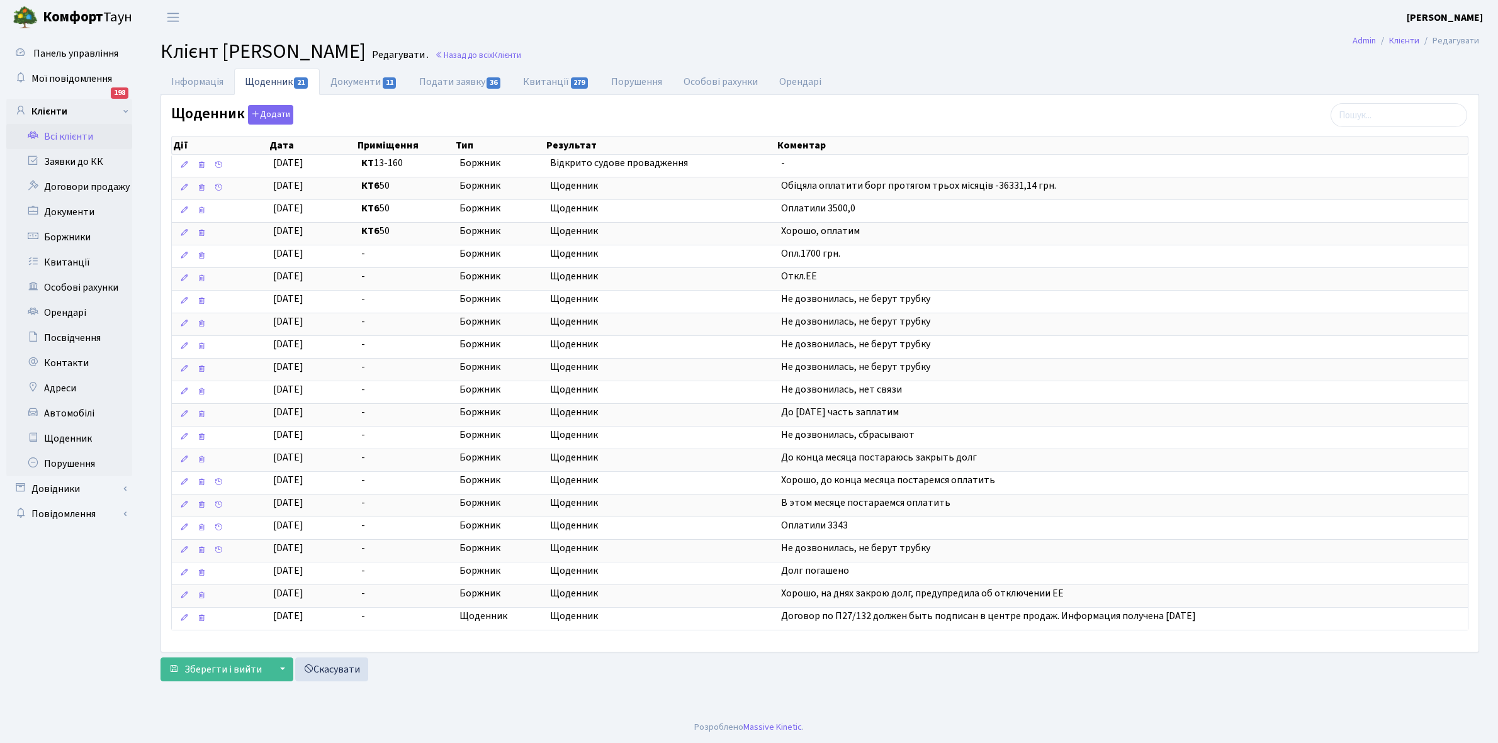
click at [80, 137] on link "Всі клієнти" at bounding box center [69, 136] width 126 height 25
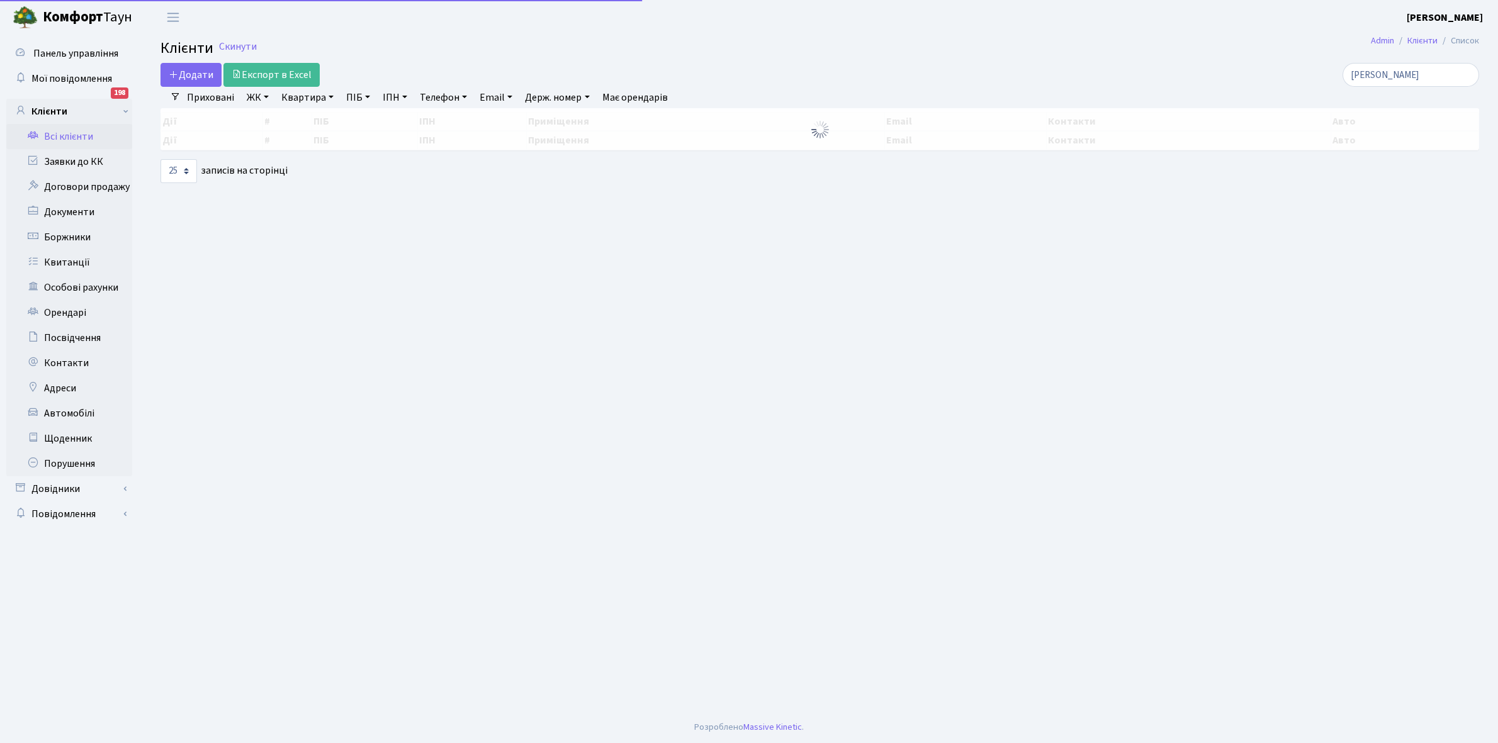
select select "25"
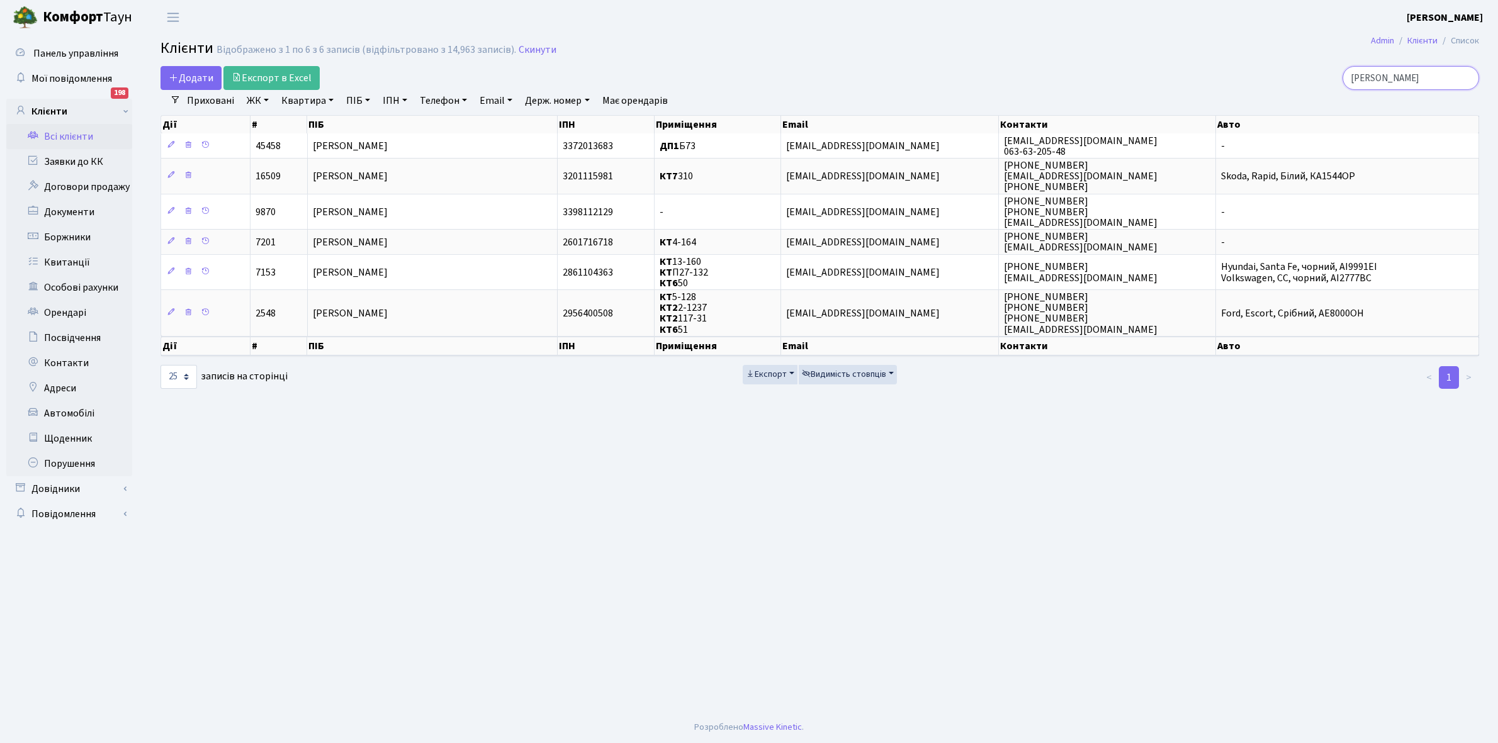
click at [1429, 70] on input "Зайченко" at bounding box center [1410, 78] width 137 height 24
type input "З"
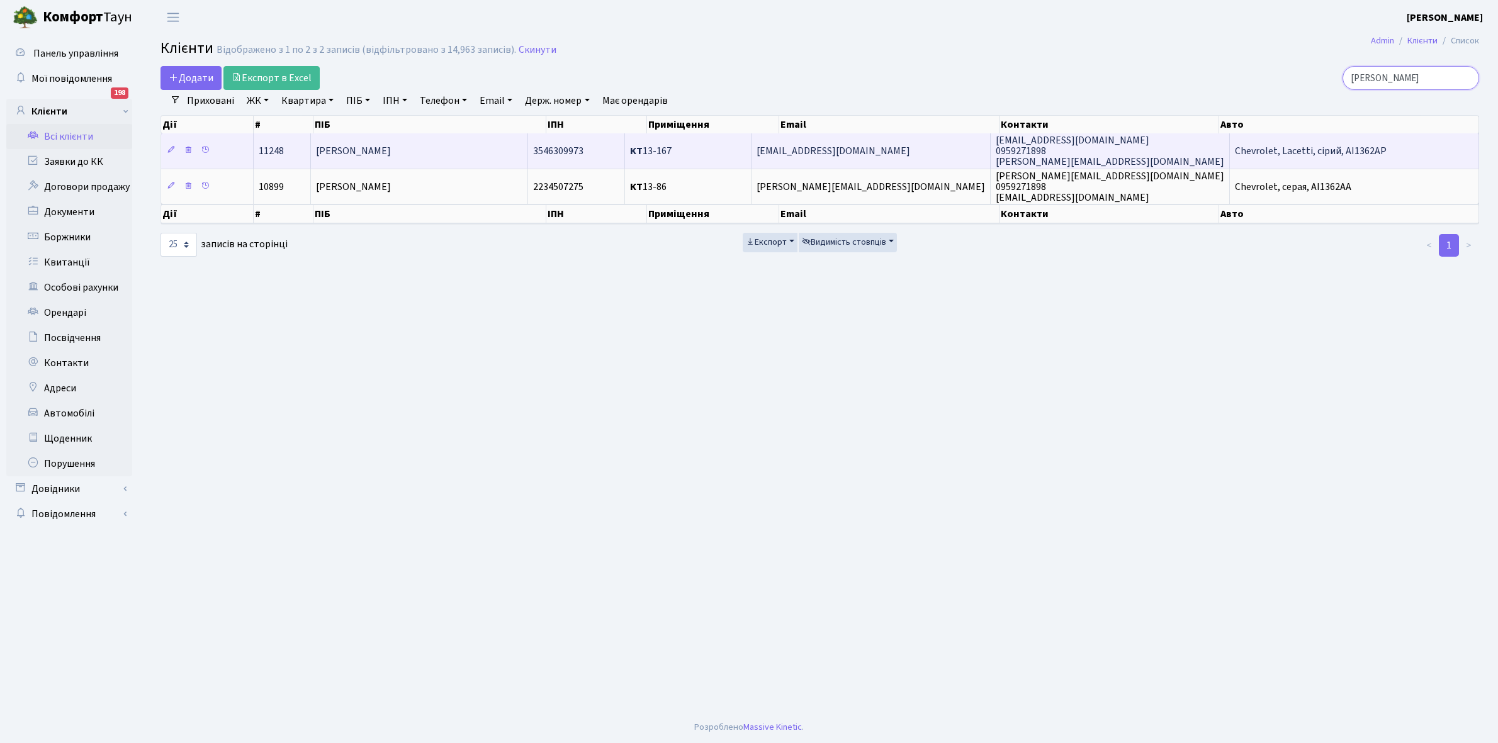
type input "Пріхнич"
click at [461, 149] on td "[PERSON_NAME]" at bounding box center [420, 150] width 218 height 35
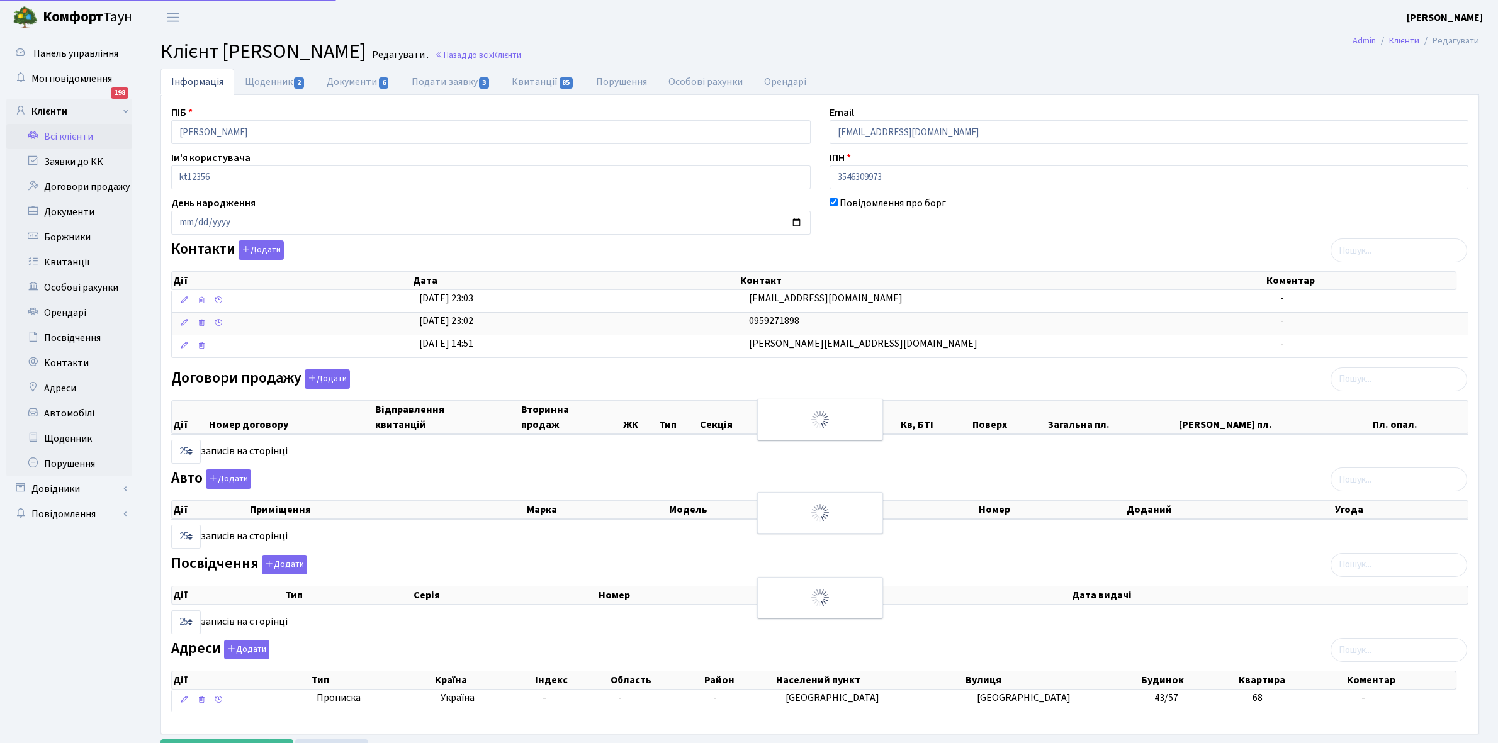
select select "25"
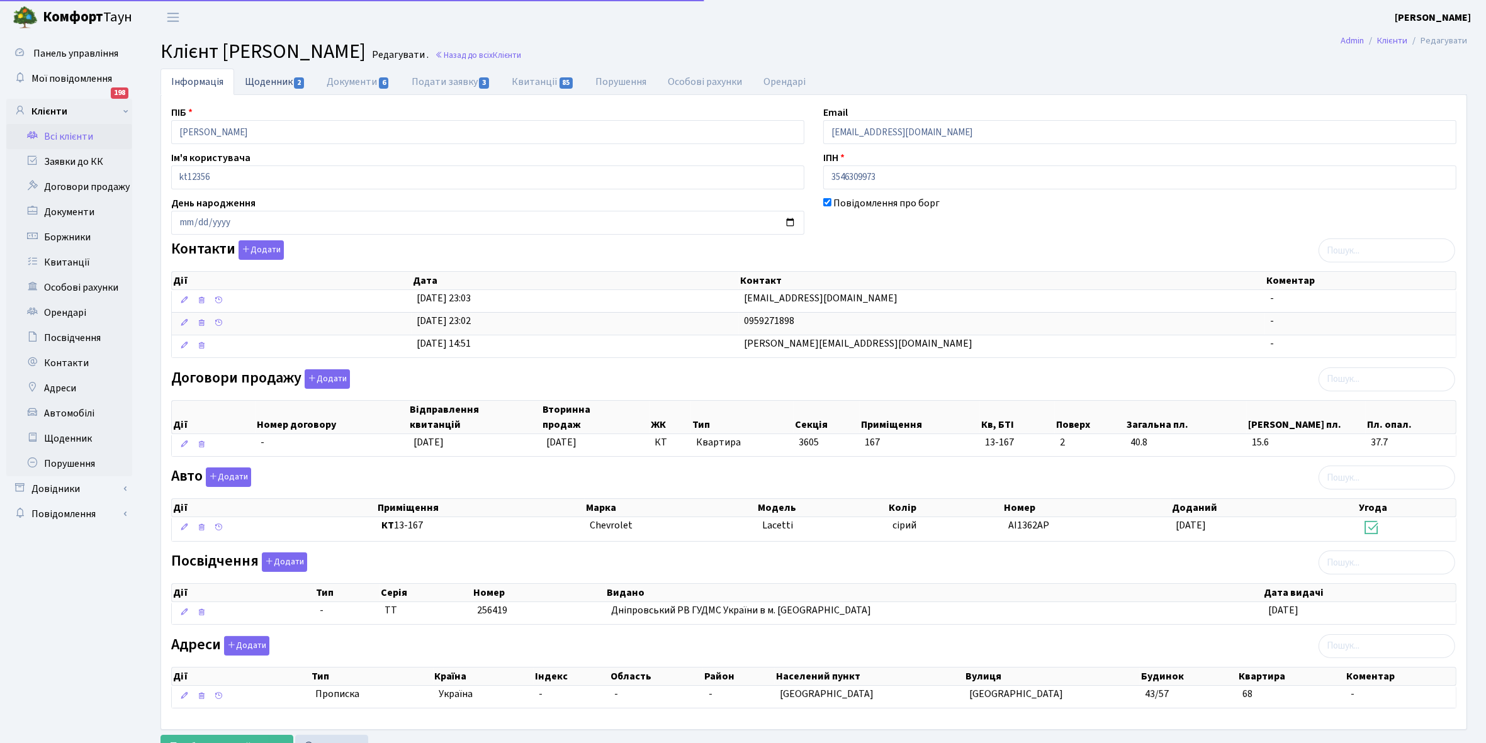
click at [266, 77] on link "Щоденник 2" at bounding box center [275, 82] width 82 height 26
select select "25"
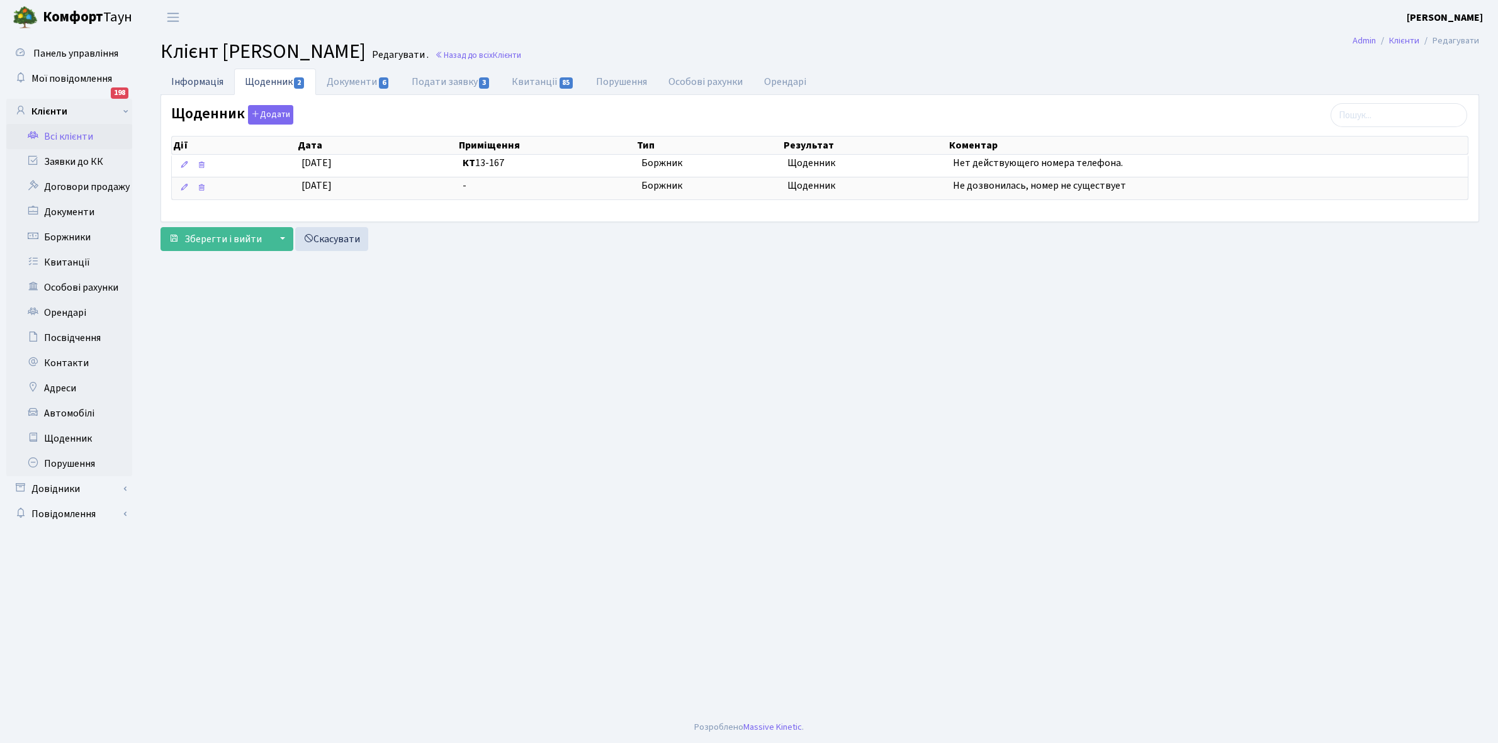
click at [179, 80] on link "Інформація" at bounding box center [197, 82] width 74 height 26
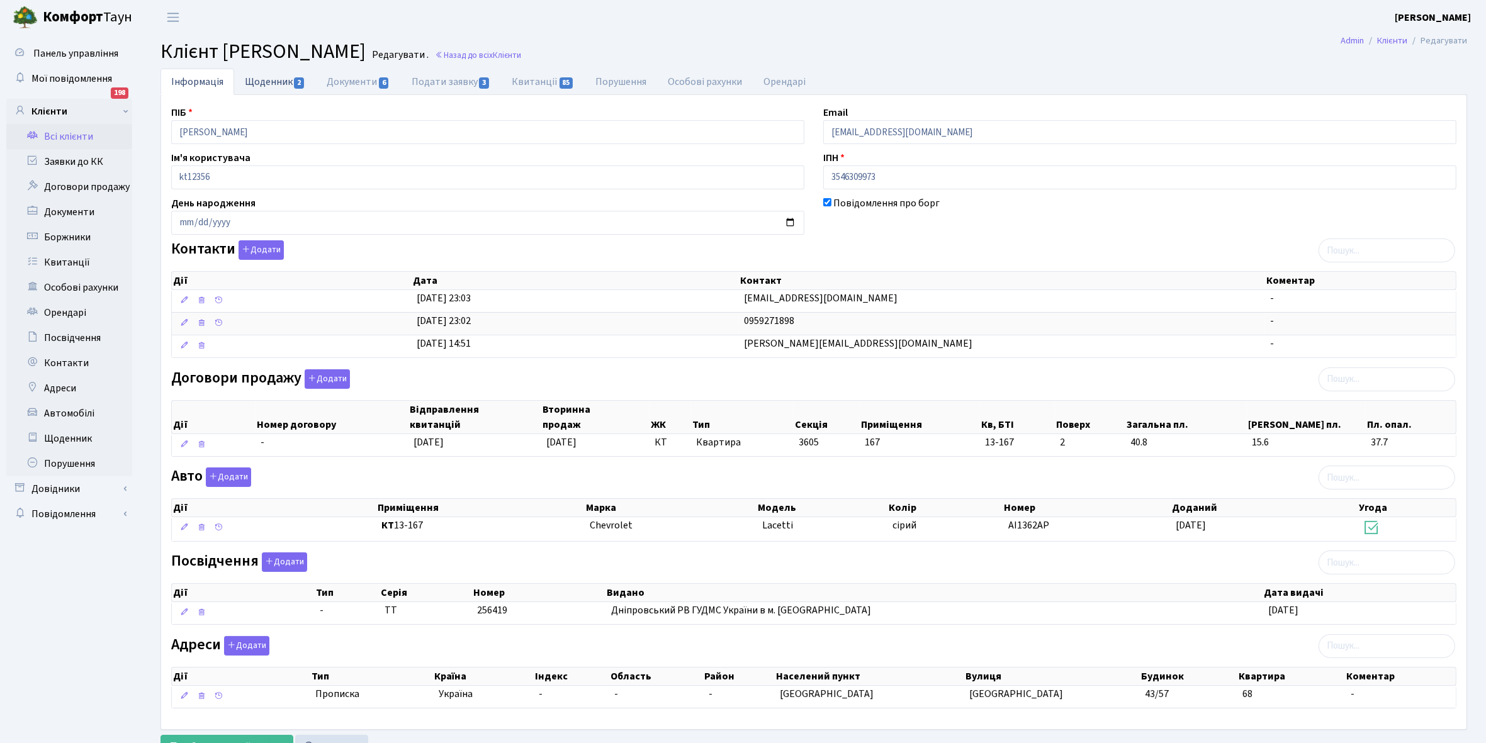
click at [255, 83] on link "Щоденник 2" at bounding box center [275, 82] width 82 height 26
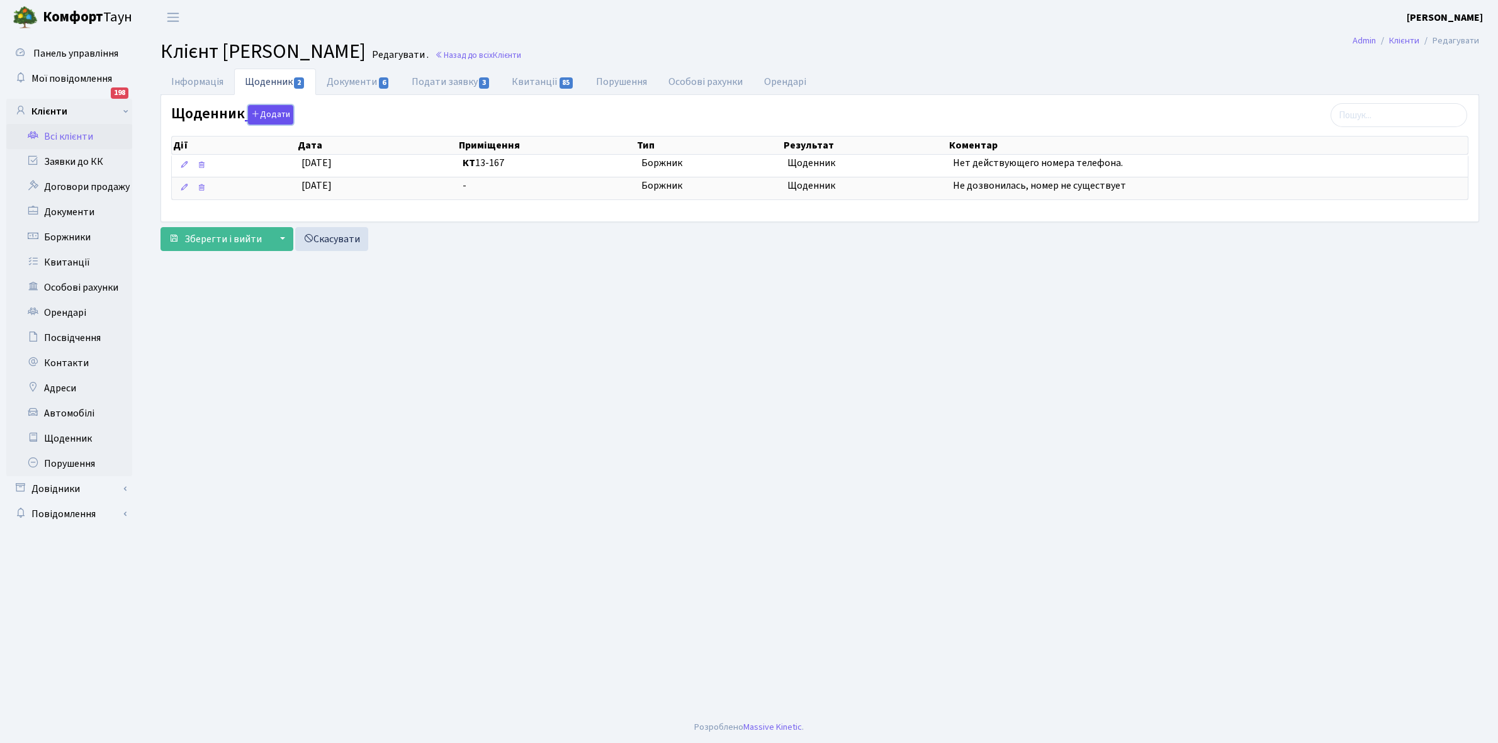
click at [279, 111] on button "Додати" at bounding box center [270, 115] width 45 height 20
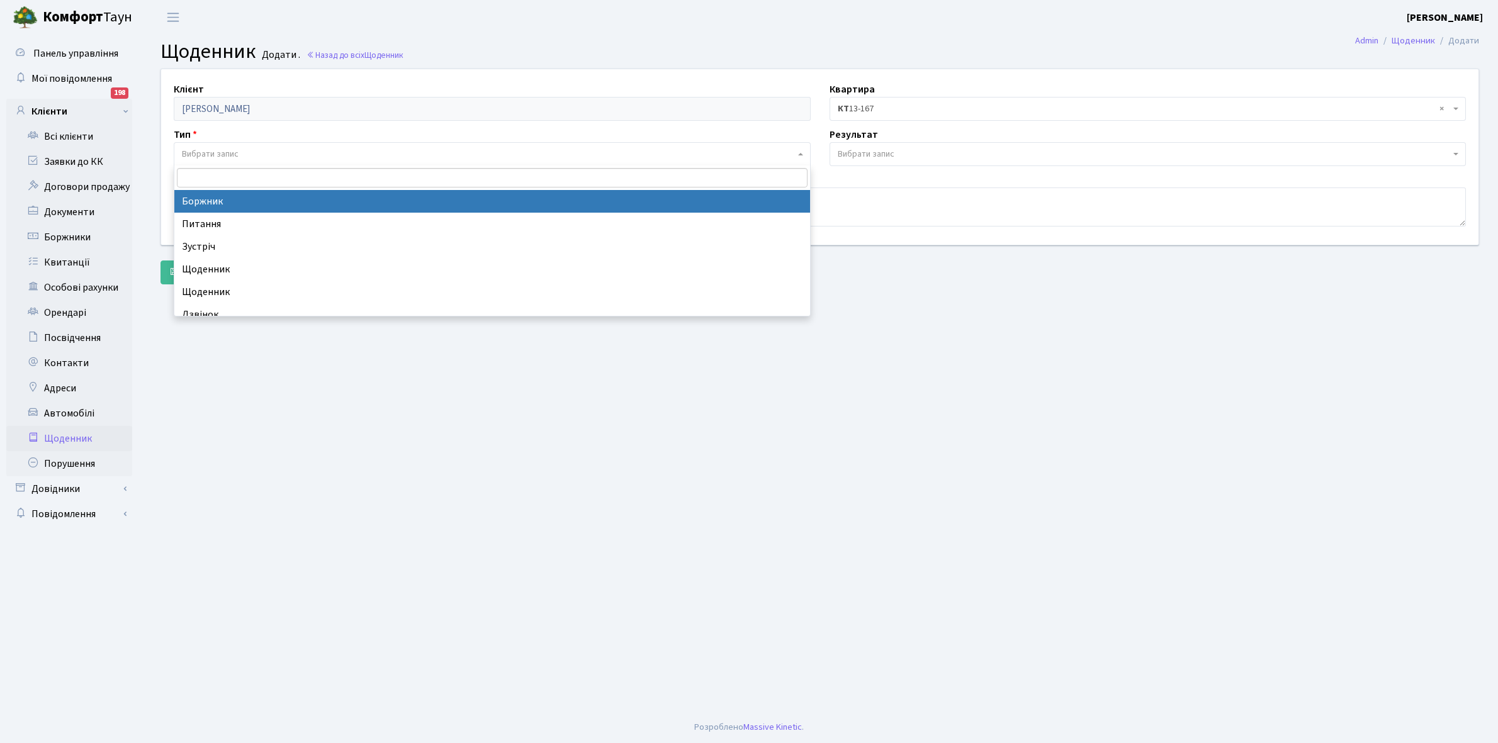
click at [246, 152] on span "Вибрати запис" at bounding box center [488, 154] width 613 height 13
select select "189"
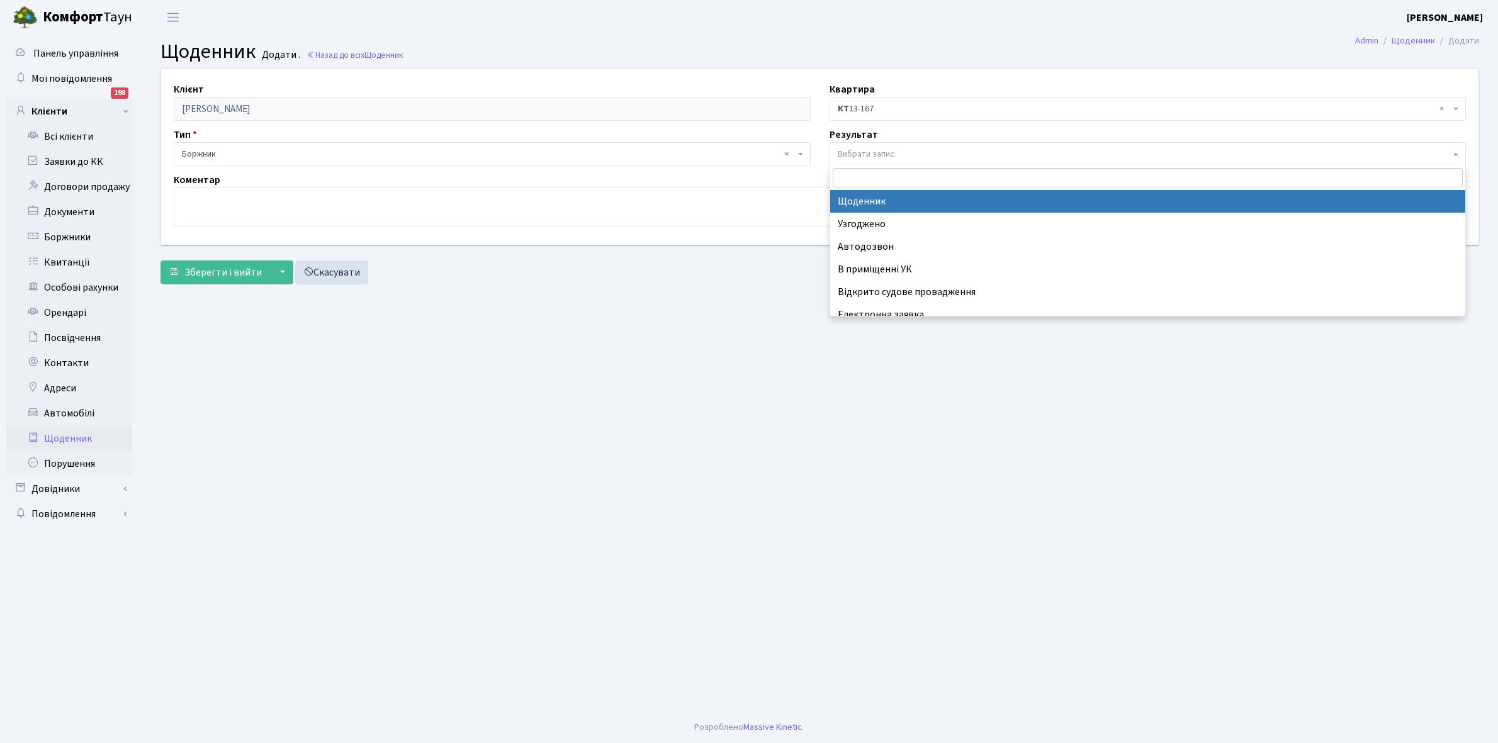
click at [904, 150] on span "Вибрати запис" at bounding box center [1144, 154] width 613 height 13
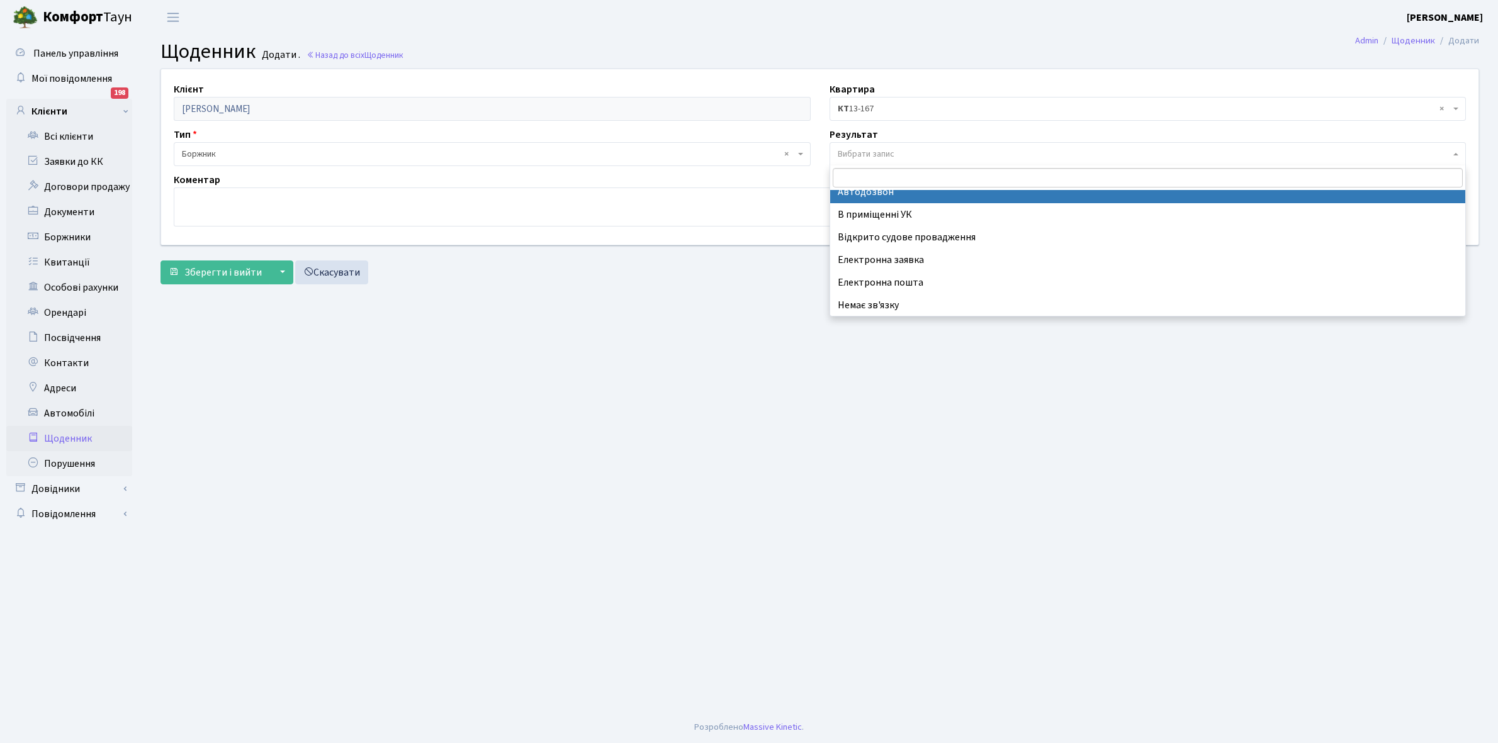
scroll to position [77, 0]
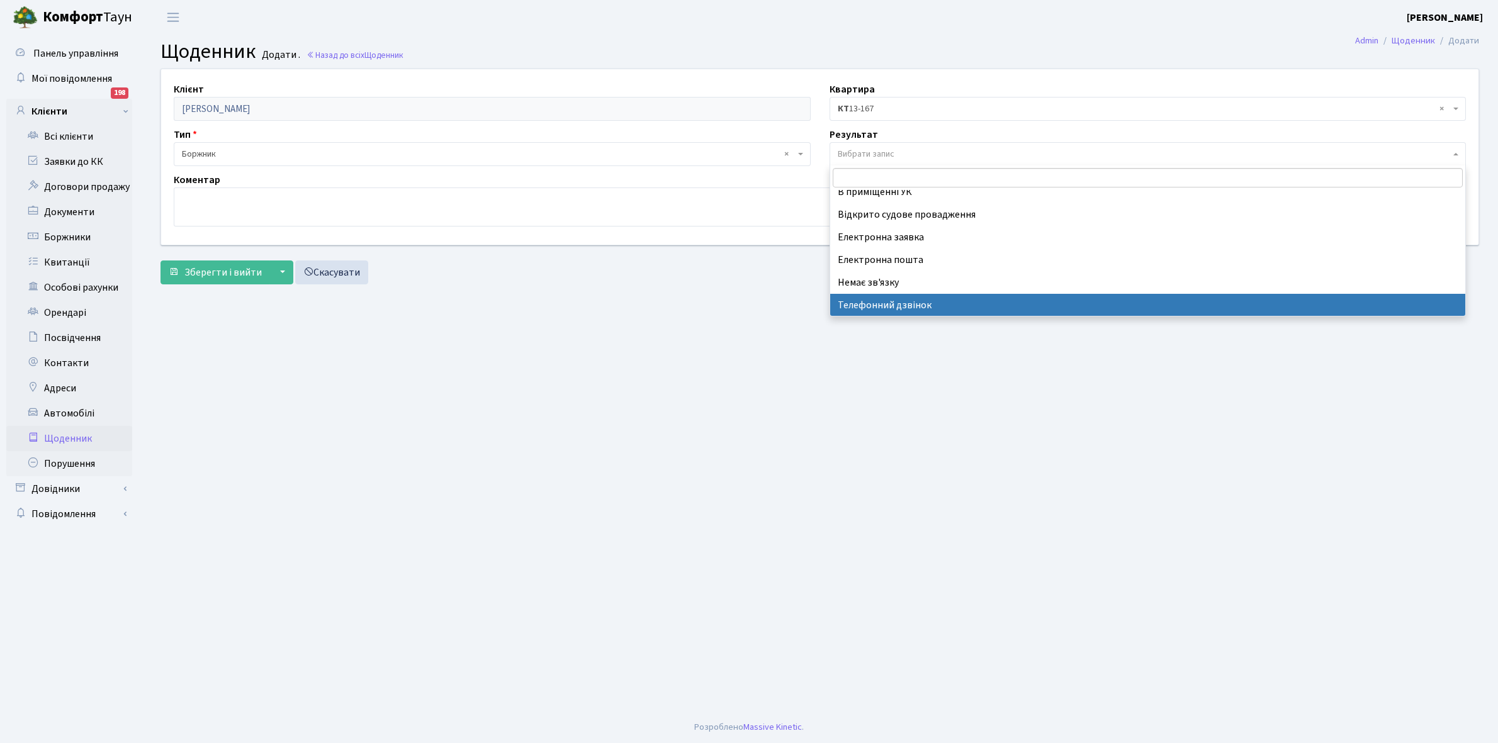
select select "196"
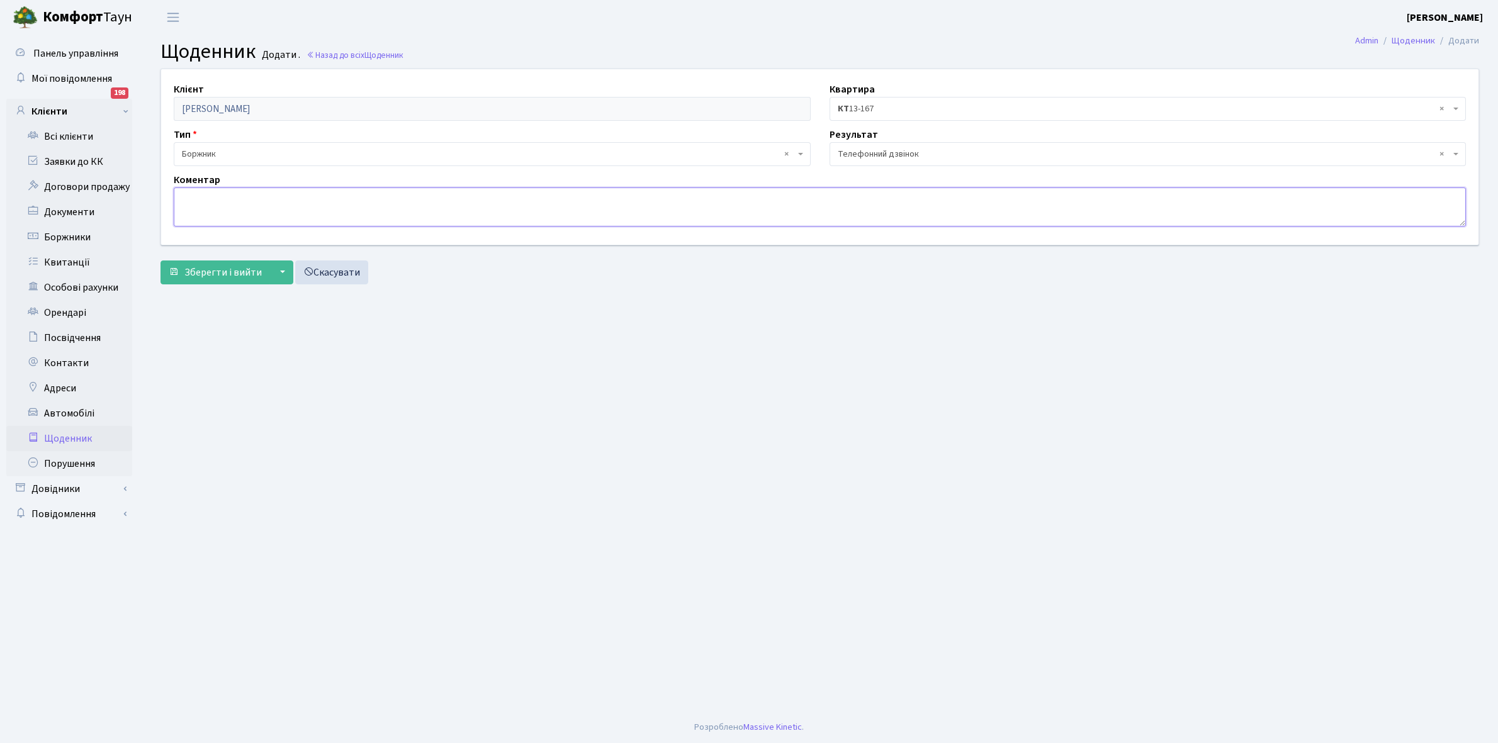
click at [196, 205] on textarea at bounding box center [820, 207] width 1292 height 39
click at [222, 194] on textarea "Оплатить частинами" at bounding box center [820, 207] width 1292 height 39
click at [303, 201] on textarea "Оплатить борг частинами" at bounding box center [820, 207] width 1292 height 39
click at [354, 200] on textarea "Оплатить борг частинами протягом двух місяців" at bounding box center [820, 207] width 1292 height 39
type textarea "Оплатить борг частинами протягом двух місяців"
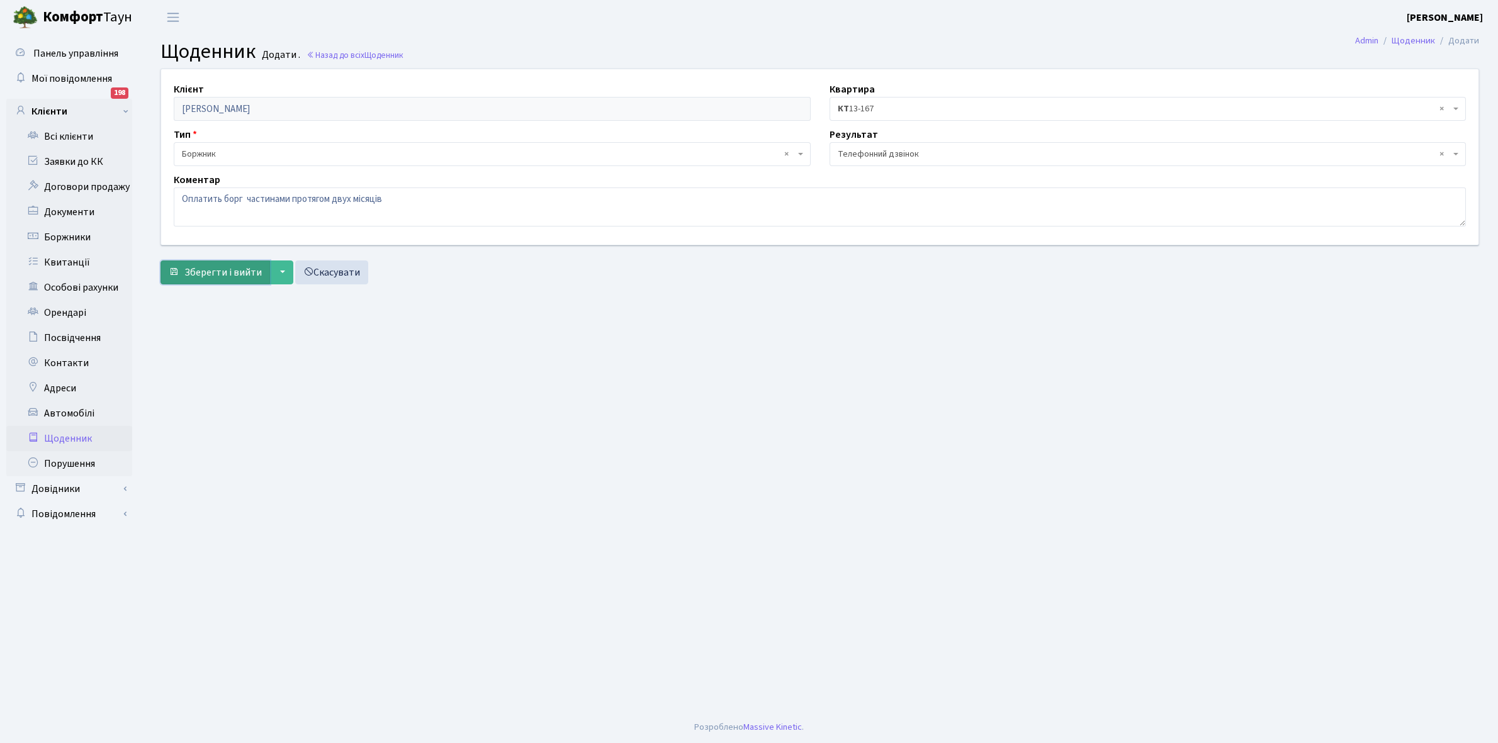
click at [224, 266] on span "Зберегти і вийти" at bounding box center [222, 273] width 77 height 14
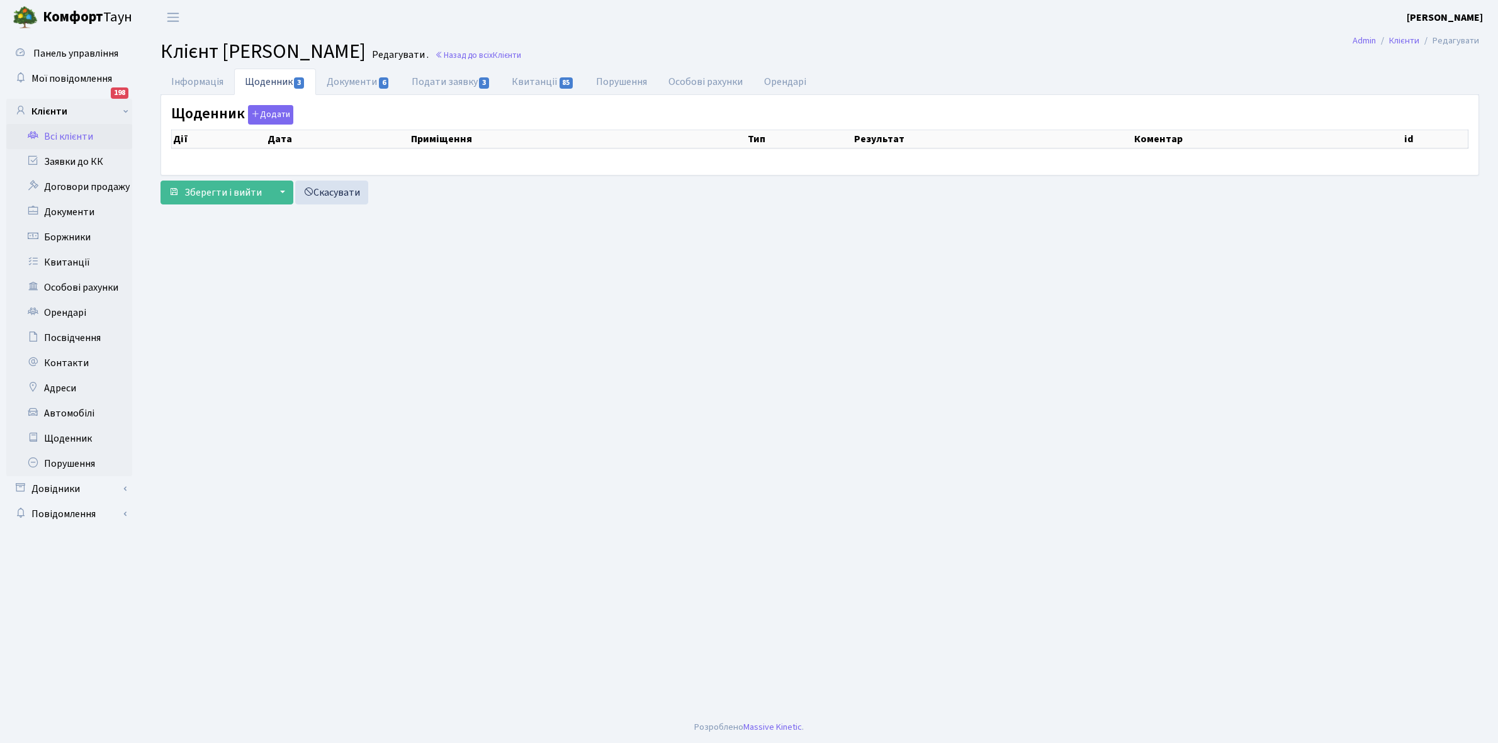
select select "25"
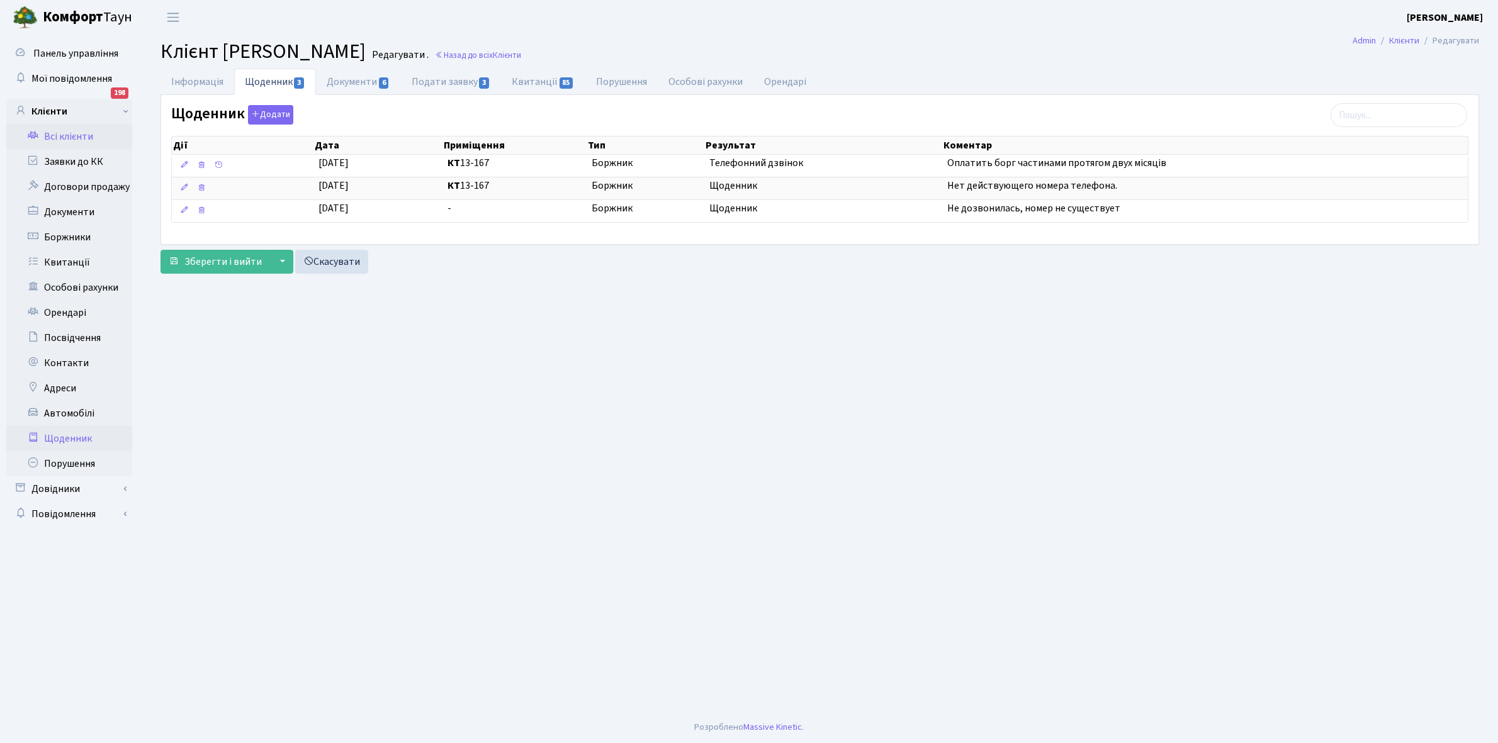
click at [66, 437] on link "Щоденник" at bounding box center [69, 438] width 126 height 25
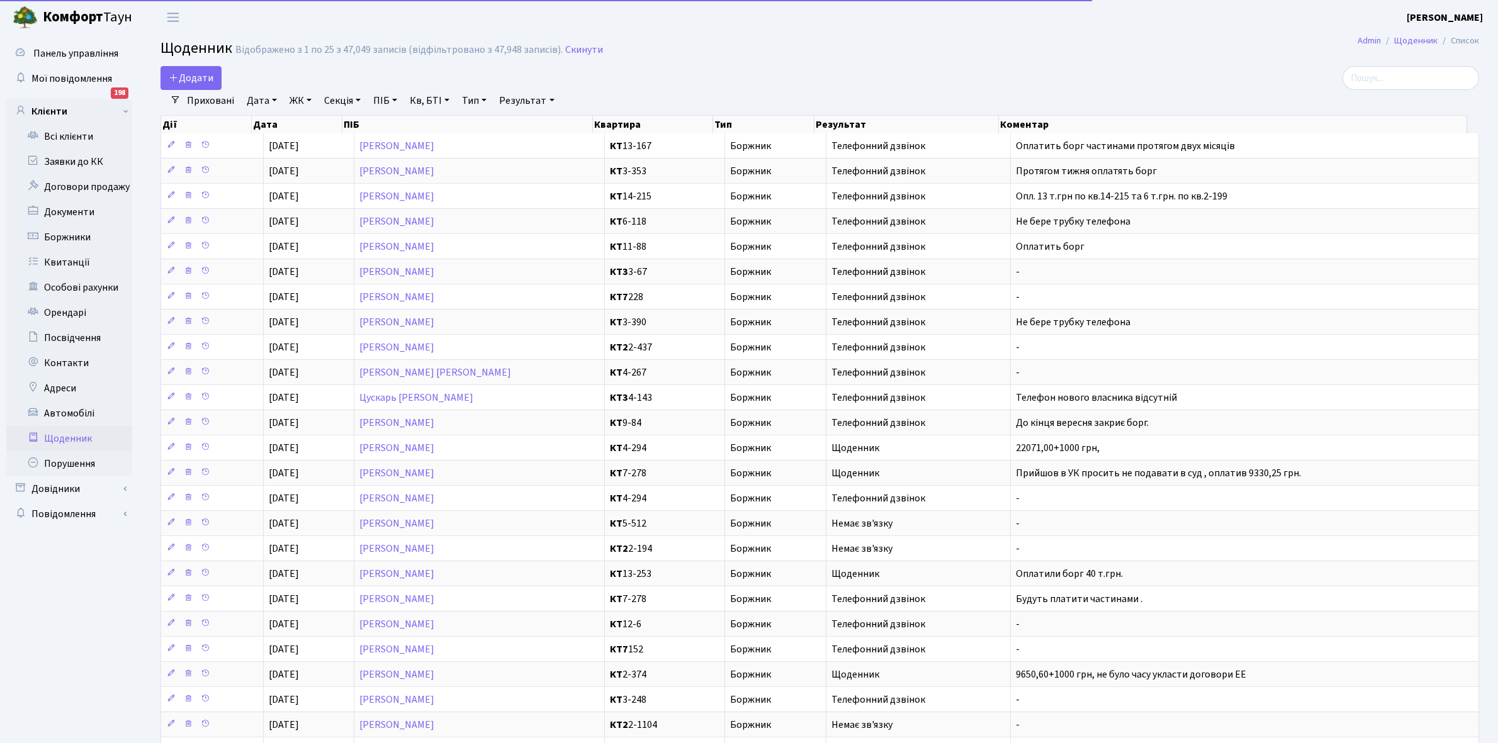
select select "25"
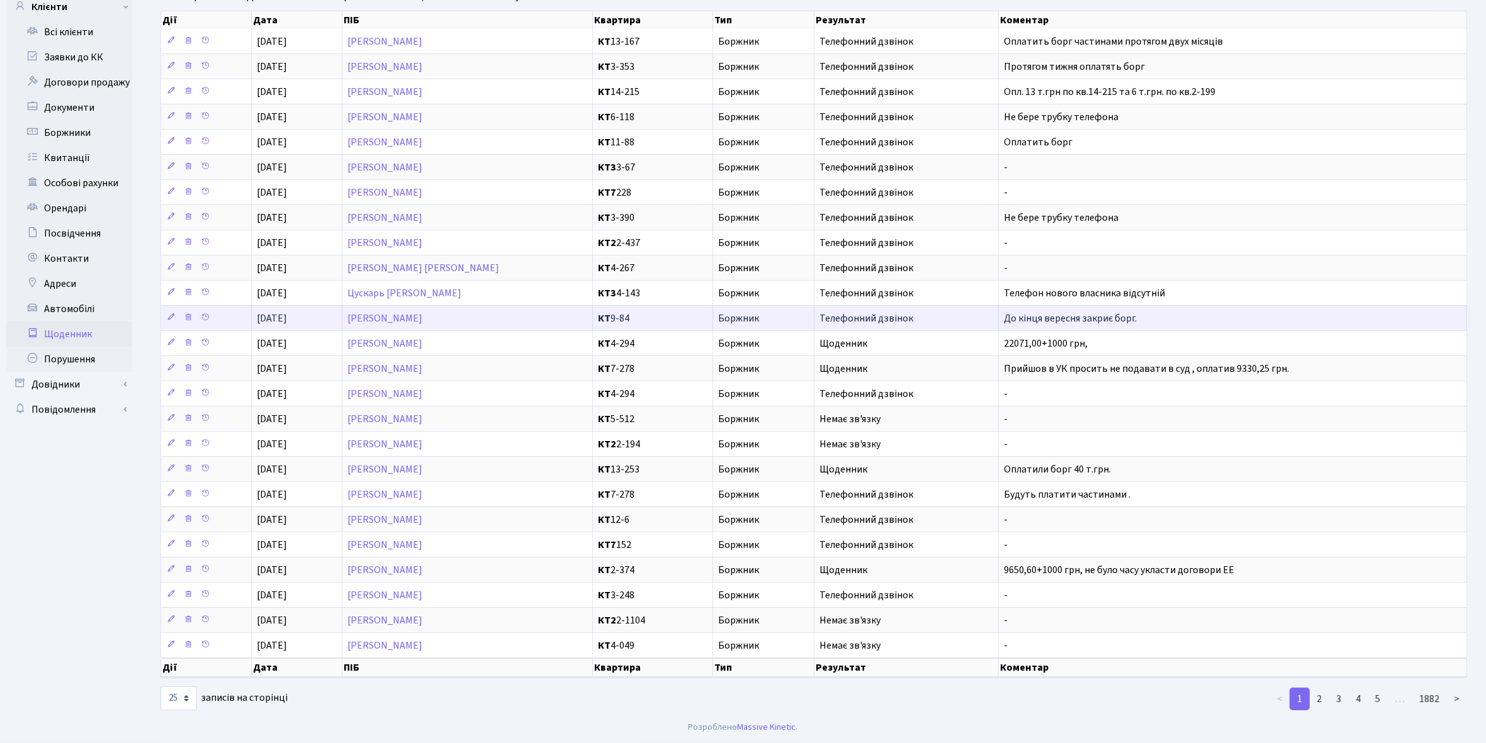
scroll to position [38, 0]
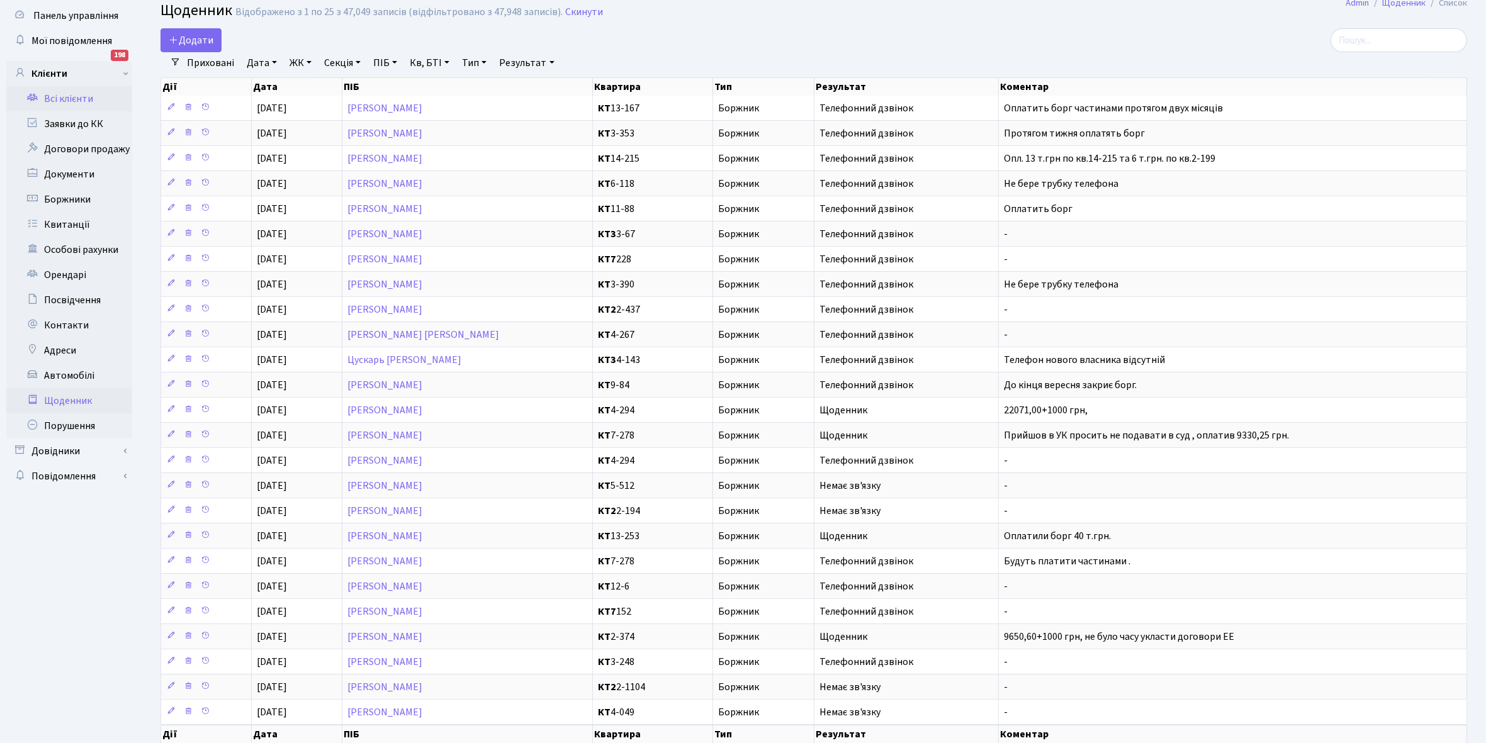
click at [66, 101] on link "Всі клієнти" at bounding box center [69, 98] width 126 height 25
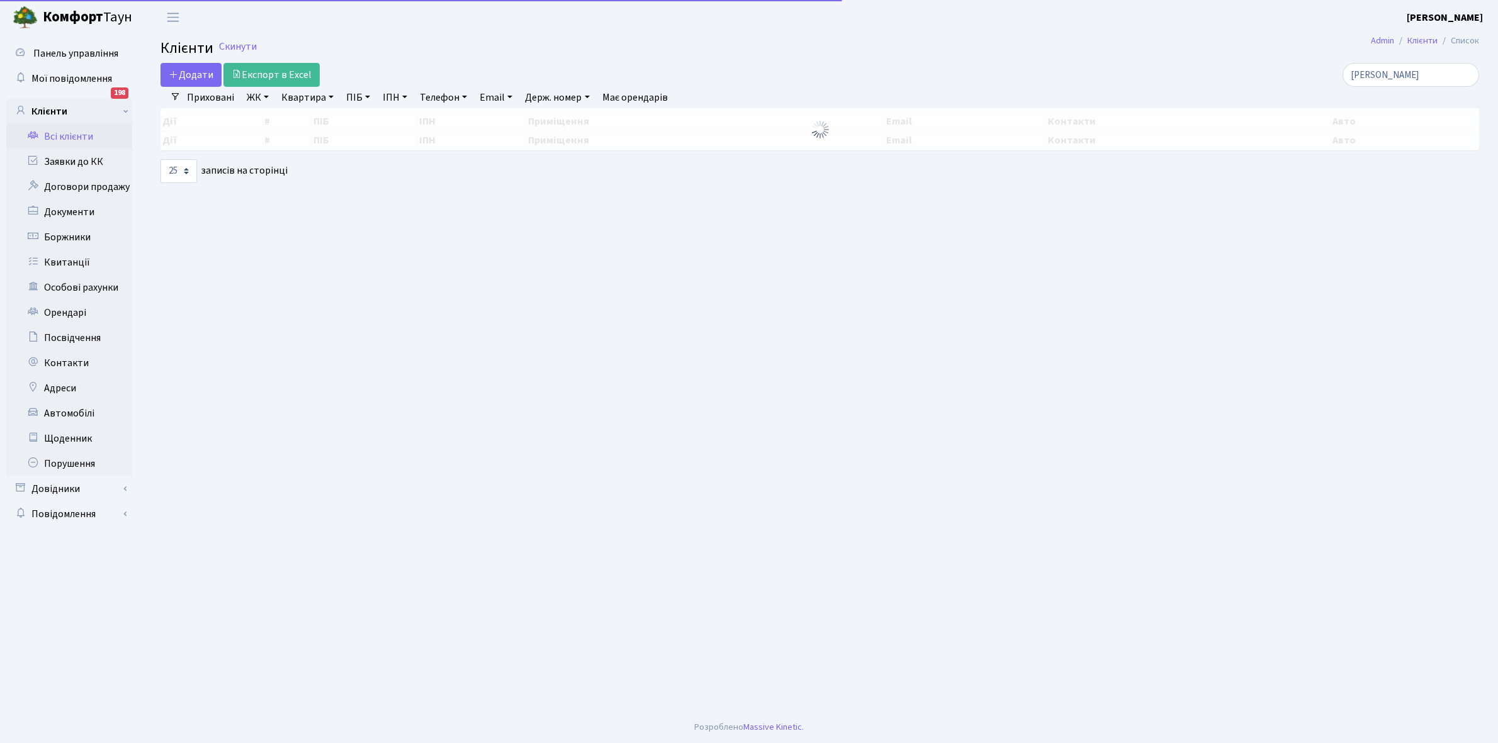
select select "25"
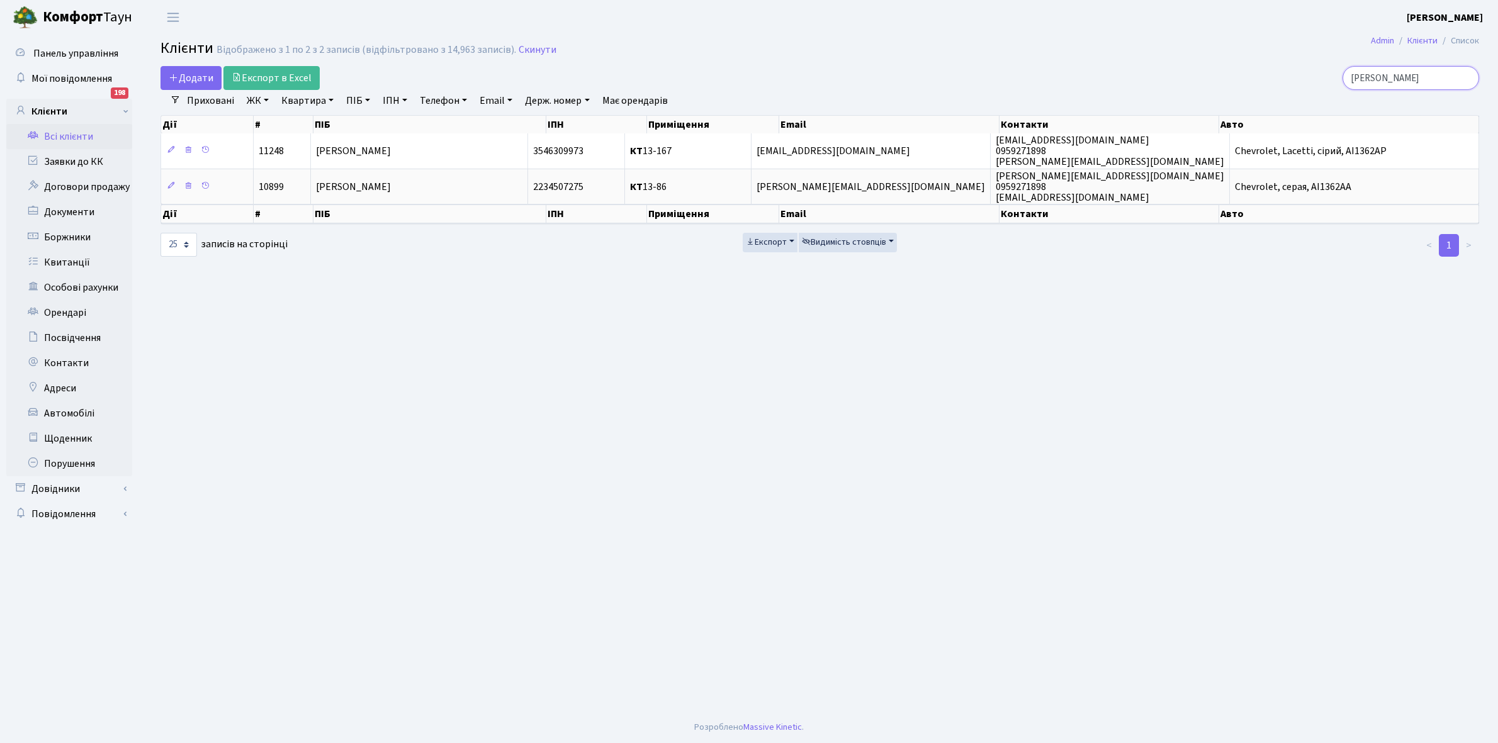
click at [1421, 79] on input "[PERSON_NAME]" at bounding box center [1410, 78] width 137 height 24
type input "П"
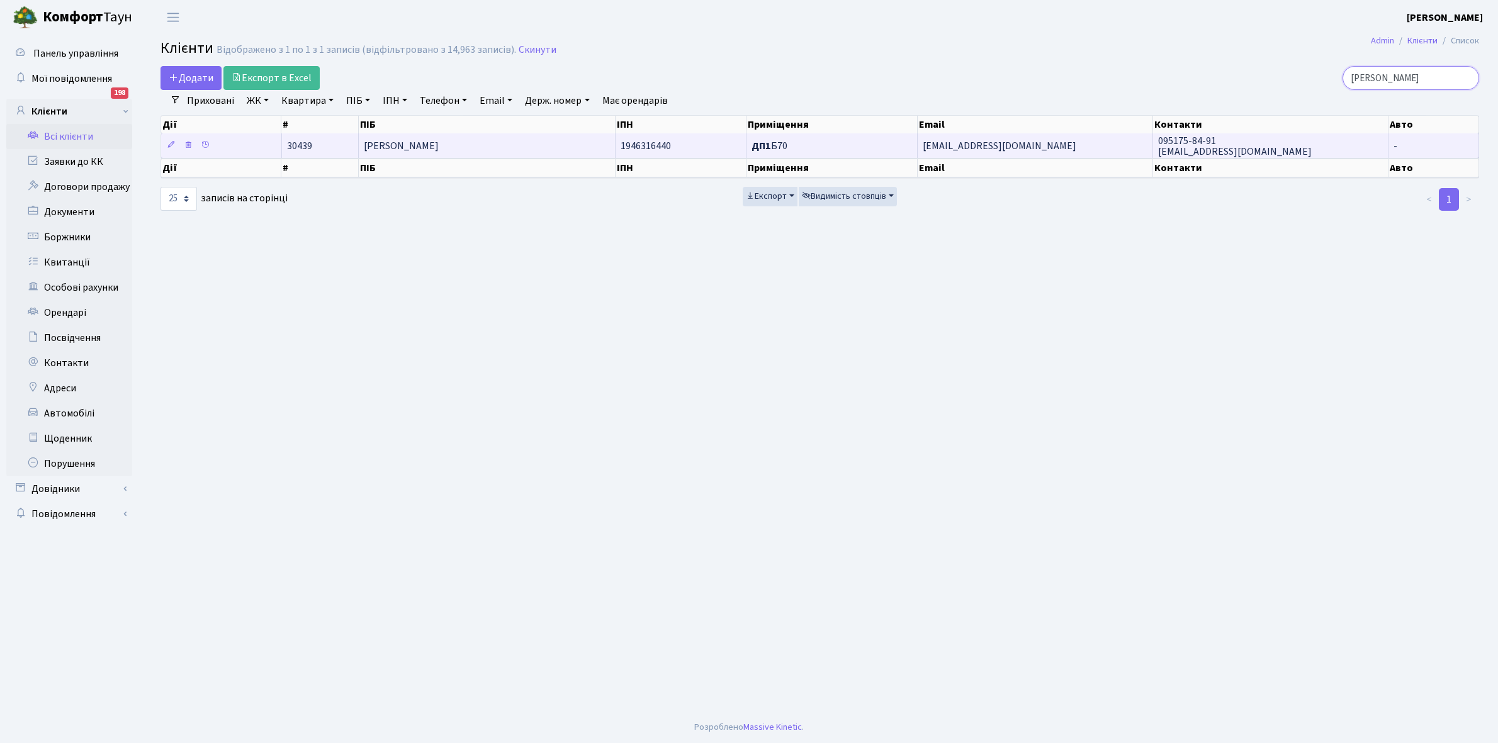
type input "[PERSON_NAME]"
click at [515, 142] on td "[PERSON_NAME]" at bounding box center [487, 145] width 257 height 25
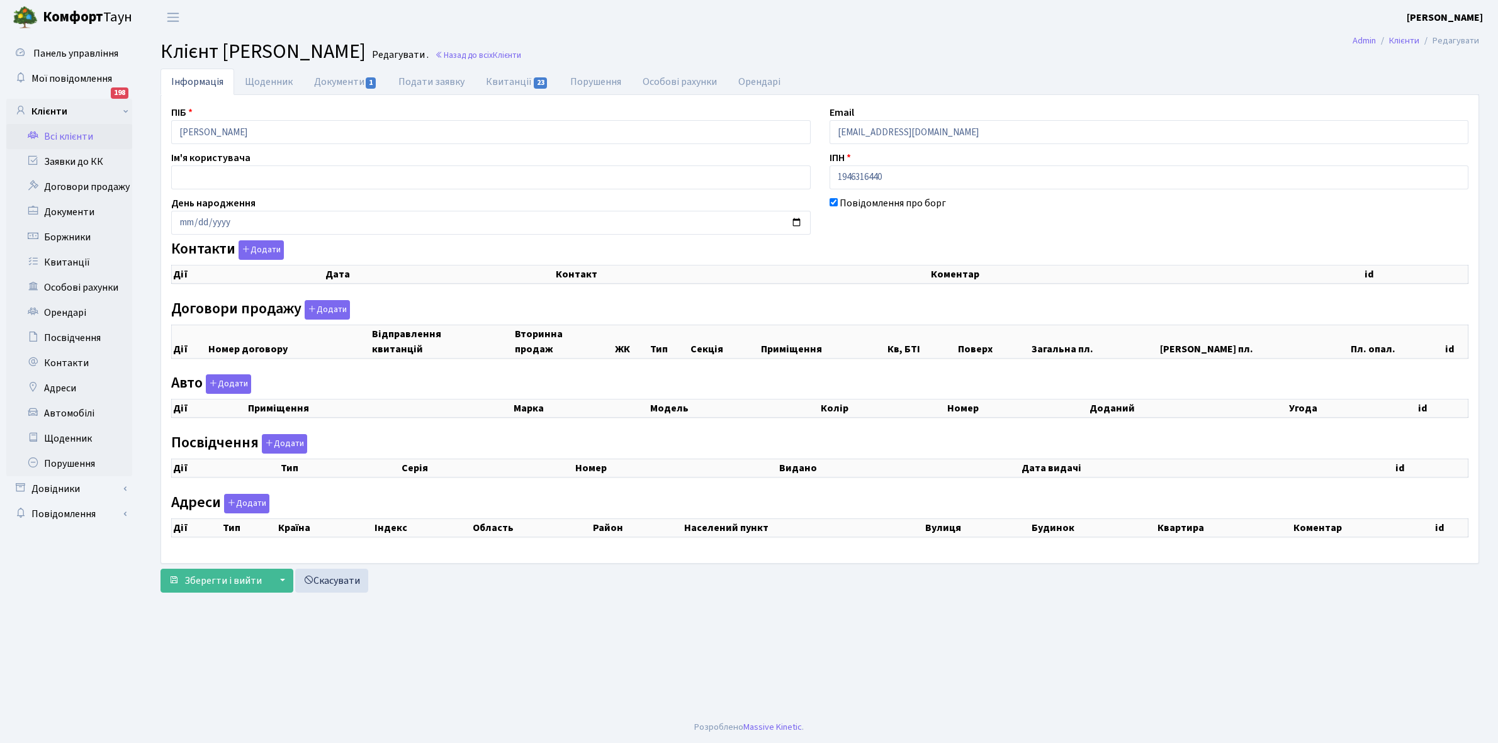
checkbox input "true"
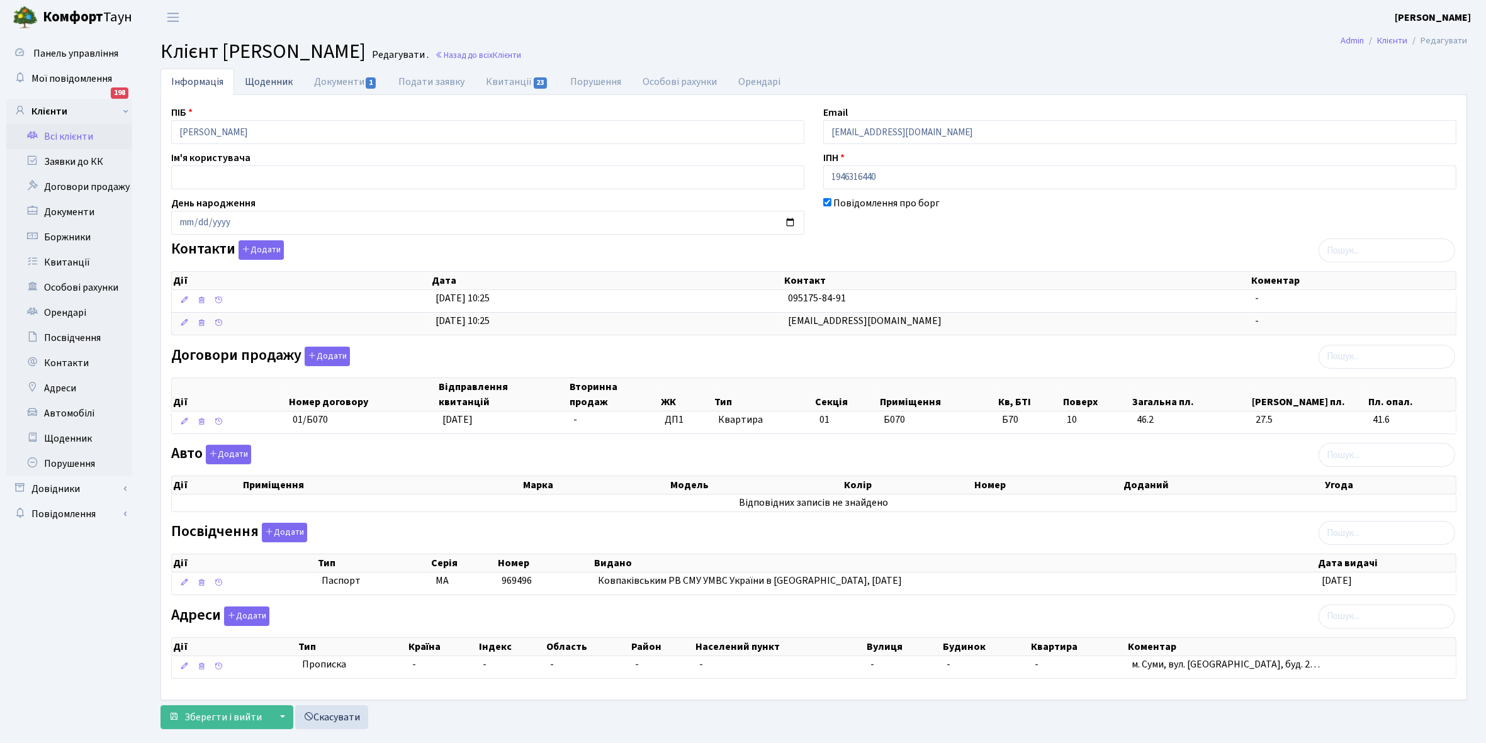
click at [265, 85] on link "Щоденник" at bounding box center [268, 82] width 69 height 26
select select "25"
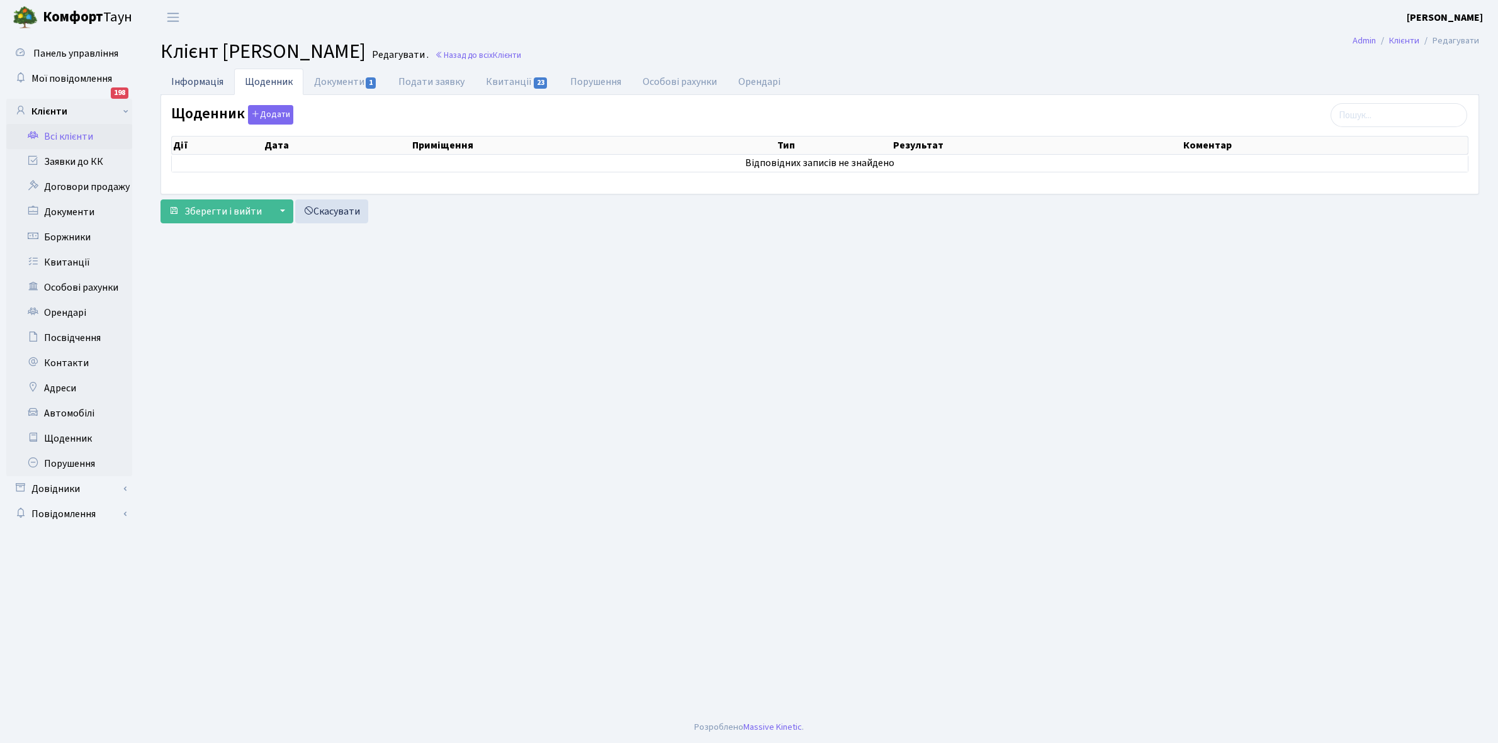
click at [187, 79] on link "Інформація" at bounding box center [197, 82] width 74 height 26
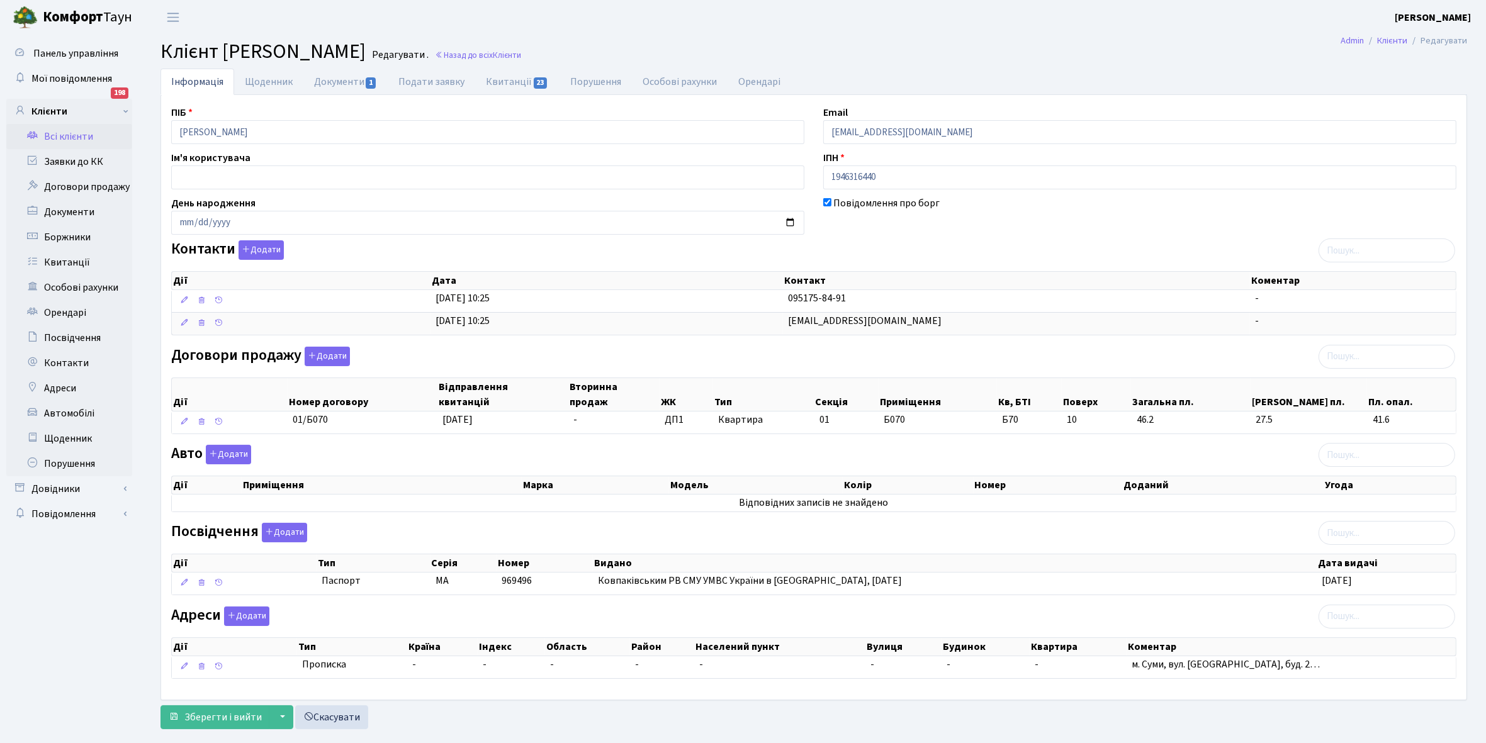
click at [60, 137] on link "Всі клієнти" at bounding box center [69, 136] width 126 height 25
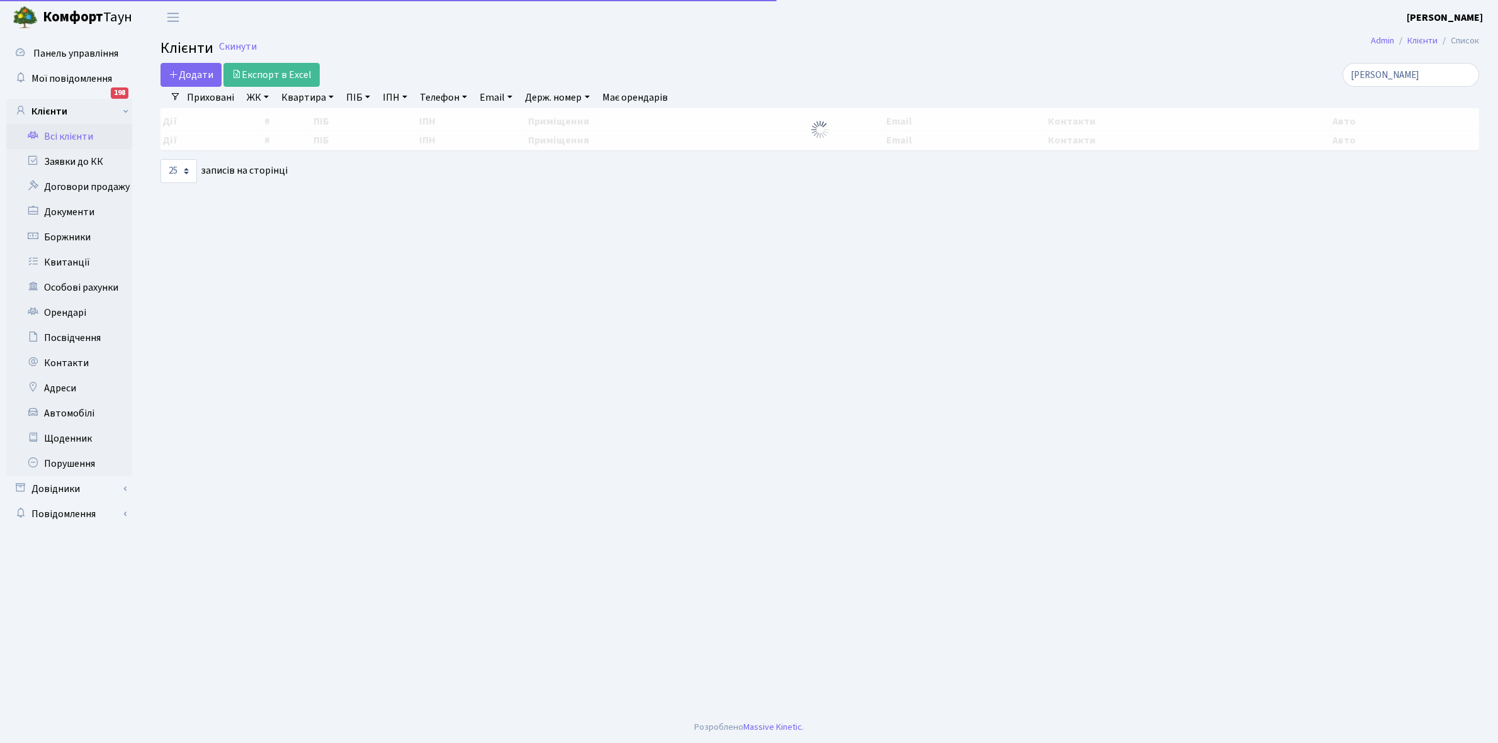
select select "25"
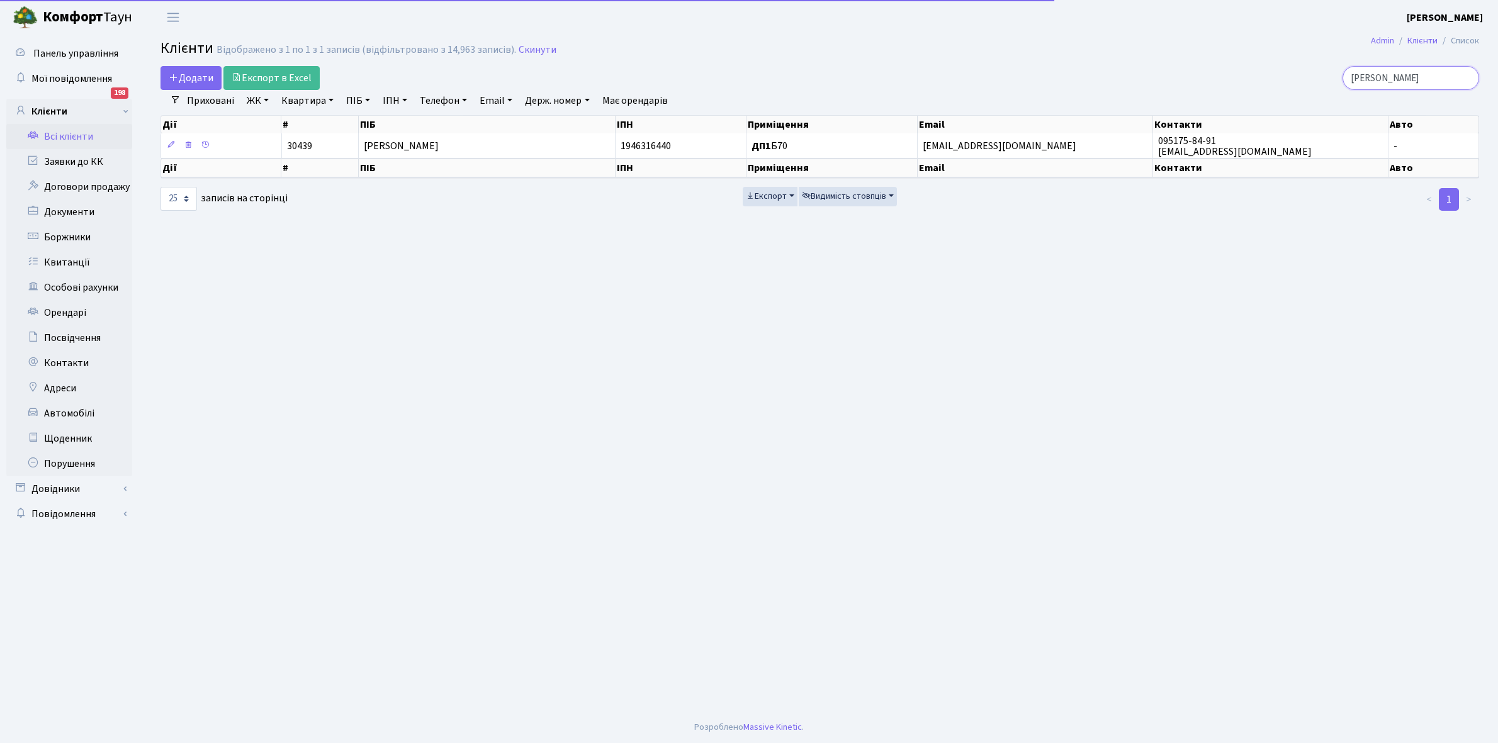
click at [1408, 71] on input "педос" at bounding box center [1410, 78] width 137 height 24
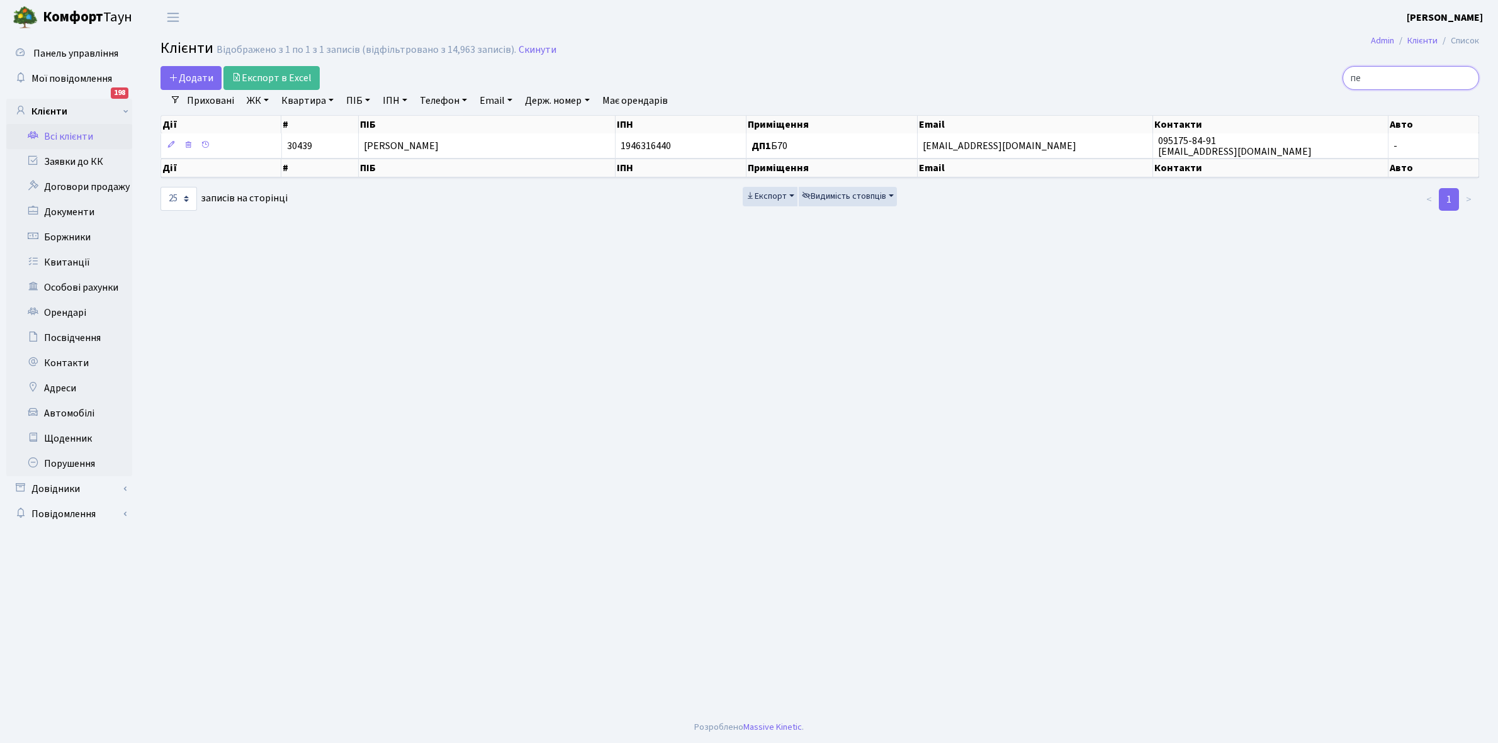
type input "п"
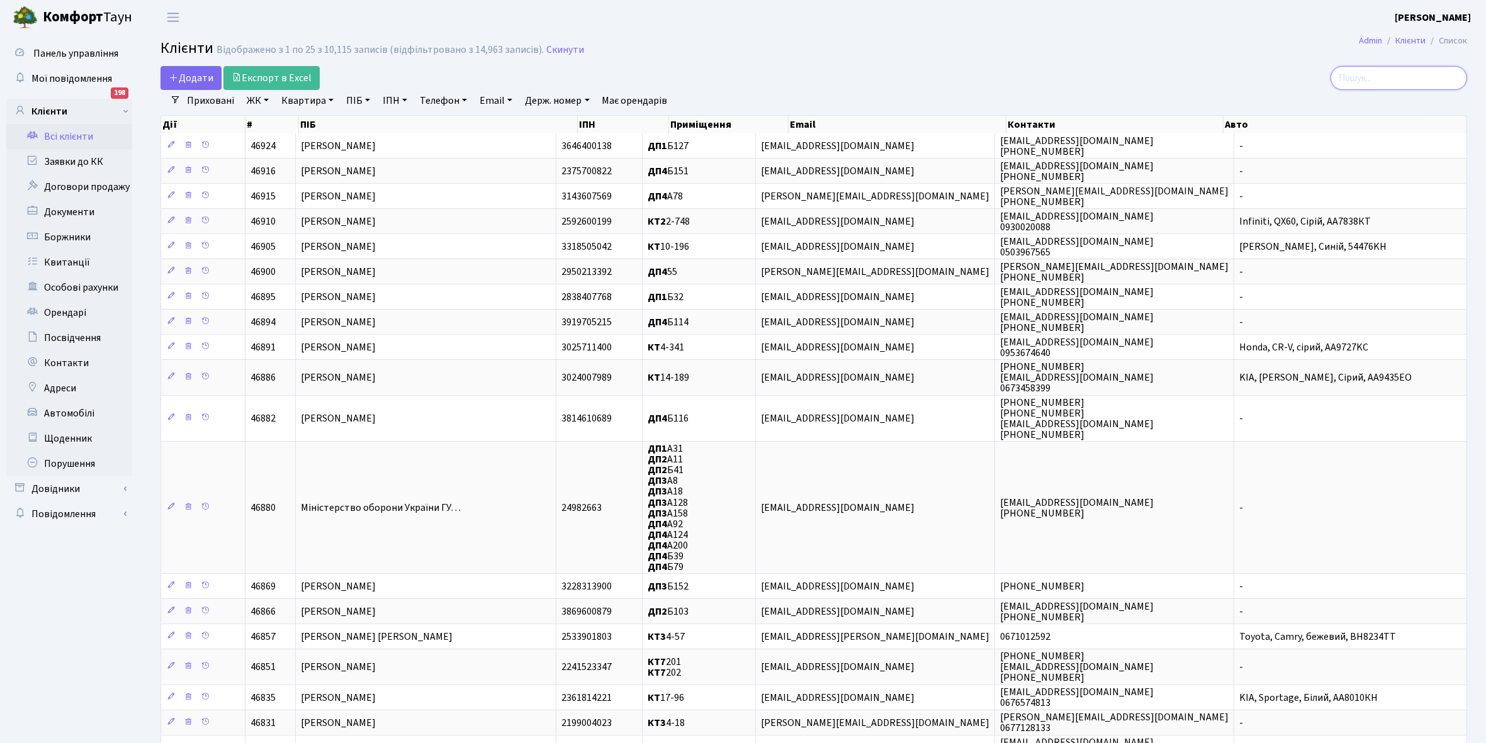
type input "е"
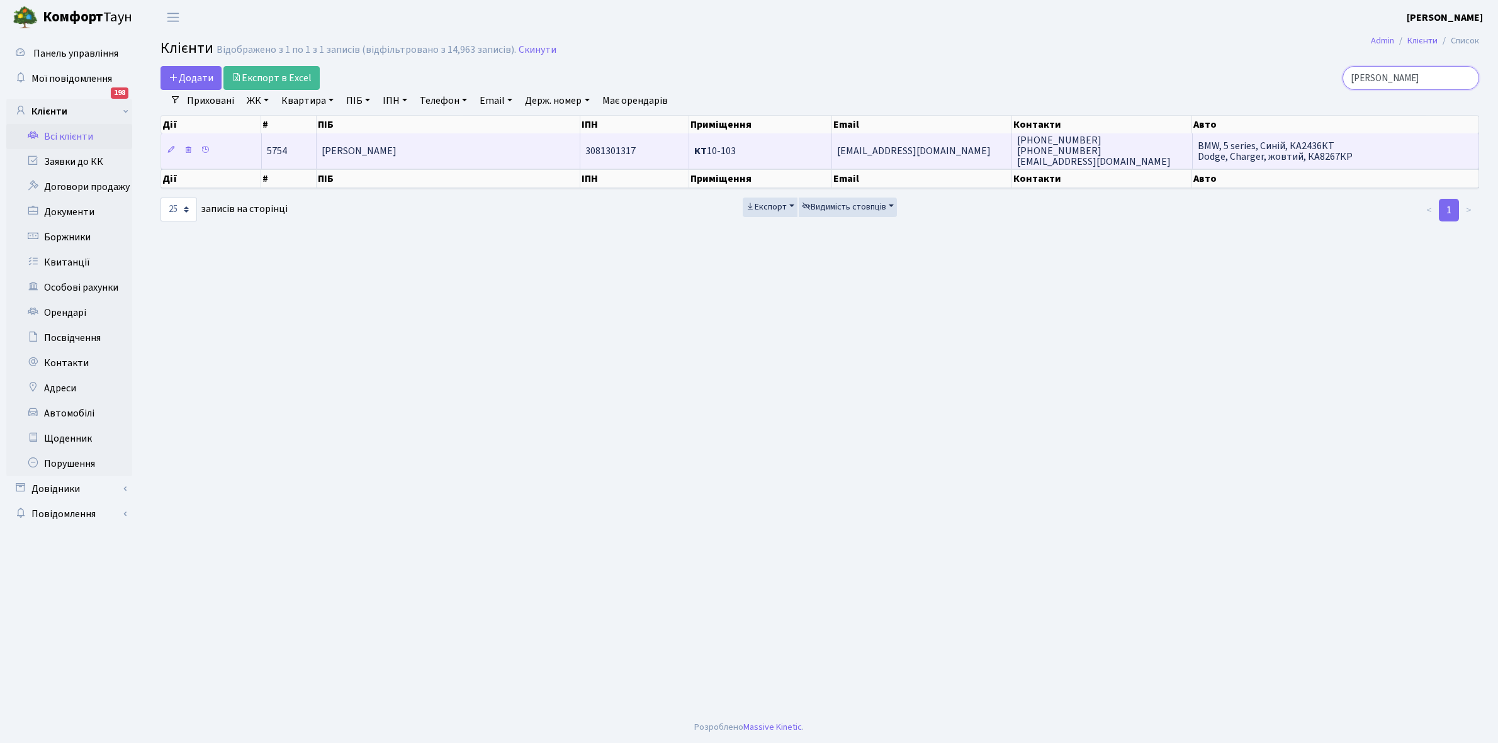
type input "козира"
click at [396, 149] on span "Козира Адам Мар'ян-Збігневич" at bounding box center [359, 151] width 75 height 14
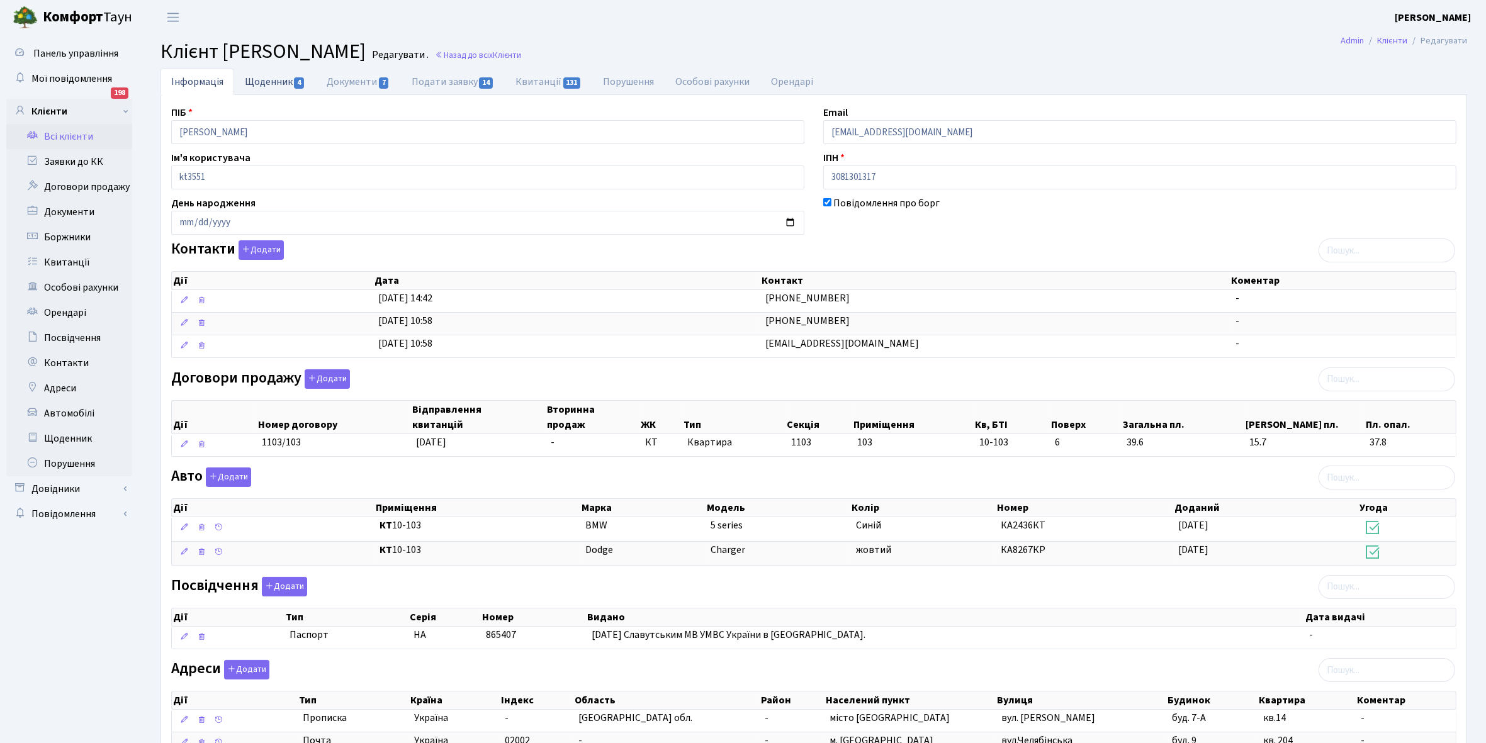
click at [274, 77] on link "Щоденник 4" at bounding box center [275, 82] width 82 height 26
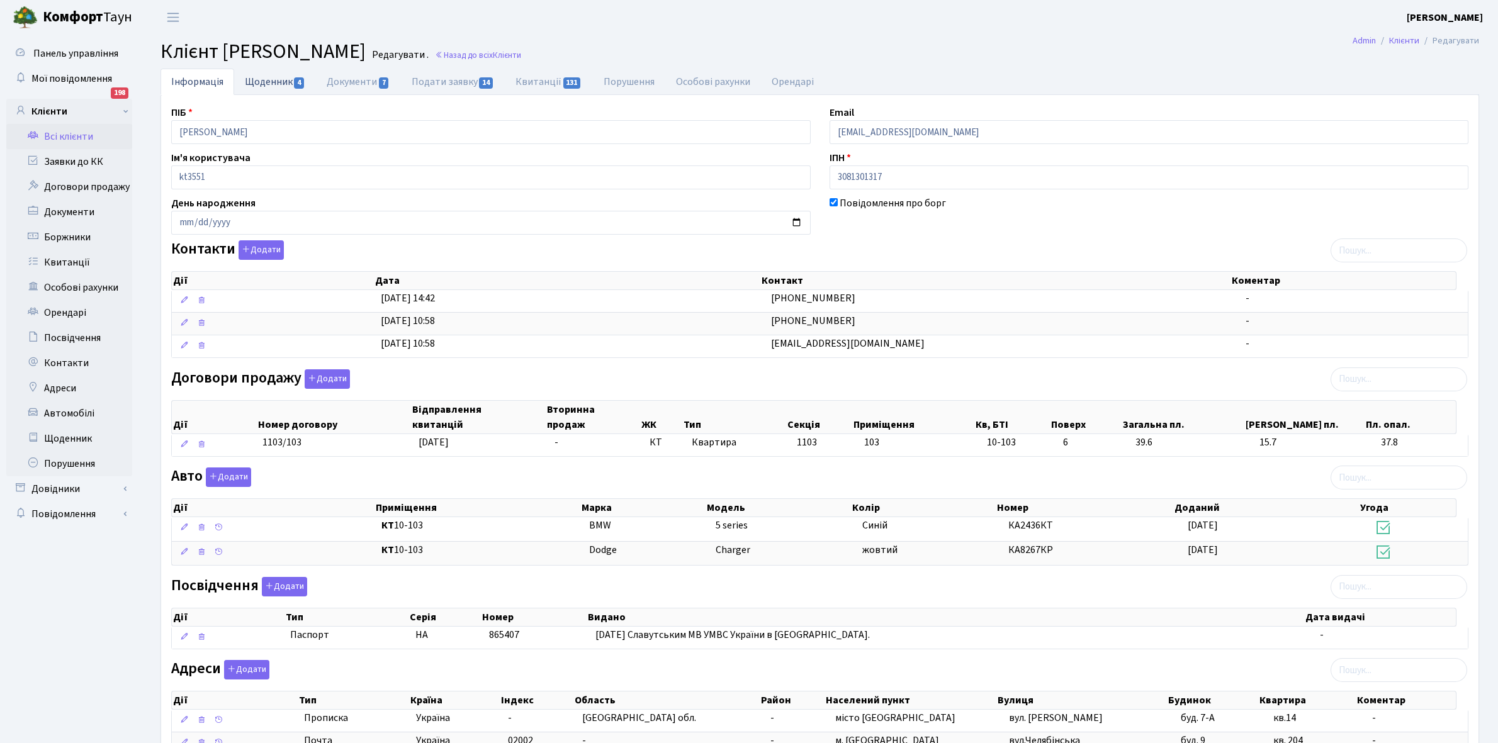
select select "25"
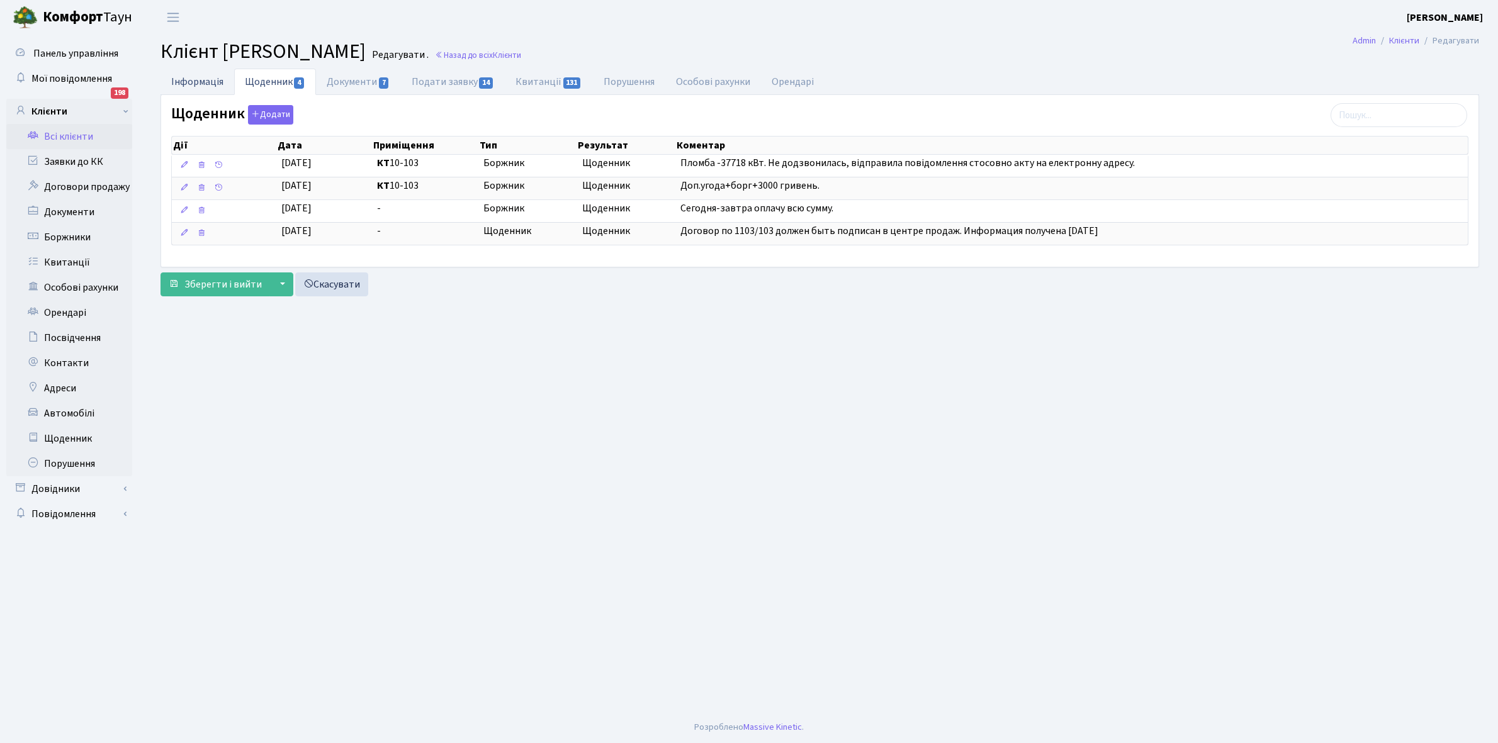
click at [193, 80] on link "Інформація" at bounding box center [197, 82] width 74 height 26
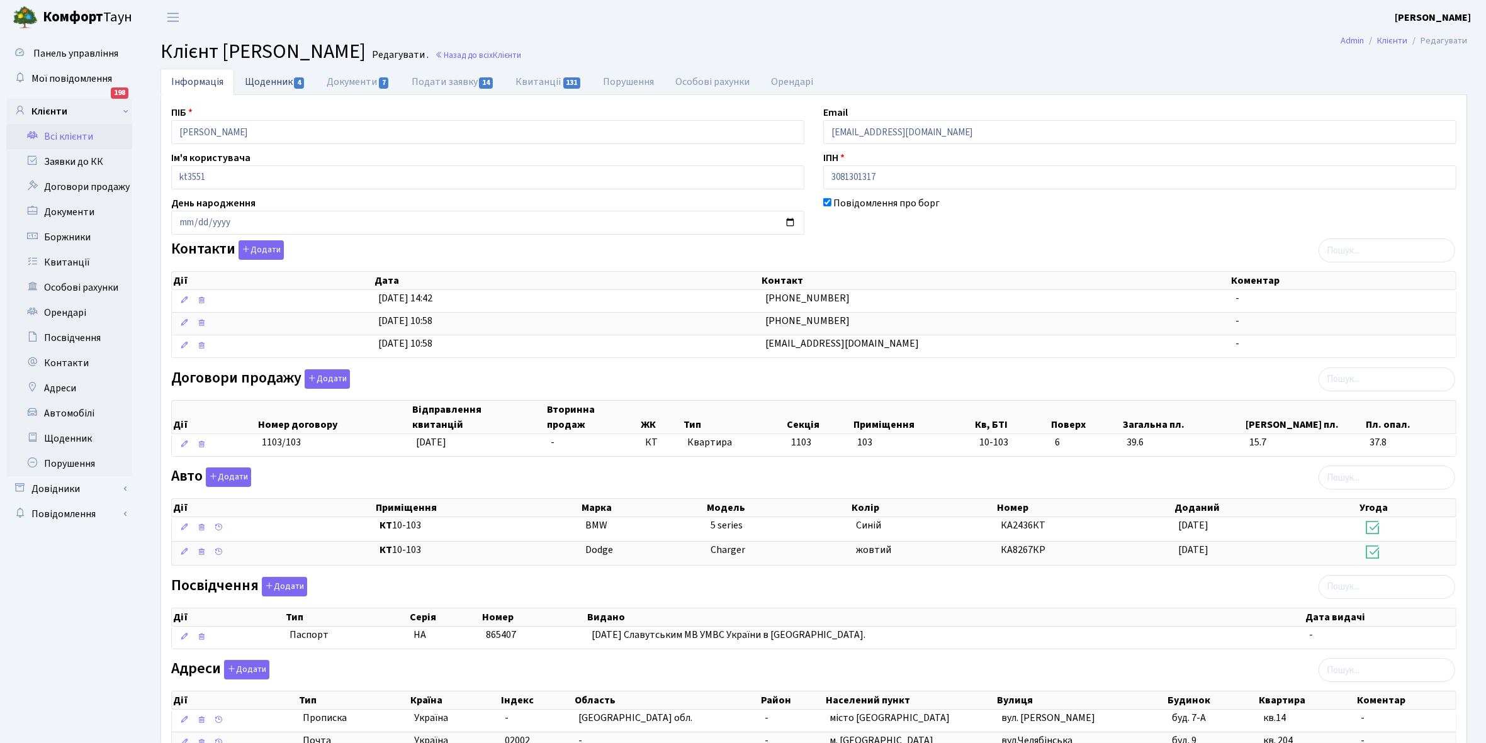
click at [265, 80] on link "Щоденник 4" at bounding box center [275, 82] width 82 height 26
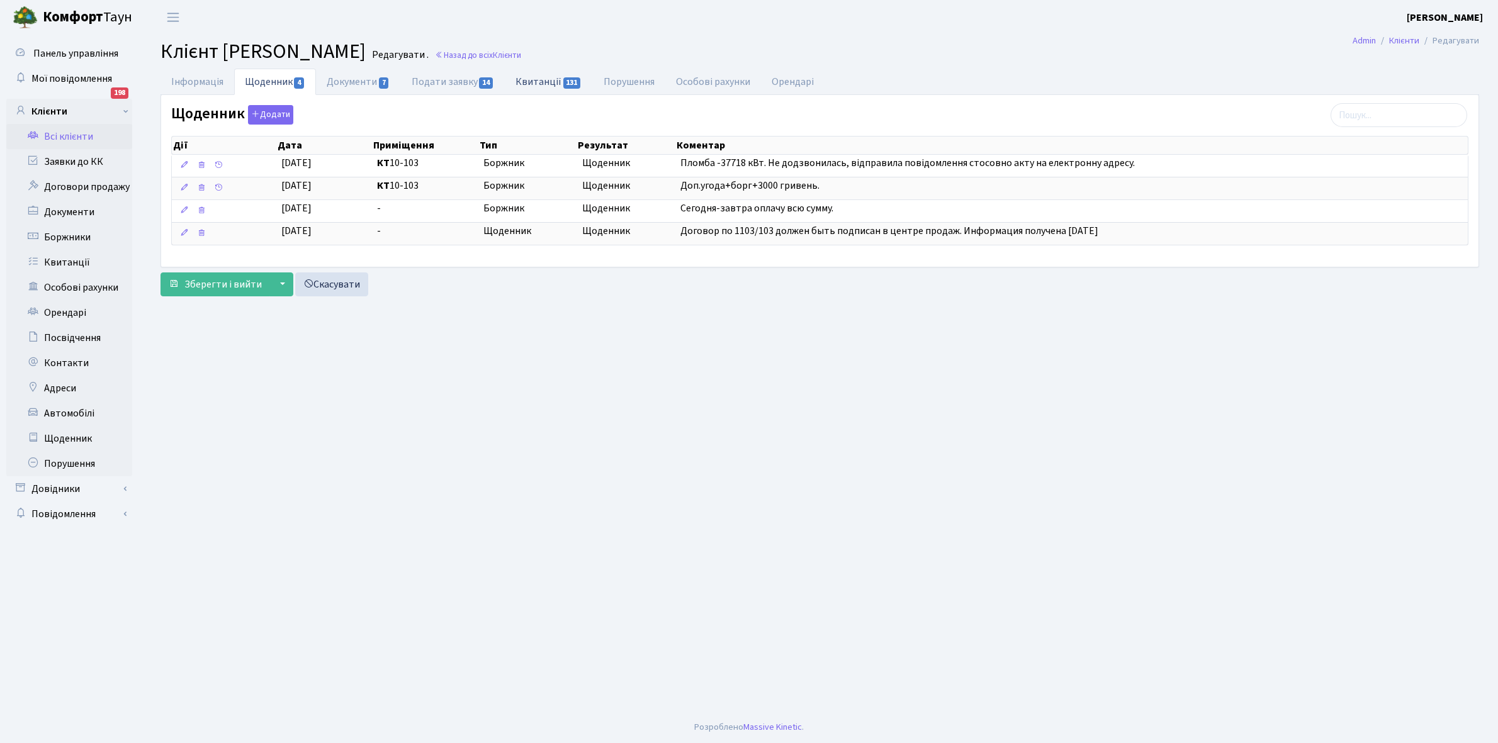
click at [537, 82] on link "Квитанції 131" at bounding box center [548, 82] width 87 height 26
select select "25"
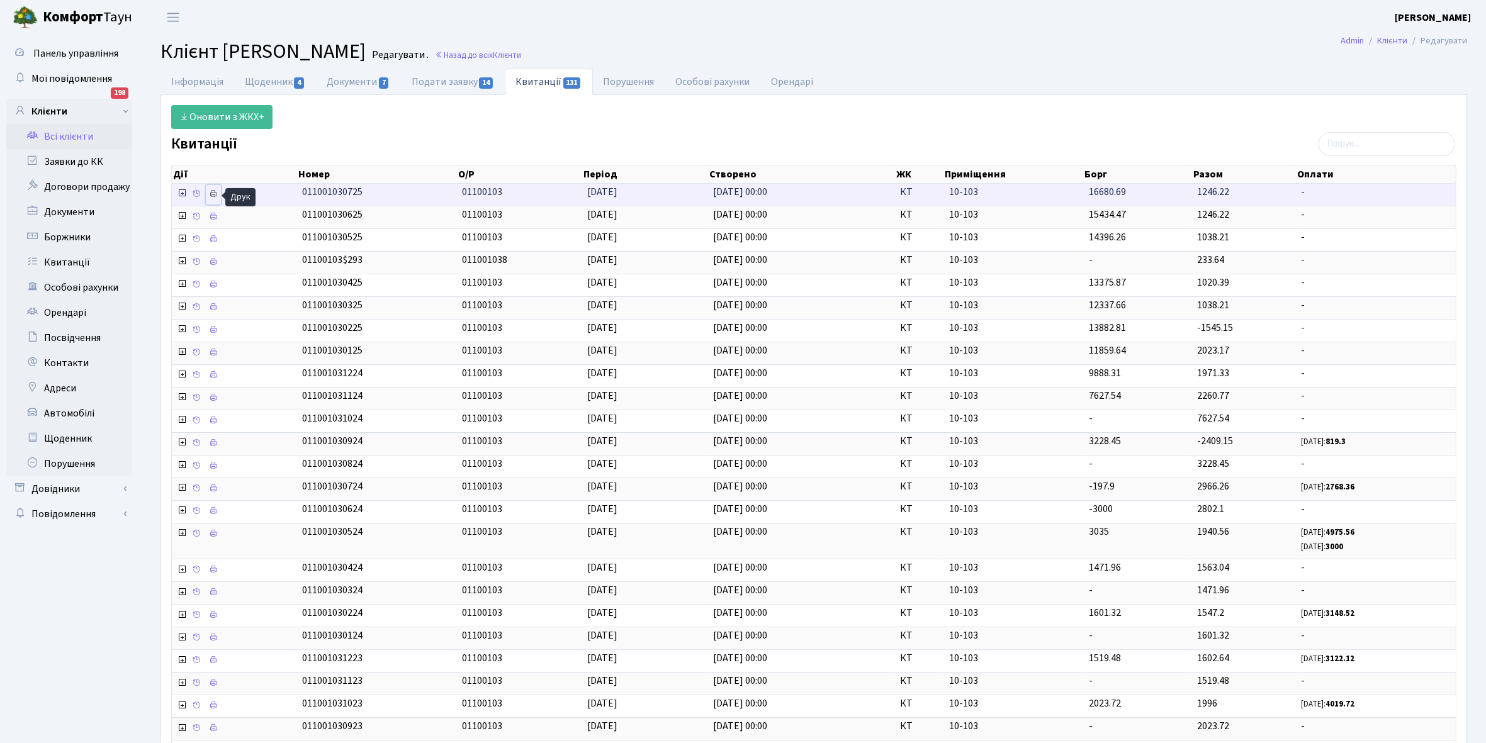
click at [212, 194] on icon at bounding box center [213, 193] width 9 height 9
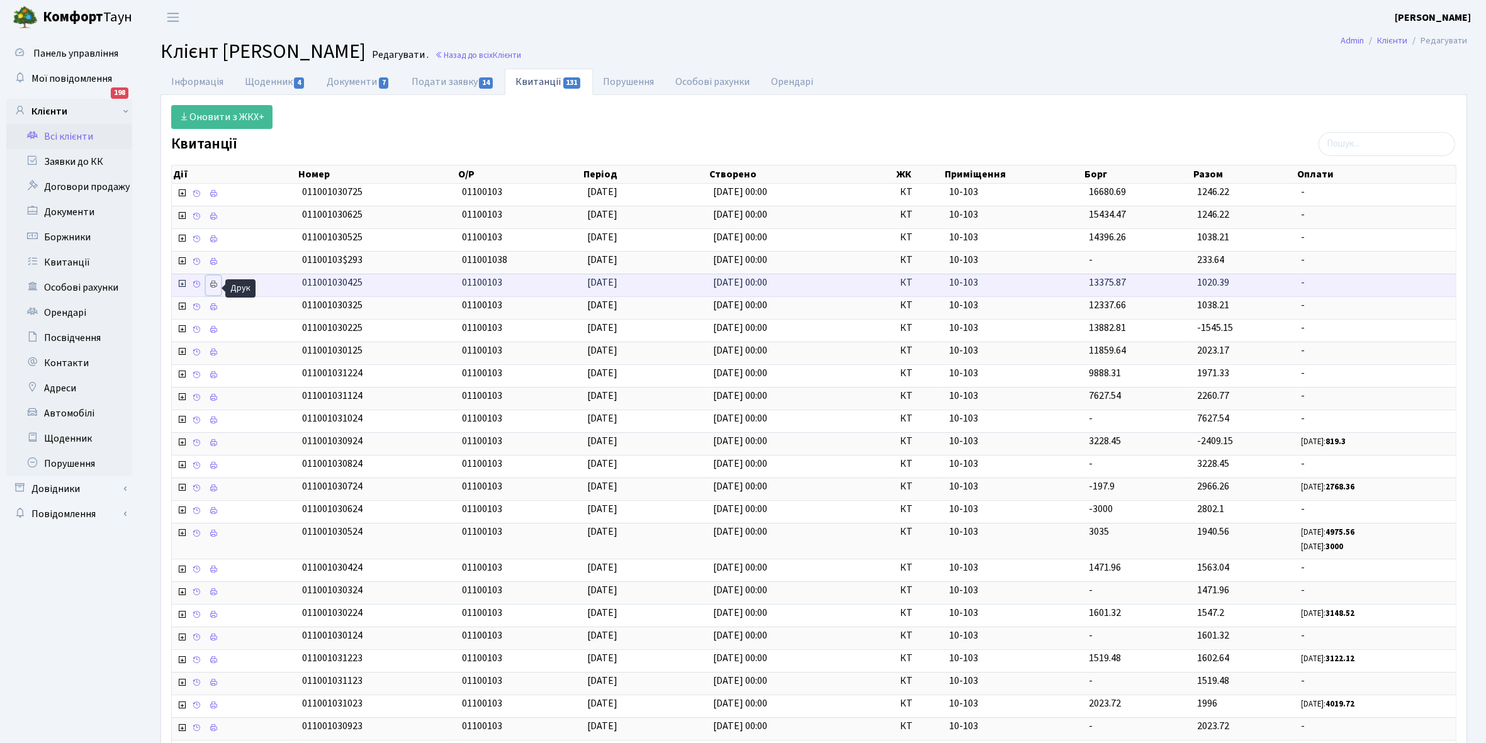
click at [213, 289] on icon at bounding box center [213, 284] width 9 height 9
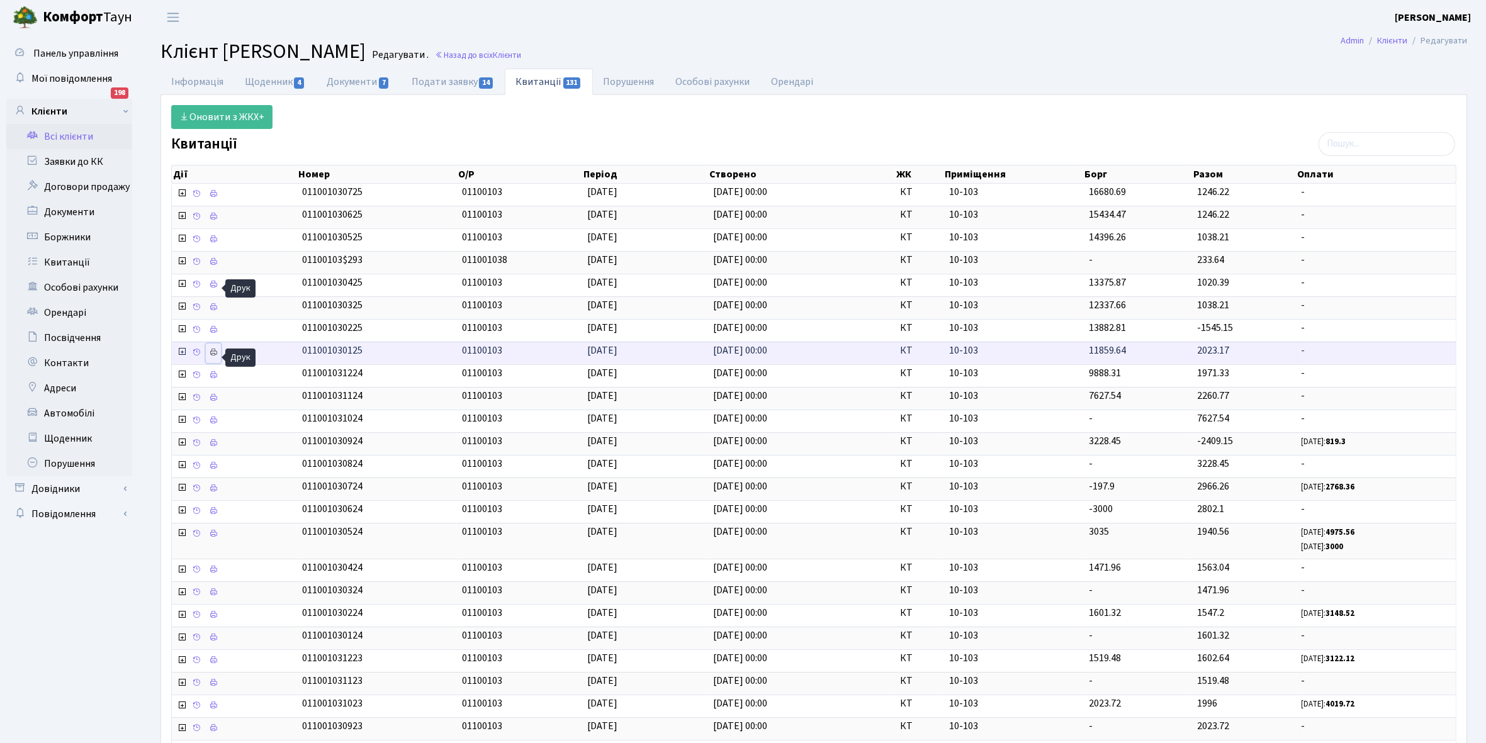
click at [215, 354] on icon at bounding box center [213, 352] width 9 height 9
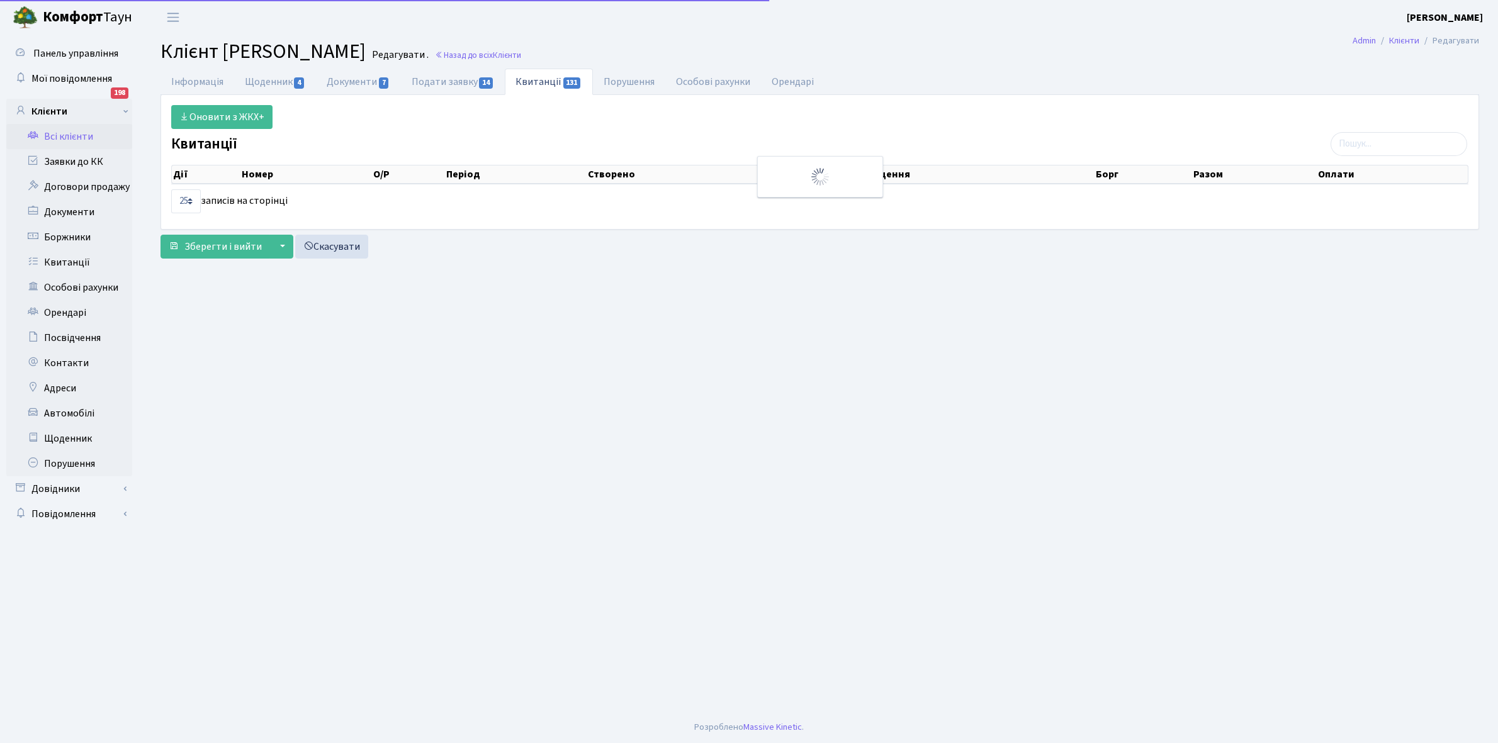
select select "25"
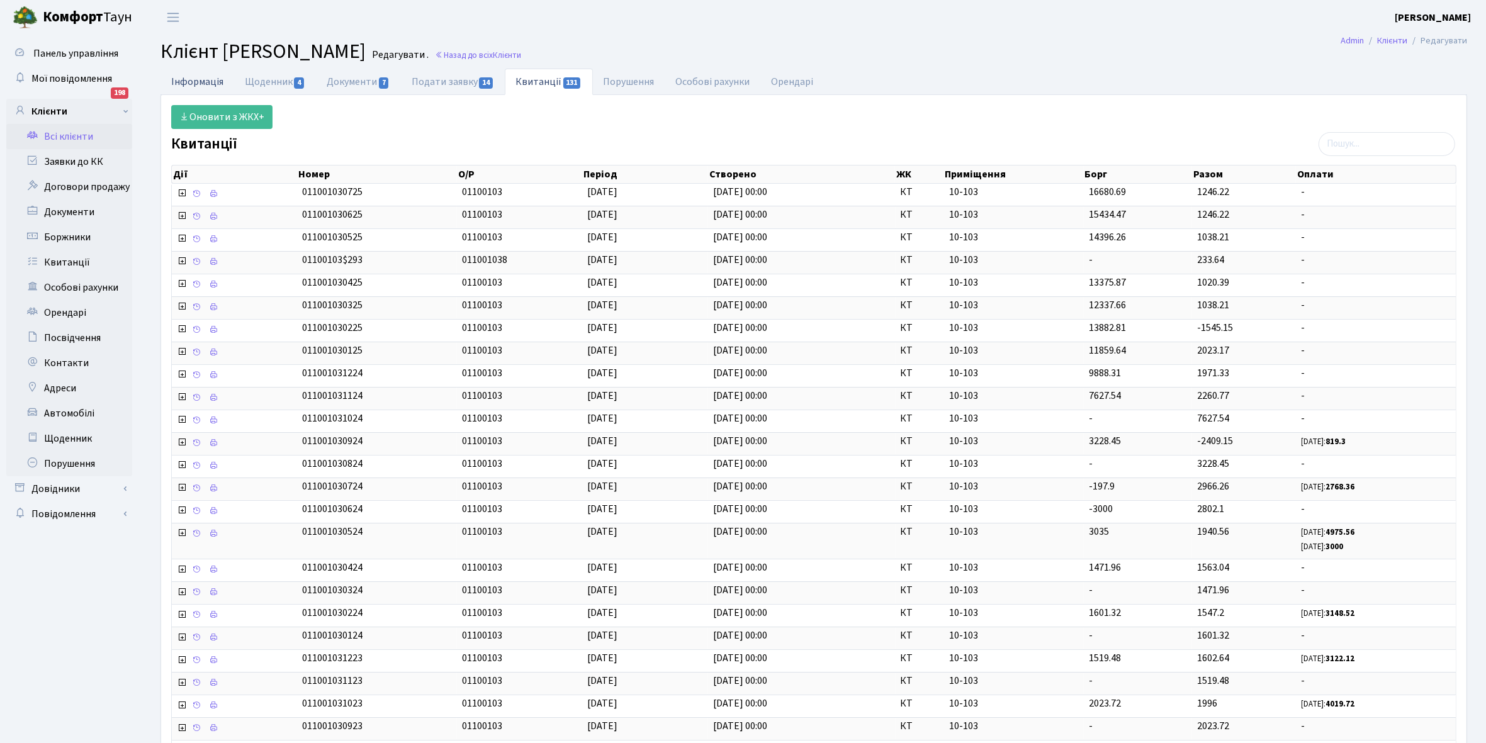
click at [195, 76] on link "Інформація" at bounding box center [197, 82] width 74 height 26
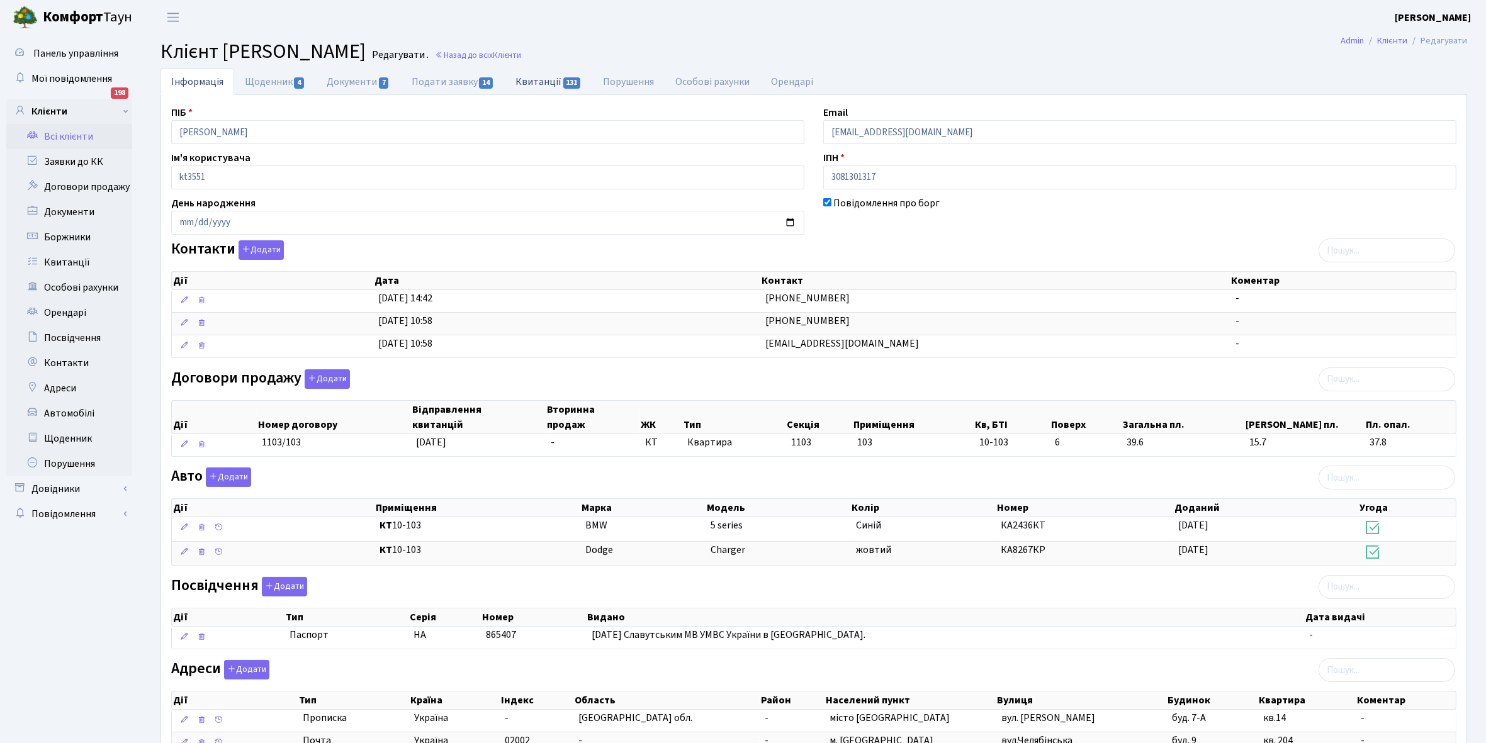
click at [542, 76] on link "Квитанції 131" at bounding box center [548, 82] width 87 height 26
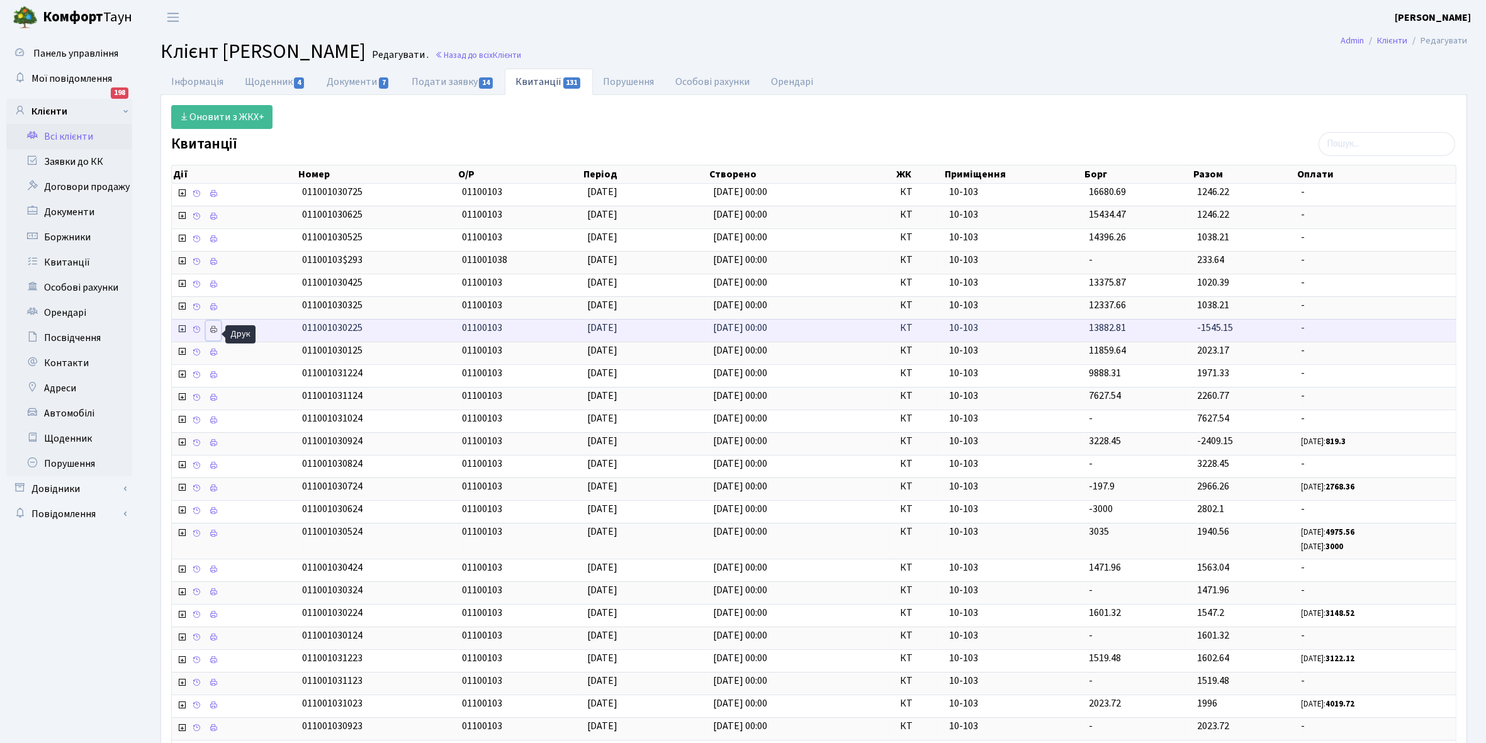
click at [212, 334] on icon at bounding box center [213, 329] width 9 height 9
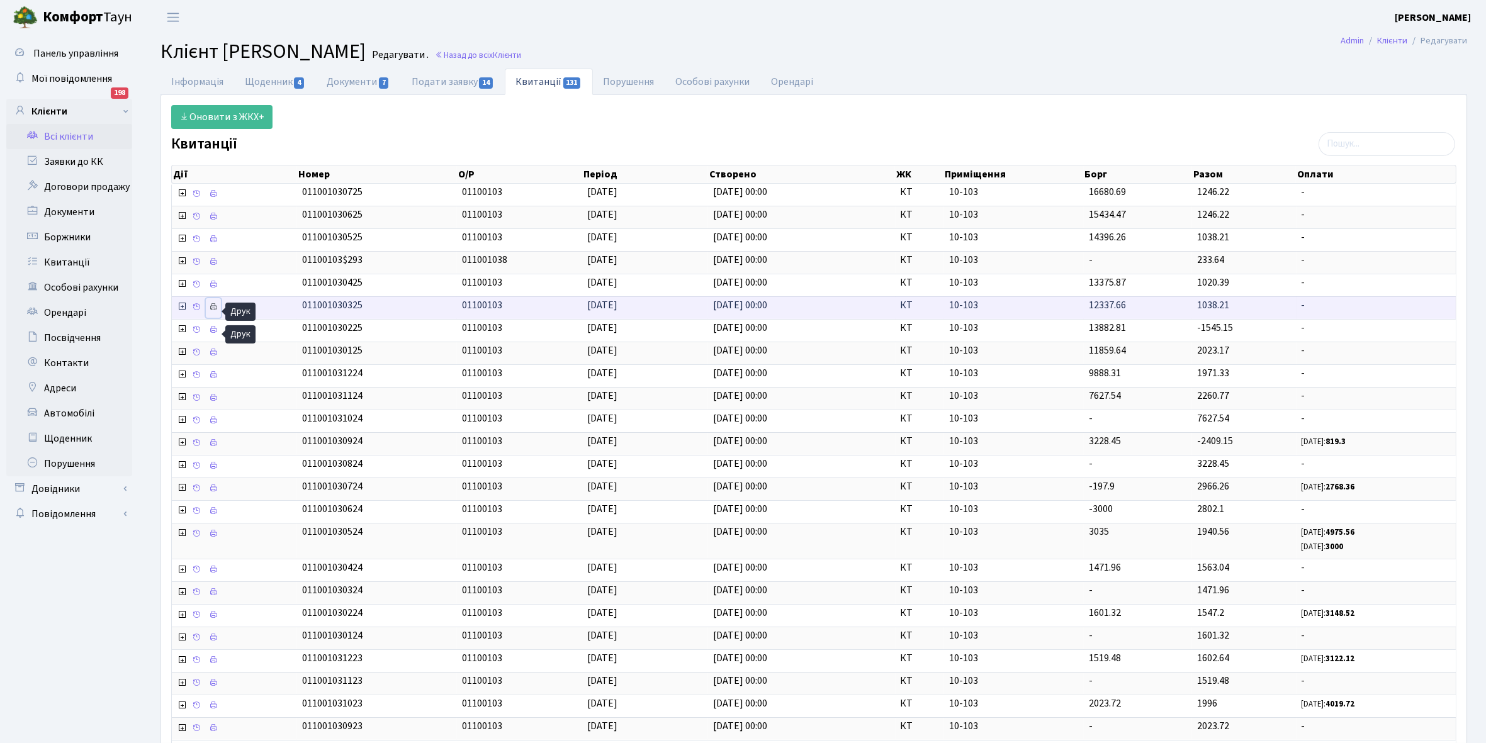
click at [214, 309] on icon at bounding box center [213, 307] width 9 height 9
click at [186, 76] on link "Інформація" at bounding box center [197, 82] width 74 height 26
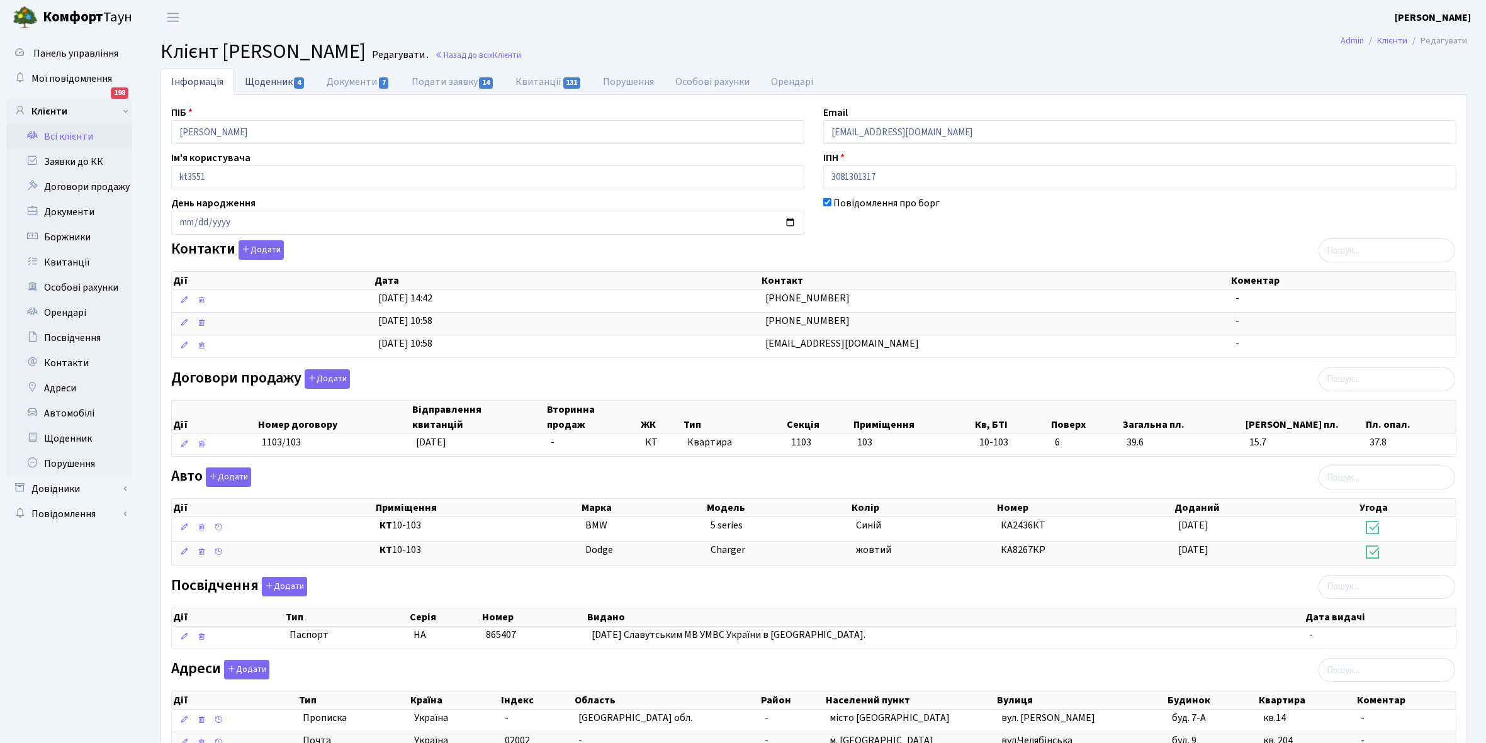
click at [262, 79] on link "Щоденник 4" at bounding box center [275, 82] width 82 height 26
select select "25"
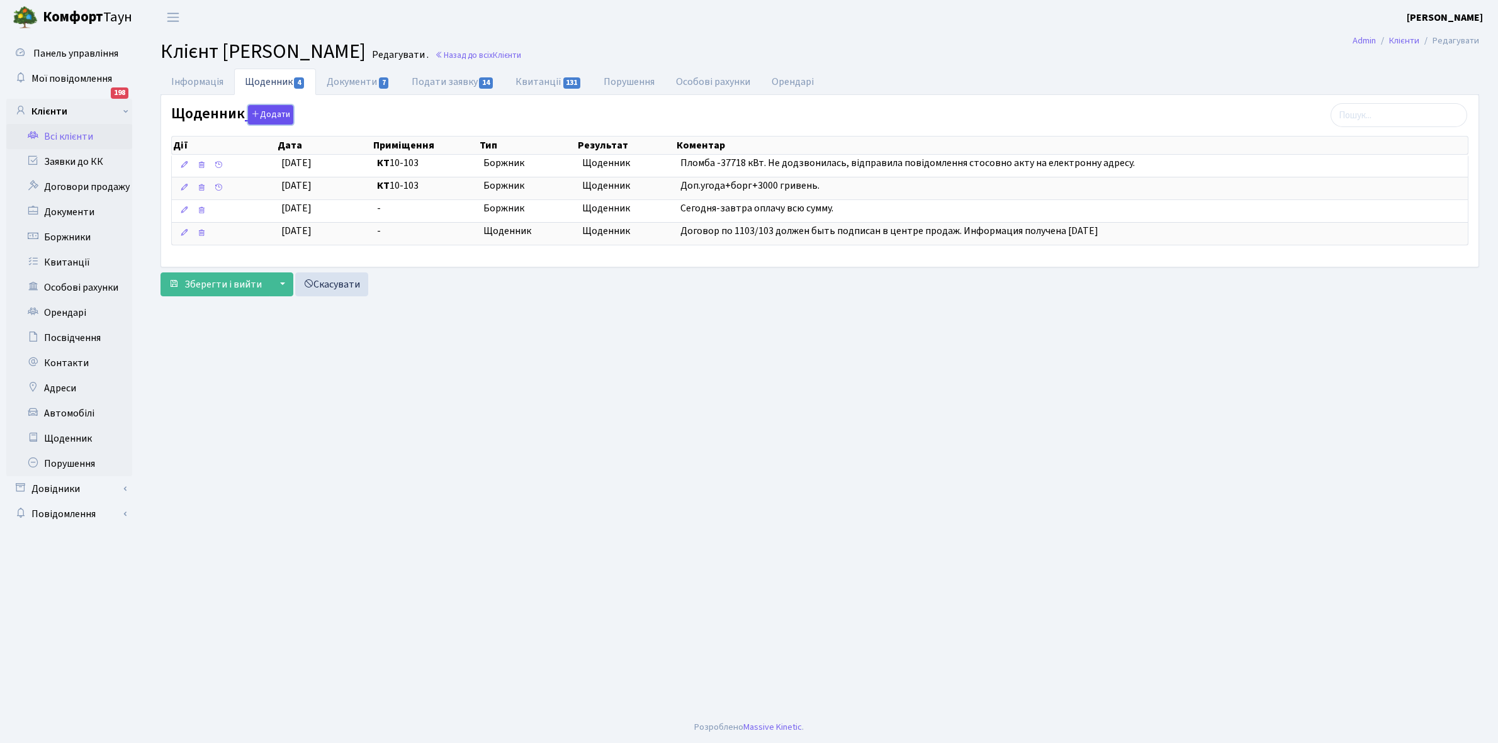
click at [275, 115] on button "Додати" at bounding box center [270, 115] width 45 height 20
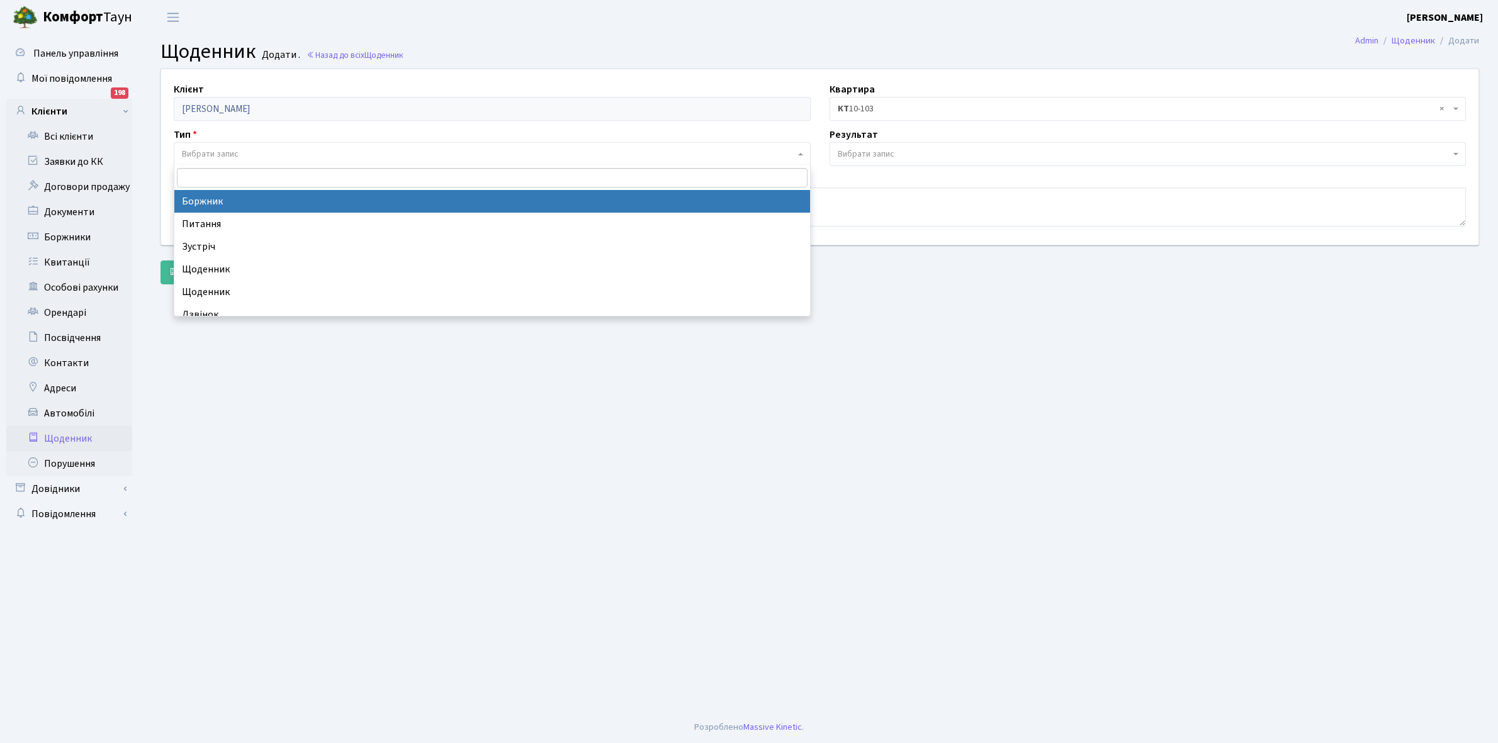
click at [228, 148] on span "Вибрати запис" at bounding box center [210, 154] width 57 height 13
select select "189"
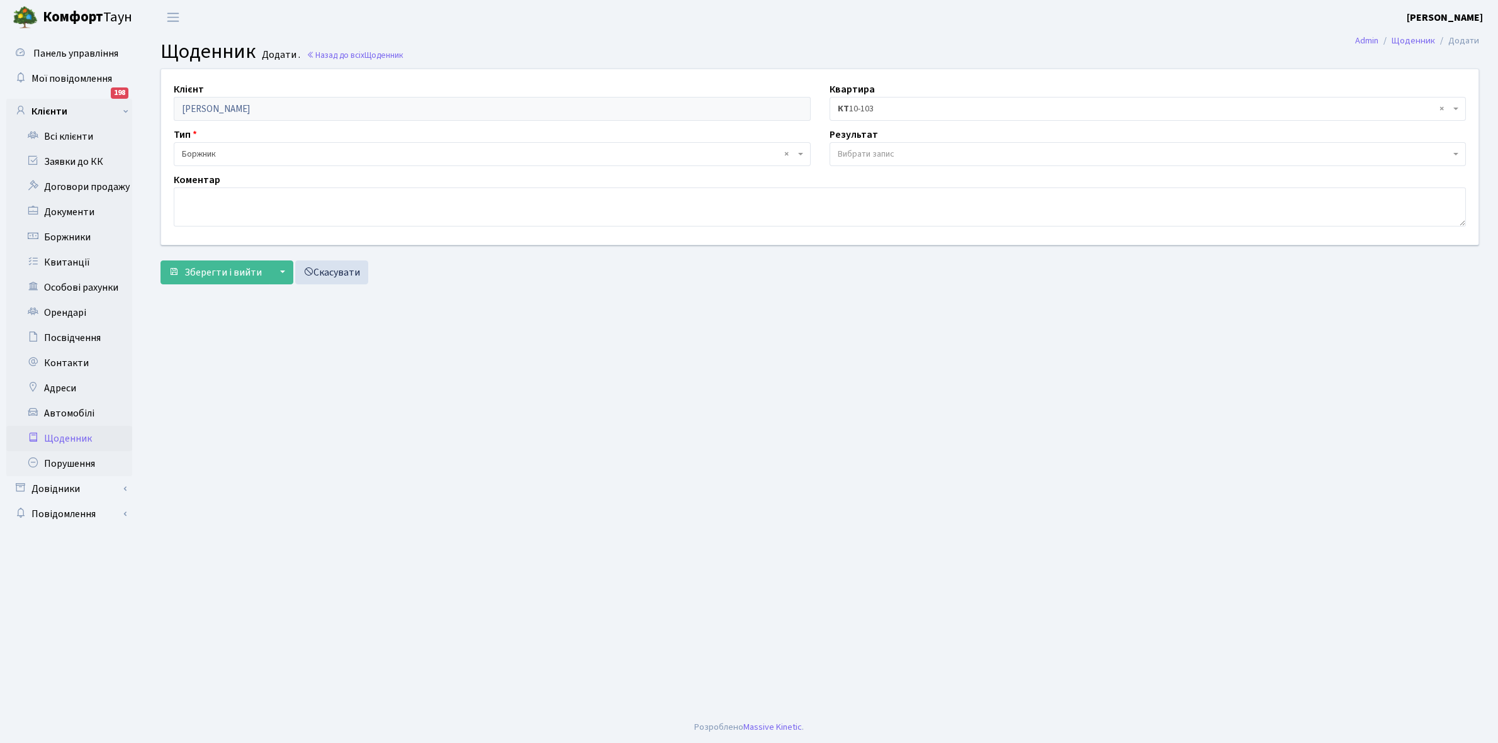
click at [880, 147] on span "Вибрати запис" at bounding box center [1147, 154] width 637 height 24
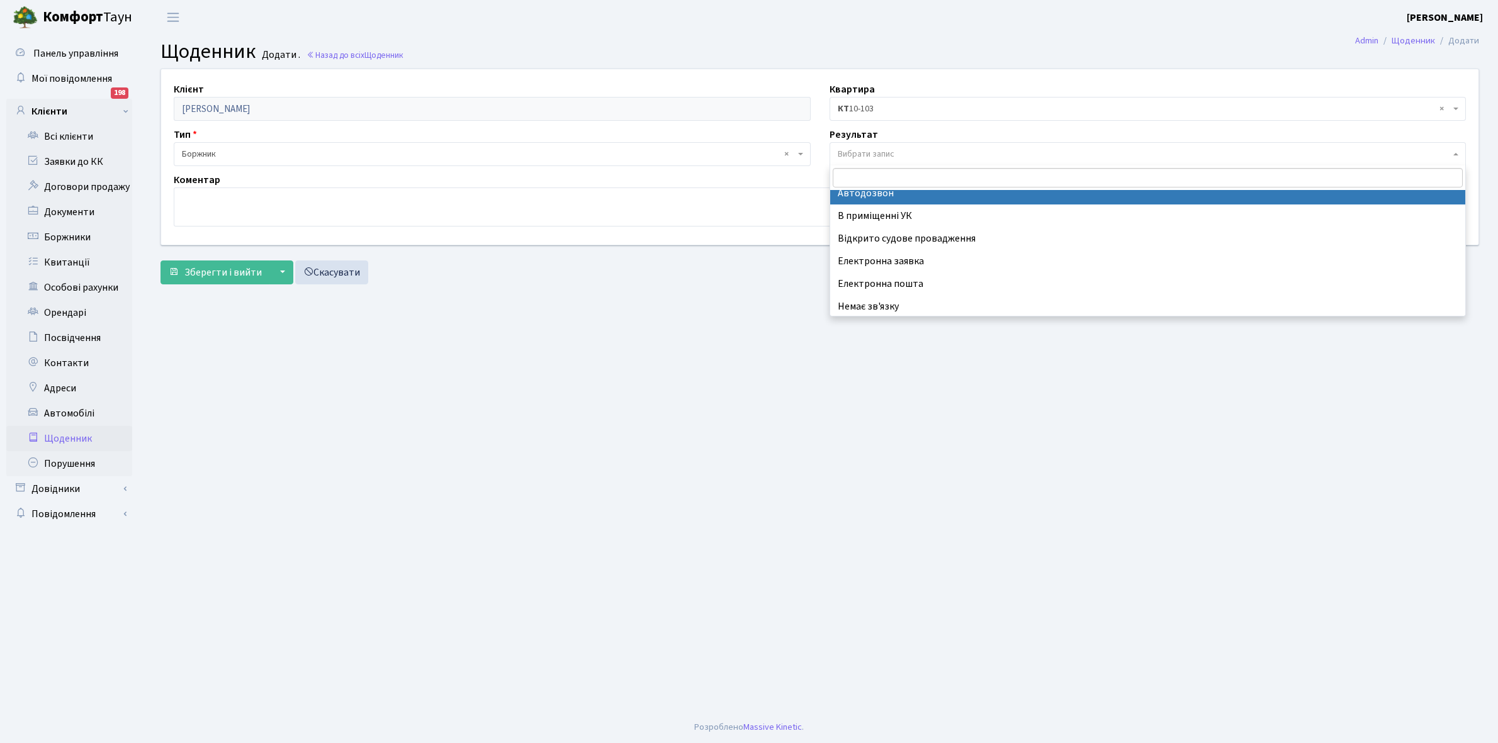
scroll to position [77, 0]
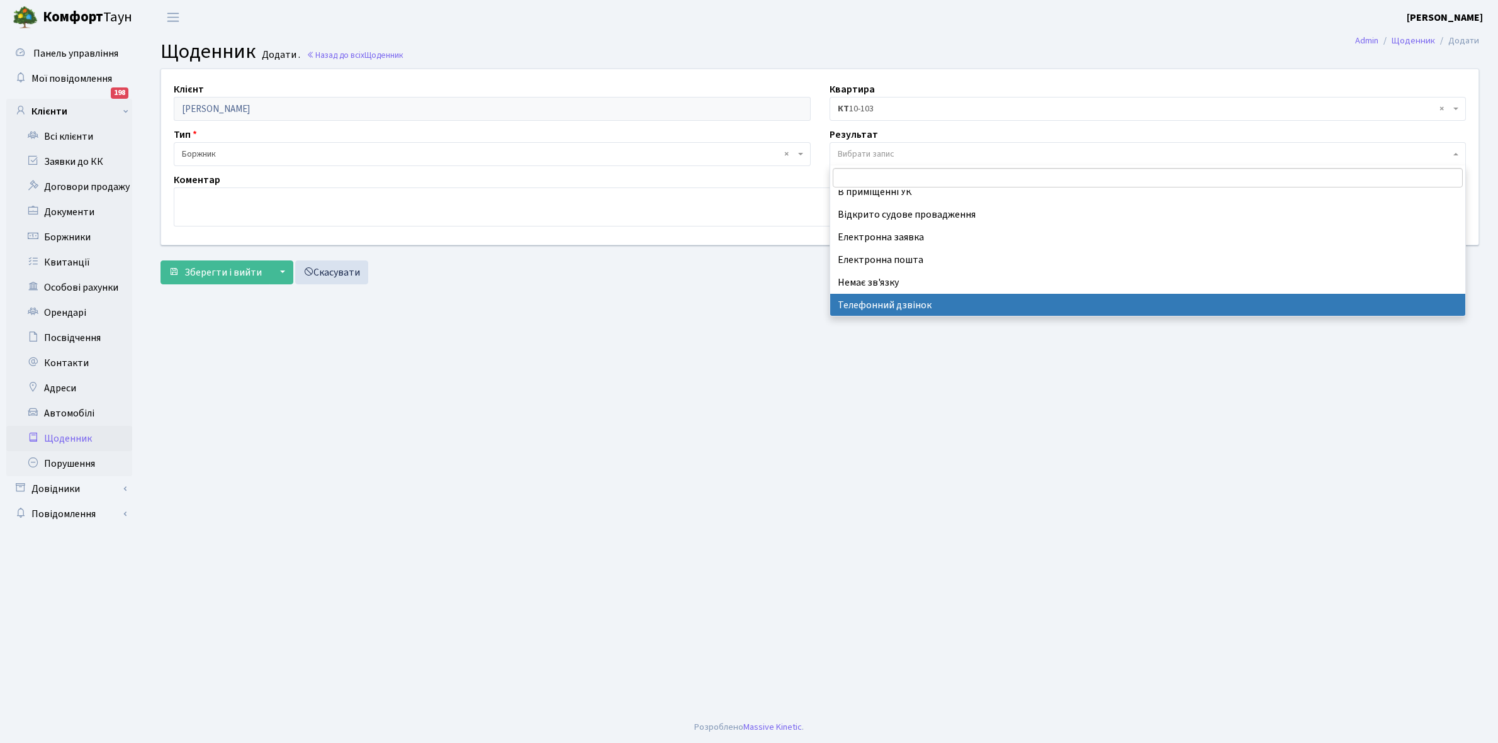
select select "196"
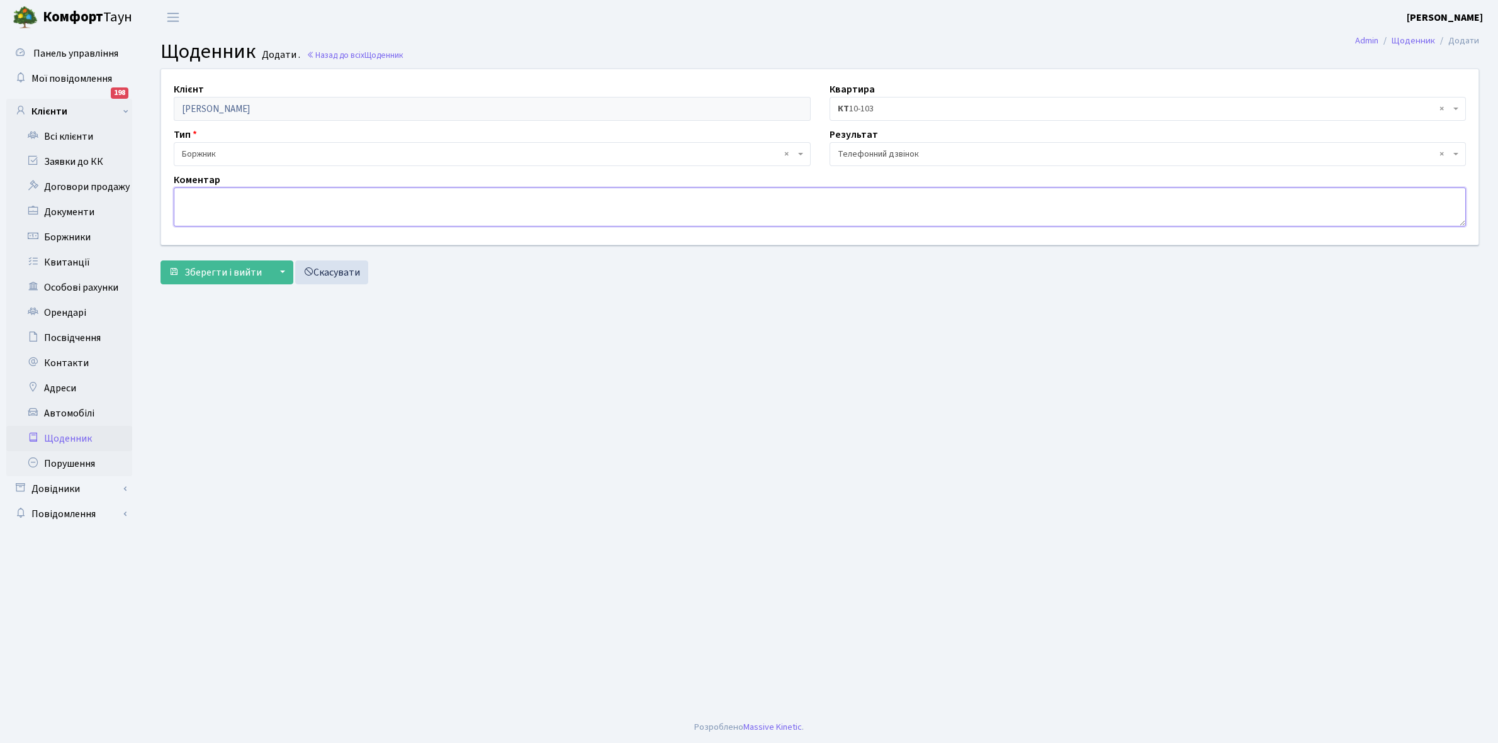
click at [196, 203] on textarea at bounding box center [820, 207] width 1292 height 39
type textarea "о"
click at [180, 198] on textarea "Оплатить борг" at bounding box center [820, 207] width 1292 height 39
click at [225, 202] on textarea "Сьогодні Оплатить борг" at bounding box center [820, 207] width 1292 height 39
type textarea "Сьогодні оплатить борг"
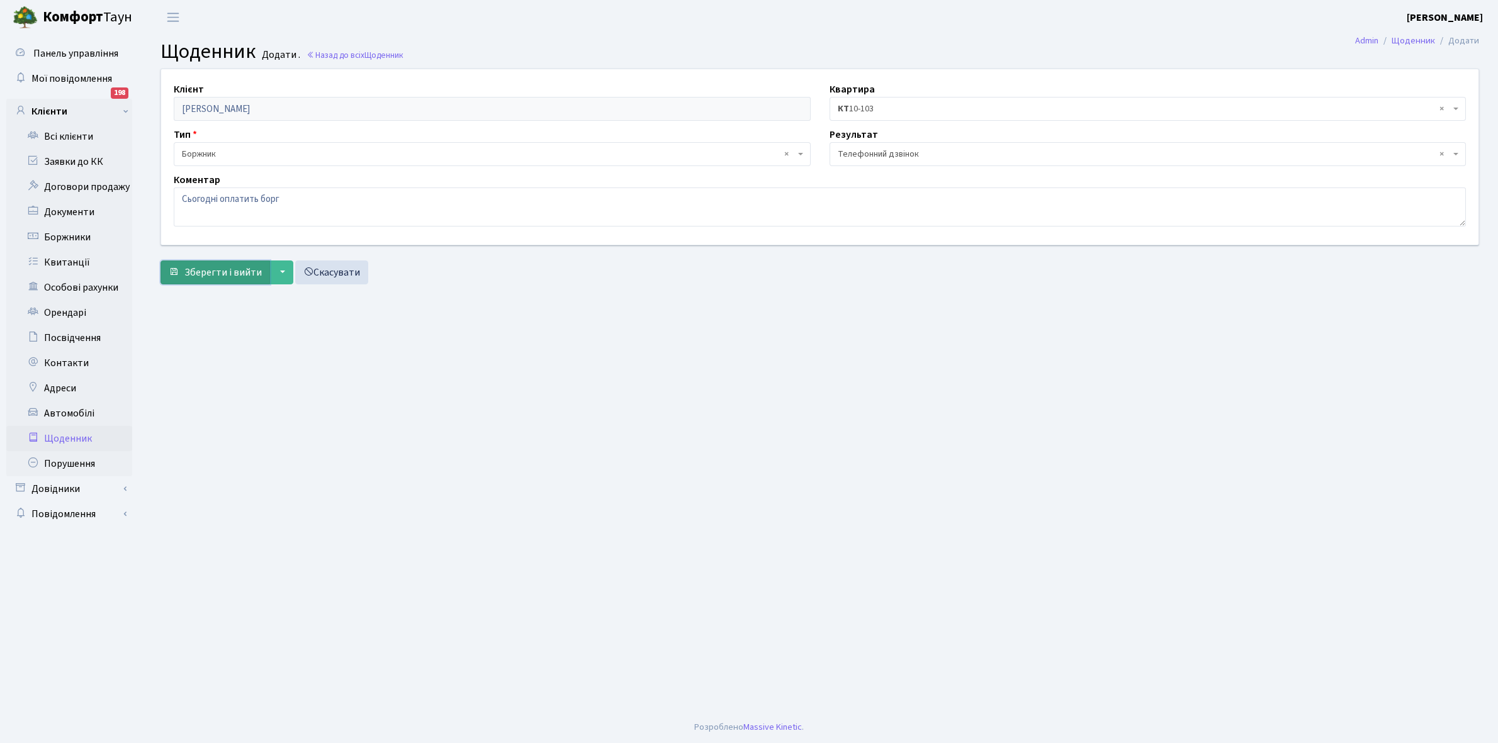
click at [205, 277] on span "Зберегти і вийти" at bounding box center [222, 273] width 77 height 14
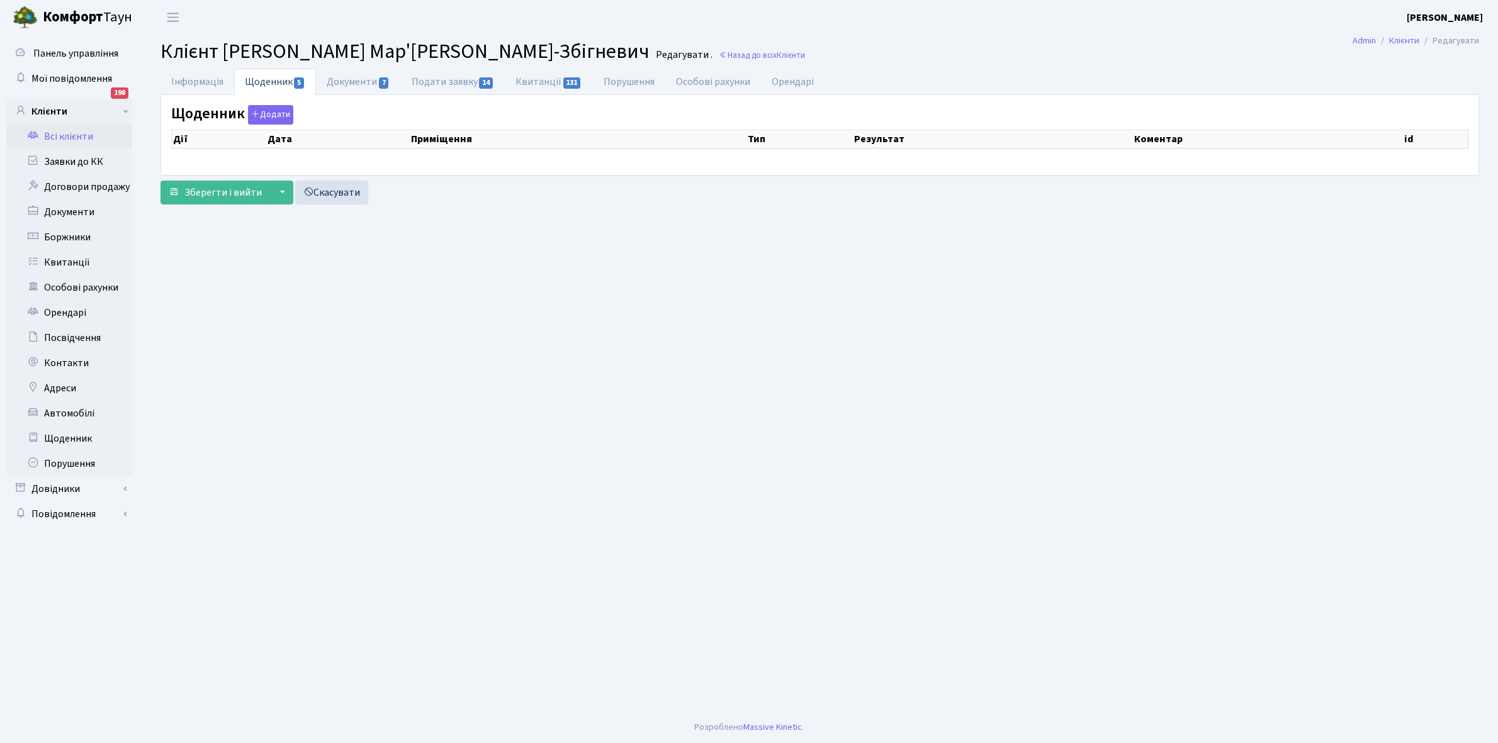
select select "25"
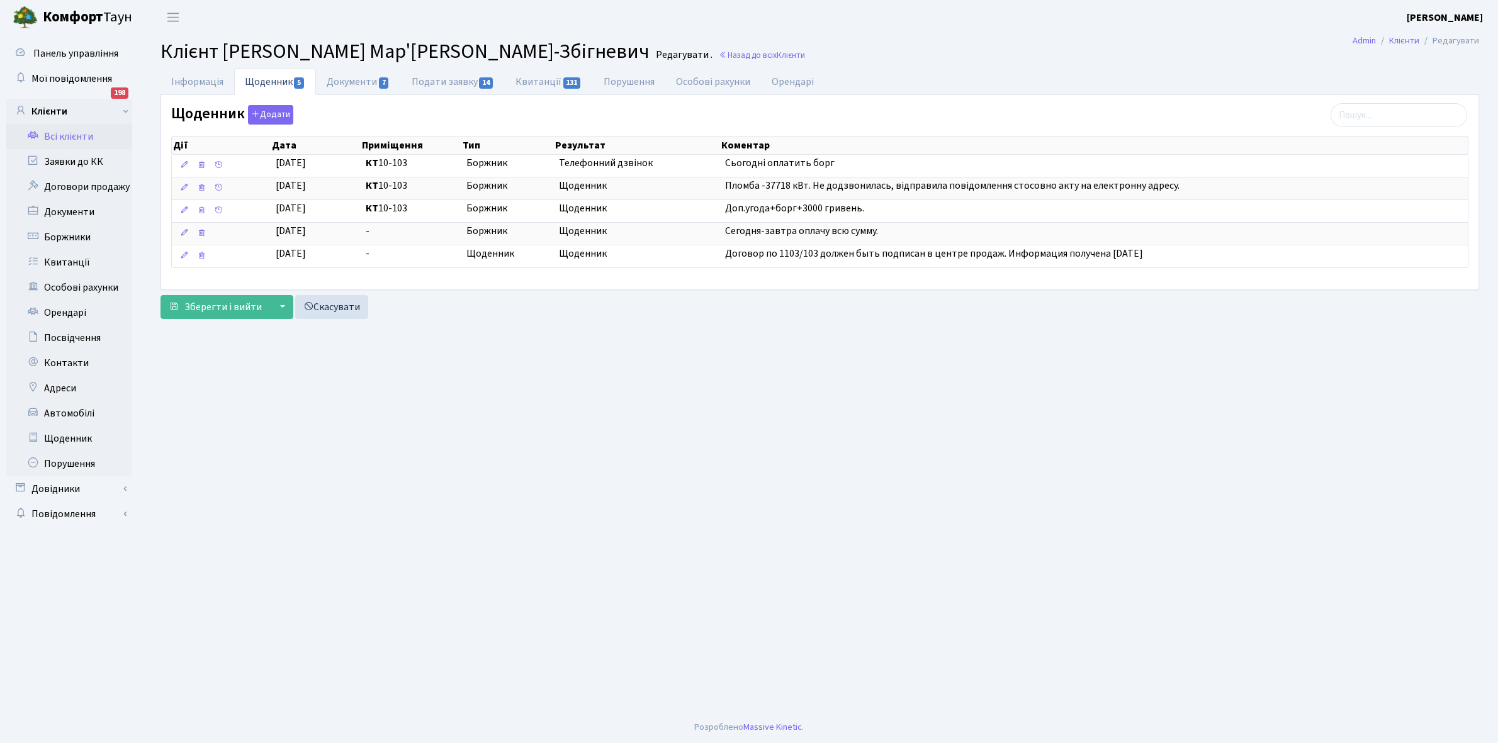
click at [81, 133] on link "Всі клієнти" at bounding box center [69, 136] width 126 height 25
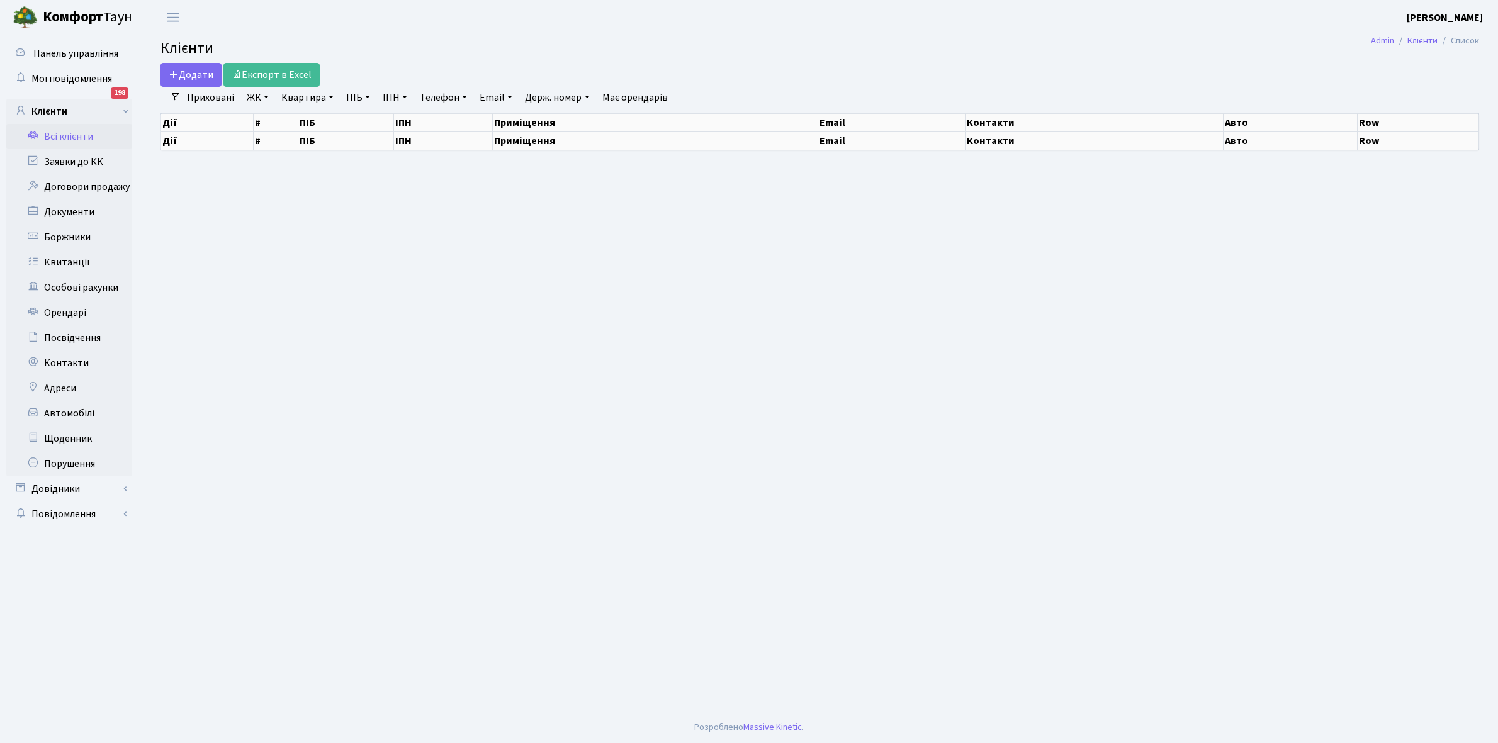
select select "25"
